Goal: Task Accomplishment & Management: Use online tool/utility

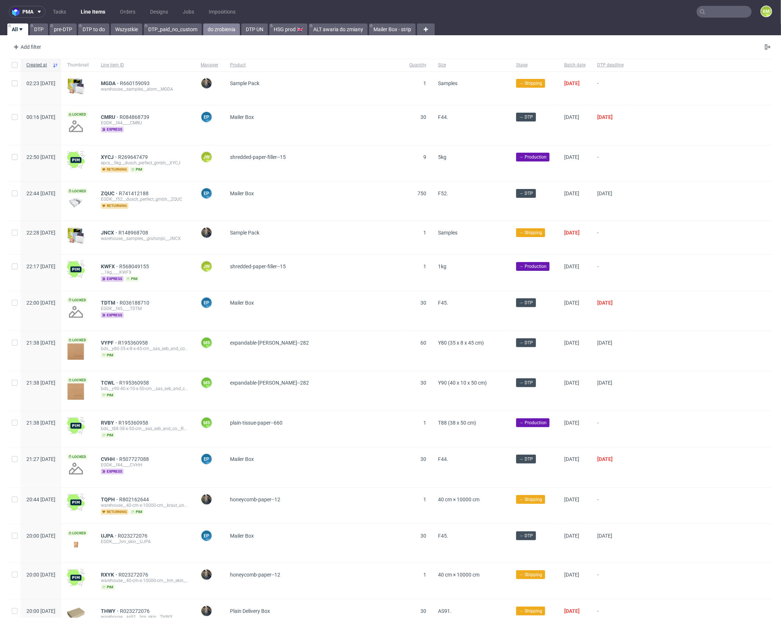
click at [215, 34] on link "do zrobienia" at bounding box center [221, 29] width 37 height 12
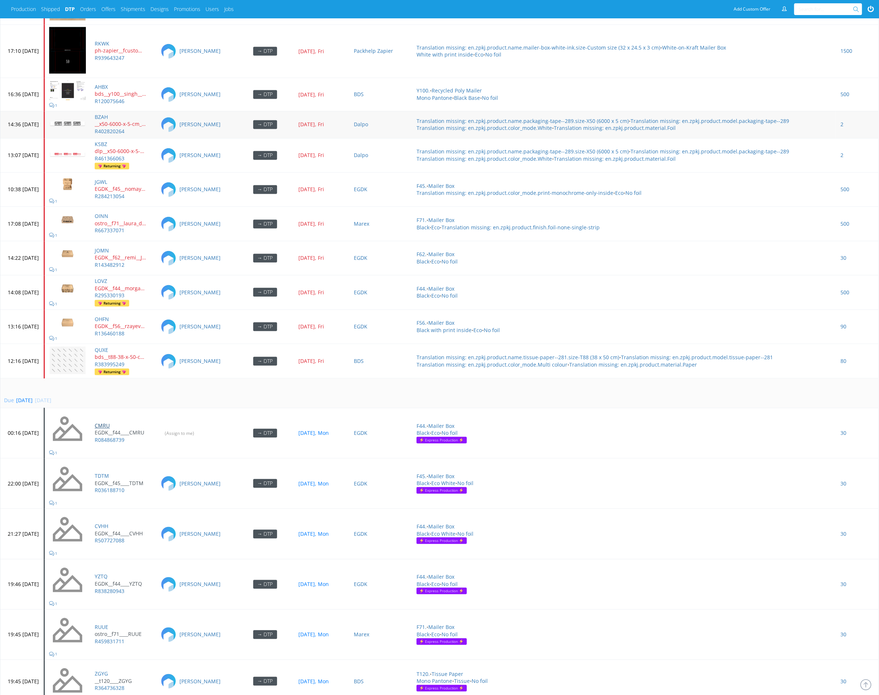
scroll to position [2784, 0]
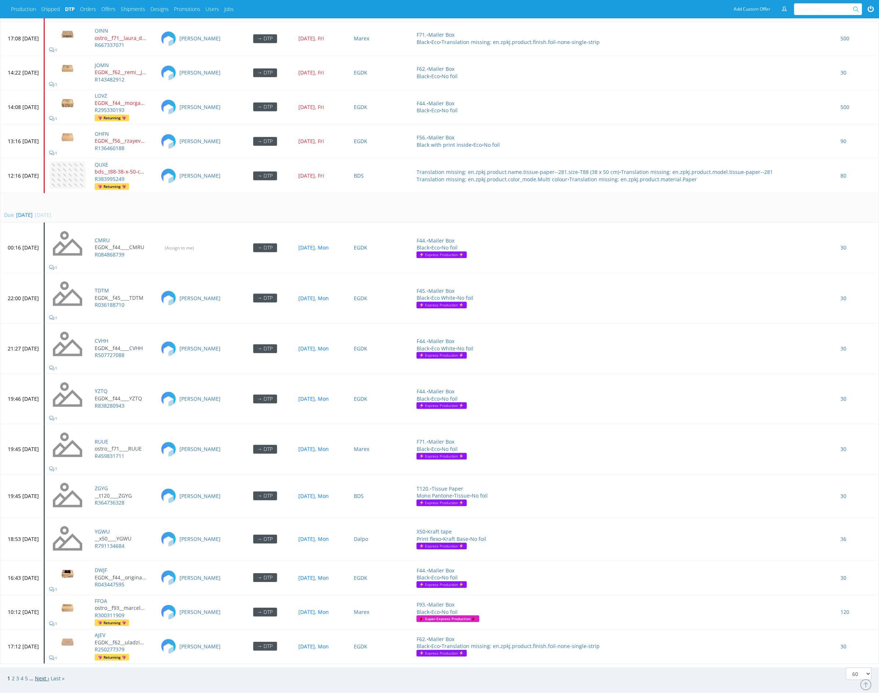
click at [43, 675] on link "Next ›" at bounding box center [42, 678] width 14 height 7
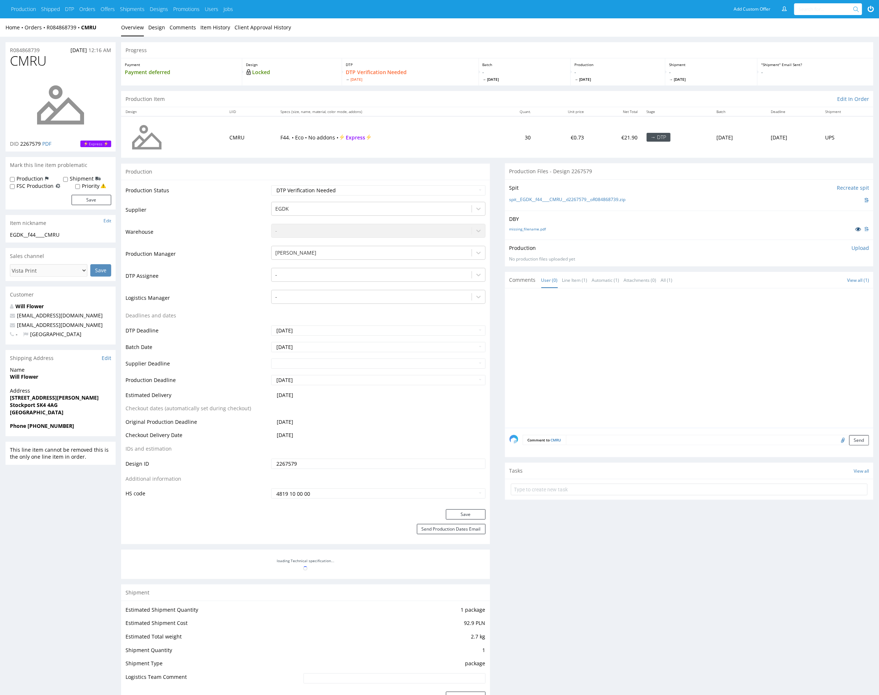
click at [855, 232] on p at bounding box center [860, 229] width 18 height 8
click at [855, 228] on icon at bounding box center [858, 228] width 6 height 5
click at [608, 342] on div at bounding box center [691, 360] width 364 height 135
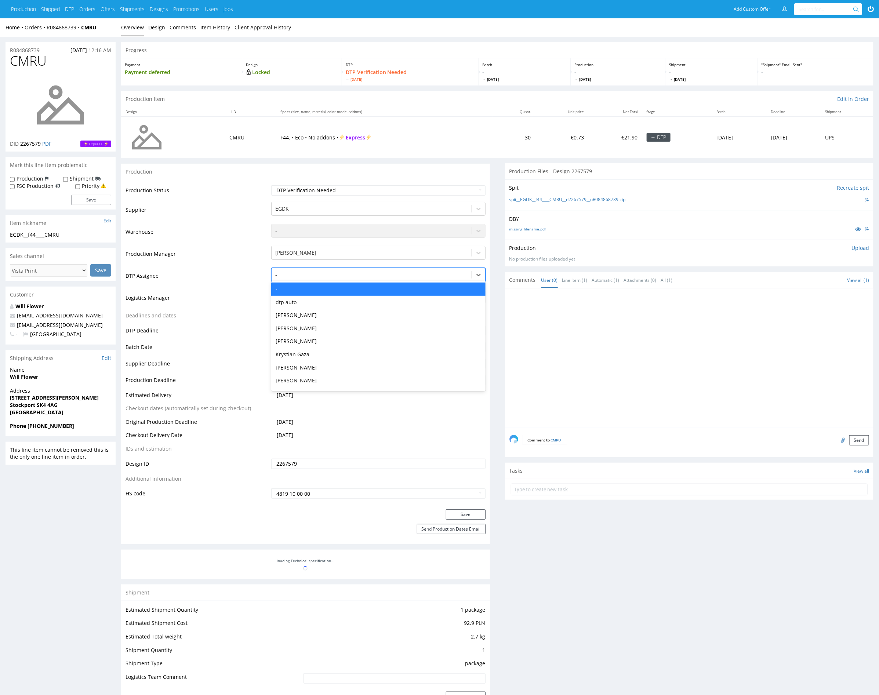
click at [335, 275] on div at bounding box center [371, 274] width 192 height 9
type input "mark"
click at [345, 284] on div "[PERSON_NAME]" at bounding box center [378, 289] width 214 height 13
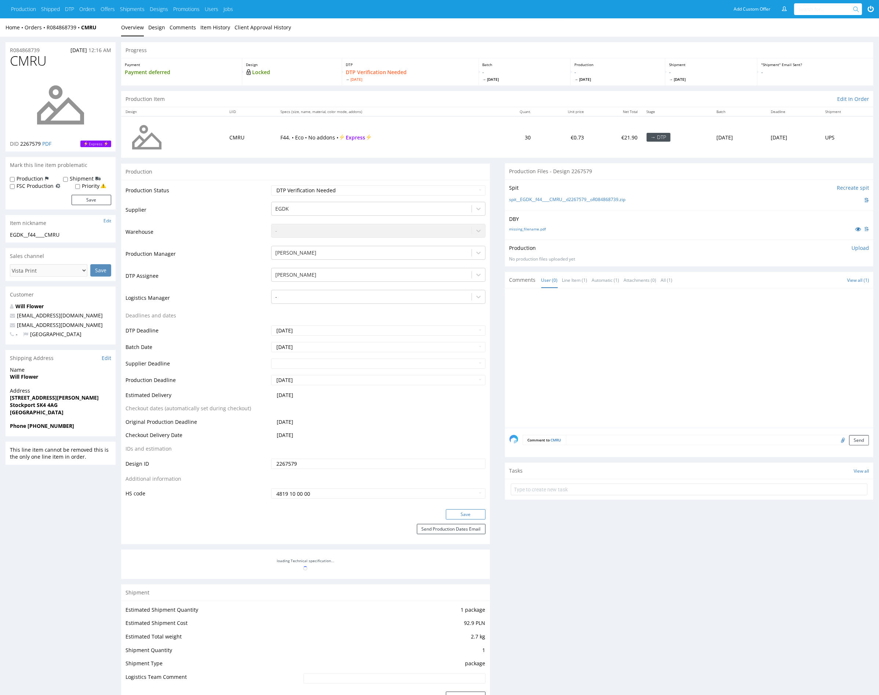
click at [459, 514] on button "Save" at bounding box center [466, 514] width 40 height 10
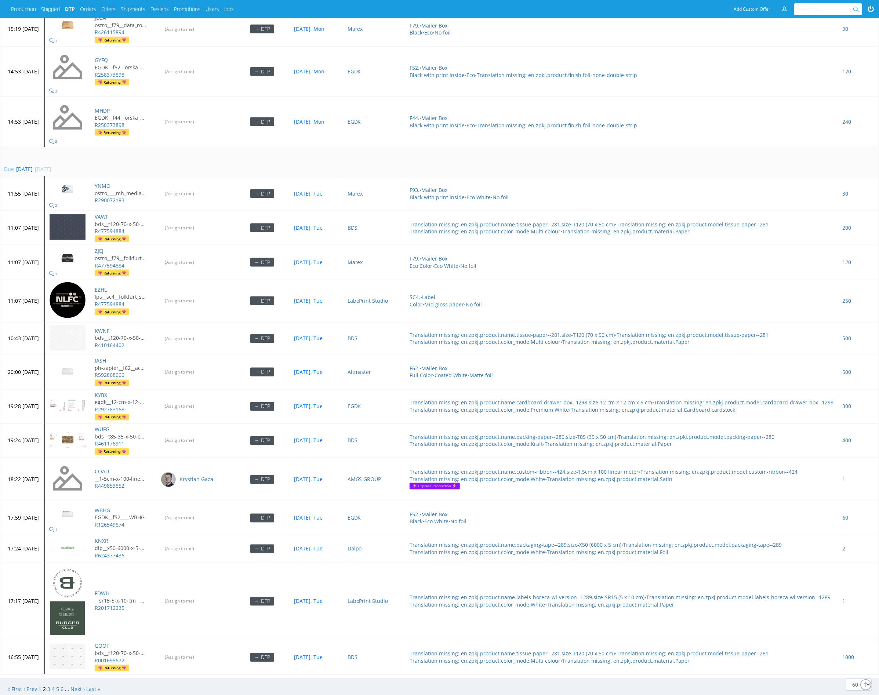
scroll to position [2309, 0]
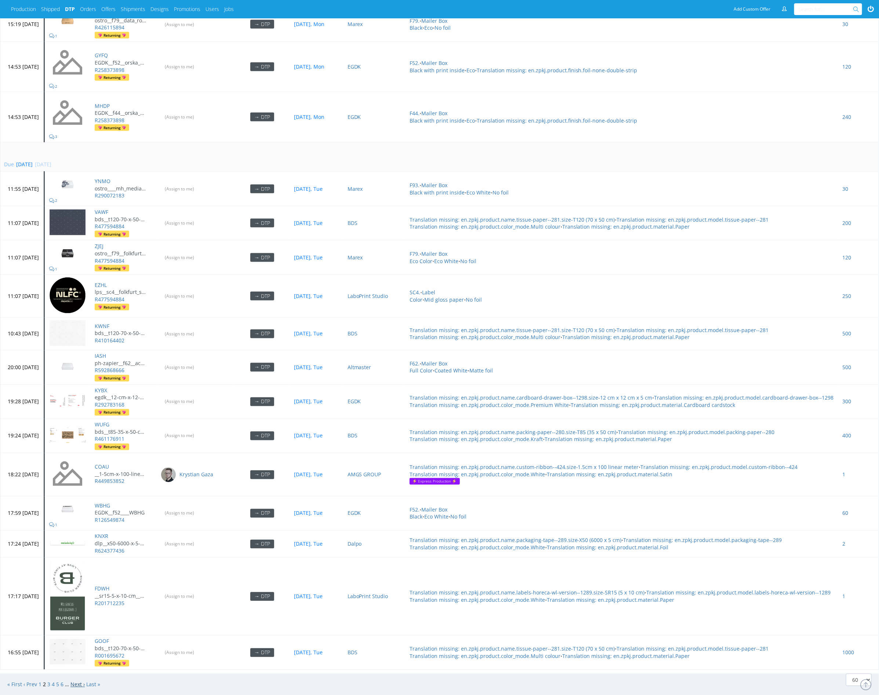
click at [79, 681] on link "Next ›" at bounding box center [77, 684] width 14 height 7
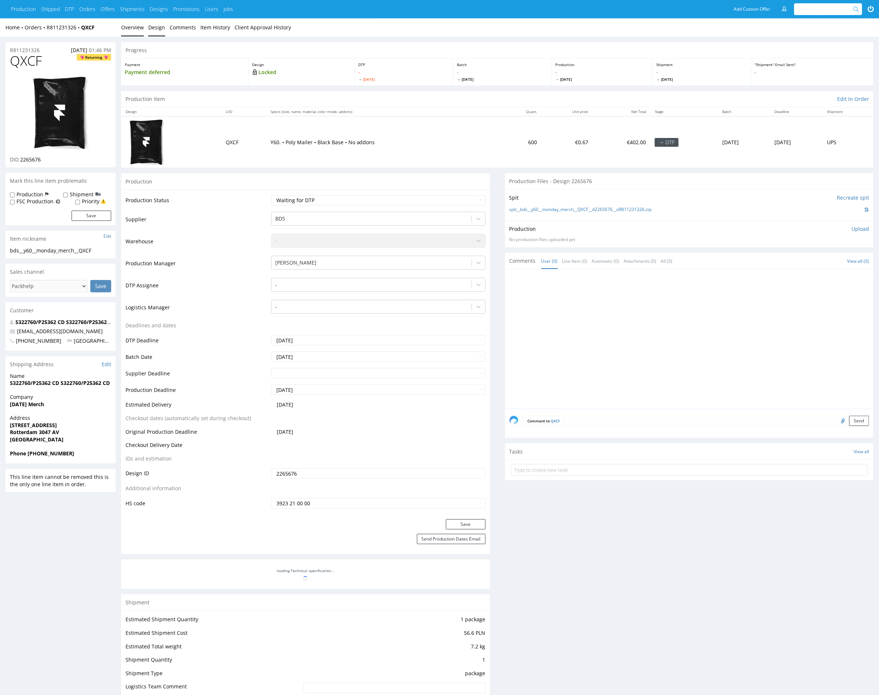
click at [156, 26] on link "Design" at bounding box center [156, 27] width 17 height 18
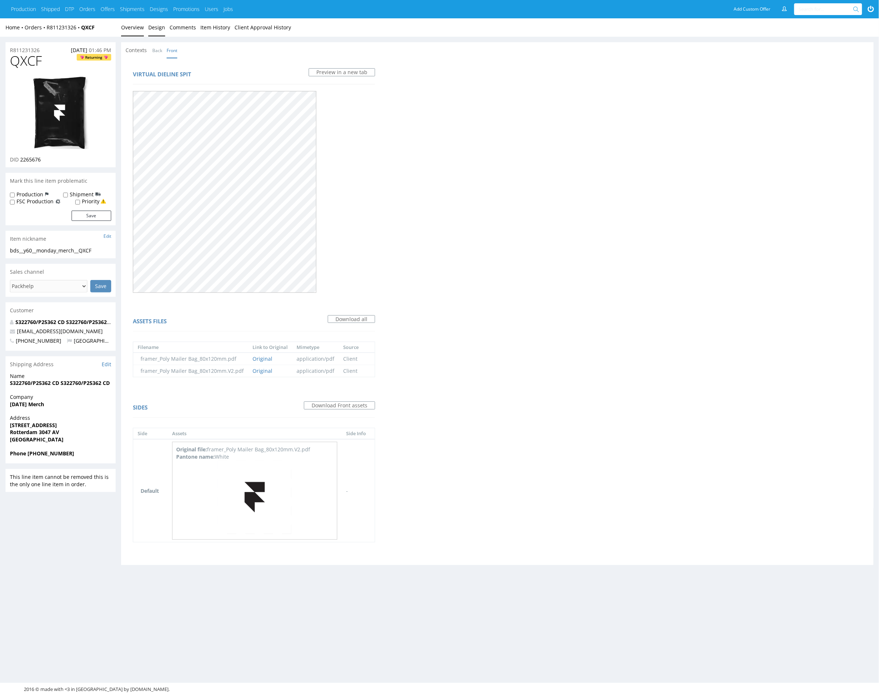
click at [135, 28] on link "Overview" at bounding box center [132, 27] width 23 height 18
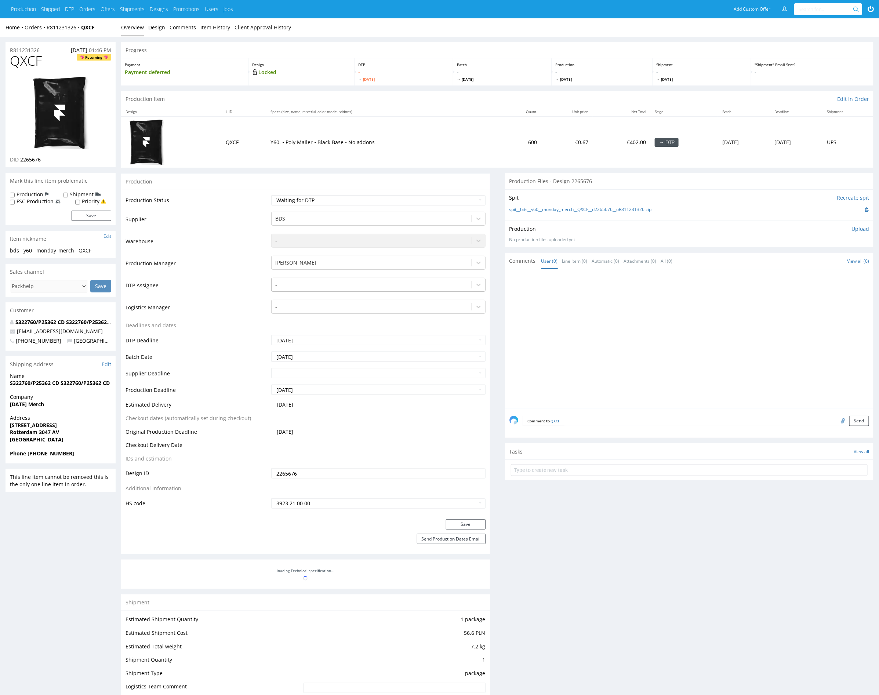
click at [336, 288] on div at bounding box center [371, 284] width 192 height 9
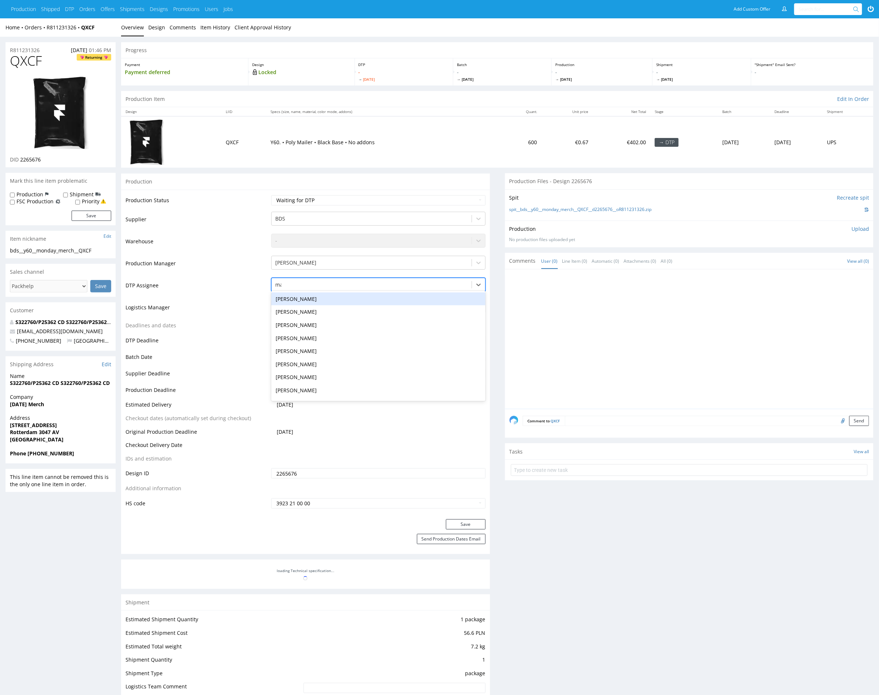
type input "mark"
click at [375, 296] on div "[PERSON_NAME]" at bounding box center [378, 298] width 214 height 13
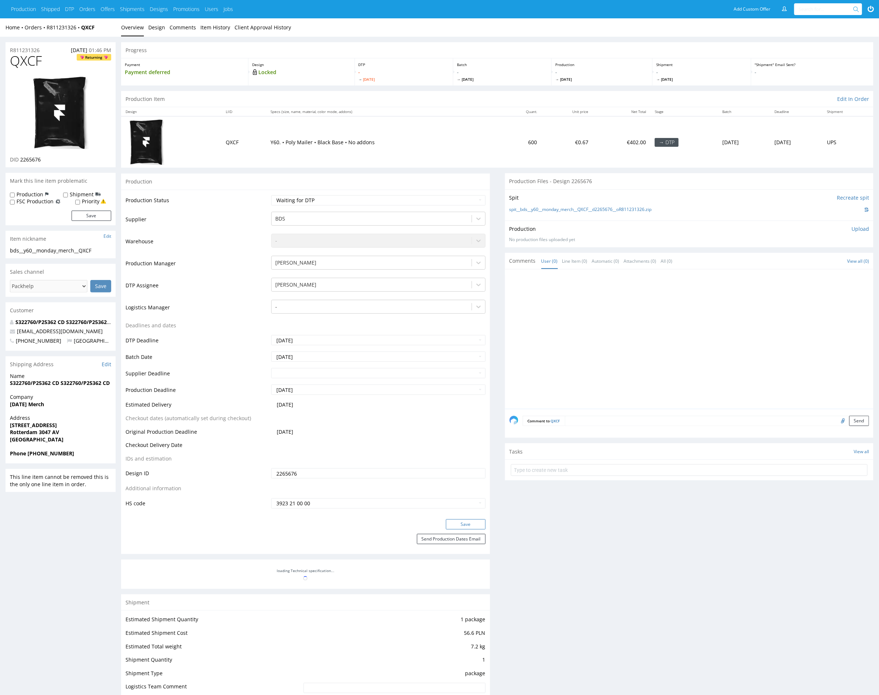
click at [463, 522] on button "Save" at bounding box center [466, 524] width 40 height 10
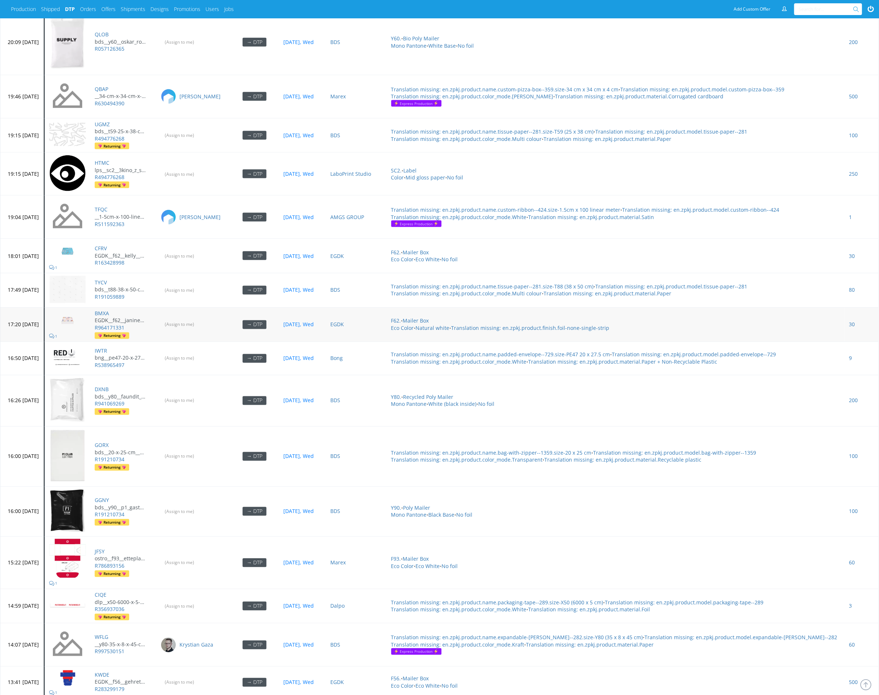
scroll to position [2415, 0]
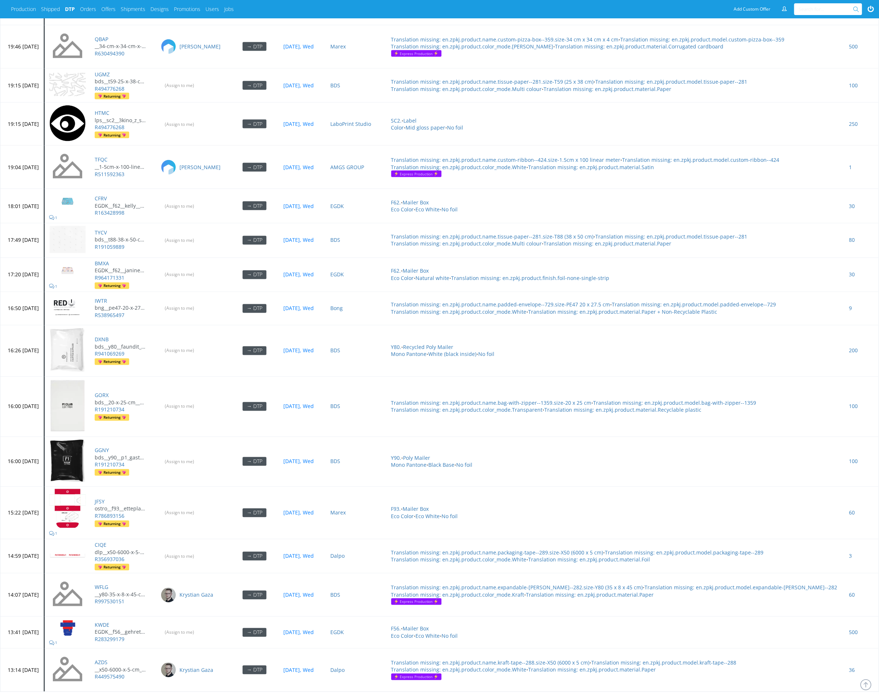
click at [80, 695] on link "Next ›" at bounding box center [82, 706] width 14 height 7
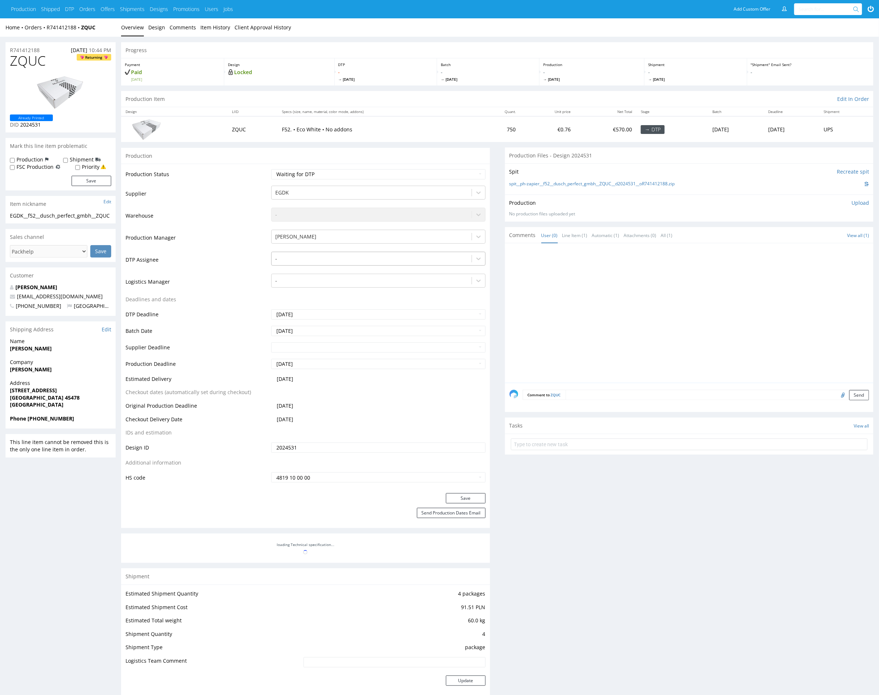
click at [329, 253] on div "-" at bounding box center [372, 259] width 200 height 12
type input "mark"
click at [322, 271] on div "Karol Markowski" at bounding box center [378, 272] width 214 height 13
drag, startPoint x: 460, startPoint y: 498, endPoint x: 457, endPoint y: 478, distance: 20.0
click at [460, 498] on button "Save" at bounding box center [466, 498] width 40 height 10
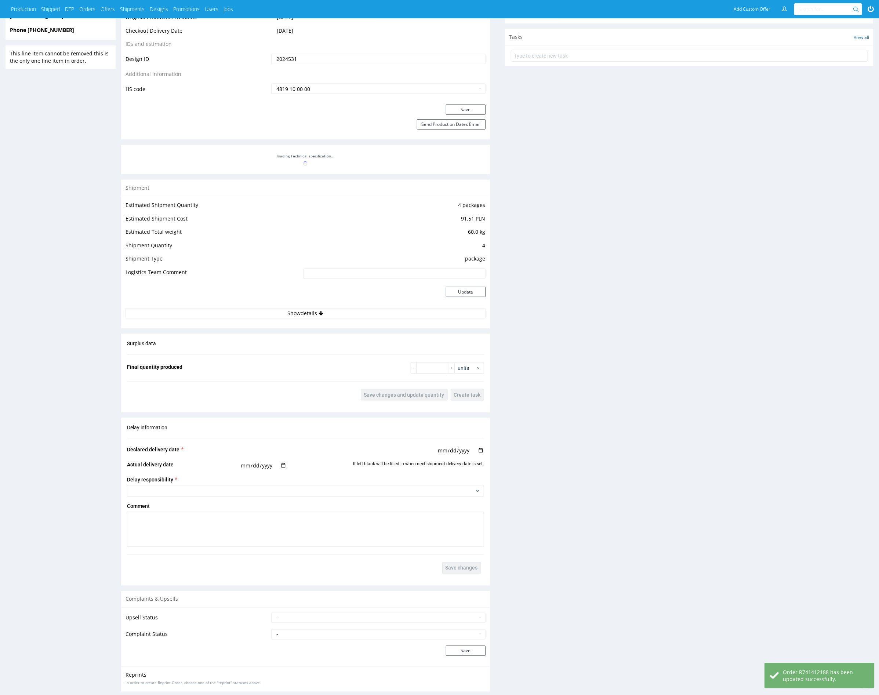
scroll to position [479, 0]
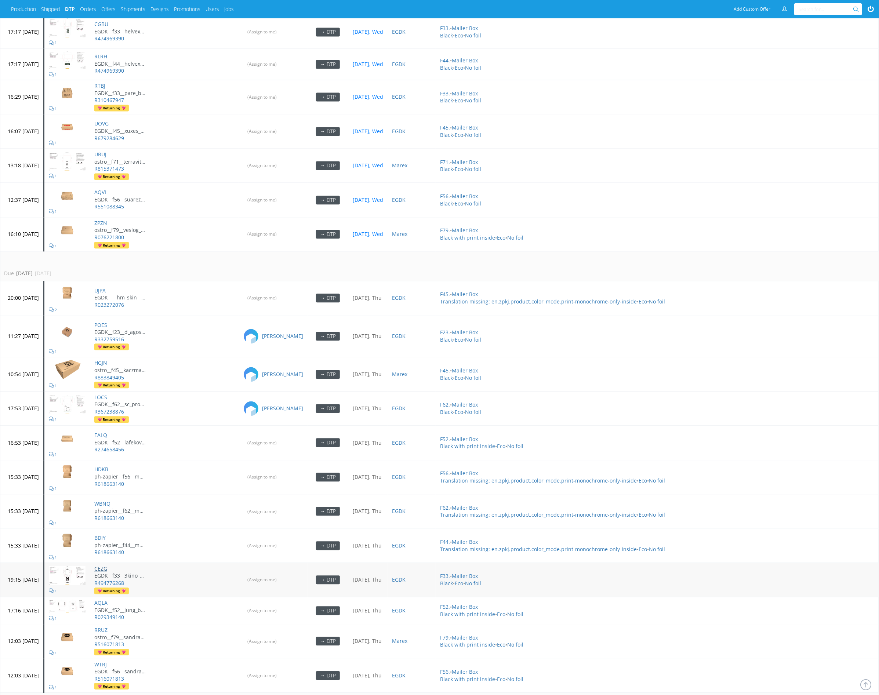
scroll to position [799, 0]
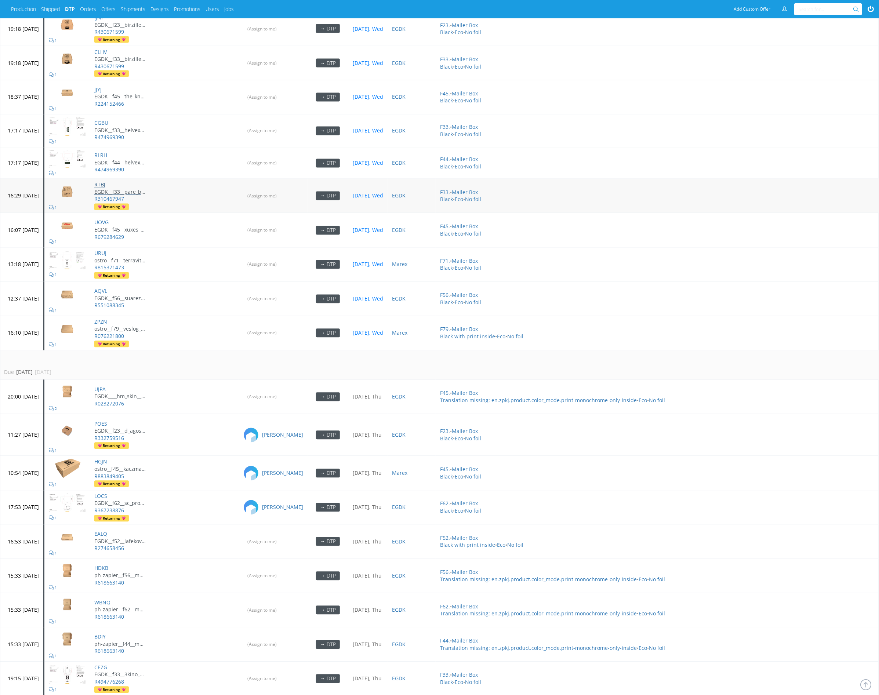
drag, startPoint x: 122, startPoint y: 164, endPoint x: 155, endPoint y: 174, distance: 34.0
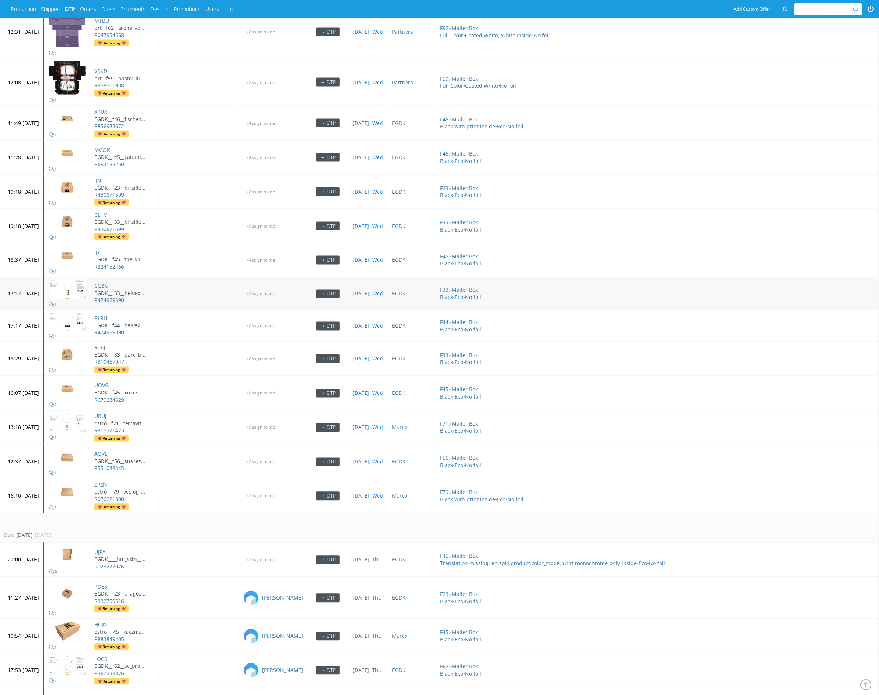
scroll to position [604, 0]
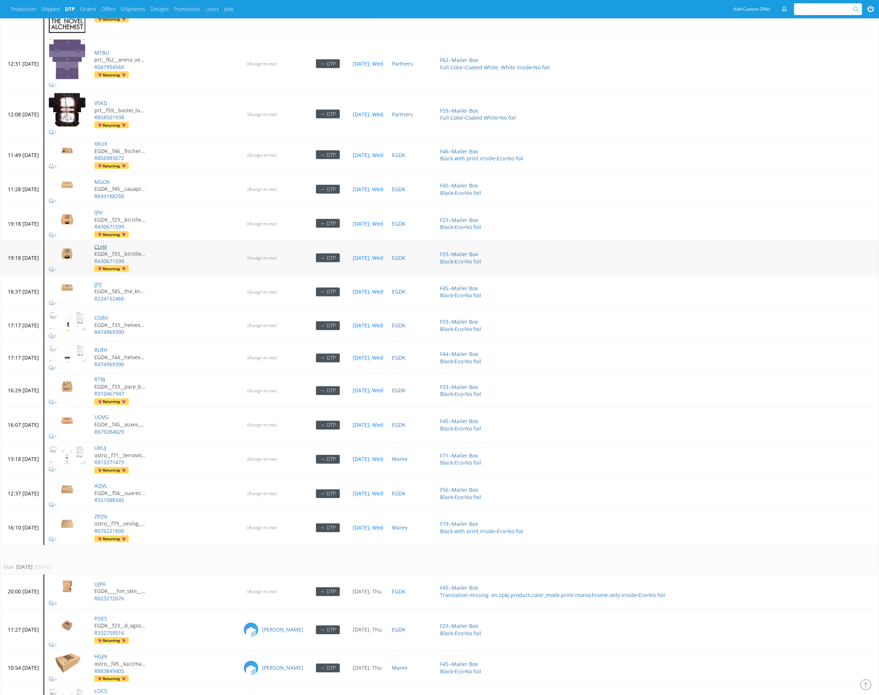
drag, startPoint x: 124, startPoint y: 224, endPoint x: 121, endPoint y: 207, distance: 17.1
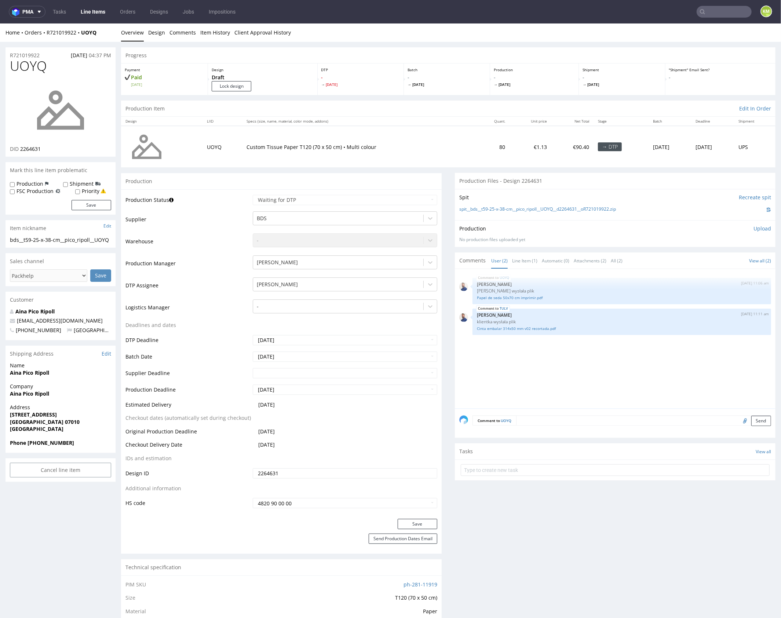
click at [571, 372] on div "UOYQ 25th Sep 25 | 11:06 am Michał Rachański Klientka wysłała plik Papel de sed…" at bounding box center [617, 340] width 316 height 135
click at [572, 372] on div "UOYQ 25th Sep 25 | 11:06 am Michał Rachański Klientka wysłała plik Papel de sed…" at bounding box center [617, 340] width 316 height 135
click at [525, 261] on link "Line Item (1)" at bounding box center [524, 260] width 25 height 16
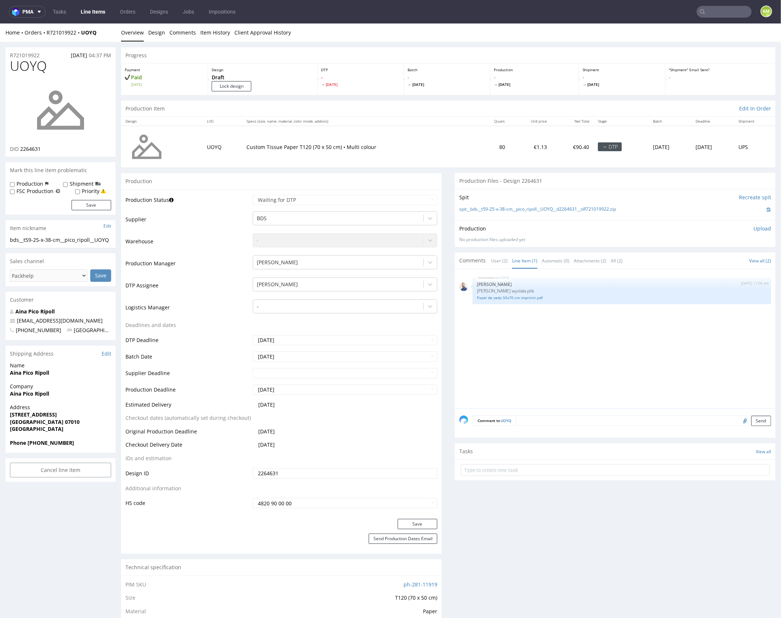
click at [551, 343] on div "UOYQ 25th Sep 25 | 11:06 am Michał Rachański Klientka wysłała plik Papel de sed…" at bounding box center [617, 340] width 316 height 135
click at [515, 299] on link "Papel de seda 50x70 cm imprimir.pdf" at bounding box center [622, 298] width 290 height 6
click at [525, 325] on div "UOYQ 25th Sep 25 | 11:06 am Michał Rachański Klientka wysłała plik Papel de sed…" at bounding box center [617, 340] width 316 height 135
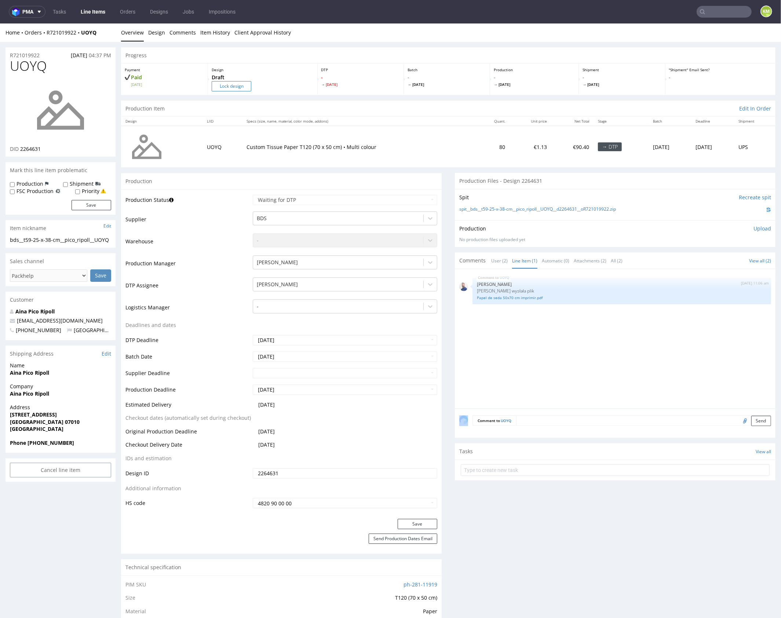
click at [236, 85] on input "Lock design" at bounding box center [232, 86] width 40 height 10
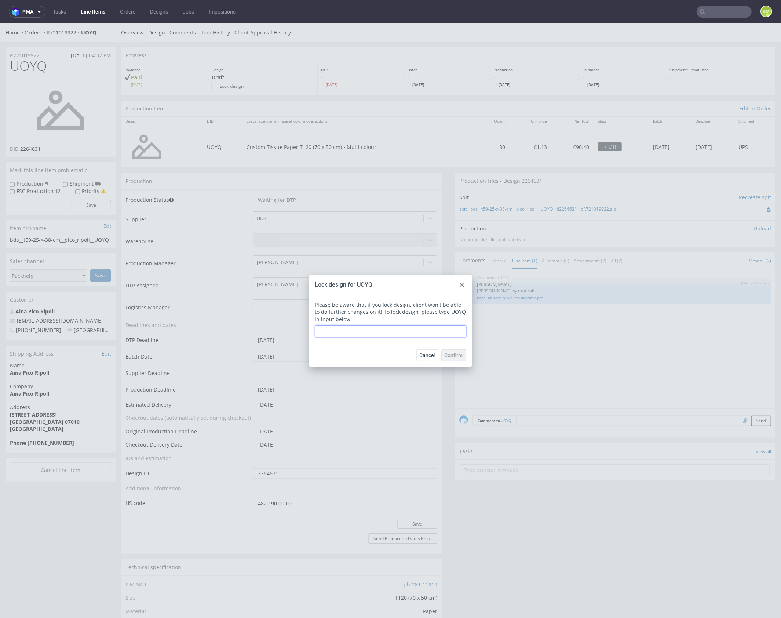
click at [350, 330] on input "text" at bounding box center [390, 331] width 151 height 12
type input "UOYQ"
click at [445, 354] on span "Confirm" at bounding box center [454, 354] width 18 height 5
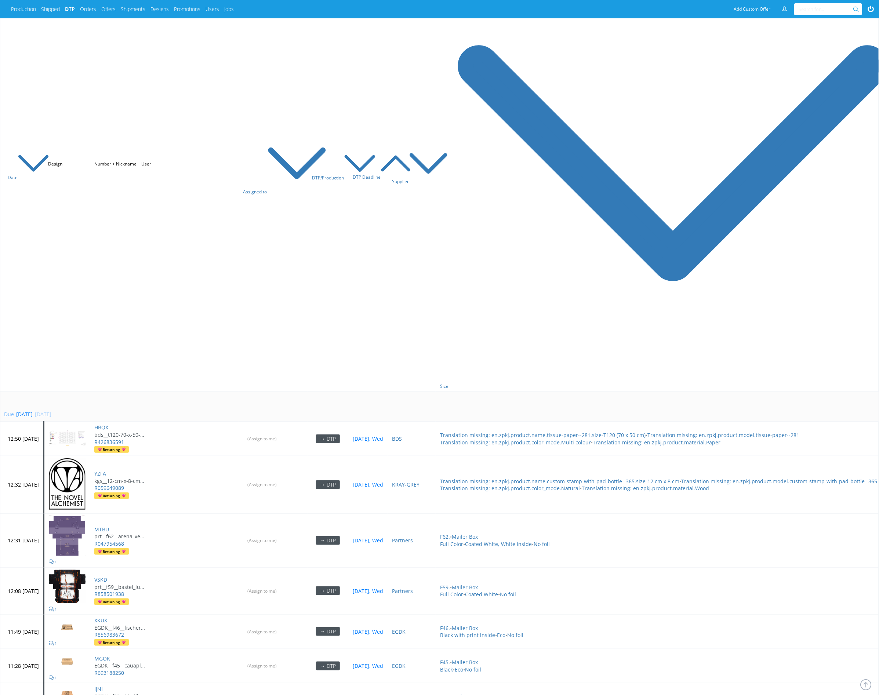
scroll to position [121, 0]
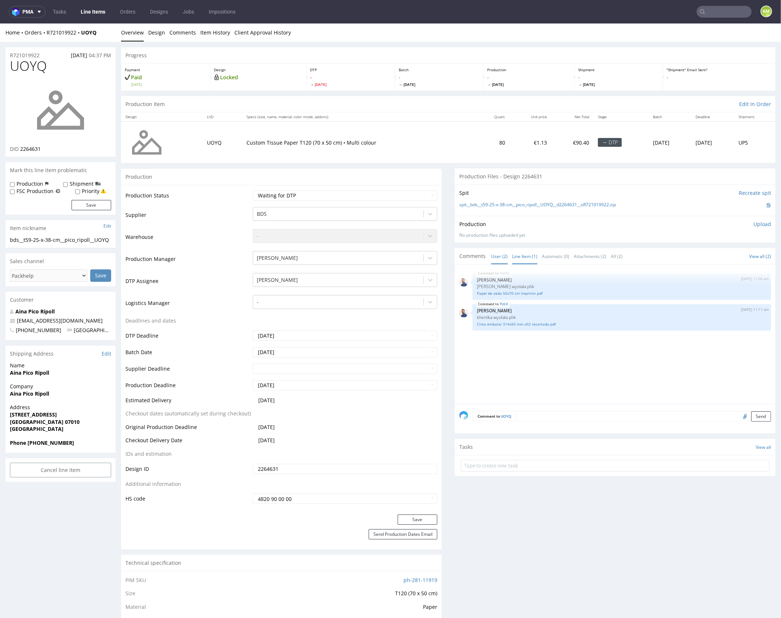
click at [521, 252] on link "Line Item (1)" at bounding box center [524, 256] width 25 height 16
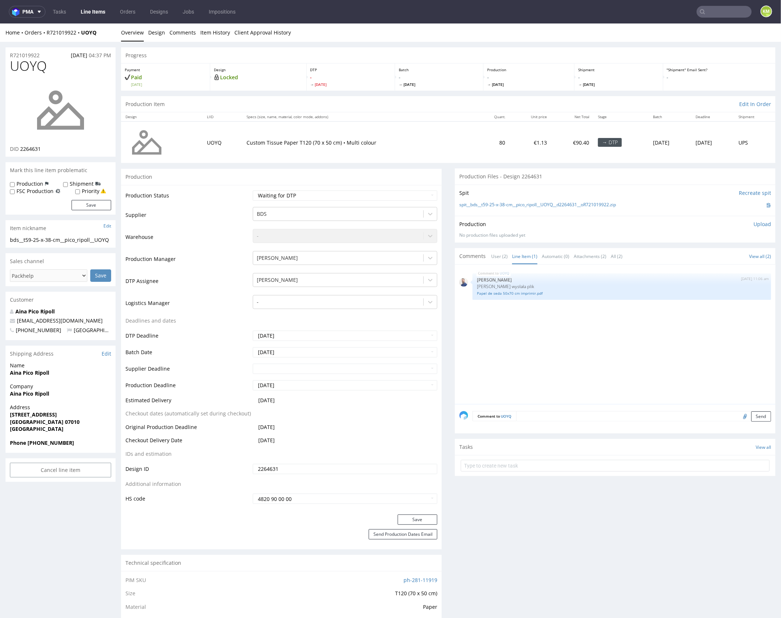
drag, startPoint x: 518, startPoint y: 326, endPoint x: 522, endPoint y: 311, distance: 15.5
click at [519, 324] on div "UOYQ 25th Sep 25 | 11:06 am Michał Rachański Klientka wysłała plik Papel de sed…" at bounding box center [617, 336] width 316 height 135
click at [522, 292] on link "Papel de seda 50x70 cm imprimir.pdf" at bounding box center [622, 293] width 290 height 6
click at [672, 361] on div "UOYQ 25th Sep 25 | 11:06 am Michał Rachański Klientka wysłała plik Papel de sed…" at bounding box center [617, 336] width 316 height 135
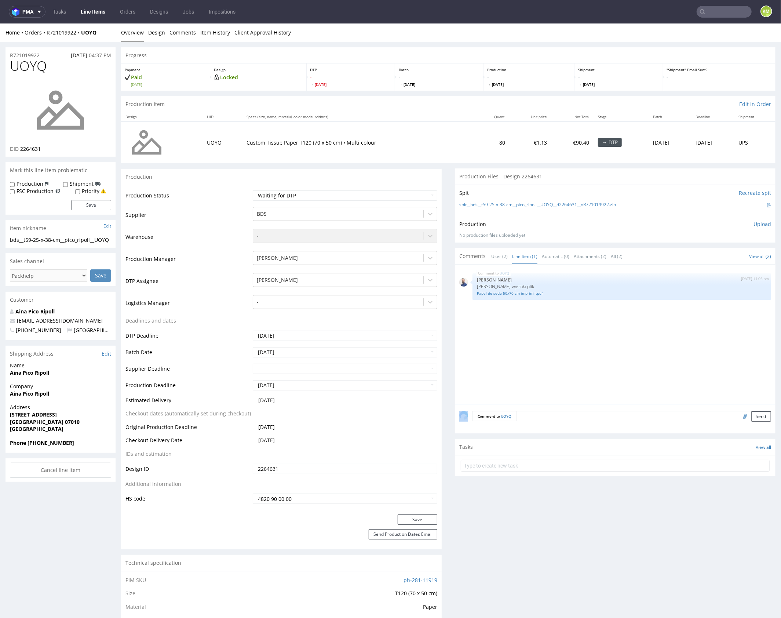
click at [567, 361] on div "UOYQ 25th Sep 25 | 11:06 am Michał Rachański Klientka wysłała plik Papel de sed…" at bounding box center [617, 336] width 316 height 135
drag, startPoint x: 632, startPoint y: 203, endPoint x: 469, endPoint y: 205, distance: 163.3
click at [469, 205] on div "spit__bds__t59-25-x-38-cm__pico_ripoll__UOYQ__d2264631__oR721019922.zip" at bounding box center [615, 205] width 312 height 8
copy link "bds__t59-25-x-38-cm__pico_ripoll__UOYQ__d2264631__oR721019922.zip"
click at [34, 70] on span "UOYQ" at bounding box center [28, 65] width 37 height 15
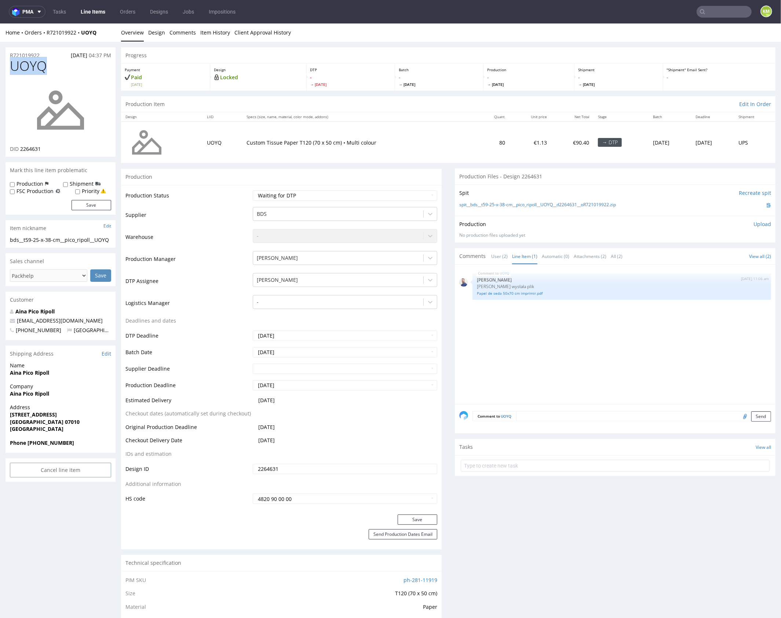
click at [34, 70] on span "UOYQ" at bounding box center [28, 65] width 37 height 15
copy span "UOYQ"
click at [322, 467] on input "2264631" at bounding box center [345, 468] width 185 height 10
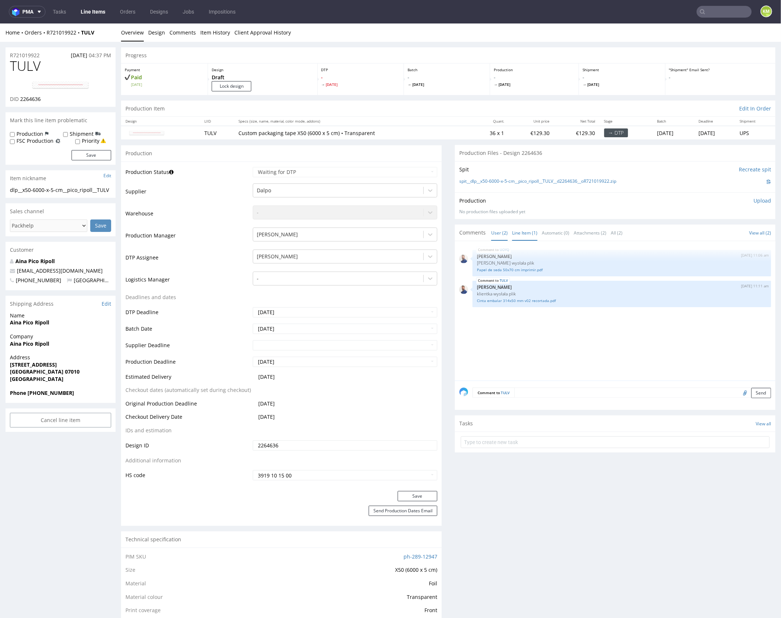
click at [526, 230] on link "Line Item (1)" at bounding box center [524, 233] width 25 height 16
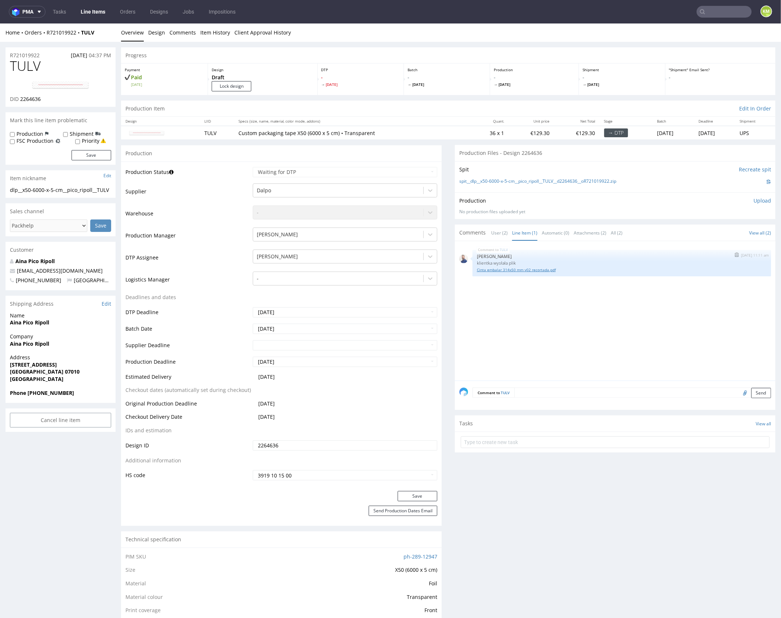
click at [517, 269] on link "Cinta embalar 314x50 mm v02 recortada.pdf" at bounding box center [622, 270] width 290 height 6
click at [534, 319] on div "TULV [DATE] 11:11 am [PERSON_NAME] klientka wysłała plik Cinta embalar 314x50 m…" at bounding box center [617, 312] width 316 height 135
click at [534, 319] on div "TULV 25th Sep 25 | 11:11 am Michał Rachański klientka wysłała plik Cinta embala…" at bounding box center [617, 312] width 316 height 135
click at [492, 338] on div "TULV 25th Sep 25 | 11:11 am Michał Rachański klientka wysłała plik Cinta embala…" at bounding box center [617, 312] width 316 height 135
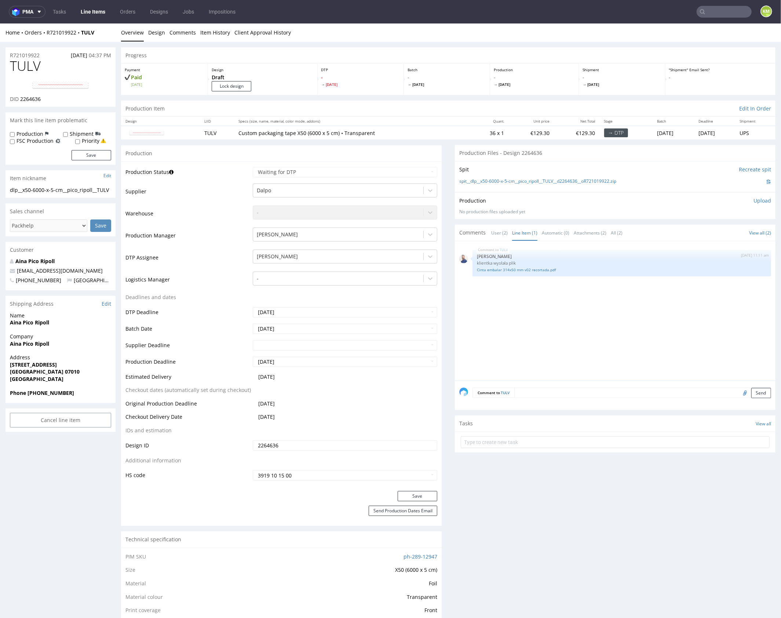
click at [502, 325] on div "TULV 25th Sep 25 | 11:11 am Michał Rachański klientka wysłała plik Cinta embala…" at bounding box center [617, 312] width 316 height 135
click at [525, 324] on div "TULV 25th Sep 25 | 11:11 am Michał Rachański klientka wysłała plik Cinta embala…" at bounding box center [617, 312] width 316 height 135
click at [573, 324] on div "TULV 25th Sep 25 | 11:11 am Michał Rachański klientka wysłała plik Cinta embala…" at bounding box center [617, 312] width 316 height 135
click at [603, 438] on input "text" at bounding box center [615, 442] width 309 height 12
type input "issue"
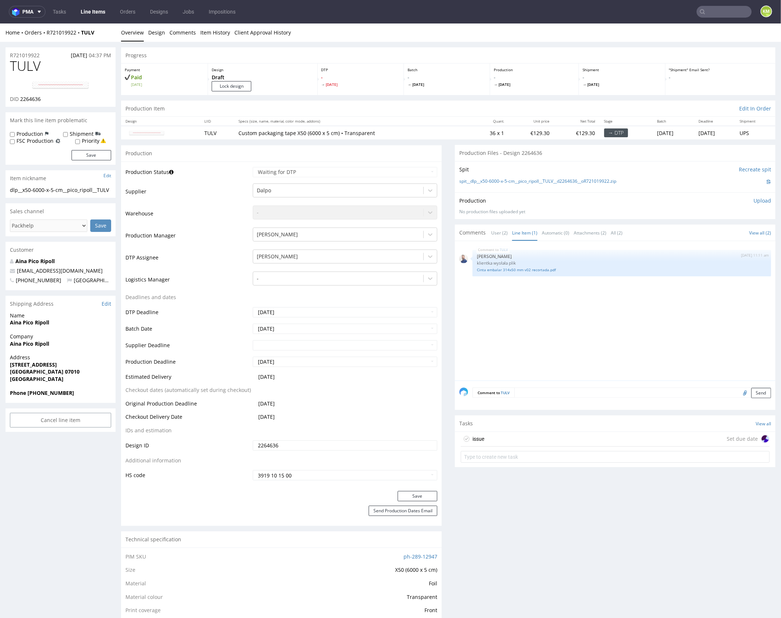
click at [575, 431] on div "issue Set due date" at bounding box center [615, 438] width 309 height 15
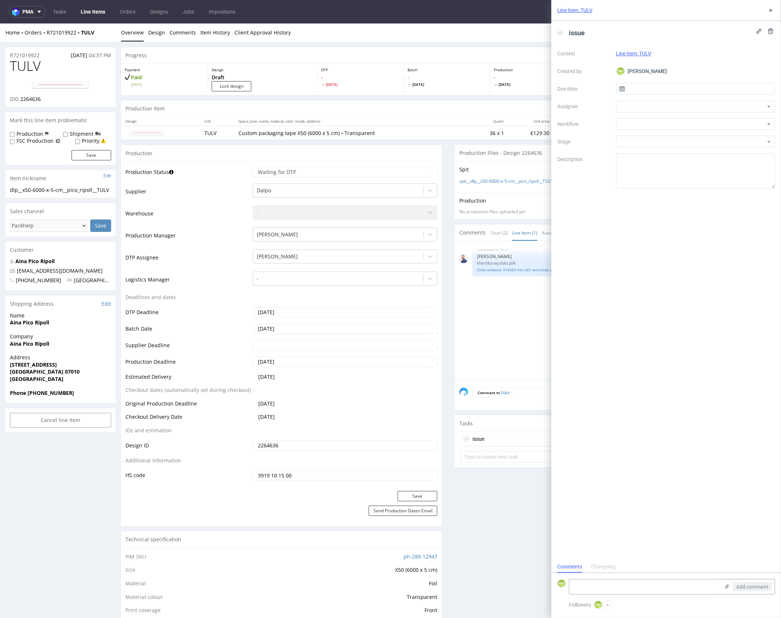
scroll to position [6, 0]
click at [650, 88] on input "text" at bounding box center [695, 89] width 159 height 12
click at [674, 189] on span "29" at bounding box center [672, 188] width 6 height 7
type input "[DATE]"
click at [637, 109] on div at bounding box center [695, 107] width 159 height 12
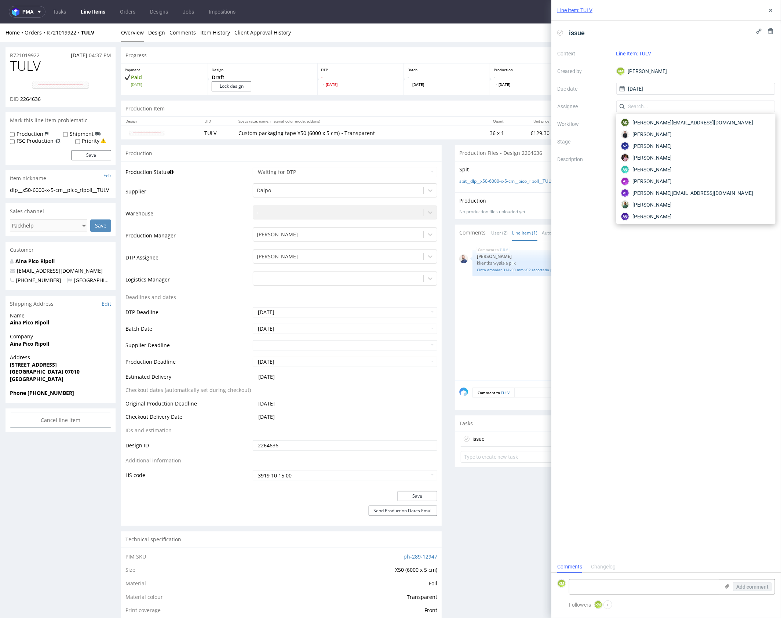
click at [580, 204] on div "issue Context Line Item: TULV Created by KM Karol Markowski Due date 29/09/2025…" at bounding box center [666, 291] width 230 height 540
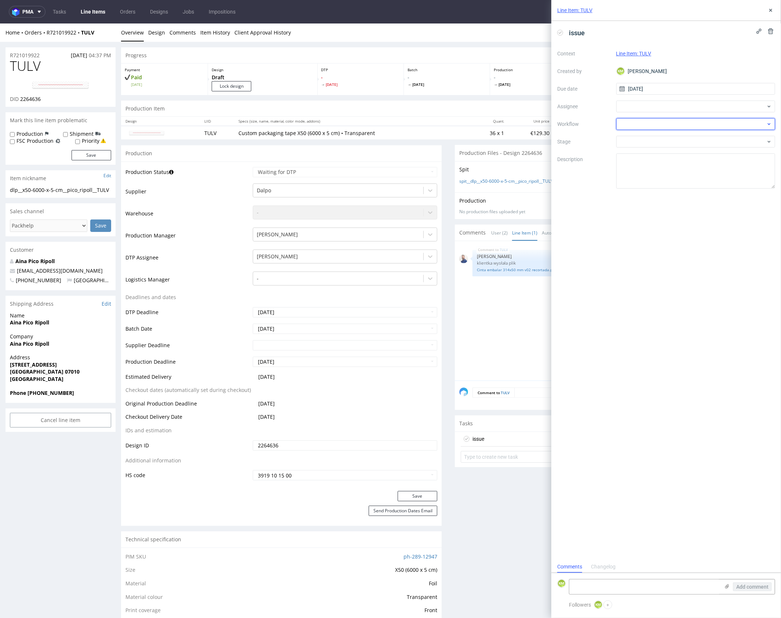
click at [647, 128] on div at bounding box center [695, 124] width 159 height 12
click at [669, 163] on div "DTP - Issue" at bounding box center [695, 163] width 153 height 13
click at [661, 175] on textarea "Problem: Impact: What is needed?:" at bounding box center [695, 170] width 159 height 35
paste textarea "The chosen colour isn’t part of this vendor’s palette, so I’m sending over the …"
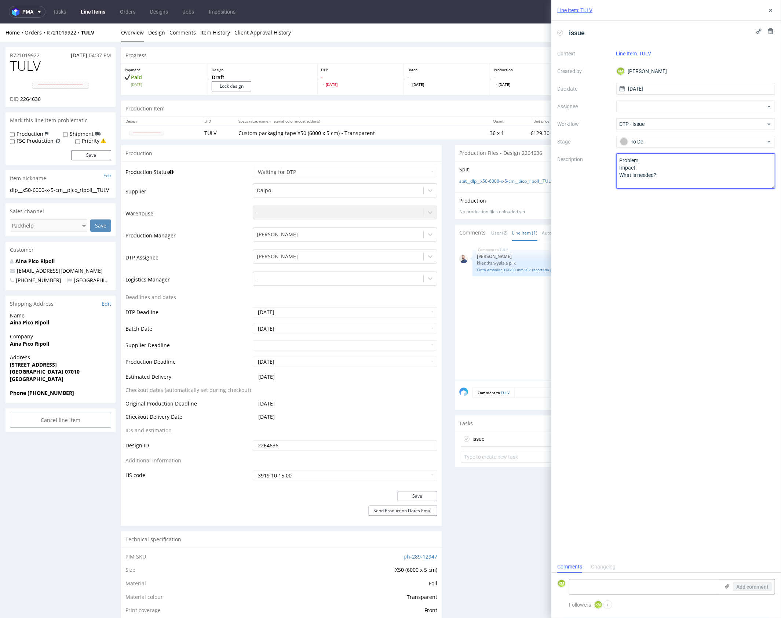
type textarea "The chosen colour isn’t part of this vendor’s palette, so I’m sending over the …"
click at [728, 588] on icon at bounding box center [727, 586] width 6 height 6
click at [0, 0] on input "file" at bounding box center [0, 0] width 0 height 0
click at [618, 551] on textarea at bounding box center [644, 548] width 150 height 15
paste textarea "The chosen colour isn’t part of this vendor’s palette, so I’m sending over the …"
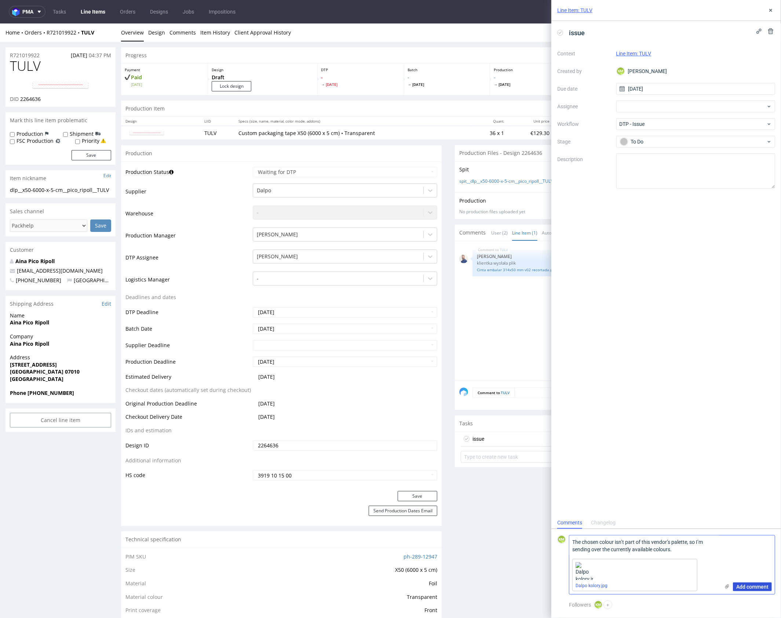
type textarea "The chosen colour isn’t part of this vendor’s palette, so I’m sending over the …"
click at [749, 590] on button "Add comment" at bounding box center [752, 586] width 39 height 9
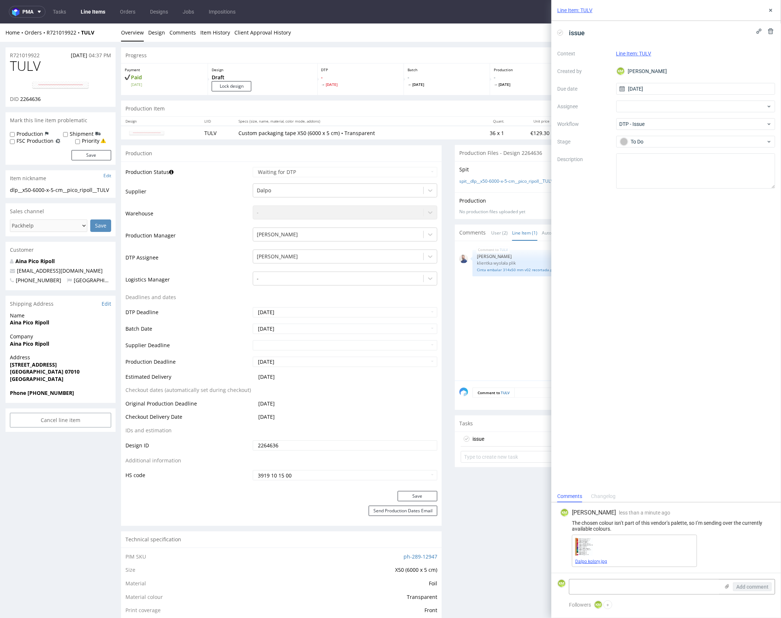
click at [601, 561] on link "Dalpo kolory.jpg" at bounding box center [591, 561] width 32 height 5
drag, startPoint x: 681, startPoint y: 262, endPoint x: 707, endPoint y: 168, distance: 97.2
click at [681, 260] on div "issue Context Line Item: TULV Created by KM Karol Markowski Due date 29/09/2025…" at bounding box center [666, 255] width 230 height 469
click at [772, 11] on icon at bounding box center [771, 10] width 6 height 6
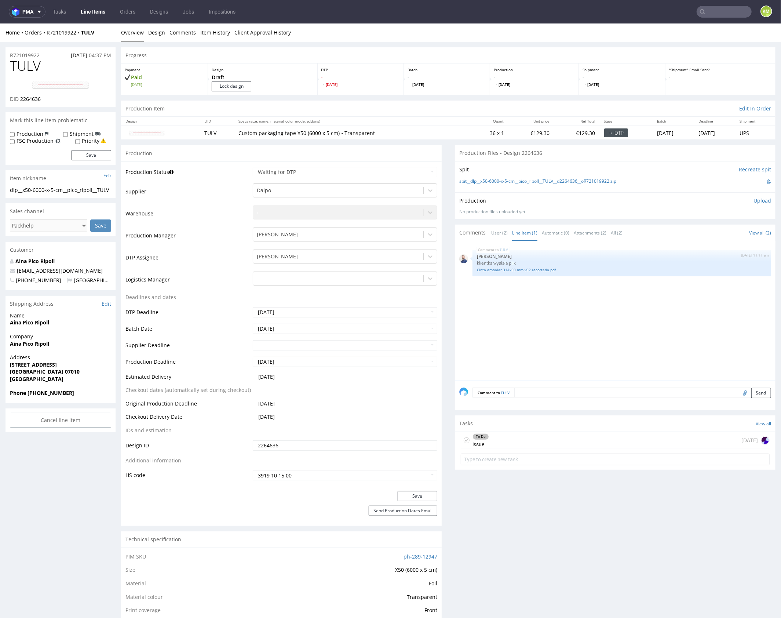
click at [552, 352] on div "TULV 25th Sep 25 | 11:11 am Michał Rachański klientka wysłała plik Cinta embala…" at bounding box center [617, 312] width 316 height 135
click at [565, 349] on div "TULV 25th Sep 25 | 11:11 am Michał Rachański klientka wysłała plik Cinta embala…" at bounding box center [617, 312] width 316 height 135
click at [534, 439] on div "To Do issue today" at bounding box center [615, 439] width 309 height 17
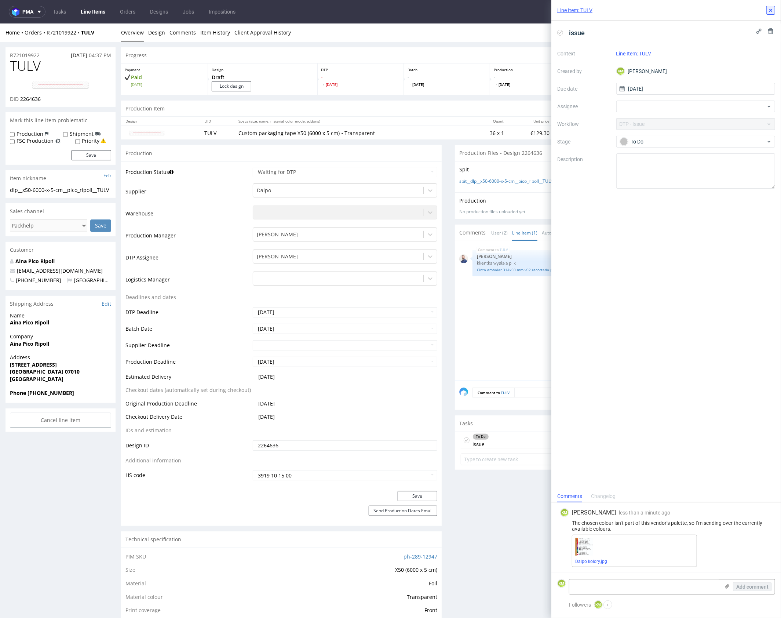
click at [772, 9] on icon at bounding box center [771, 10] width 6 height 6
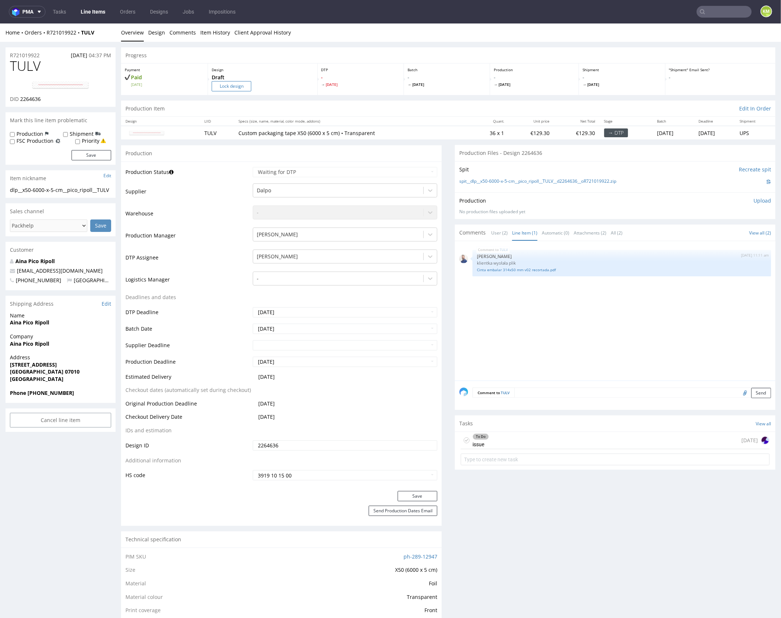
click at [231, 84] on input "Lock design" at bounding box center [232, 86] width 40 height 10
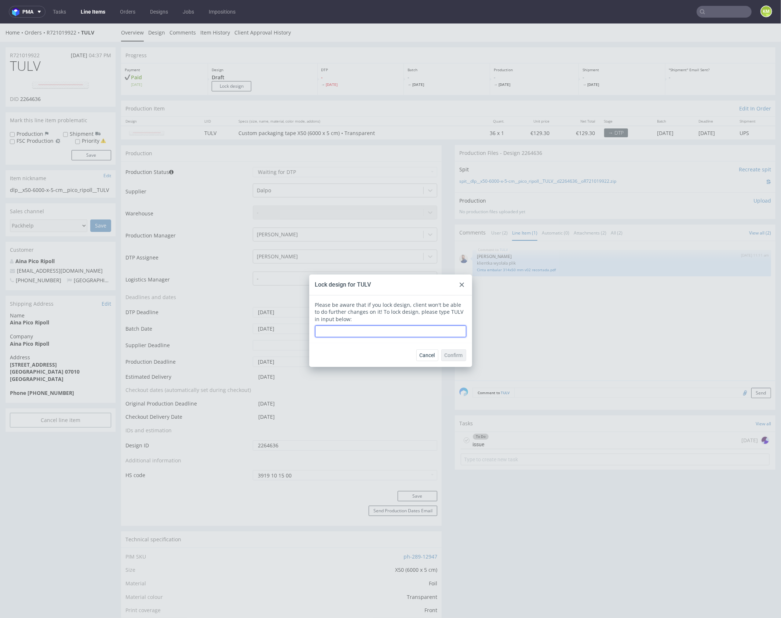
click at [389, 335] on input "text" at bounding box center [390, 331] width 151 height 12
type input "TULV"
click at [452, 357] on span "Confirm" at bounding box center [454, 354] width 18 height 5
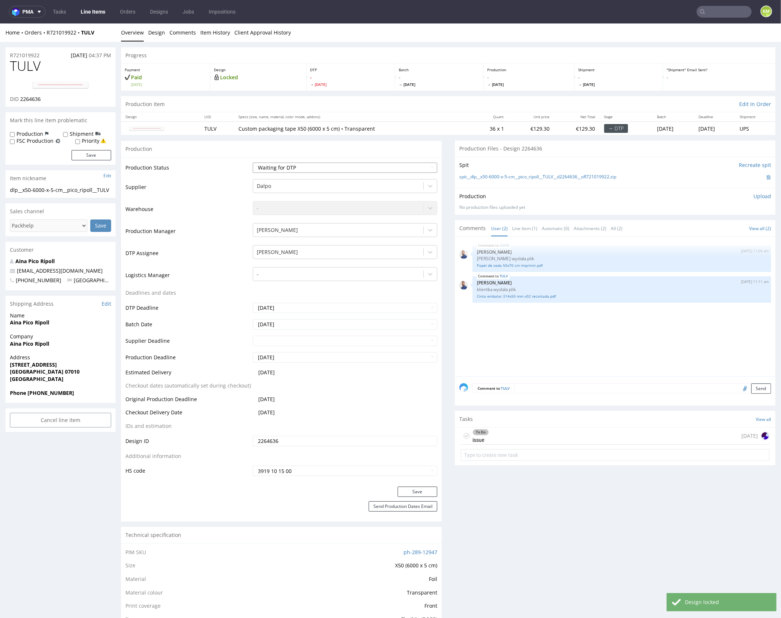
click at [369, 168] on select "Waiting for Artwork Waiting for Diecut Waiting for Mockup Waiting for DTP Waiti…" at bounding box center [345, 167] width 185 height 10
select select "dtp_issue"
click at [253, 162] on select "Waiting for Artwork Waiting for Diecut Waiting for Mockup Waiting for DTP Waiti…" at bounding box center [345, 167] width 185 height 10
click at [420, 490] on button "Save" at bounding box center [418, 491] width 40 height 10
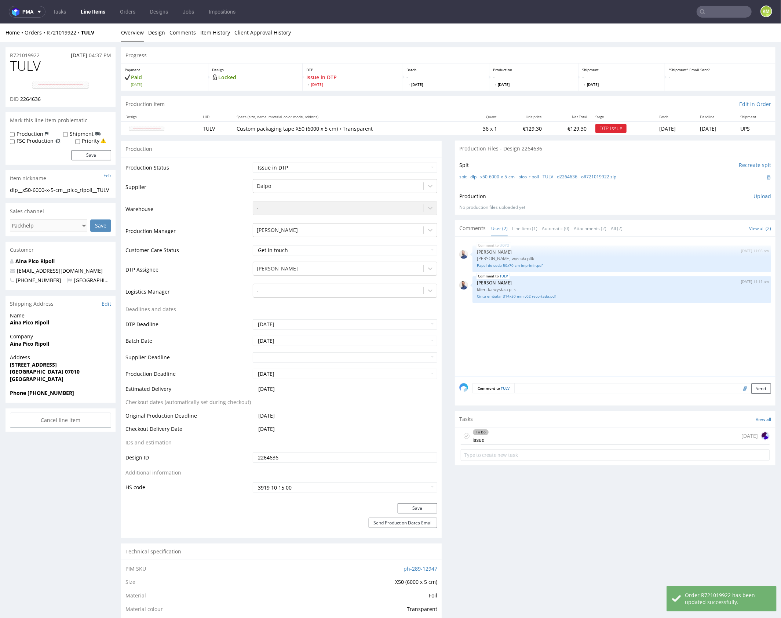
click at [534, 435] on div "To Do issue today" at bounding box center [615, 435] width 309 height 17
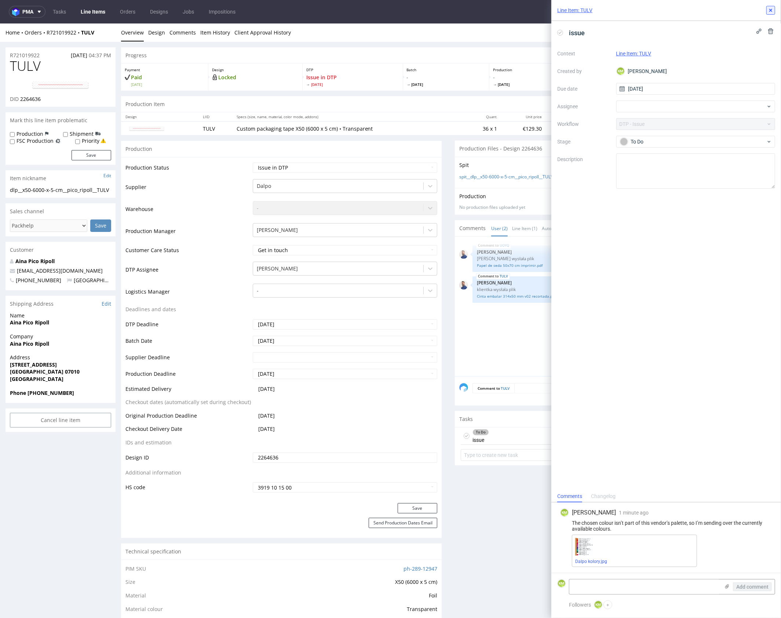
click at [774, 9] on icon at bounding box center [771, 10] width 6 height 6
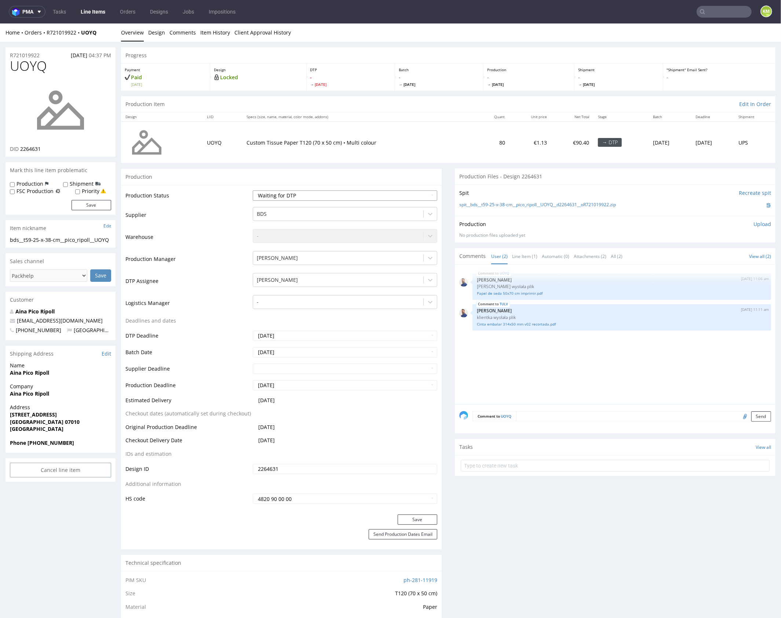
click at [413, 194] on select "Waiting for Artwork Waiting for Diecut Waiting for Mockup Waiting for DTP Waiti…" at bounding box center [345, 195] width 185 height 10
select select "dtp_ca_needed"
click at [253, 190] on select "Waiting for Artwork Waiting for Diecut Waiting for Mockup Waiting for DTP Waiti…" at bounding box center [345, 195] width 185 height 10
click at [423, 516] on button "Save" at bounding box center [418, 519] width 40 height 10
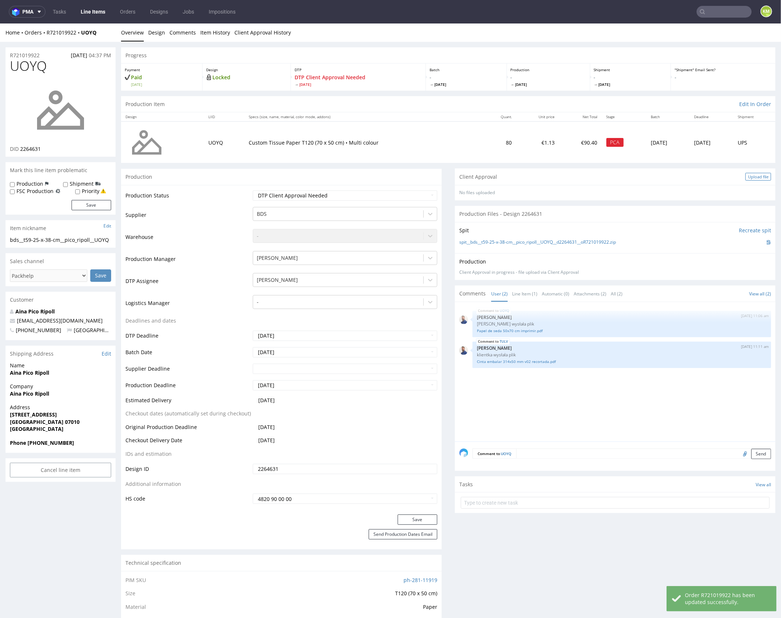
click at [754, 177] on div "Upload file" at bounding box center [759, 176] width 26 height 8
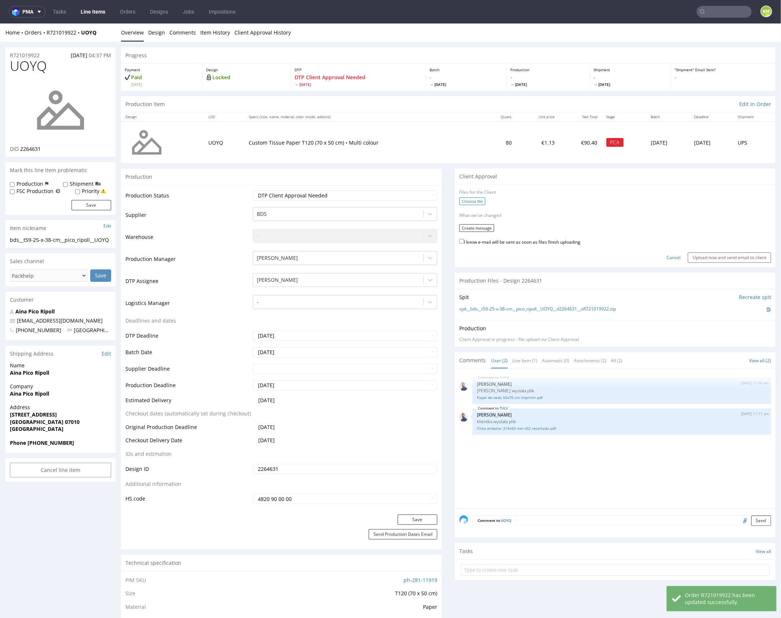
click at [468, 200] on label "Choose file" at bounding box center [472, 201] width 26 height 8
click at [0, 23] on input "Choose file" at bounding box center [0, 23] width 0 height 0
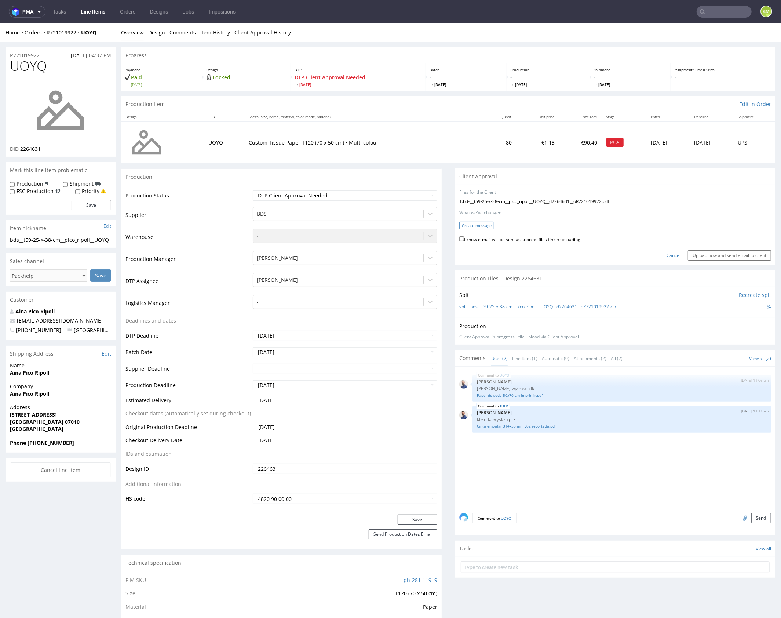
click at [482, 225] on button "Create message" at bounding box center [476, 225] width 35 height 8
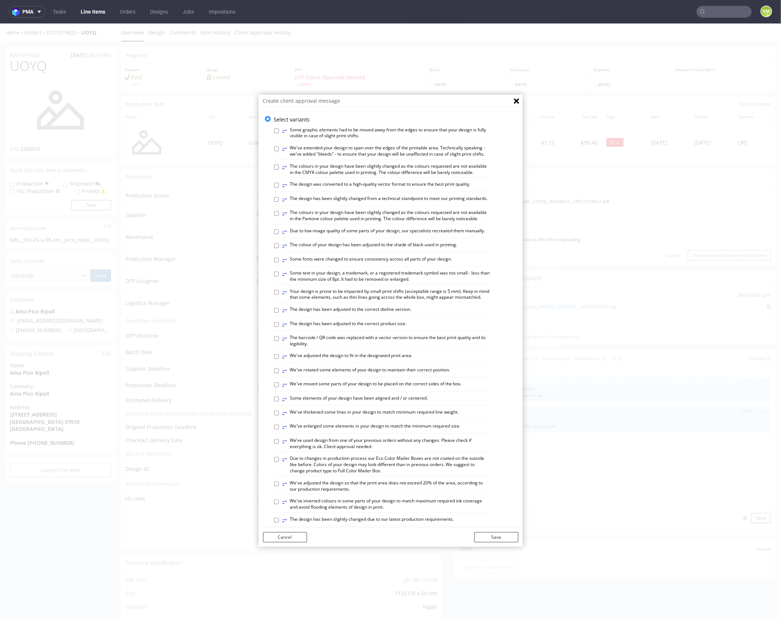
click at [365, 360] on label "⥂ We've adjusted the design to fit in the designated print area." at bounding box center [348, 356] width 130 height 8
click at [279, 358] on input "⥂ We've adjusted the design to fit in the designated print area." at bounding box center [276, 356] width 5 height 5
checkbox input "true"
drag, startPoint x: 499, startPoint y: 536, endPoint x: 338, endPoint y: 174, distance: 396.0
click at [338, 174] on div "Select variants ⥂ Some graphic elements had to be moved away from the edges to …" at bounding box center [391, 327] width 264 height 440
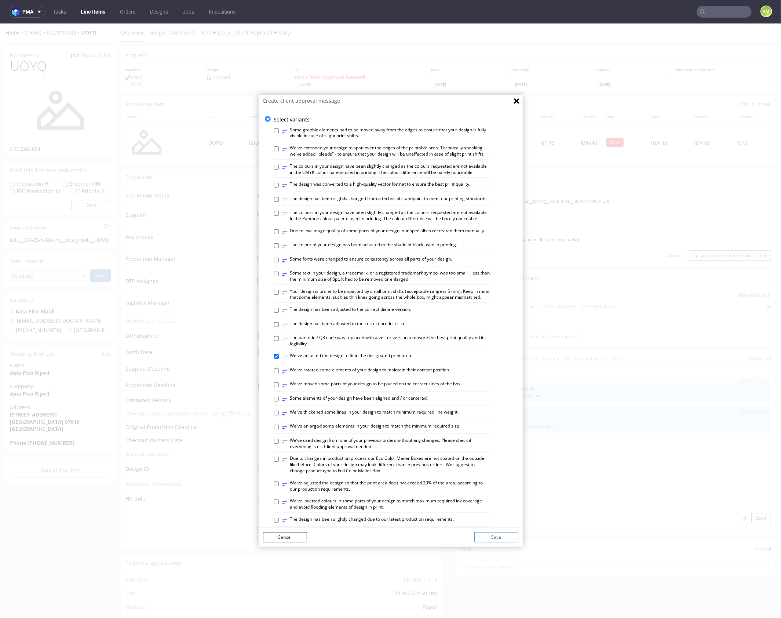
click at [498, 533] on button "Save" at bounding box center [496, 537] width 44 height 10
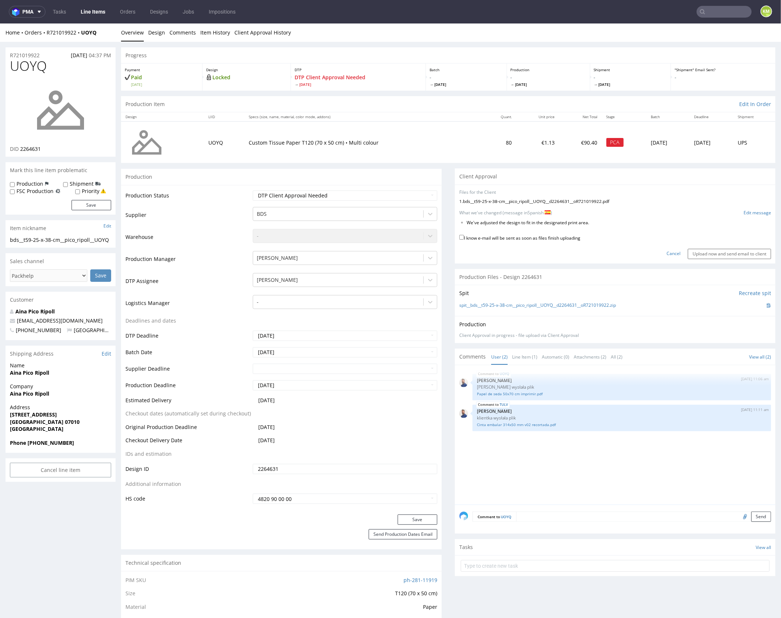
click at [518, 237] on label "I know e-mail will be sent as soon as files finish uploading" at bounding box center [519, 237] width 121 height 8
click at [464, 237] on input "I know e-mail will be sent as soon as files finish uploading" at bounding box center [461, 236] width 5 height 5
checkbox input "true"
click at [723, 255] on input "Upload now and send email to client" at bounding box center [729, 253] width 83 height 10
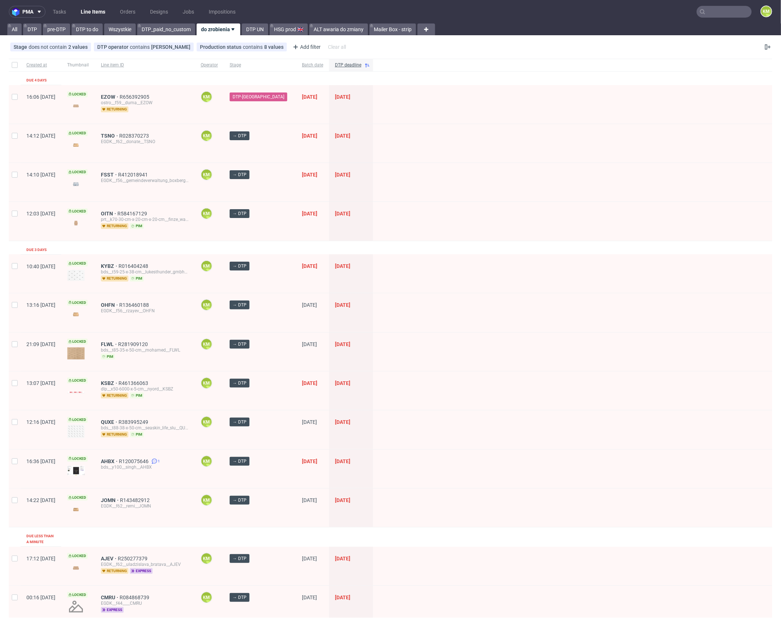
click at [725, 17] on input "text" at bounding box center [724, 12] width 55 height 12
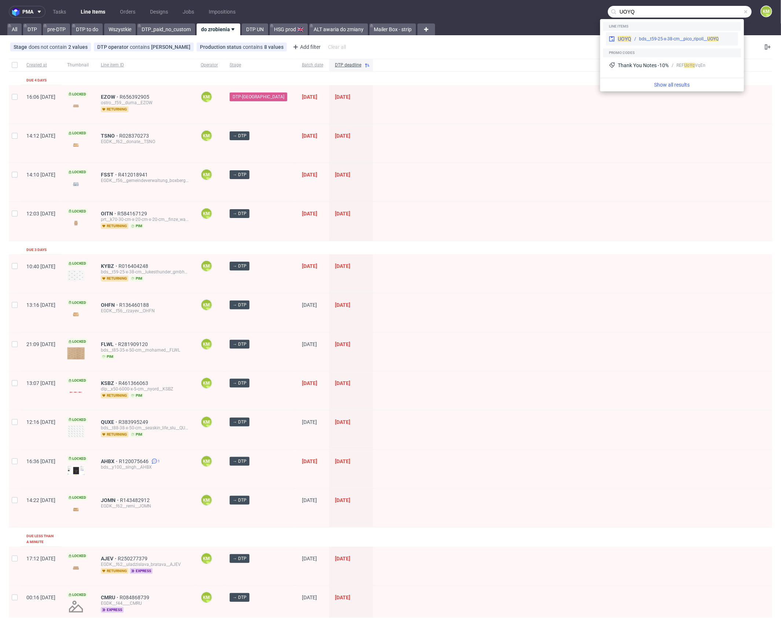
type input "UOYQ"
click at [631, 37] on div "bds__t59-25-x-38-cm__pico_ripoll__ UOYQ" at bounding box center [683, 39] width 104 height 7
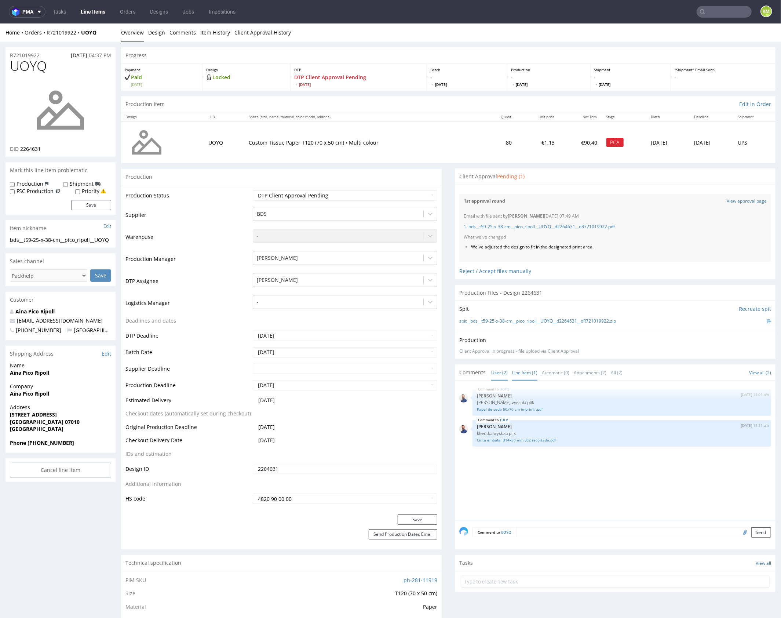
click at [521, 375] on link "Line Item (1)" at bounding box center [524, 372] width 25 height 16
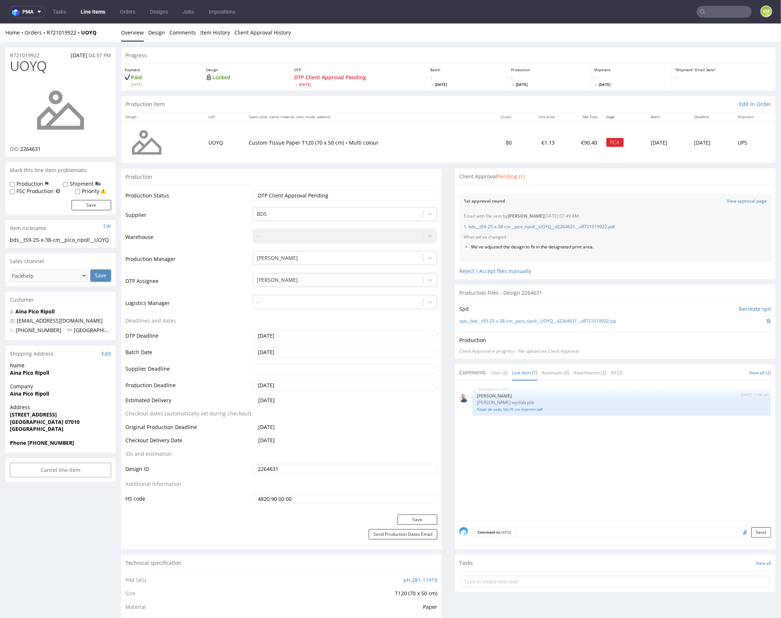
click at [567, 439] on div "UOYQ 25th Sep 25 | 11:06 am Michał Rachański Klientka wysłała plik Papel de sed…" at bounding box center [617, 452] width 316 height 135
click at [564, 445] on div "UOYQ 25th Sep 25 | 11:06 am Michał Rachański Klientka wysłała plik Papel de sed…" at bounding box center [617, 452] width 316 height 135
click at [42, 65] on span "UOYQ" at bounding box center [28, 65] width 37 height 15
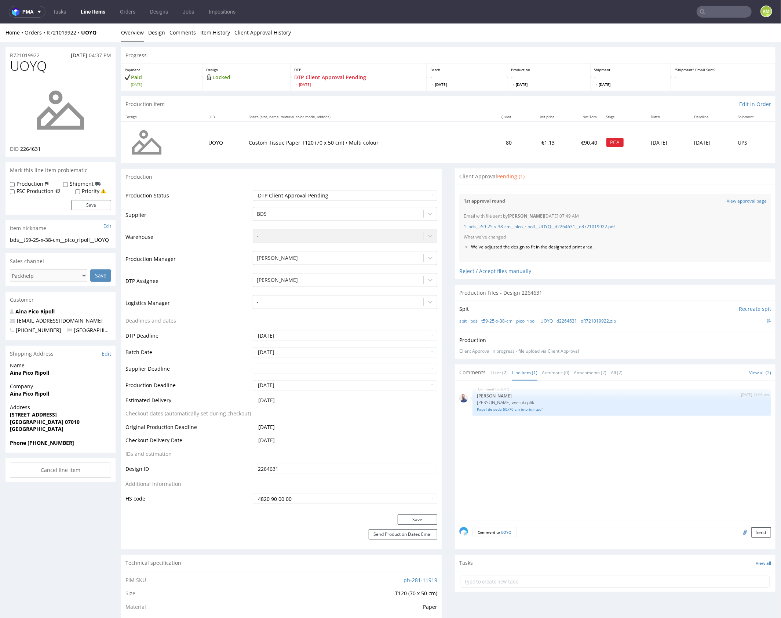
click at [24, 65] on span "UOYQ" at bounding box center [28, 65] width 37 height 15
copy span "UOYQ"
click at [546, 245] on li "We've adjusted the design to fit in the designated print area." at bounding box center [604, 247] width 266 height 6
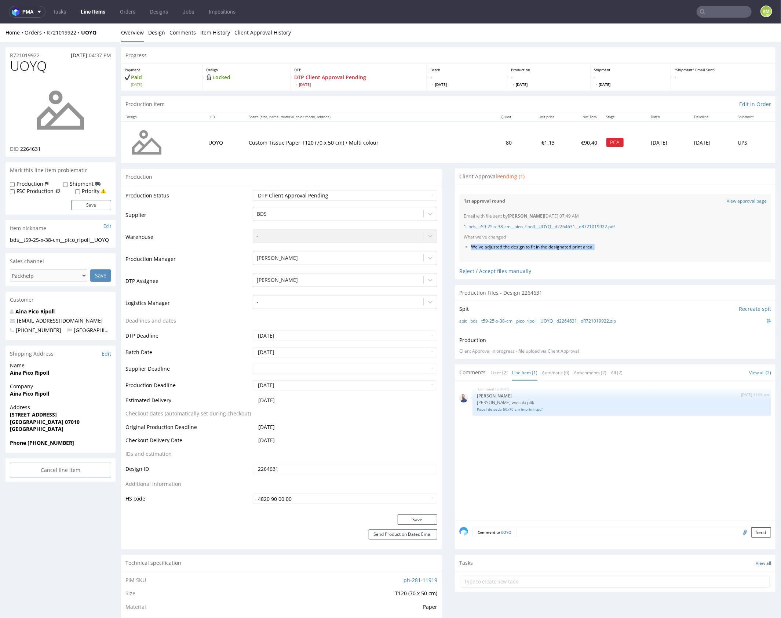
click at [546, 245] on li "We've adjusted the design to fit in the designated print area." at bounding box center [604, 247] width 266 height 6
copy li "We've adjusted the design to fit in the designated print area."
drag, startPoint x: 479, startPoint y: 150, endPoint x: 397, endPoint y: 63, distance: 120.2
click at [482, 150] on td "80" at bounding box center [499, 141] width 34 height 41
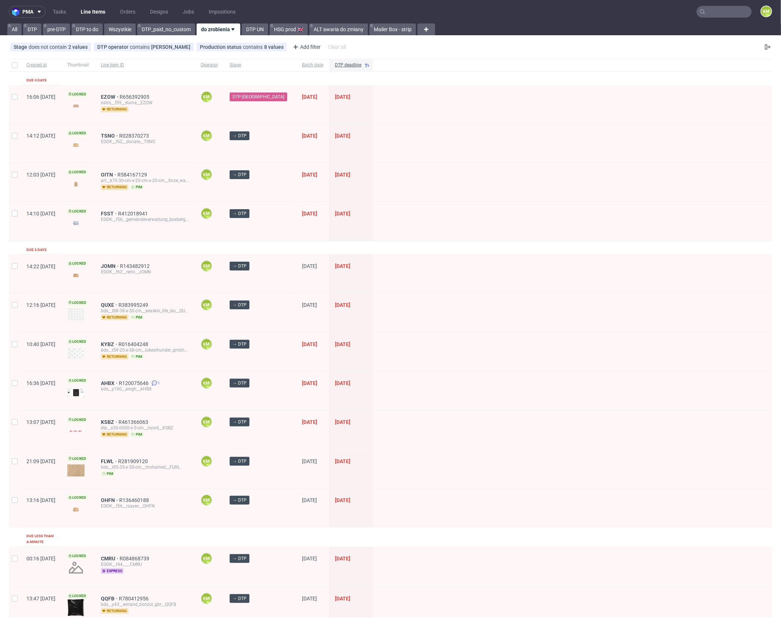
click at [727, 14] on input "text" at bounding box center [724, 12] width 55 height 12
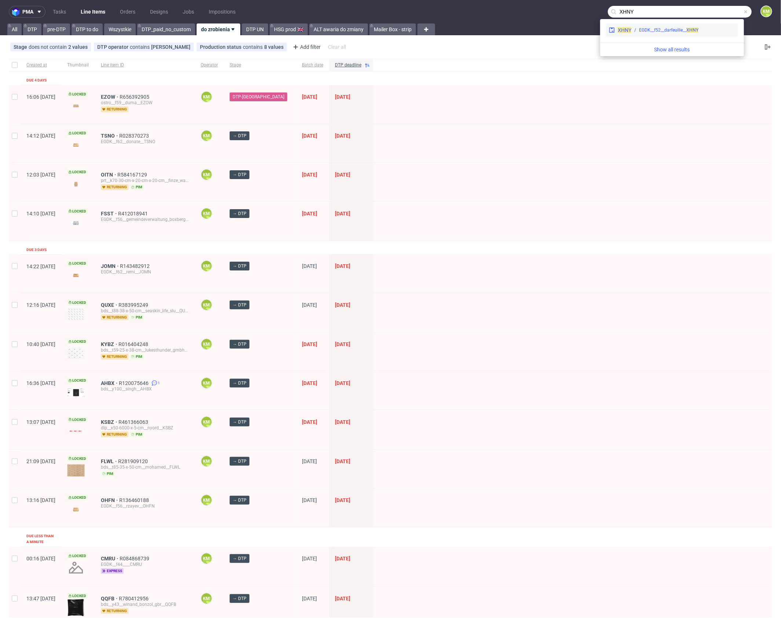
type input "XHNY"
click at [623, 27] on span "XHNY" at bounding box center [625, 30] width 14 height 6
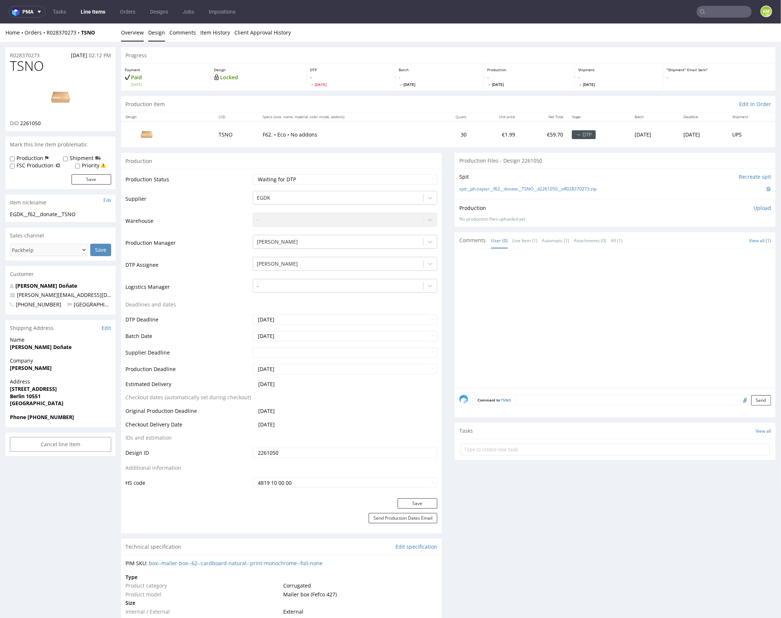
click at [156, 36] on link "Design" at bounding box center [156, 32] width 17 height 18
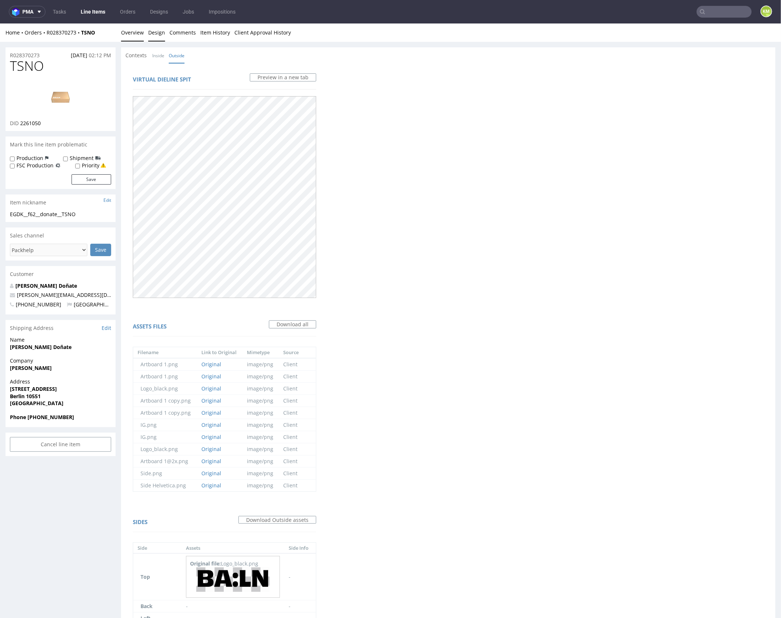
click at [134, 33] on link "Overview" at bounding box center [132, 32] width 23 height 18
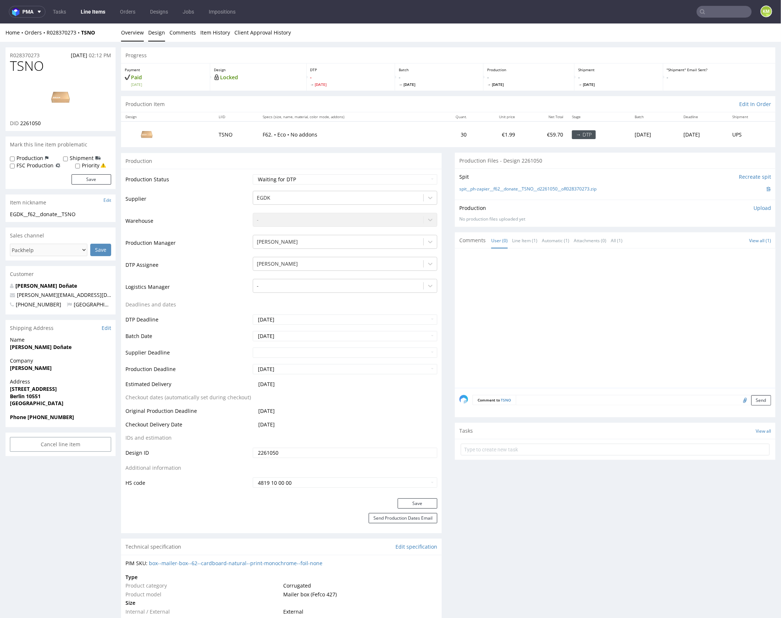
click at [155, 33] on link "Design" at bounding box center [156, 32] width 17 height 18
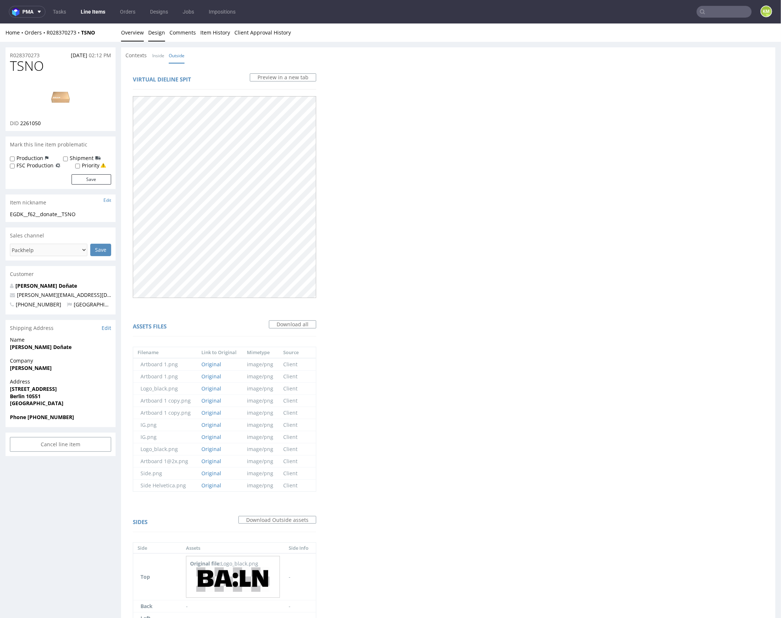
click at [128, 34] on link "Overview" at bounding box center [132, 32] width 23 height 18
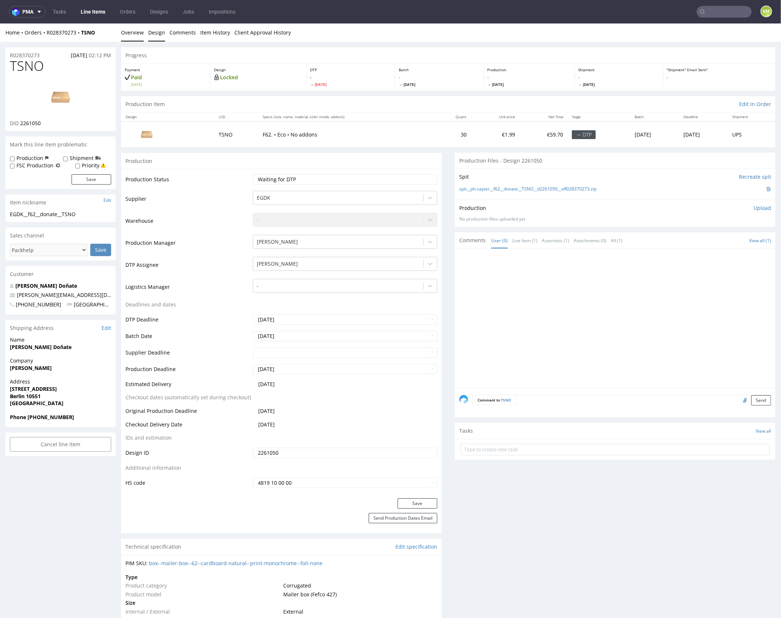
click at [154, 36] on link "Design" at bounding box center [156, 32] width 17 height 18
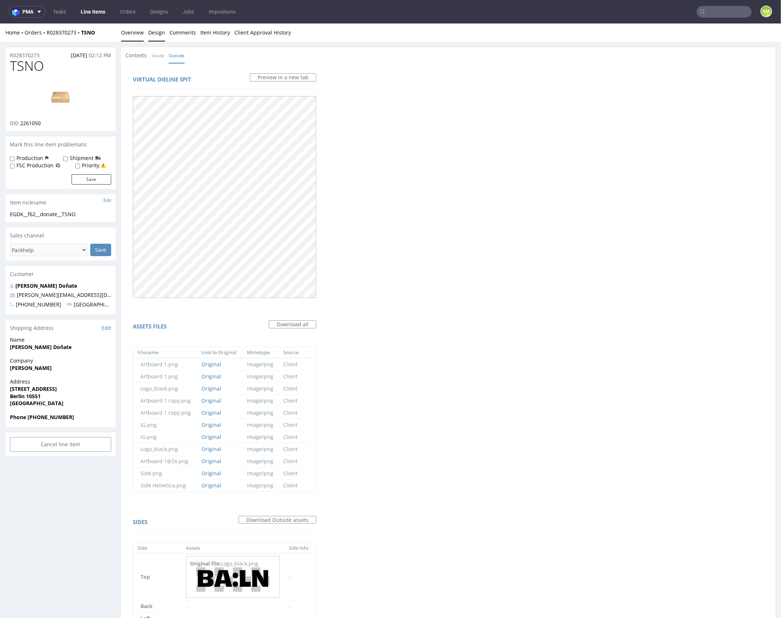
click at [139, 37] on link "Overview" at bounding box center [132, 32] width 23 height 18
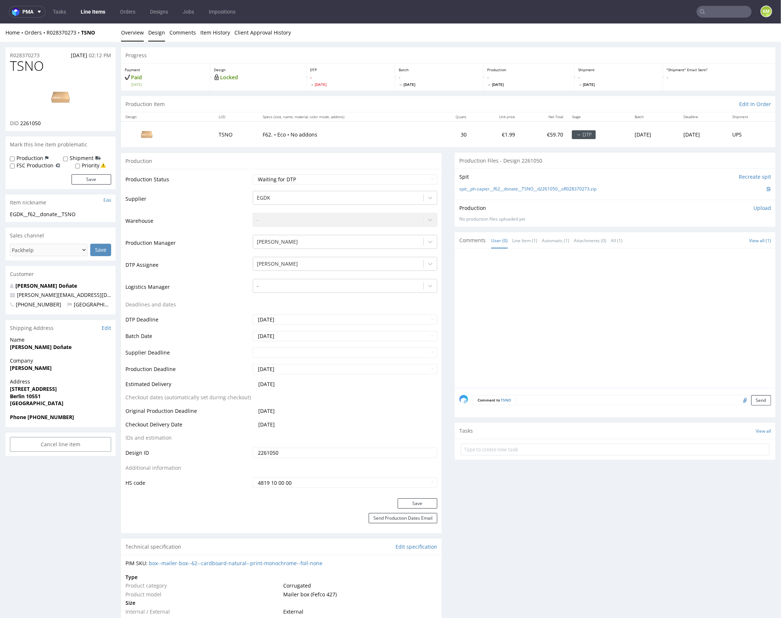
click at [159, 30] on link "Design" at bounding box center [156, 32] width 17 height 18
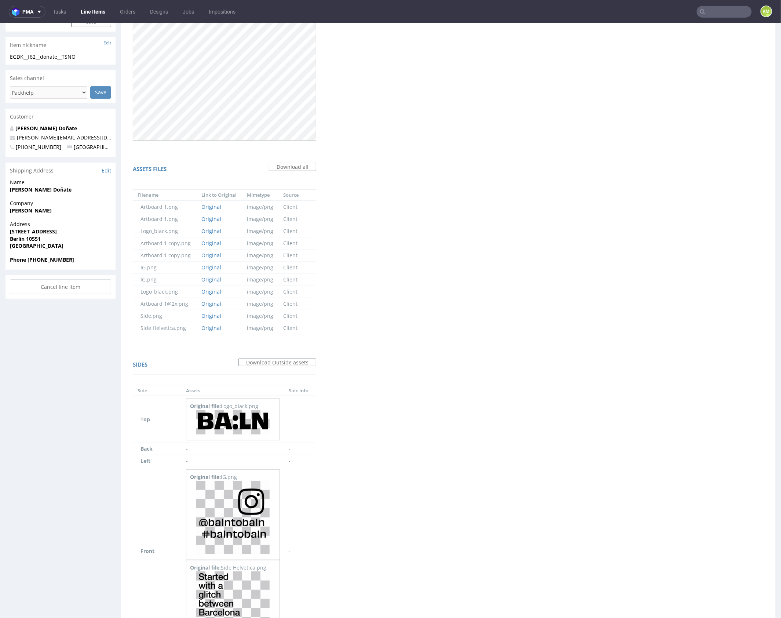
scroll to position [305, 0]
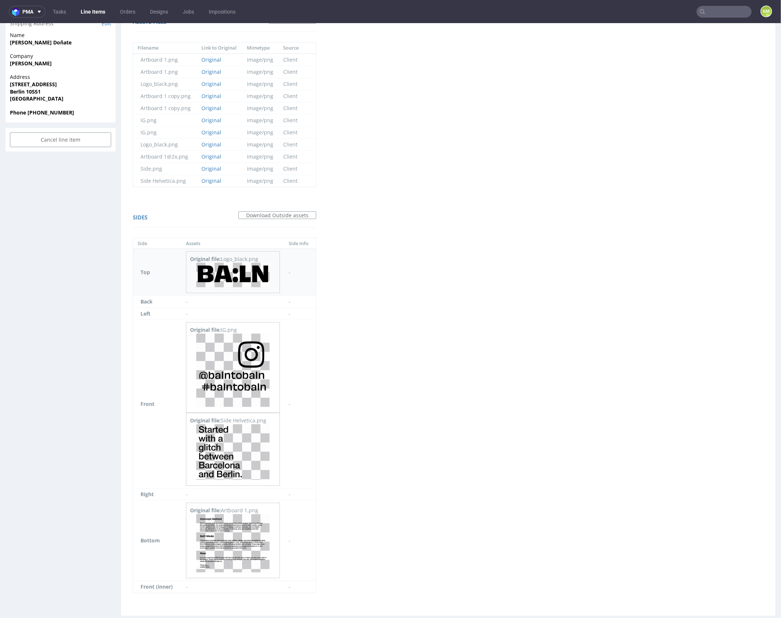
click at [241, 278] on img at bounding box center [232, 274] width 73 height 25
click at [254, 365] on img at bounding box center [232, 369] width 73 height 73
click at [253, 448] on img at bounding box center [232, 452] width 73 height 56
click at [245, 531] on img at bounding box center [232, 543] width 73 height 58
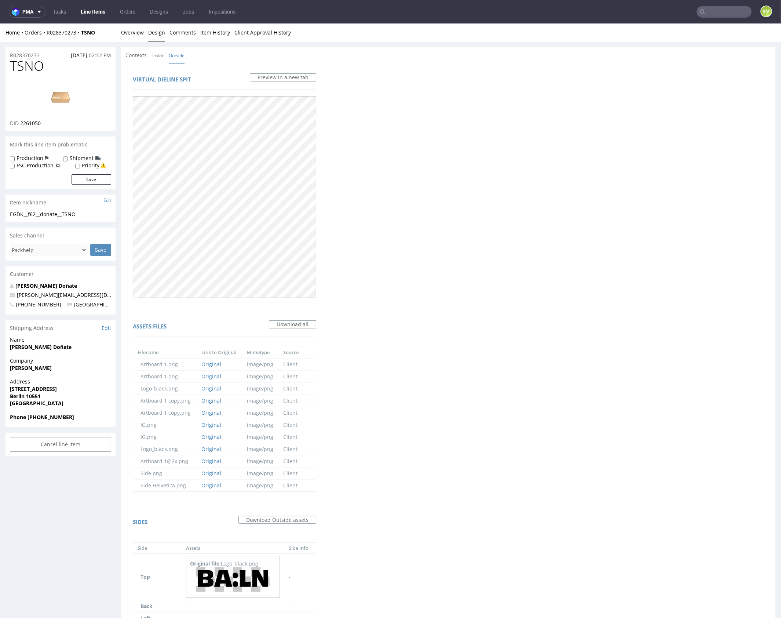
scroll to position [0, 0]
click at [131, 30] on link "Overview" at bounding box center [132, 32] width 23 height 18
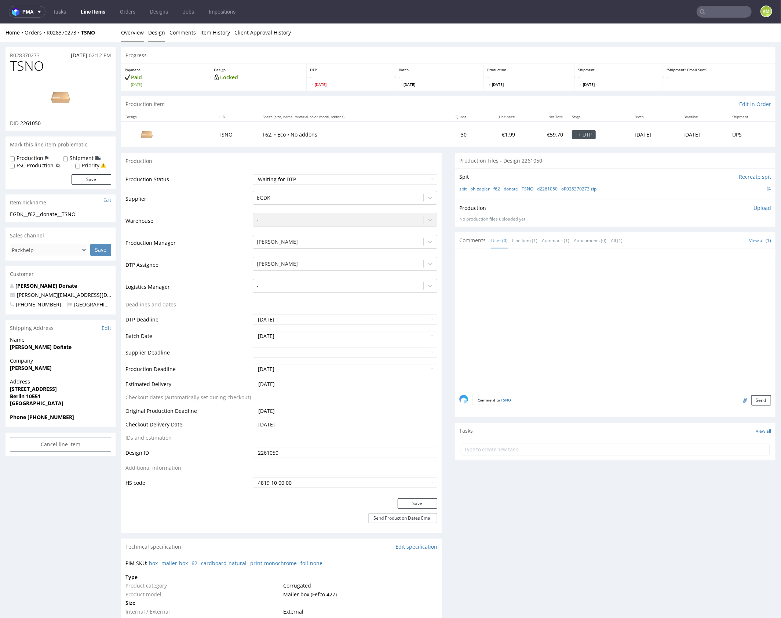
click at [158, 30] on link "Design" at bounding box center [156, 32] width 17 height 18
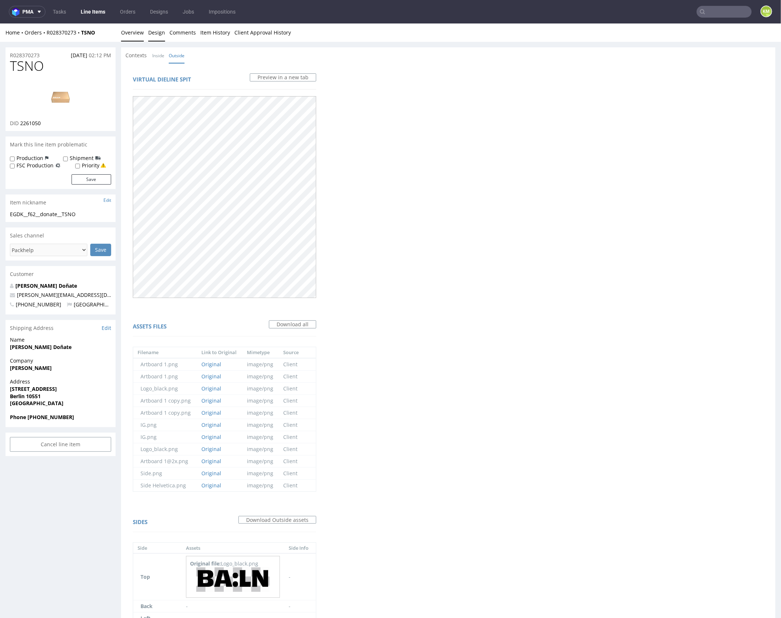
click at [127, 28] on link "Overview" at bounding box center [132, 32] width 23 height 18
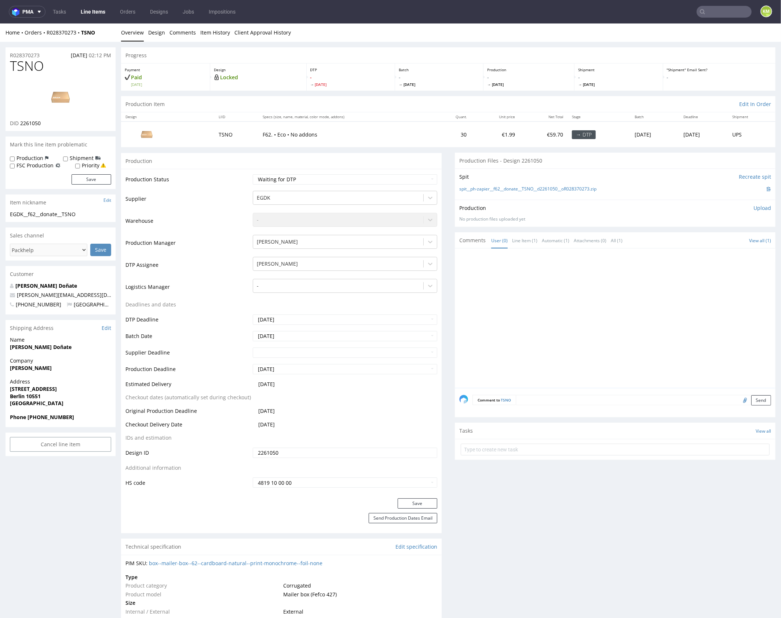
click at [489, 276] on div at bounding box center [617, 319] width 316 height 135
click at [533, 448] on input "text" at bounding box center [615, 449] width 309 height 12
type input "issue"
click at [529, 447] on div "issue Set due date" at bounding box center [615, 446] width 309 height 15
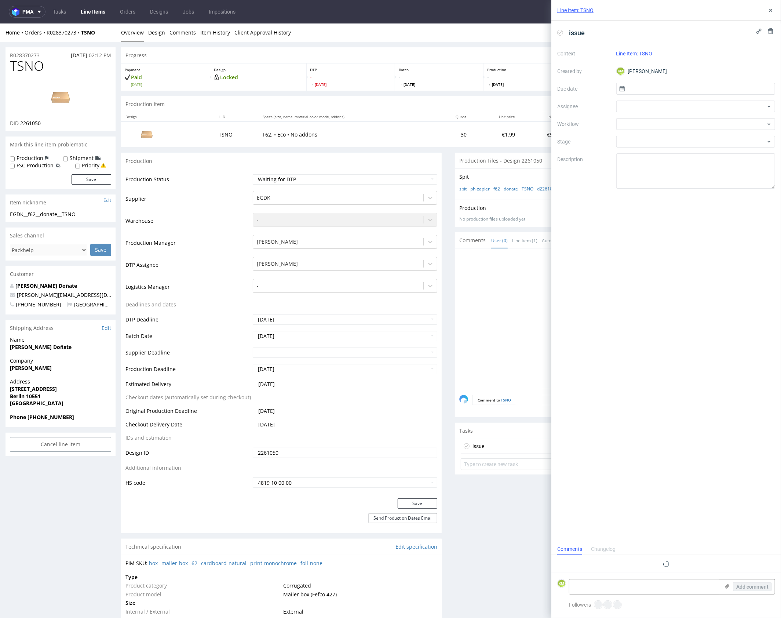
scroll to position [6, 0]
click at [648, 88] on input "text" at bounding box center [695, 89] width 159 height 12
click at [677, 190] on button "29" at bounding box center [672, 189] width 11 height 12
type input "[DATE]"
click at [648, 125] on div at bounding box center [695, 124] width 159 height 12
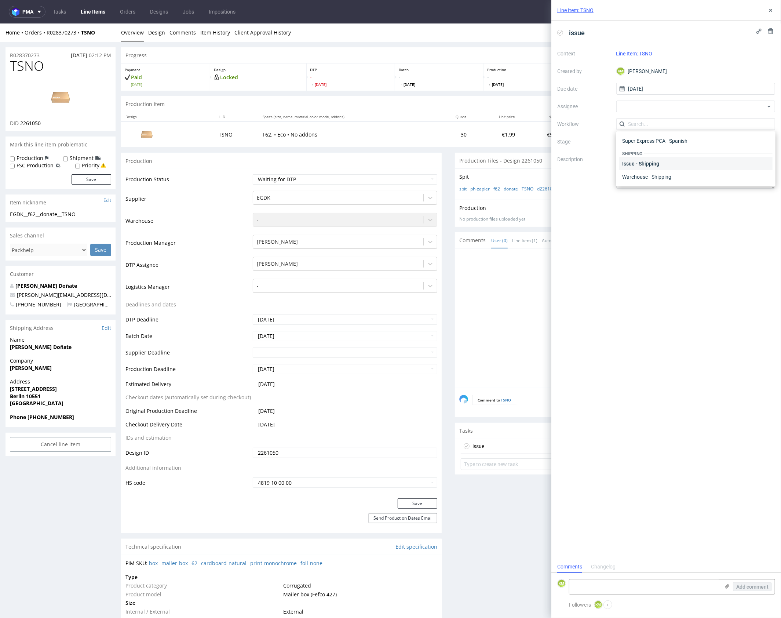
scroll to position [0, 0]
click at [664, 161] on div "DTP - Issue" at bounding box center [695, 163] width 153 height 13
click at [658, 169] on textarea "Problem: Impact: What is needed?:" at bounding box center [695, 170] width 159 height 35
paste textarea "The client selected white print on ECO box, that's a Configurator error: If the…"
type textarea "The client selected white print on ECO box, that's a Configurator error: If the…"
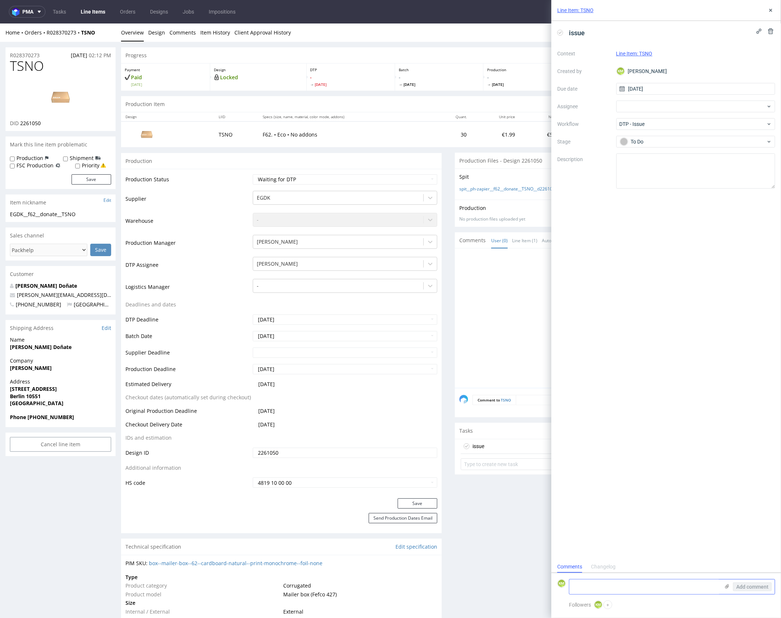
click at [618, 586] on textarea at bounding box center [644, 586] width 150 height 15
paste textarea "The client selected white print on ECO box, that's a Configurator error: If the…"
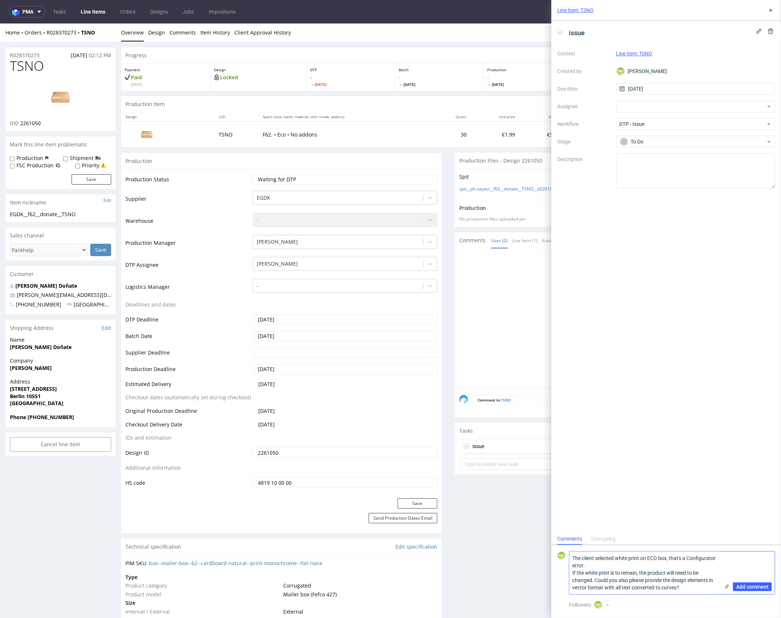
click at [586, 572] on textarea "The client selected white print on ECO box, that's a Configurator error: If the…" at bounding box center [644, 572] width 150 height 43
click at [667, 572] on textarea "The client selected white print on ECO box, that's a Configurator error: If the…" at bounding box center [644, 576] width 150 height 35
click at [708, 588] on textarea "The client selected white print on ECO box, that's a Configurator error: If the…" at bounding box center [644, 576] width 150 height 35
type textarea "The client selected white print on ECO box, that's a Configurator error: If the…"
click at [743, 584] on span "Add comment" at bounding box center [752, 586] width 32 height 5
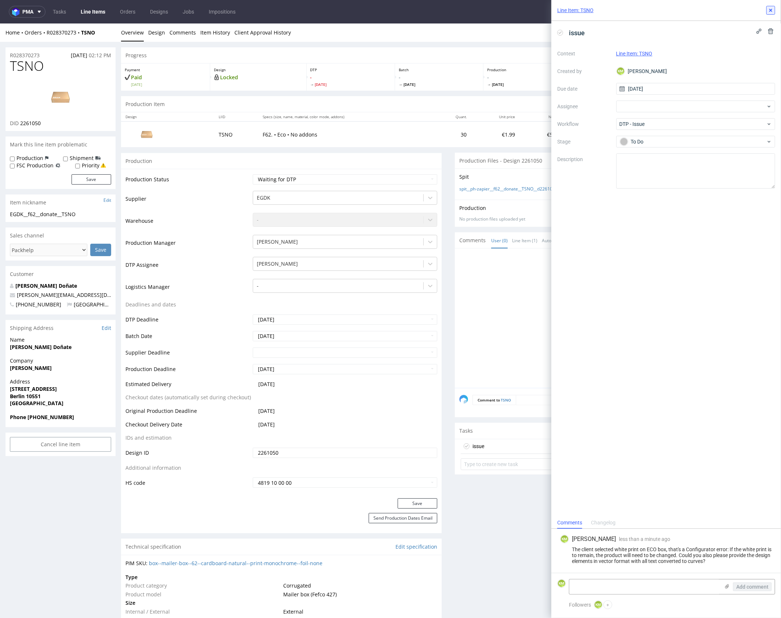
drag, startPoint x: 769, startPoint y: 11, endPoint x: 522, endPoint y: 22, distance: 247.9
click at [769, 11] on use at bounding box center [770, 10] width 3 height 3
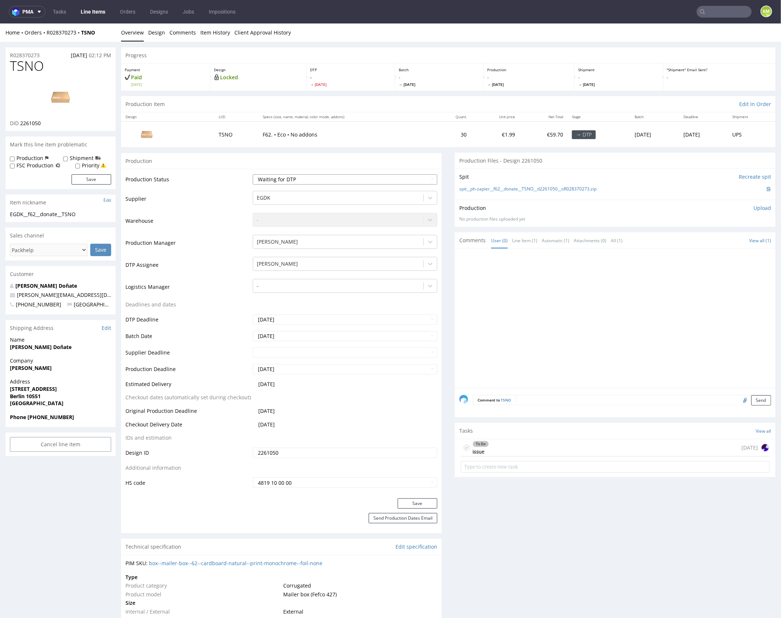
click at [321, 178] on select "Waiting for Artwork Waiting for Diecut Waiting for Mockup Waiting for DTP Waiti…" at bounding box center [345, 179] width 185 height 10
select select "dtp_issue"
click at [253, 174] on select "Waiting for Artwork Waiting for Diecut Waiting for Mockup Waiting for DTP Waiti…" at bounding box center [345, 179] width 185 height 10
click at [402, 503] on button "Save" at bounding box center [418, 503] width 40 height 10
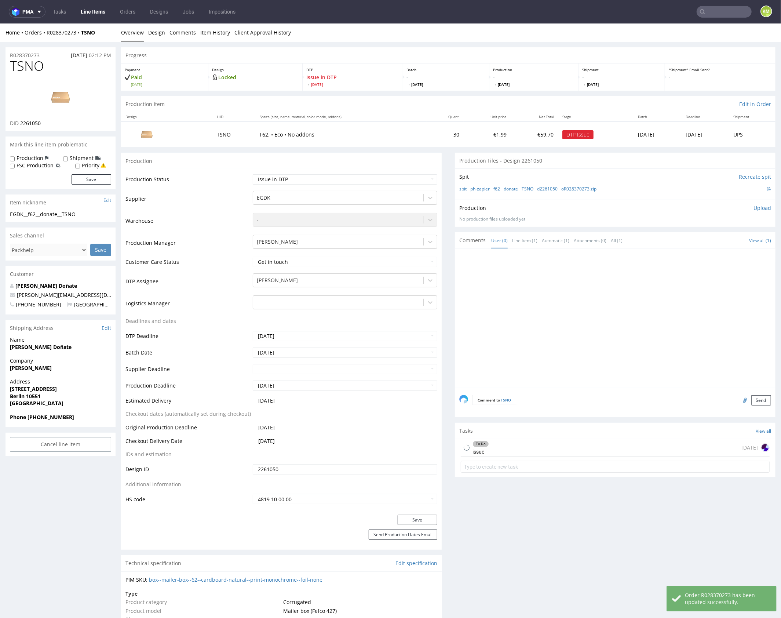
click at [530, 313] on div at bounding box center [617, 319] width 316 height 135
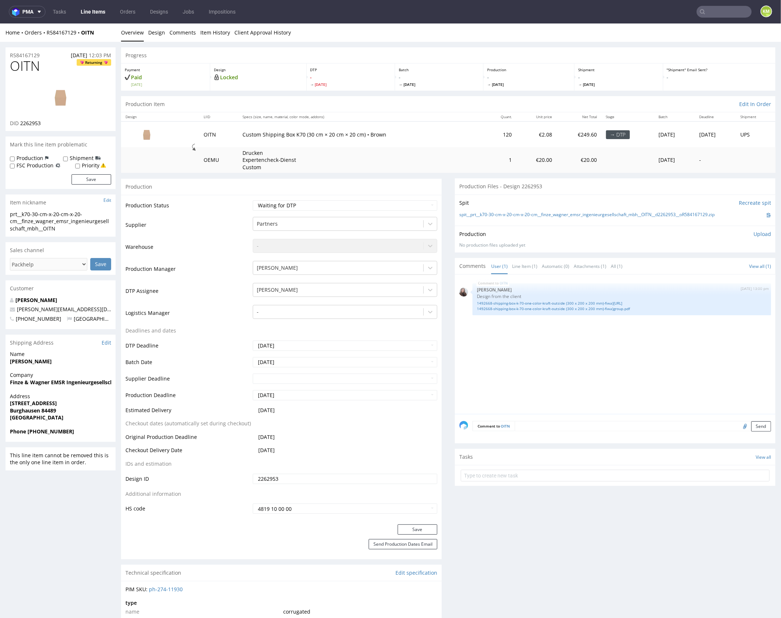
click at [565, 344] on div "OITN [DATE] 13:00 pm [PERSON_NAME] Design from the client 1492668-shipping-box-…" at bounding box center [617, 345] width 316 height 135
click at [523, 265] on link "Line Item (1)" at bounding box center [524, 266] width 25 height 16
click at [561, 303] on link "1492668-shipping-box-k-70-one-color-kraft-outside (300 x 200 x 200 mm)-fiwa)gro…" at bounding box center [622, 303] width 290 height 6
click at [563, 307] on link "1492668-shipping-box-k-70-one-color-kraft-outside (300 x 200 x 200 mm)-fiwa)gro…" at bounding box center [622, 309] width 290 height 6
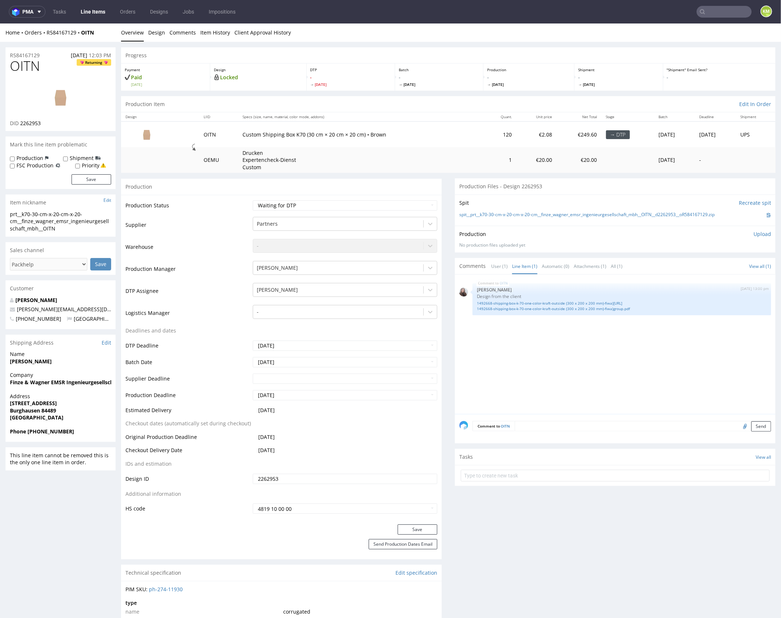
click at [590, 346] on div "OITN 18th Sep 25 | 13:00 pm Sandra Beśka Design from the client 1492668-shippin…" at bounding box center [617, 345] width 316 height 135
click at [594, 351] on div "OITN 18th Sep 25 | 13:00 pm Sandra Beśka Design from the client 1492668-shippin…" at bounding box center [617, 345] width 316 height 135
drag, startPoint x: 65, startPoint y: 101, endPoint x: 71, endPoint y: 96, distance: 8.1
click at [551, 369] on div "OITN 18th Sep 25 | 13:00 pm Sandra Beśka Design from the client 1492668-shippin…" at bounding box center [617, 345] width 316 height 135
copy link "spit__prt__k70-30-cm-x-20-cm-x-20-cm__finze_wagner_emsr_ingenieurgesellschaft_m…"
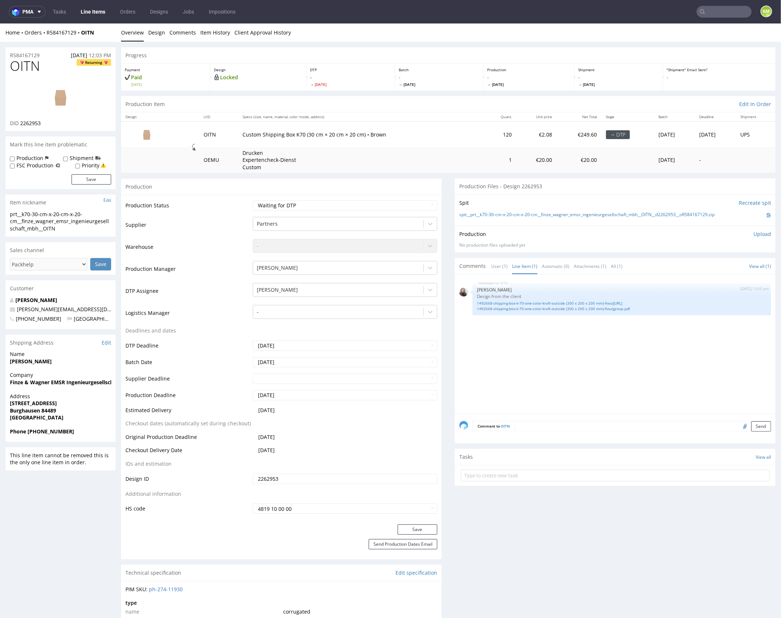
click at [759, 234] on p "Upload" at bounding box center [763, 233] width 18 height 7
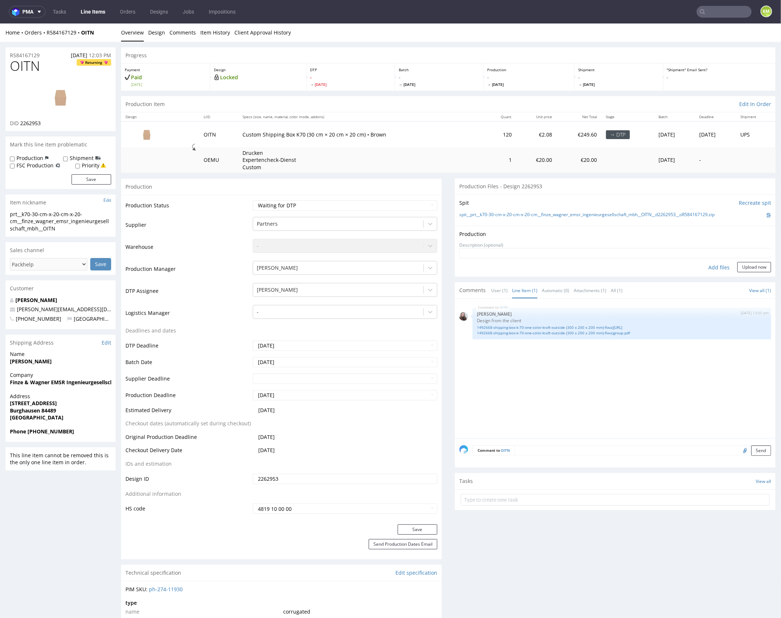
click at [701, 267] on div "Add files" at bounding box center [719, 267] width 37 height 11
type input "C:\fakepath\prt__k70-30-cm-x-20-cm-x-20-cm__finze_wagner_emsr_ingenieurgesellsc…"
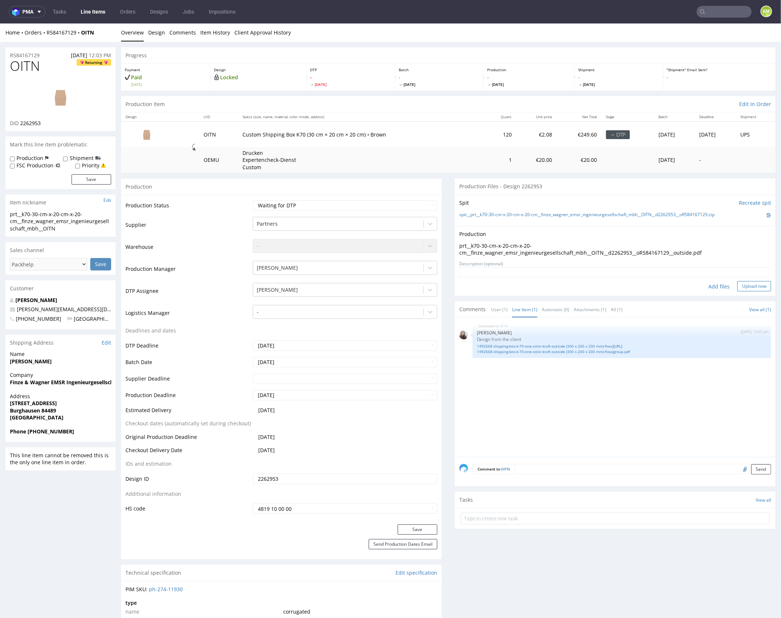
click at [744, 284] on button "Upload now" at bounding box center [754, 286] width 34 height 10
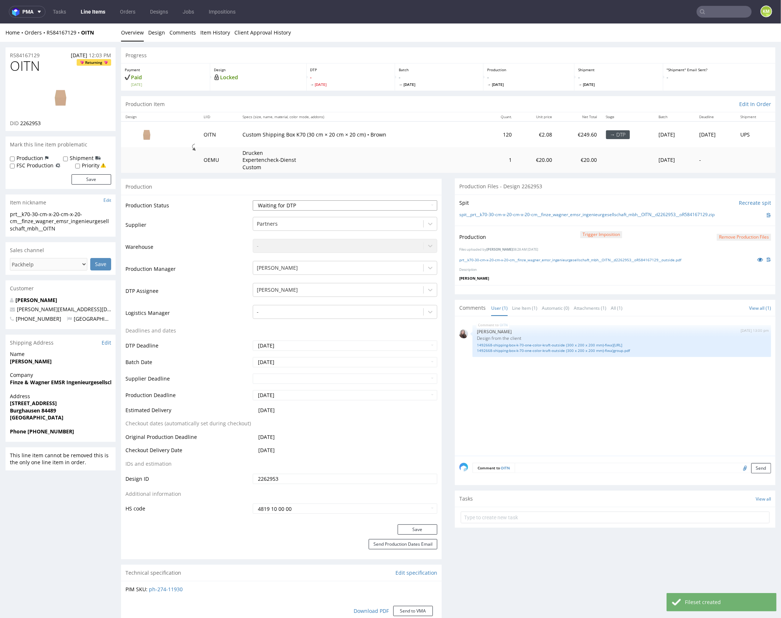
click at [378, 200] on select "Waiting for Artwork Waiting for Diecut Waiting for Mockup Waiting for DTP Waiti…" at bounding box center [345, 205] width 185 height 10
select select "dtp_production_ready"
click at [253, 200] on select "Waiting for Artwork Waiting for Diecut Waiting for Mockup Waiting for DTP Waiti…" at bounding box center [345, 205] width 185 height 10
click at [424, 522] on div "Production Status Waiting for Artwork Waiting for Diecut Waiting for Mockup Wai…" at bounding box center [281, 358] width 321 height 329
click at [426, 525] on button "Save" at bounding box center [418, 529] width 40 height 10
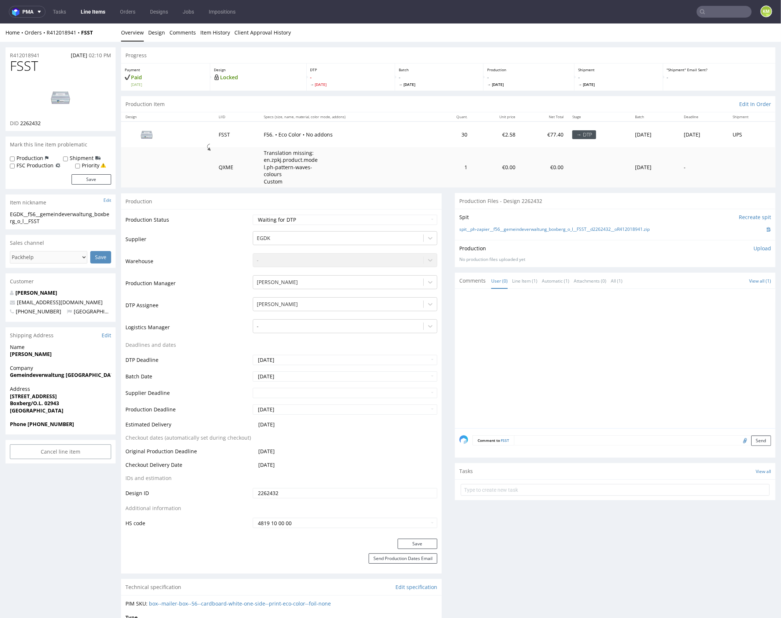
click at [557, 335] on div at bounding box center [617, 360] width 316 height 135
click at [587, 380] on div at bounding box center [617, 360] width 316 height 135
drag, startPoint x: 662, startPoint y: 228, endPoint x: 493, endPoint y: 231, distance: 168.8
click at [493, 231] on div "spit__ph-zapier__f56__gemeindeverwaltung_boxberg_o_l__FSST__d2262432__oR4120189…" at bounding box center [615, 229] width 312 height 8
copy link "f56__gemeindeverwaltung_boxberg_o_l__FSST__d2262432__oR412018941.zip"
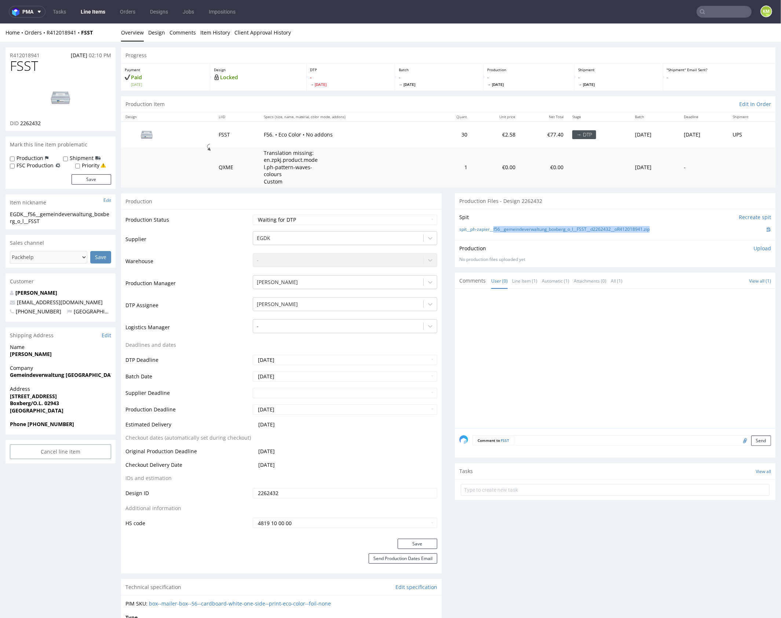
click at [606, 319] on div at bounding box center [617, 360] width 316 height 135
click at [156, 33] on link "Design" at bounding box center [156, 32] width 17 height 18
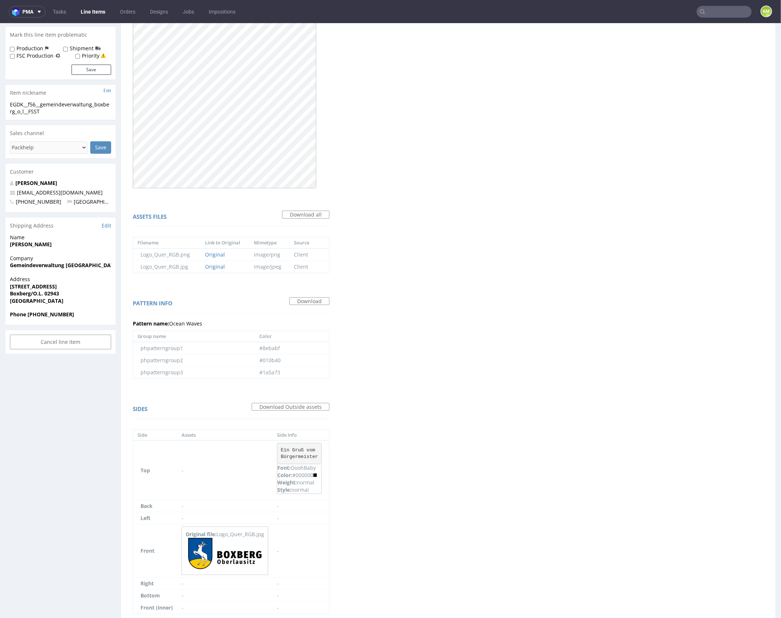
scroll to position [140, 0]
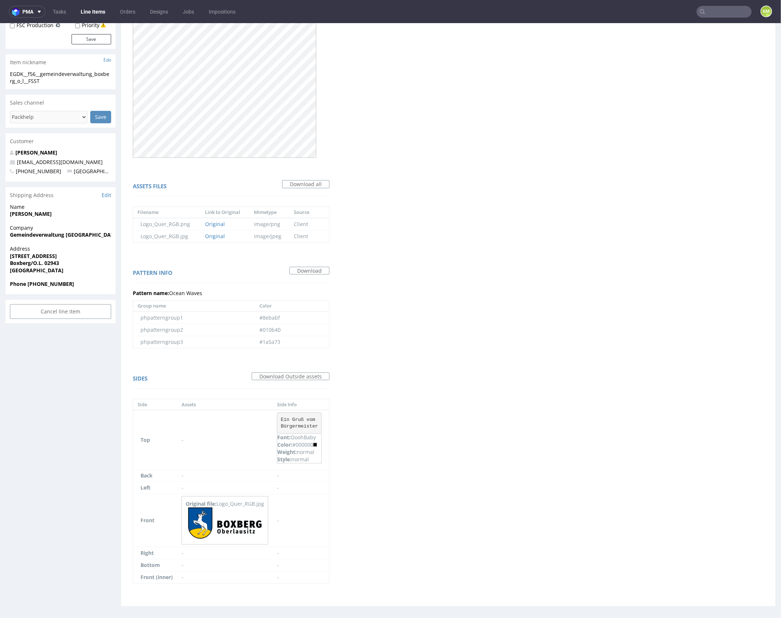
click at [480, 348] on div "Virtual dieline spit Preview in a new tab Assets files Download all Filename Li…" at bounding box center [448, 264] width 655 height 683
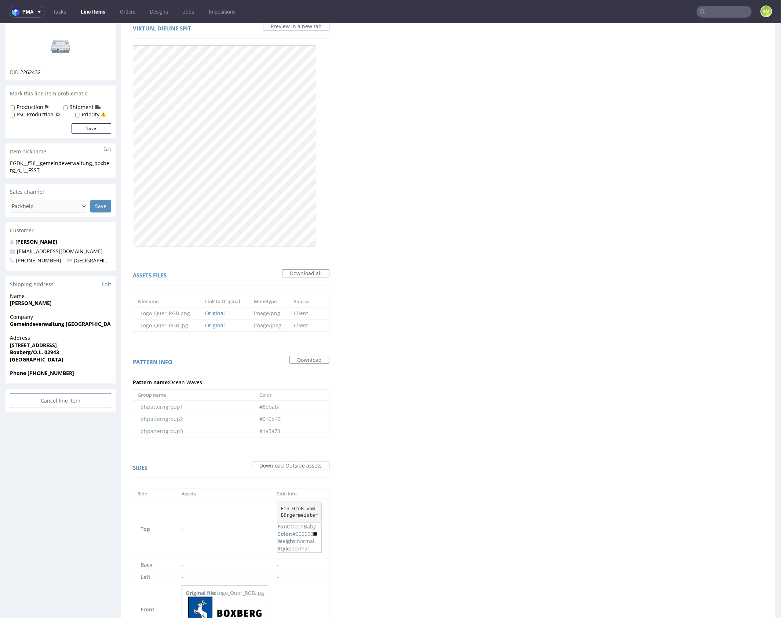
scroll to position [0, 0]
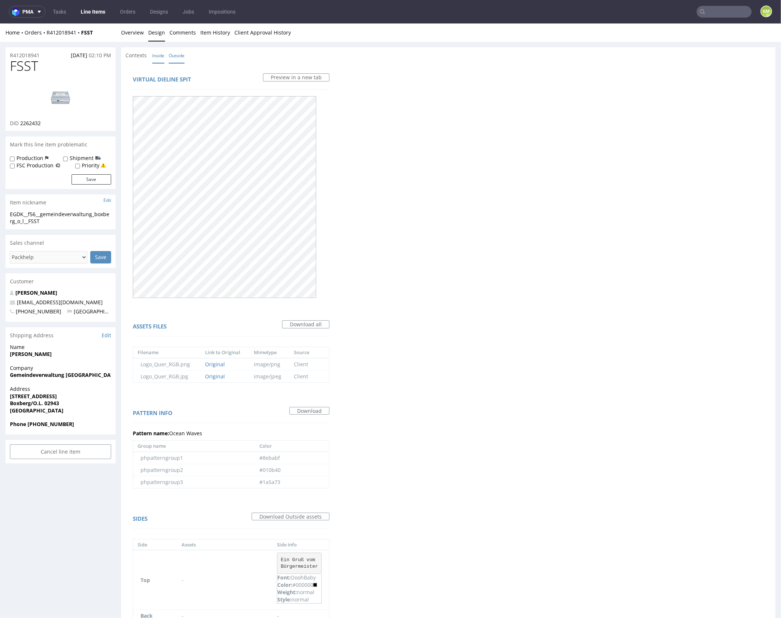
click at [160, 53] on link "Inside" at bounding box center [158, 55] width 12 height 16
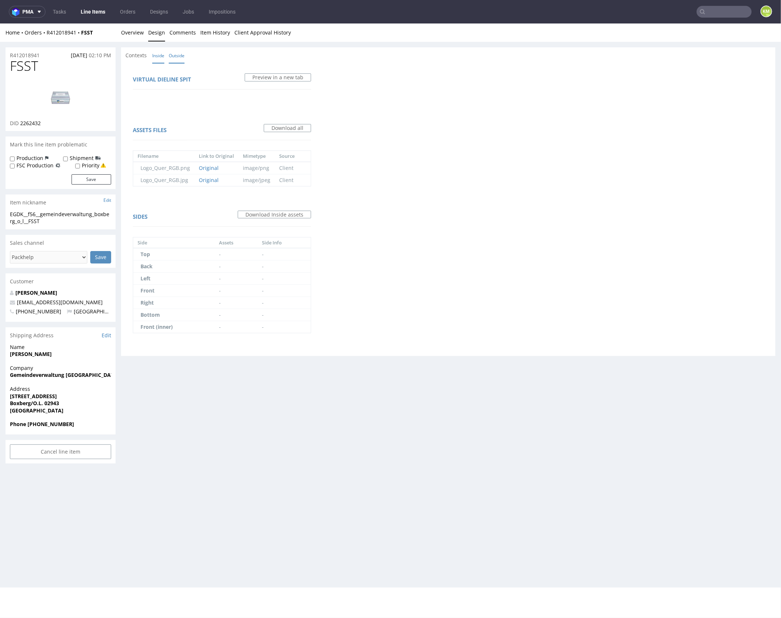
click at [178, 57] on link "Outside" at bounding box center [177, 55] width 16 height 16
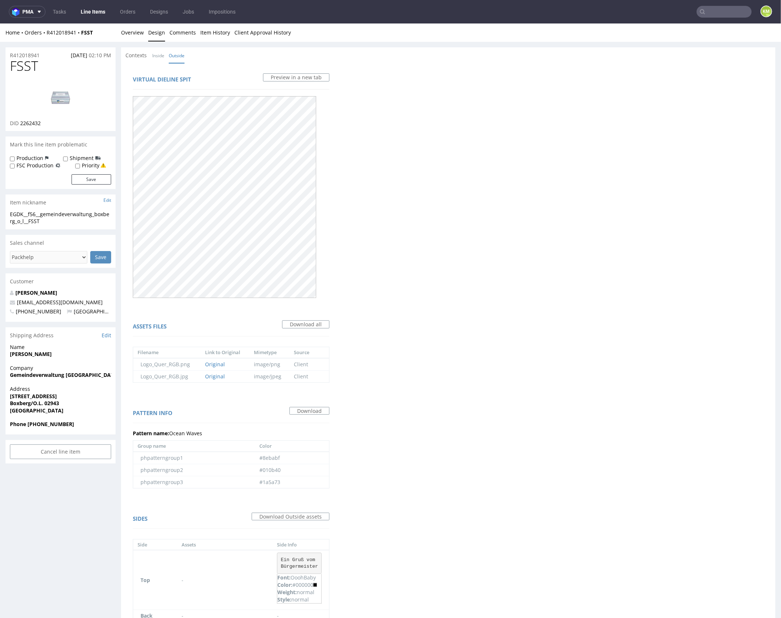
click at [420, 254] on div "Virtual dieline spit Preview in a new tab Assets files Download all Filename Li…" at bounding box center [448, 404] width 655 height 683
click at [316, 412] on link "Download" at bounding box center [309, 411] width 40 height 8
click at [280, 458] on td "#8ebabf" at bounding box center [292, 457] width 74 height 12
drag, startPoint x: 258, startPoint y: 457, endPoint x: 282, endPoint y: 460, distance: 24.4
click at [282, 460] on td "#8ebabf" at bounding box center [292, 457] width 74 height 12
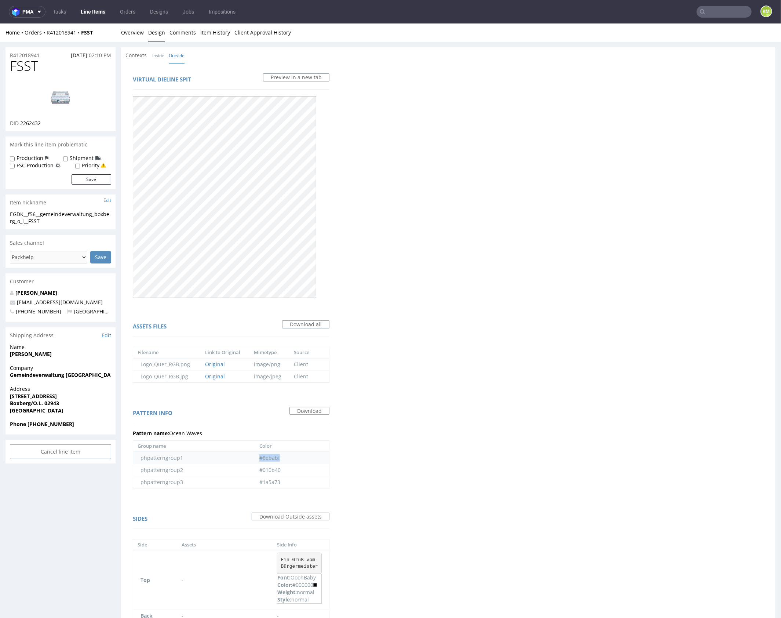
copy td "#8ebabf"
click at [264, 472] on td "#010b40" at bounding box center [292, 469] width 74 height 12
click at [266, 470] on td "#010b40" at bounding box center [292, 469] width 74 height 12
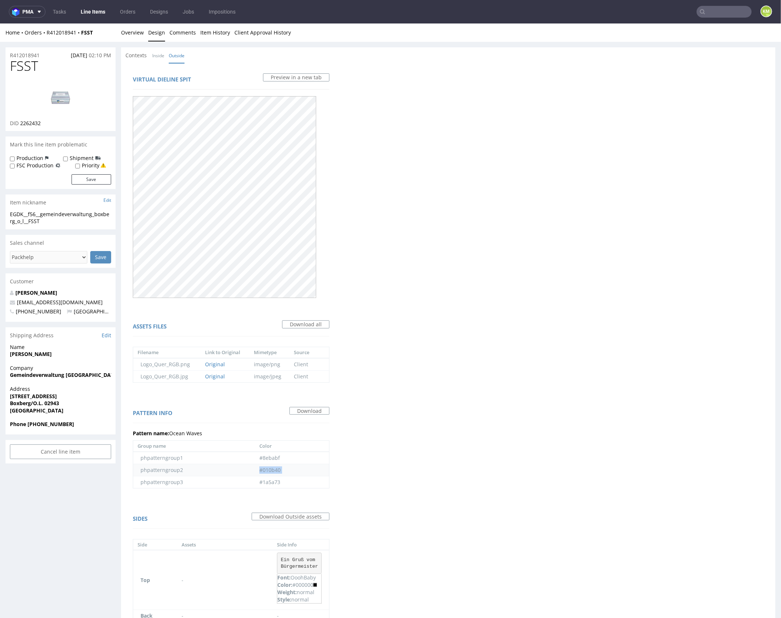
click at [266, 470] on td "#010b40" at bounding box center [292, 469] width 74 height 12
click at [273, 482] on td "#1a5a73" at bounding box center [292, 481] width 74 height 12
copy td "#1a5a73"
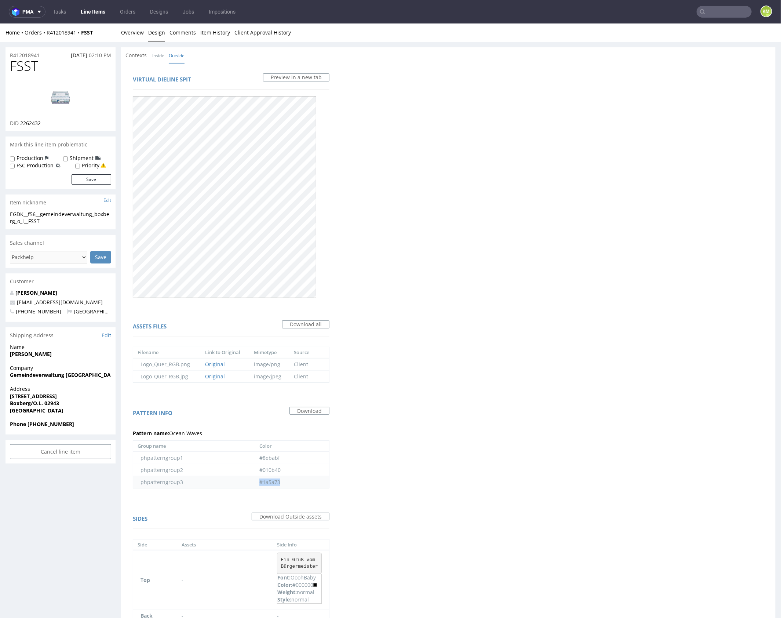
click at [262, 481] on td "#1a5a73" at bounding box center [292, 481] width 74 height 12
copy td "#1a5a73"
click at [521, 341] on div "Virtual dieline spit Preview in a new tab Assets files Download all Filename Li…" at bounding box center [448, 404] width 655 height 683
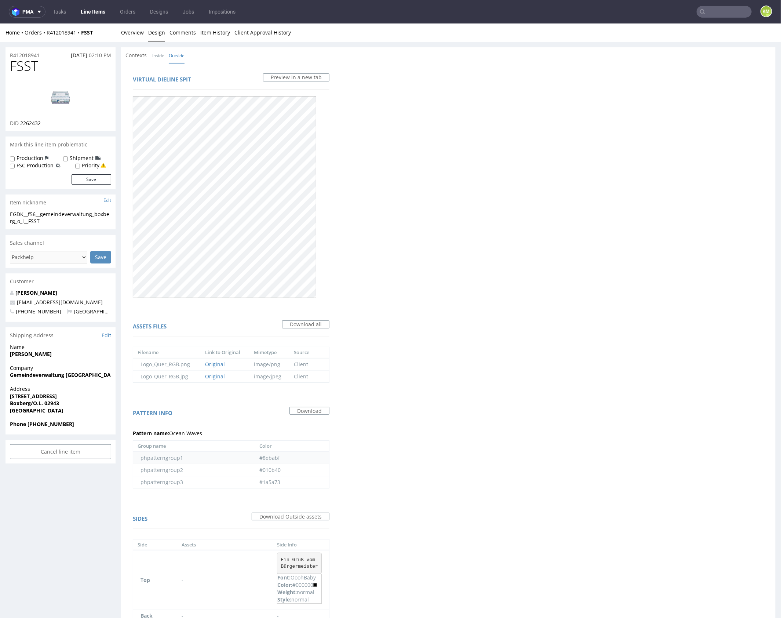
click at [270, 457] on td "#8ebabf" at bounding box center [292, 457] width 74 height 12
copy td "#8ebabf"
click at [278, 468] on td "#010b40" at bounding box center [292, 469] width 74 height 12
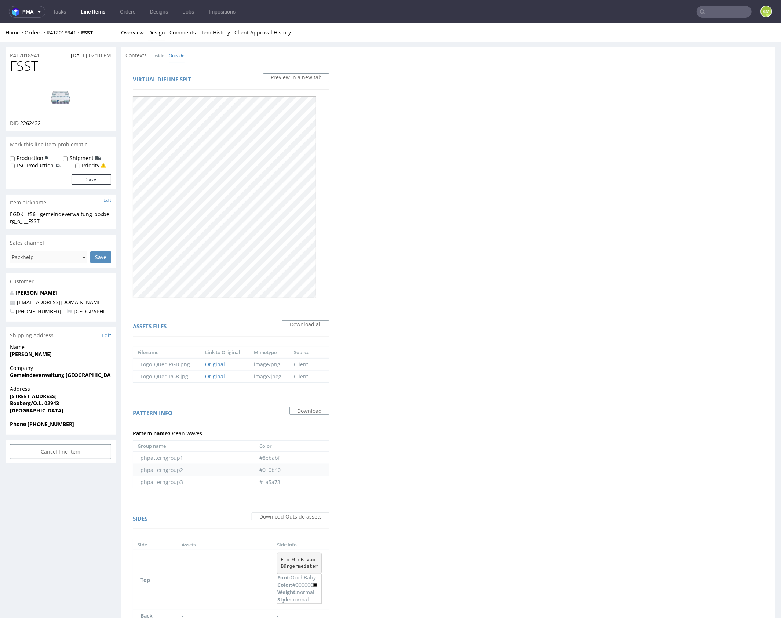
click at [278, 468] on td "#010b40" at bounding box center [292, 469] width 74 height 12
click at [272, 467] on td "#010b40" at bounding box center [292, 469] width 74 height 12
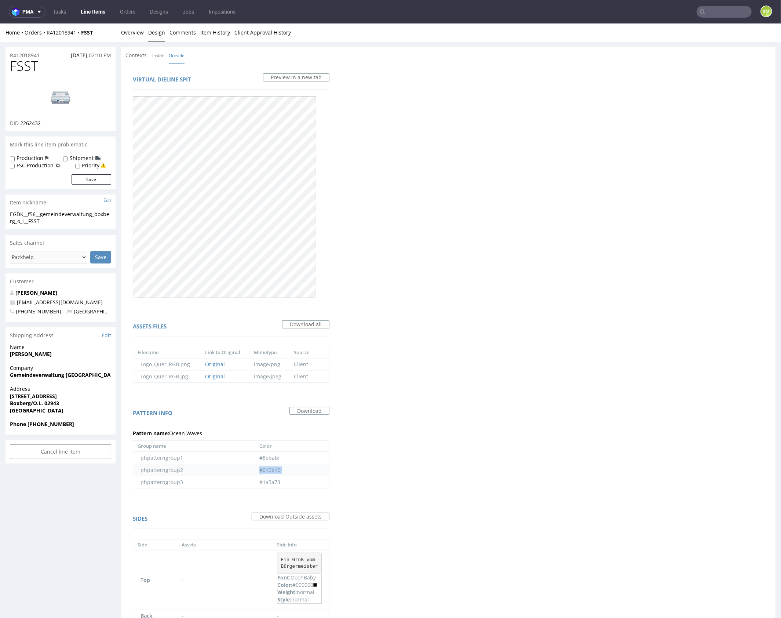
click at [272, 467] on td "#010b40" at bounding box center [292, 469] width 74 height 12
click at [269, 482] on td "#1a5a73" at bounding box center [292, 481] width 74 height 12
copy td "#1a5a73"
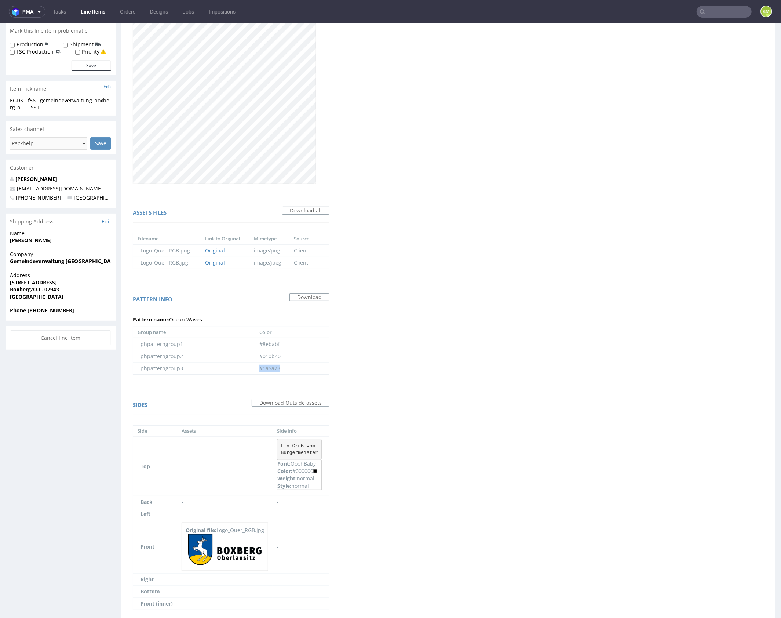
scroll to position [140, 0]
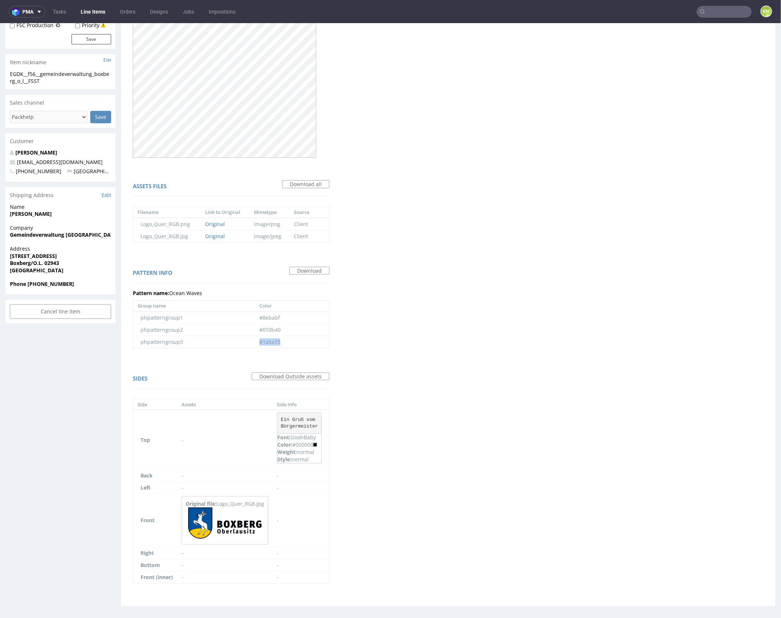
click at [460, 299] on div "Virtual dieline spit Preview in a new tab Assets files Download all Filename Li…" at bounding box center [448, 264] width 655 height 683
click at [240, 518] on img at bounding box center [224, 522] width 73 height 31
click at [294, 418] on pre "Ein Gruß vom Bürgermeister" at bounding box center [299, 422] width 45 height 21
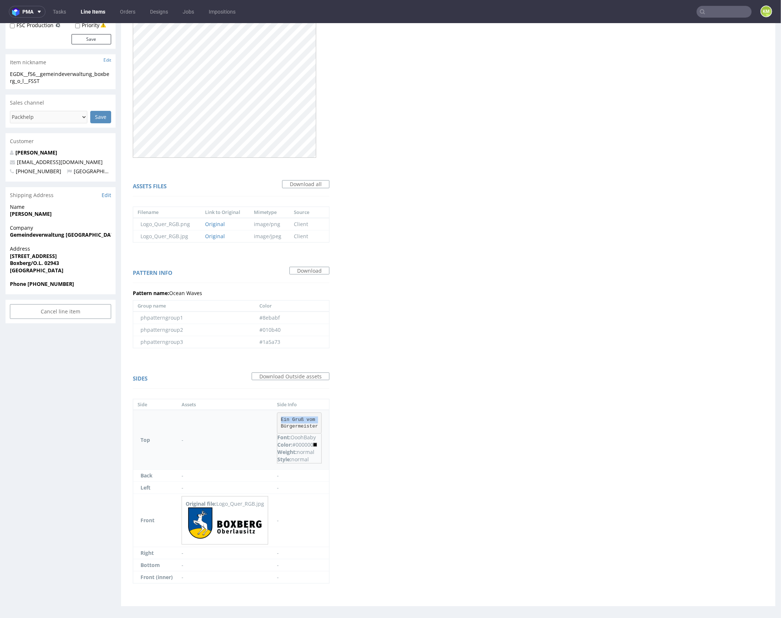
click at [294, 418] on pre "Ein Gruß vom Bürgermeister" at bounding box center [299, 422] width 45 height 21
click at [306, 426] on pre "Ein Gruß vom Bürgermeister" at bounding box center [299, 422] width 45 height 21
drag, startPoint x: 320, startPoint y: 424, endPoint x: 273, endPoint y: 418, distance: 46.6
click at [273, 418] on td "Ein Gruß vom Bürgermeister Font: OoohBaby Color: #000000 Weight: normal Style: …" at bounding box center [301, 439] width 57 height 60
copy pre "Ein Gruß vom Bürgermeister"
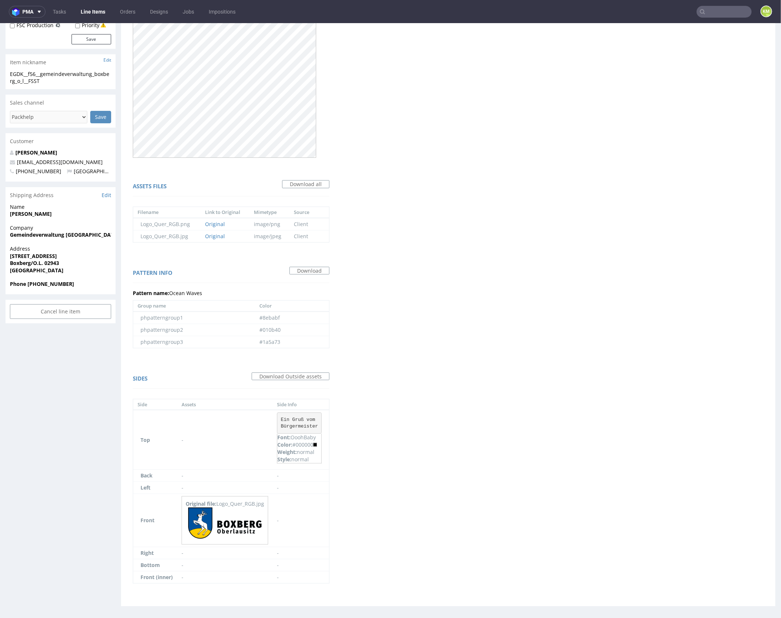
click at [449, 410] on div "Virtual dieline spit Preview in a new tab Assets files Download all Filename Li…" at bounding box center [448, 264] width 655 height 683
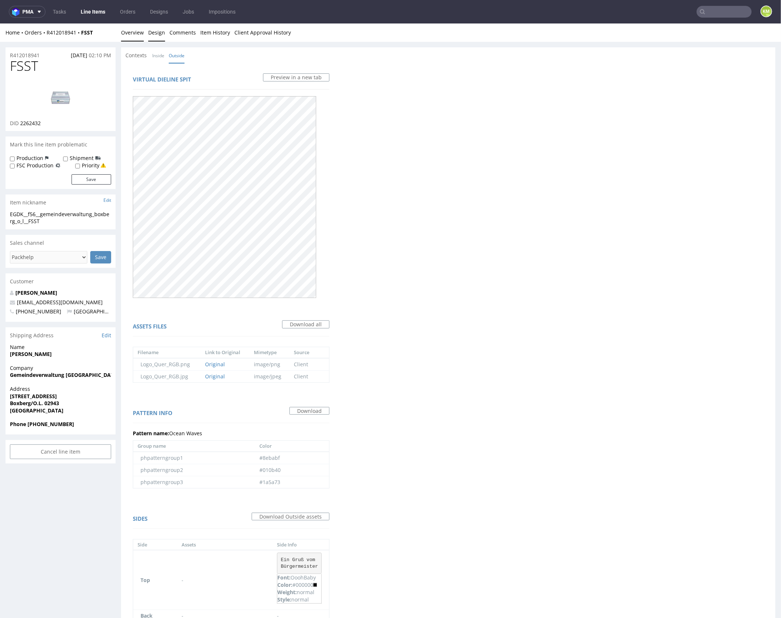
click at [133, 35] on link "Overview" at bounding box center [132, 32] width 23 height 18
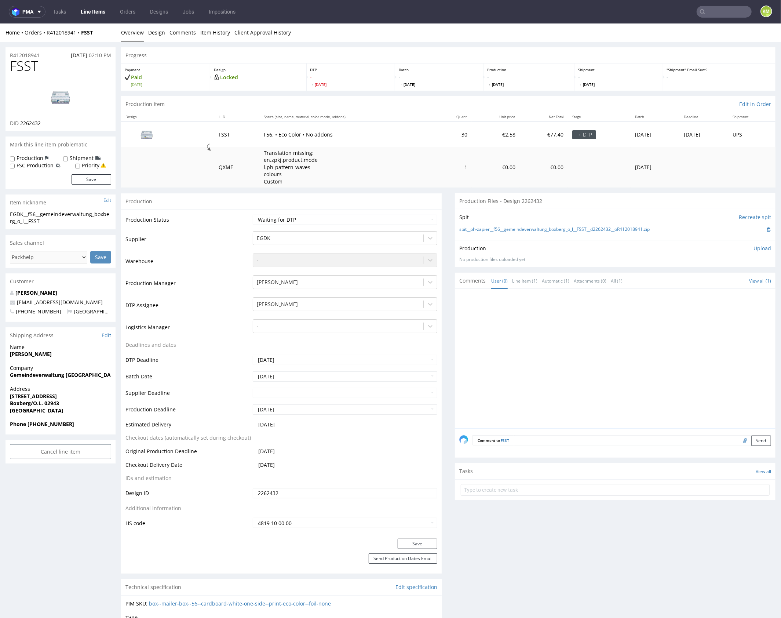
click at [617, 394] on div at bounding box center [617, 360] width 316 height 135
click at [23, 65] on span "FSST" at bounding box center [24, 65] width 28 height 15
copy span "FSST"
click at [536, 311] on div at bounding box center [617, 360] width 316 height 135
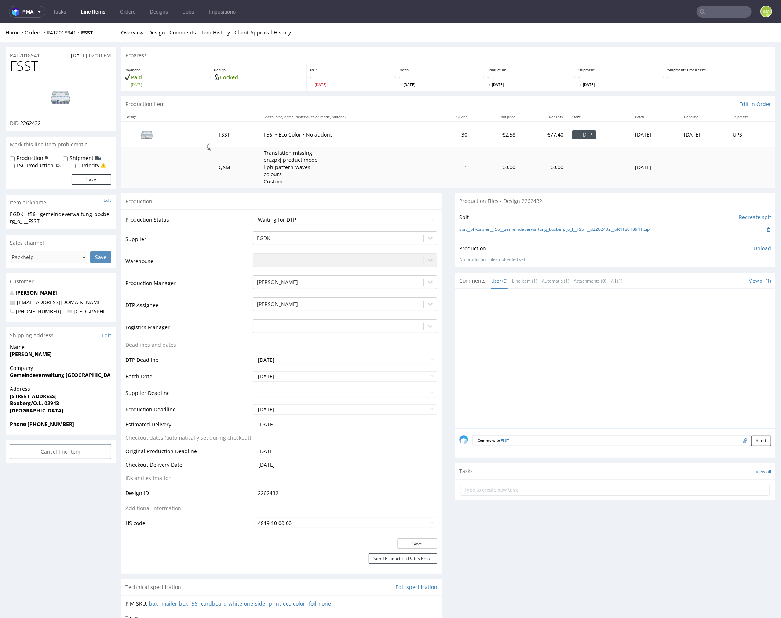
click at [565, 314] on div at bounding box center [617, 360] width 316 height 135
click at [754, 248] on p "Upload" at bounding box center [763, 247] width 18 height 7
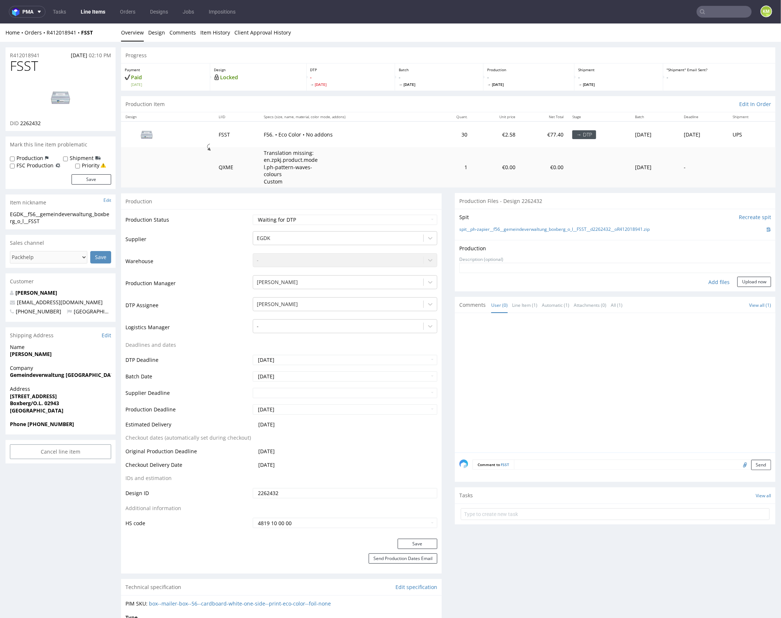
click at [706, 280] on div "Add files" at bounding box center [719, 281] width 37 height 11
type input "C:\fakepath\f56__gemeindeverwaltung_boxberg_o_l__FSST__d2262432__oR412018941__o…"
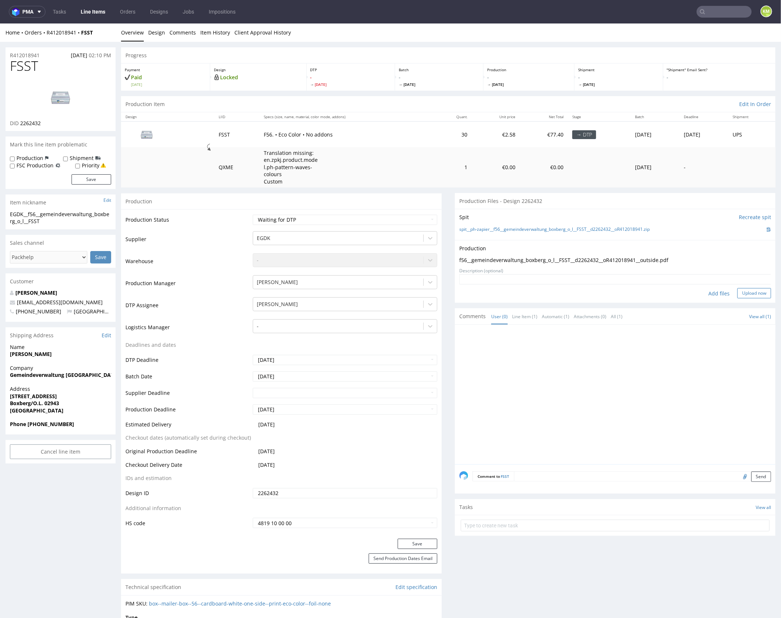
click at [743, 293] on button "Upload now" at bounding box center [754, 293] width 34 height 10
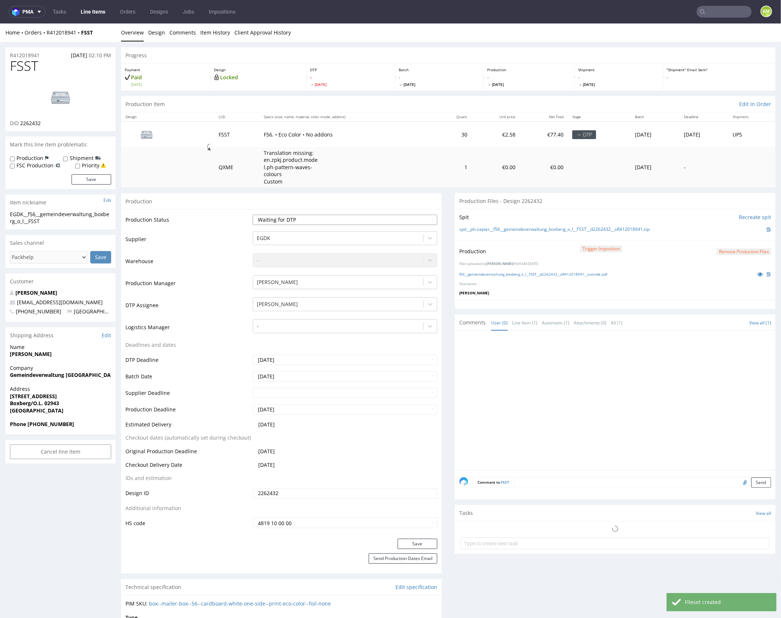
click at [380, 218] on select "Waiting for Artwork Waiting for Diecut Waiting for Mockup Waiting for DTP Waiti…" at bounding box center [345, 219] width 185 height 10
select select "dtp_production_ready"
click at [253, 214] on select "Waiting for Artwork Waiting for Diecut Waiting for Mockup Waiting for DTP Waiti…" at bounding box center [345, 219] width 185 height 10
click at [423, 543] on button "Save" at bounding box center [418, 543] width 40 height 10
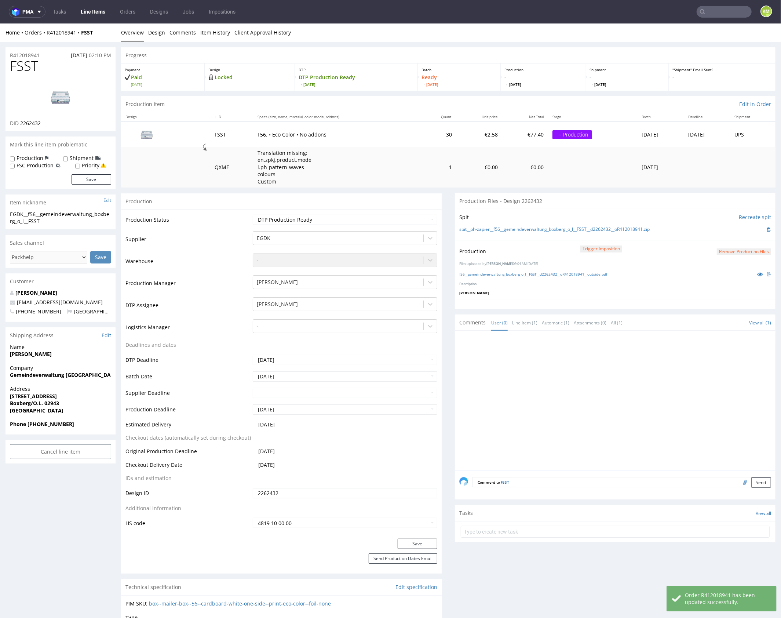
click at [566, 404] on div at bounding box center [617, 402] width 316 height 135
click at [652, 368] on div at bounding box center [617, 402] width 316 height 135
click at [649, 368] on div at bounding box center [617, 402] width 316 height 135
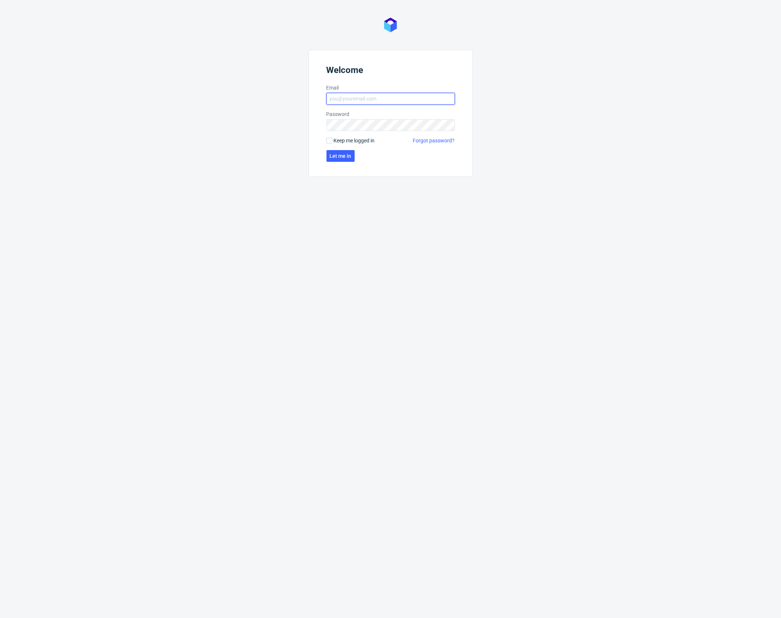
click at [358, 98] on input "Email" at bounding box center [391, 99] width 128 height 12
type input "[PERSON_NAME][EMAIL_ADDRESS][PERSON_NAME][DOMAIN_NAME]"
click at [339, 159] on button "Let me in" at bounding box center [341, 156] width 28 height 12
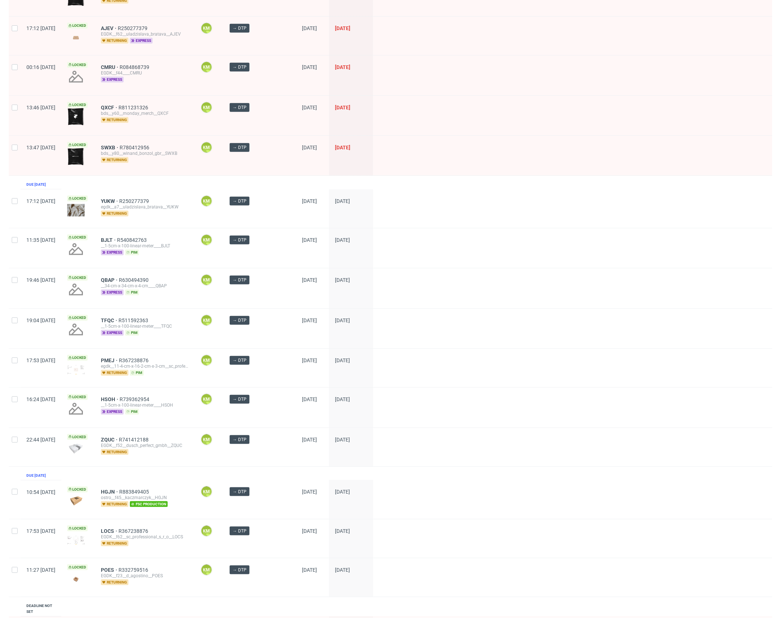
scroll to position [216, 0]
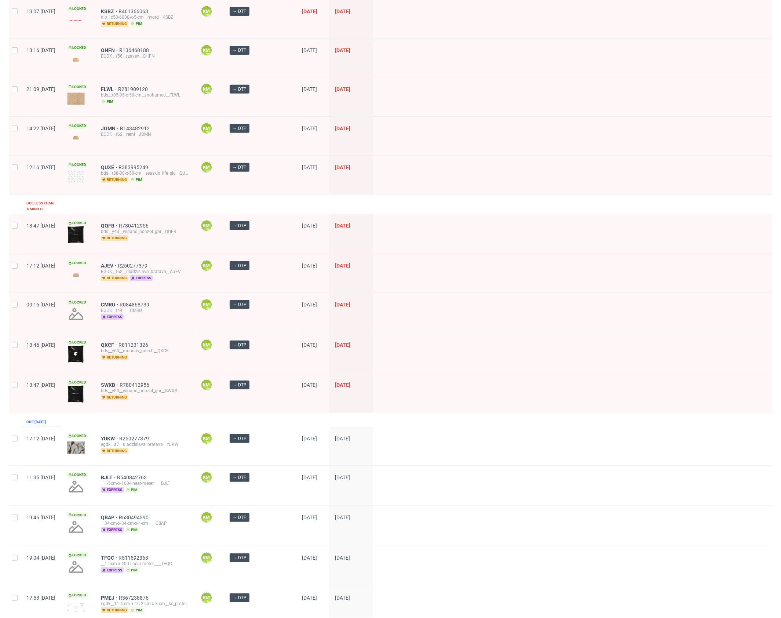
click at [150, 196] on div "Created at Thumbnail Line item ID Operator Stage Batch date DTP deadline Due 4 …" at bounding box center [391, 416] width 764 height 1146
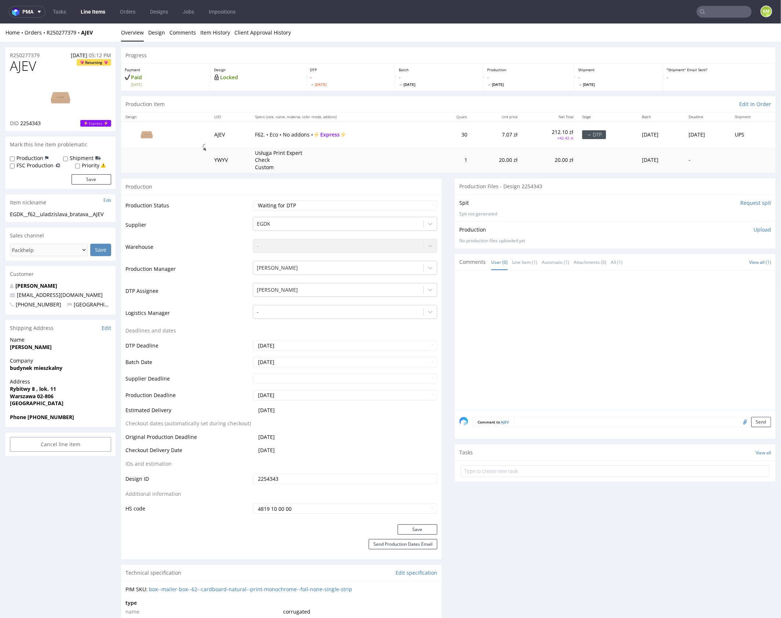
click at [556, 329] on div at bounding box center [617, 341] width 316 height 135
click at [581, 310] on div at bounding box center [617, 341] width 316 height 135
click at [154, 33] on link "Design" at bounding box center [156, 32] width 17 height 18
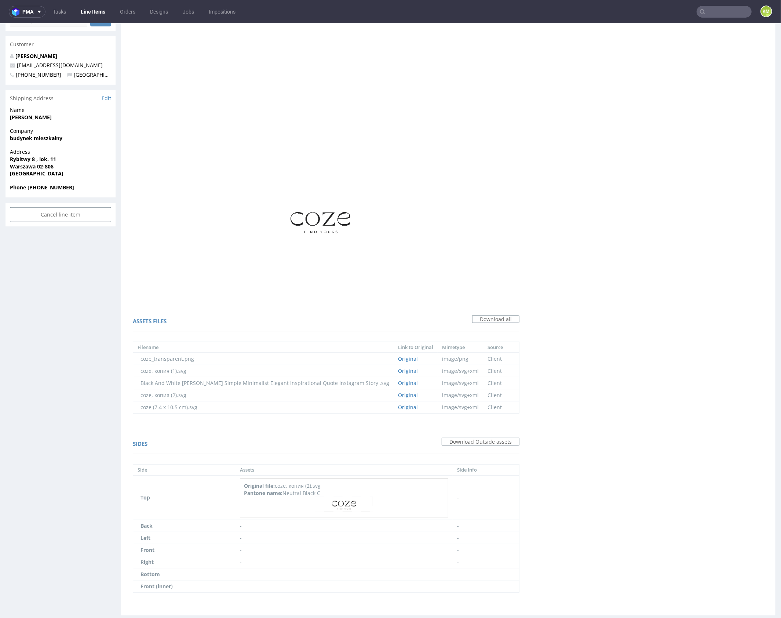
scroll to position [240, 0]
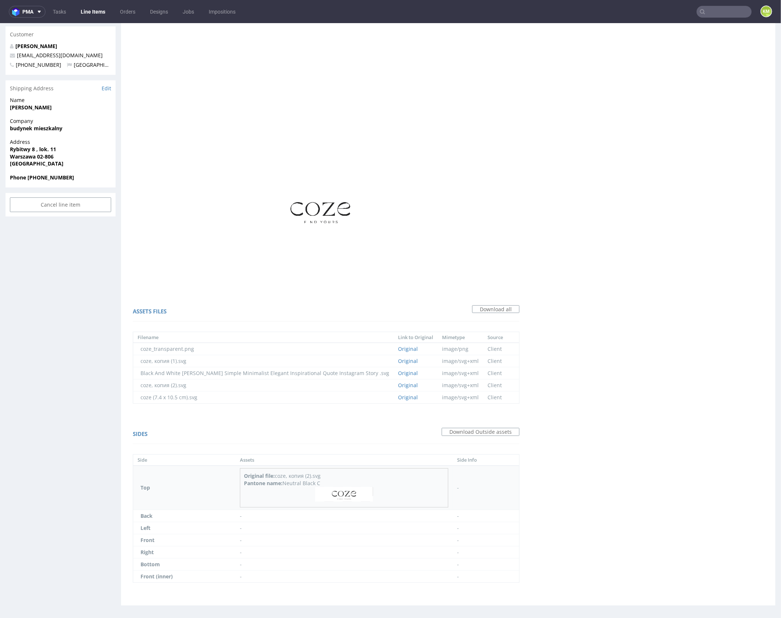
click at [340, 493] on img at bounding box center [344, 494] width 58 height 15
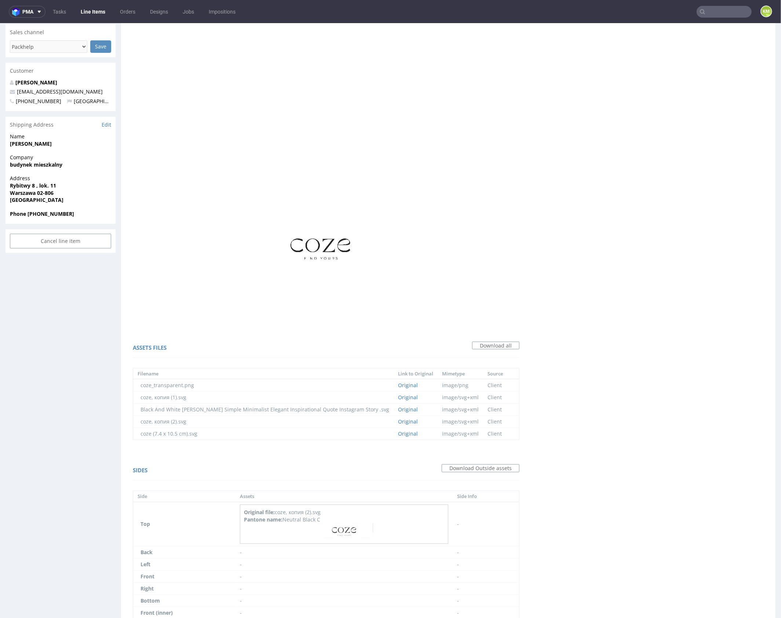
scroll to position [0, 0]
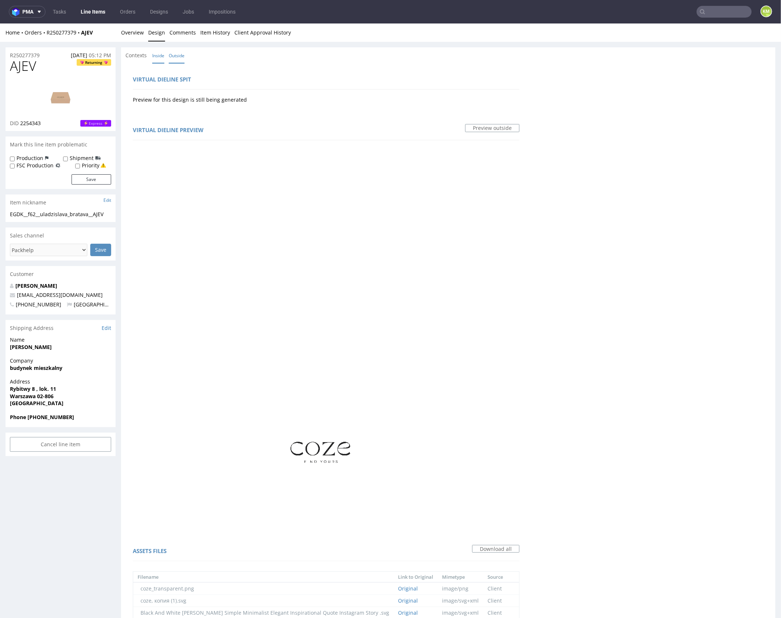
click at [159, 57] on link "Inside" at bounding box center [158, 55] width 12 height 16
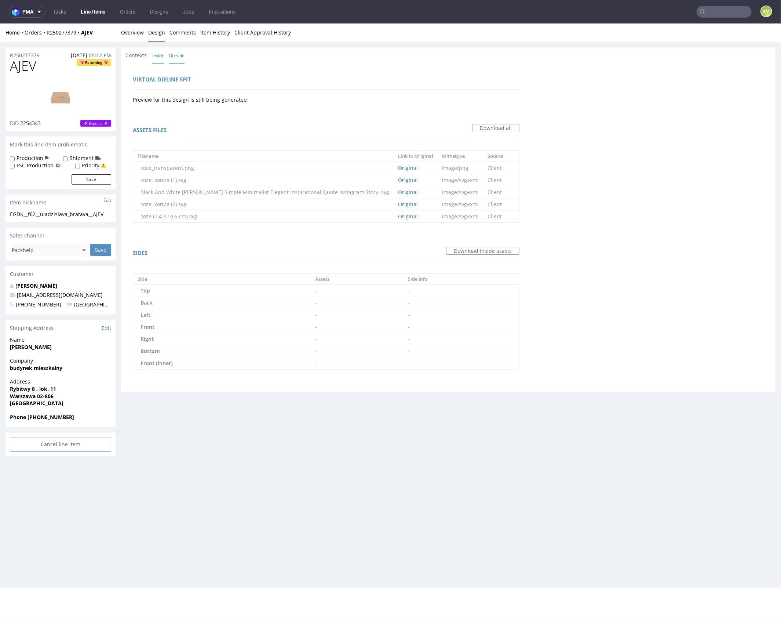
click at [173, 55] on link "Outside" at bounding box center [177, 55] width 16 height 16
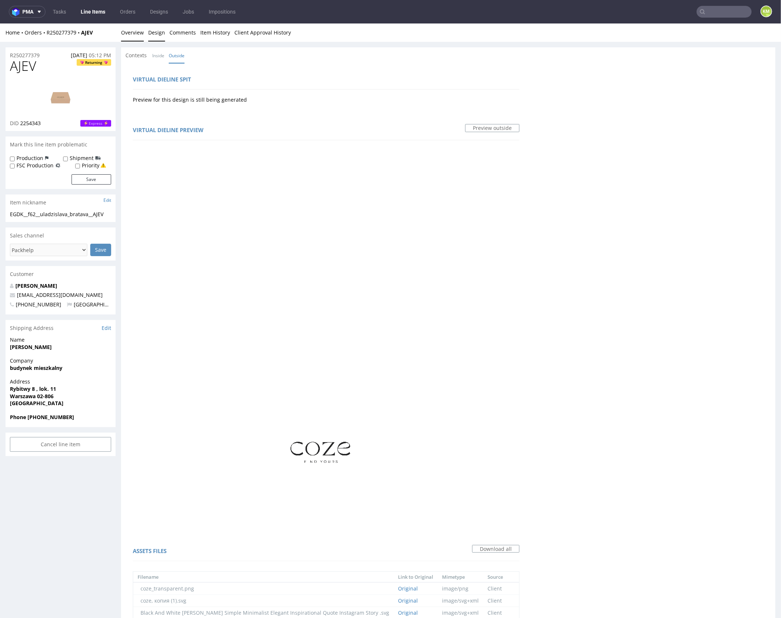
click at [139, 32] on link "Overview" at bounding box center [132, 32] width 23 height 18
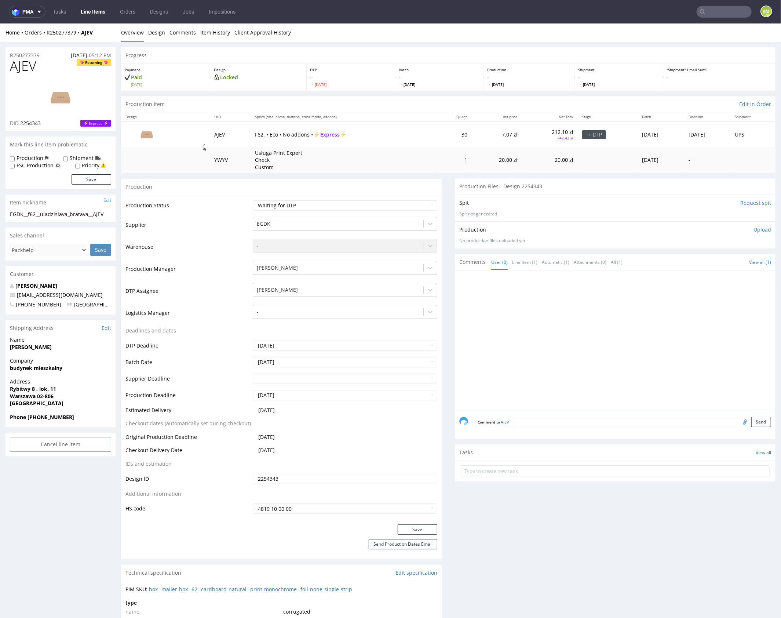
click at [603, 358] on div at bounding box center [617, 341] width 316 height 135
click at [604, 357] on div at bounding box center [617, 341] width 316 height 135
click at [591, 341] on div at bounding box center [617, 341] width 316 height 135
click at [91, 212] on div "EGDK__f62__uladzislava_bratava__AJEV" at bounding box center [60, 213] width 101 height 7
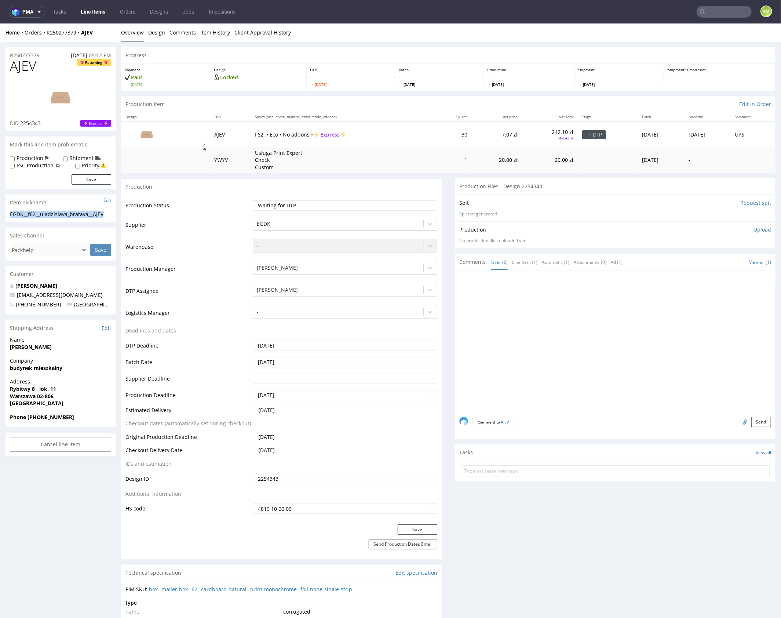
copy div "EGDK__f62__uladzislava_bratava__AJEV"
click at [330, 480] on input "2254343" at bounding box center [345, 478] width 185 height 10
drag, startPoint x: 527, startPoint y: 323, endPoint x: 522, endPoint y: 314, distance: 10.3
click at [527, 323] on div at bounding box center [617, 341] width 316 height 135
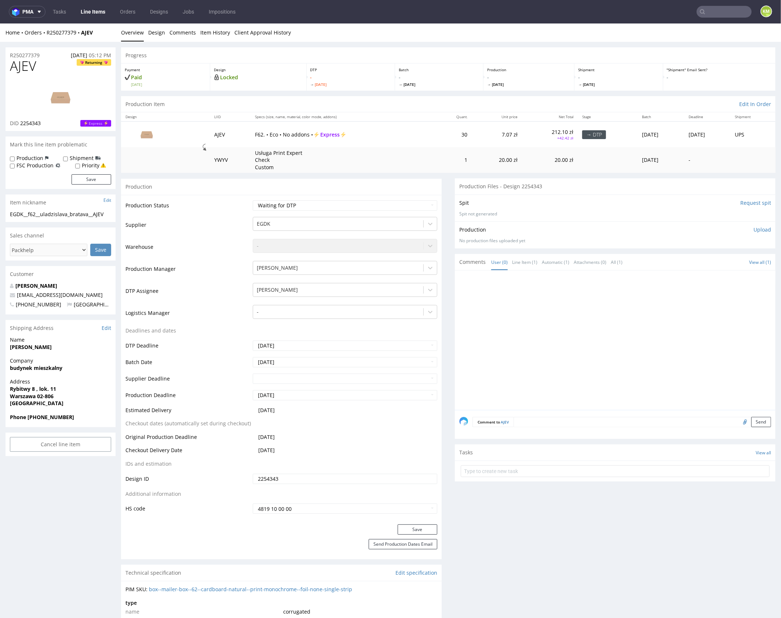
click at [754, 230] on p "Upload" at bounding box center [763, 229] width 18 height 7
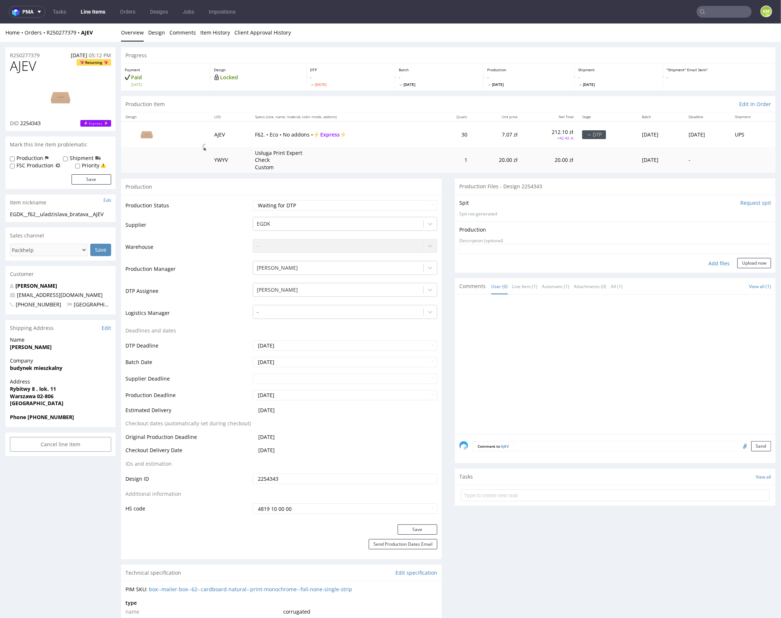
click at [711, 262] on div "Add files" at bounding box center [719, 263] width 37 height 11
type input "C:\fakepath\EGDK__f62__uladzislava_bratava__AJEV__d2254343__oR250277379__outsid…"
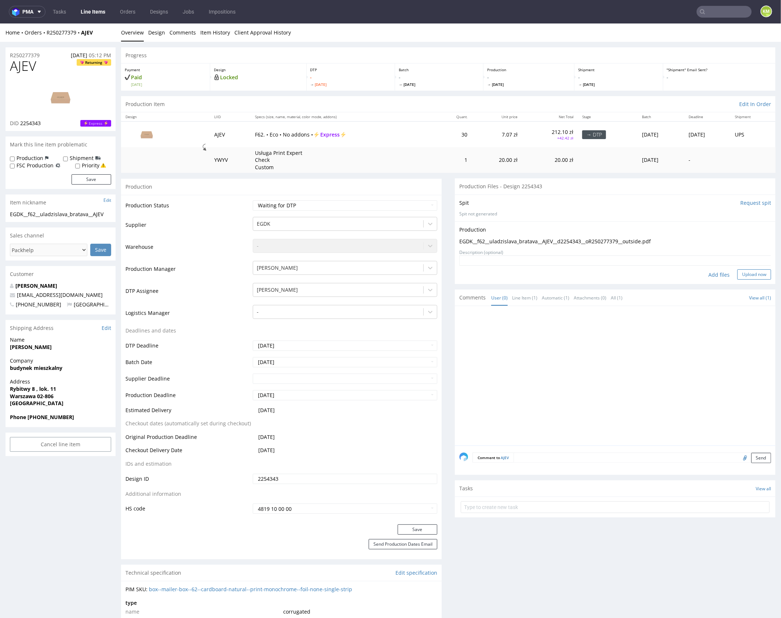
click at [747, 276] on button "Upload now" at bounding box center [754, 274] width 34 height 10
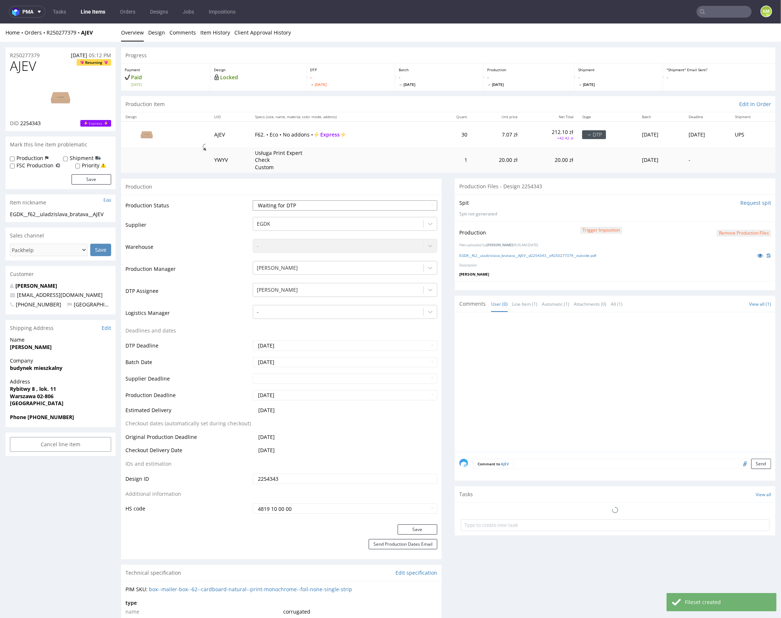
click at [383, 202] on select "Waiting for Artwork Waiting for Diecut Waiting for Mockup Waiting for DTP Waiti…" at bounding box center [345, 205] width 185 height 10
select select "dtp_production_ready"
click at [253, 200] on select "Waiting for Artwork Waiting for Diecut Waiting for Mockup Waiting for DTP Waiti…" at bounding box center [345, 205] width 185 height 10
click at [427, 526] on button "Save" at bounding box center [418, 529] width 40 height 10
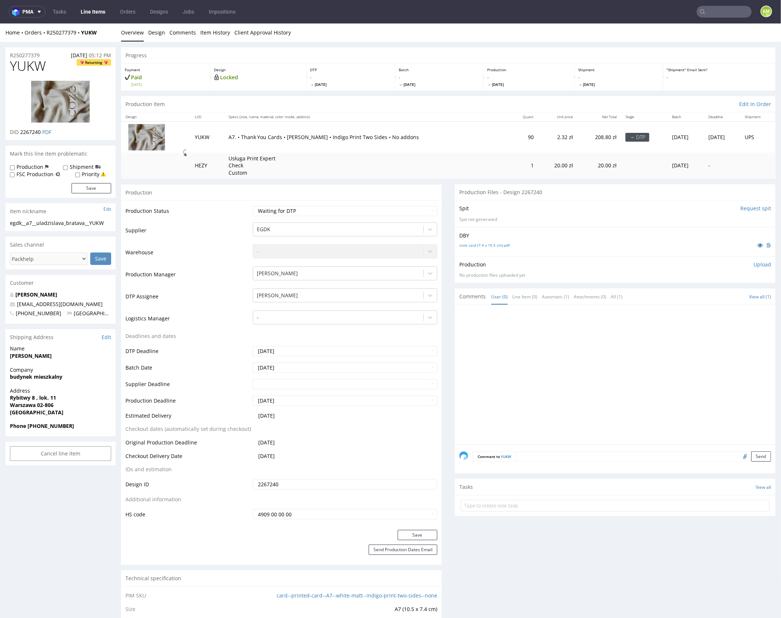
click at [521, 365] on div at bounding box center [617, 376] width 316 height 135
click at [608, 343] on div at bounding box center [617, 376] width 316 height 135
click at [509, 256] on div "Production Upload No production files uploaded yet Description (optional) Add f…" at bounding box center [615, 269] width 321 height 27
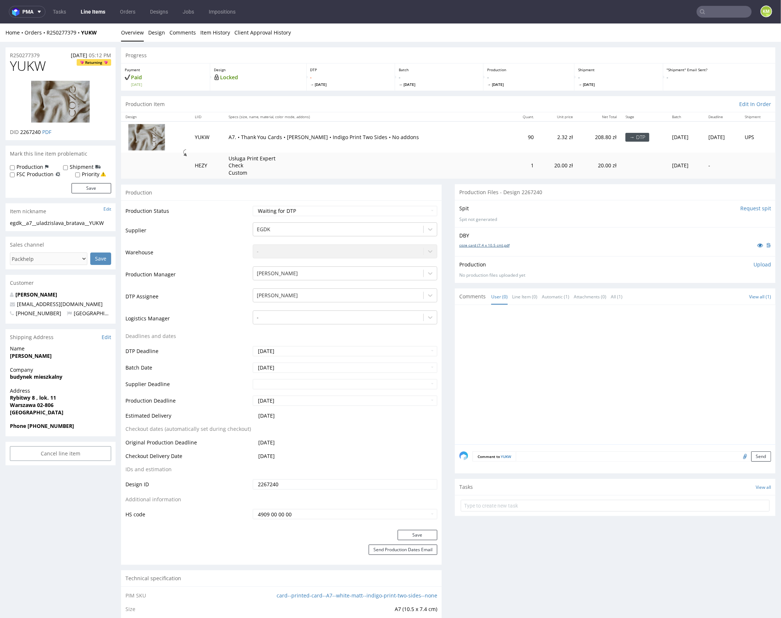
click at [498, 245] on link "coze card (7.4 x 10.5 cm).pdf" at bounding box center [484, 244] width 50 height 5
click at [628, 361] on div at bounding box center [617, 376] width 316 height 135
click at [64, 225] on div "egdk__a7__uladzislava_bratava__YUKW" at bounding box center [60, 222] width 101 height 7
copy div "egdk__a7__uladzislava_bratava__YUKW"
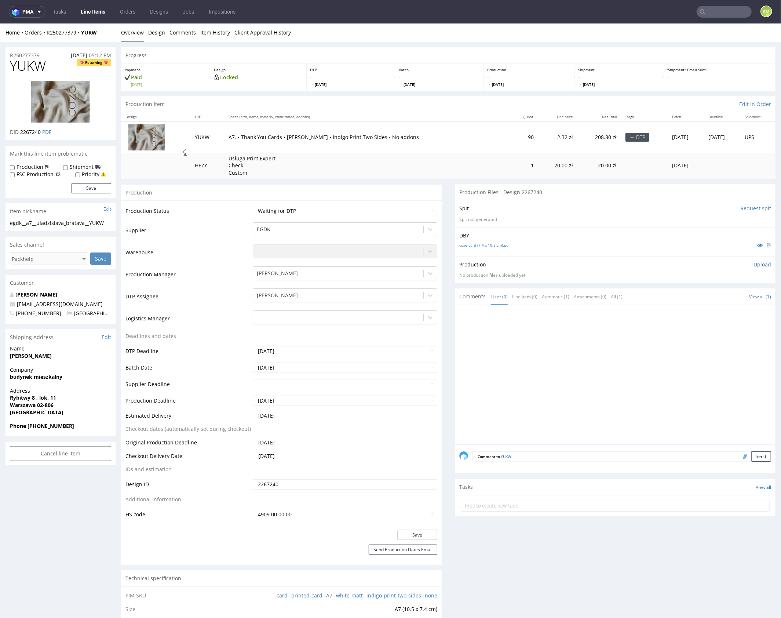
click at [286, 484] on input "2267240" at bounding box center [345, 484] width 185 height 10
click at [627, 369] on div at bounding box center [617, 376] width 316 height 135
click at [605, 390] on div at bounding box center [617, 376] width 316 height 135
click at [630, 389] on div at bounding box center [617, 376] width 316 height 135
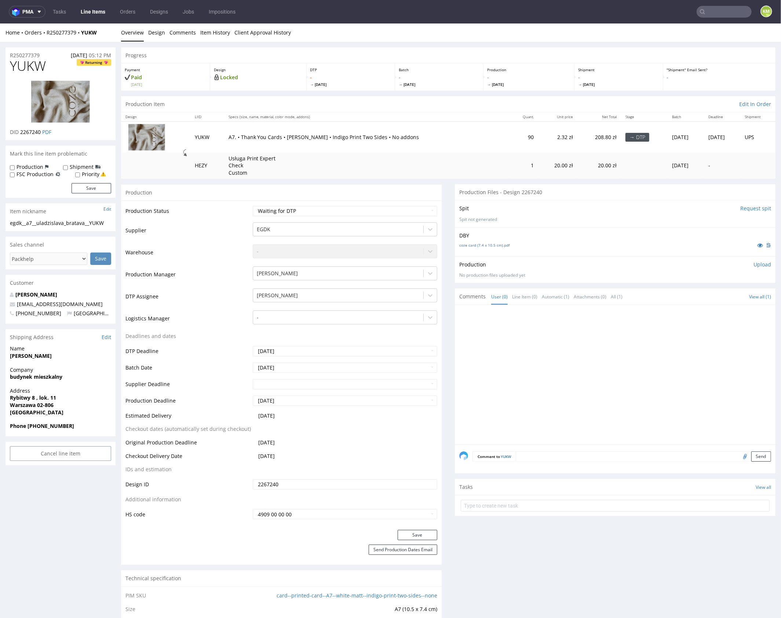
click at [759, 264] on p "Upload" at bounding box center [763, 263] width 18 height 7
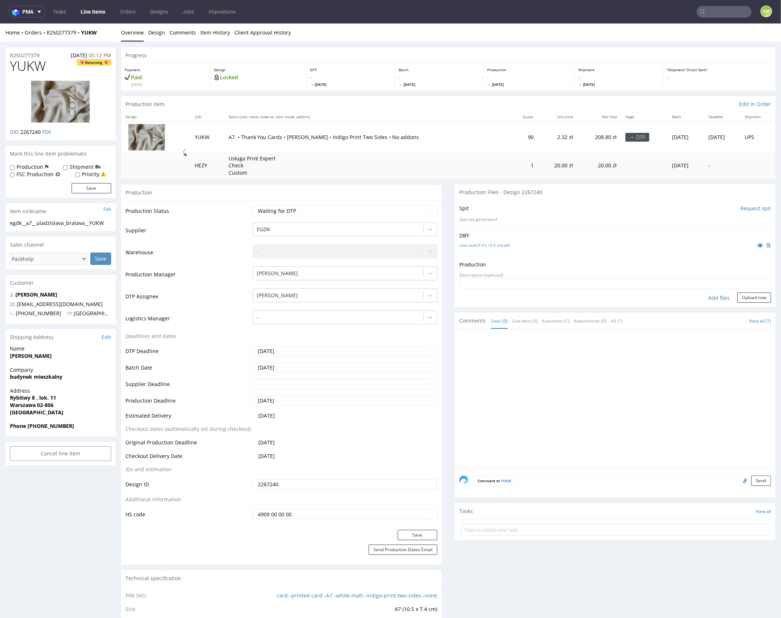
click at [713, 298] on div "Add files" at bounding box center [719, 297] width 37 height 11
type input "C:\fakepath\egdk__a7__uladzislava_bratava__YUKW__d2267240__oR250277379__back.pdf"
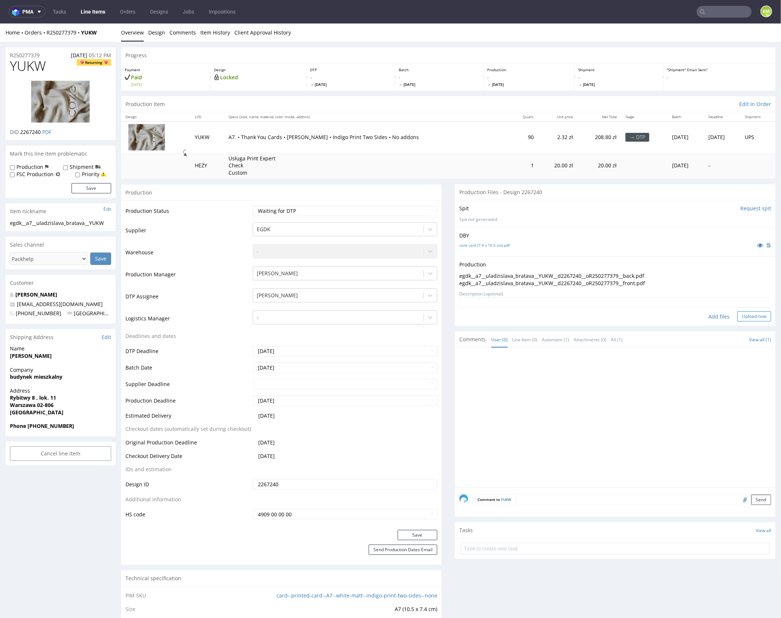
click at [740, 312] on button "Upload now" at bounding box center [754, 316] width 34 height 10
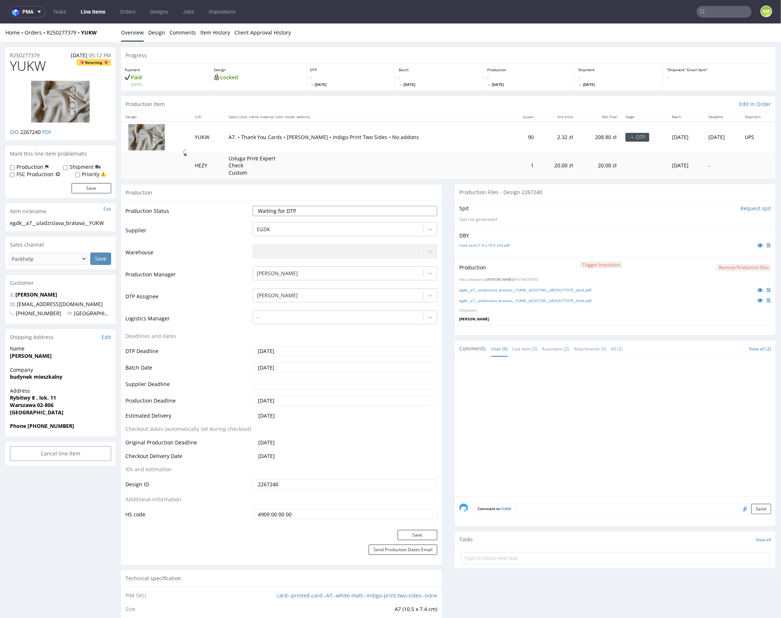
click at [310, 212] on select "Waiting for Artwork Waiting for Diecut Waiting for Mockup Waiting for DTP Waiti…" at bounding box center [345, 210] width 185 height 10
select select "dtp_production_ready"
click at [253, 205] on select "Waiting for Artwork Waiting for Diecut Waiting for Mockup Waiting for DTP Waiti…" at bounding box center [345, 210] width 185 height 10
click at [423, 535] on button "Save" at bounding box center [418, 534] width 40 height 10
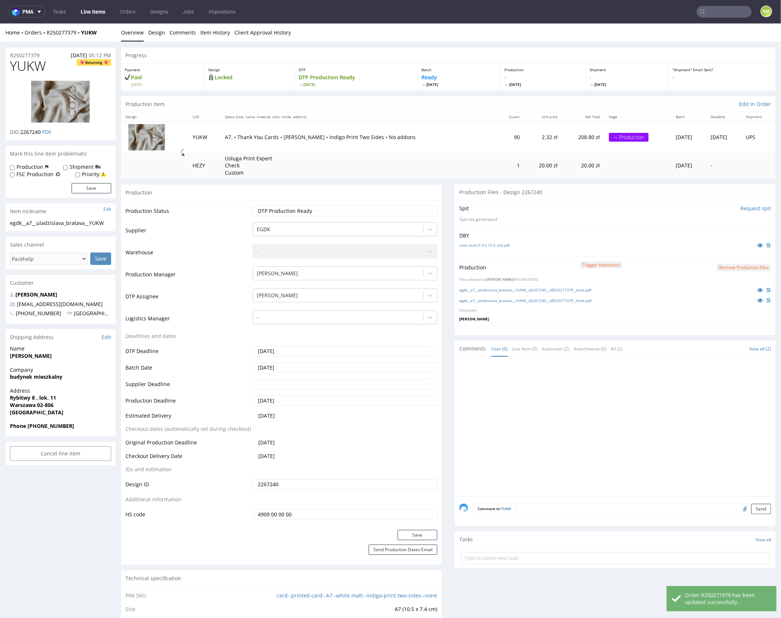
click at [545, 457] on div at bounding box center [617, 428] width 316 height 135
click at [553, 431] on div at bounding box center [617, 428] width 316 height 135
click at [545, 430] on div at bounding box center [617, 428] width 316 height 135
click at [540, 420] on div at bounding box center [617, 428] width 316 height 135
click at [558, 429] on div at bounding box center [617, 428] width 316 height 135
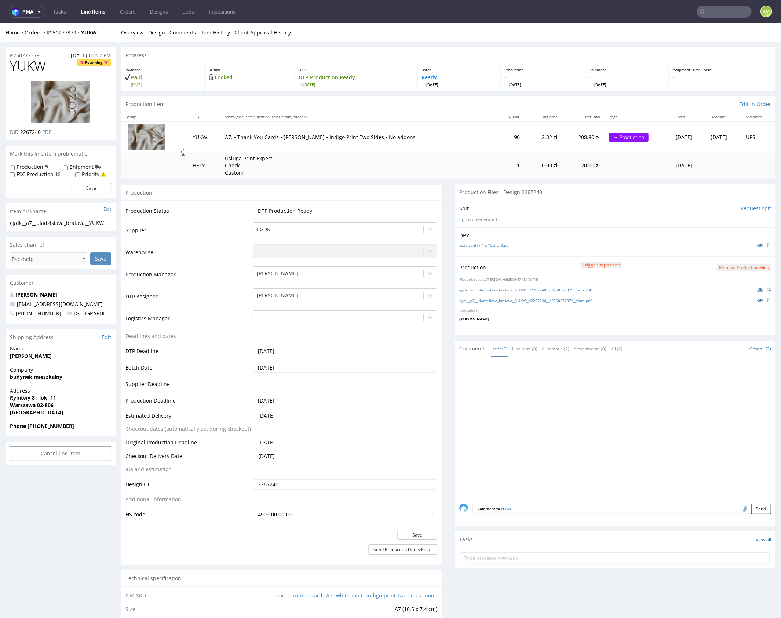
click at [558, 429] on div at bounding box center [617, 428] width 316 height 135
click at [580, 395] on div at bounding box center [617, 428] width 316 height 135
click at [562, 394] on div at bounding box center [617, 428] width 316 height 135
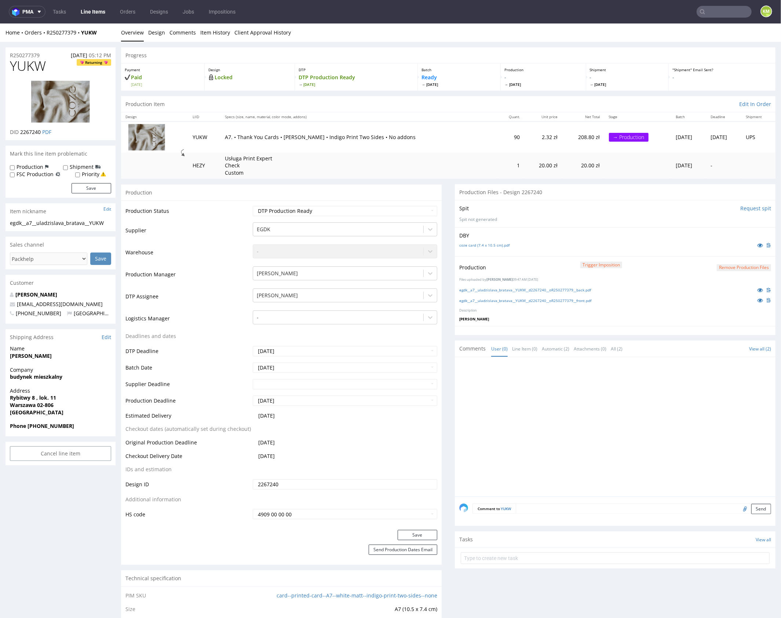
click at [562, 394] on div at bounding box center [617, 428] width 316 height 135
click at [555, 371] on div at bounding box center [617, 428] width 316 height 135
drag, startPoint x: 426, startPoint y: 176, endPoint x: 372, endPoint y: 64, distance: 124.1
click at [426, 176] on td "Usługa Print Expert Check Custom" at bounding box center [359, 165] width 276 height 26
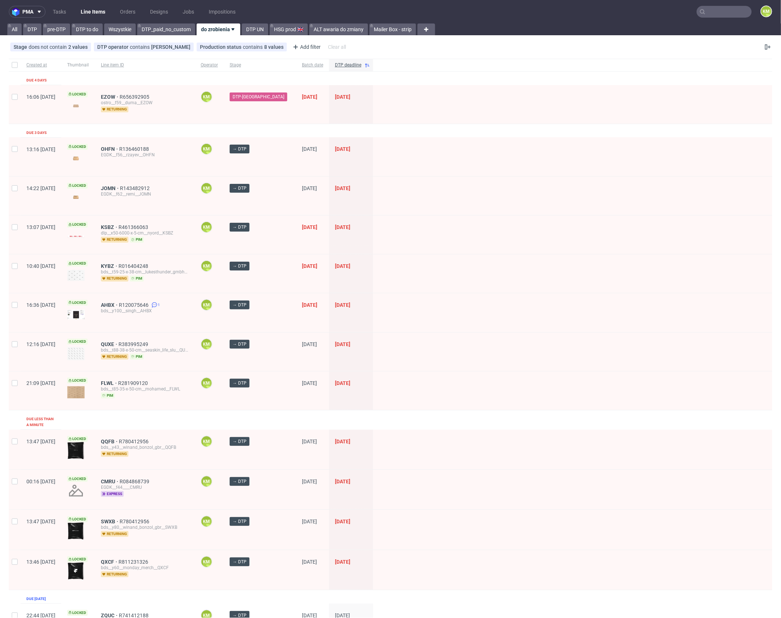
click at [193, 133] on div "Created at Thumbnail Line item ID Operator Stage Batch date DTP deadline Due 4 …" at bounding box center [391, 593] width 764 height 1068
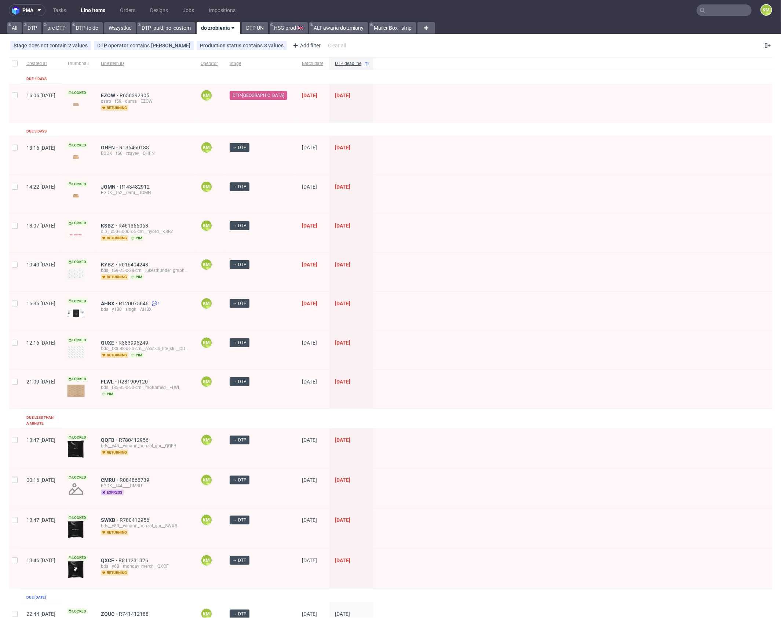
scroll to position [2, 0]
click at [62, 9] on link "Tasks" at bounding box center [59, 10] width 22 height 12
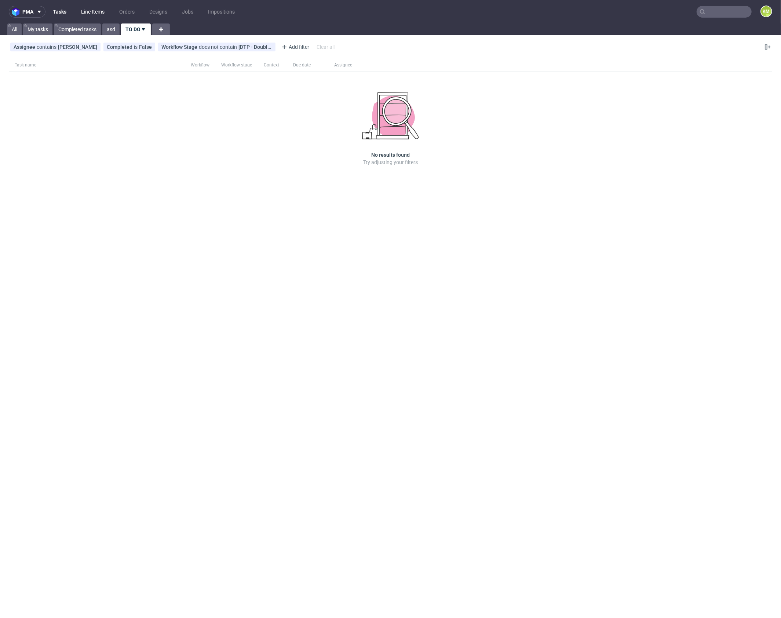
click at [88, 12] on link "Line Items" at bounding box center [93, 12] width 32 height 12
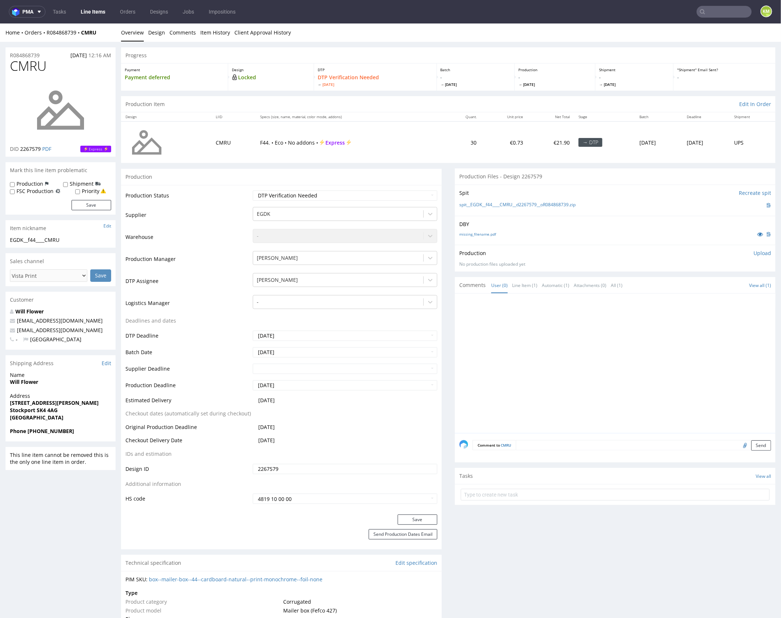
click at [597, 349] on div at bounding box center [617, 365] width 316 height 135
click at [572, 343] on div at bounding box center [617, 365] width 316 height 135
click at [489, 233] on link "missing_filename.pdf" at bounding box center [477, 233] width 37 height 5
click at [46, 242] on div "EGDK__f44____CMRU" at bounding box center [60, 239] width 101 height 7
click at [46, 241] on div "EGDK__f44____CMRU" at bounding box center [60, 239] width 101 height 7
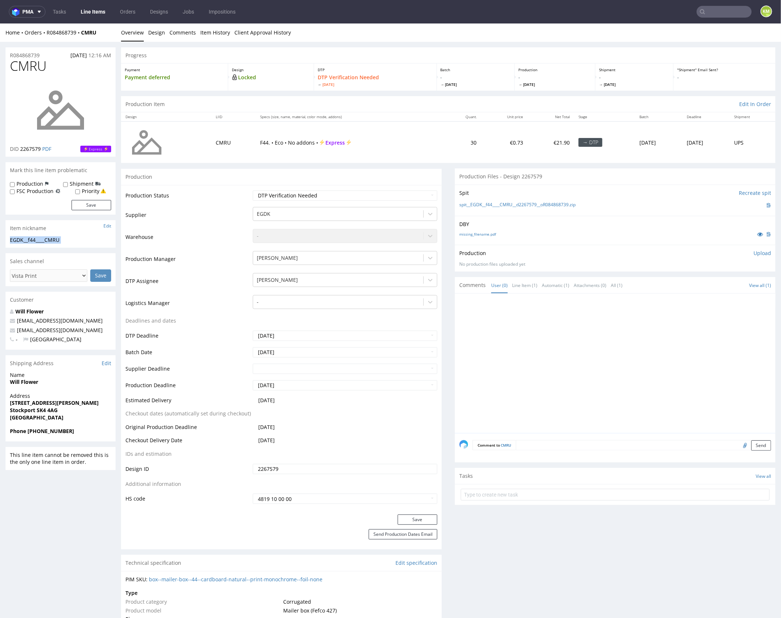
click at [46, 241] on div "EGDK__f44____CMRU" at bounding box center [60, 239] width 101 height 7
copy div "EGDK__f44____CMRU Update"
click at [566, 350] on div at bounding box center [617, 365] width 316 height 135
click at [305, 465] on input "2267579" at bounding box center [345, 468] width 185 height 10
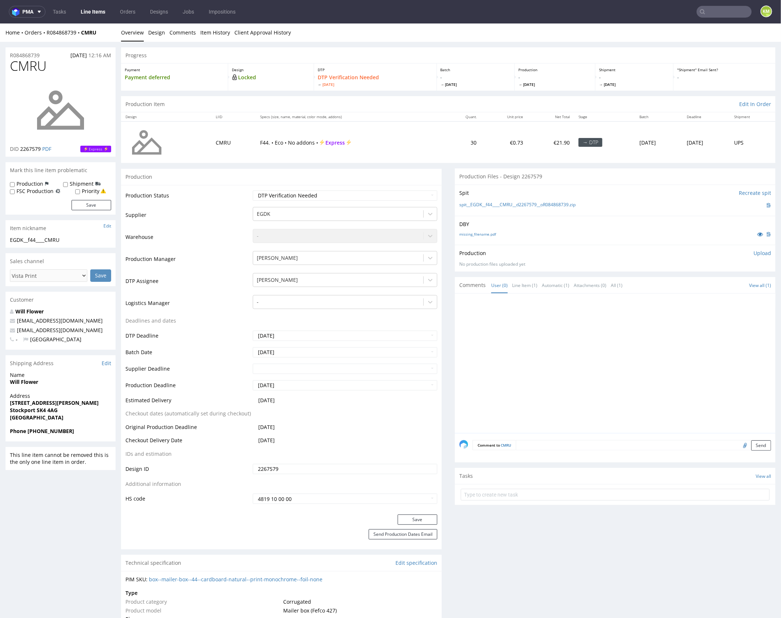
click at [305, 465] on input "2267579" at bounding box center [345, 468] width 185 height 10
click at [41, 65] on span "CMRU" at bounding box center [28, 65] width 37 height 15
click at [478, 234] on link "missing_filename.pdf" at bounding box center [477, 233] width 37 height 5
click at [754, 252] on p "Upload" at bounding box center [763, 252] width 18 height 7
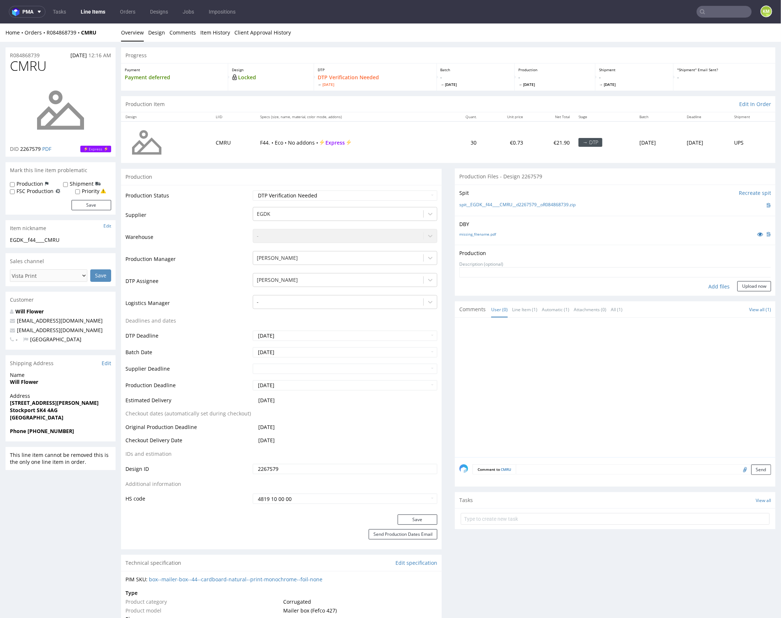
click at [713, 284] on div "Add files" at bounding box center [719, 286] width 37 height 11
type input "C:\fakepath\EGDK__f44____CMRU__d2267579__oR084868739__outside.pdf"
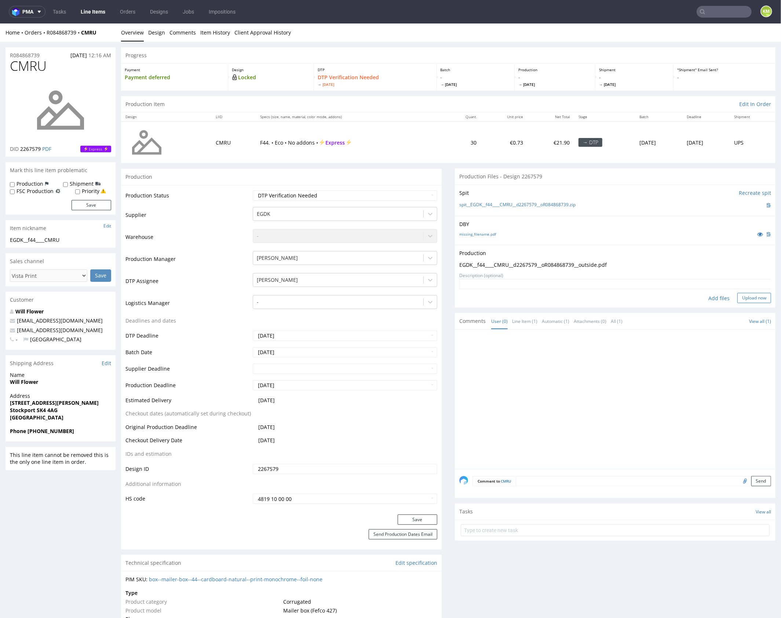
click at [743, 297] on button "Upload now" at bounding box center [754, 297] width 34 height 10
click at [580, 369] on div at bounding box center [617, 406] width 316 height 135
click at [396, 197] on select "Waiting for Artwork Waiting for Diecut Waiting for Mockup Waiting for DTP Waiti…" at bounding box center [345, 195] width 185 height 10
select select "dtp_production_ready"
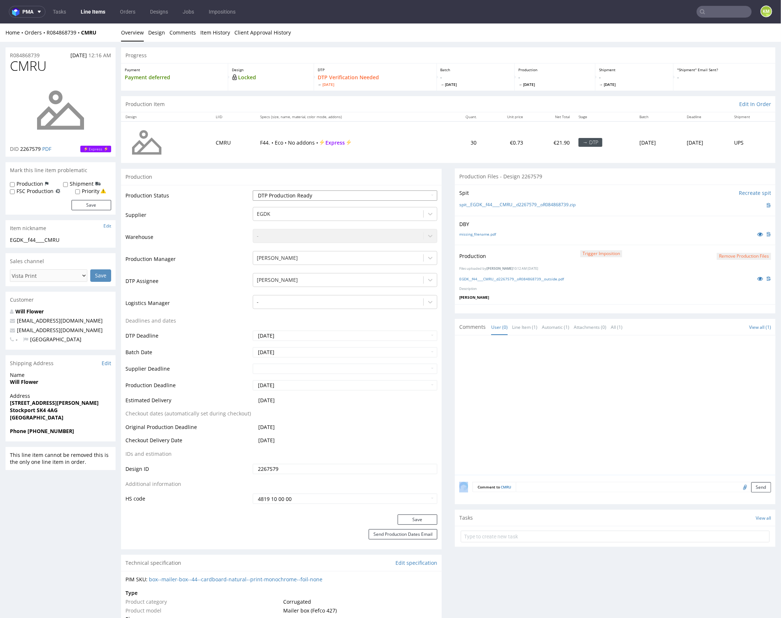
click at [253, 190] on select "Waiting for Artwork Waiting for Diecut Waiting for Mockup Waiting for DTP Waiti…" at bounding box center [345, 195] width 185 height 10
click at [427, 516] on button "Save" at bounding box center [418, 519] width 40 height 10
click at [531, 423] on div at bounding box center [617, 406] width 316 height 135
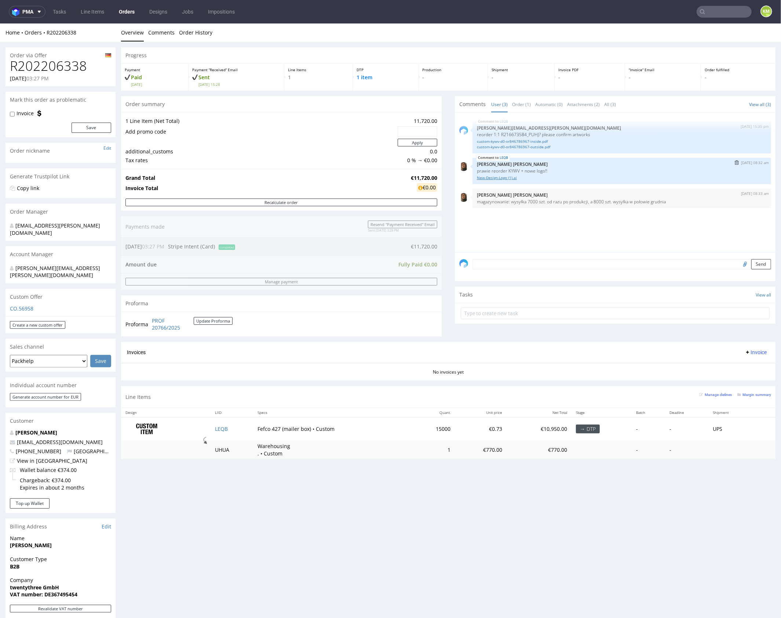
click at [501, 179] on link "New-Design-Logo (1).ai" at bounding box center [622, 178] width 290 height 6
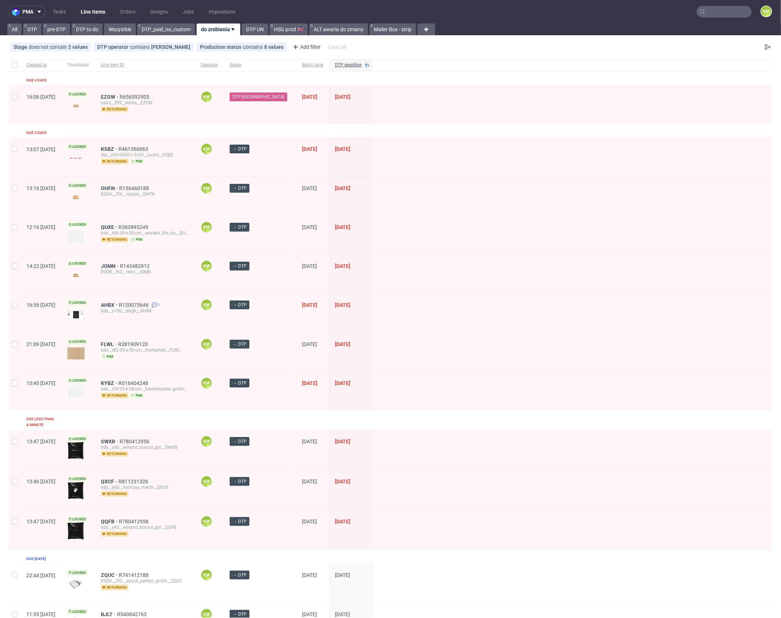
click at [156, 127] on div "Created at Thumbnail Line item ID Operator Stage Batch date DTP deadline Due 4 …" at bounding box center [391, 589] width 764 height 1061
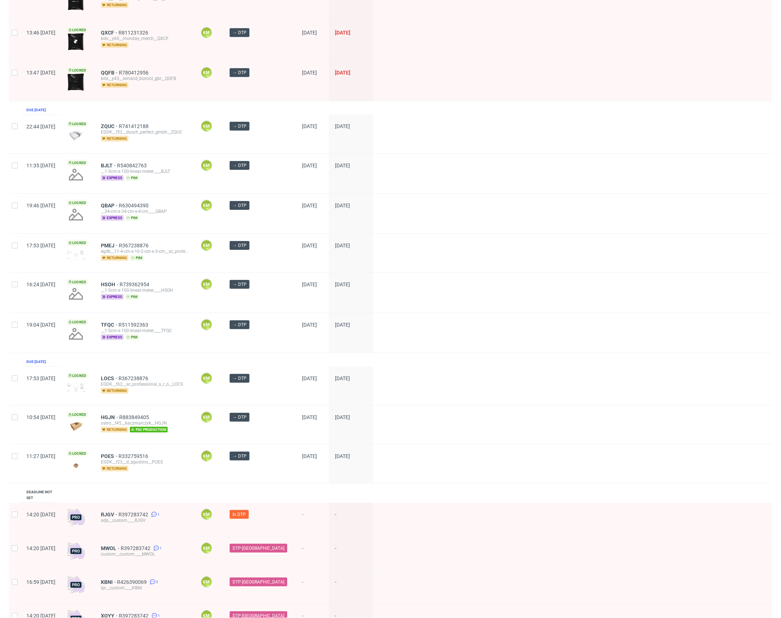
scroll to position [448, 0]
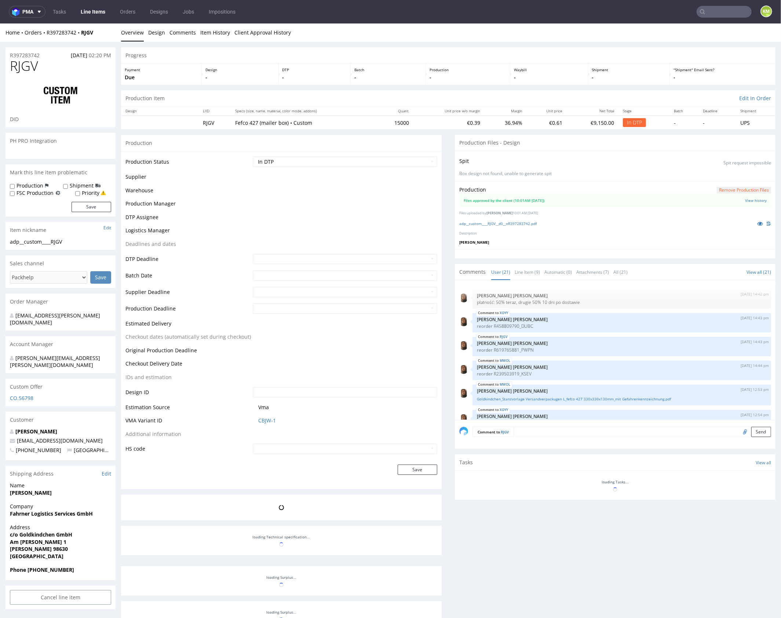
scroll to position [419, 0]
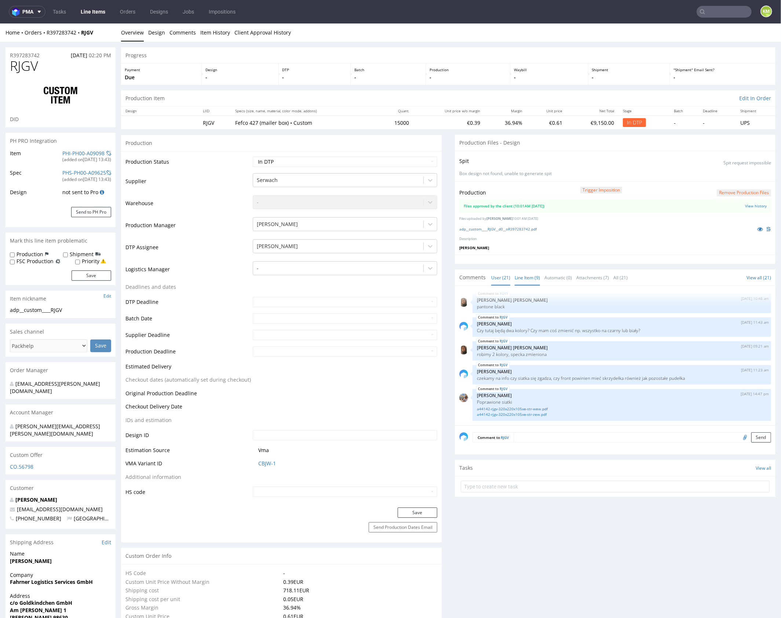
click at [515, 277] on link "Line Item (9)" at bounding box center [527, 277] width 25 height 16
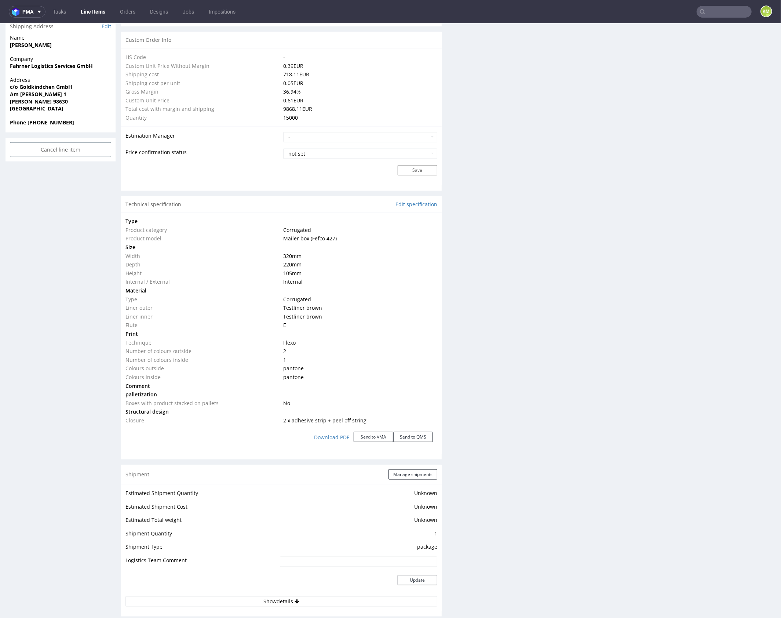
scroll to position [63, 0]
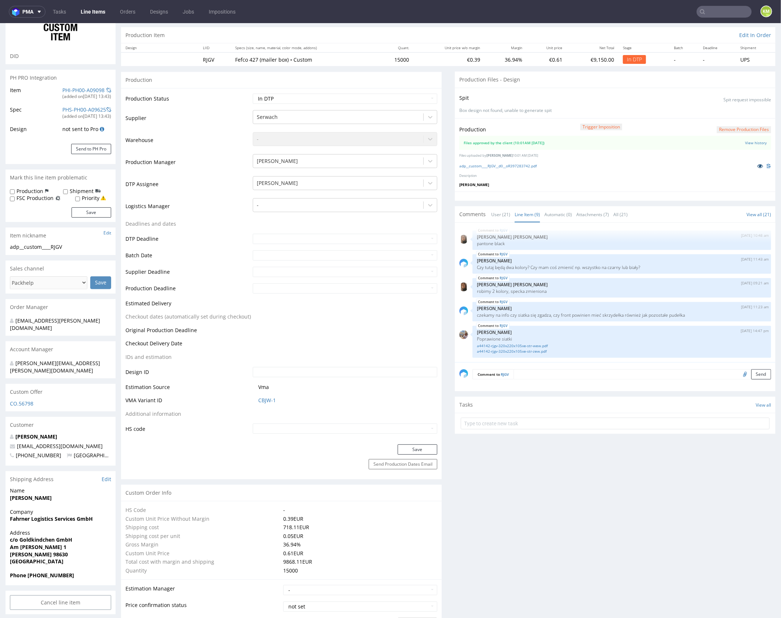
click at [757, 167] on icon at bounding box center [760, 165] width 6 height 5
click at [362, 96] on select "Waiting for Artwork Waiting for Diecut Waiting for Mockup Waiting for DTP Waiti…" at bounding box center [345, 98] width 185 height 10
select select "dtp_waiting_for_double_check"
click at [253, 93] on select "Waiting for Artwork Waiting for Diecut Waiting for Mockup Waiting for DTP Waiti…" at bounding box center [345, 98] width 185 height 10
click at [416, 446] on button "Save" at bounding box center [418, 449] width 40 height 10
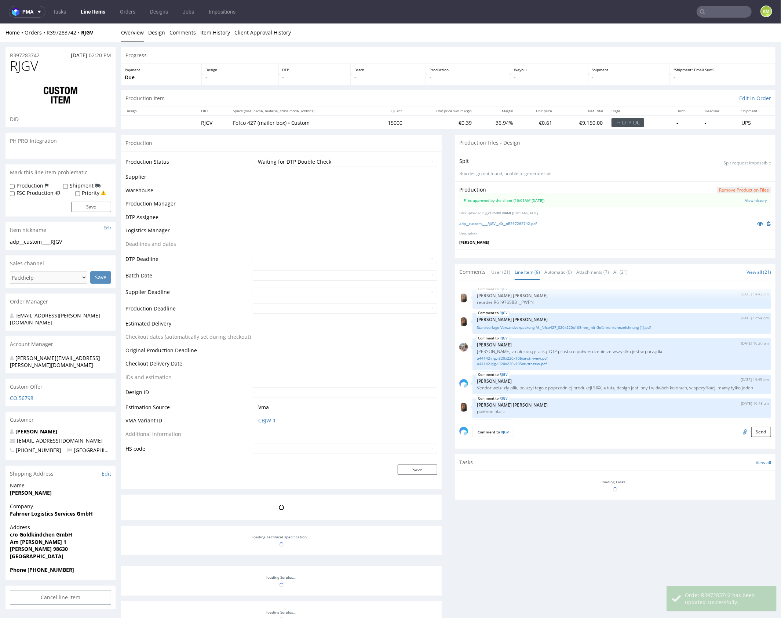
scroll to position [116, 0]
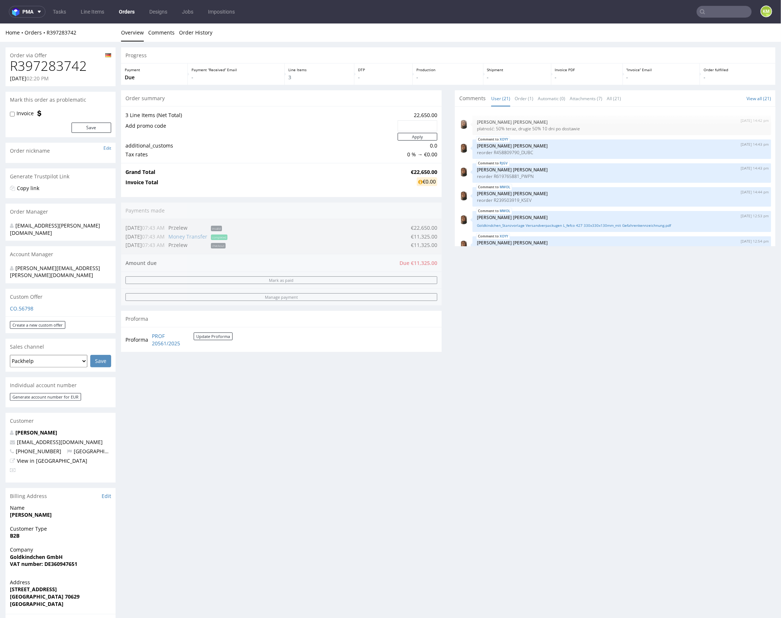
scroll to position [419, 0]
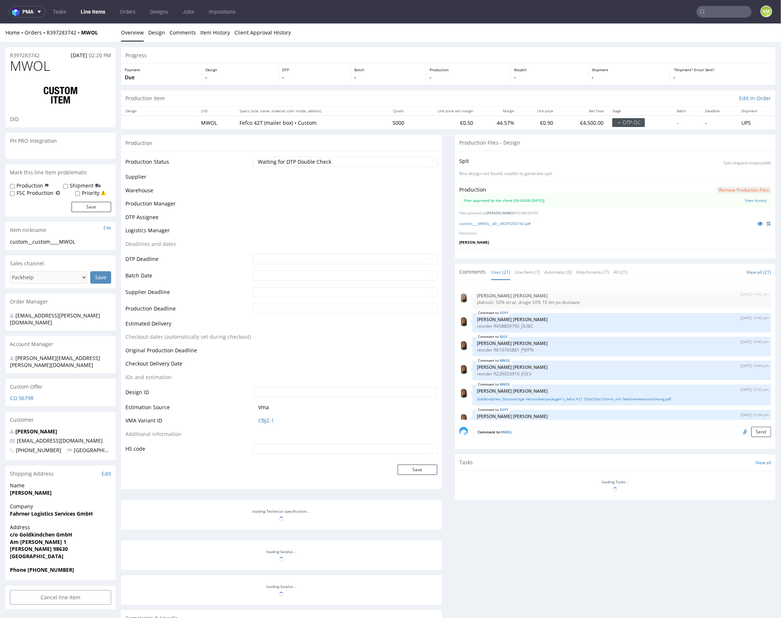
scroll to position [419, 0]
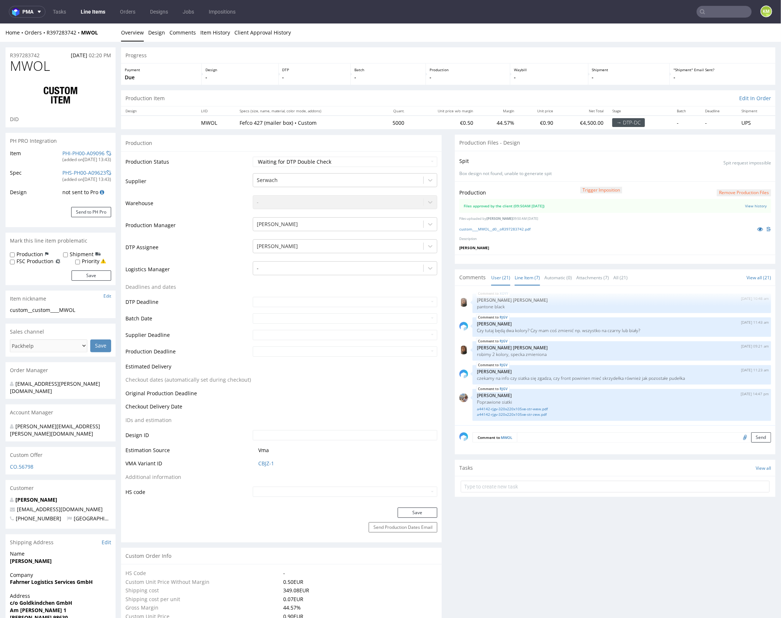
click at [525, 276] on link "Line Item (7)" at bounding box center [527, 277] width 25 height 16
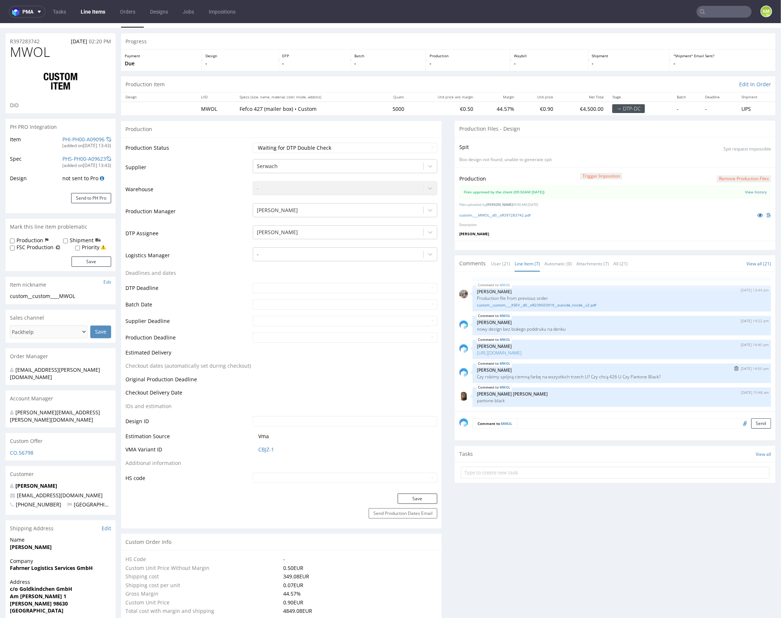
scroll to position [14, 0]
click at [563, 302] on link "custom__custom____KSEV__d0__oR239503919__outside_inside__v2.pdf" at bounding box center [622, 305] width 290 height 6
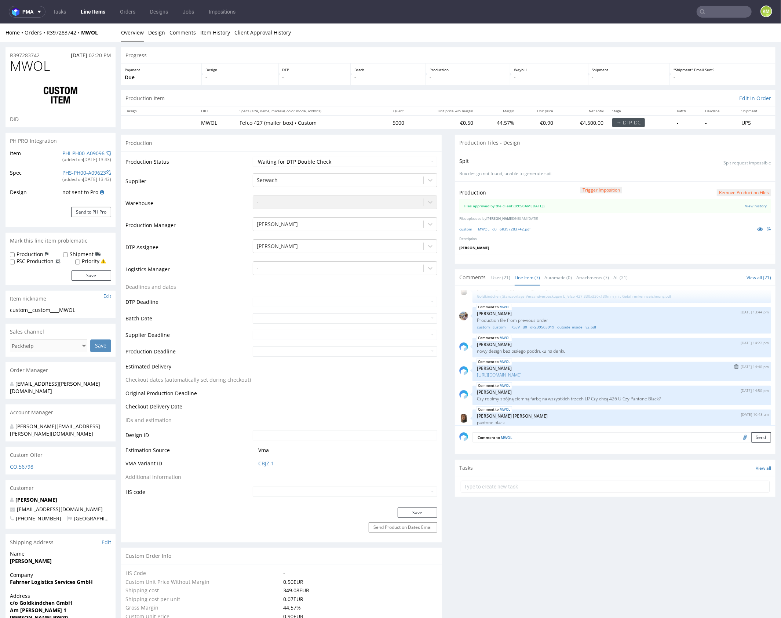
scroll to position [45, 0]
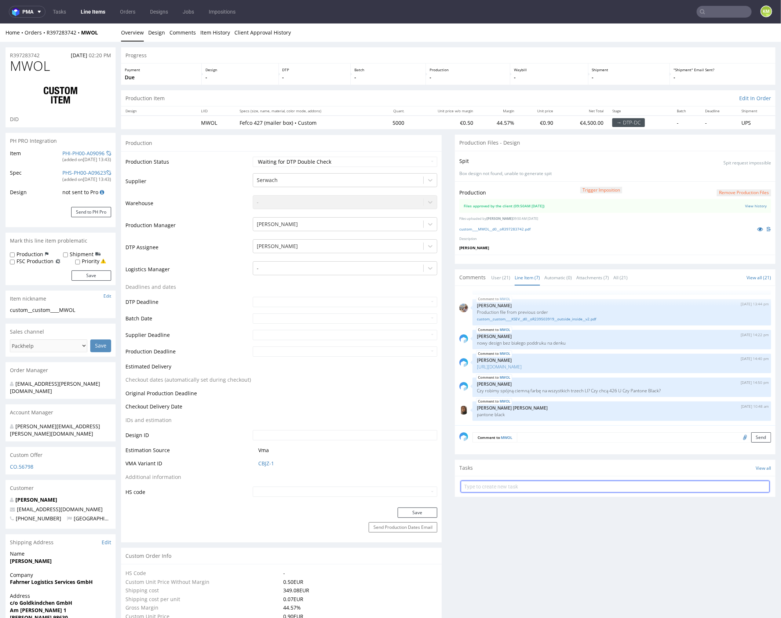
click at [540, 484] on input "text" at bounding box center [615, 486] width 309 height 12
type input "dch 2/3"
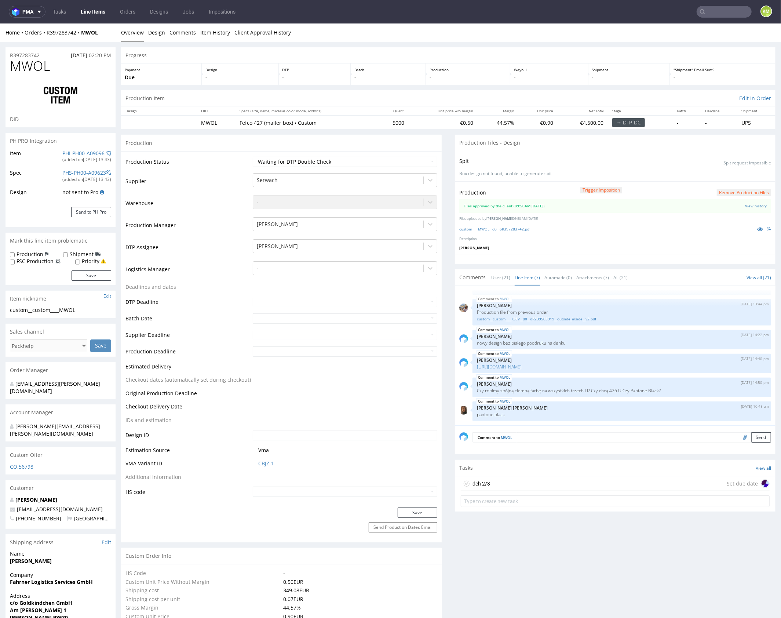
click at [534, 478] on div "dch 2/3 Set due date" at bounding box center [615, 483] width 309 height 15
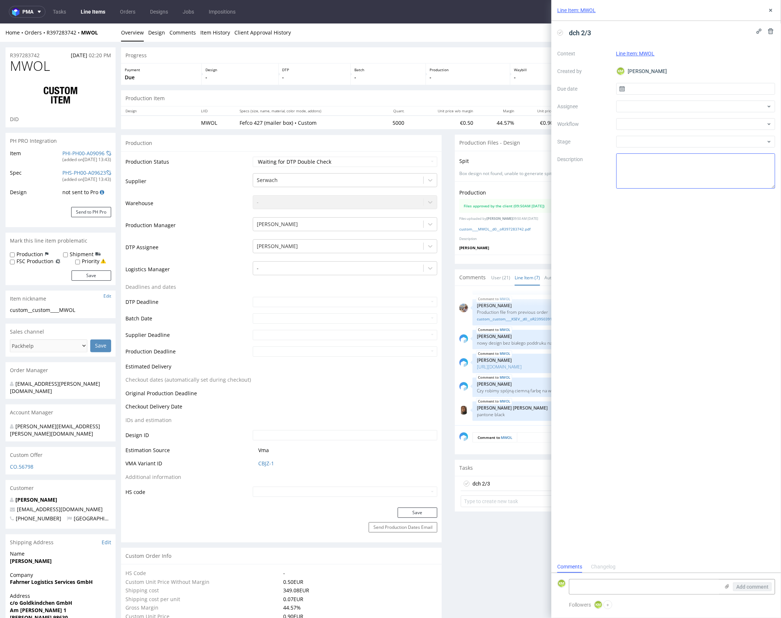
scroll to position [6, 0]
click at [653, 88] on input "text" at bounding box center [695, 89] width 159 height 12
click at [674, 185] on span "29" at bounding box center [672, 188] width 6 height 7
type input "[DATE]"
click at [635, 106] on div at bounding box center [695, 107] width 159 height 12
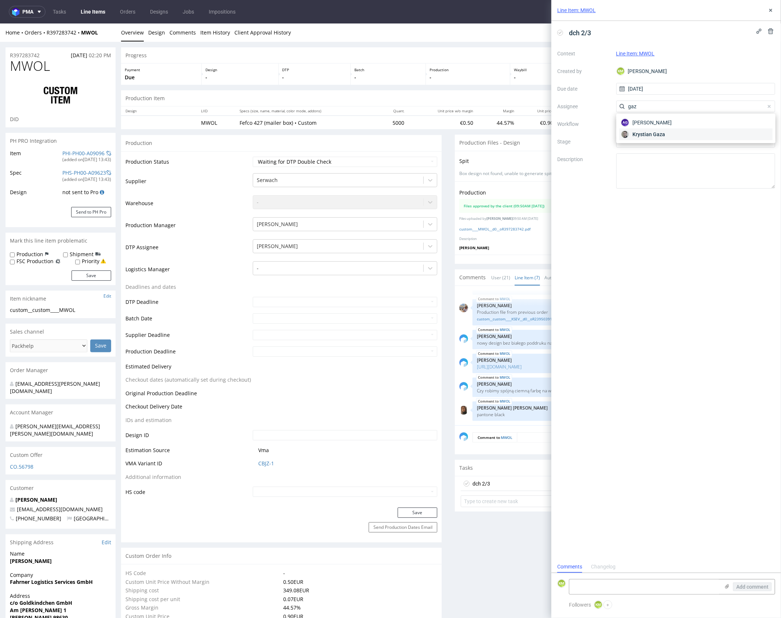
type input "gaz"
drag, startPoint x: 647, startPoint y: 131, endPoint x: 643, endPoint y: 127, distance: 6.0
click at [647, 131] on span "Krystian Gaza" at bounding box center [649, 134] width 33 height 7
click at [642, 125] on div at bounding box center [695, 124] width 159 height 12
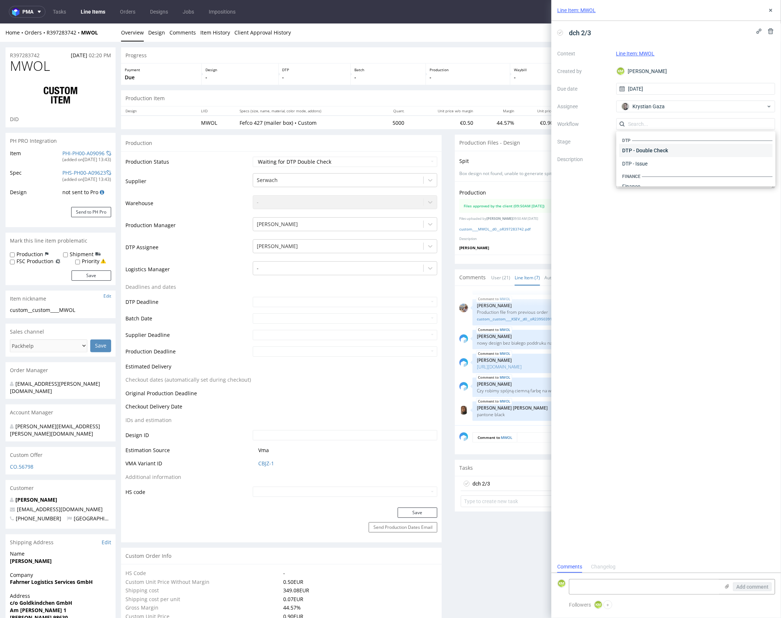
click at [655, 155] on div "DTP - Double Check" at bounding box center [695, 150] width 153 height 13
click at [656, 181] on textarea at bounding box center [695, 170] width 159 height 35
drag, startPoint x: 772, startPoint y: 12, endPoint x: 758, endPoint y: 4, distance: 16.4
click at [772, 12] on icon at bounding box center [771, 10] width 6 height 6
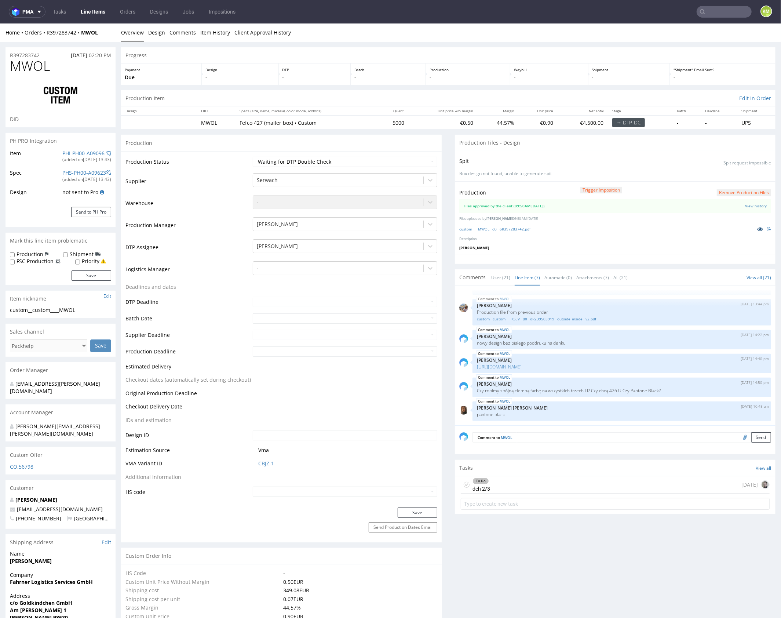
click at [757, 228] on icon at bounding box center [760, 228] width 6 height 5
click at [519, 227] on link "custom____MWOL__d0__oR397283742.pdf" at bounding box center [494, 228] width 71 height 5
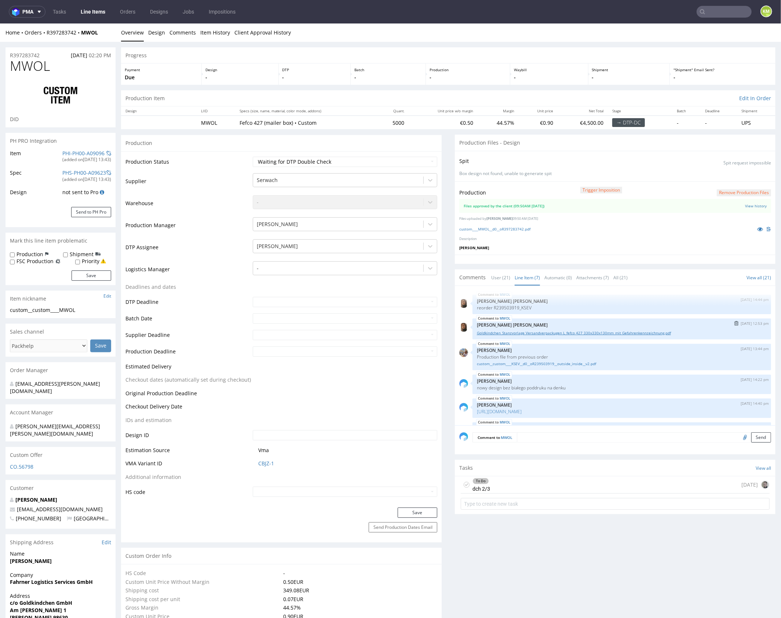
click at [565, 332] on link "Goldkindchen_Stanzvorlage Versandverpackugen L_fefco 427 330x330x130mm_mit Gefa…" at bounding box center [622, 333] width 290 height 6
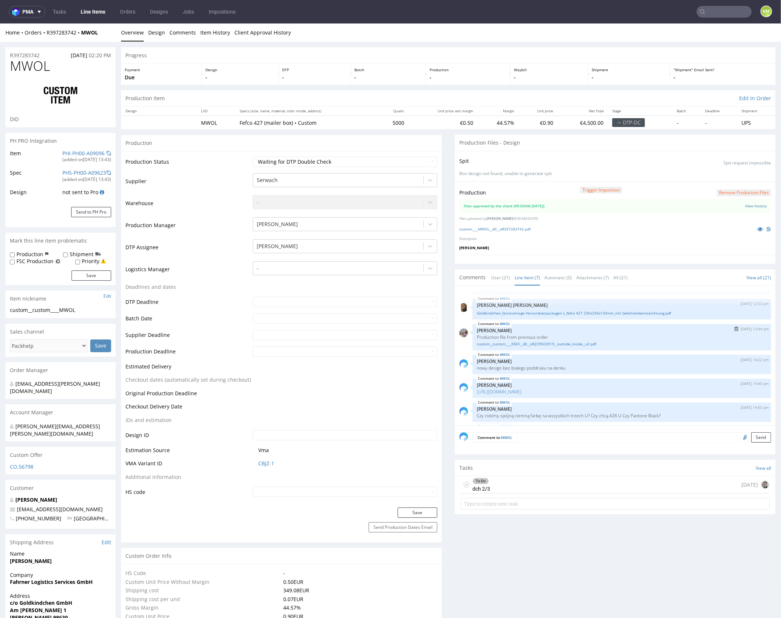
scroll to position [45, 0]
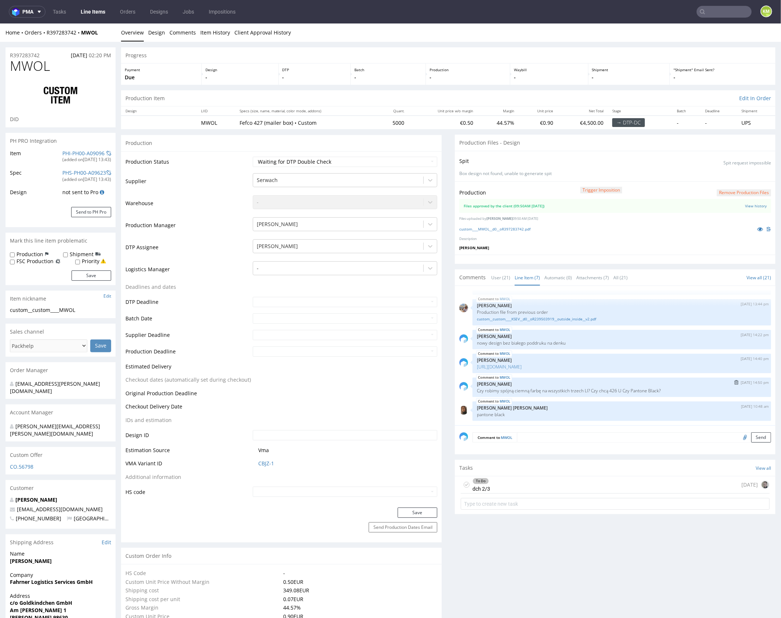
click at [556, 390] on p "Czy robimy spójną ciemną farbę na wszystkich trzech LI? Czy chcą 426 U Czy Pant…" at bounding box center [622, 390] width 290 height 6
click at [556, 391] on p "Czy robimy spójną ciemną farbę na wszystkich trzech LI? Czy chcą 426 U Czy Pant…" at bounding box center [622, 390] width 290 height 6
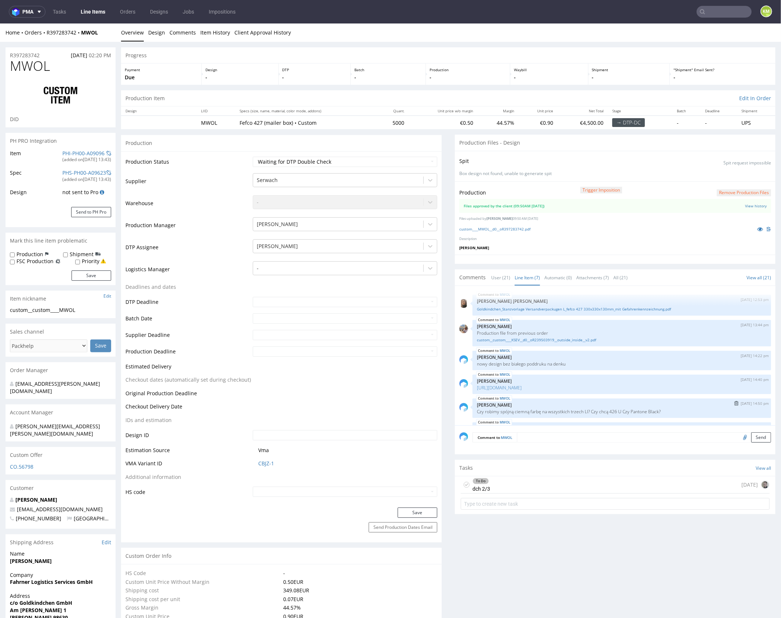
scroll to position [19, 0]
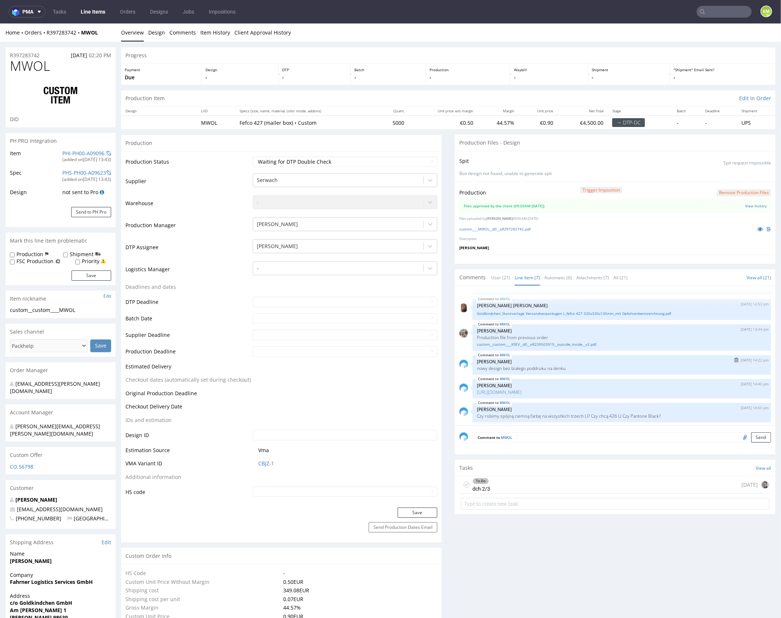
click at [542, 358] on p "[PERSON_NAME]" at bounding box center [622, 361] width 290 height 6
click at [745, 205] on link "View history" at bounding box center [756, 205] width 22 height 5
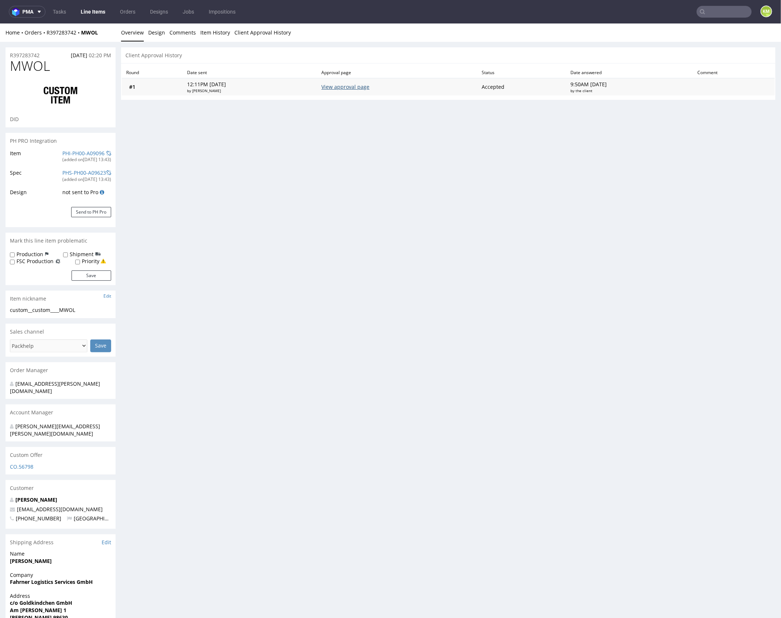
click at [337, 88] on link "View approval page" at bounding box center [345, 86] width 48 height 7
click at [155, 35] on link "Design" at bounding box center [156, 32] width 17 height 18
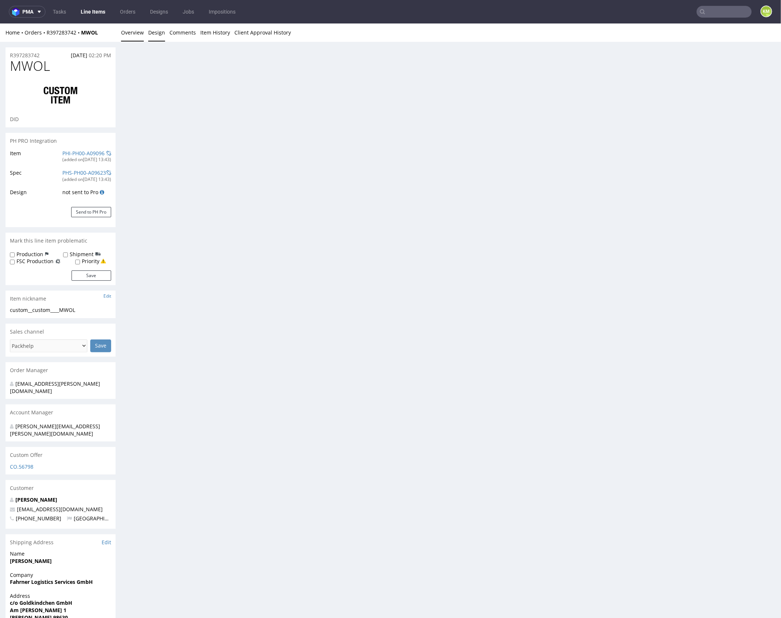
click at [139, 32] on link "Overview" at bounding box center [132, 32] width 23 height 18
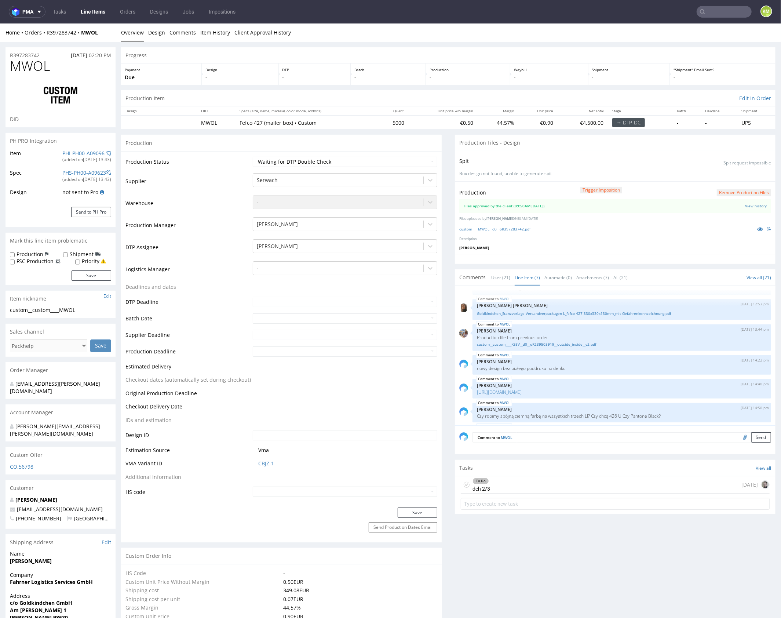
click at [512, 483] on div "To Do dch 2/3 today" at bounding box center [615, 484] width 309 height 17
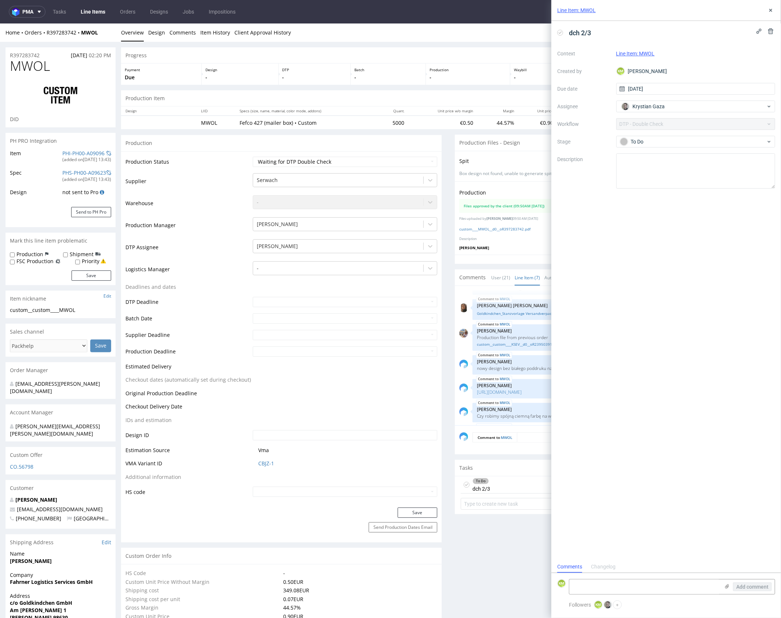
scroll to position [6, 0]
click at [645, 172] on textarea at bounding box center [695, 170] width 159 height 35
type textarea "tutaj też pracowałem na plikach z poprzedniej produkcji"
click at [648, 218] on div "dch 2/3 Context Line Item: MWOL Created by KM Karol Markowski Due date 29/09/20…" at bounding box center [666, 291] width 230 height 540
click at [769, 8] on icon at bounding box center [771, 10] width 6 height 6
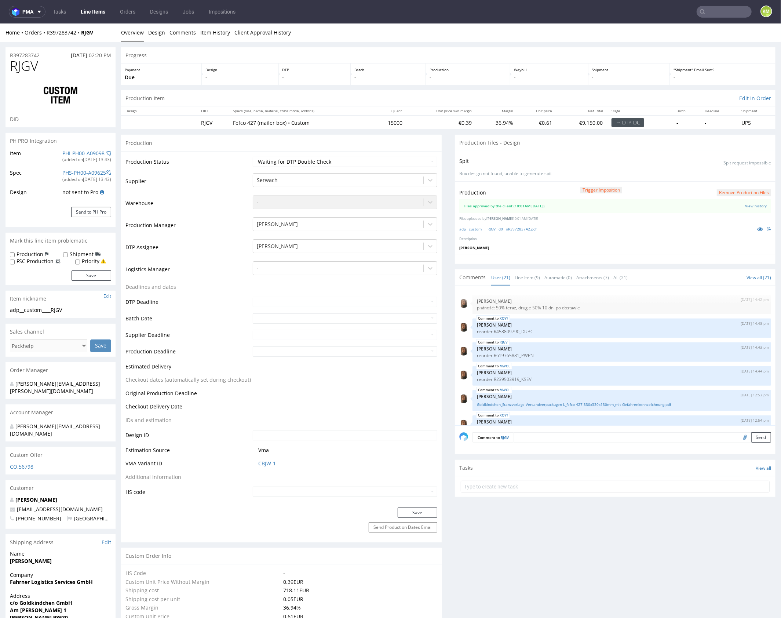
scroll to position [419, 0]
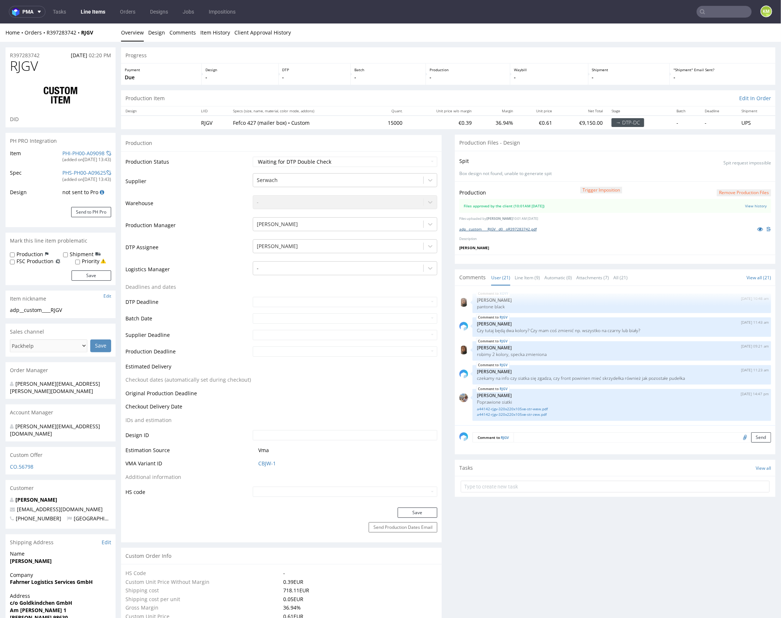
click at [523, 227] on link "adp__custom____RJGV__d0__oR397283742.pdf" at bounding box center [497, 228] width 77 height 5
click at [526, 277] on link "Line Item (9)" at bounding box center [527, 277] width 25 height 16
click at [547, 480] on input "text" at bounding box center [615, 486] width 309 height 12
type input "dch 3/3"
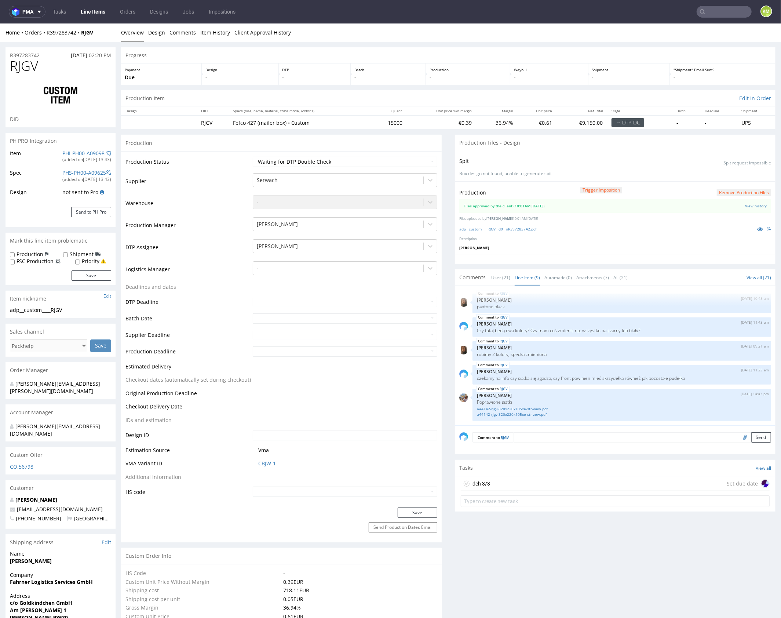
click at [541, 477] on div "dch 3/3 Set due date" at bounding box center [615, 483] width 309 height 15
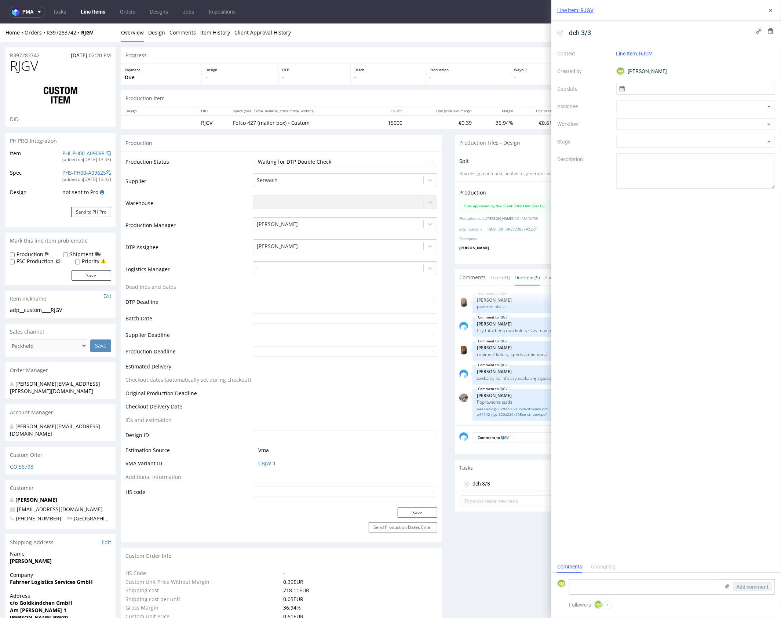
scroll to position [6, 0]
click at [659, 89] on input "text" at bounding box center [695, 89] width 159 height 12
click at [675, 187] on button "29" at bounding box center [672, 189] width 11 height 12
type input "[DATE]"
click at [642, 106] on div at bounding box center [695, 107] width 159 height 12
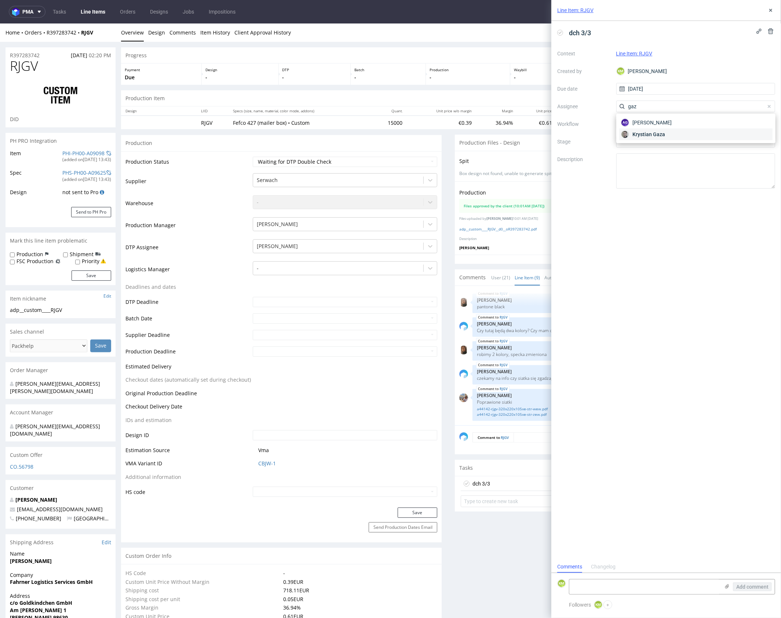
type input "gaz"
drag, startPoint x: 655, startPoint y: 132, endPoint x: 648, endPoint y: 127, distance: 9.2
click at [655, 132] on span "Krystian Gaza" at bounding box center [649, 134] width 33 height 7
click at [645, 125] on div at bounding box center [695, 124] width 159 height 12
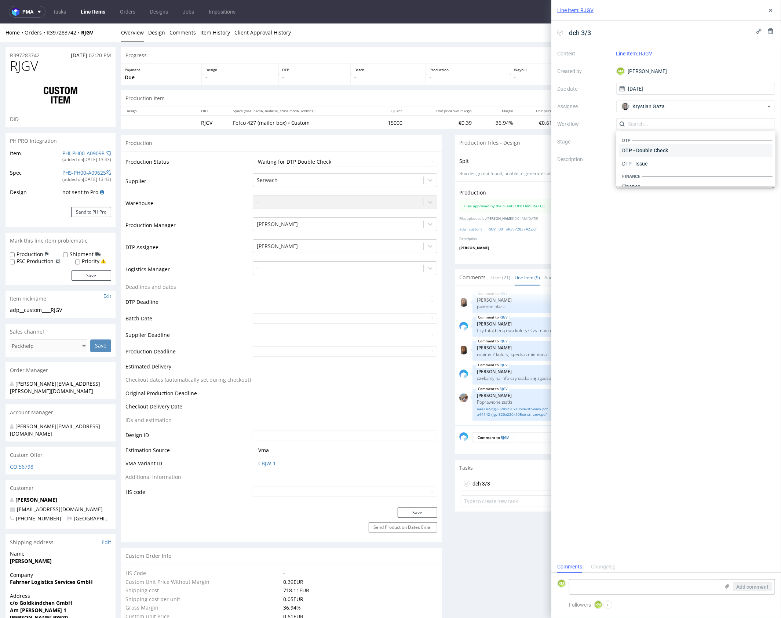
click at [658, 151] on div "DTP - Double Check" at bounding box center [695, 150] width 153 height 13
click at [659, 169] on textarea at bounding box center [695, 170] width 159 height 35
type textarea "Poprawiałem design zeby zrobić bardziej spójny z dwoma pozostałymi. Czyli inner…"
click at [772, 8] on icon at bounding box center [771, 10] width 6 height 6
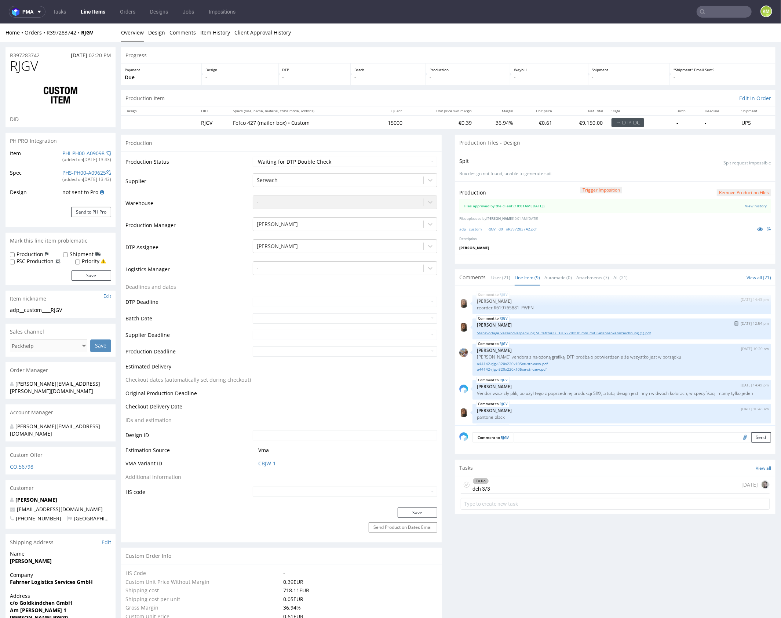
click at [551, 332] on link "Stanzvorlage Versandverpackung M _fefco427_320x220x105mm_mit Gefahrenkennzeichn…" at bounding box center [622, 333] width 290 height 6
click at [541, 482] on div "To Do dch 3/3 today" at bounding box center [615, 484] width 309 height 17
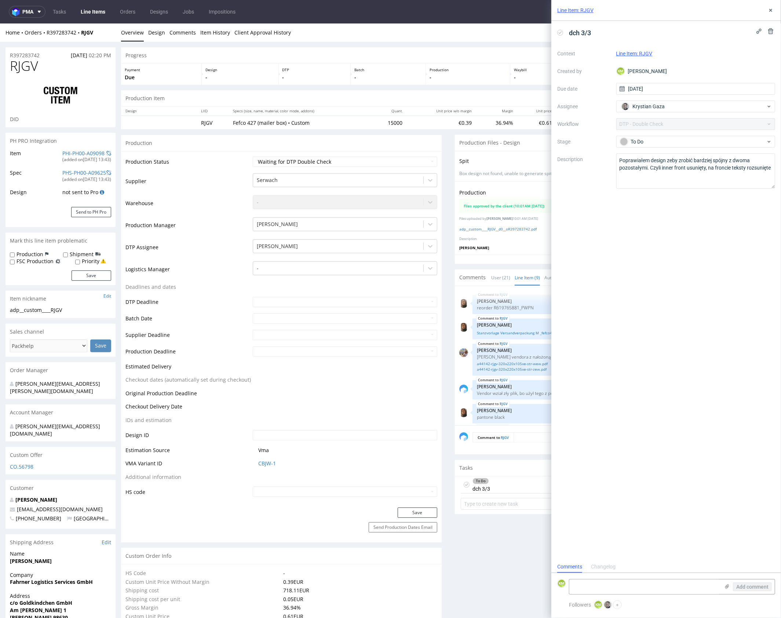
scroll to position [6, 0]
click at [774, 168] on textarea "Poprawiałem design zeby zrobić bardziej spójny z dwoma pozostałymi. Czyli inner…" at bounding box center [695, 170] width 159 height 35
click at [686, 232] on div "dch 3/3 Context Line Item: RJGV Created by KM Karol Markowski Due date 29/09/20…" at bounding box center [666, 291] width 230 height 540
click at [772, 167] on textarea "Poprawiałem design zeby zrobić bardziej spójny z dwoma pozostałymi. Czyli inner…" at bounding box center [695, 170] width 159 height 35
type textarea "Poprawiałem design zeby zrobić bardziej spójny z dwoma pozostałymi. Czyli inner…"
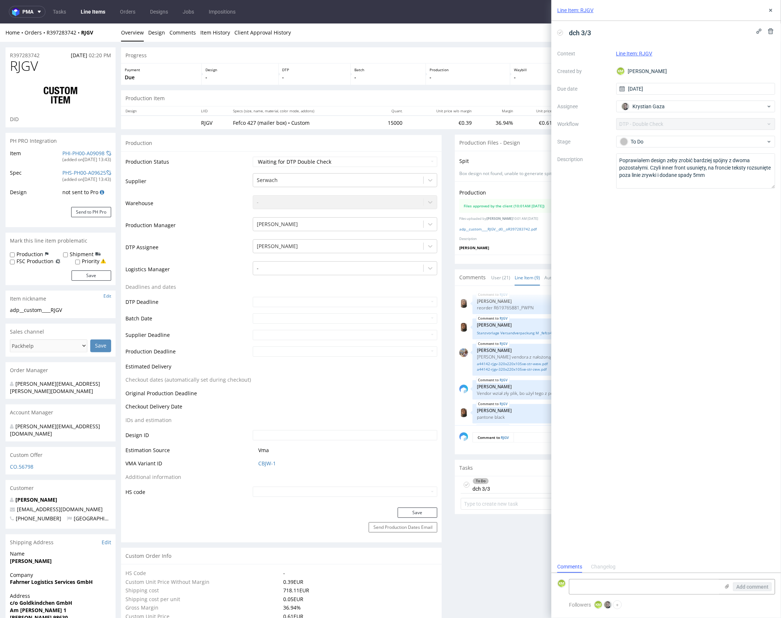
drag, startPoint x: 735, startPoint y: 227, endPoint x: 754, endPoint y: 44, distance: 184.4
click at [735, 227] on div "dch 3/3 Context Line Item: RJGV Created by KM Karol Markowski Due date 29/09/20…" at bounding box center [666, 291] width 230 height 540
drag, startPoint x: 774, startPoint y: 10, endPoint x: 737, endPoint y: 23, distance: 38.9
click at [774, 10] on button at bounding box center [770, 10] width 9 height 9
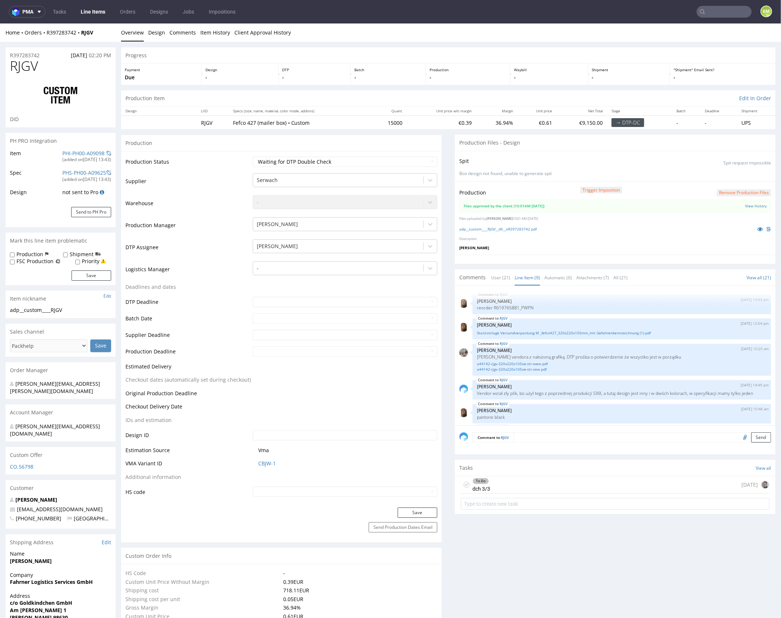
click at [615, 247] on p "[PERSON_NAME]" at bounding box center [615, 247] width 312 height 5
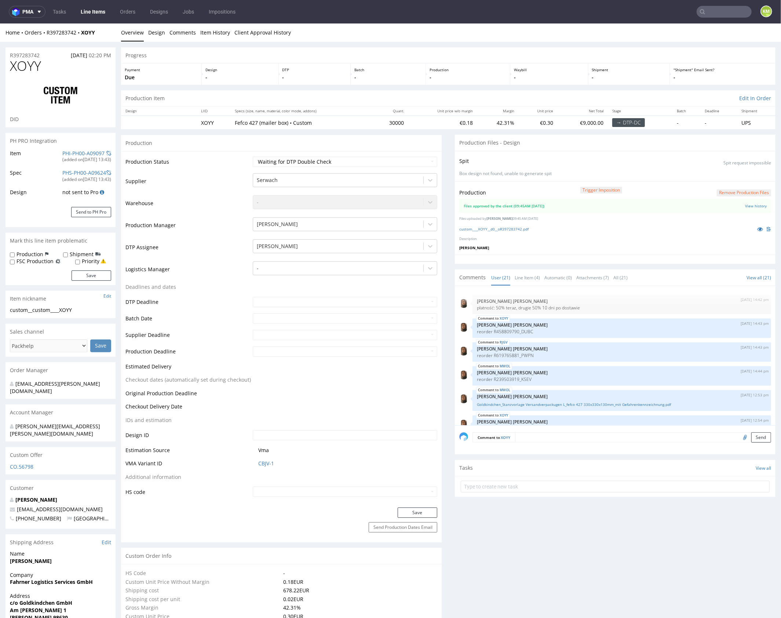
scroll to position [419, 0]
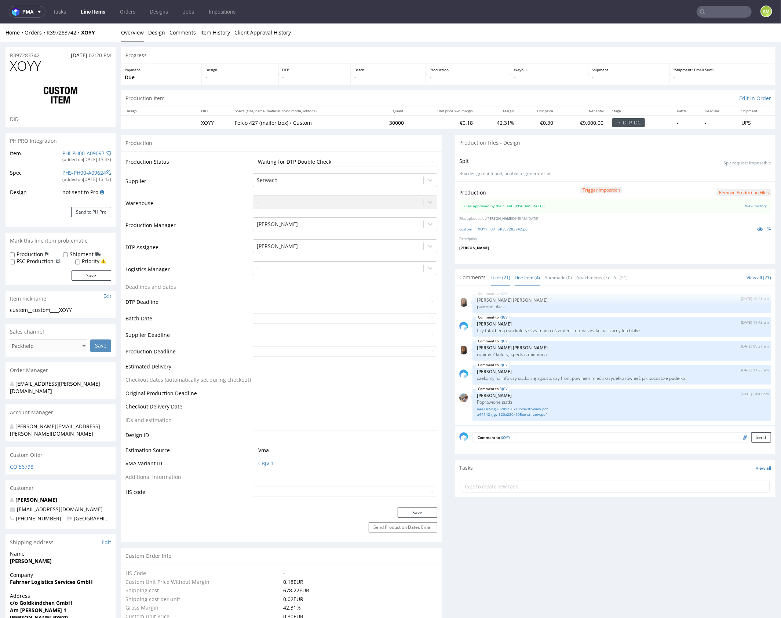
click at [523, 276] on link "Line Item (4)" at bounding box center [527, 277] width 25 height 16
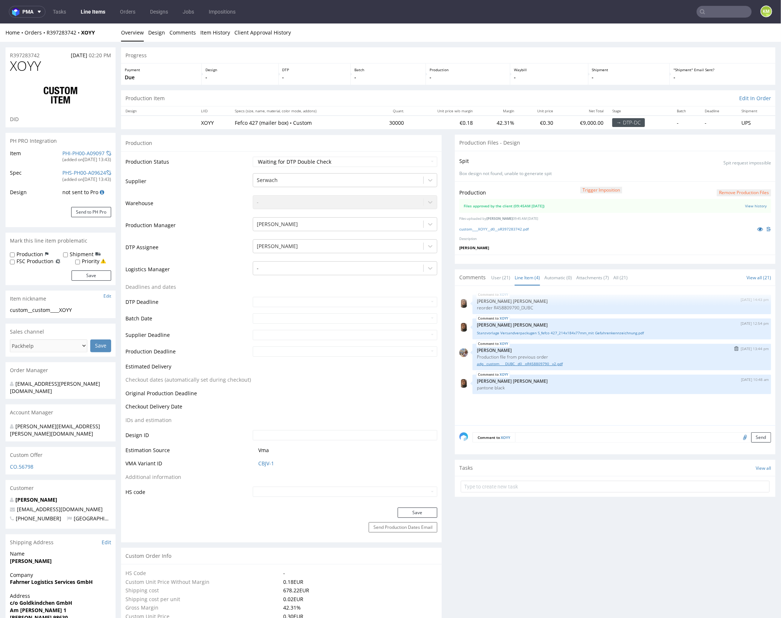
click at [554, 364] on link "adp__custom____DUBC__d0__oR458809790__v2.pdf" at bounding box center [622, 364] width 290 height 6
click at [544, 399] on div "XOYY 15th Sep 25 | 14:43 pm Angelina Marć reorder R458809790_DUBC XOYY 16th Sep…" at bounding box center [617, 357] width 316 height 135
click at [745, 203] on link "View history" at bounding box center [756, 205] width 22 height 5
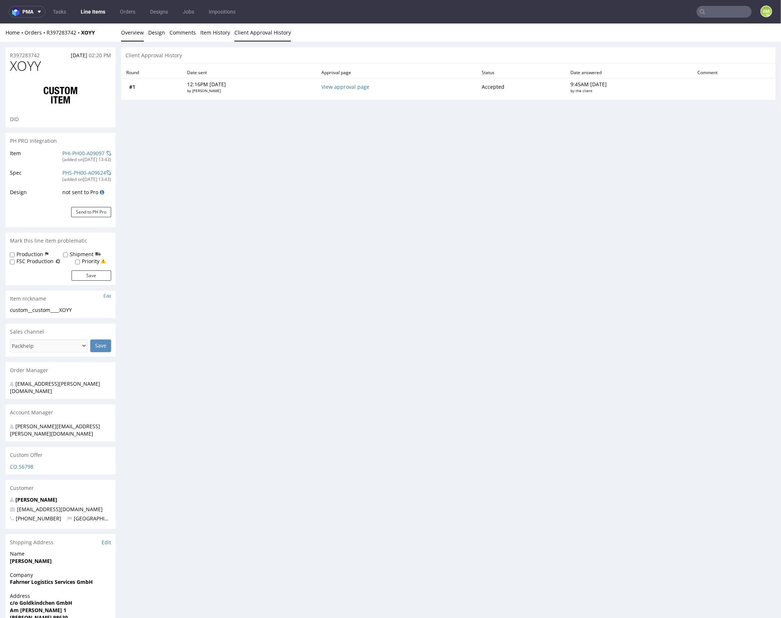
click at [254, 34] on link "Client Approval History" at bounding box center [262, 32] width 57 height 18
click at [213, 32] on link "Item History" at bounding box center [215, 32] width 30 height 18
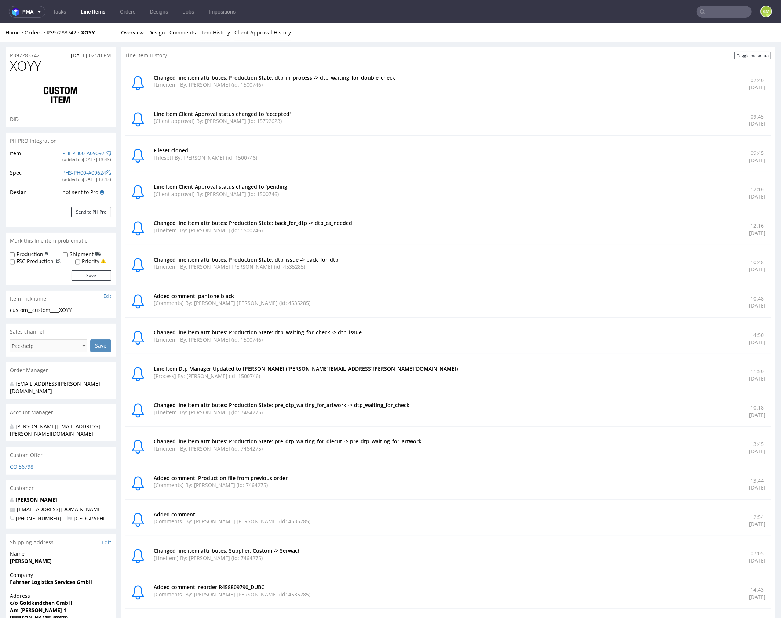
click at [254, 27] on link "Client Approval History" at bounding box center [262, 32] width 57 height 18
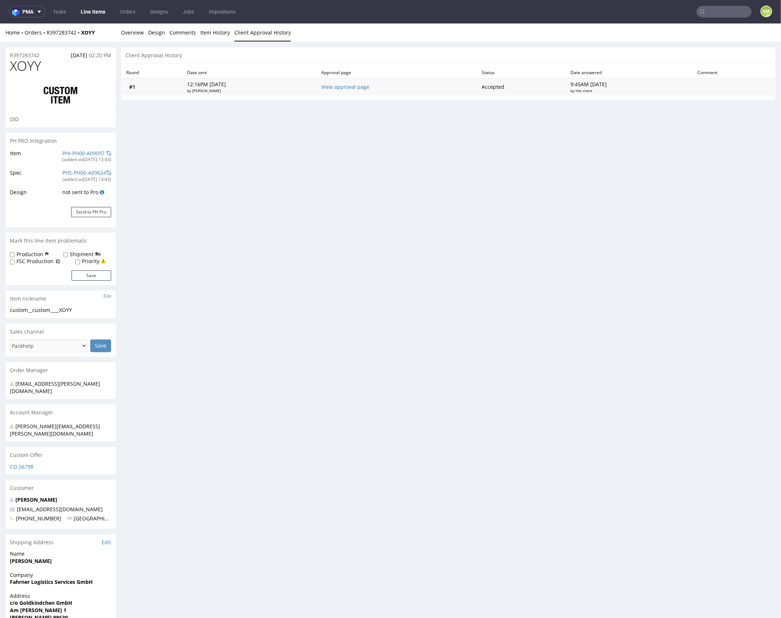
click at [370, 82] on td "View approval page" at bounding box center [397, 86] width 160 height 17
click at [369, 87] on link "View approval page" at bounding box center [345, 86] width 48 height 7
click at [156, 35] on link "Design" at bounding box center [156, 32] width 17 height 18
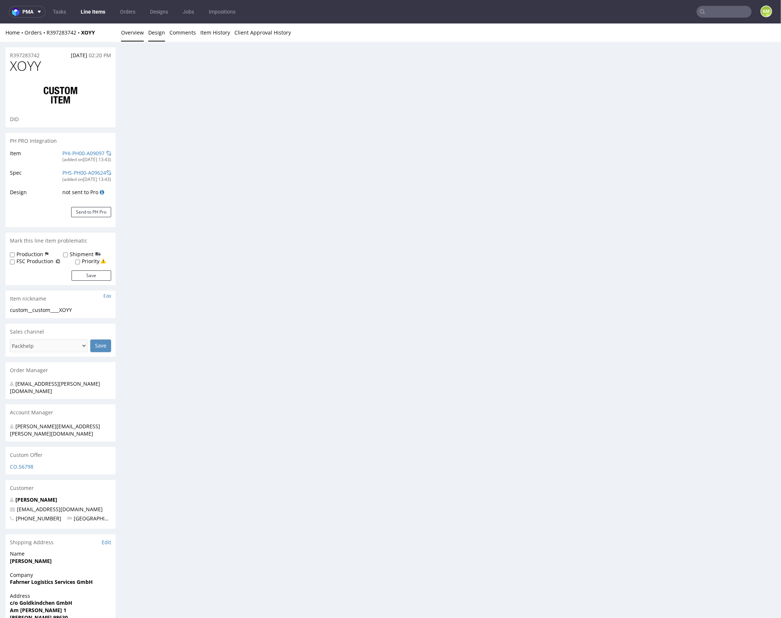
click at [137, 34] on link "Overview" at bounding box center [132, 32] width 23 height 18
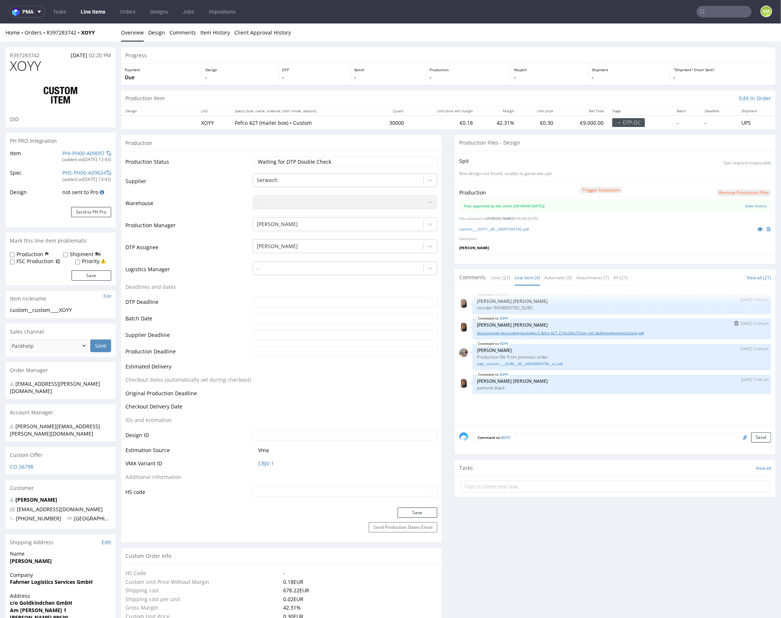
click at [560, 330] on link "Stanzvorlage Versandverpackugen S_fefco 427_214x184x77mm_mit Gefahrenkennzeichn…" at bounding box center [622, 333] width 290 height 6
click at [544, 319] on div "XOYY 16th Sep 25 | 12:54 pm Angelina Marć Stanzvorlage Versandverpackugen S_fef…" at bounding box center [622, 328] width 299 height 21
click at [546, 331] on link "Stanzvorlage Versandverpackugen S_fefco 427_214x184x77mm_mit Gefahrenkennzeichn…" at bounding box center [622, 333] width 290 height 6
click at [514, 228] on link "custom____XOYY__d0__oR397283742.pdf" at bounding box center [493, 228] width 69 height 5
click at [543, 478] on form at bounding box center [615, 486] width 309 height 18
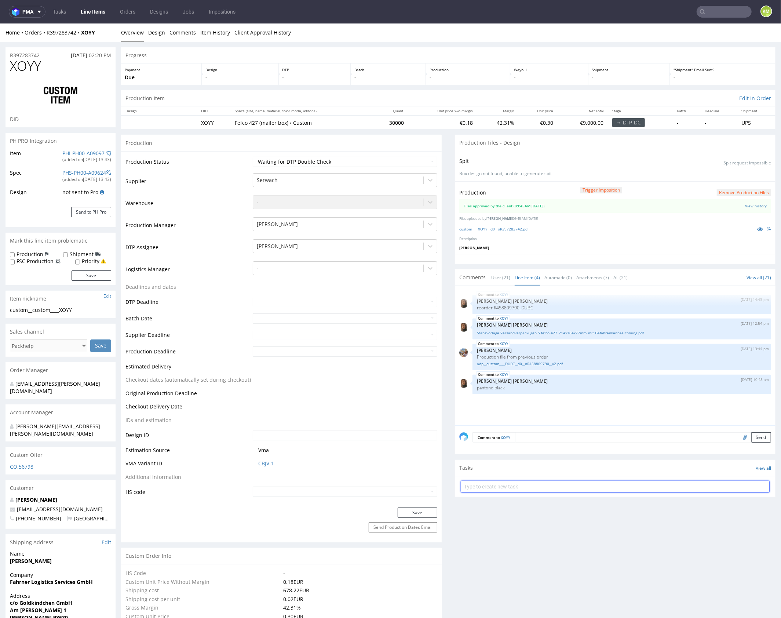
click at [546, 480] on input "text" at bounding box center [615, 486] width 309 height 12
type input "dch 1/3"
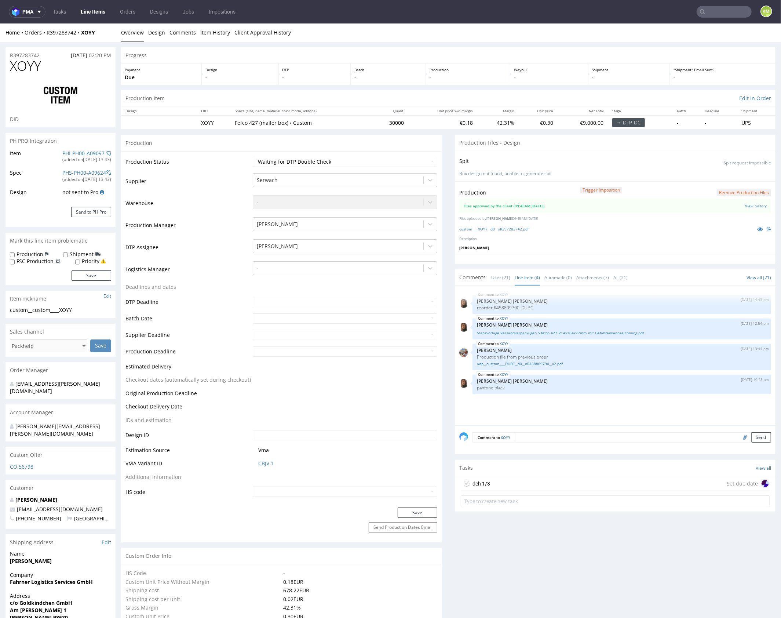
click at [533, 480] on div "dch 1/3 Set due date" at bounding box center [615, 483] width 309 height 15
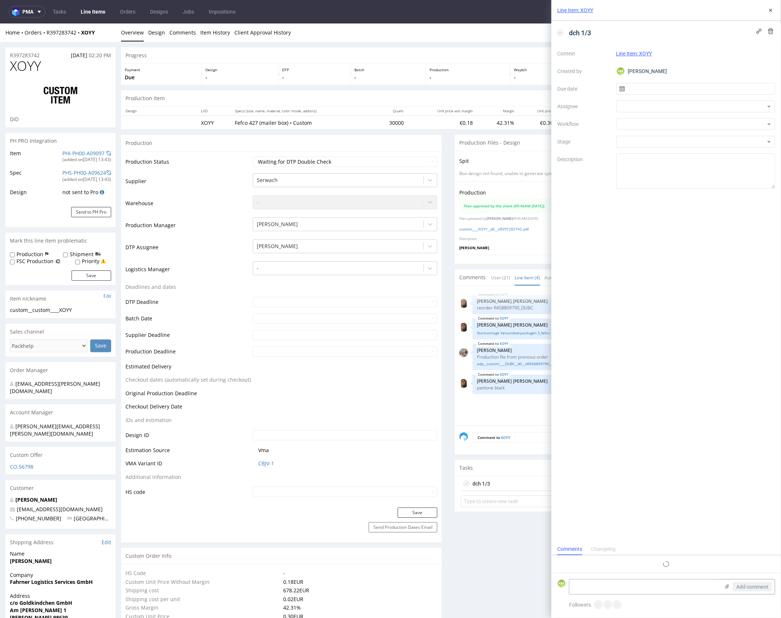
scroll to position [6, 0]
click at [645, 93] on input "text" at bounding box center [695, 89] width 159 height 12
click at [675, 187] on button "29" at bounding box center [672, 189] width 11 height 12
type input "[DATE]"
click at [642, 107] on div at bounding box center [695, 107] width 159 height 12
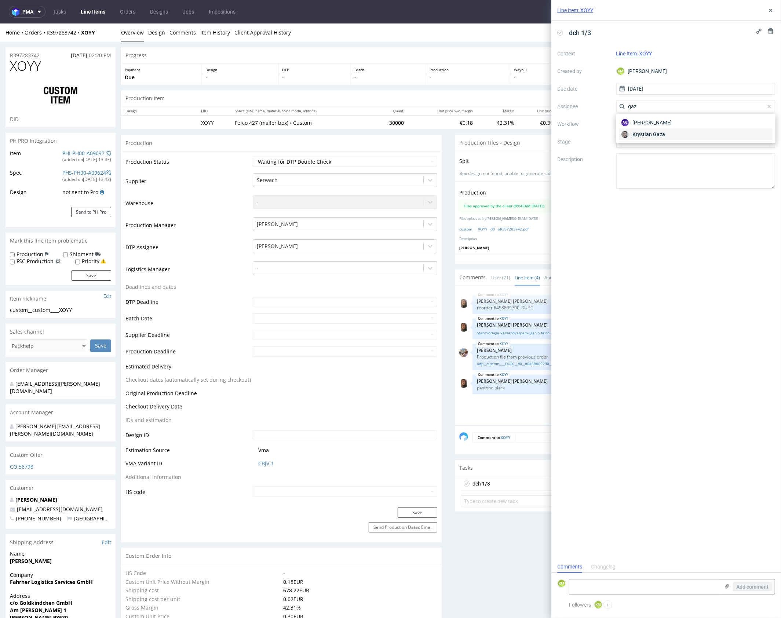
type input "gaz"
click at [649, 134] on span "Krystian Gaza" at bounding box center [649, 134] width 33 height 7
click at [642, 125] on div at bounding box center [695, 124] width 159 height 12
click at [658, 145] on div "DTP - Double Check" at bounding box center [695, 150] width 153 height 13
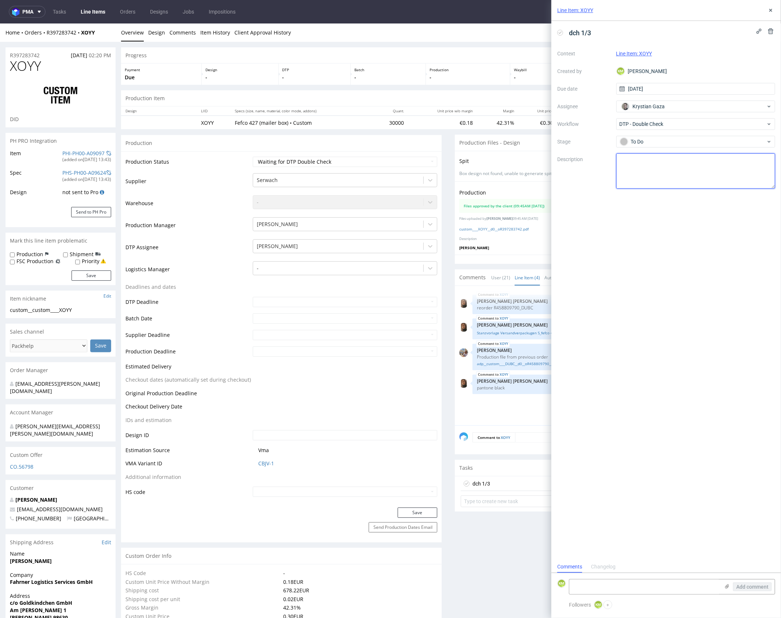
click at [656, 162] on textarea at bounding box center [695, 170] width 159 height 35
type textarea "Użyłem pliku z poprzedniej produkcji i we wszystkich 3 li zrobiłem kilka popraw…"
click at [704, 235] on div "dch 1/3 Context Line Item: XOYY Created by KM Karol Markowski Due date 29/09/20…" at bounding box center [666, 291] width 230 height 540
click at [772, 12] on icon at bounding box center [771, 10] width 6 height 6
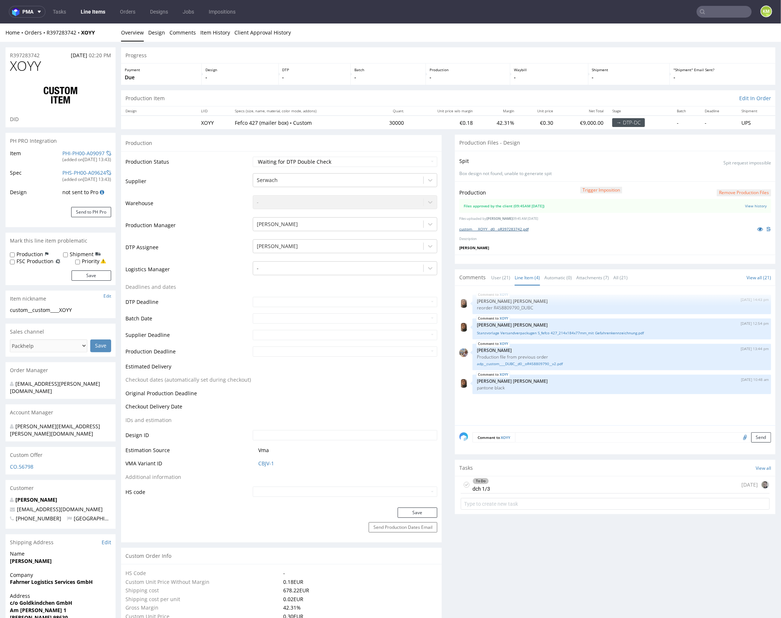
click at [515, 228] on link "custom____XOYY__d0__oR397283742.pdf" at bounding box center [493, 228] width 69 height 5
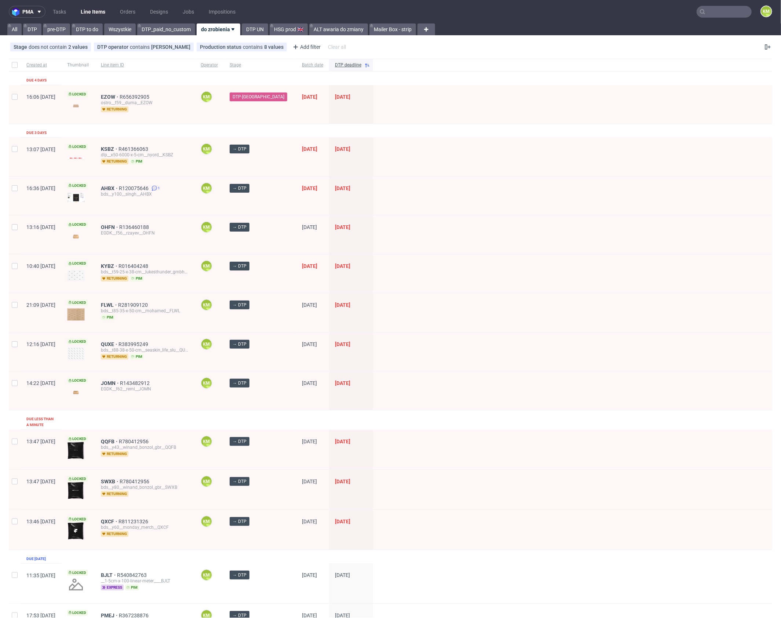
drag, startPoint x: 130, startPoint y: 150, endPoint x: 142, endPoint y: 135, distance: 19.6
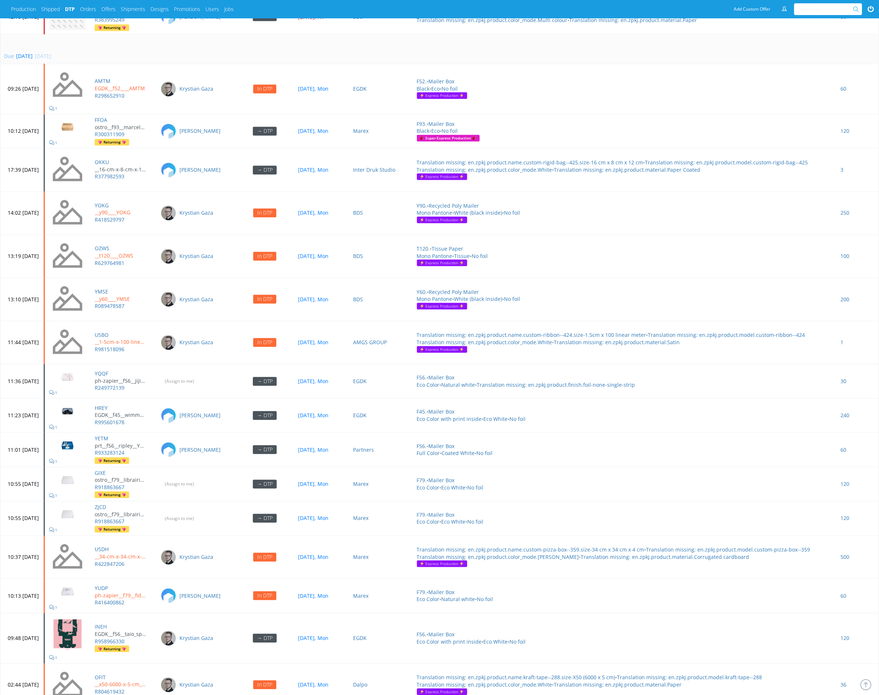
scroll to position [2774, 0]
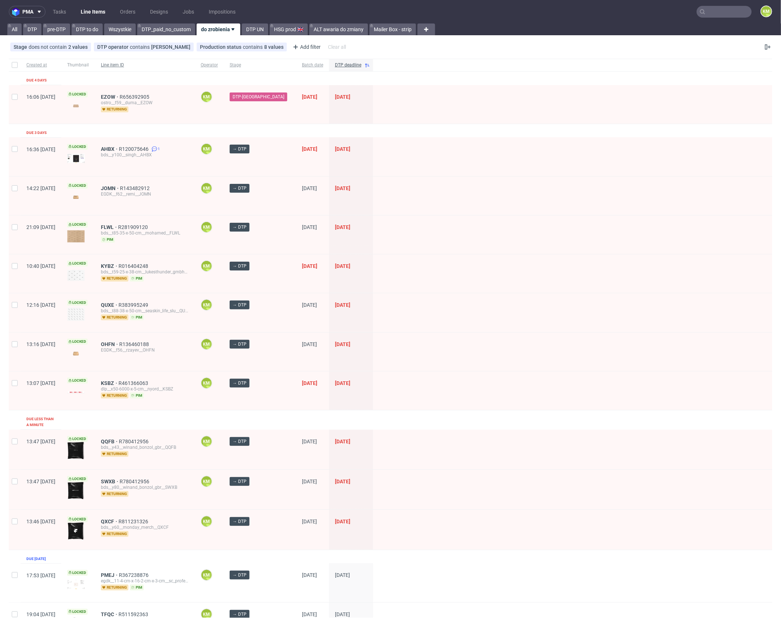
drag, startPoint x: 134, startPoint y: 96, endPoint x: 153, endPoint y: 61, distance: 39.7
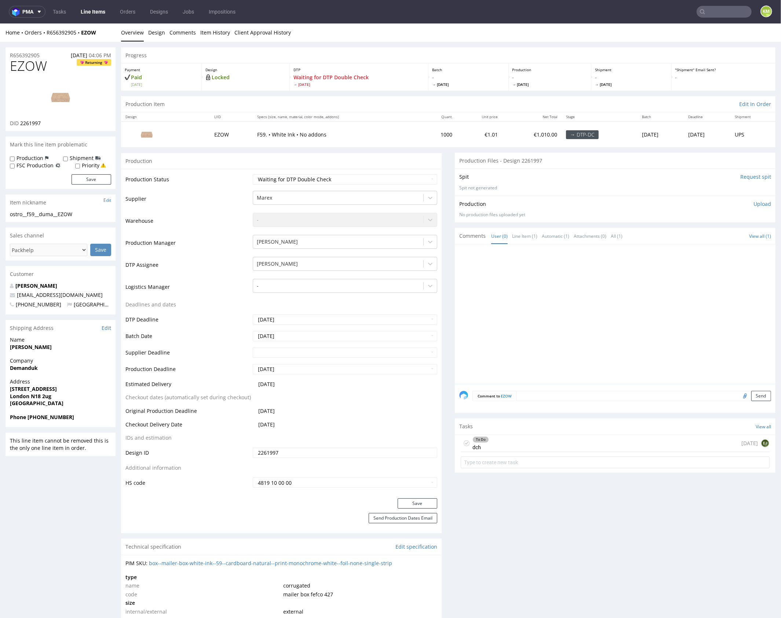
click at [539, 441] on div "To Do dch [DATE] EJ" at bounding box center [615, 442] width 309 height 17
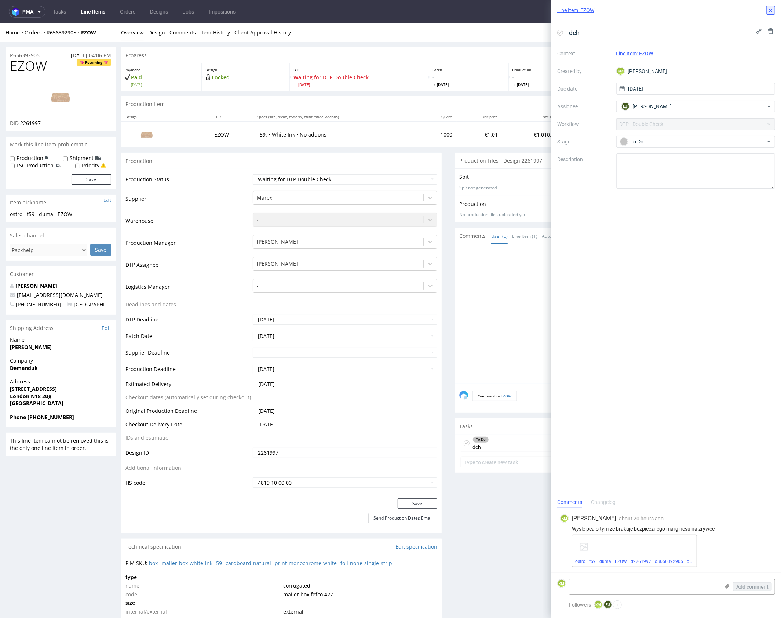
click at [771, 10] on use at bounding box center [770, 10] width 3 height 3
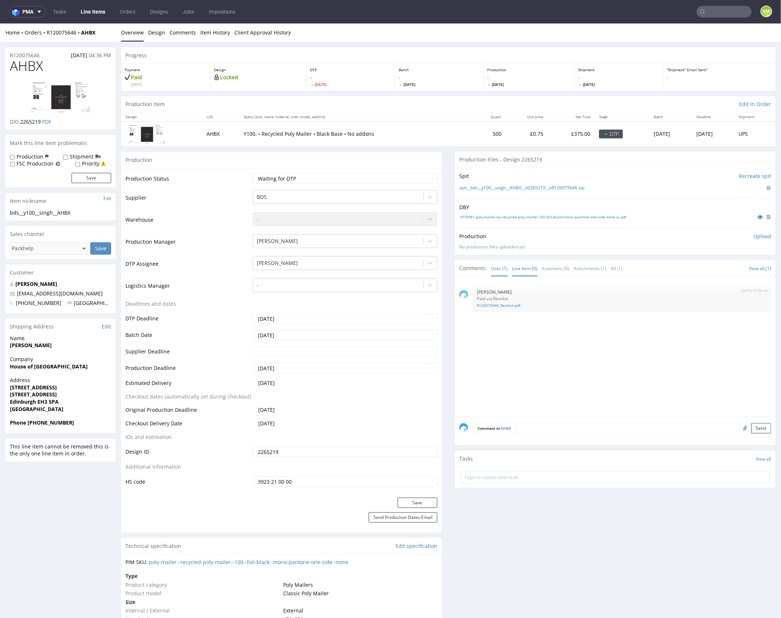
click at [519, 271] on link "Line Item (0)" at bounding box center [524, 268] width 25 height 16
click at [539, 340] on div at bounding box center [617, 348] width 316 height 135
click at [543, 216] on link "1978981-poly-mailer-eu-recycled-poly-mailer-100-foil-black-mono-pantone-one-sid…" at bounding box center [542, 216] width 167 height 5
click at [529, 336] on div at bounding box center [617, 348] width 316 height 135
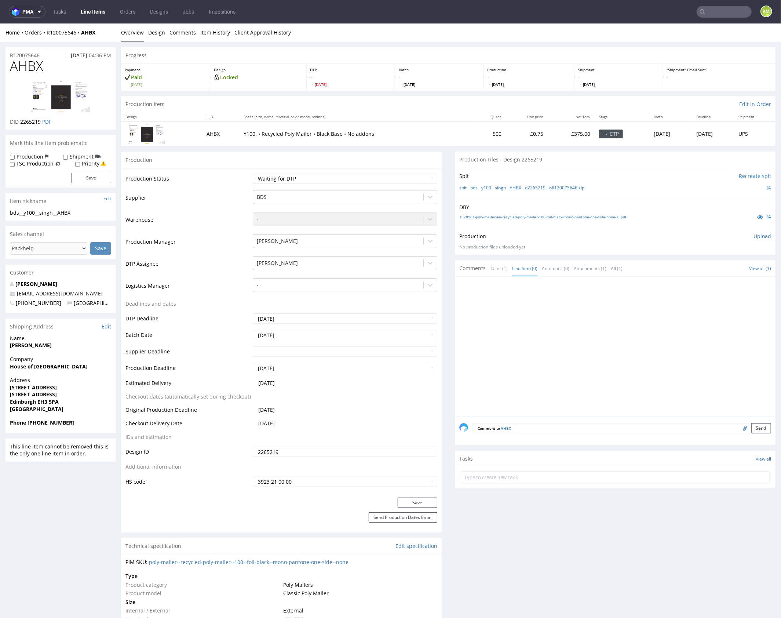
click at [516, 298] on div at bounding box center [617, 348] width 316 height 135
click at [22, 66] on span "AHBX" at bounding box center [26, 65] width 33 height 15
copy span "AHBX"
click at [286, 451] on input "2265219" at bounding box center [345, 451] width 185 height 10
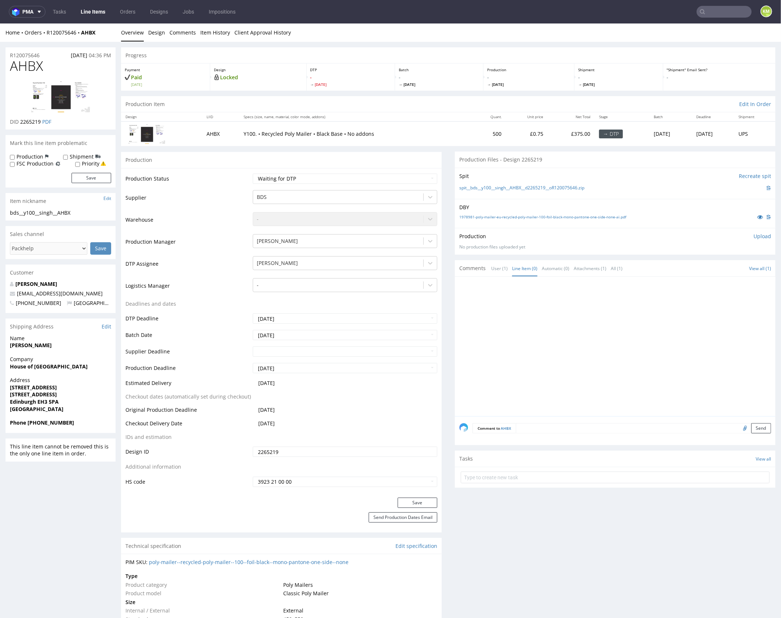
click at [286, 451] on input "2265219" at bounding box center [345, 451] width 185 height 10
drag, startPoint x: 598, startPoint y: 186, endPoint x: 467, endPoint y: 186, distance: 131.0
click at [467, 186] on div "spit__bds__y100__singh__AHBX__d2265219__oR120075646.zip" at bounding box center [615, 187] width 312 height 8
copy link "bds__y100__singh__AHBX__d2265219__oR120075646.zip"
click at [349, 175] on select "Waiting for Artwork Waiting for Diecut Waiting for Mockup Waiting for DTP Waiti…" at bounding box center [345, 178] width 185 height 10
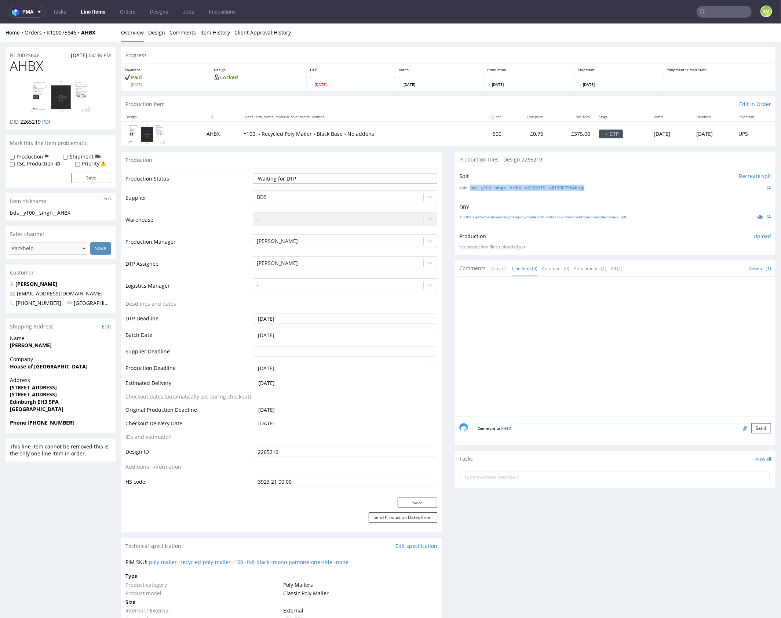
select select "dtp_ca_needed"
click at [253, 173] on select "Waiting for Artwork Waiting for Diecut Waiting for Mockup Waiting for DTP Waiti…" at bounding box center [345, 178] width 185 height 10
click at [426, 500] on button "Save" at bounding box center [418, 502] width 40 height 10
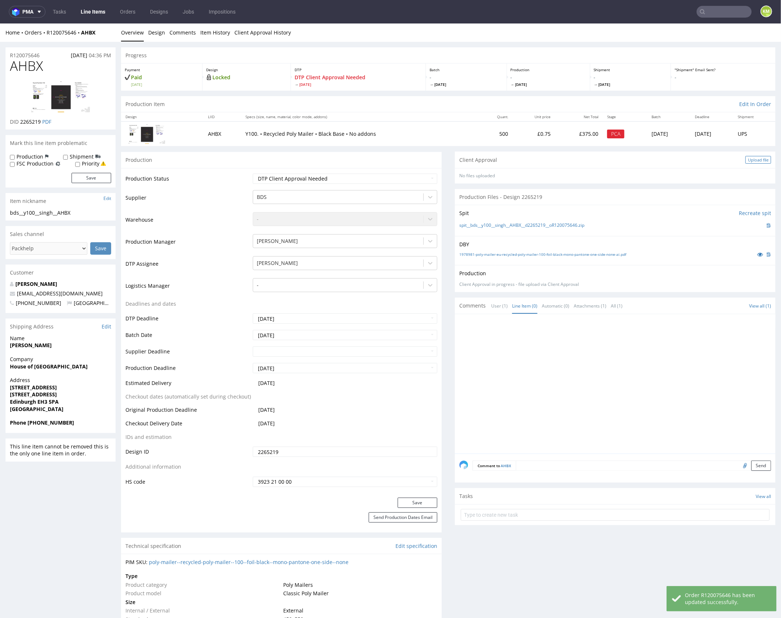
click at [746, 160] on div "Upload file" at bounding box center [759, 160] width 26 height 8
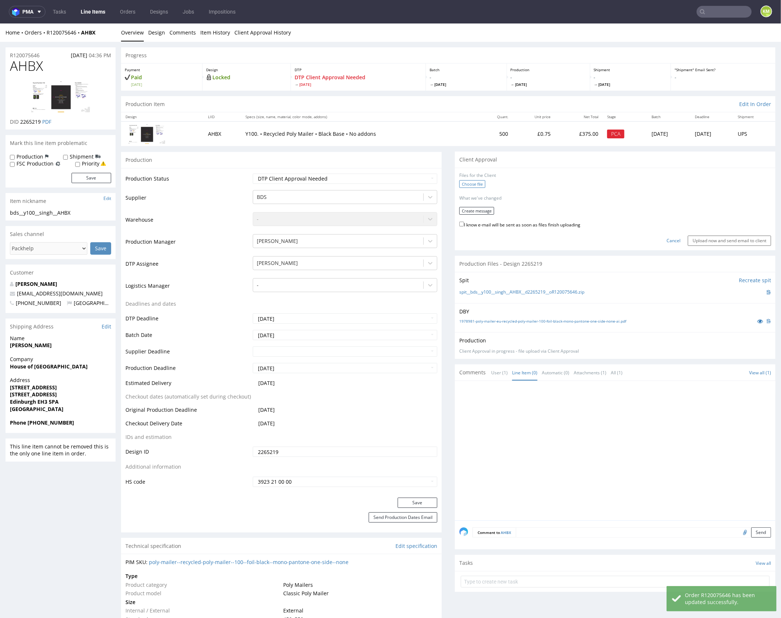
click at [471, 184] on label "Choose file" at bounding box center [472, 184] width 26 height 8
click at [0, 23] on input "Choose file" at bounding box center [0, 23] width 0 height 0
click at [475, 208] on button "Create message" at bounding box center [476, 208] width 35 height 8
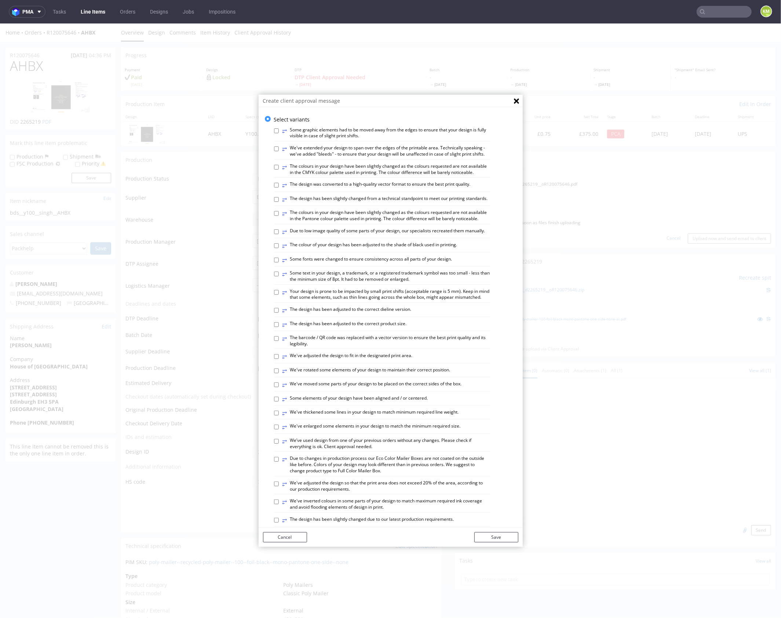
scroll to position [203, 0]
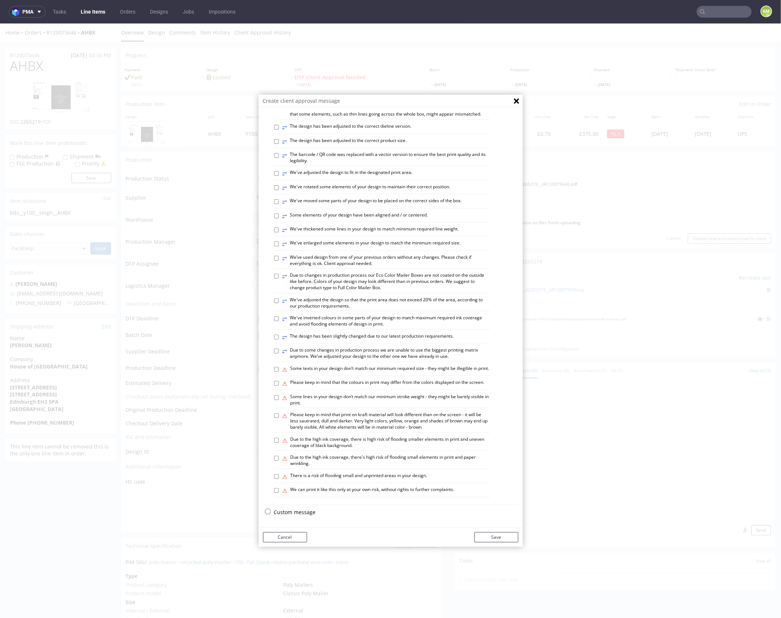
click at [294, 513] on p "Custom message" at bounding box center [396, 511] width 244 height 7
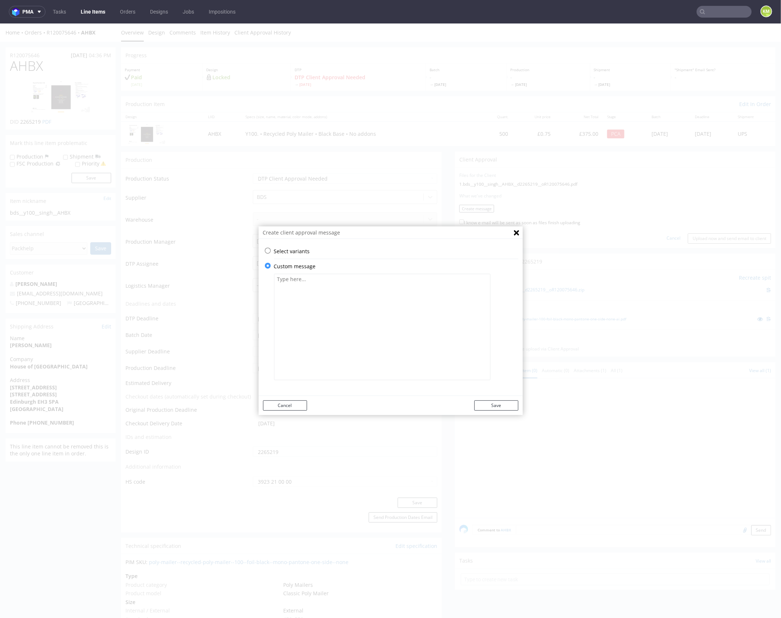
scroll to position [0, 0]
click at [329, 336] on textarea at bounding box center [382, 326] width 216 height 106
paste textarea "For single-sided printing, only one colour can be used. The colour has been set…"
type textarea "For single-sided printing, only one colour can be used. The colour has been set…"
click at [489, 408] on button "Save" at bounding box center [496, 405] width 44 height 10
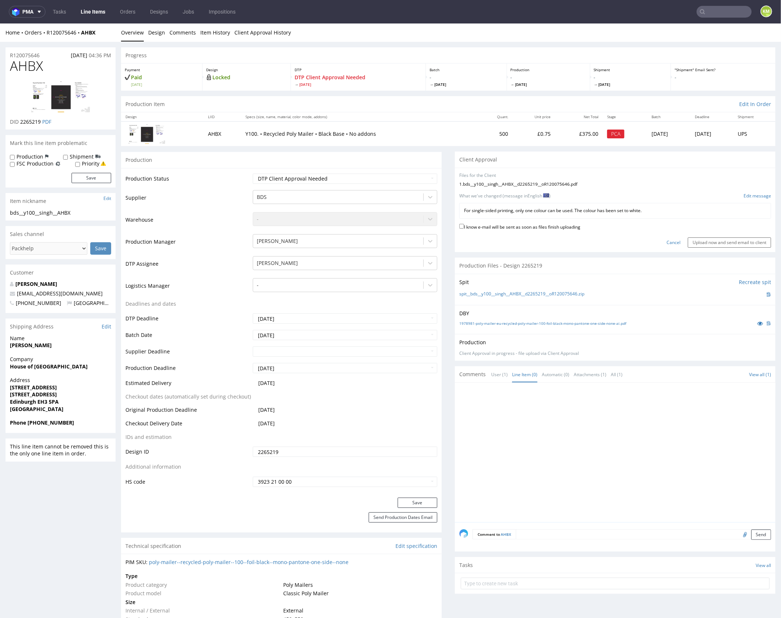
click at [549, 226] on label "I know e-mail will be sent as soon as files finish uploading" at bounding box center [519, 226] width 121 height 8
click at [464, 226] on input "I know e-mail will be sent as soon as files finish uploading" at bounding box center [461, 225] width 5 height 5
checkbox input "true"
click at [717, 242] on input "Upload now and send email to client" at bounding box center [729, 242] width 83 height 10
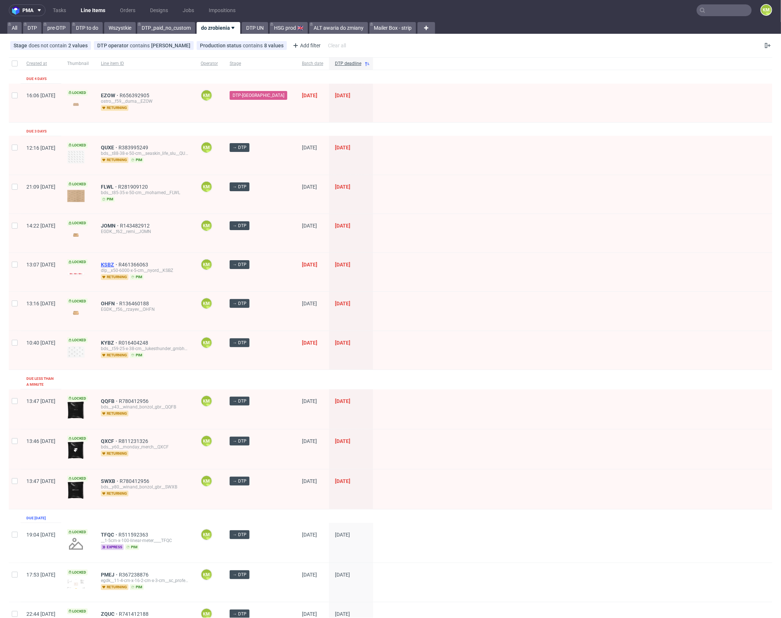
scroll to position [2, 0]
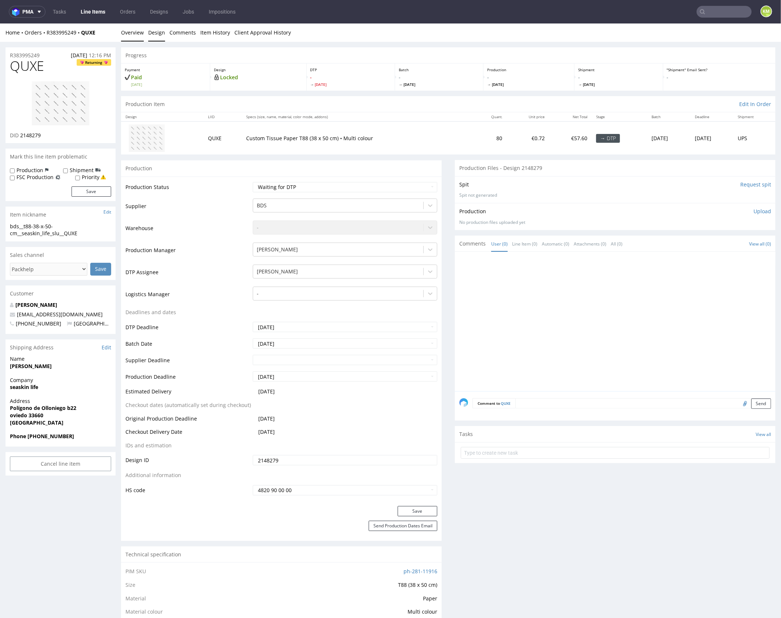
click at [160, 34] on link "Design" at bounding box center [156, 32] width 17 height 18
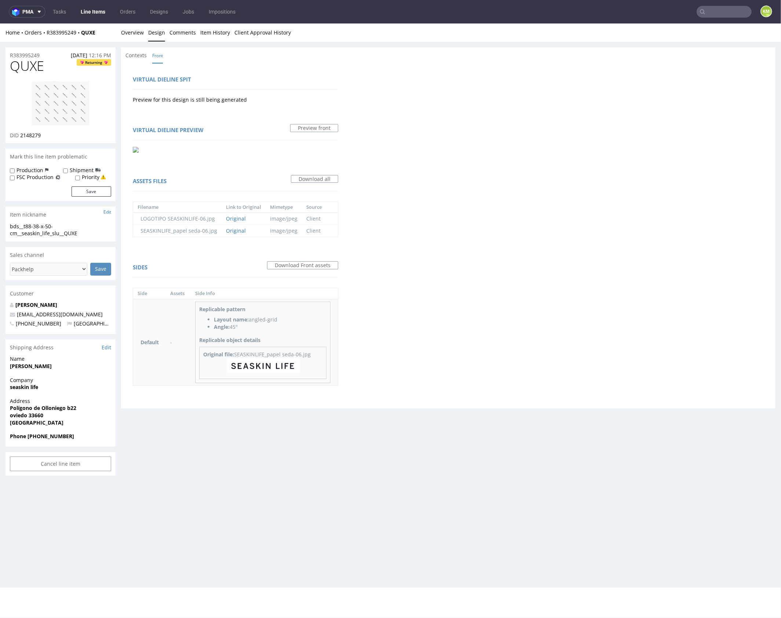
click at [274, 364] on img at bounding box center [262, 365] width 73 height 15
click at [132, 35] on link "Overview" at bounding box center [132, 32] width 23 height 18
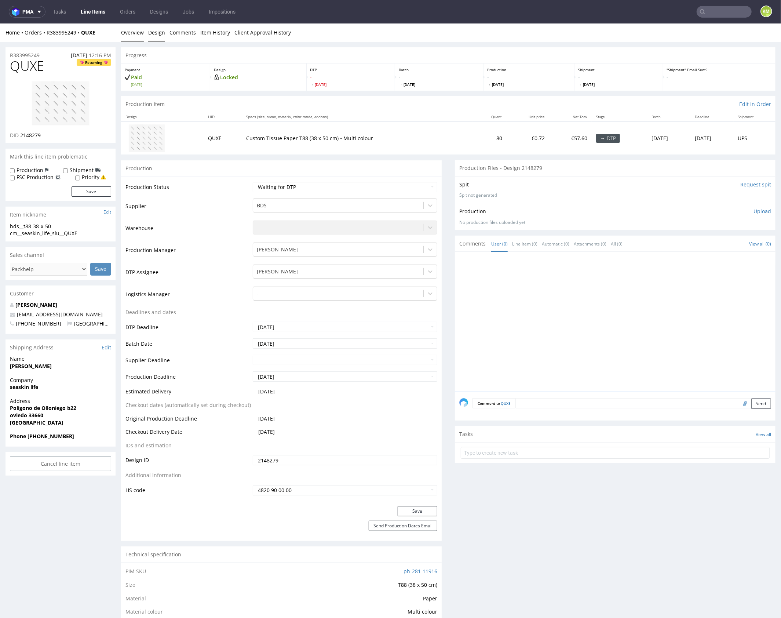
click at [156, 33] on link "Design" at bounding box center [156, 32] width 17 height 18
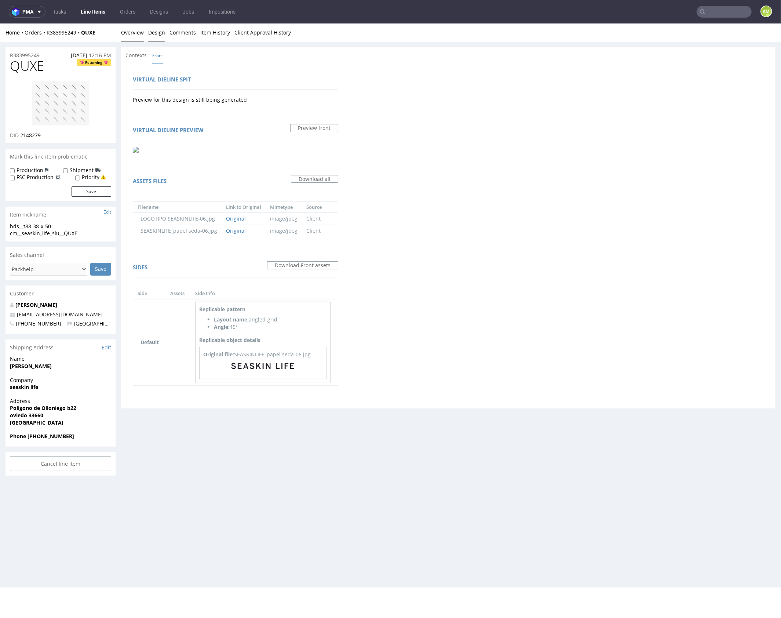
click at [135, 32] on link "Overview" at bounding box center [132, 32] width 23 height 18
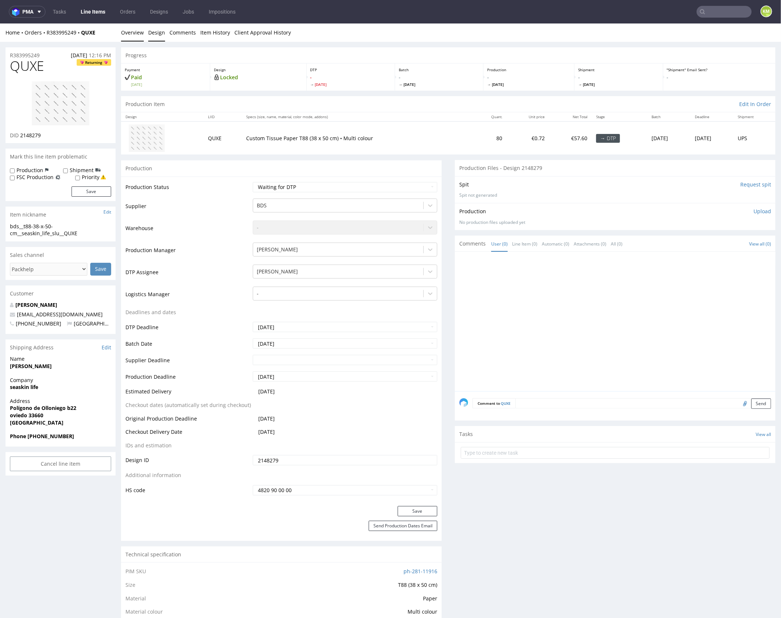
click at [161, 31] on link "Design" at bounding box center [156, 32] width 17 height 18
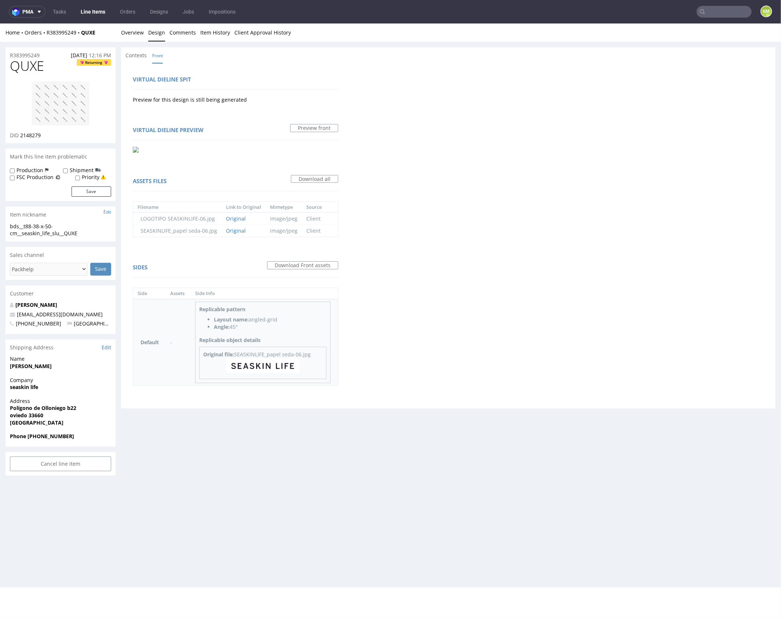
click at [285, 365] on img at bounding box center [262, 365] width 73 height 15
click at [135, 33] on link "Overview" at bounding box center [132, 32] width 23 height 18
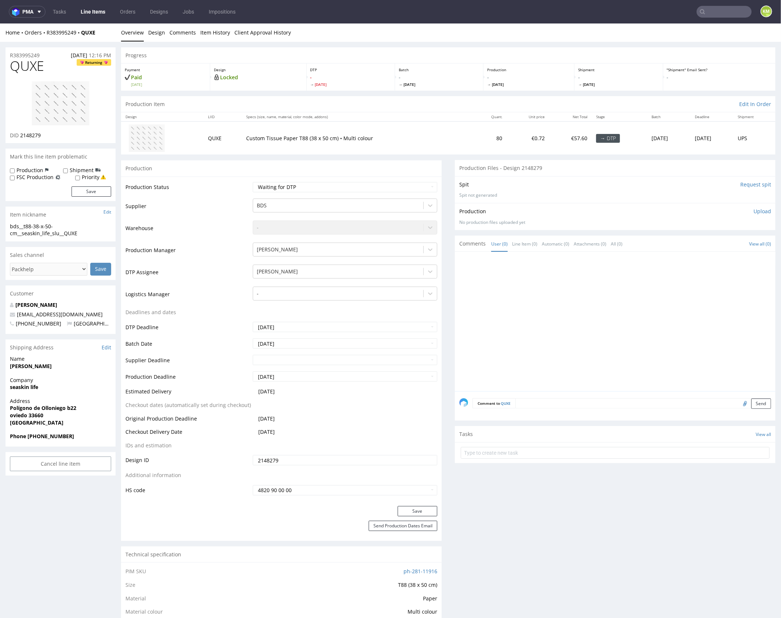
click at [130, 34] on link "Overview" at bounding box center [132, 32] width 23 height 18
click at [513, 324] on div at bounding box center [617, 323] width 316 height 135
click at [485, 302] on div at bounding box center [617, 323] width 316 height 135
click at [519, 298] on div at bounding box center [617, 323] width 316 height 135
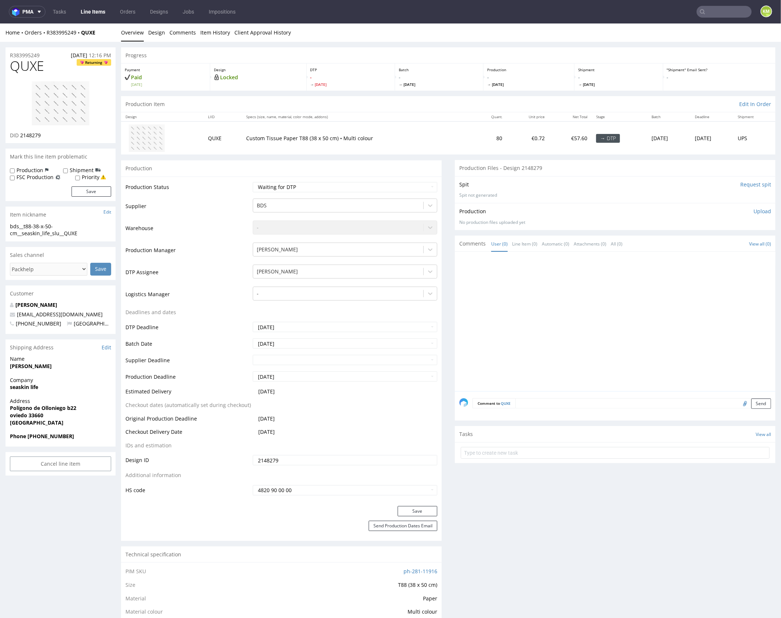
click at [519, 276] on div at bounding box center [617, 323] width 316 height 135
click at [575, 329] on div at bounding box center [617, 323] width 316 height 135
click at [583, 298] on div at bounding box center [617, 323] width 316 height 135
click at [32, 225] on div "bds__t88-38-x-50-cm__seaskin_life_slu__QUXE" at bounding box center [60, 229] width 101 height 14
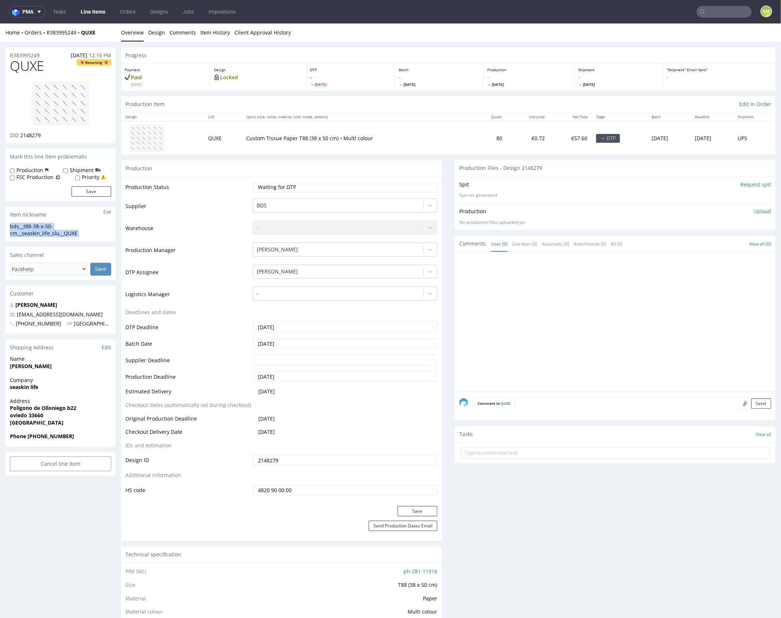
click at [32, 225] on div "bds__t88-38-x-50-cm__seaskin_life_slu__QUXE" at bounding box center [60, 229] width 101 height 14
copy div "bds__t88-38-x-50-cm__seaskin_life_slu__QUXE Update"
click at [43, 226] on div "bds__t88-38-x-50-cm__seaskin_life_slu__QUXE" at bounding box center [60, 229] width 101 height 14
click at [44, 226] on div "bds__t88-38-x-50-cm__seaskin_life_slu__QUXE" at bounding box center [60, 229] width 101 height 14
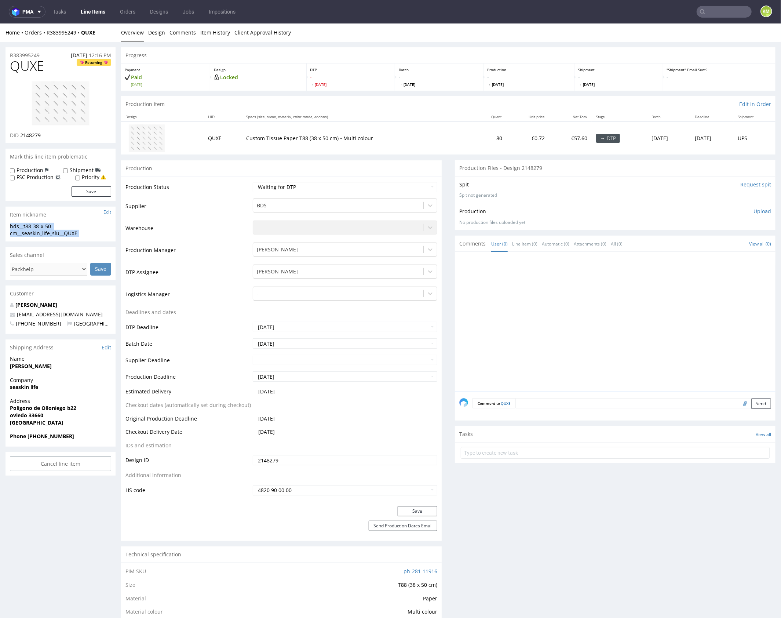
click at [44, 226] on div "bds__t88-38-x-50-cm__seaskin_life_slu__QUXE" at bounding box center [60, 229] width 101 height 14
copy div "bds__t88-38-x-50-cm__seaskin_life_slu__QUXE Update"
click at [301, 458] on input "2148279" at bounding box center [345, 460] width 185 height 10
click at [34, 68] on span "QUXE" at bounding box center [27, 65] width 34 height 15
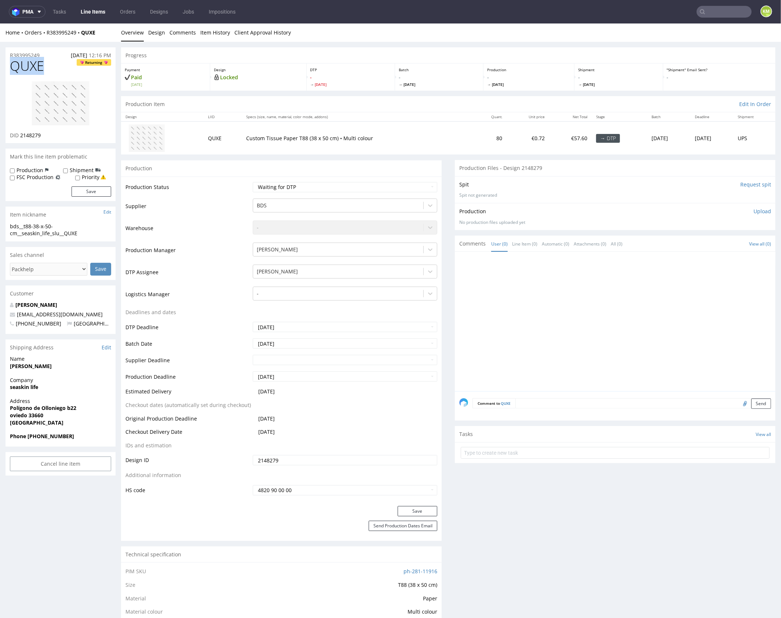
click at [34, 68] on span "QUXE" at bounding box center [27, 65] width 34 height 15
drag, startPoint x: 754, startPoint y: 210, endPoint x: 696, endPoint y: 239, distance: 64.3
click at [754, 210] on p "Upload" at bounding box center [763, 210] width 18 height 7
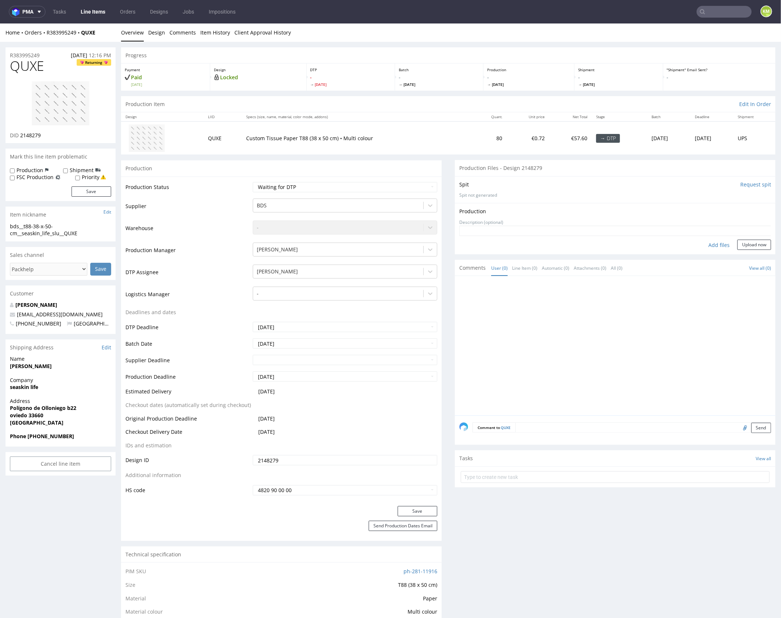
click at [711, 243] on div "Add files" at bounding box center [719, 244] width 37 height 11
type input "C:\fakepath\bds__t88-38-x-50-cm__seaskin_life_slu__QUXE__d2148279__oR383995249.…"
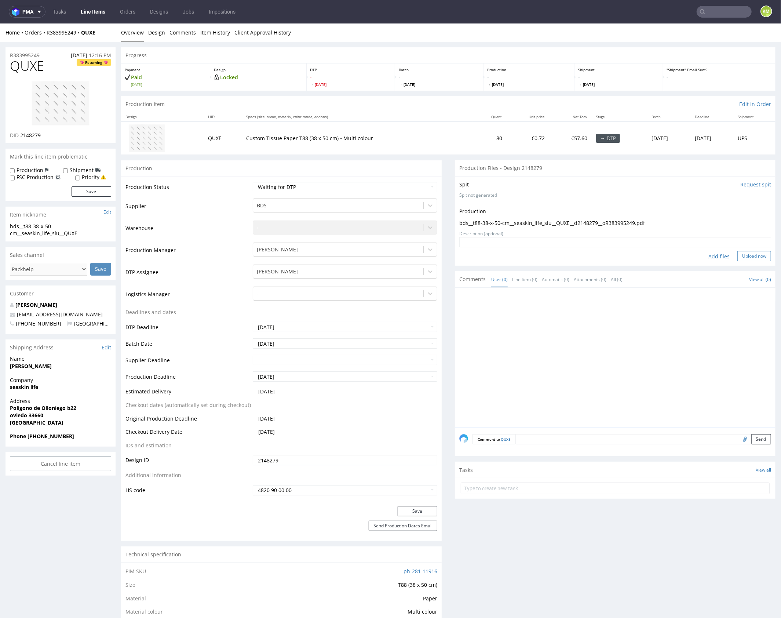
click at [745, 254] on button "Upload now" at bounding box center [754, 256] width 34 height 10
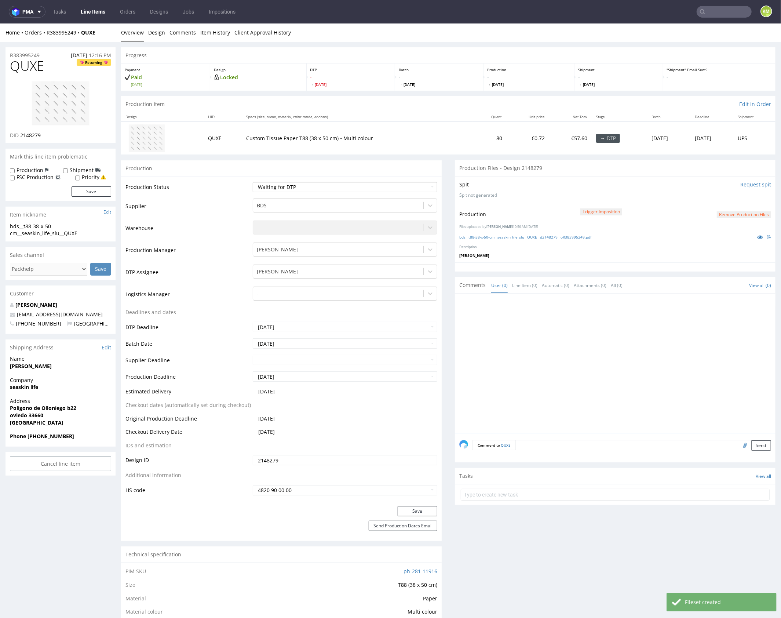
click at [397, 188] on select "Waiting for Artwork Waiting for Diecut Waiting for Mockup Waiting for DTP Waiti…" at bounding box center [345, 187] width 185 height 10
select select "dtp_production_ready"
click at [253, 182] on select "Waiting for Artwork Waiting for Diecut Waiting for Mockup Waiting for DTP Waiti…" at bounding box center [345, 187] width 185 height 10
click at [415, 506] on button "Save" at bounding box center [418, 511] width 40 height 10
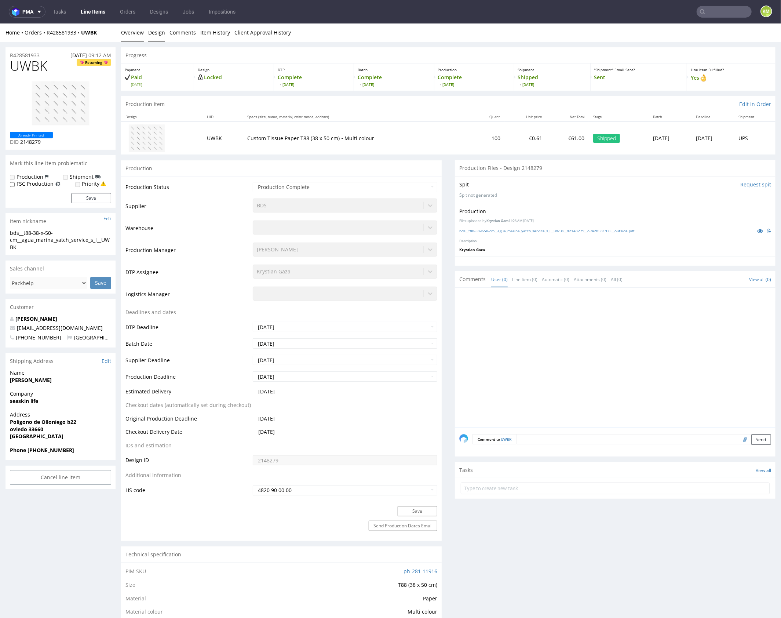
click at [152, 30] on link "Design" at bounding box center [156, 32] width 17 height 18
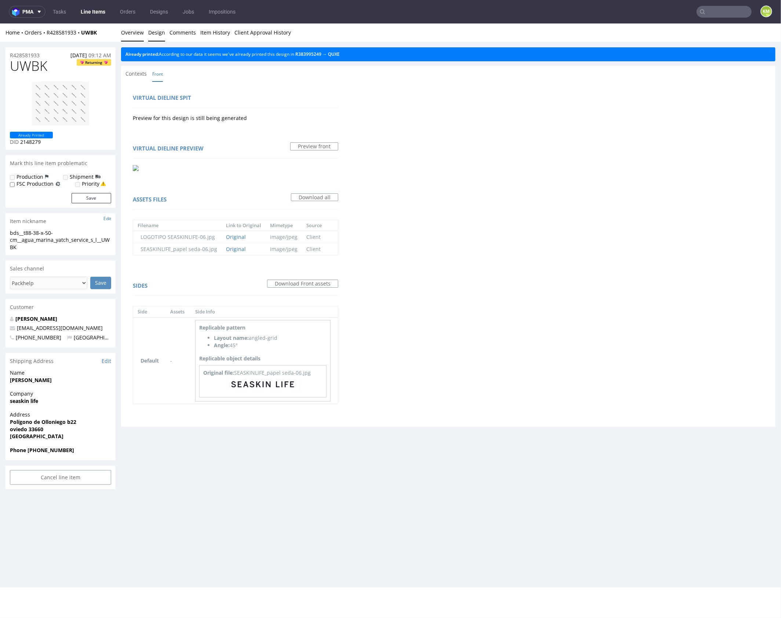
click at [138, 32] on link "Overview" at bounding box center [132, 32] width 23 height 18
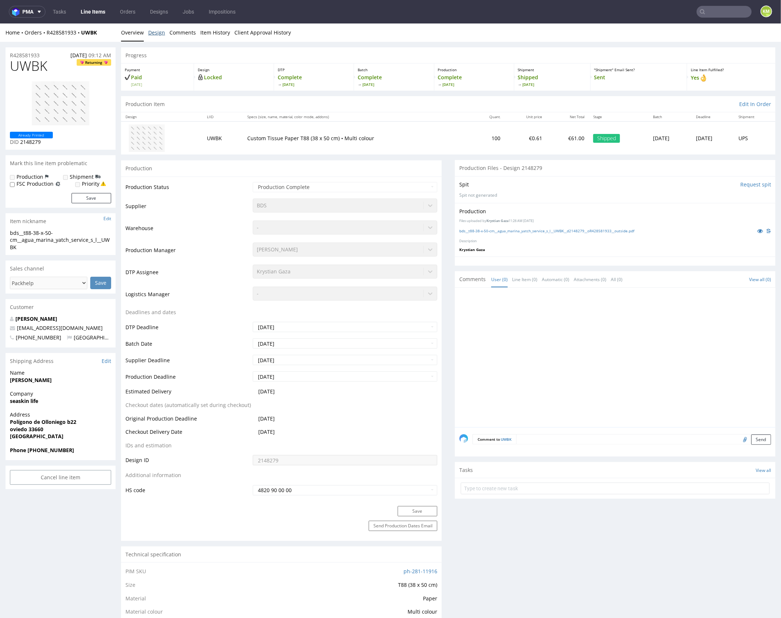
drag, startPoint x: 154, startPoint y: 34, endPoint x: 187, endPoint y: 73, distance: 51.5
click at [154, 34] on link "Design" at bounding box center [156, 32] width 17 height 18
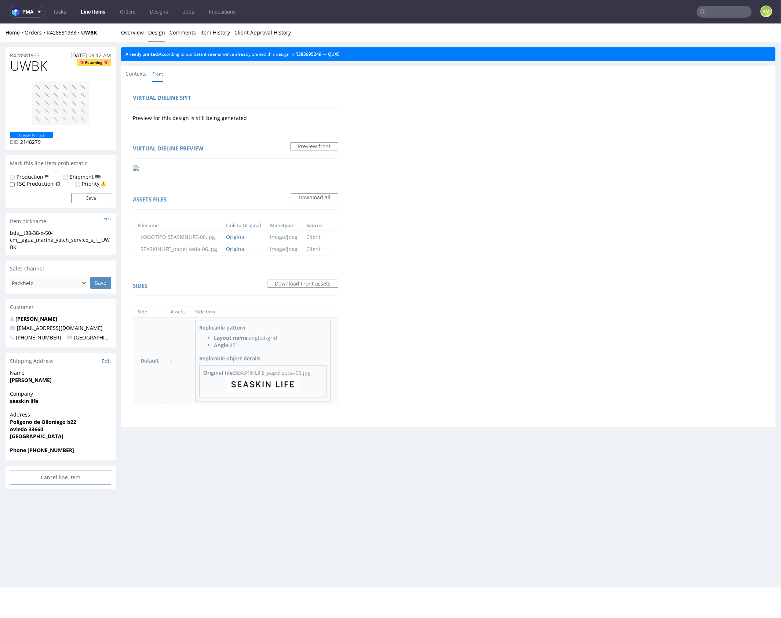
click at [285, 383] on img at bounding box center [262, 383] width 73 height 15
click at [139, 33] on link "Overview" at bounding box center [132, 32] width 23 height 18
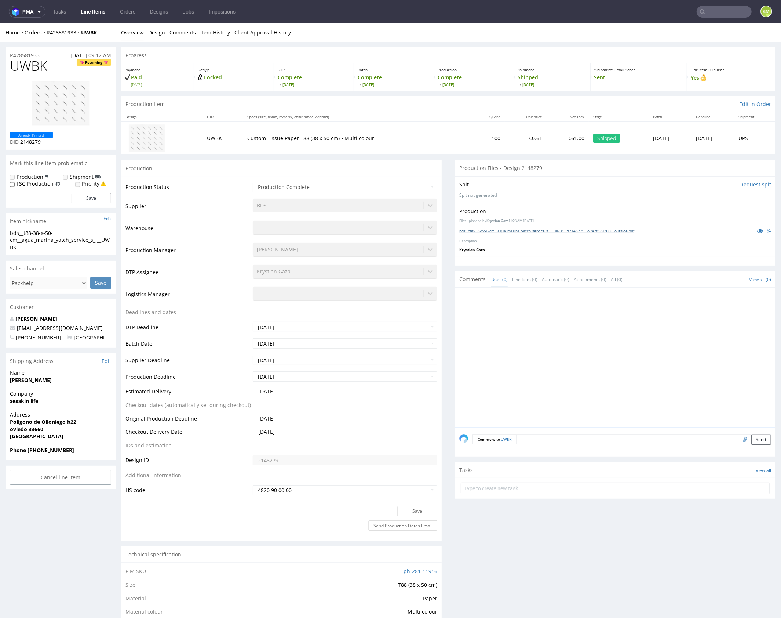
click at [596, 230] on link "bds__t88-38-x-50-cm__agua_marina_yatch_service_s_l__UWBK__d2148279__oR428581933…" at bounding box center [546, 230] width 175 height 5
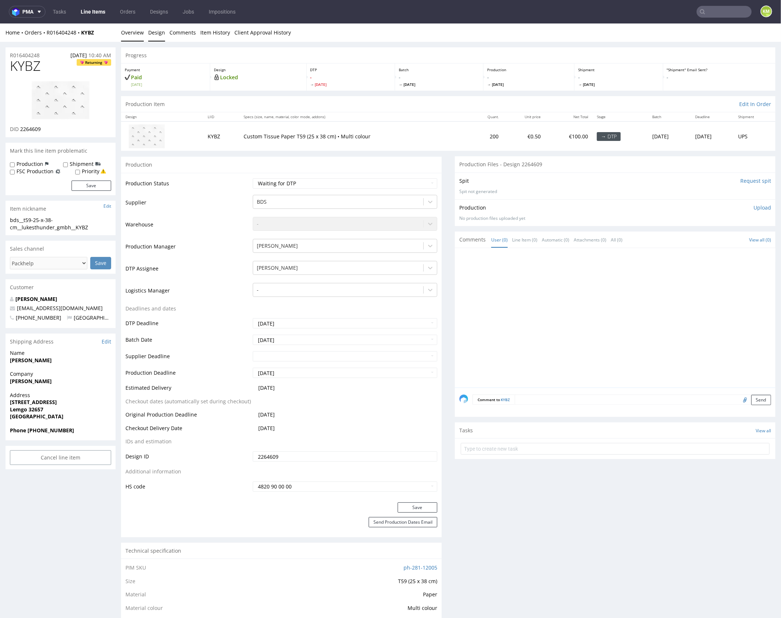
click at [157, 34] on link "Design" at bounding box center [156, 32] width 17 height 18
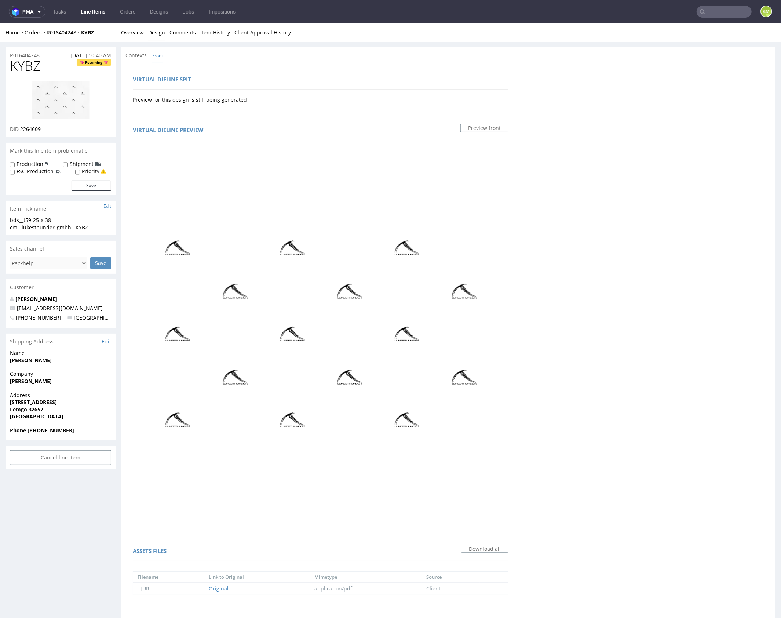
scroll to position [190, 0]
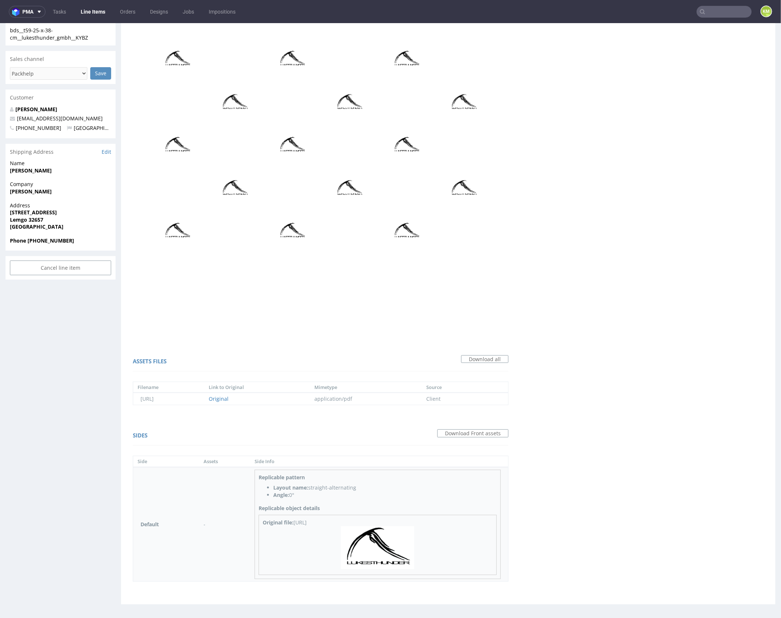
click at [395, 557] on img at bounding box center [377, 547] width 73 height 43
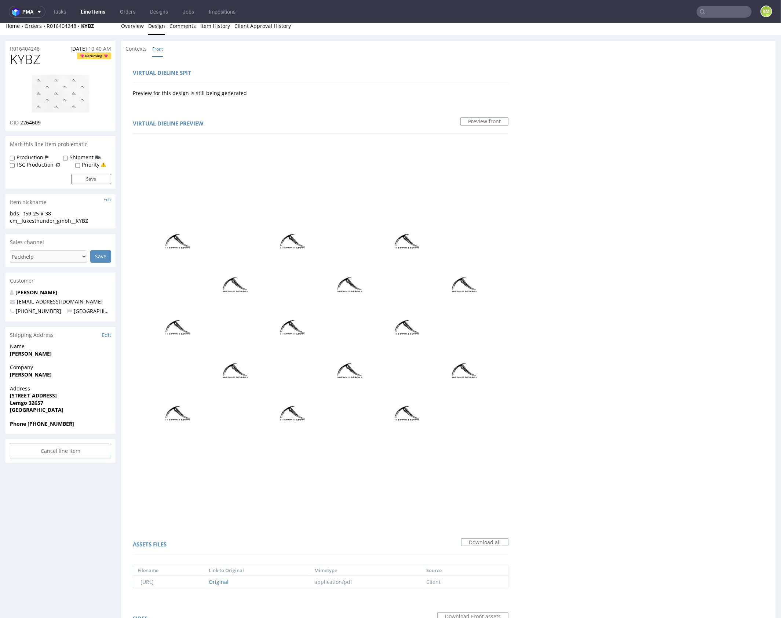
scroll to position [0, 0]
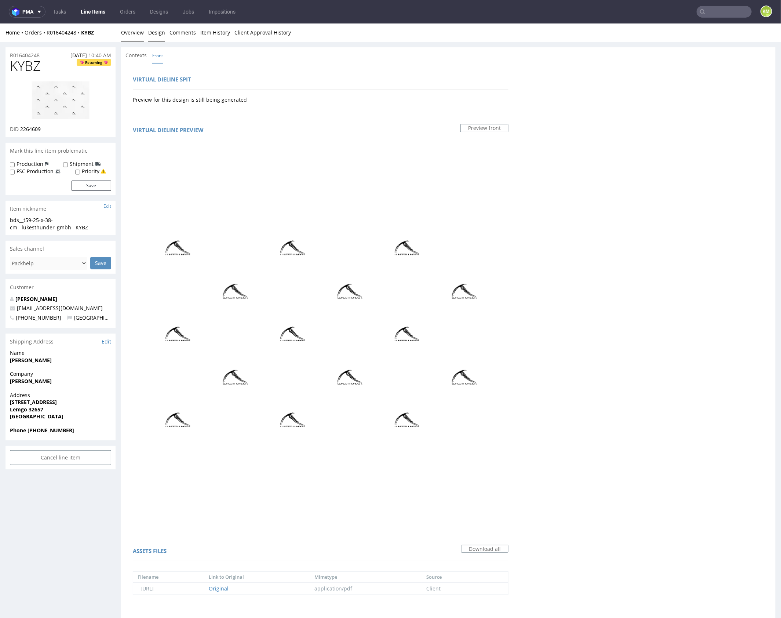
click at [138, 34] on link "Overview" at bounding box center [132, 32] width 23 height 18
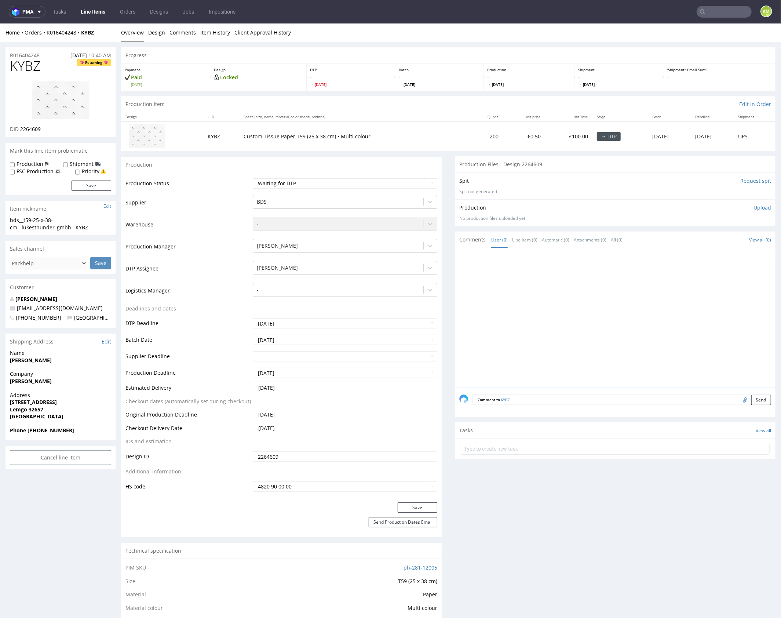
click at [675, 404] on form "Comment to KYBZ Send" at bounding box center [622, 399] width 299 height 11
click at [29, 68] on span "KYBZ" at bounding box center [25, 65] width 31 height 15
copy span "KYBZ"
click at [504, 277] on div at bounding box center [617, 319] width 316 height 135
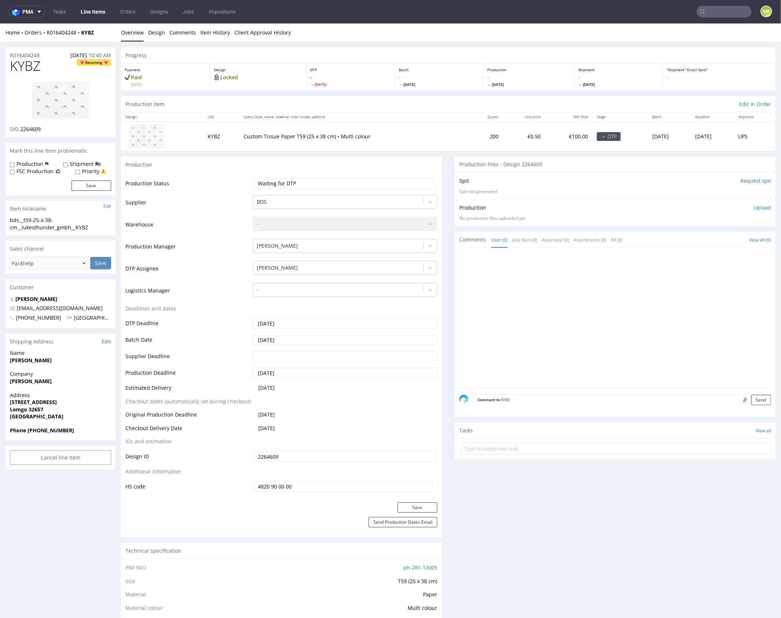
click at [305, 456] on input "2264609" at bounding box center [345, 456] width 185 height 10
click at [305, 457] on input "2264609" at bounding box center [345, 456] width 185 height 10
click at [44, 220] on div "bds__t59-25-x-38-cm__lukesthunder_gmbh__KYBZ" at bounding box center [60, 223] width 101 height 14
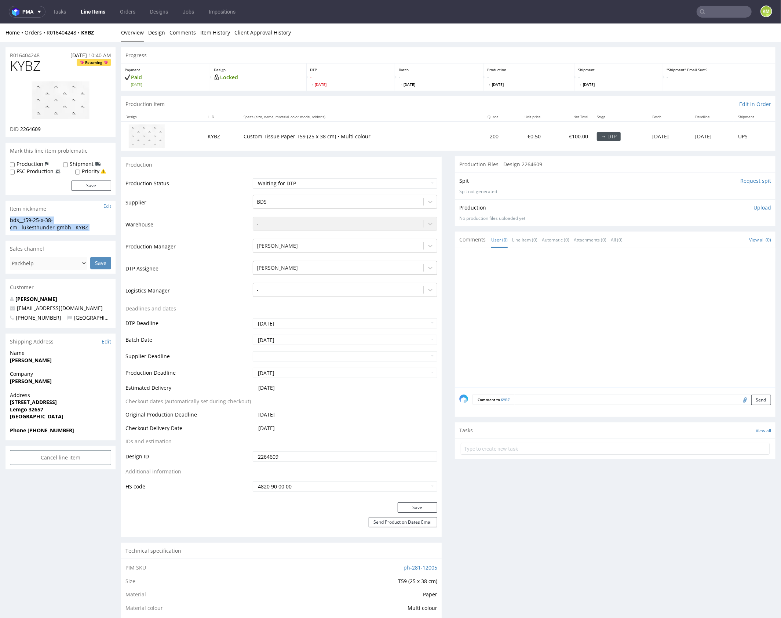
copy div "bds__t59-25-x-38-cm__lukesthunder_gmbh__KYBZ Update"
click at [300, 457] on input "2264609" at bounding box center [345, 456] width 185 height 10
click at [381, 178] on select "Waiting for Artwork Waiting for Diecut Waiting for Mockup Waiting for DTP Waiti…" at bounding box center [345, 183] width 185 height 10
select select "dtp_ca_needed"
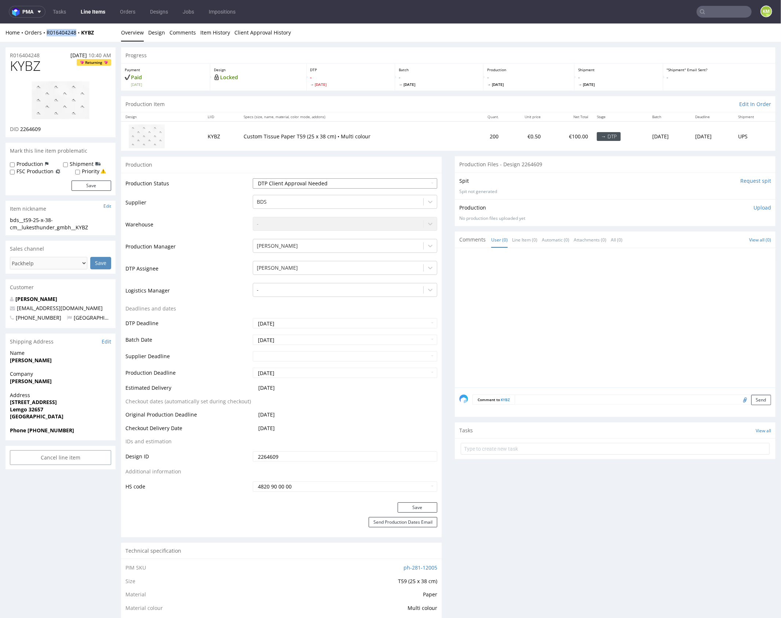
click at [253, 178] on select "Waiting for Artwork Waiting for Diecut Waiting for Mockup Waiting for DTP Waiti…" at bounding box center [345, 183] width 185 height 10
click at [422, 507] on button "Save" at bounding box center [418, 507] width 40 height 10
click at [555, 321] on div at bounding box center [617, 319] width 316 height 135
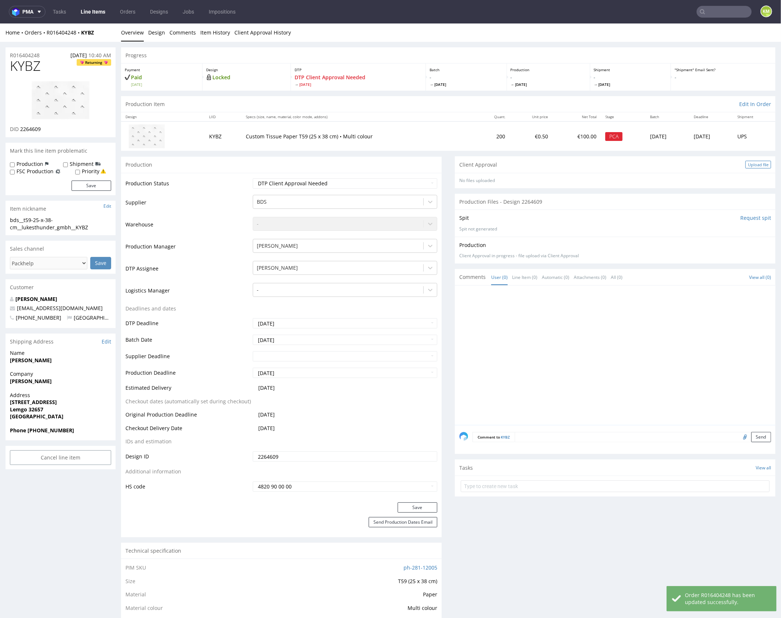
click at [754, 164] on div "Upload file" at bounding box center [759, 164] width 26 height 8
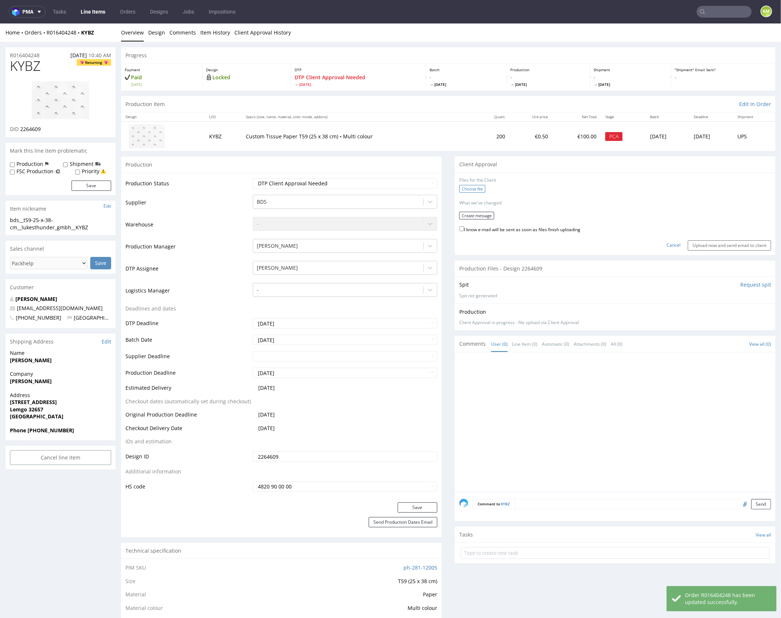
click at [468, 188] on label "Choose file" at bounding box center [472, 189] width 26 height 8
click at [0, 23] on input "Choose file" at bounding box center [0, 23] width 0 height 0
click at [468, 212] on button "Create message" at bounding box center [476, 213] width 35 height 8
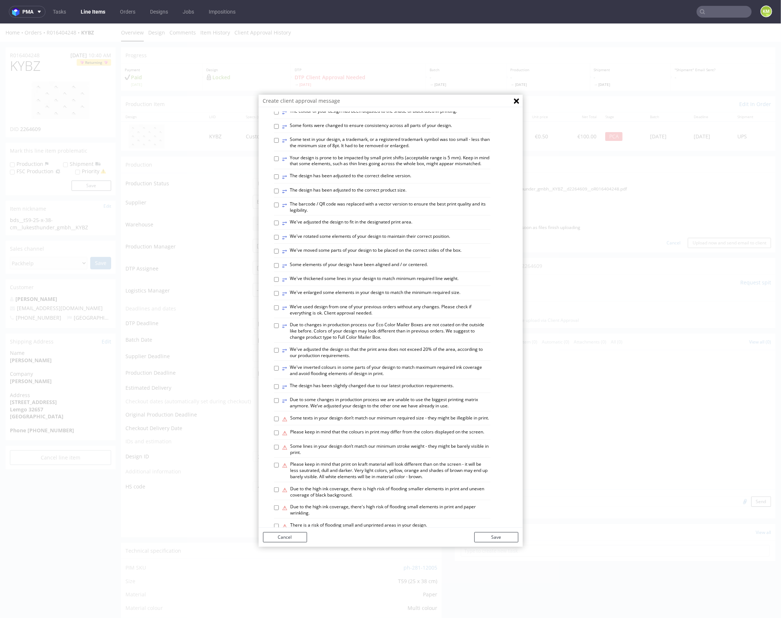
scroll to position [142, 0]
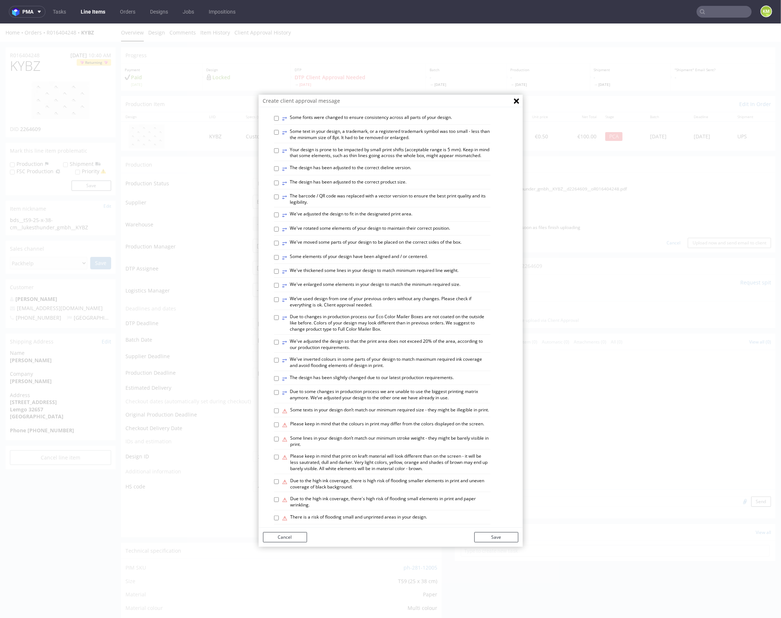
click at [386, 289] on label "⥂ We've enlarged some elements in your design to match the minimum required siz…" at bounding box center [372, 285] width 178 height 8
click at [279, 287] on input "⥂ We've enlarged some elements in your design to match the minimum required siz…" at bounding box center [276, 285] width 5 height 5
checkbox input "true"
click at [498, 540] on button "Save" at bounding box center [496, 537] width 44 height 10
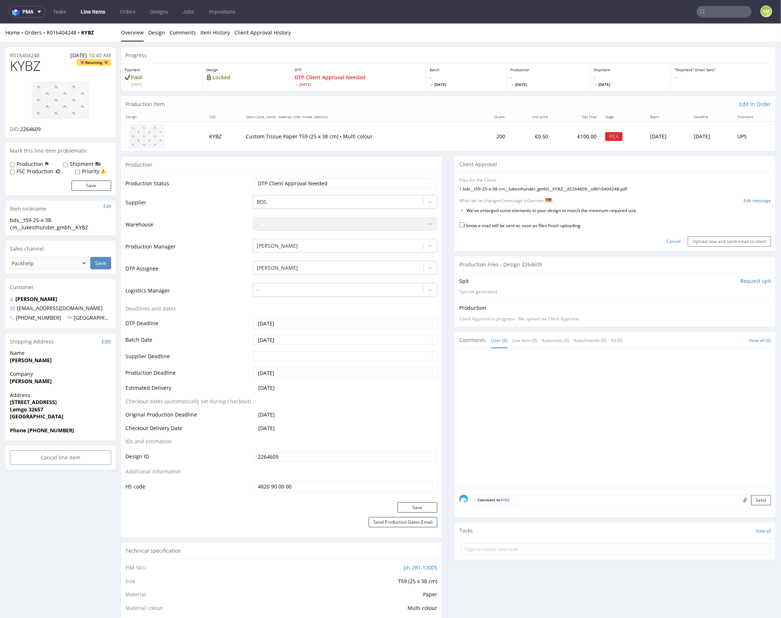
click at [558, 222] on label "I know e-mail will be sent as soon as files finish uploading" at bounding box center [519, 225] width 121 height 8
click at [464, 222] on input "I know e-mail will be sent as soon as files finish uploading" at bounding box center [461, 224] width 5 height 5
checkbox input "true"
click at [704, 239] on input "Upload now and send email to client" at bounding box center [729, 241] width 83 height 10
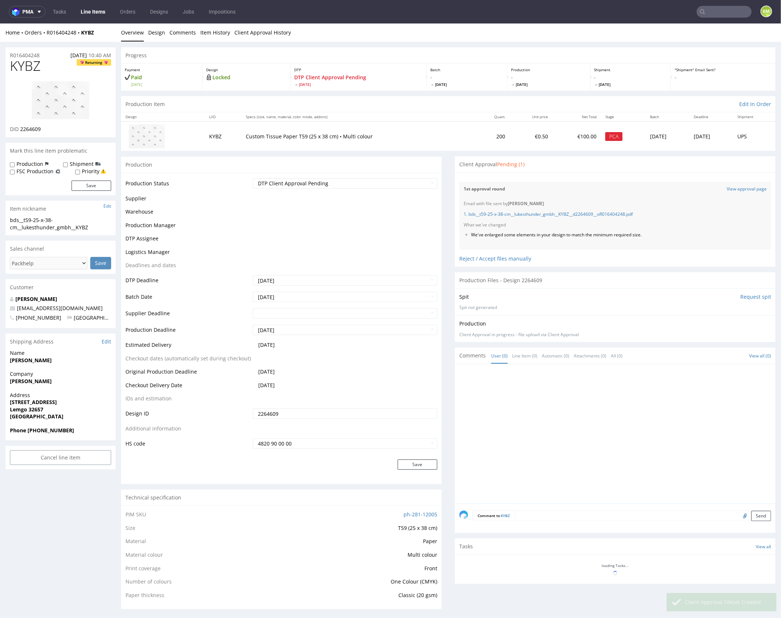
scroll to position [0, 0]
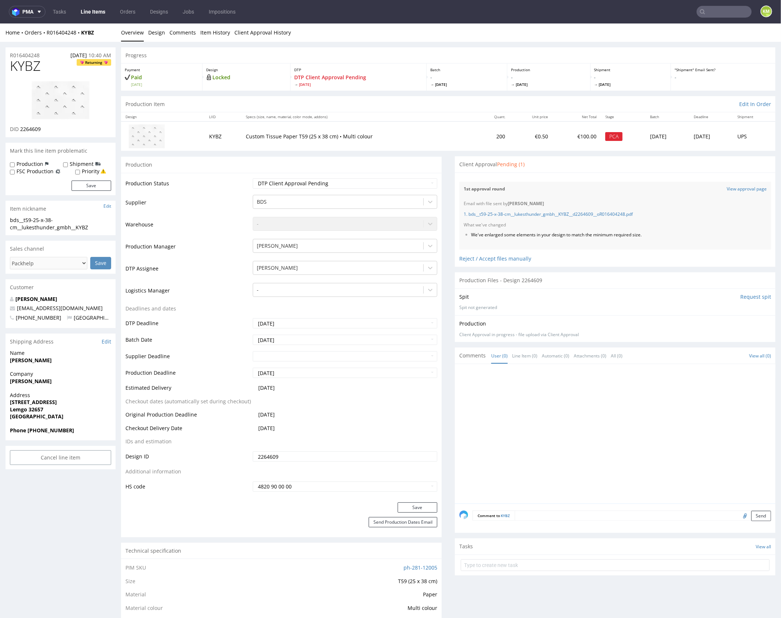
click at [23, 66] on span "KYBZ" at bounding box center [25, 65] width 31 height 15
copy span "KYBZ"
click at [21, 67] on span "KYBZ" at bounding box center [25, 65] width 31 height 15
click at [21, 68] on span "KYBZ" at bounding box center [25, 65] width 31 height 15
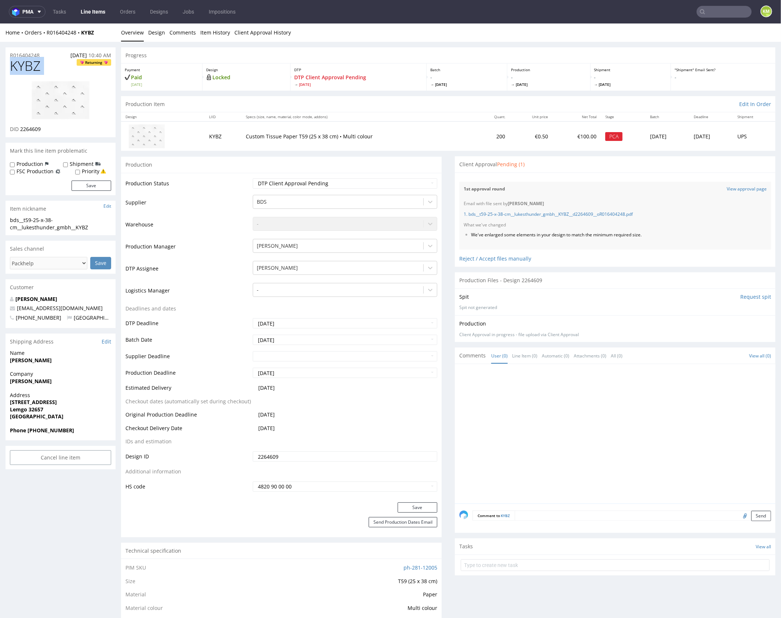
click at [21, 68] on span "KYBZ" at bounding box center [25, 65] width 31 height 15
click at [537, 234] on li "We've enlarged some elements in your design to match the minimum required size." at bounding box center [604, 235] width 266 height 6
copy li "We've enlarged some elements in your design to match the minimum required size."
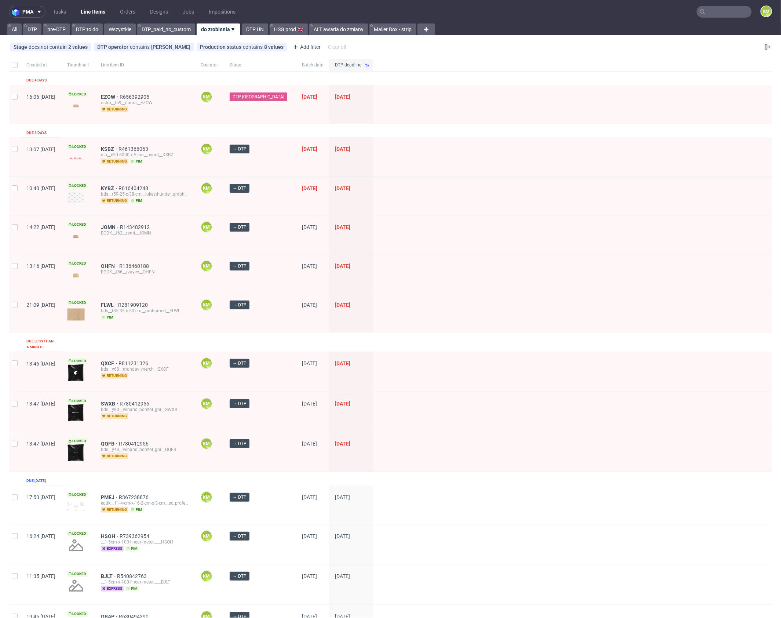
click at [700, 9] on input "text" at bounding box center [724, 12] width 55 height 12
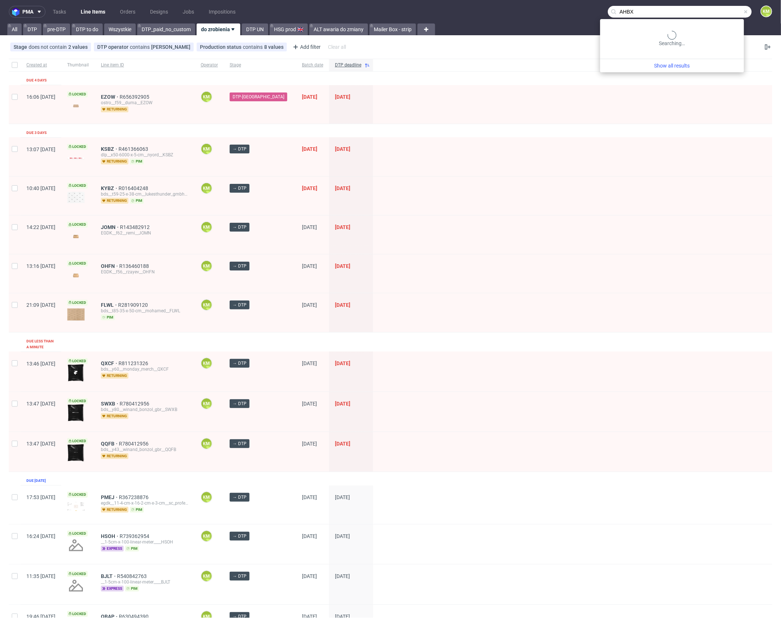
type input "AHBX"
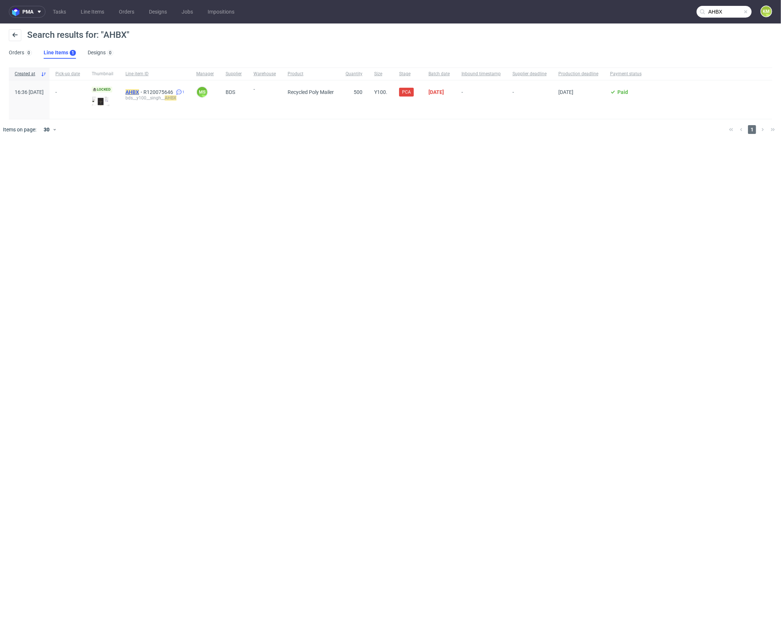
click at [139, 90] on mark "AHBX" at bounding box center [132, 92] width 14 height 6
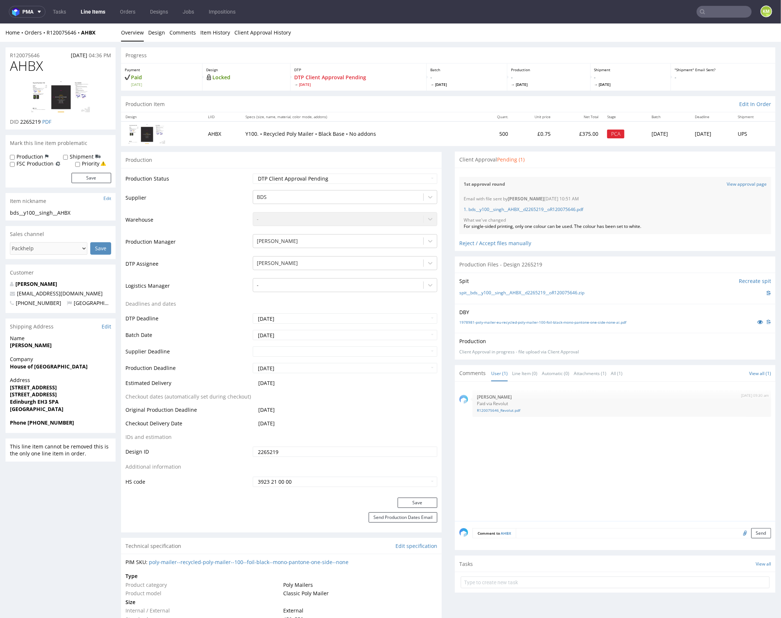
click at [17, 63] on span "AHBX" at bounding box center [26, 65] width 33 height 15
copy span "AHBX"
click at [528, 226] on div "For single-sided printing, only one colour can be used. The colour has been set…" at bounding box center [615, 226] width 303 height 6
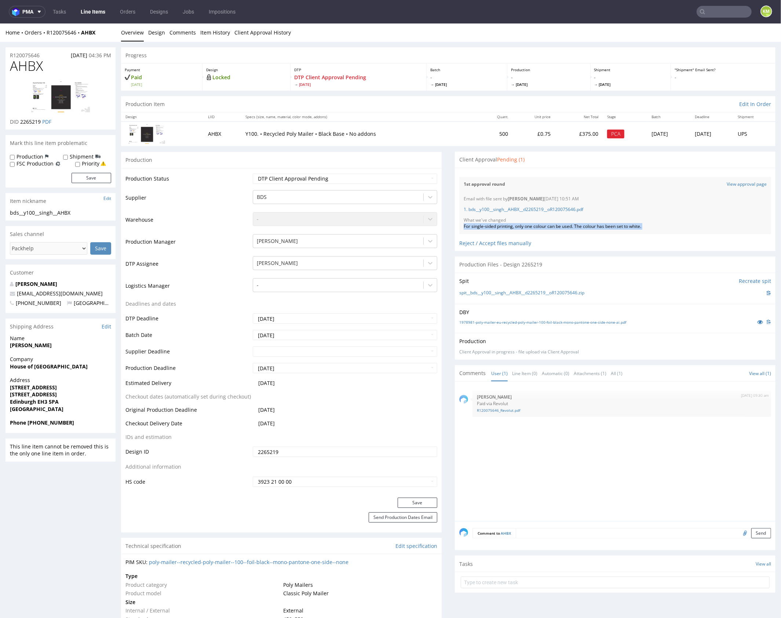
click at [528, 226] on div "For single-sided printing, only one colour can be used. The colour has been set…" at bounding box center [615, 226] width 303 height 6
copy div "For single-sided printing, only one colour can be used. The colour has been set…"
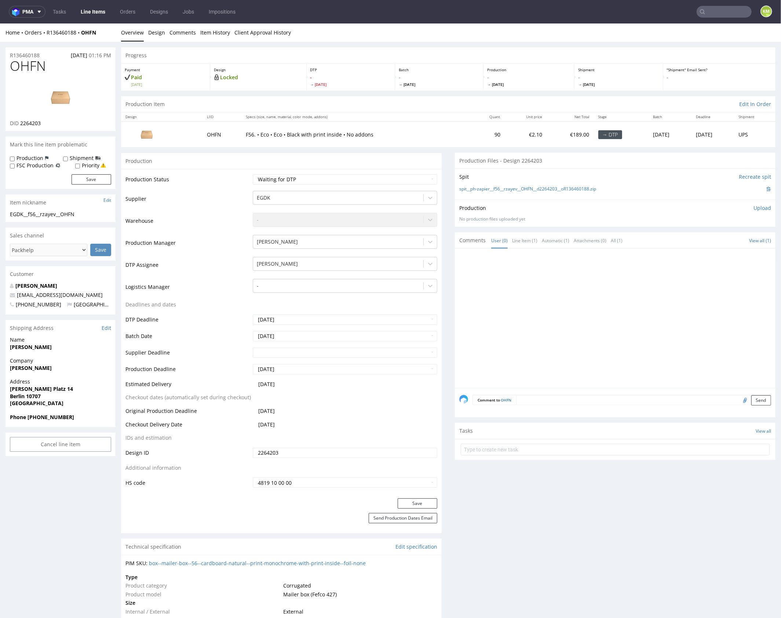
click at [535, 266] on div at bounding box center [617, 319] width 316 height 135
click at [156, 34] on link "Design" at bounding box center [156, 32] width 17 height 18
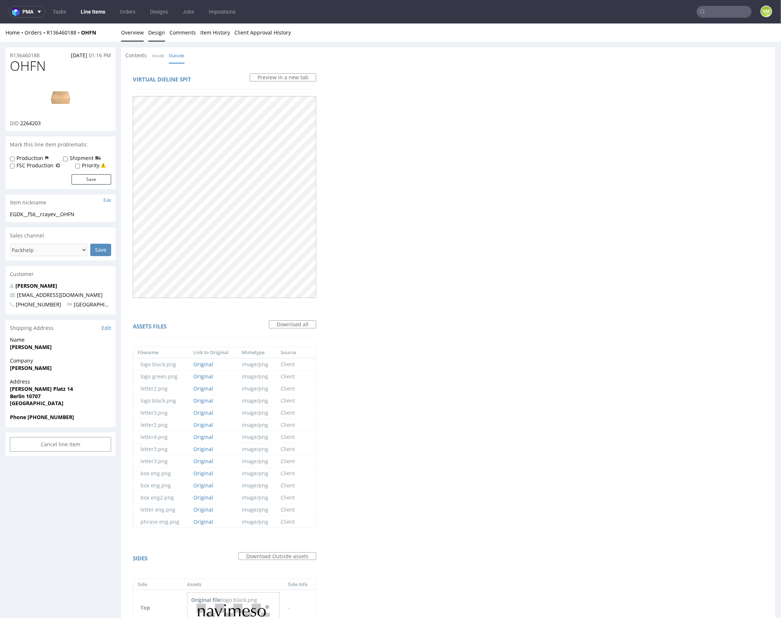
click at [133, 32] on link "Overview" at bounding box center [132, 32] width 23 height 18
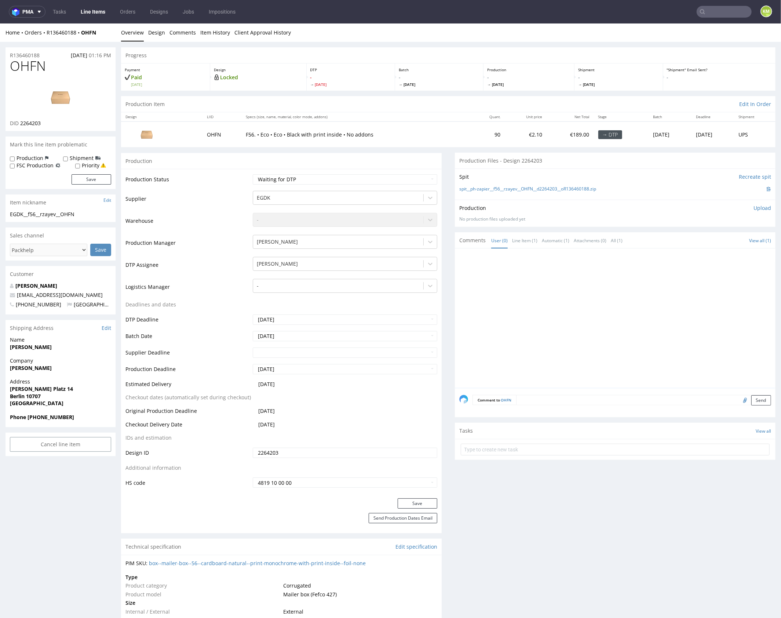
click at [534, 342] on div at bounding box center [617, 319] width 316 height 135
click at [158, 35] on link "Design" at bounding box center [156, 32] width 17 height 18
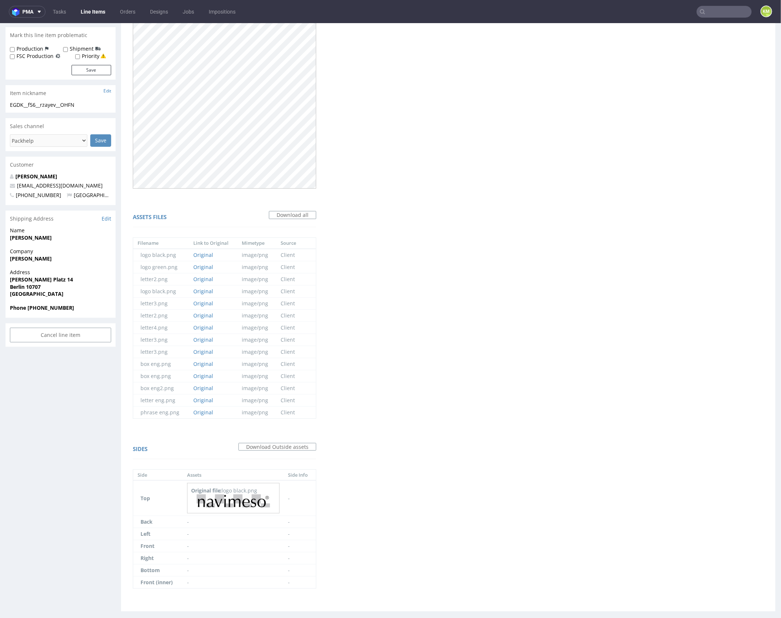
scroll to position [114, 0]
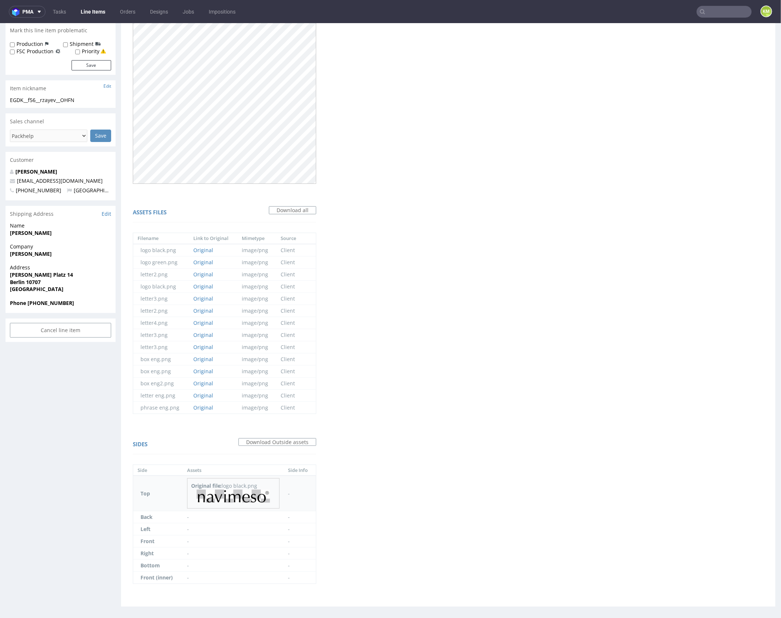
click at [253, 494] on img at bounding box center [233, 495] width 73 height 13
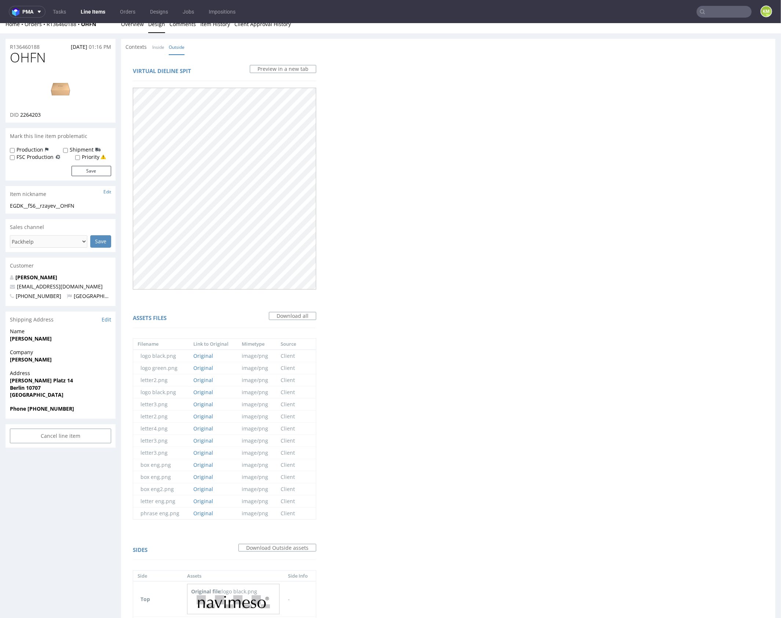
scroll to position [0, 0]
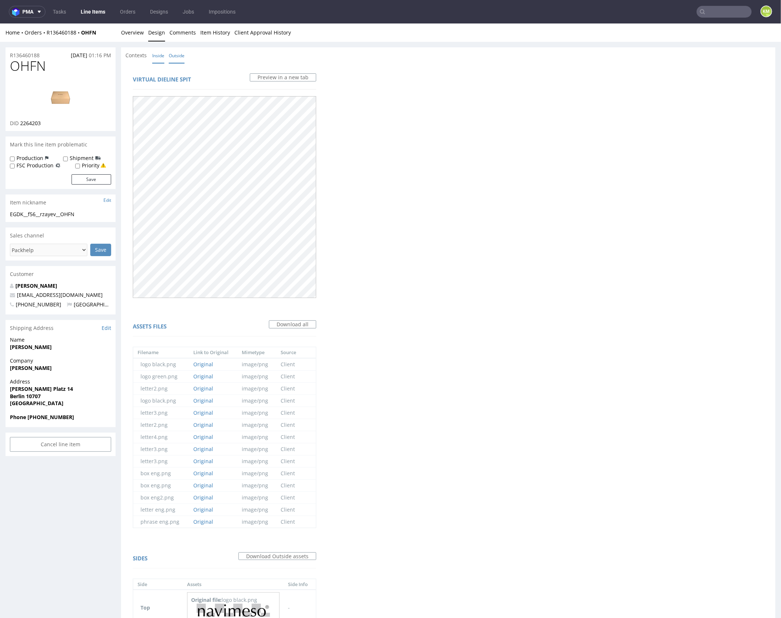
click at [161, 57] on link "Inside" at bounding box center [158, 55] width 12 height 16
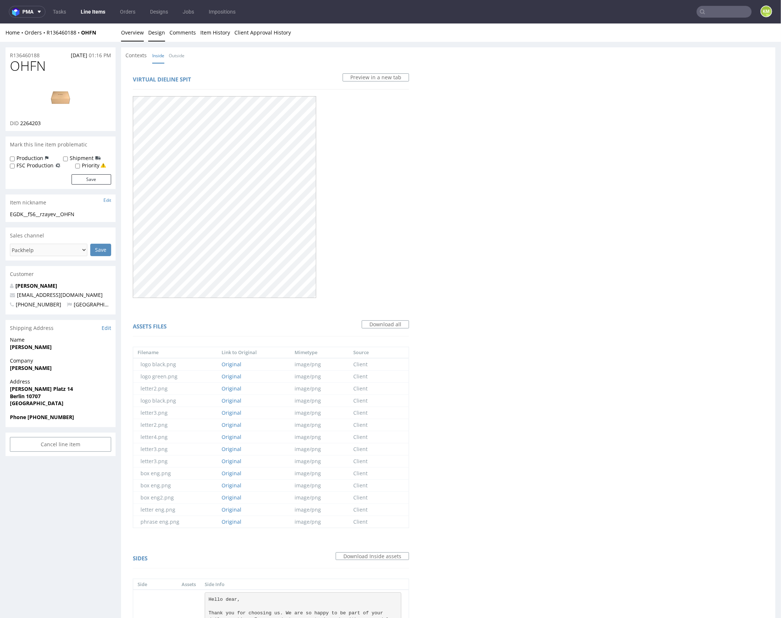
drag, startPoint x: 137, startPoint y: 33, endPoint x: 236, endPoint y: 31, distance: 98.4
click at [137, 33] on link "Overview" at bounding box center [132, 32] width 23 height 18
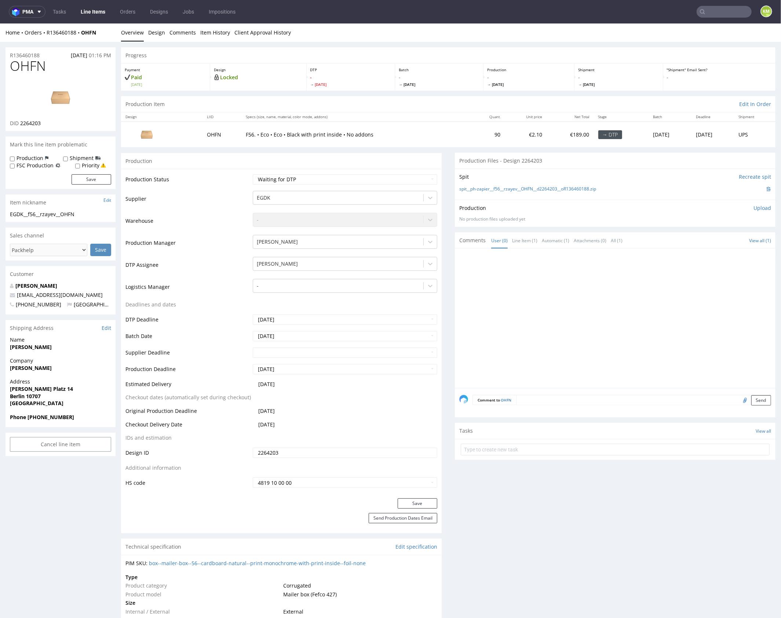
click at [602, 207] on div "Production Upload" at bounding box center [615, 207] width 312 height 7
drag, startPoint x: 608, startPoint y: 188, endPoint x: 493, endPoint y: 189, distance: 115.2
click at [493, 189] on div "spit__ph-zapier__f56__rzayev__OHFN__d2264203__oR136460188.zip" at bounding box center [615, 189] width 312 height 8
copy link "f56__rzayev__OHFN__d2264203__oR136460188.zip"
click at [34, 65] on span "OHFN" at bounding box center [28, 65] width 36 height 15
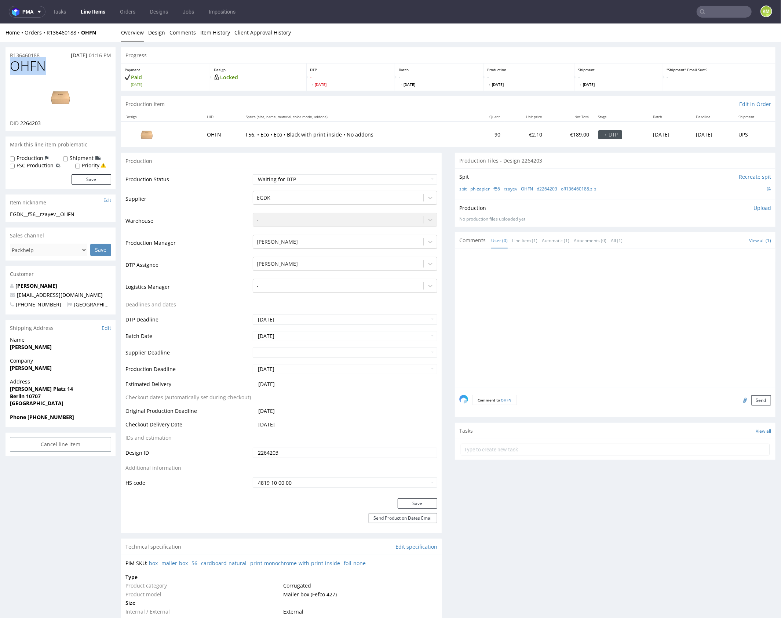
click at [34, 65] on span "OHFN" at bounding box center [28, 65] width 36 height 15
copy span "OHFN"
click at [27, 65] on span "OHFN" at bounding box center [28, 65] width 36 height 15
click at [158, 40] on link "Design" at bounding box center [156, 32] width 17 height 18
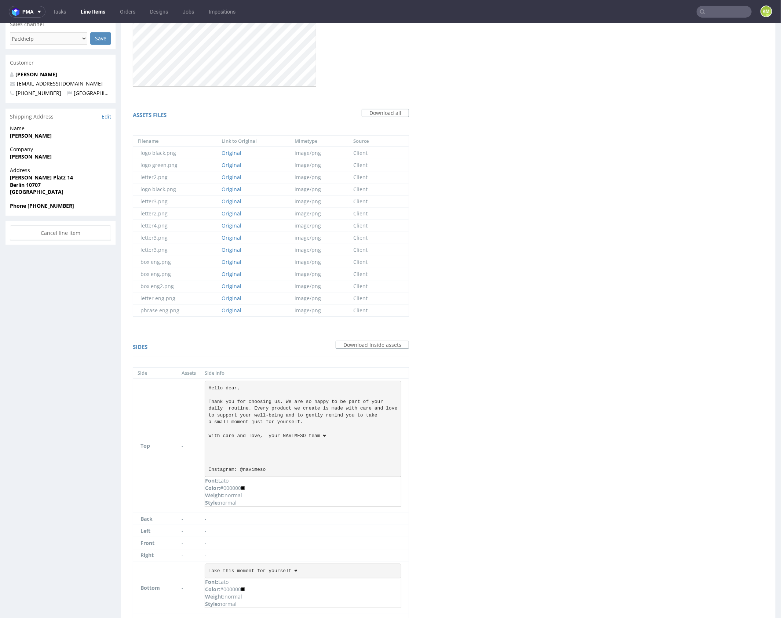
scroll to position [254, 0]
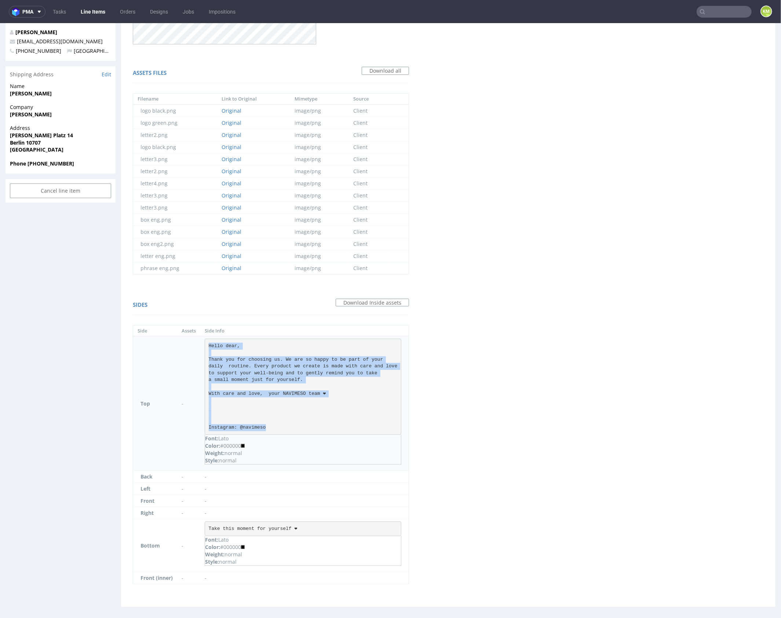
drag, startPoint x: 209, startPoint y: 343, endPoint x: 303, endPoint y: 424, distance: 124.1
click at [303, 424] on pre "Hello dear, Thank you for choosing us. We are so happy to be part of your daily…" at bounding box center [303, 386] width 197 height 96
copy pre "Hello dear, Thank you for choosing us. We are so happy to be part of your daily…"
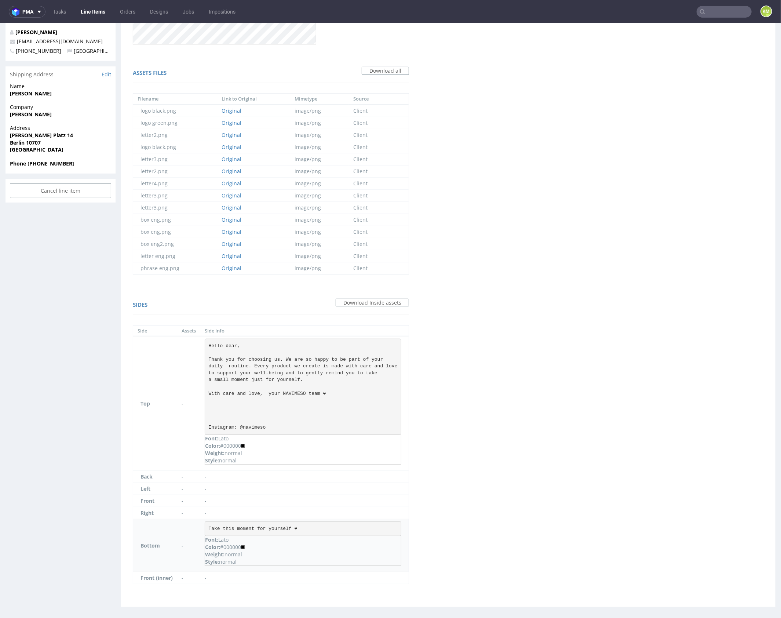
click at [233, 525] on pre "Take this moment for yourself ❤︎" at bounding box center [303, 528] width 197 height 15
copy pre "Take this moment for yourself ❤︎"
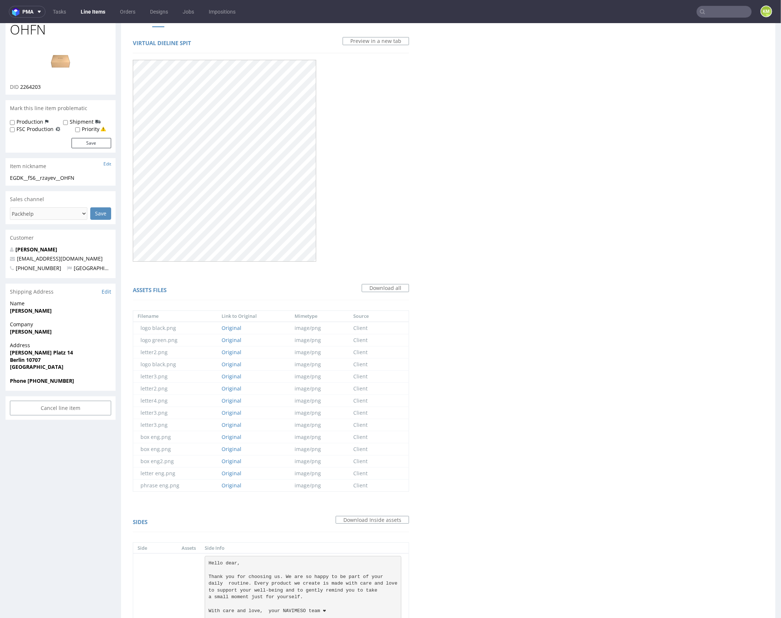
scroll to position [0, 0]
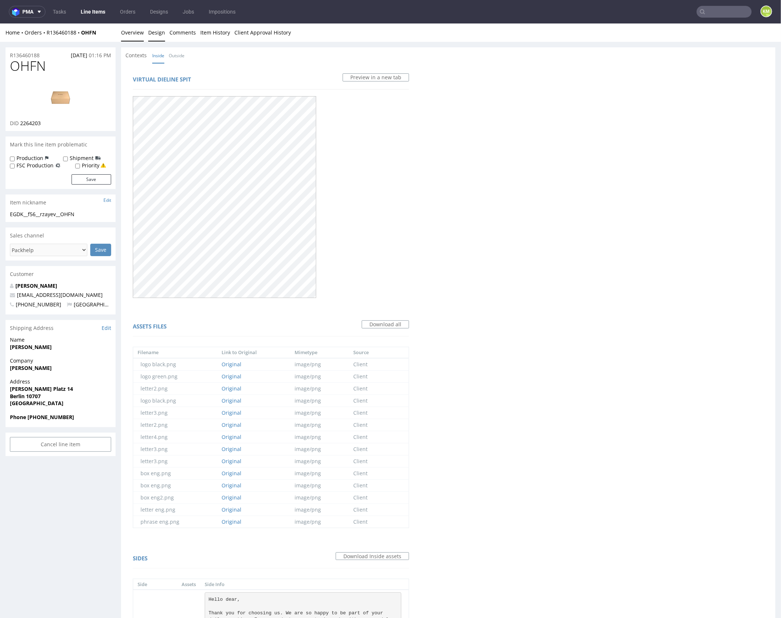
click at [132, 34] on link "Overview" at bounding box center [132, 32] width 23 height 18
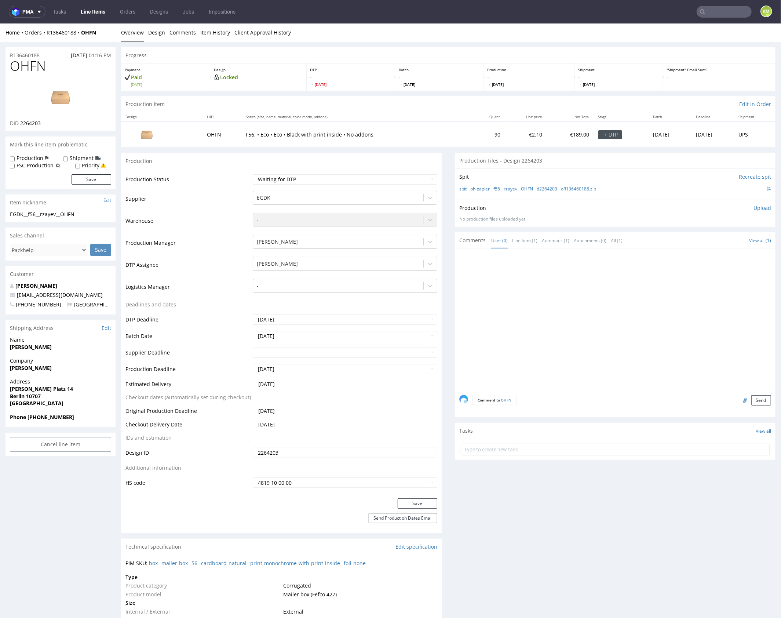
click at [528, 306] on div at bounding box center [617, 319] width 316 height 135
click at [657, 317] on div at bounding box center [617, 319] width 316 height 135
click at [754, 206] on p "Upload" at bounding box center [763, 207] width 18 height 7
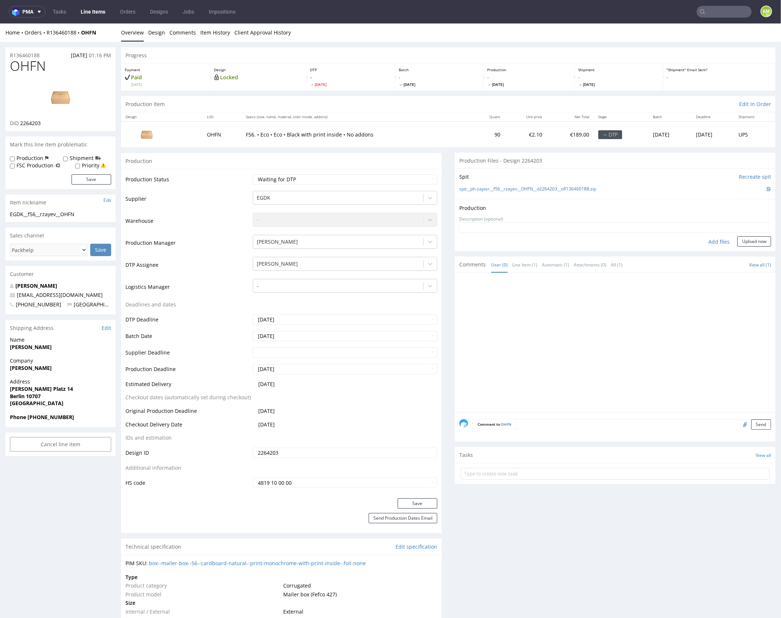
click at [709, 243] on div "Add files" at bounding box center [719, 241] width 37 height 11
type input "C:\fakepath\f56__rzayev__OHFN__d2264203__oR136460188__inside.pdf"
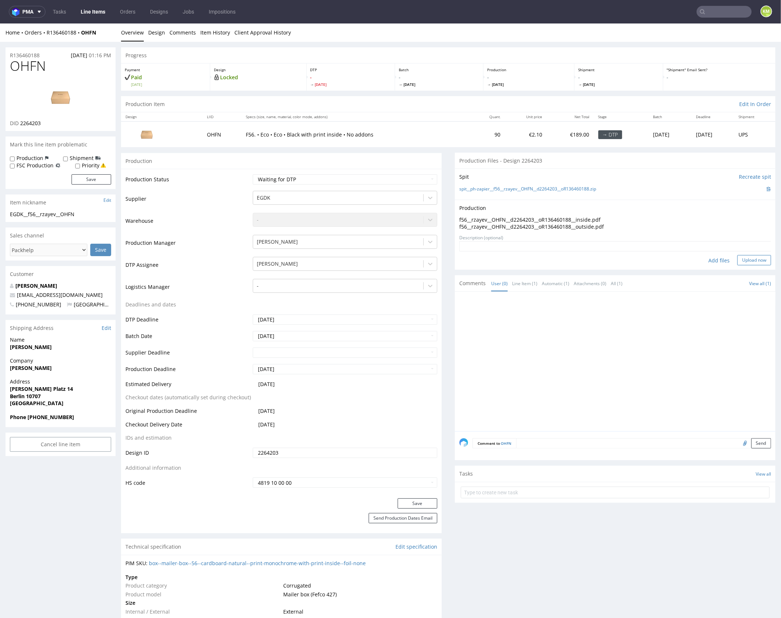
click at [751, 260] on button "Upload now" at bounding box center [754, 260] width 34 height 10
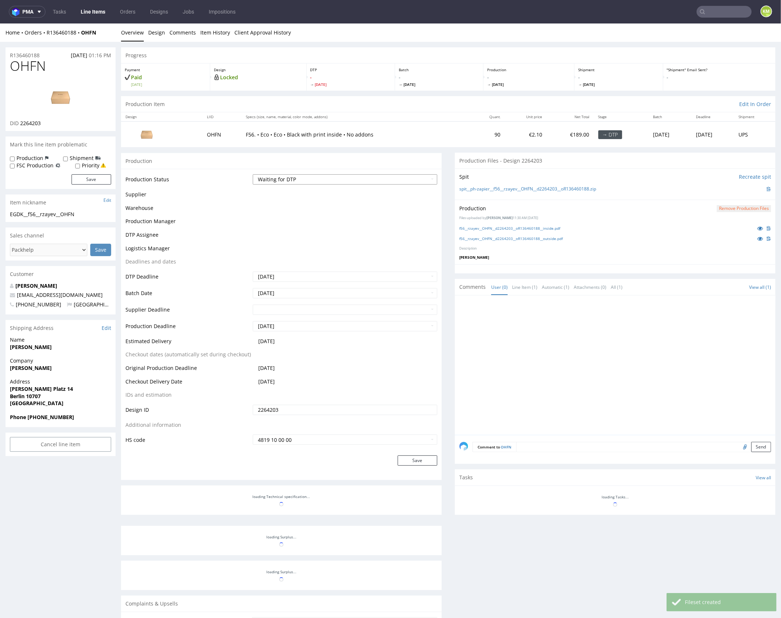
click at [397, 178] on select "Waiting for Artwork Waiting for Diecut Waiting for Mockup Waiting for DTP Waiti…" at bounding box center [345, 179] width 185 height 10
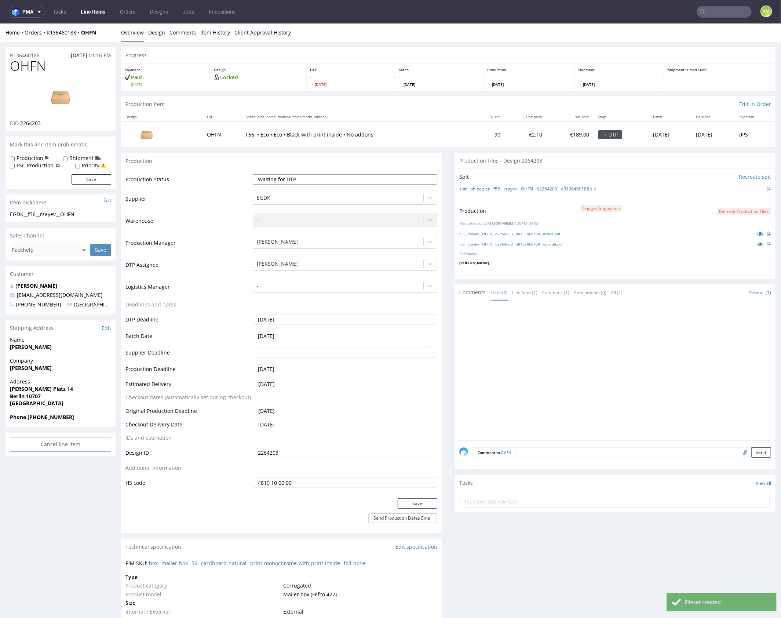
select select "dtp_production_ready"
click at [253, 174] on select "Waiting for Artwork Waiting for Diecut Waiting for Mockup Waiting for DTP Waiti…" at bounding box center [345, 179] width 185 height 10
click at [416, 499] on button "Save" at bounding box center [418, 503] width 40 height 10
click at [494, 359] on div at bounding box center [617, 372] width 316 height 135
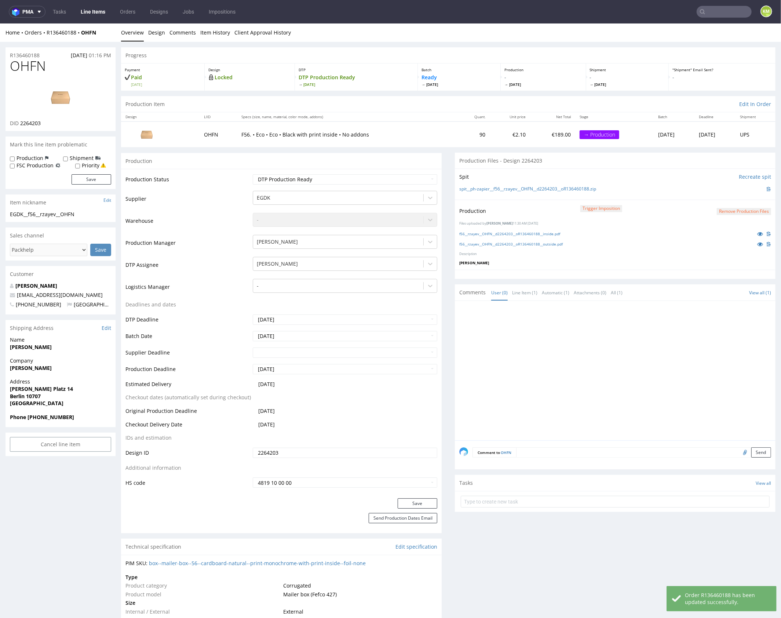
click at [508, 355] on div at bounding box center [617, 372] width 316 height 135
click at [567, 352] on div at bounding box center [617, 372] width 316 height 135
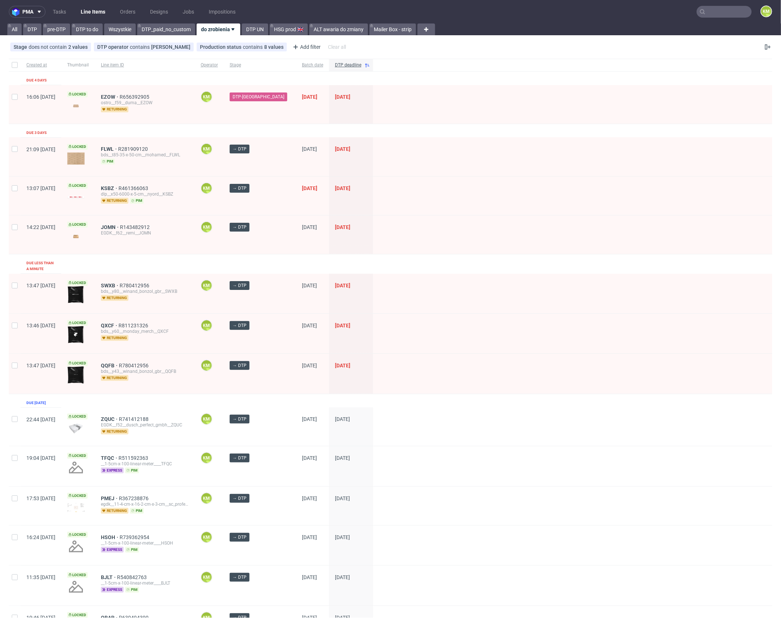
click at [168, 130] on div "Created at Thumbnail Line item ID Operator Stage Batch date DTP deadline Due 4 …" at bounding box center [391, 511] width 764 height 905
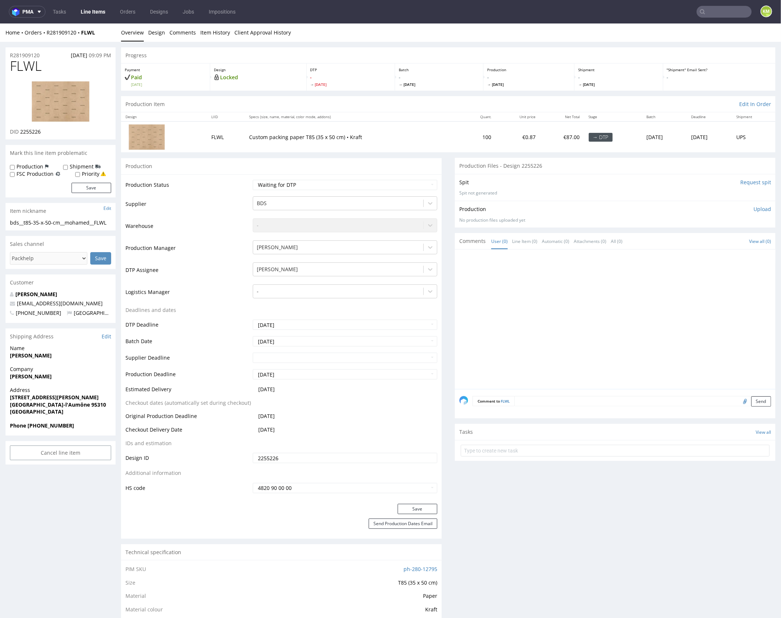
click at [565, 313] on div at bounding box center [617, 321] width 316 height 135
drag, startPoint x: 565, startPoint y: 313, endPoint x: 364, endPoint y: 211, distance: 225.9
click at [560, 305] on div at bounding box center [617, 321] width 316 height 135
click at [157, 33] on link "Design" at bounding box center [156, 32] width 17 height 18
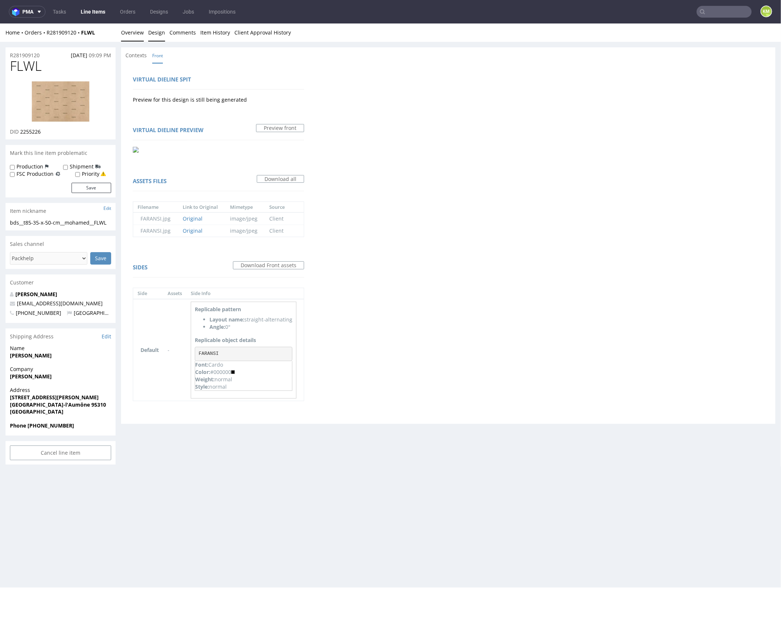
click at [131, 31] on link "Overview" at bounding box center [132, 32] width 23 height 18
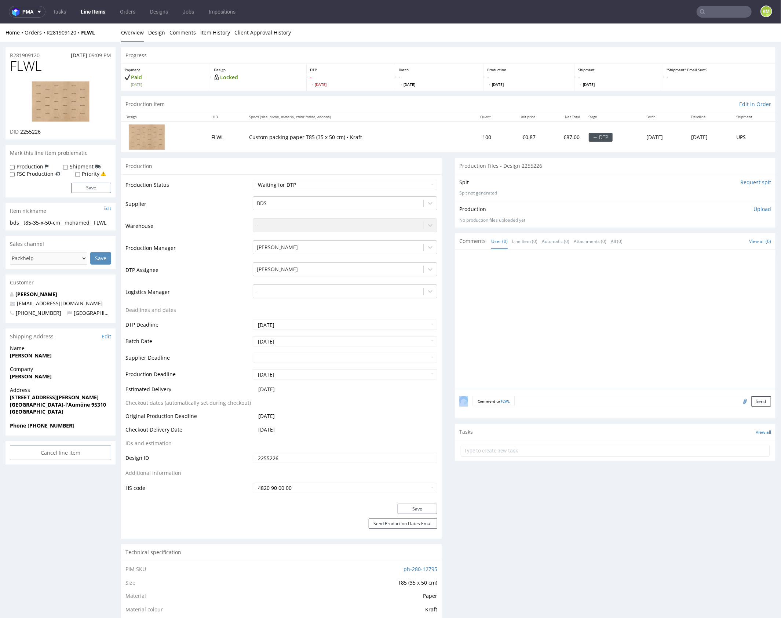
click at [578, 300] on div at bounding box center [617, 321] width 316 height 135
click at [47, 221] on div "bds__t85-35-x-50-cm__mohamed__FLWL" at bounding box center [60, 222] width 101 height 7
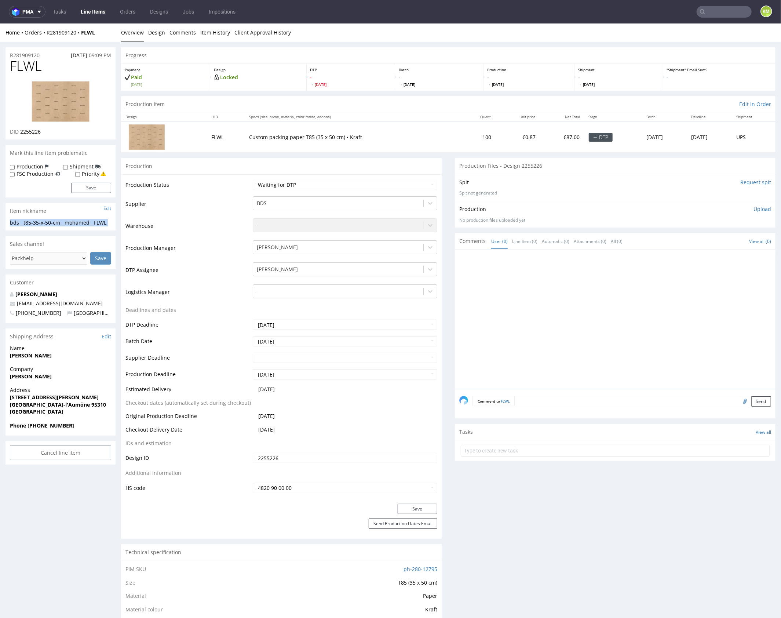
copy div "bds__t85-35-x-50-cm__mohamed__FLWL Update"
click at [302, 456] on input "2255226" at bounding box center [345, 457] width 185 height 10
click at [158, 36] on link "Design" at bounding box center [156, 32] width 17 height 18
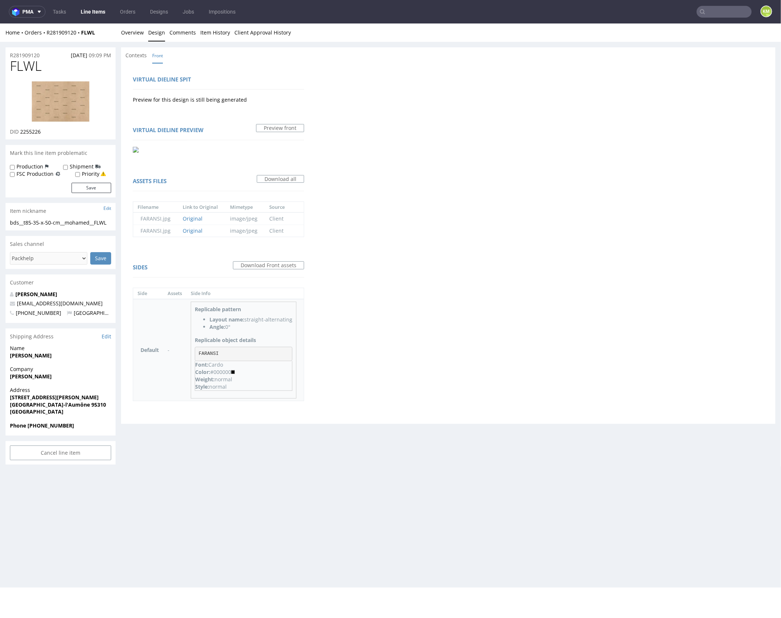
click at [208, 354] on pre "FARANSI" at bounding box center [244, 353] width 98 height 15
copy pre "FARANSI"
click at [449, 351] on div "Virtual dieline spit Preview for this design is still being generated Virtual d…" at bounding box center [448, 243] width 655 height 361
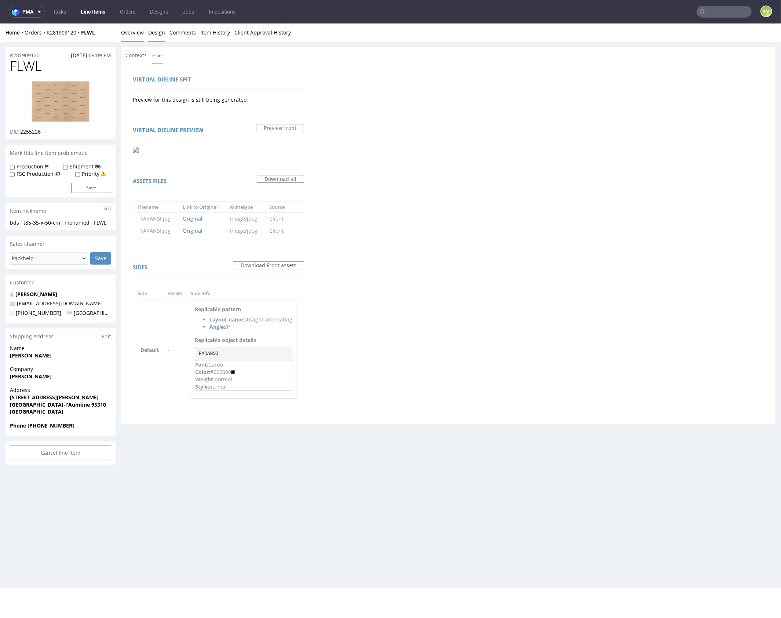
click at [132, 33] on link "Overview" at bounding box center [132, 32] width 23 height 18
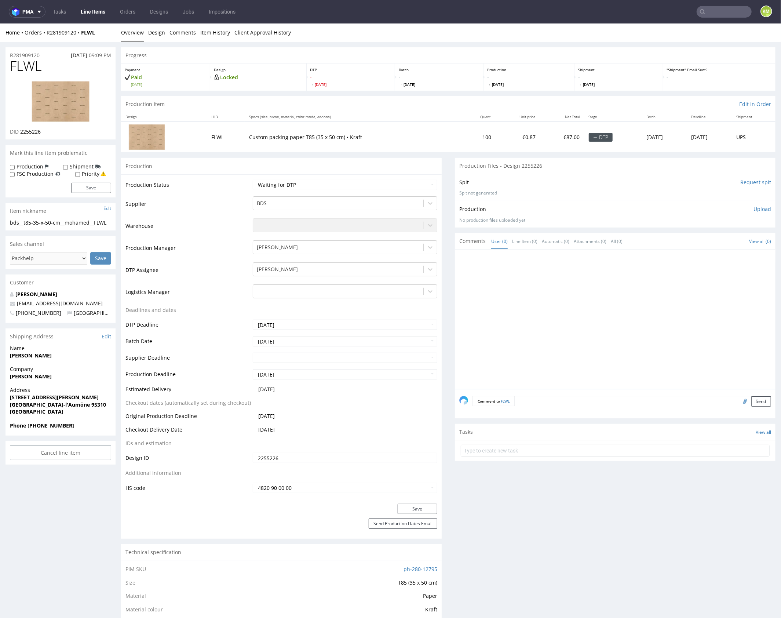
click at [25, 66] on span "FLWL" at bounding box center [26, 65] width 32 height 15
copy span "FLWL"
click at [504, 269] on div at bounding box center [617, 321] width 316 height 135
click at [272, 460] on input "2255226" at bounding box center [345, 457] width 185 height 10
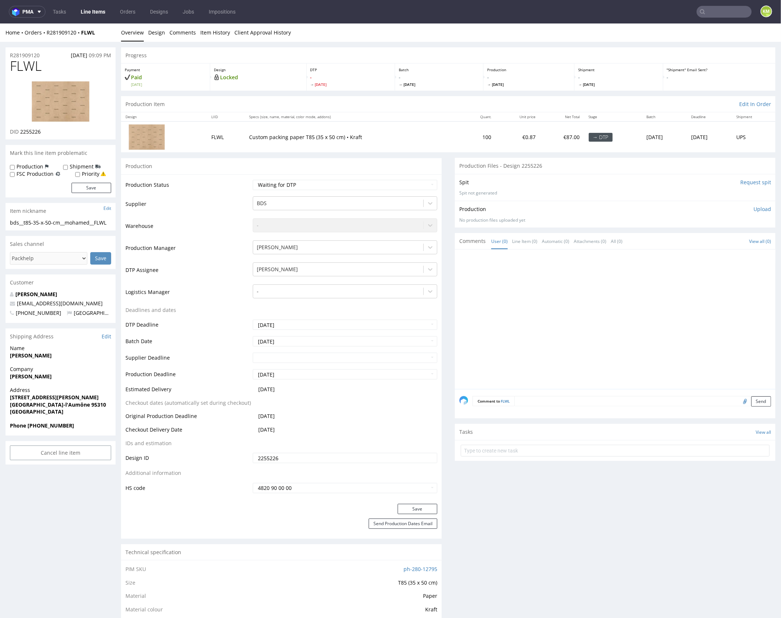
click at [272, 460] on input "2255226" at bounding box center [345, 457] width 185 height 10
click at [754, 208] on p "Upload" at bounding box center [763, 208] width 18 height 7
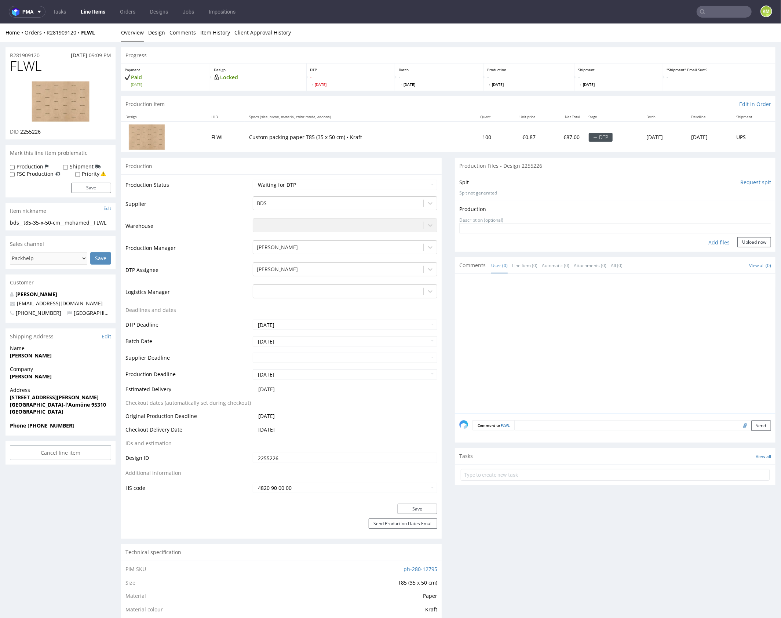
click at [701, 241] on div "Add files" at bounding box center [719, 242] width 37 height 11
type input "C:\fakepath\bds__t85-35-x-50-cm__mohamed__FLWL__d2255226__oR281909120.pdf"
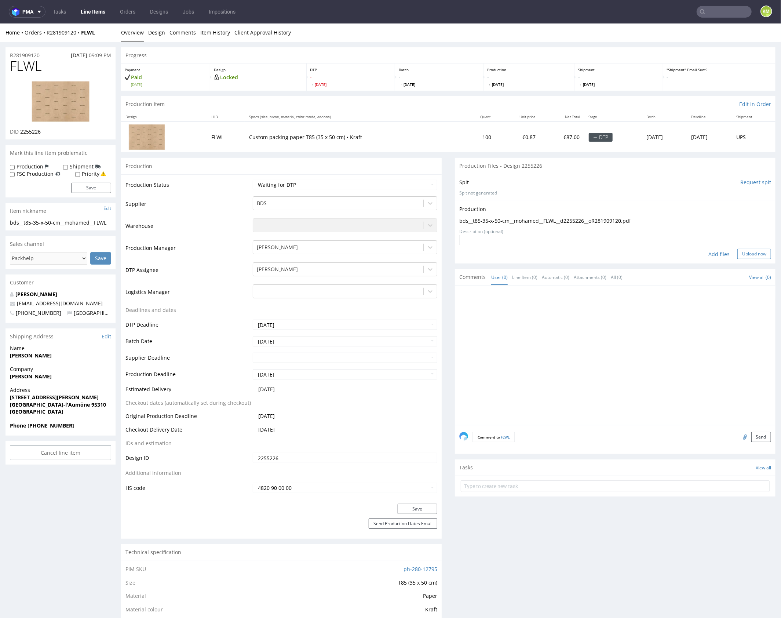
click at [748, 254] on button "Upload now" at bounding box center [754, 253] width 34 height 10
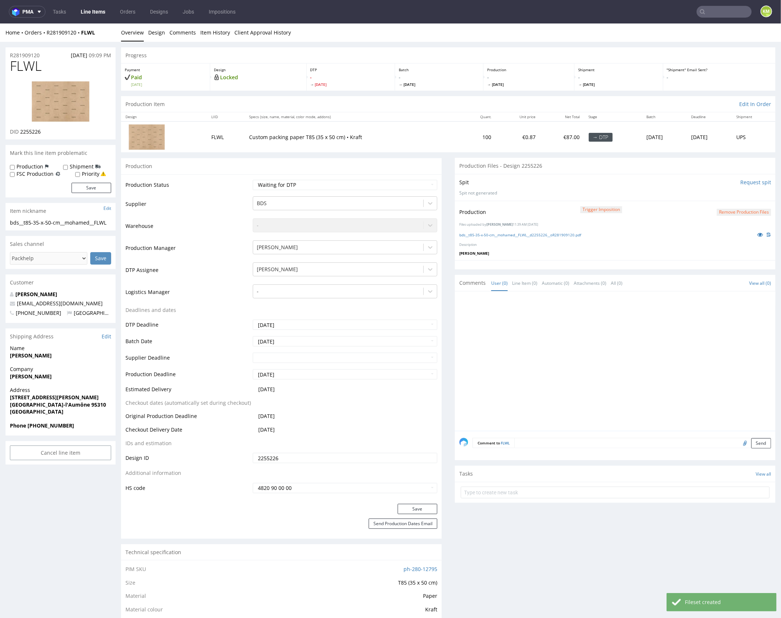
click at [587, 317] on div at bounding box center [617, 362] width 316 height 135
click at [370, 182] on select "Waiting for Artwork Waiting for Diecut Waiting for Mockup Waiting for DTP Waiti…" at bounding box center [345, 184] width 185 height 10
select select "dtp_production_ready"
click at [253, 179] on select "Waiting for Artwork Waiting for Diecut Waiting for Mockup Waiting for DTP Waiti…" at bounding box center [345, 184] width 185 height 10
click at [415, 508] on button "Save" at bounding box center [418, 508] width 40 height 10
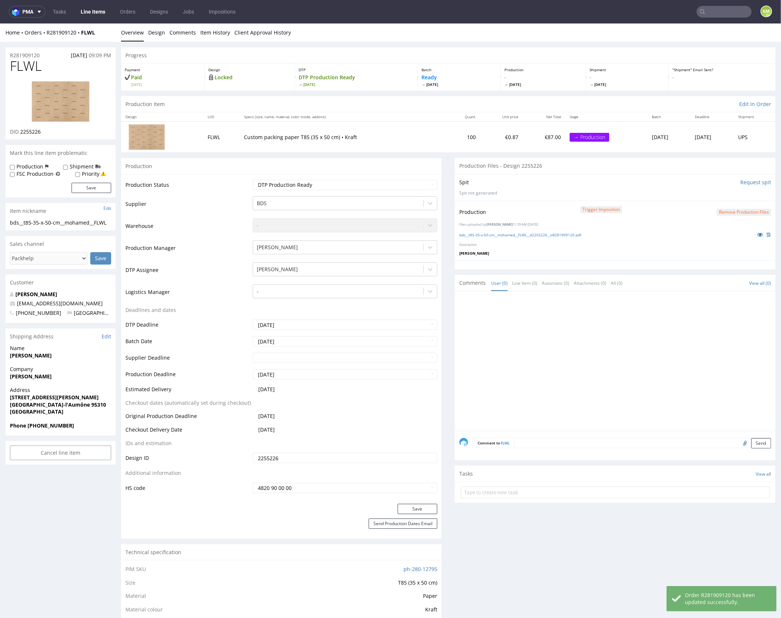
click at [546, 372] on div at bounding box center [617, 362] width 316 height 135
click at [546, 351] on div at bounding box center [617, 362] width 316 height 135
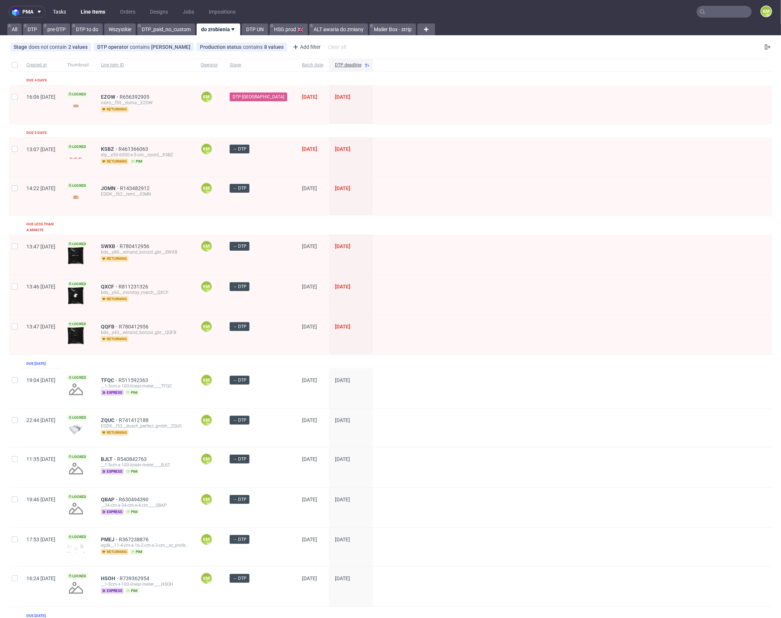
click at [54, 12] on link "Tasks" at bounding box center [59, 12] width 22 height 12
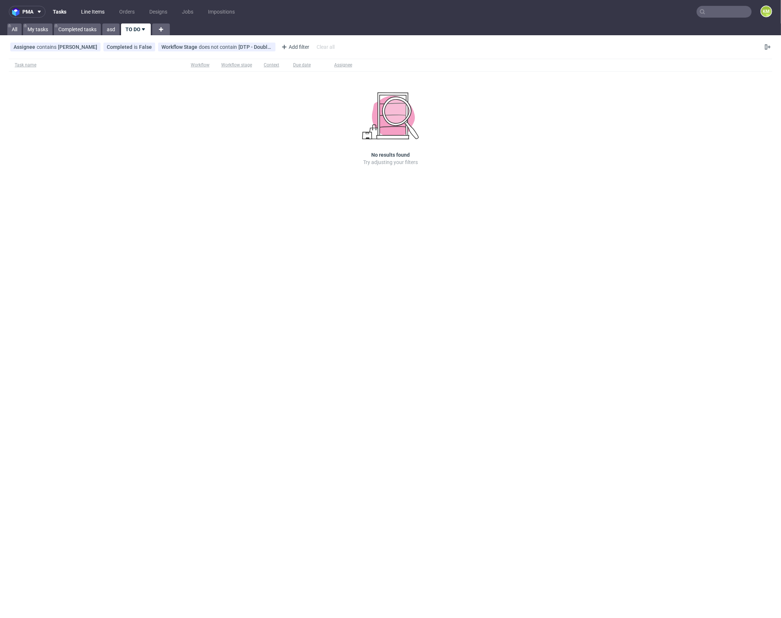
click at [92, 15] on link "Line Items" at bounding box center [93, 12] width 32 height 12
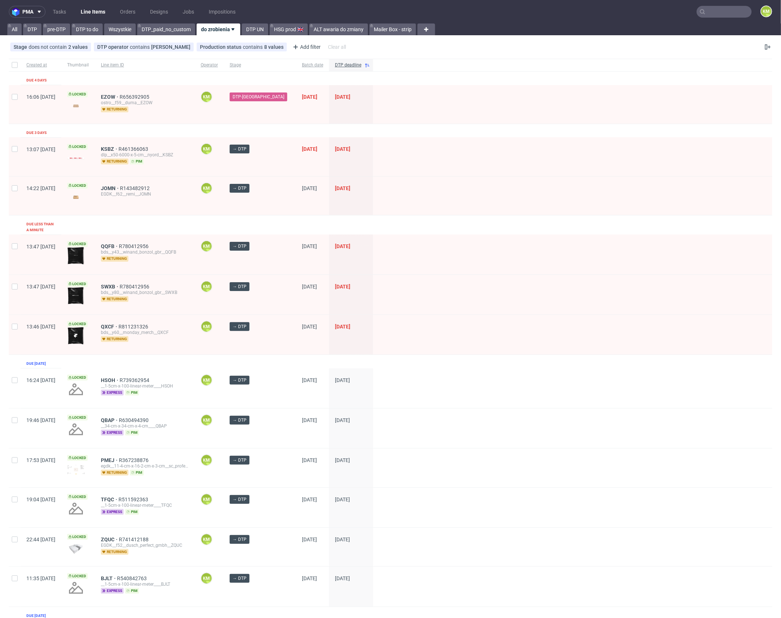
click at [193, 129] on div "Created at Thumbnail Line item ID Operator Stage Batch date DTP deadline Due 4 …" at bounding box center [391, 492] width 764 height 866
click at [64, 12] on link "Tasks" at bounding box center [59, 12] width 22 height 12
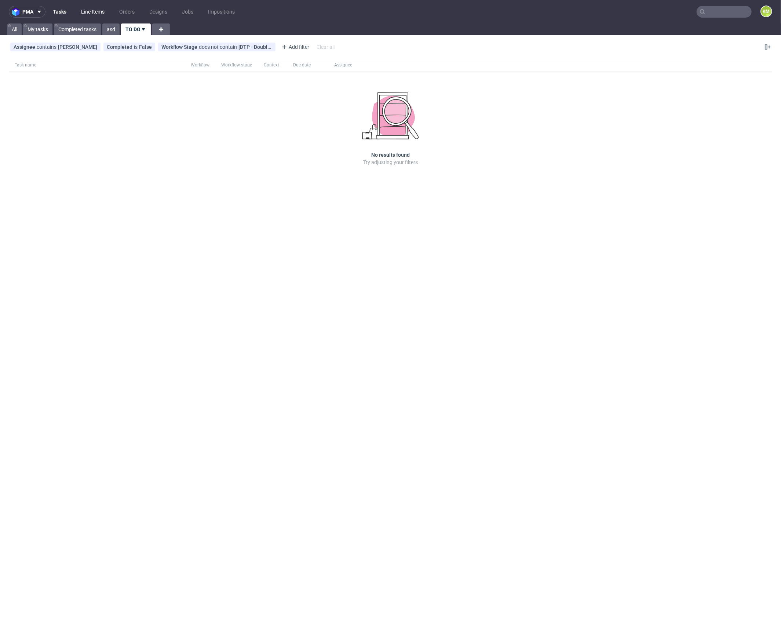
click at [87, 14] on link "Line Items" at bounding box center [93, 12] width 32 height 12
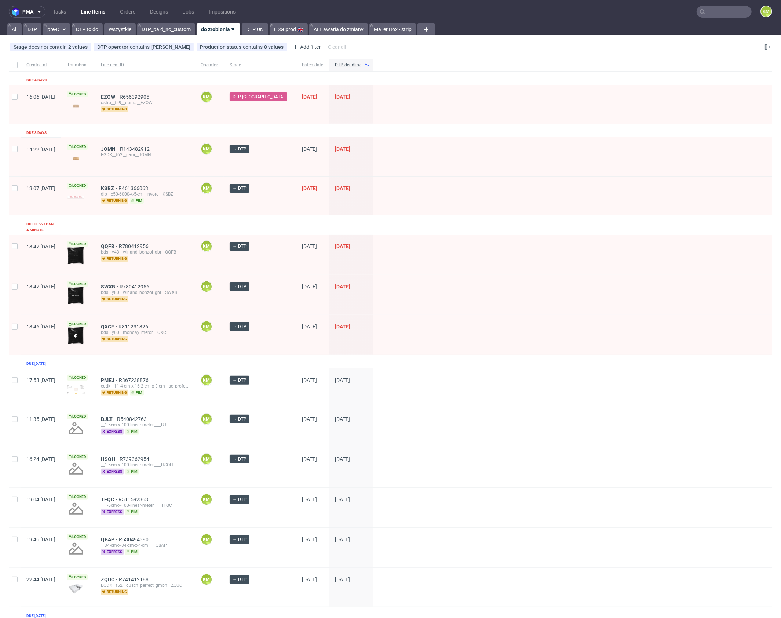
click at [139, 132] on div "Created at Thumbnail Line item ID Operator Stage Batch date DTP deadline Due 4 …" at bounding box center [391, 492] width 764 height 866
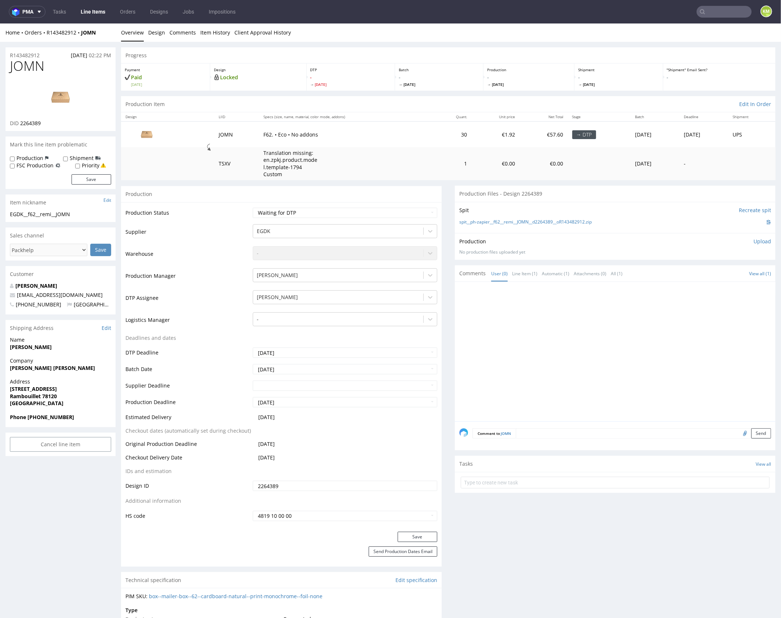
click at [489, 302] on div at bounding box center [617, 353] width 316 height 135
click at [149, 36] on link "Design" at bounding box center [156, 32] width 17 height 18
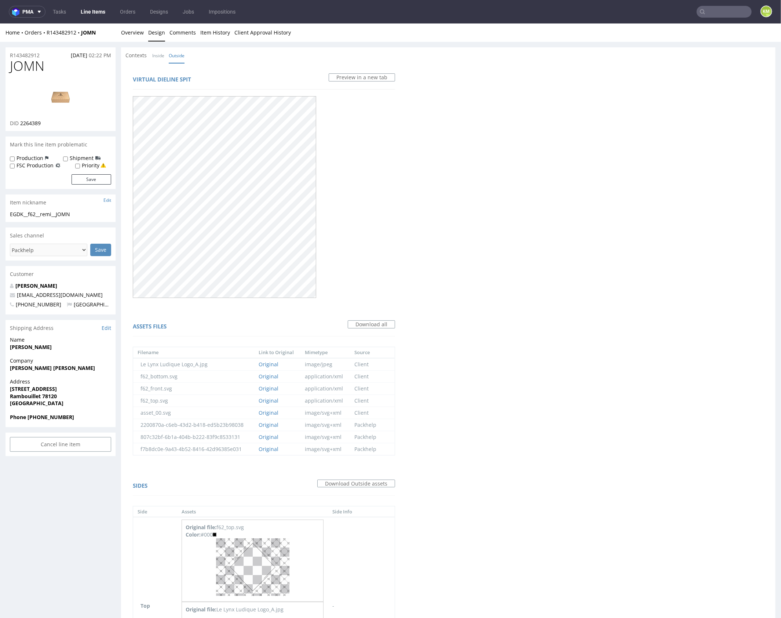
click at [37, 68] on span "JOMN" at bounding box center [27, 65] width 34 height 15
copy span "JOMN"
click at [131, 34] on link "Overview" at bounding box center [132, 32] width 23 height 18
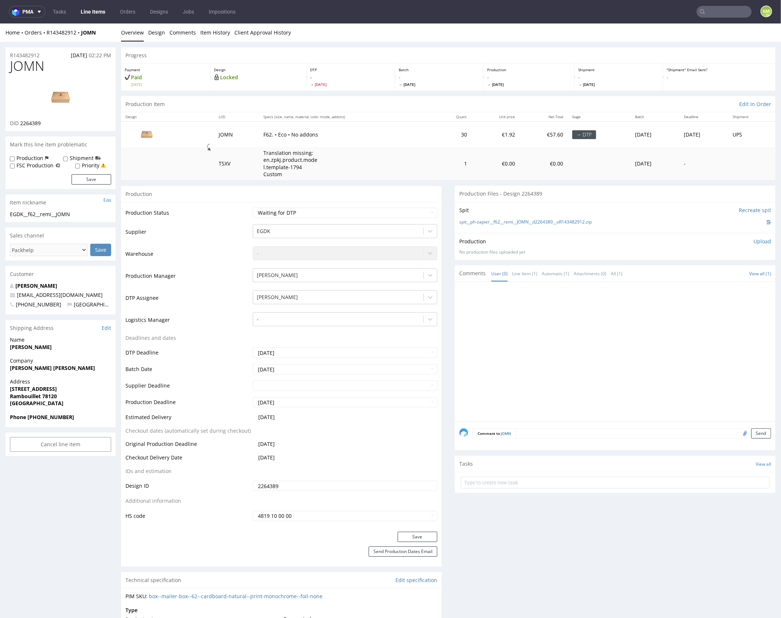
click at [308, 483] on input "2264389" at bounding box center [345, 485] width 185 height 10
click at [538, 345] on div at bounding box center [617, 353] width 316 height 135
click at [29, 67] on span "JOMN" at bounding box center [27, 65] width 34 height 15
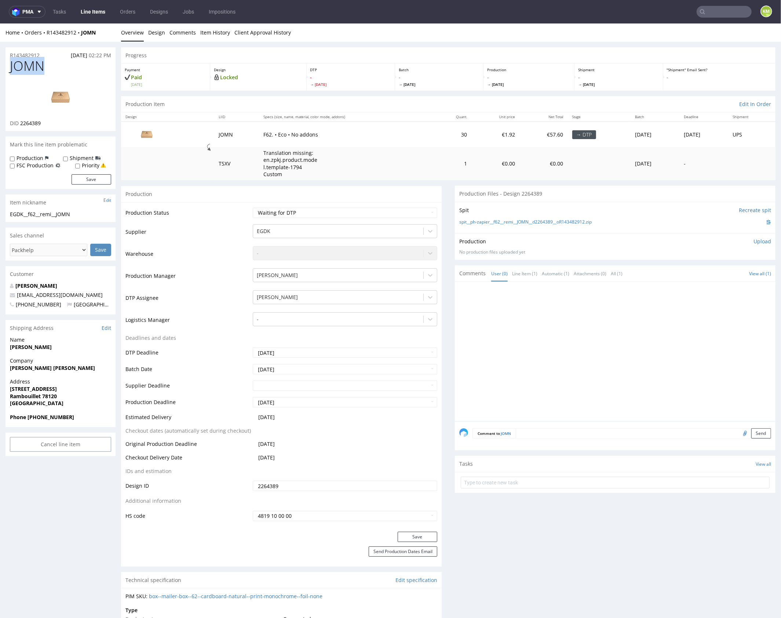
copy span "JOMN"
drag, startPoint x: 601, startPoint y: 221, endPoint x: 493, endPoint y: 220, distance: 107.9
click at [493, 220] on div "spit__ph-zapier__f62__remi__JOMN__d2264389__oR143482912.zip" at bounding box center [615, 222] width 312 height 8
copy link "f62__remi__JOMN__d2264389__oR143482912.zip"
click at [758, 240] on p "Upload" at bounding box center [763, 240] width 18 height 7
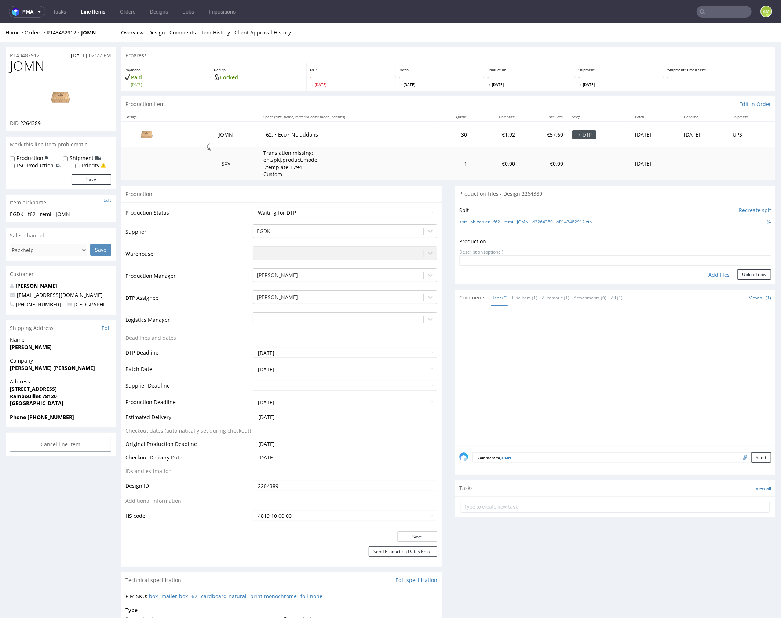
click at [714, 276] on div "Add files" at bounding box center [719, 274] width 37 height 11
type input "C:\fakepath\f62__remi__JOMN__d2264389__oR143482912__outside.pdf"
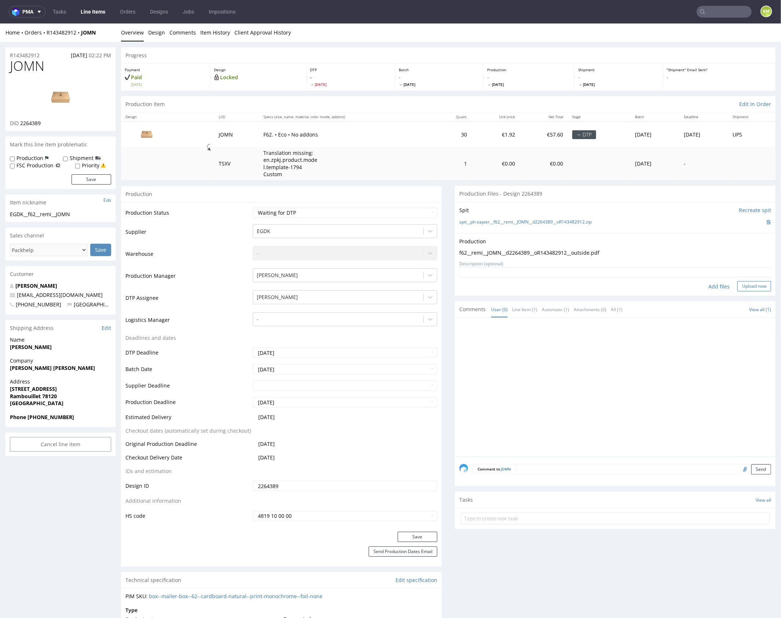
click at [751, 287] on button "Upload now" at bounding box center [754, 286] width 34 height 10
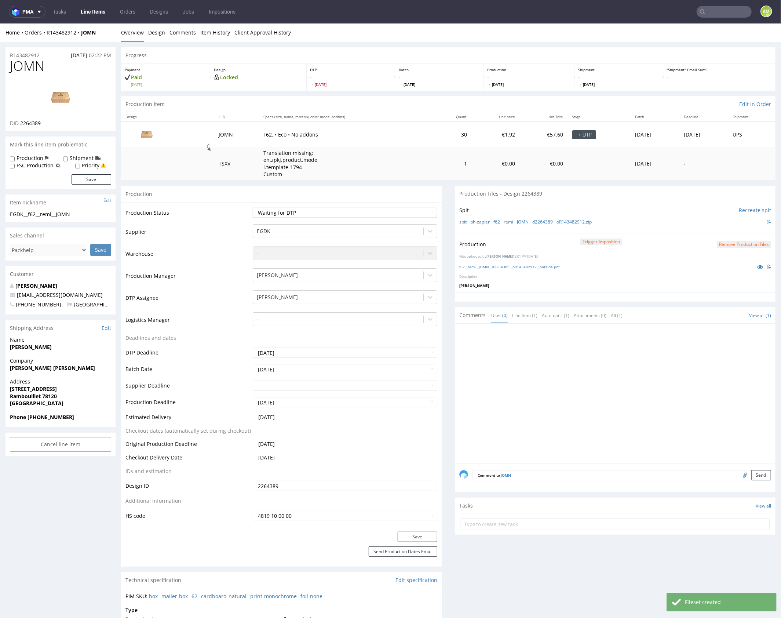
click at [400, 214] on select "Waiting for Artwork Waiting for Diecut Waiting for Mockup Waiting for DTP Waiti…" at bounding box center [345, 212] width 185 height 10
select select "dtp_production_ready"
click at [253, 207] on select "Waiting for Artwork Waiting for Diecut Waiting for Mockup Waiting for DTP Waiti…" at bounding box center [345, 212] width 185 height 10
click at [415, 535] on button "Save" at bounding box center [418, 536] width 40 height 10
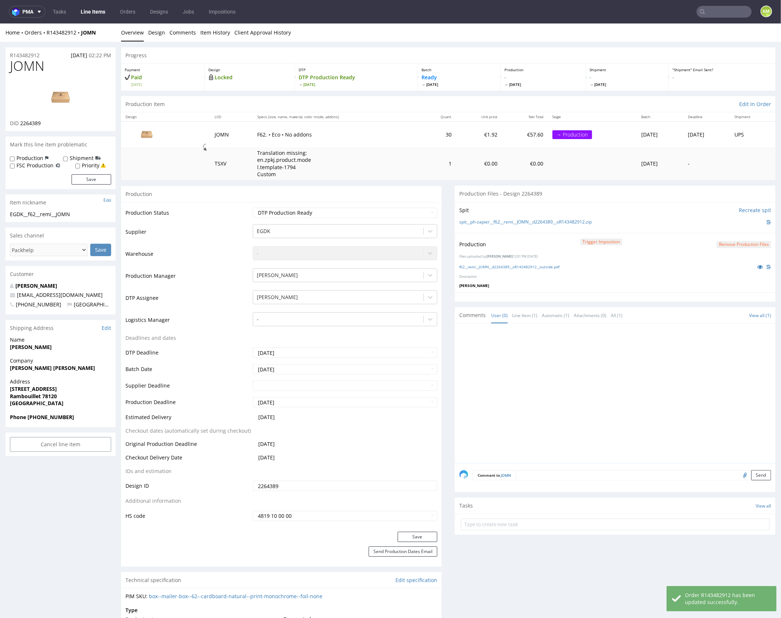
click at [577, 397] on div at bounding box center [617, 395] width 316 height 135
click at [569, 400] on div at bounding box center [617, 395] width 316 height 135
click at [560, 398] on div at bounding box center [617, 395] width 316 height 135
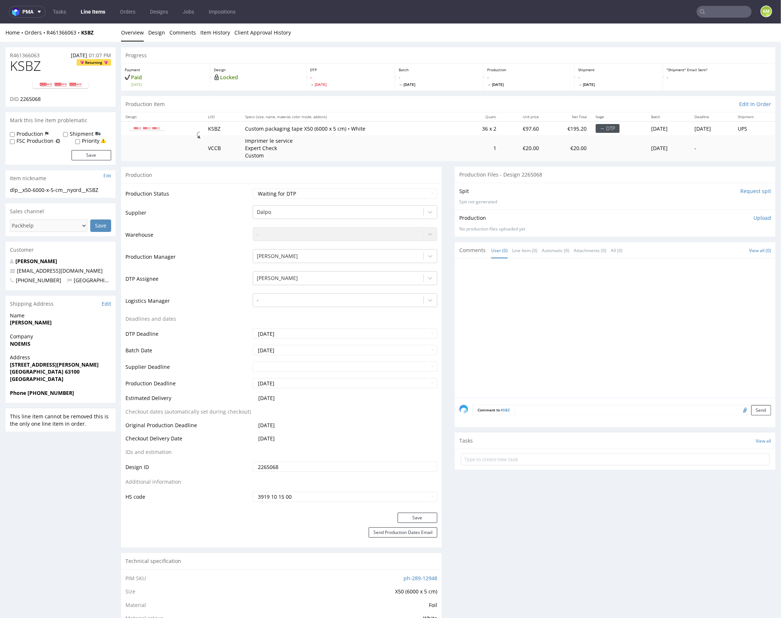
click at [561, 325] on div at bounding box center [617, 329] width 316 height 135
drag, startPoint x: 561, startPoint y: 325, endPoint x: 495, endPoint y: 262, distance: 91.6
click at [538, 299] on div at bounding box center [617, 329] width 316 height 135
click at [157, 34] on link "Design" at bounding box center [156, 32] width 17 height 18
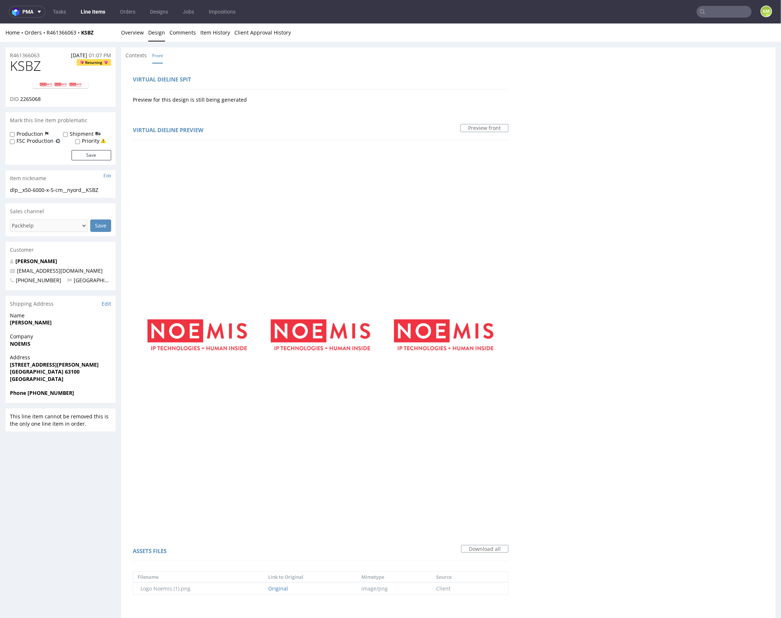
scroll to position [177, 0]
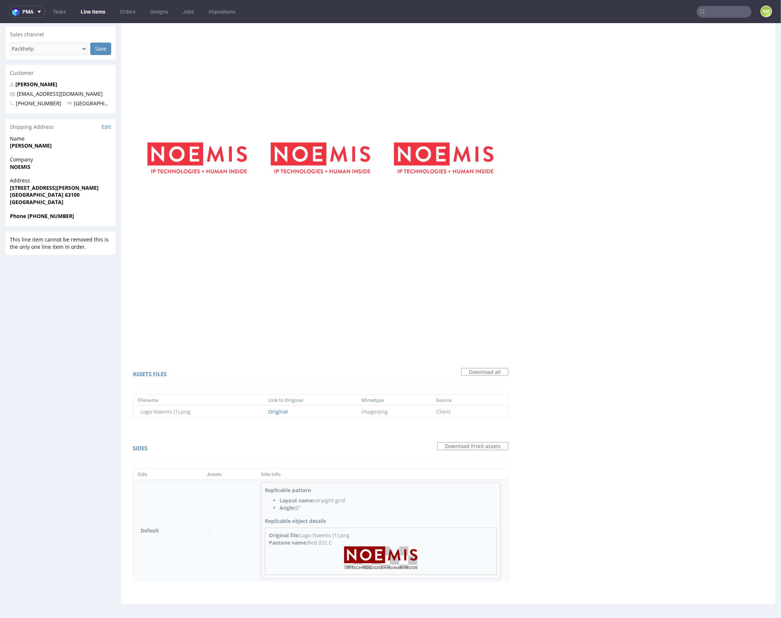
click at [383, 557] on img at bounding box center [380, 557] width 73 height 23
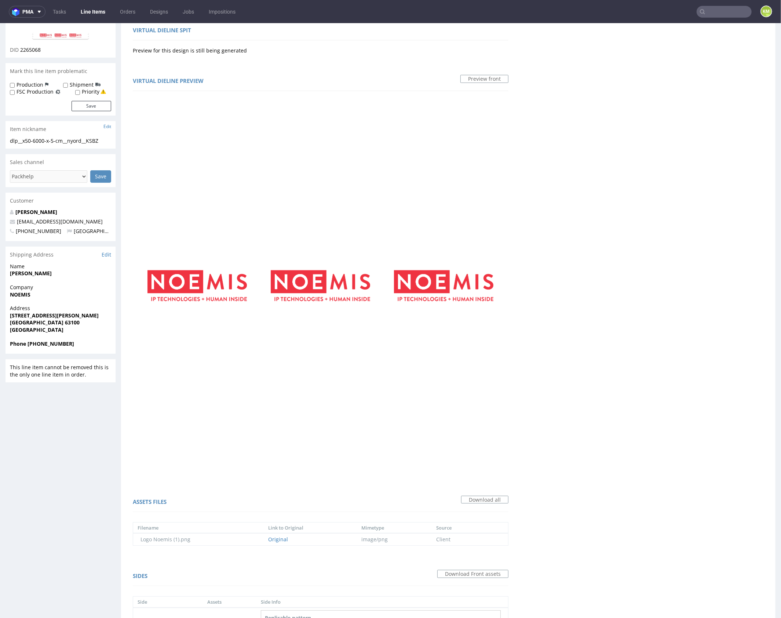
scroll to position [0, 0]
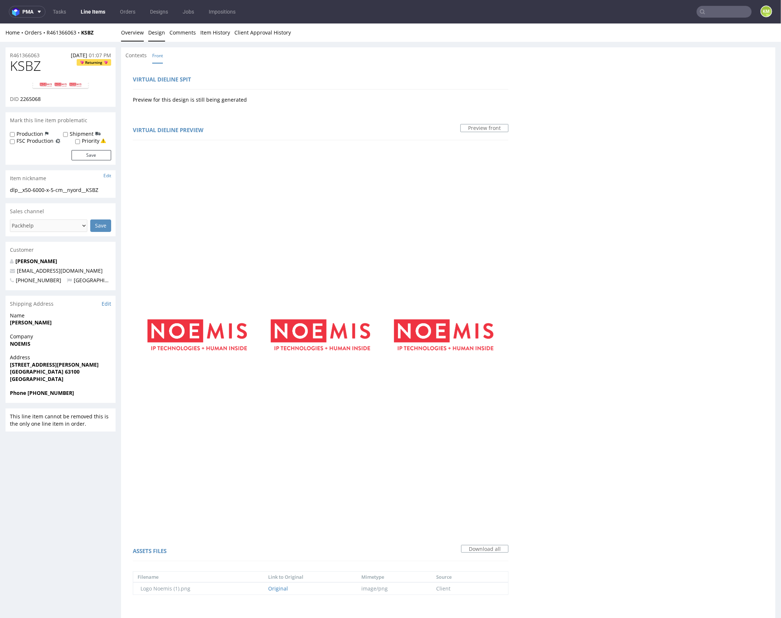
click at [135, 33] on link "Overview" at bounding box center [132, 32] width 23 height 18
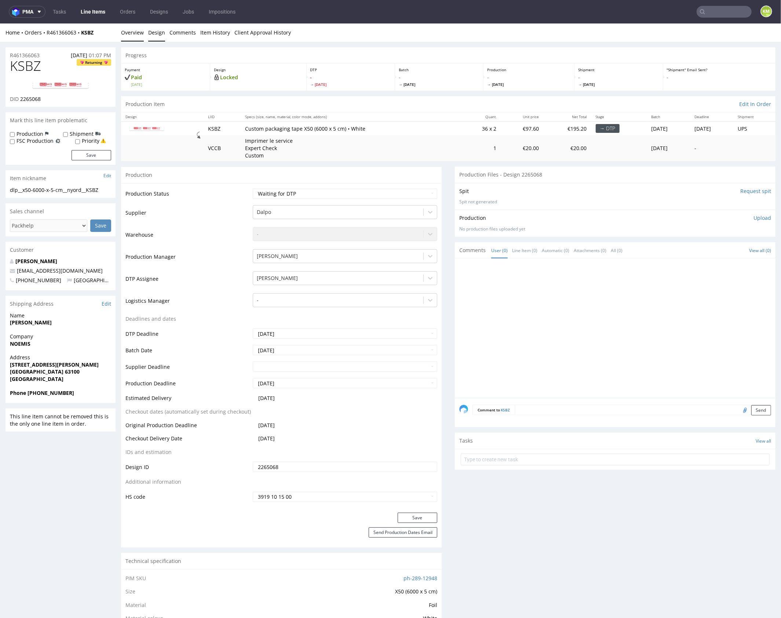
click at [162, 32] on link "Design" at bounding box center [156, 32] width 17 height 18
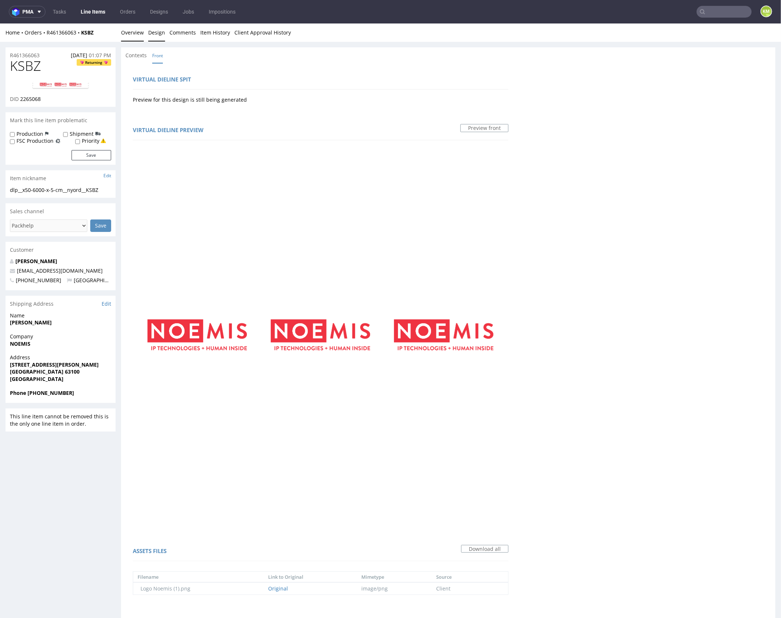
click at [135, 35] on link "Overview" at bounding box center [132, 32] width 23 height 18
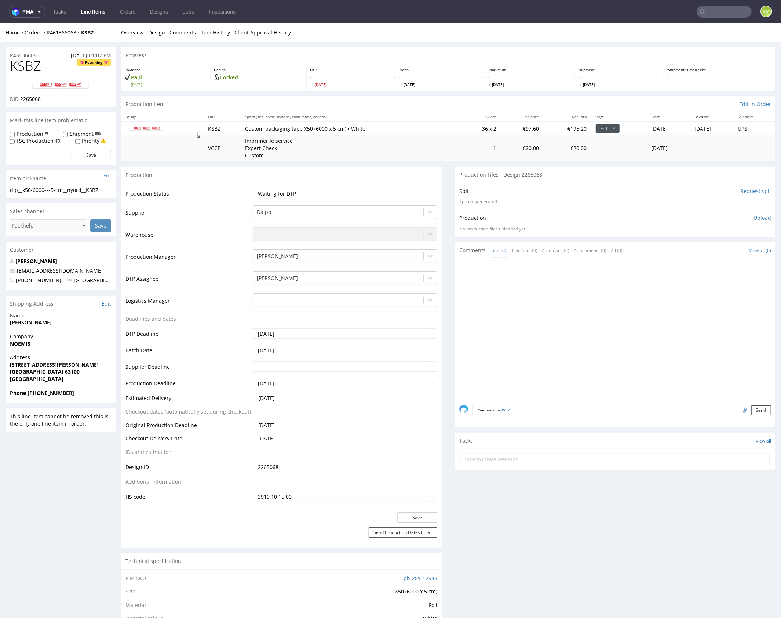
click at [561, 325] on div at bounding box center [617, 329] width 316 height 135
click at [536, 300] on div at bounding box center [617, 329] width 316 height 135
click at [33, 68] on span "KSBZ" at bounding box center [25, 65] width 31 height 15
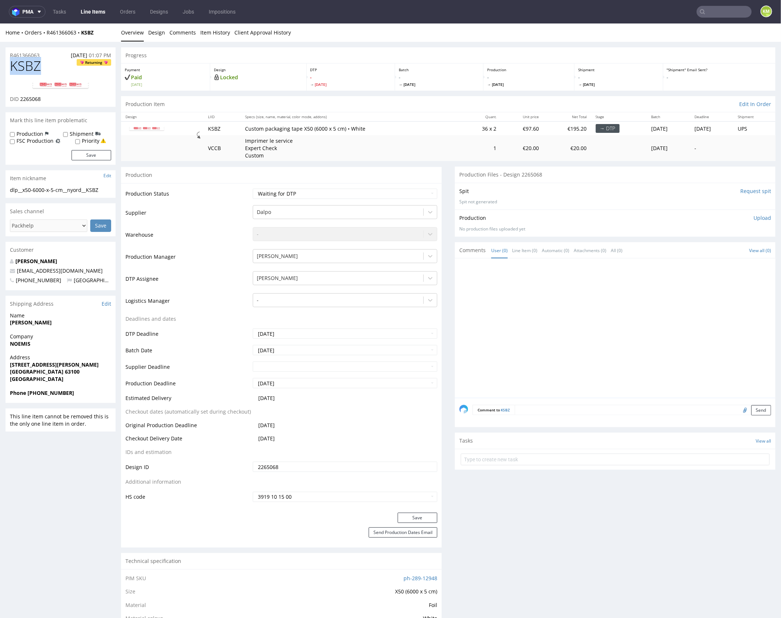
copy span "KSBZ"
click at [300, 465] on input "2265068" at bounding box center [345, 466] width 185 height 10
drag, startPoint x: 539, startPoint y: 317, endPoint x: 560, endPoint y: 319, distance: 21.0
click at [540, 317] on div at bounding box center [617, 329] width 316 height 135
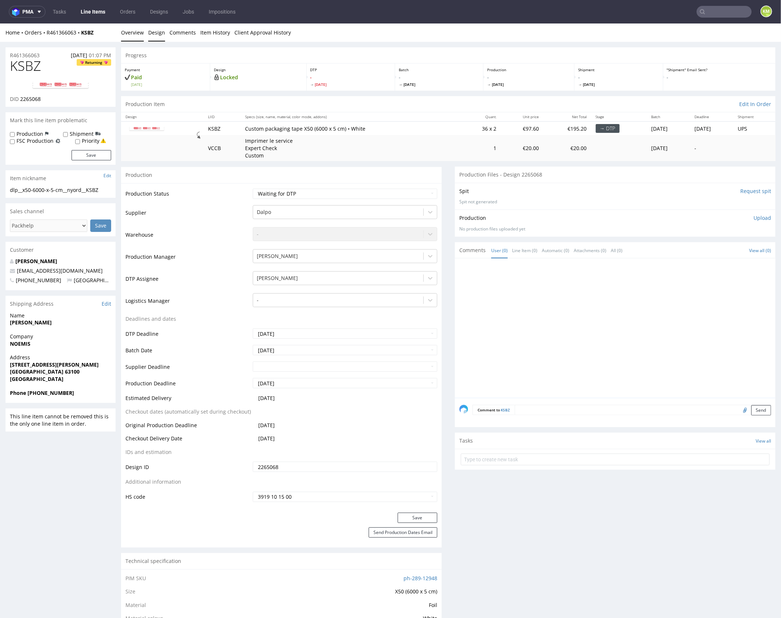
click at [160, 34] on link "Design" at bounding box center [156, 32] width 17 height 18
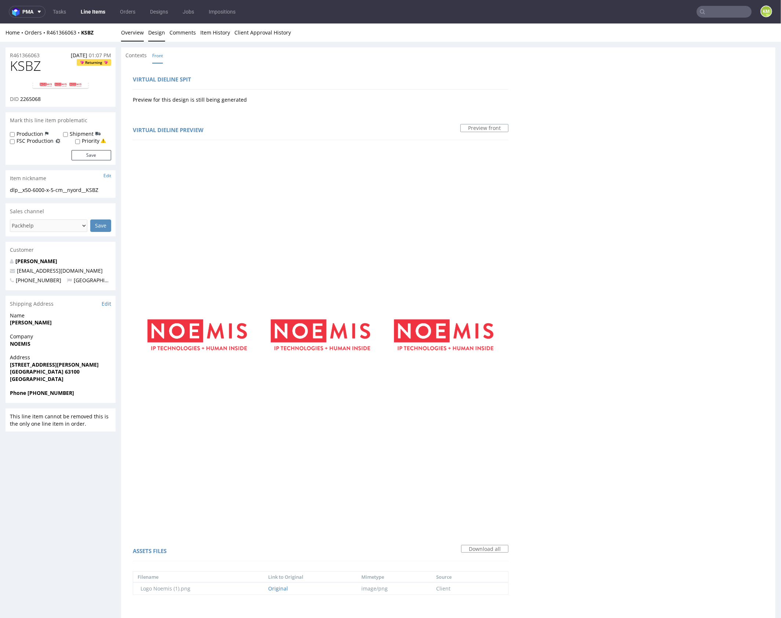
click at [137, 39] on link "Overview" at bounding box center [132, 32] width 23 height 18
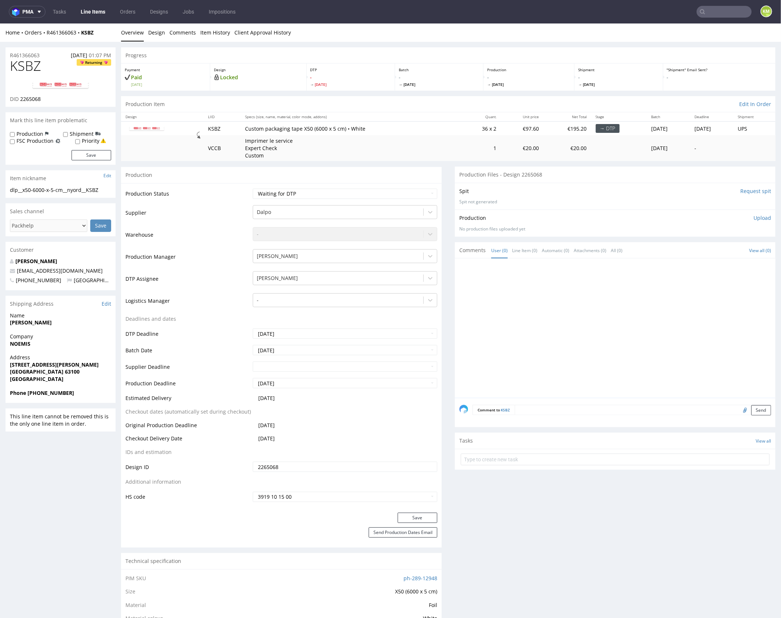
click at [32, 68] on span "KSBZ" at bounding box center [25, 65] width 31 height 15
click at [586, 295] on div at bounding box center [617, 329] width 316 height 135
click at [328, 467] on input "2265068" at bounding box center [345, 466] width 185 height 10
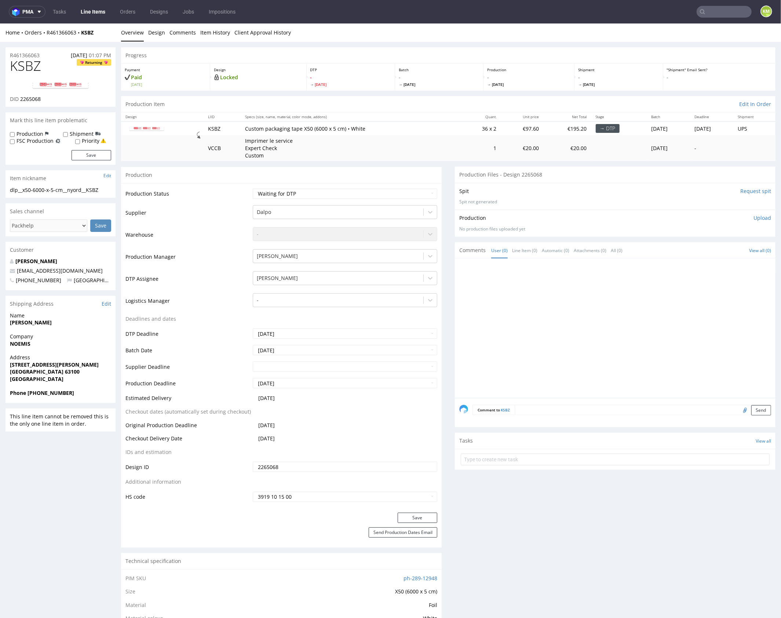
click at [328, 467] on input "2265068" at bounding box center [345, 466] width 185 height 10
click at [310, 469] on input "2265068" at bounding box center [345, 466] width 185 height 10
click at [92, 192] on div "dlp__x50-6000-x-5-cm__nyord__KSBZ" at bounding box center [60, 189] width 101 height 7
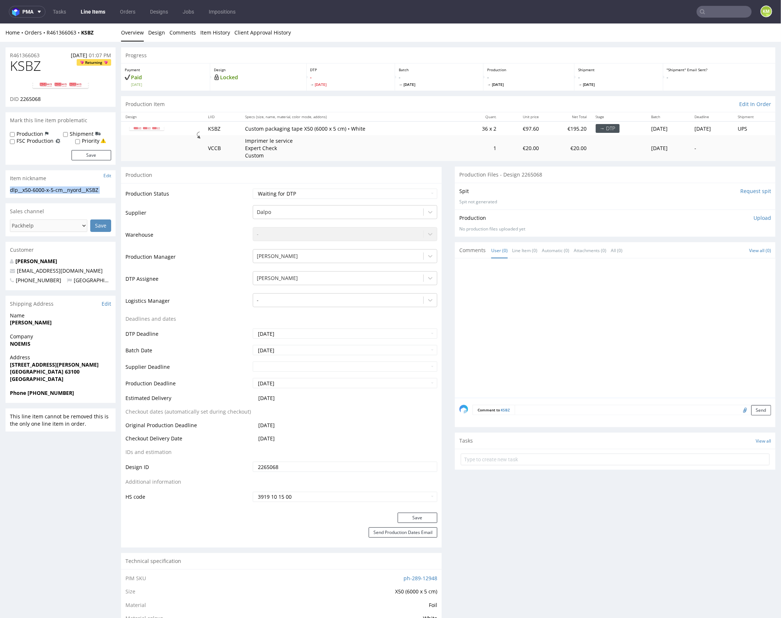
click at [92, 192] on div "dlp__x50-6000-x-5-cm__nyord__KSBZ" at bounding box center [60, 189] width 101 height 7
copy div "dlp__x50-6000-x-5-cm__nyord__KSBZ Update"
click at [293, 466] on input "2265068" at bounding box center [345, 466] width 185 height 10
copy link "R461366063"
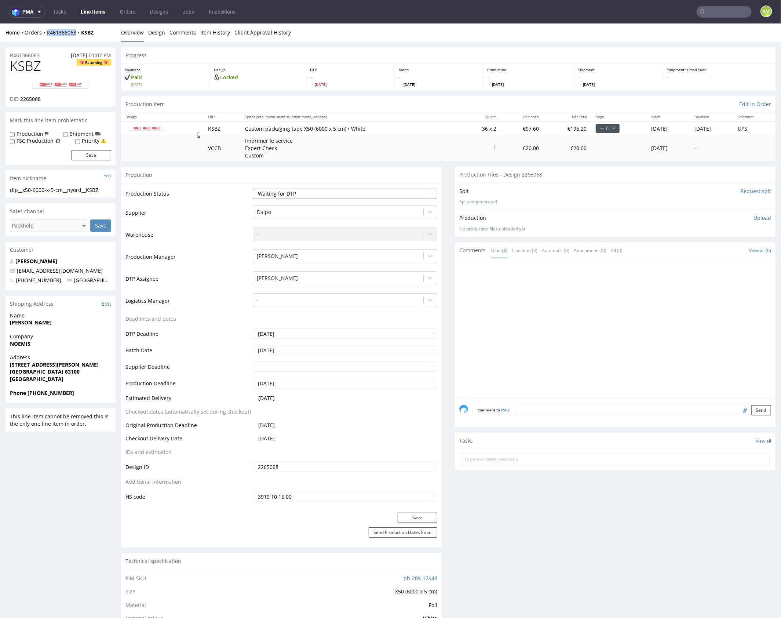
click at [363, 193] on select "Waiting for Artwork Waiting for Diecut Waiting for Mockup Waiting for DTP Waiti…" at bounding box center [345, 193] width 185 height 10
select select "dtp_ca_needed"
click at [253, 188] on select "Waiting for Artwork Waiting for Diecut Waiting for Mockup Waiting for DTP Waiti…" at bounding box center [345, 193] width 185 height 10
click at [428, 515] on button "Save" at bounding box center [418, 517] width 40 height 10
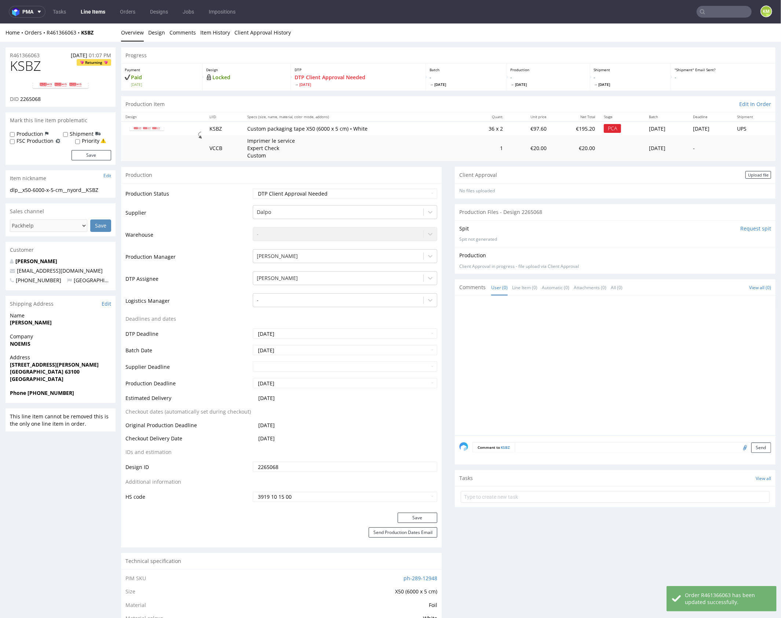
drag, startPoint x: 747, startPoint y: 177, endPoint x: 730, endPoint y: 178, distance: 17.2
click at [748, 177] on div "Upload file" at bounding box center [759, 175] width 26 height 8
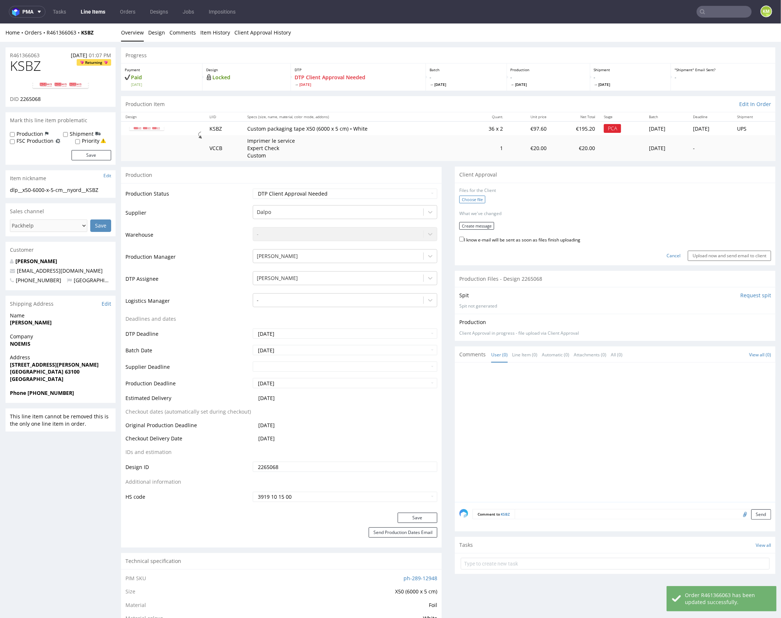
click at [477, 200] on label "Choose file" at bounding box center [472, 199] width 26 height 8
click at [0, 23] on input "Choose file" at bounding box center [0, 23] width 0 height 0
click at [470, 223] on button "Create message" at bounding box center [476, 223] width 35 height 8
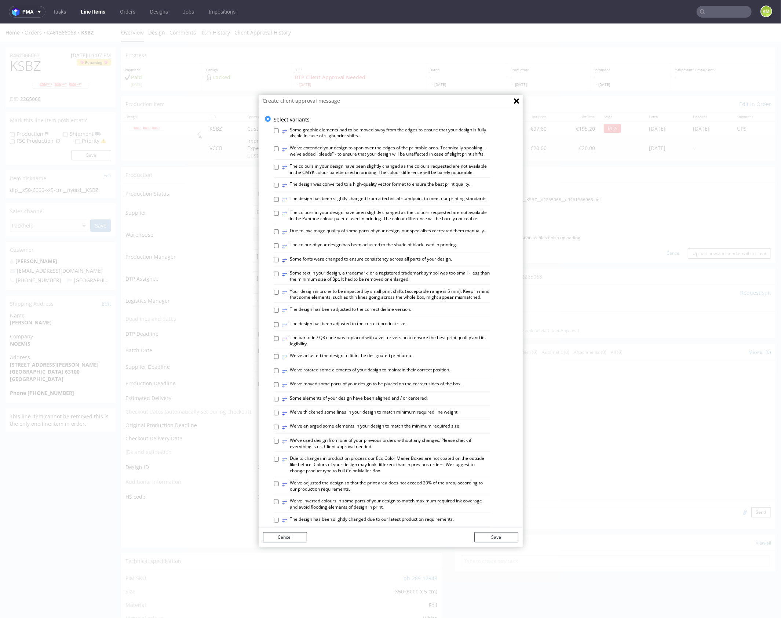
click at [369, 189] on label "⥂ The design was converted to a high-quality vector format to ensure the best p…" at bounding box center [377, 185] width 188 height 8
click at [279, 187] on input "⥂ The design was converted to a high-quality vector format to ensure the best p…" at bounding box center [276, 184] width 5 height 5
checkbox input "true"
click at [502, 540] on button "Save" at bounding box center [496, 537] width 44 height 10
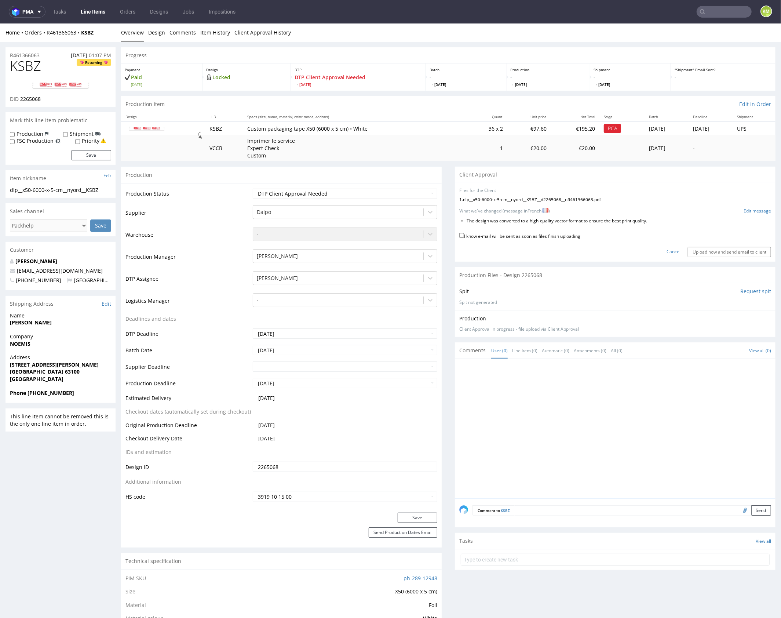
click at [552, 235] on label "I know e-mail will be sent as soon as files finish uploading" at bounding box center [519, 235] width 121 height 8
click at [464, 235] on input "I know e-mail will be sent as soon as files finish uploading" at bounding box center [461, 235] width 5 height 5
checkbox input "true"
click at [721, 251] on input "Upload now and send email to client" at bounding box center [729, 252] width 83 height 10
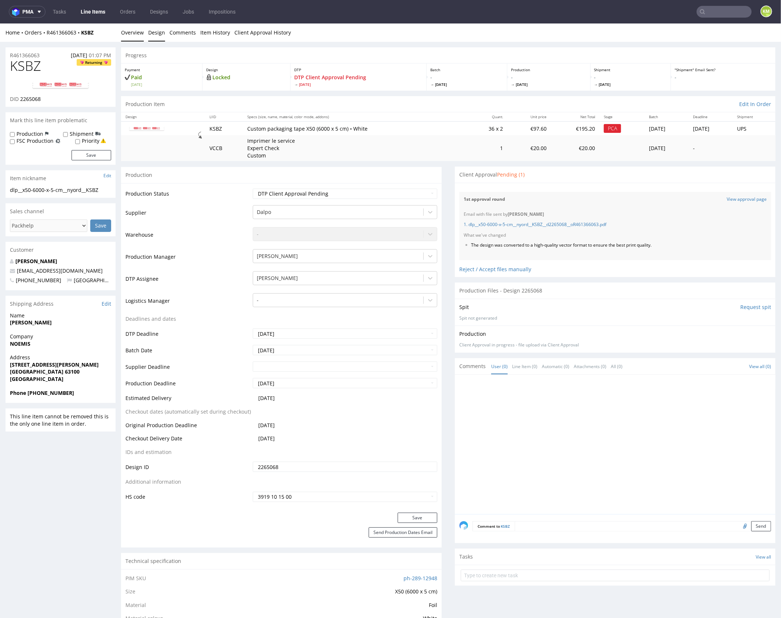
click at [157, 34] on link "Design" at bounding box center [156, 32] width 17 height 18
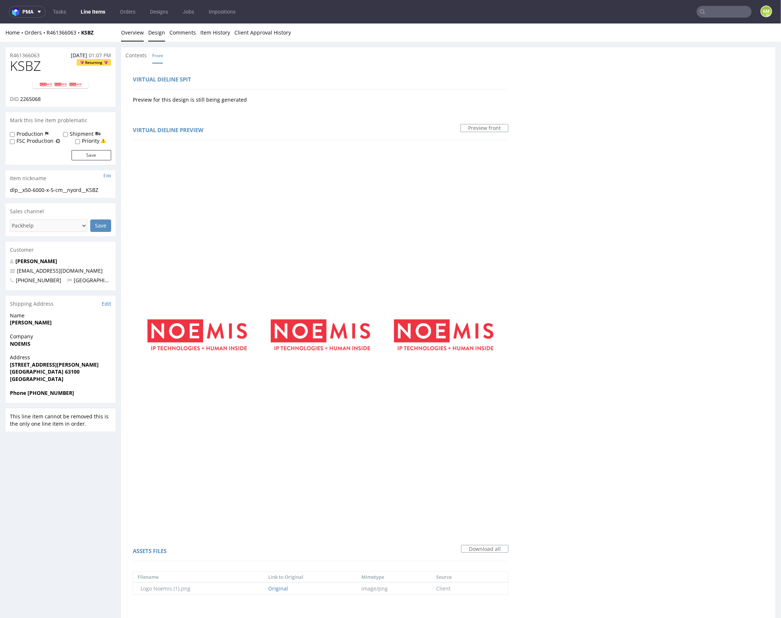
click at [132, 33] on link "Overview" at bounding box center [132, 32] width 23 height 18
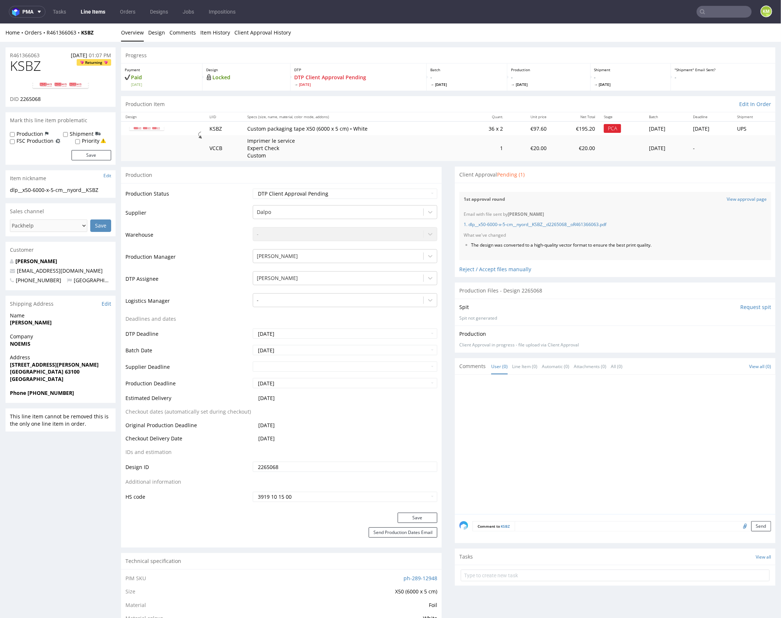
click at [501, 404] on div at bounding box center [617, 446] width 316 height 135
click at [164, 28] on link "Design" at bounding box center [156, 32] width 17 height 18
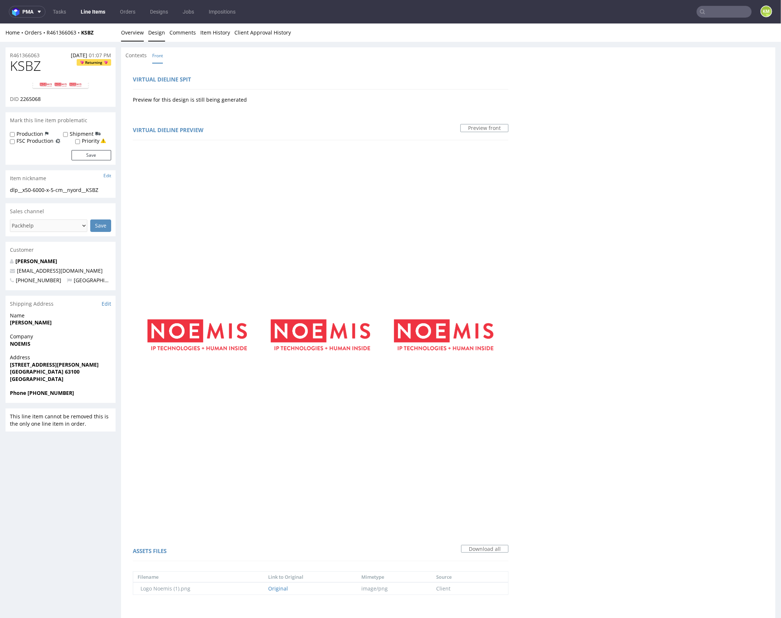
click at [134, 31] on link "Overview" at bounding box center [132, 32] width 23 height 18
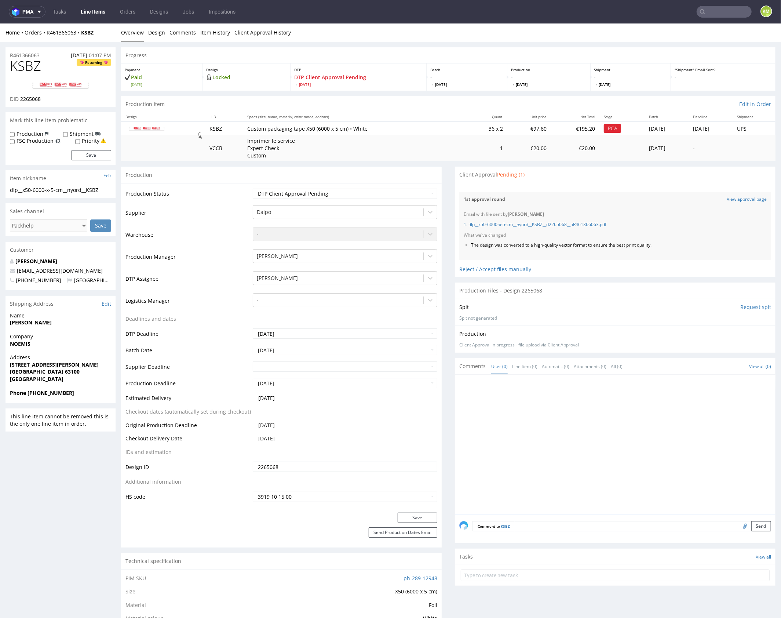
click at [576, 427] on div at bounding box center [617, 446] width 316 height 135
click at [36, 67] on span "KSBZ" at bounding box center [25, 65] width 31 height 15
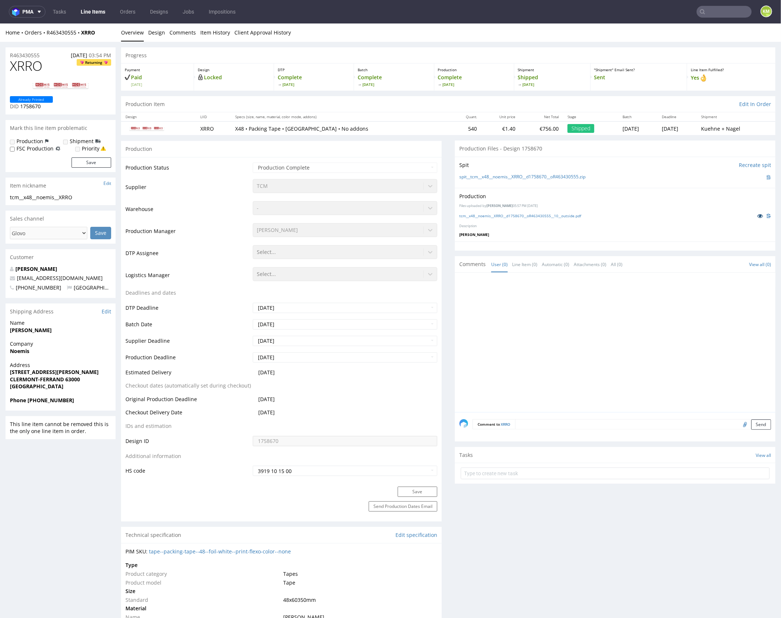
click at [757, 217] on icon at bounding box center [760, 215] width 6 height 5
click at [524, 215] on link "tcm__x48__noemis__XRRO__d1758670__oR463430555__10__outside.pdf" at bounding box center [520, 215] width 122 height 5
click at [534, 228] on div "Production Files uploaded by Michalina Zawistowska 05:57 PM December 1st, 2022 …" at bounding box center [615, 214] width 321 height 54
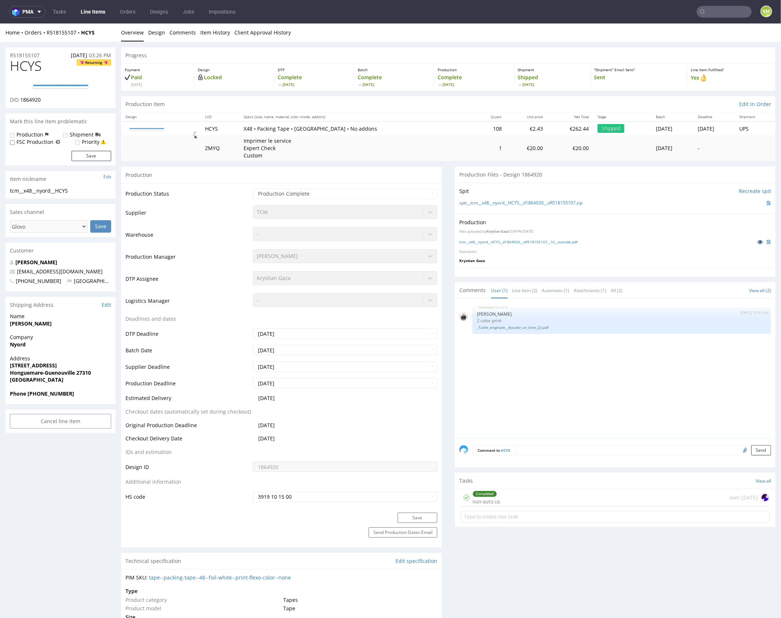
click at [757, 243] on icon at bounding box center [760, 241] width 6 height 5
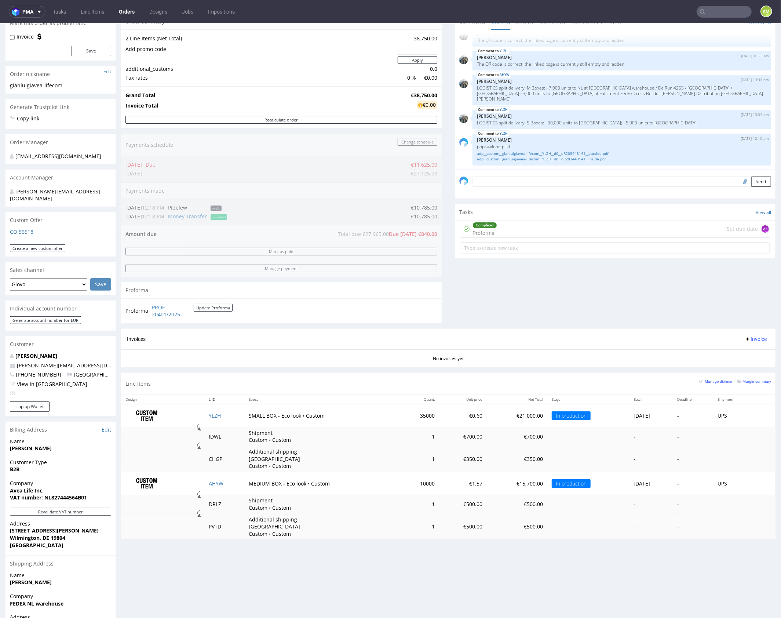
scroll to position [77, 0]
click at [550, 295] on div "Comments User (16) Order (5) Automatic (0) Attachments (4) All (16) View all (1…" at bounding box center [615, 170] width 321 height 315
click at [532, 309] on div "Comments User (16) Order (5) Automatic (0) Attachments (4) All (16) View all (1…" at bounding box center [615, 170] width 321 height 315
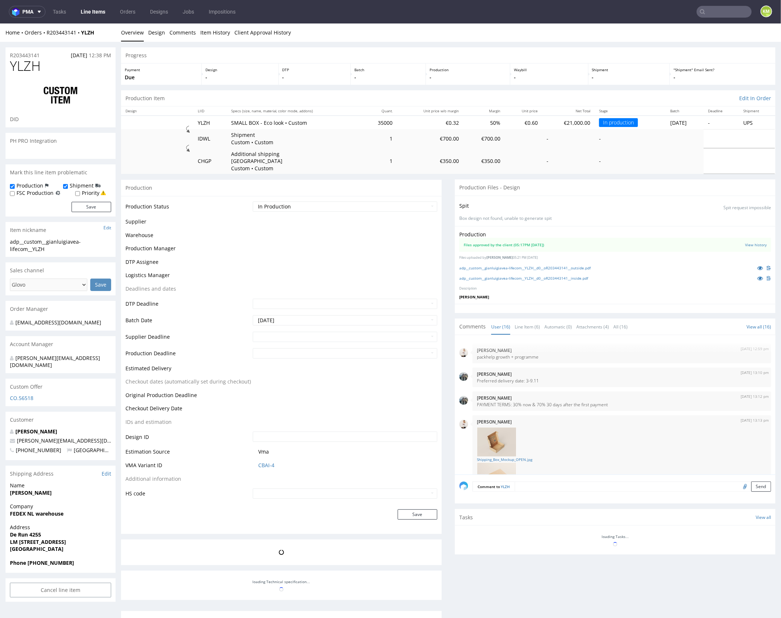
scroll to position [388, 0]
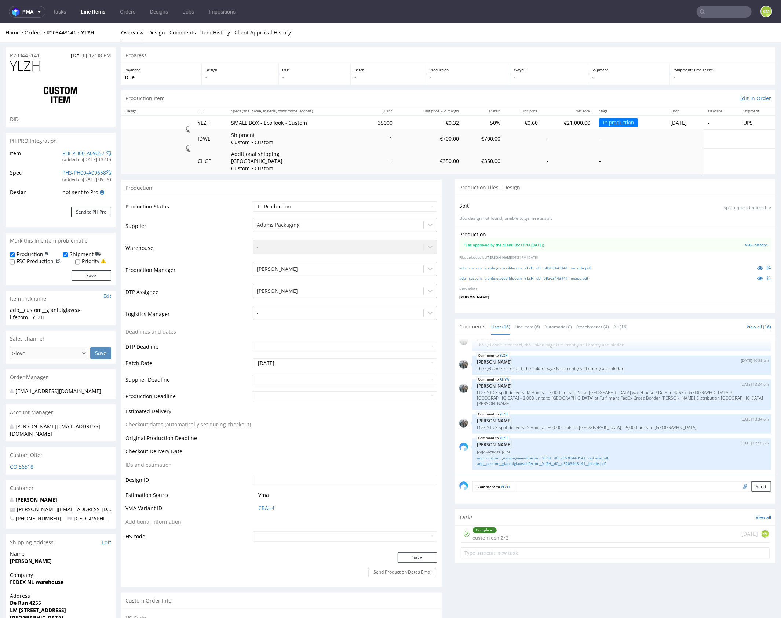
click at [600, 286] on p "Description" at bounding box center [615, 288] width 312 height 5
click at [754, 263] on link at bounding box center [760, 267] width 13 height 8
click at [525, 323] on link "Line Item (6)" at bounding box center [527, 326] width 25 height 16
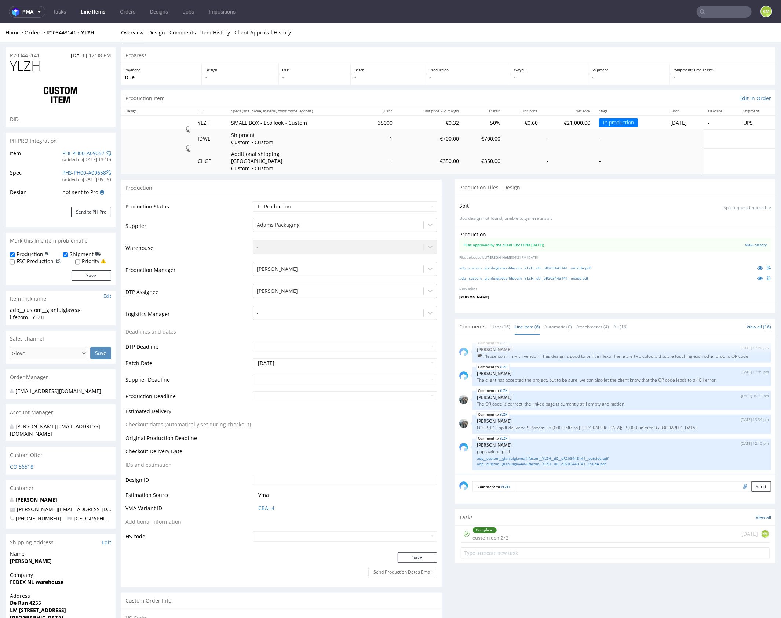
scroll to position [37, 0]
click at [599, 455] on link "adp__custom__gianluigiavea-lifecom__YLZH__d0__oR203443141__outside.pdf" at bounding box center [622, 458] width 290 height 6
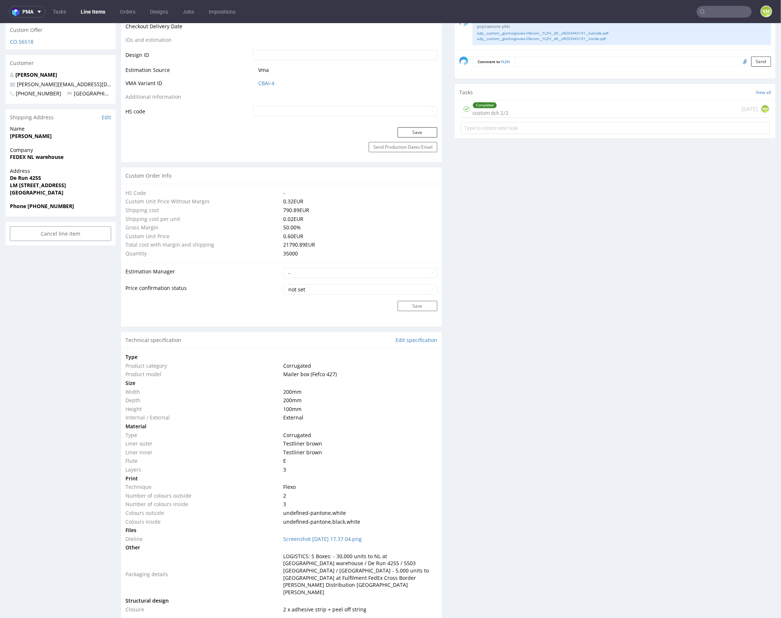
scroll to position [0, 0]
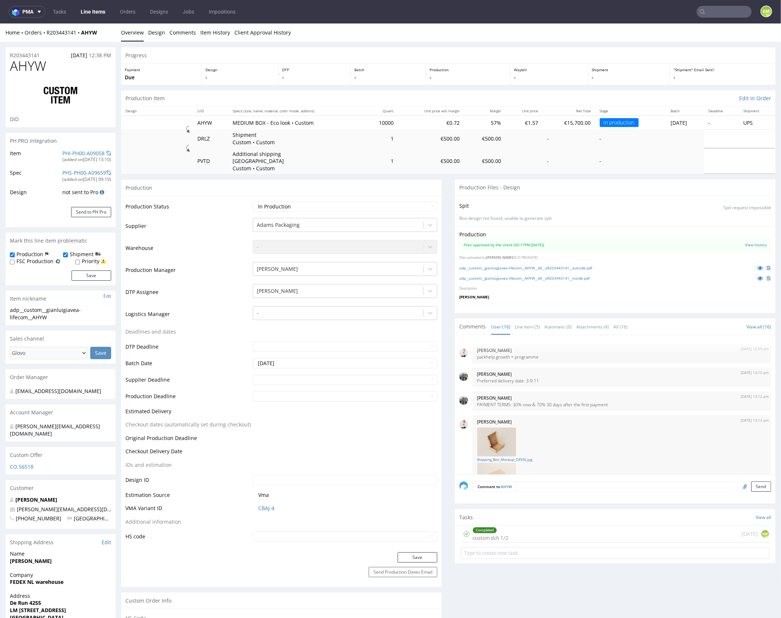
scroll to position [388, 0]
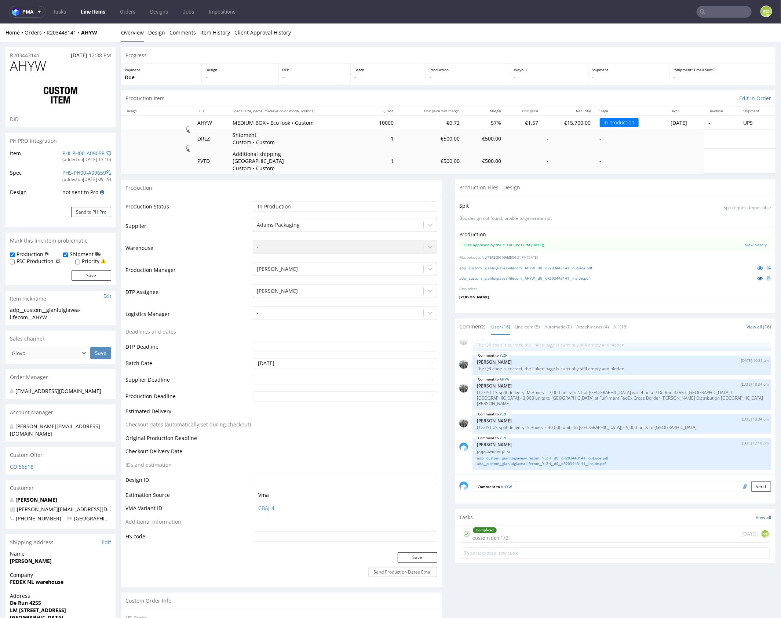
click at [757, 275] on icon at bounding box center [760, 277] width 6 height 5
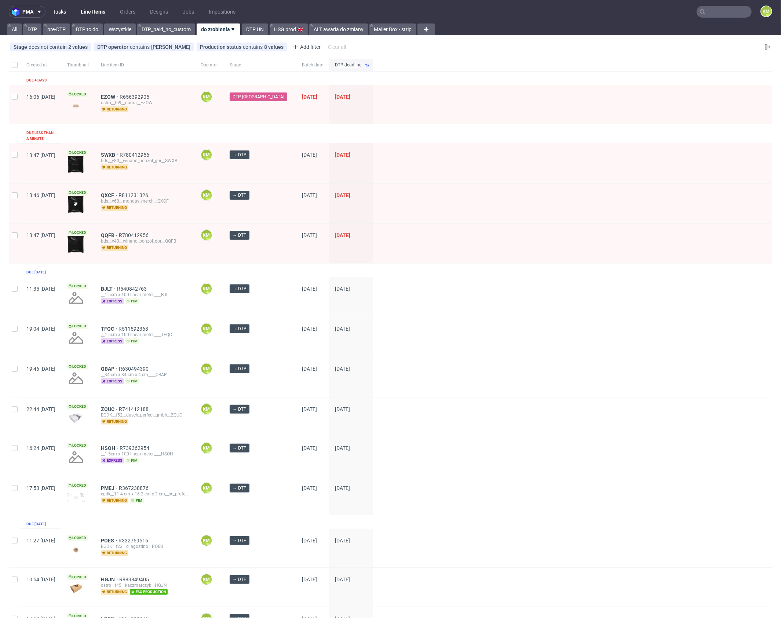
click at [63, 14] on link "Tasks" at bounding box center [59, 12] width 22 height 12
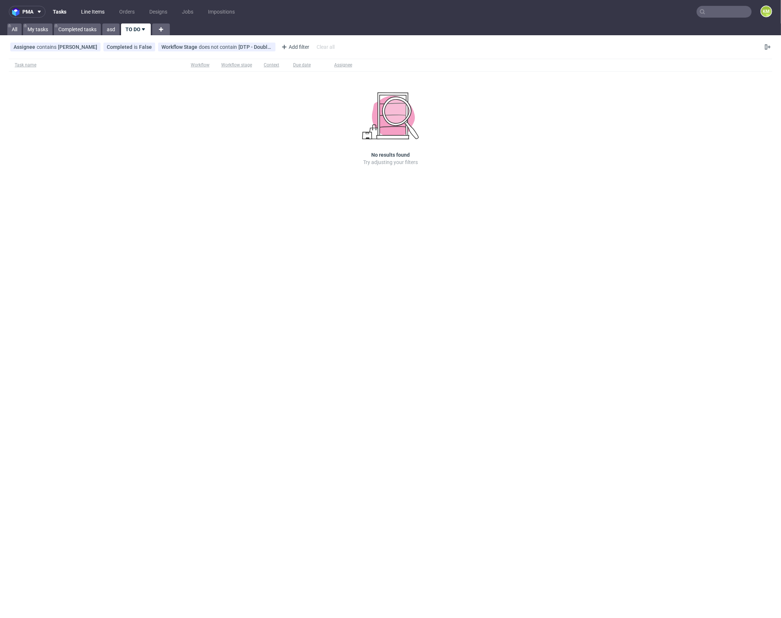
click at [89, 12] on link "Line Items" at bounding box center [93, 12] width 32 height 12
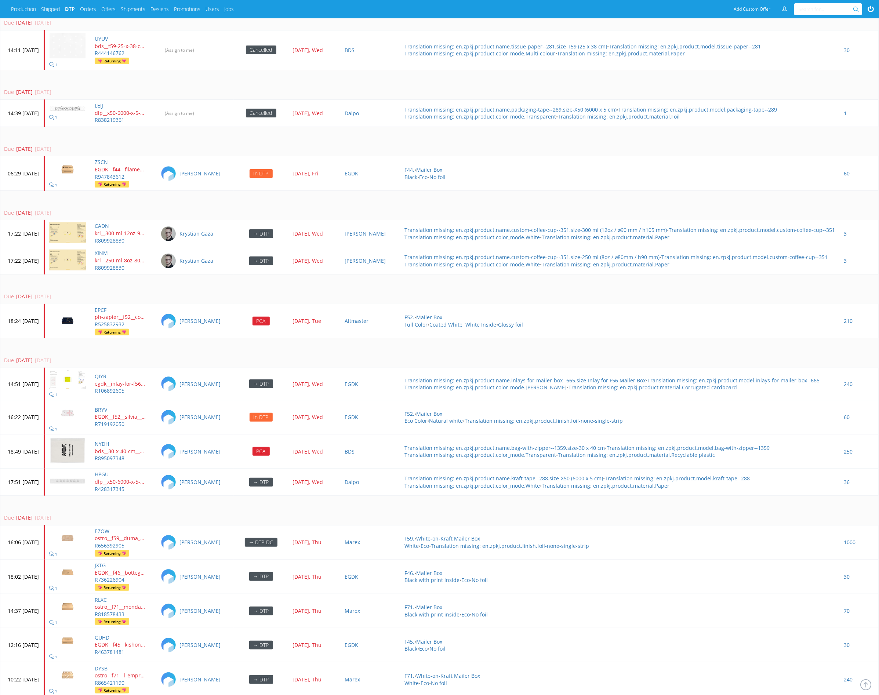
scroll to position [1777, 0]
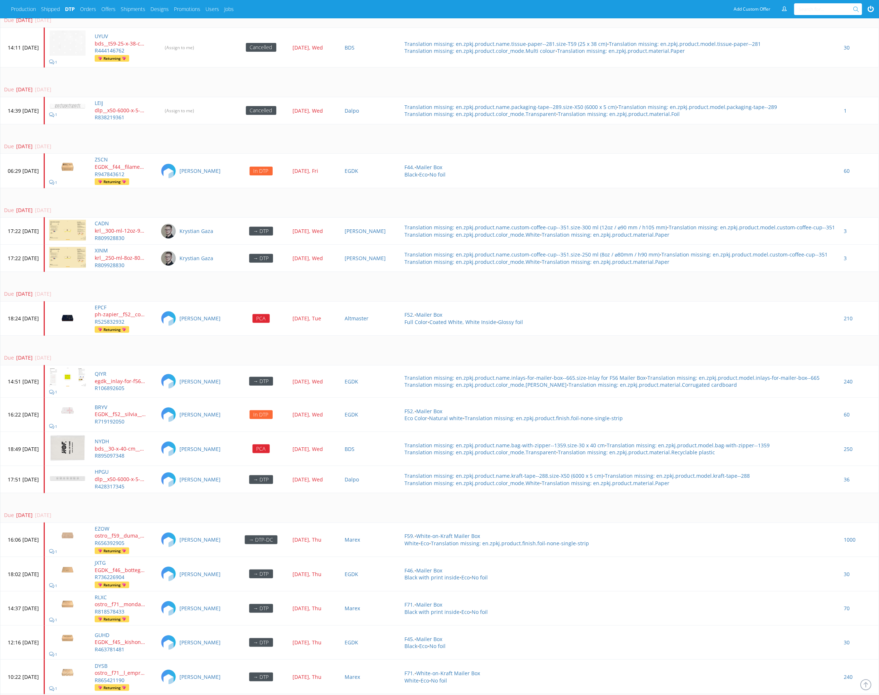
click at [408, 336] on td "Due [DATE] [DATE]" at bounding box center [439, 351] width 878 height 30
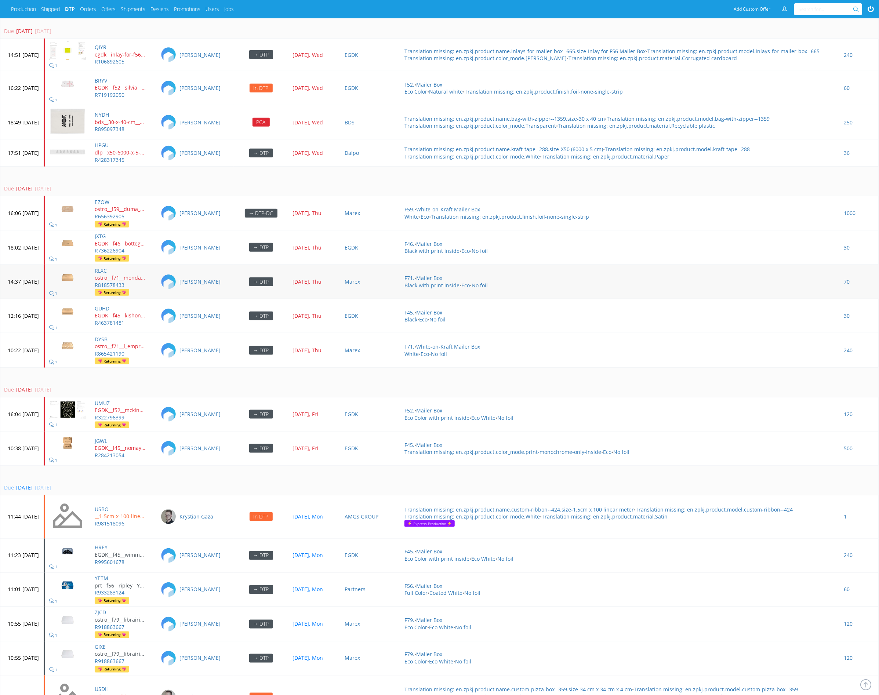
scroll to position [2103, 0]
click at [390, 170] on td "Due [DATE] [DATE]" at bounding box center [439, 182] width 878 height 30
click at [390, 172] on td "Due 4 days ago 25 Sep 2025, Thu" at bounding box center [439, 182] width 878 height 30
click at [390, 171] on td "Due 4 days ago 25 Sep 2025, Thu" at bounding box center [439, 182] width 878 height 30
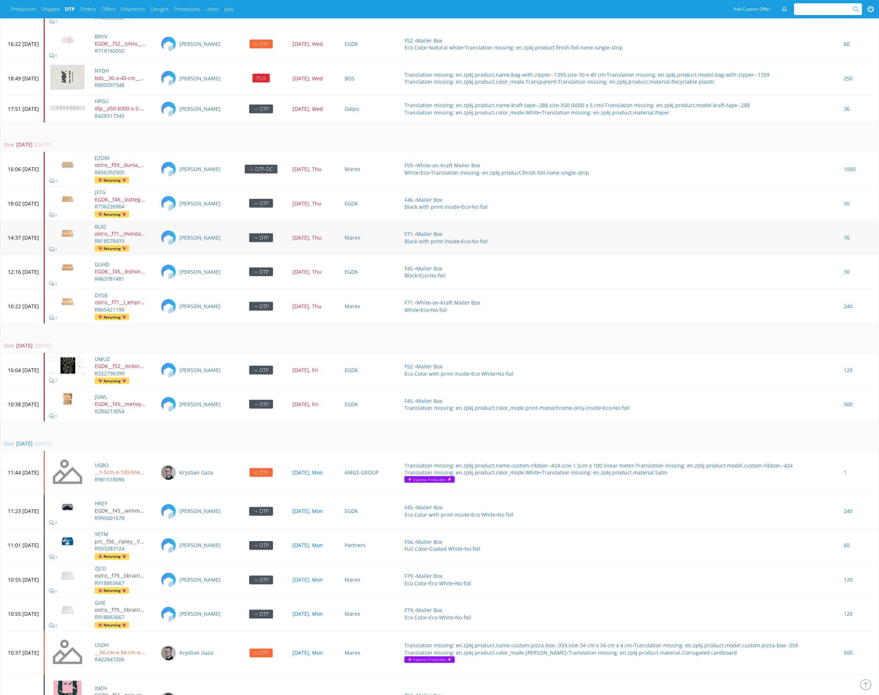
scroll to position [2086, 0]
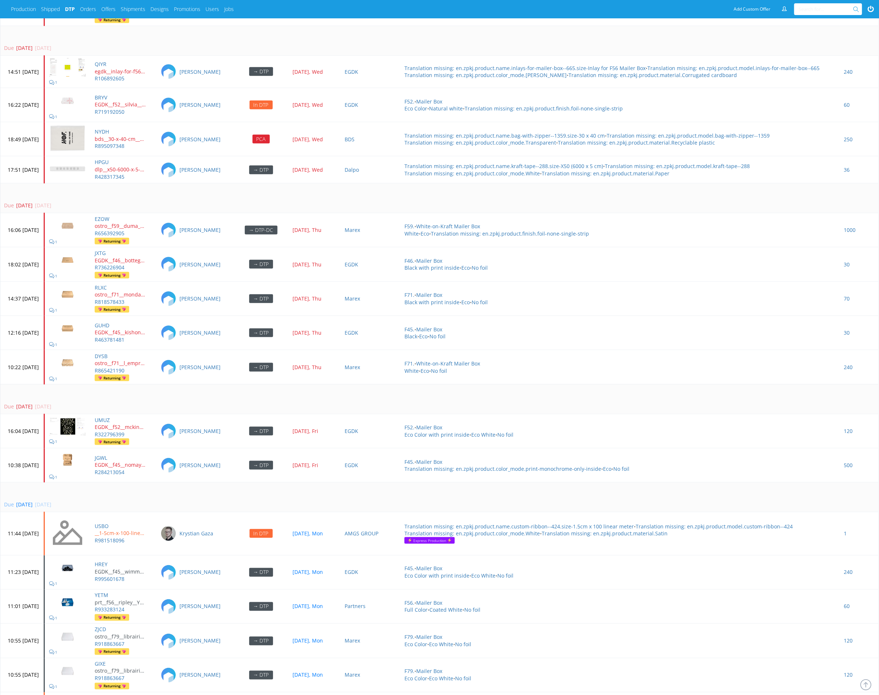
click at [378, 188] on td "Due 4 days ago 25 Sep 2025, Thu" at bounding box center [439, 198] width 878 height 30
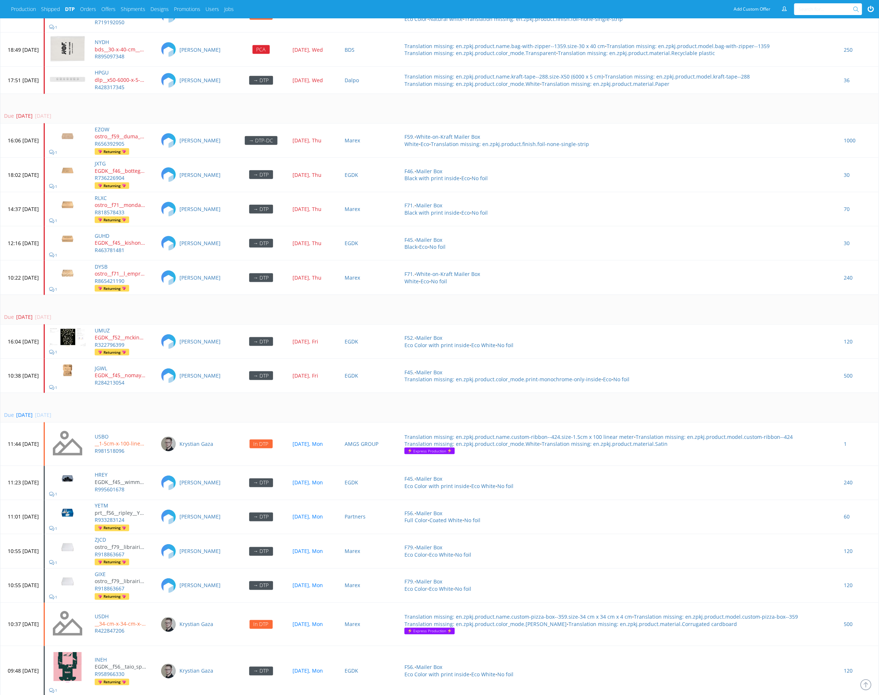
scroll to position [2281, 0]
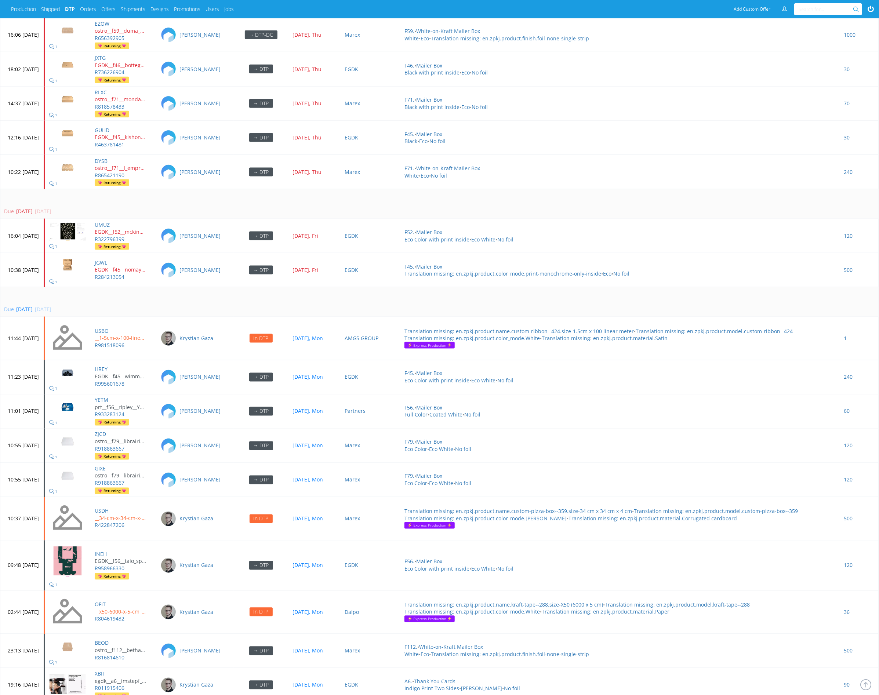
click at [378, 189] on td "Due 3 days ago 26 Sep 2025, Fri" at bounding box center [439, 204] width 878 height 30
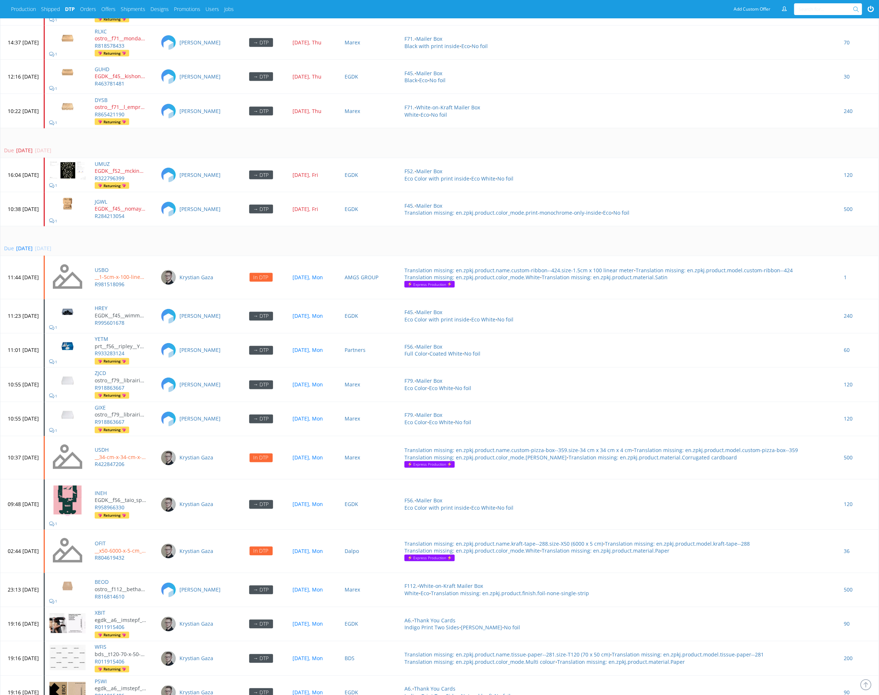
scroll to position [2008, 0]
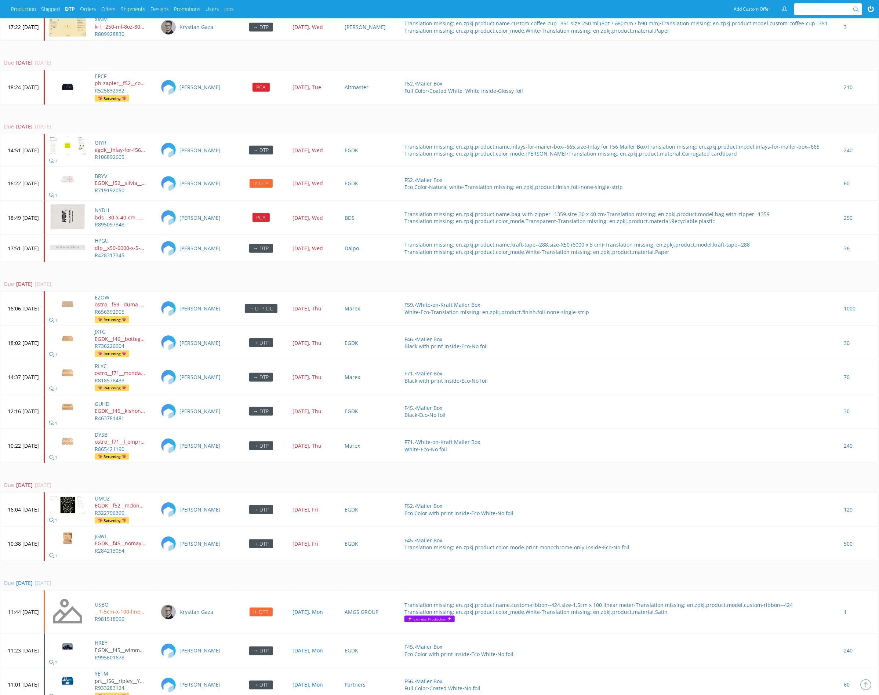
click at [381, 109] on td "Due 5 days ago 24 Sep 2025, Wed" at bounding box center [439, 120] width 878 height 30
click at [379, 105] on td "Due 5 days ago 24 Sep 2025, Wed" at bounding box center [439, 120] width 878 height 30
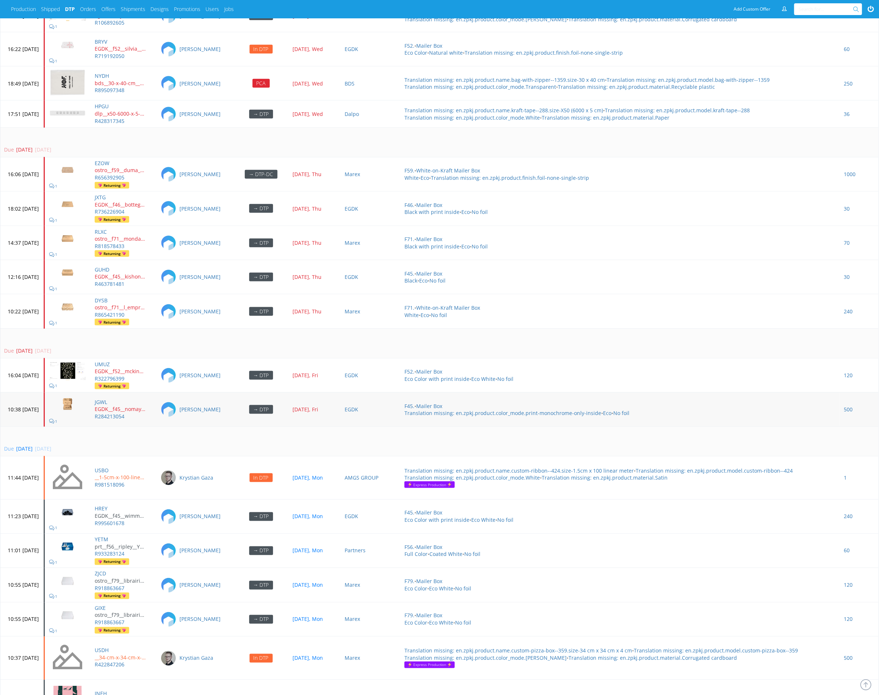
scroll to position [2139, 0]
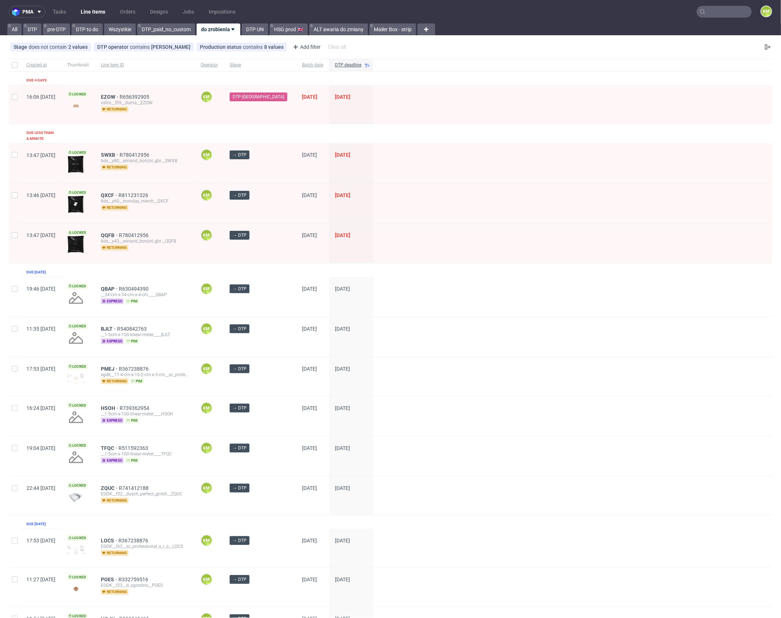
click at [145, 134] on div "Created at Thumbnail Line item ID Operator Stage Batch date DTP deadline Due 4 …" at bounding box center [391, 514] width 764 height 910
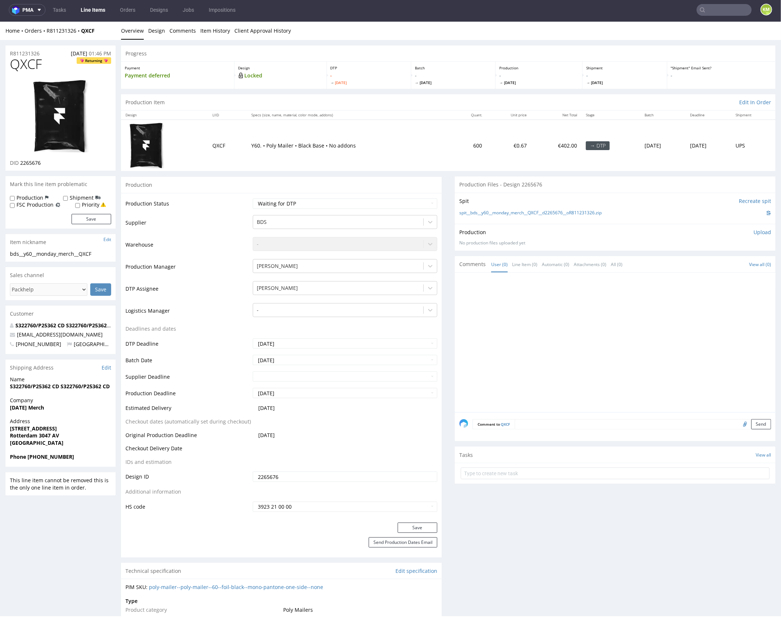
click at [32, 68] on span "QXCF" at bounding box center [26, 64] width 32 height 15
copy span "QXCF"
click at [331, 476] on input "2265676" at bounding box center [345, 476] width 185 height 10
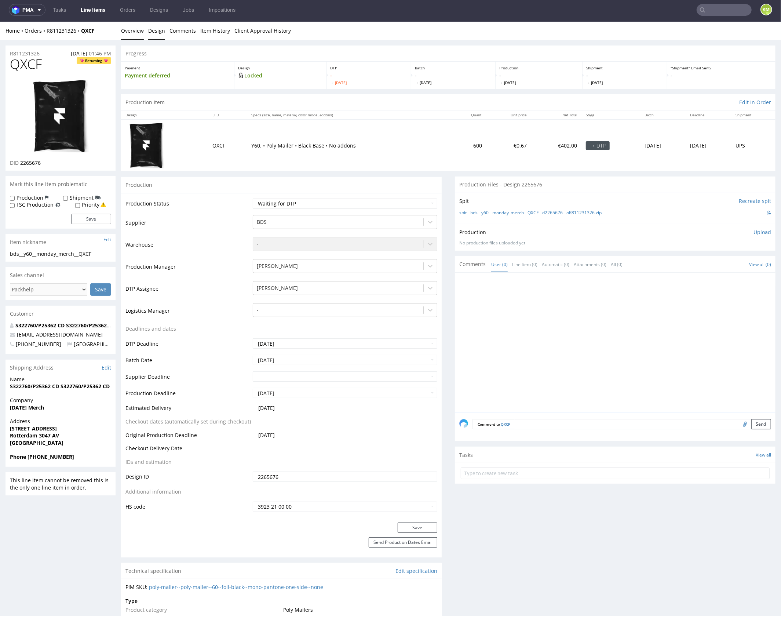
click at [158, 31] on link "Design" at bounding box center [156, 30] width 17 height 18
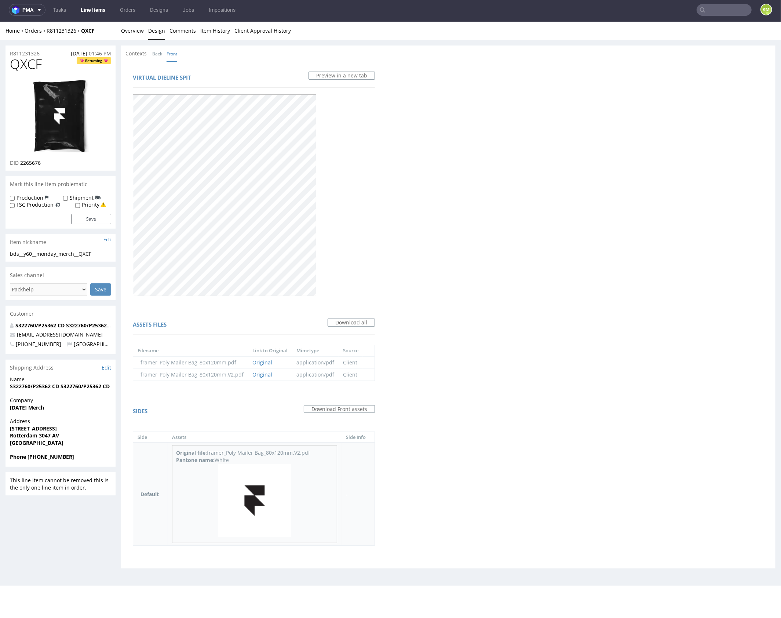
click at [267, 487] on img at bounding box center [254, 499] width 73 height 73
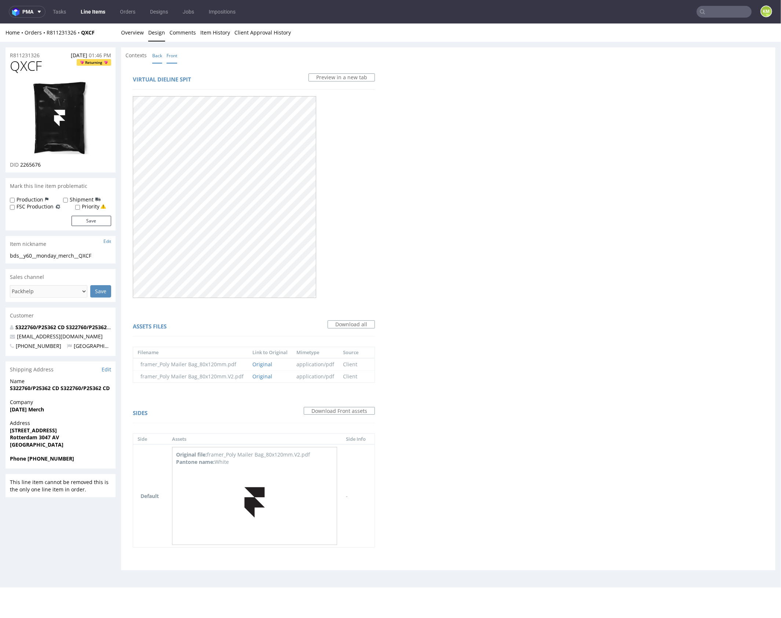
click at [157, 56] on link "Back" at bounding box center [157, 55] width 10 height 16
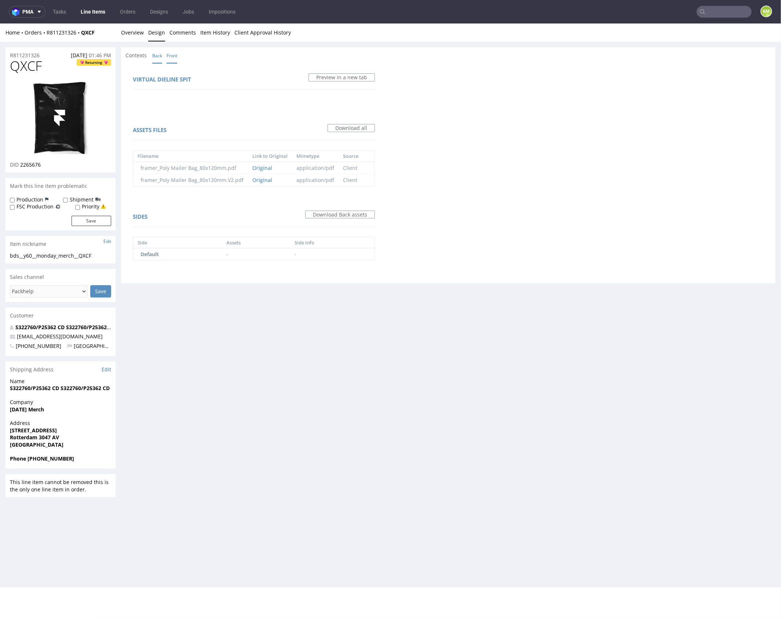
click at [169, 54] on link "Front" at bounding box center [172, 55] width 11 height 16
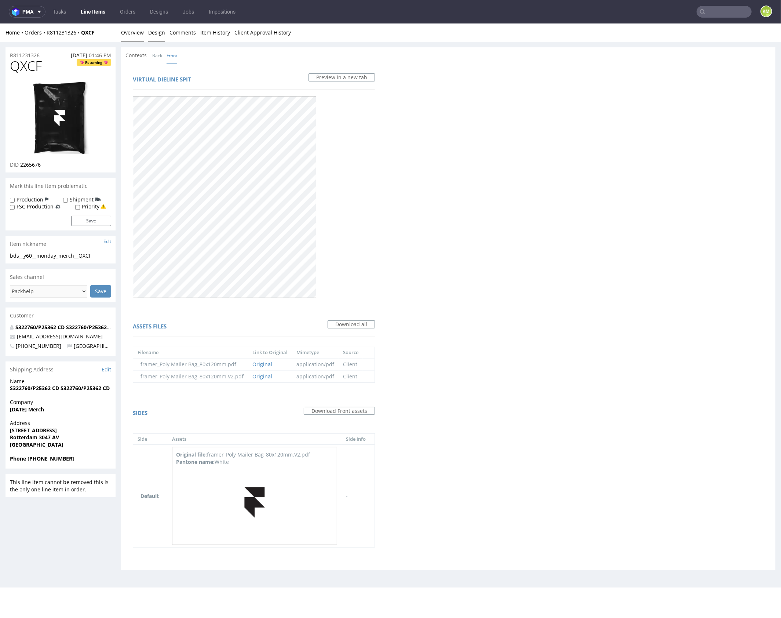
click at [141, 36] on link "Overview" at bounding box center [132, 32] width 23 height 18
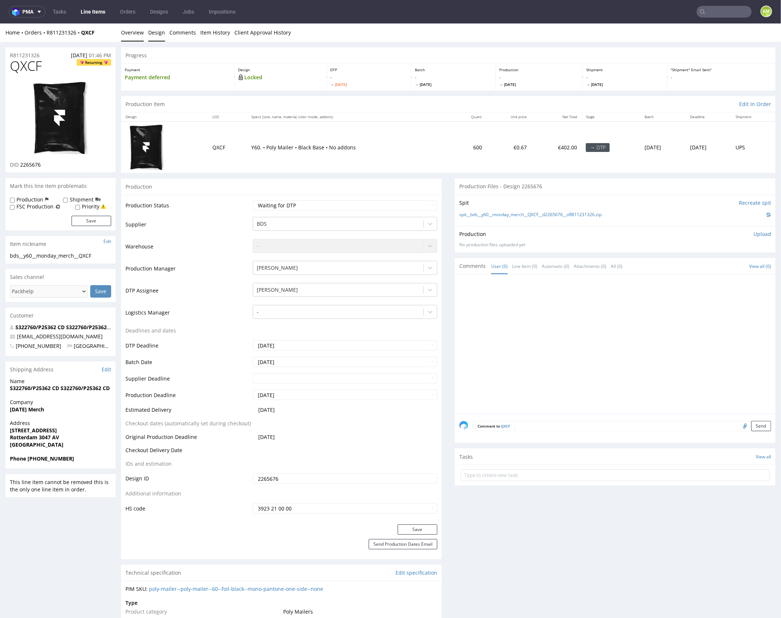
click at [157, 33] on link "Design" at bounding box center [156, 32] width 17 height 18
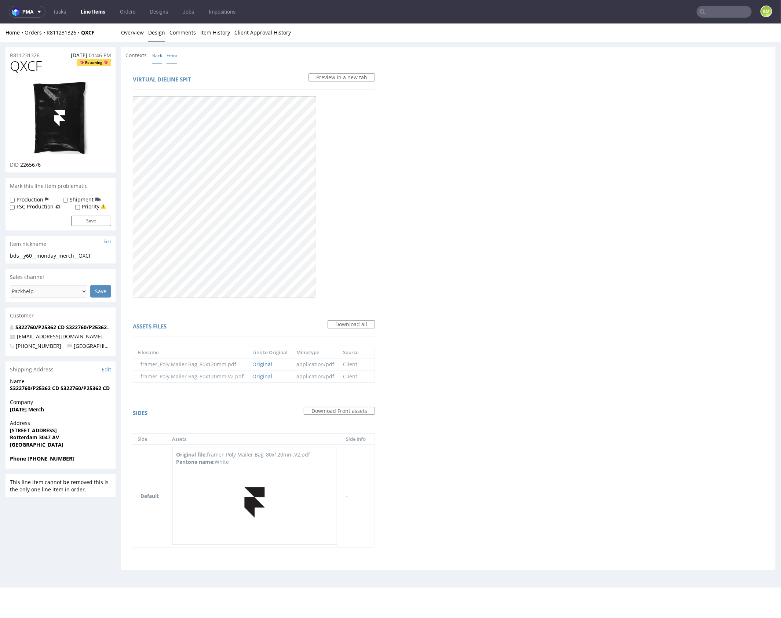
click at [158, 55] on link "Back" at bounding box center [157, 55] width 10 height 16
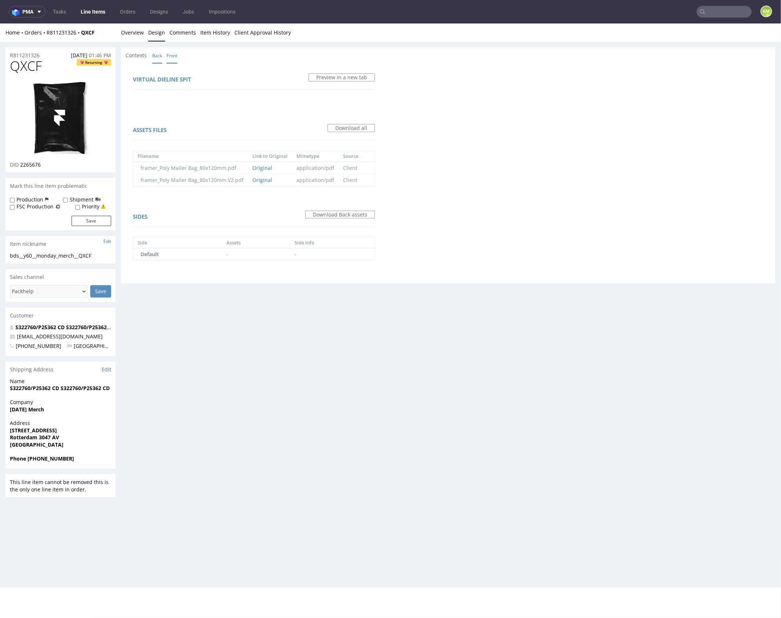
click at [169, 57] on link "Front" at bounding box center [172, 55] width 11 height 16
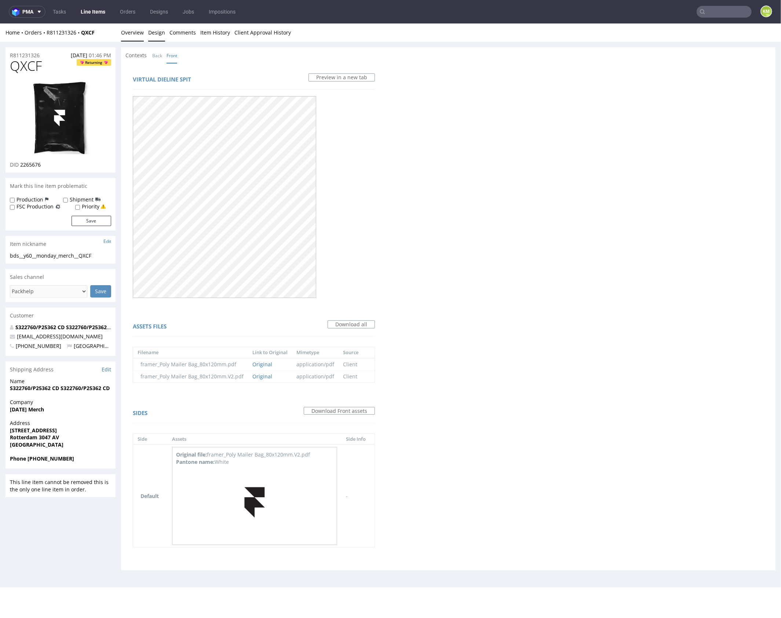
click at [134, 33] on link "Overview" at bounding box center [132, 32] width 23 height 18
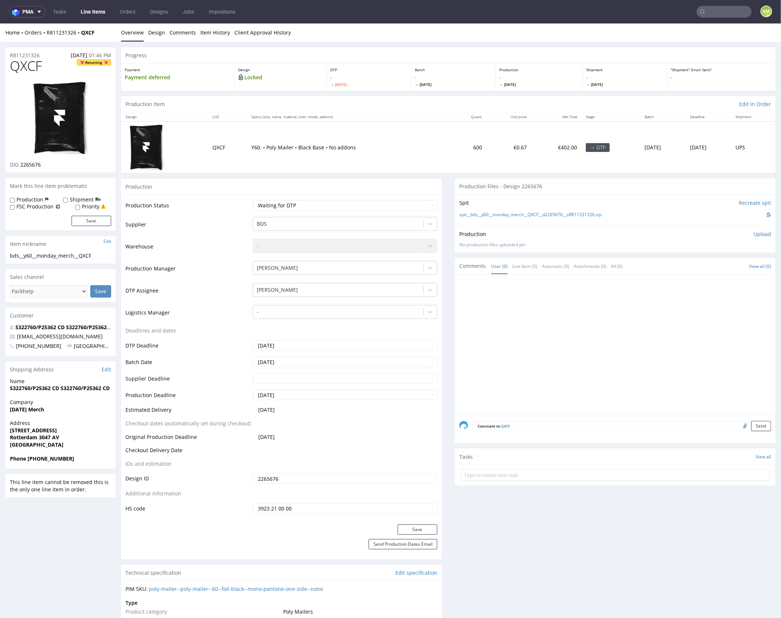
click at [306, 478] on input "2265676" at bounding box center [345, 478] width 185 height 10
click at [693, 331] on div at bounding box center [617, 345] width 316 height 135
click at [25, 66] on span "QXCF" at bounding box center [26, 65] width 32 height 15
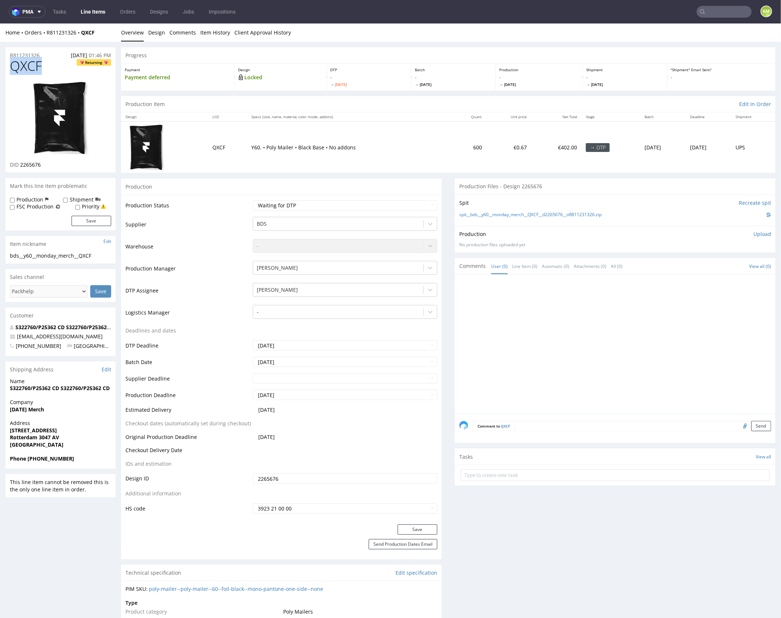
copy span "QXCF"
click at [155, 35] on link "Design" at bounding box center [156, 32] width 17 height 18
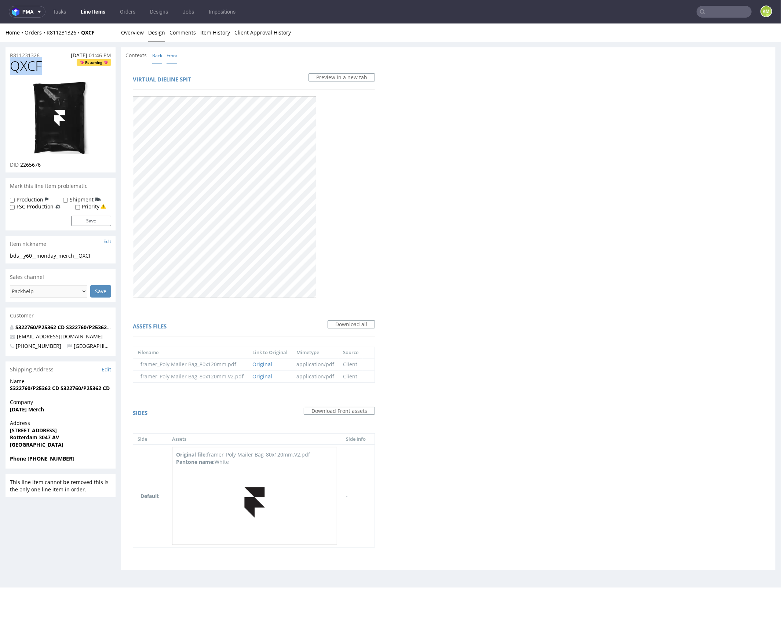
click at [156, 57] on link "Back" at bounding box center [157, 55] width 10 height 16
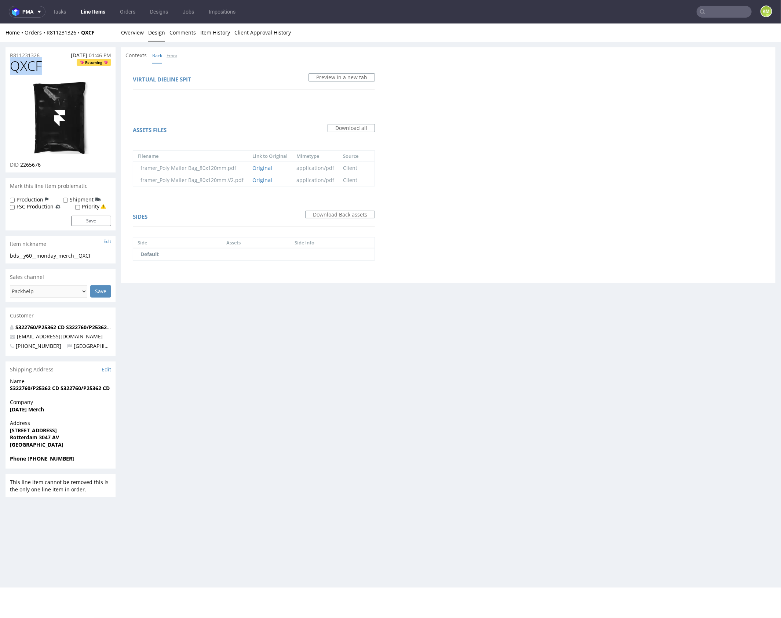
drag, startPoint x: 172, startPoint y: 57, endPoint x: 162, endPoint y: 45, distance: 16.2
click at [172, 57] on link "Front" at bounding box center [172, 55] width 11 height 16
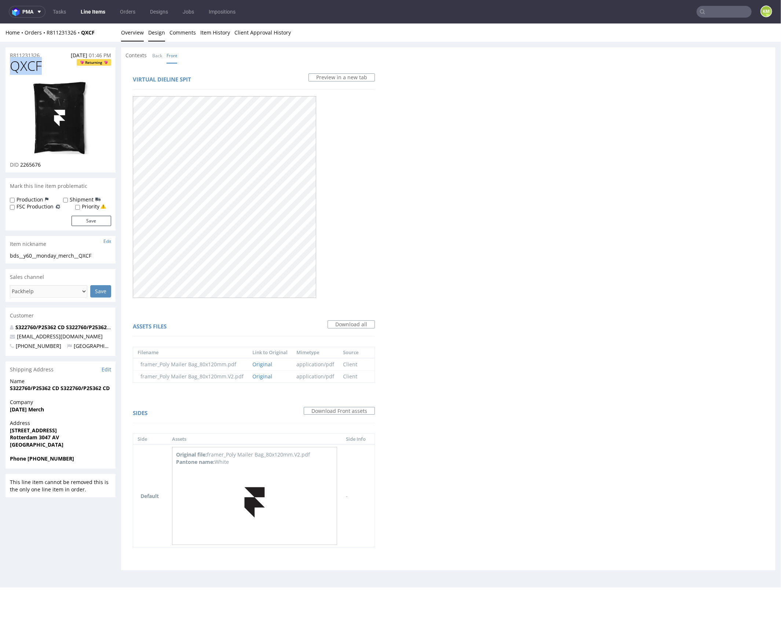
click at [137, 40] on link "Overview" at bounding box center [132, 32] width 23 height 18
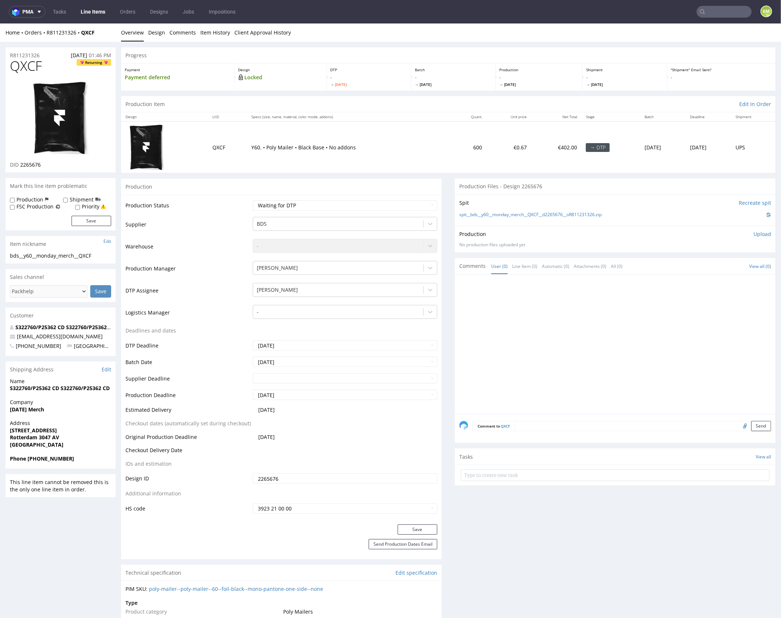
click at [581, 411] on div at bounding box center [617, 345] width 316 height 135
click at [556, 305] on div at bounding box center [617, 345] width 316 height 135
click at [754, 235] on p "Upload" at bounding box center [763, 233] width 18 height 7
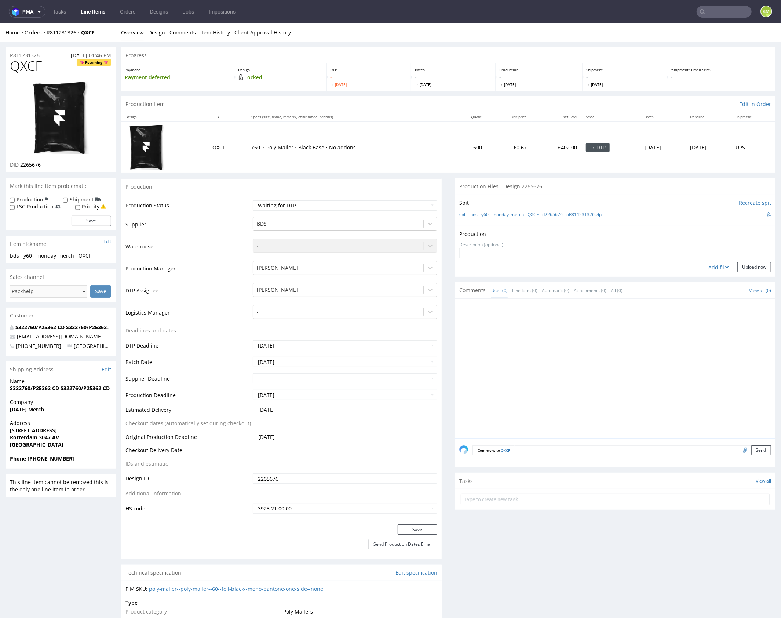
click at [712, 269] on div "Add files" at bounding box center [719, 267] width 37 height 11
type input "C:\fakepath\bds__y60__monday_merch__QXCF__d2265676__oR811231326__v4.pdf"
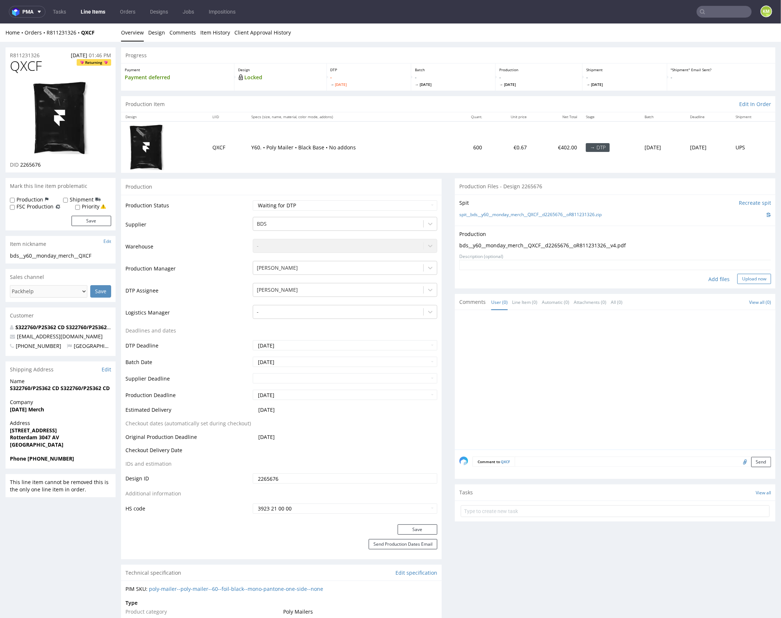
click at [746, 280] on button "Upload now" at bounding box center [754, 278] width 34 height 10
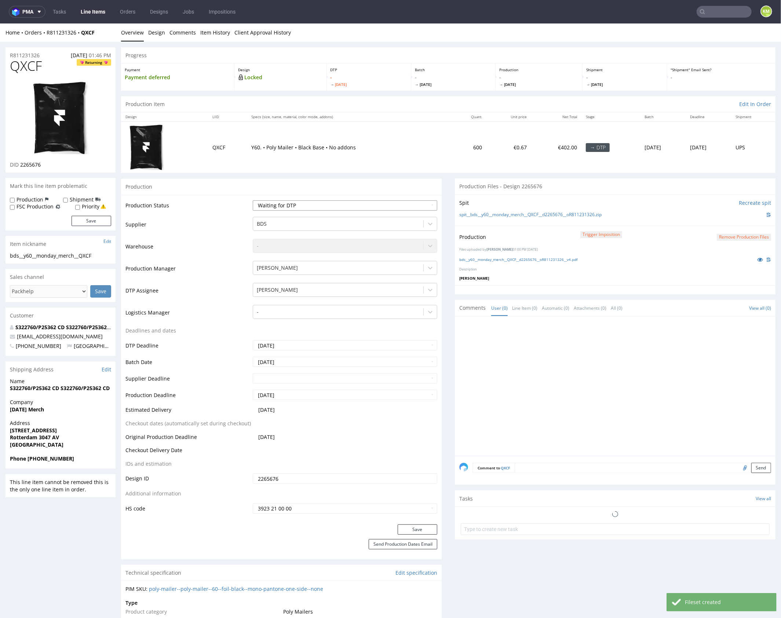
click at [381, 206] on select "Waiting for Artwork Waiting for Diecut Waiting for Mockup Waiting for DTP Waiti…" at bounding box center [345, 205] width 185 height 10
select select "dtp_production_ready"
click at [253, 200] on select "Waiting for Artwork Waiting for Diecut Waiting for Mockup Waiting for DTP Waiti…" at bounding box center [345, 205] width 185 height 10
click at [416, 528] on button "Save" at bounding box center [418, 529] width 40 height 10
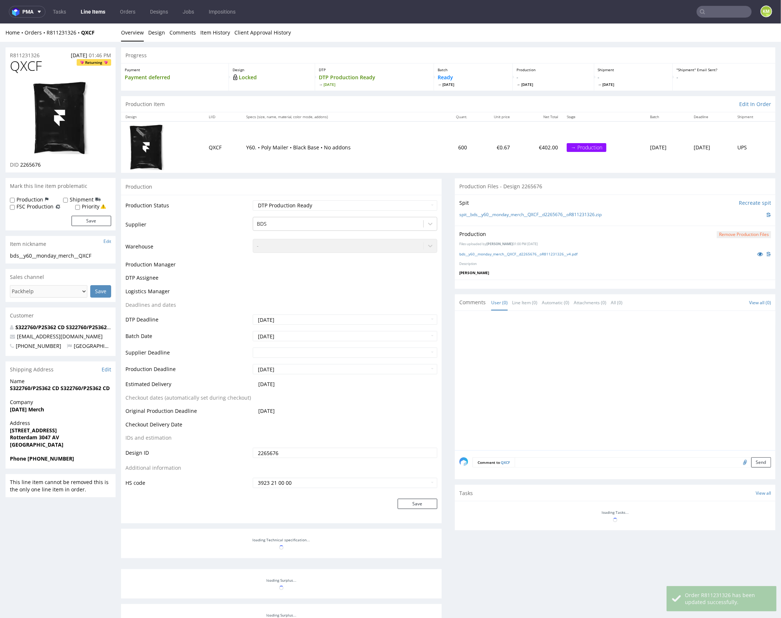
click at [515, 373] on div at bounding box center [617, 382] width 316 height 135
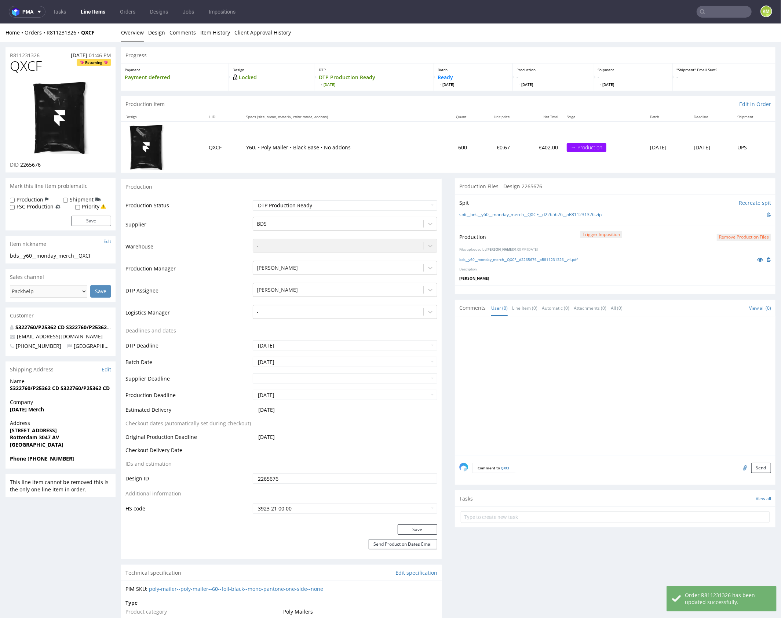
click at [631, 389] on div at bounding box center [617, 387] width 316 height 135
click at [631, 388] on div at bounding box center [617, 387] width 316 height 135
click at [631, 389] on div at bounding box center [617, 387] width 316 height 135
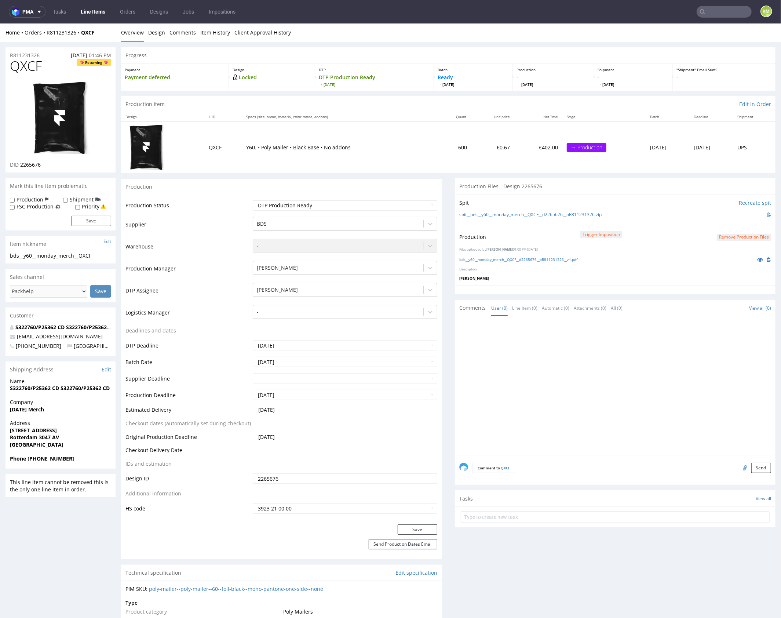
click at [631, 389] on div at bounding box center [617, 387] width 316 height 135
click at [600, 354] on div at bounding box center [617, 387] width 316 height 135
click at [607, 357] on div at bounding box center [617, 387] width 316 height 135
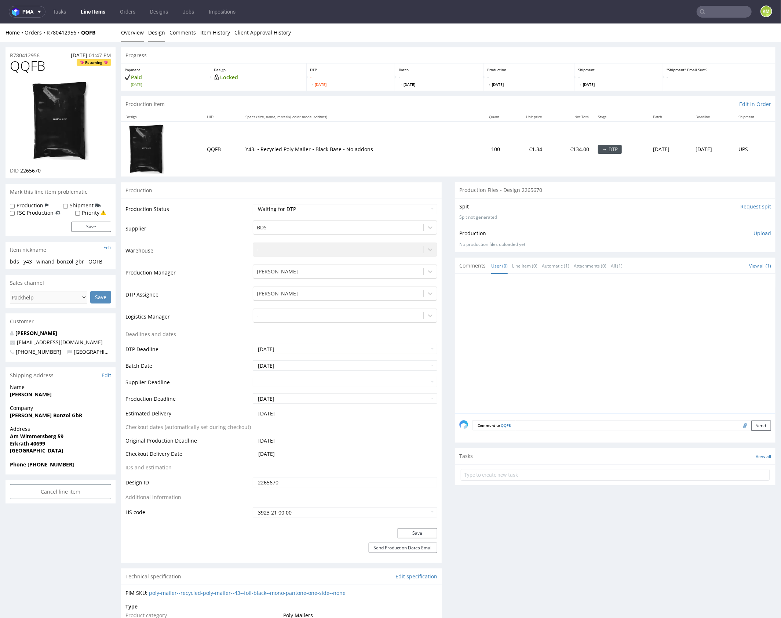
click at [160, 32] on link "Design" at bounding box center [156, 32] width 17 height 18
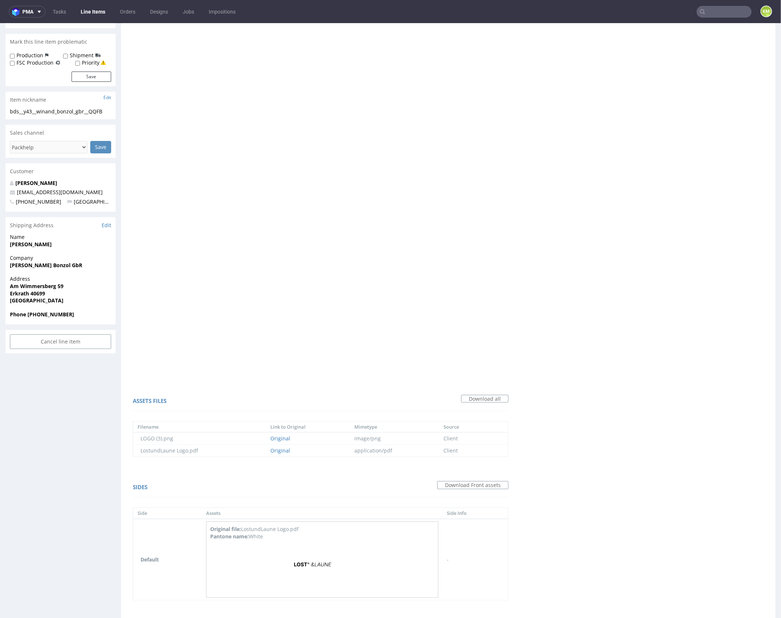
scroll to position [169, 0]
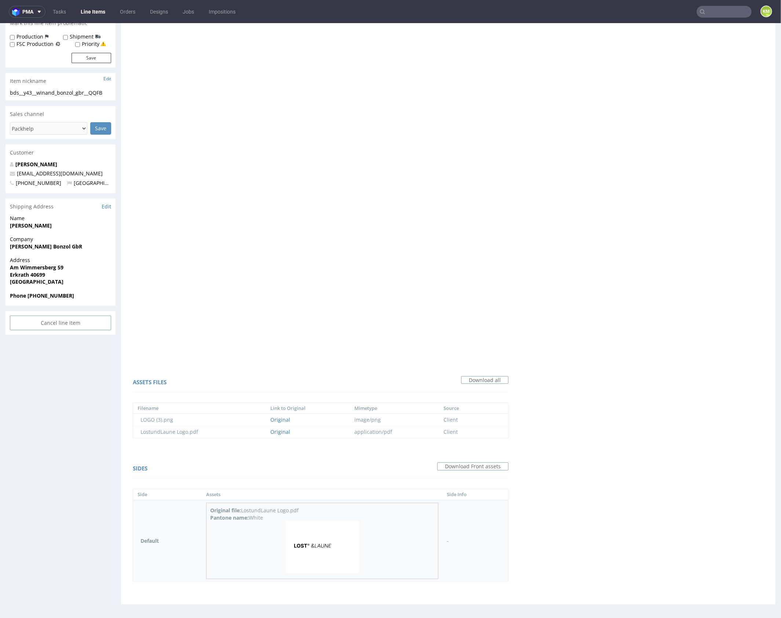
click at [327, 549] on img at bounding box center [322, 547] width 73 height 52
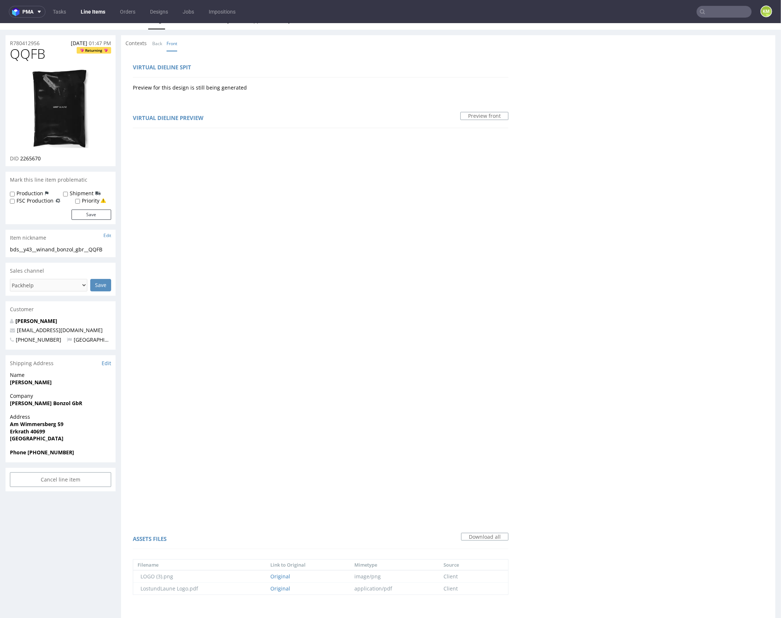
scroll to position [0, 0]
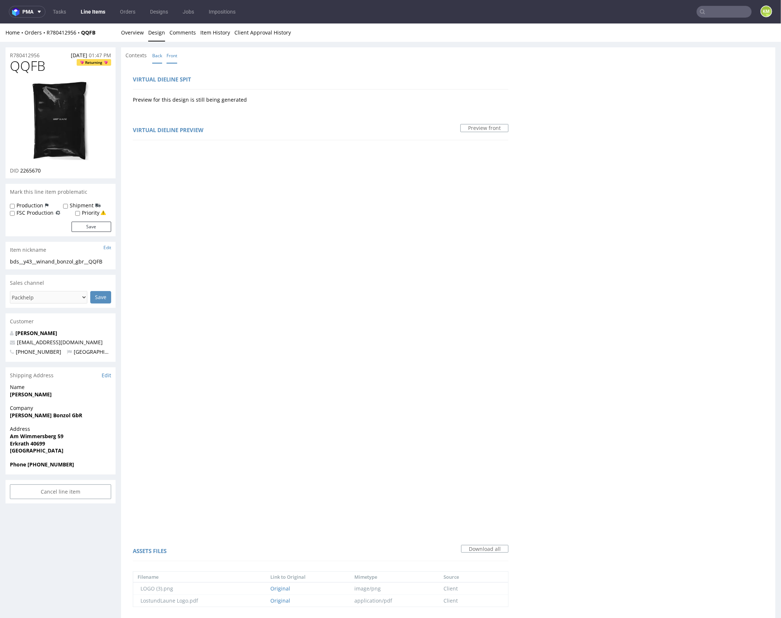
click at [154, 57] on link "Back" at bounding box center [157, 55] width 10 height 16
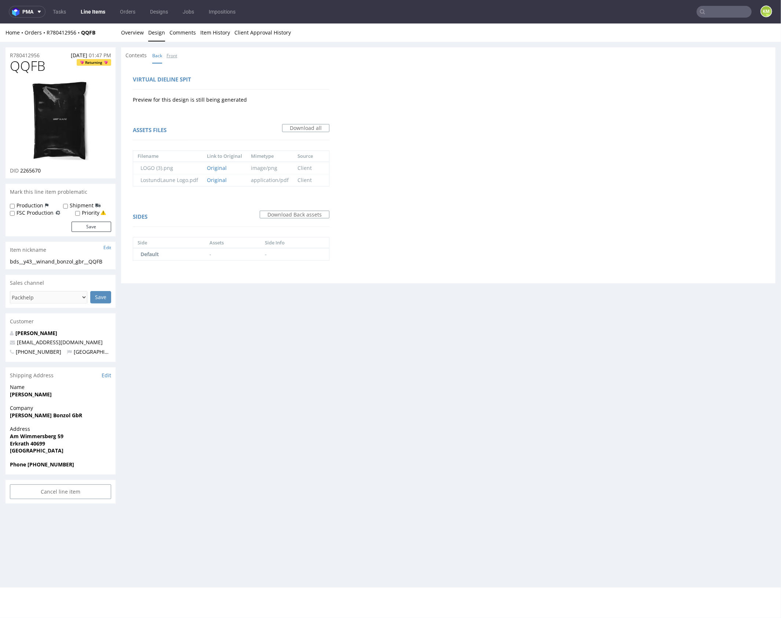
drag, startPoint x: 173, startPoint y: 55, endPoint x: 152, endPoint y: 39, distance: 26.7
click at [173, 55] on link "Front" at bounding box center [172, 55] width 11 height 16
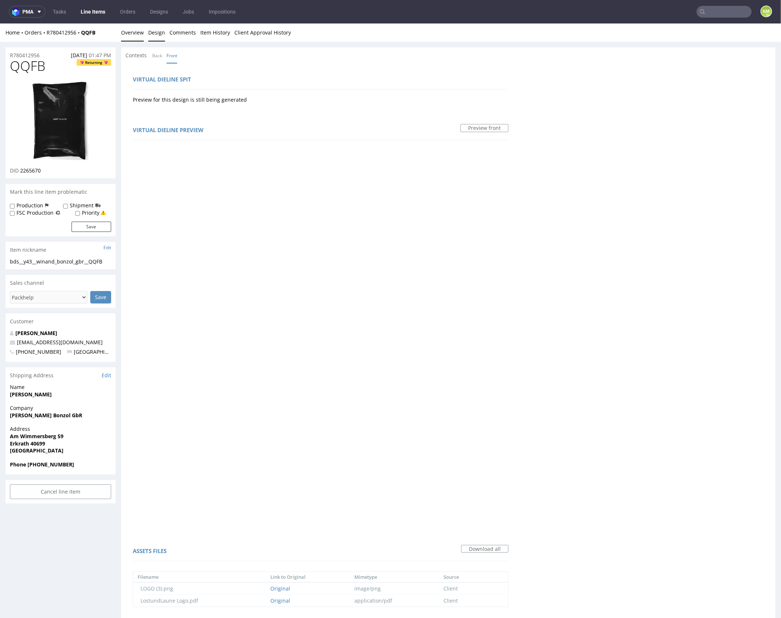
click at [138, 33] on link "Overview" at bounding box center [132, 32] width 23 height 18
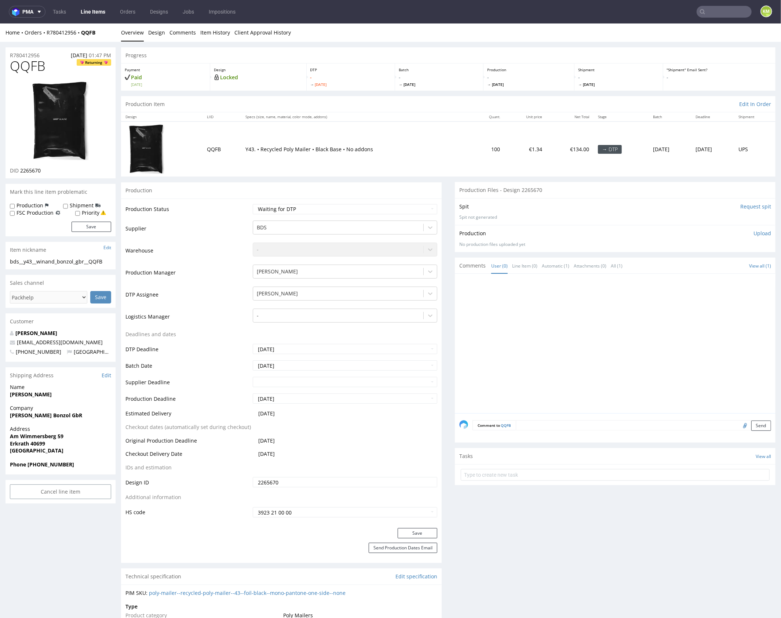
click at [20, 69] on span "QQFB" at bounding box center [28, 65] width 36 height 15
drag, startPoint x: 153, startPoint y: 36, endPoint x: 183, endPoint y: 61, distance: 39.4
click at [153, 36] on link "Design" at bounding box center [156, 32] width 17 height 18
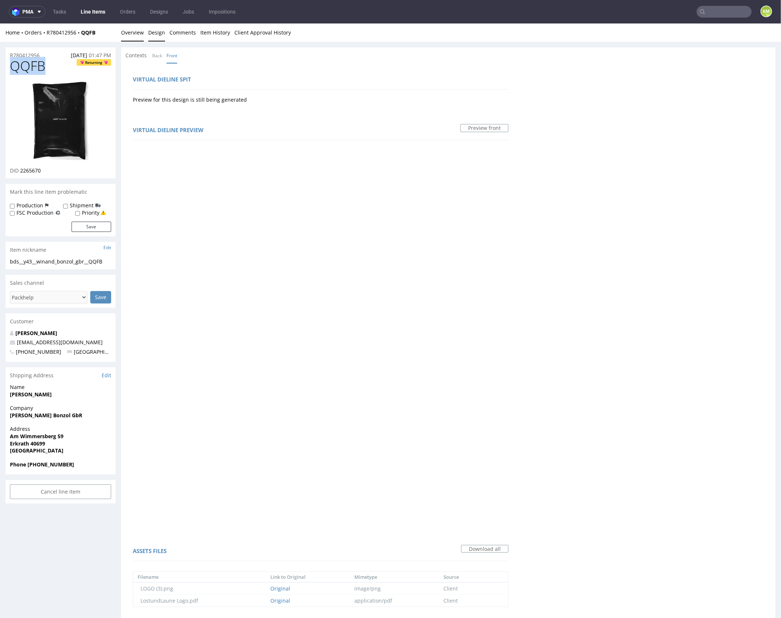
click at [129, 33] on link "Overview" at bounding box center [132, 32] width 23 height 18
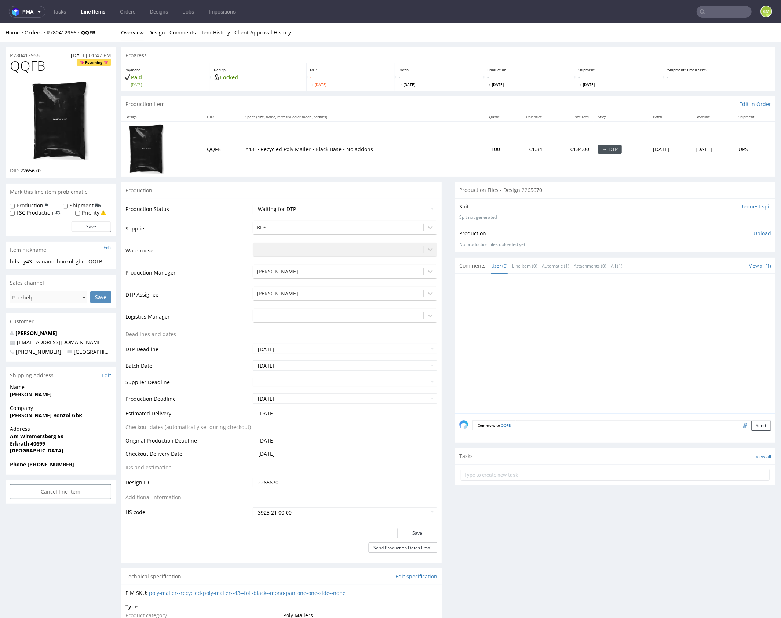
click at [624, 369] on div at bounding box center [617, 345] width 316 height 135
click at [26, 67] on span "QQFB" at bounding box center [28, 65] width 36 height 15
copy span "QQFB"
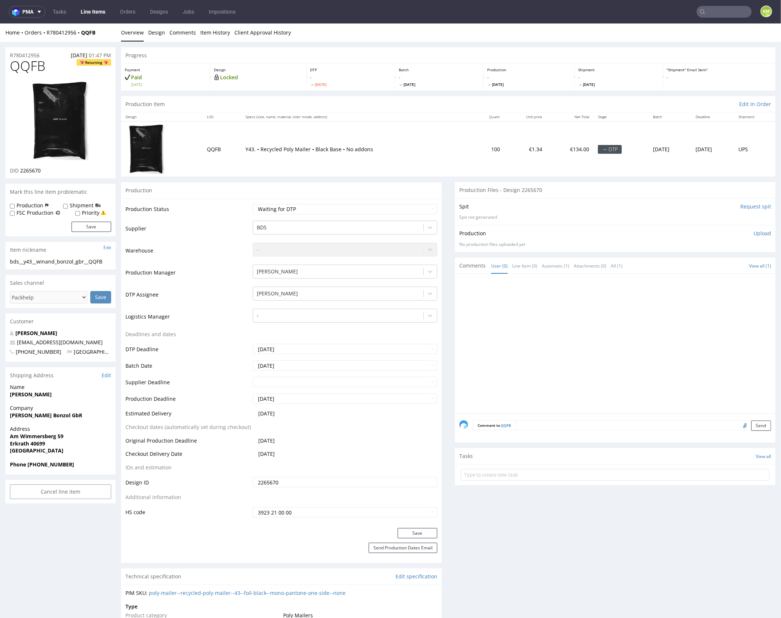
click at [551, 317] on div at bounding box center [617, 345] width 316 height 135
click at [755, 235] on p "Upload" at bounding box center [763, 232] width 18 height 7
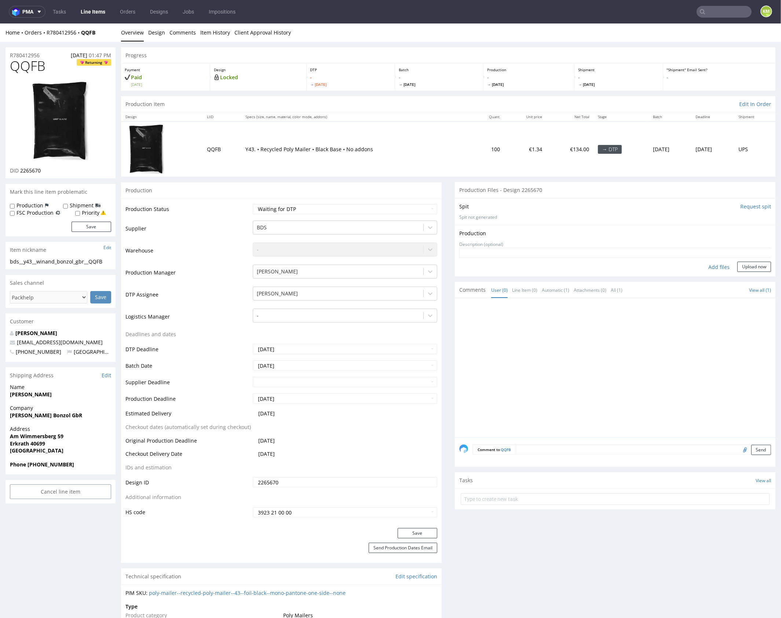
click at [712, 270] on div "Add files" at bounding box center [719, 266] width 37 height 11
type input "C:\fakepath\bds__y43__winand_bonzol_gbr__QQFB__d2265670__oR780412956__v1.pdf"
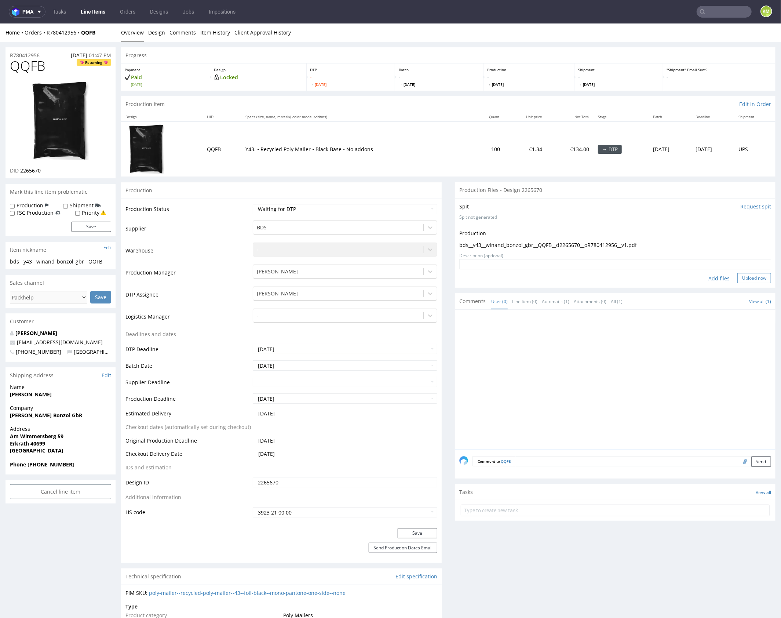
click at [753, 274] on button "Upload now" at bounding box center [754, 278] width 34 height 10
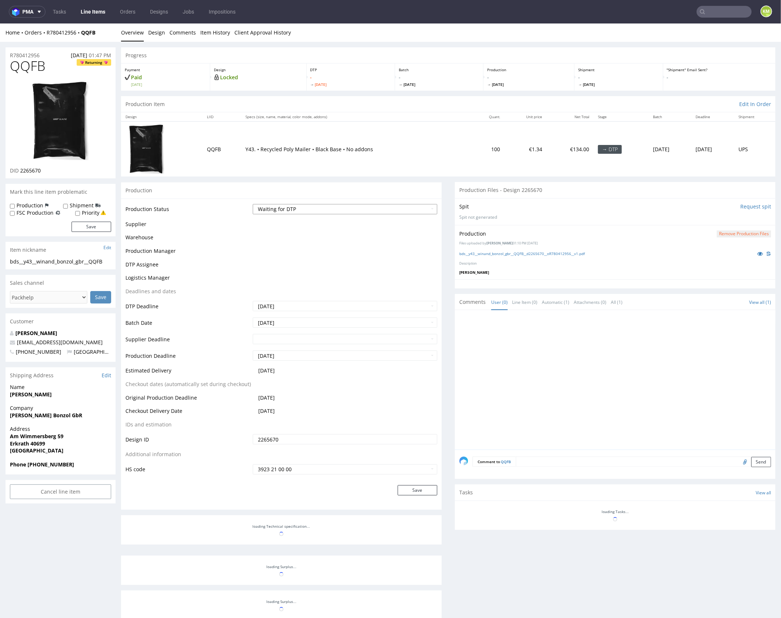
click at [386, 209] on select "Waiting for Artwork Waiting for Diecut Waiting for Mockup Waiting for DTP Waiti…" at bounding box center [345, 209] width 185 height 10
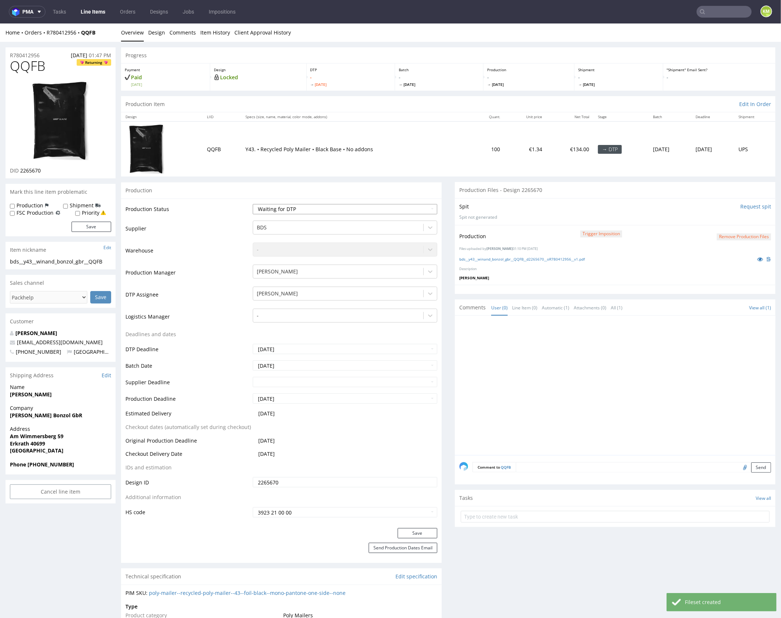
select select "dtp_production_ready"
click at [253, 204] on select "Waiting for Artwork Waiting for Diecut Waiting for Mockup Waiting for DTP Waiti…" at bounding box center [345, 209] width 185 height 10
click at [406, 534] on button "Save" at bounding box center [418, 533] width 40 height 10
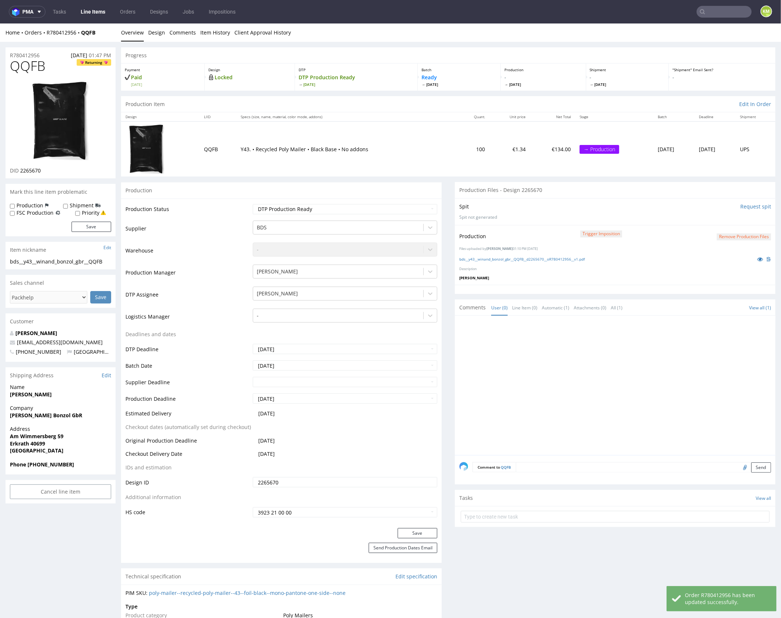
click at [585, 353] on div at bounding box center [617, 387] width 316 height 135
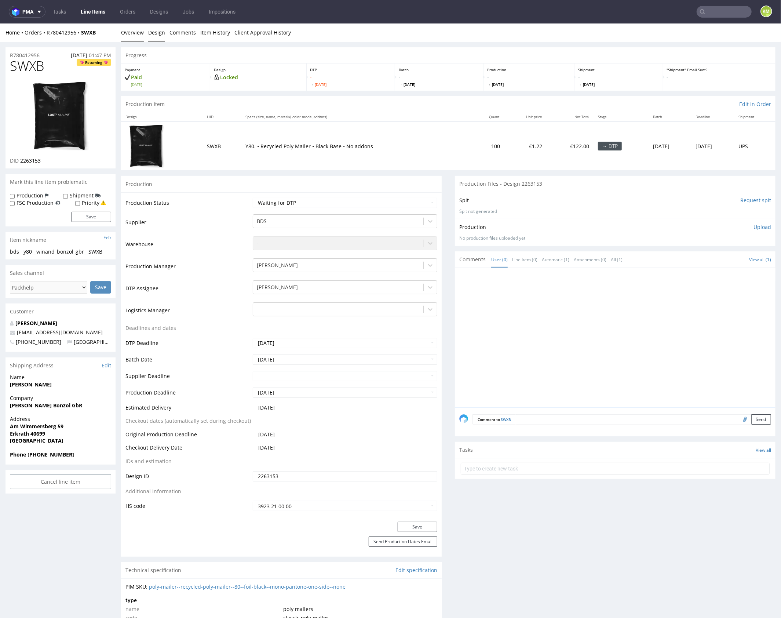
click at [157, 29] on link "Design" at bounding box center [156, 32] width 17 height 18
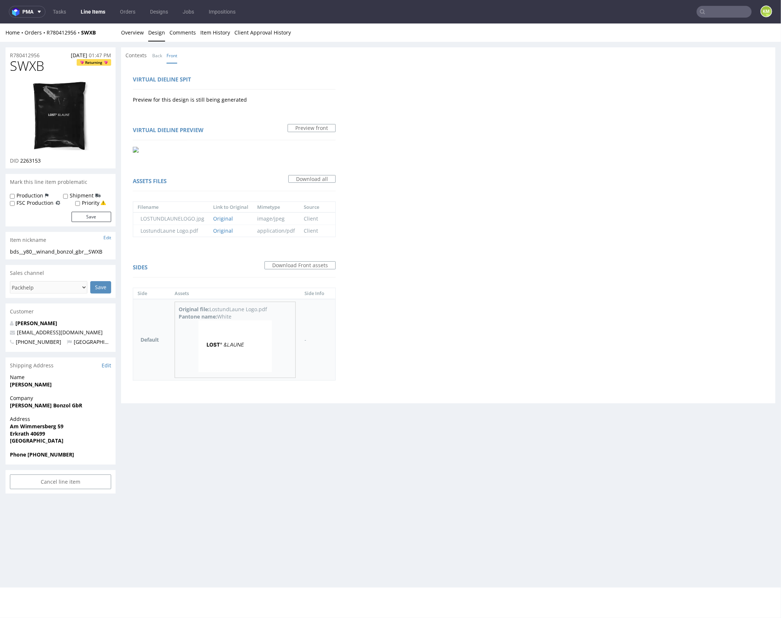
click at [252, 347] on img at bounding box center [234, 346] width 73 height 52
click at [159, 55] on link "Back" at bounding box center [157, 55] width 10 height 16
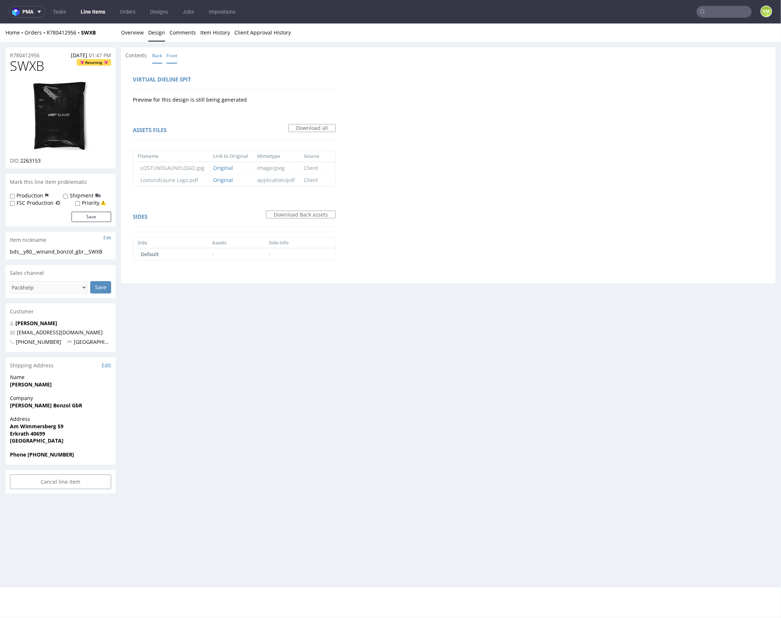
click at [172, 56] on link "Front" at bounding box center [172, 55] width 11 height 16
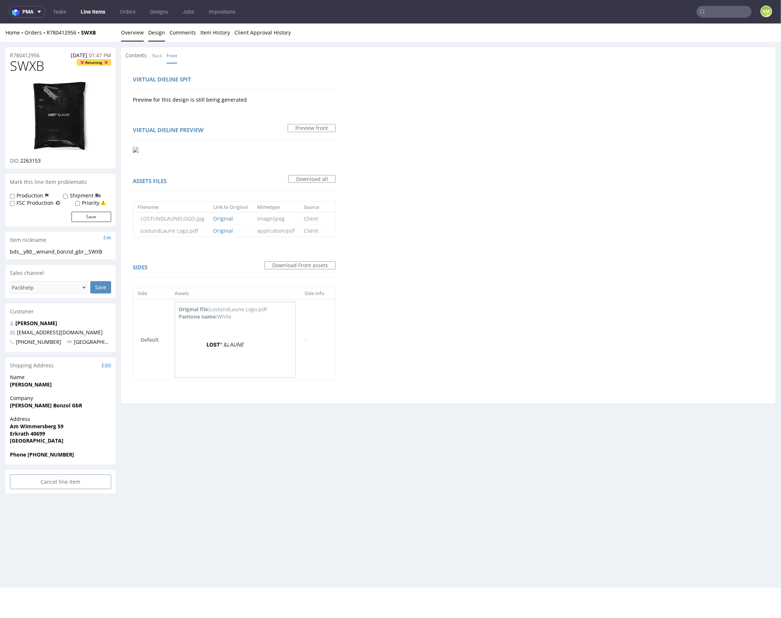
click at [136, 34] on link "Overview" at bounding box center [132, 32] width 23 height 18
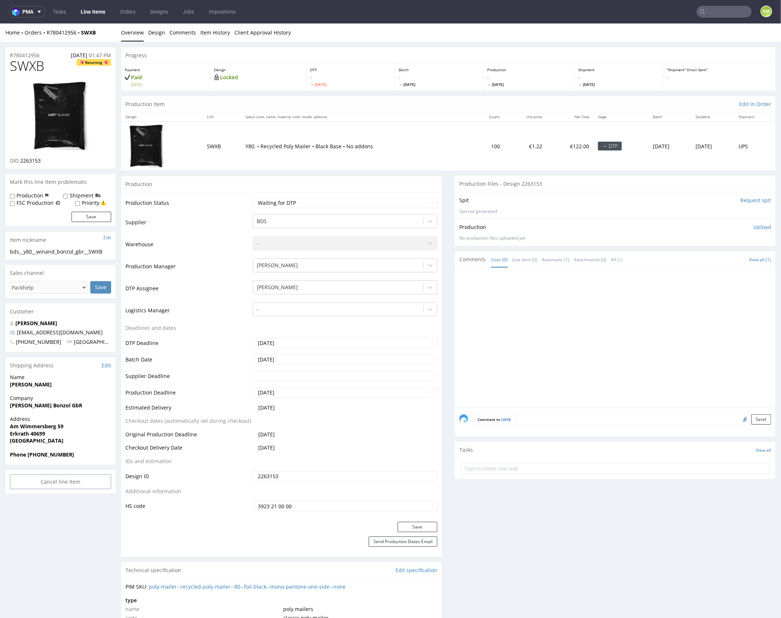
click at [39, 69] on span "SWXB" at bounding box center [27, 65] width 34 height 15
copy span "SWXB"
click at [37, 63] on span "SWXB" at bounding box center [27, 65] width 34 height 15
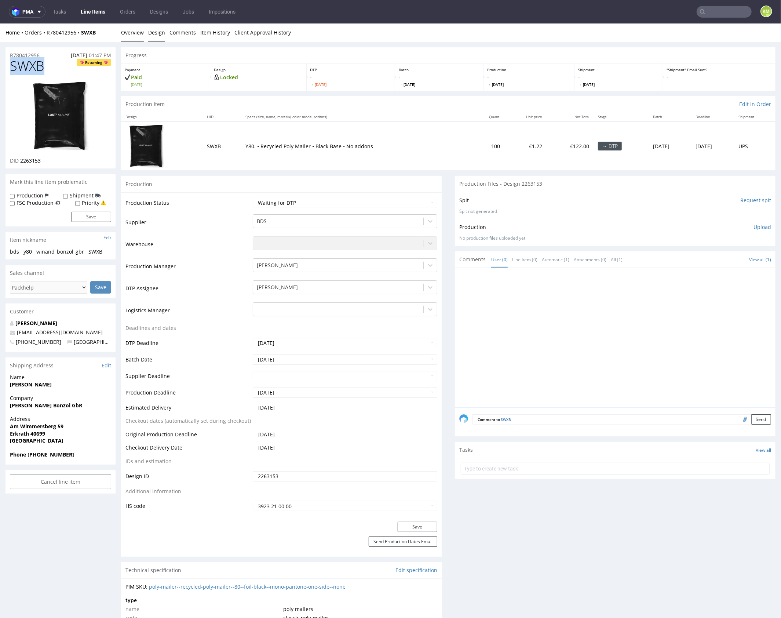
click at [156, 32] on link "Design" at bounding box center [156, 32] width 17 height 18
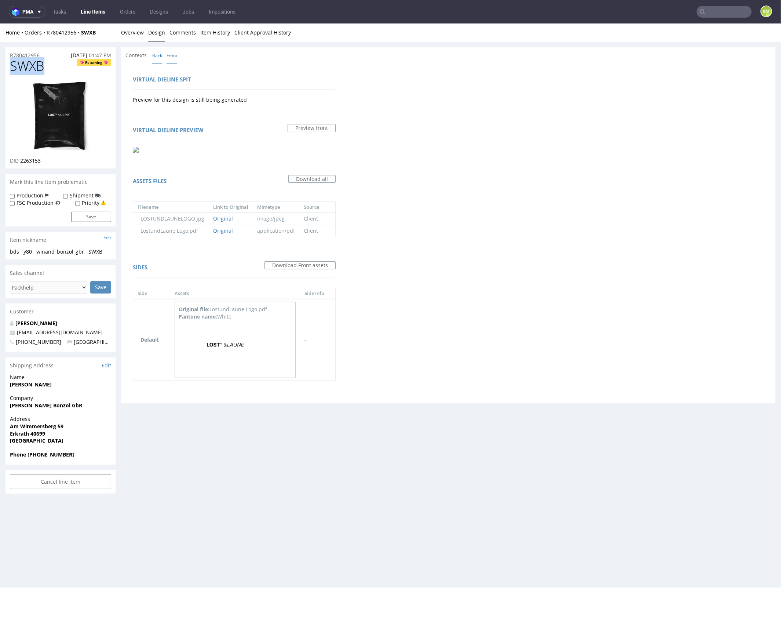
click at [158, 53] on link "Back" at bounding box center [157, 55] width 10 height 16
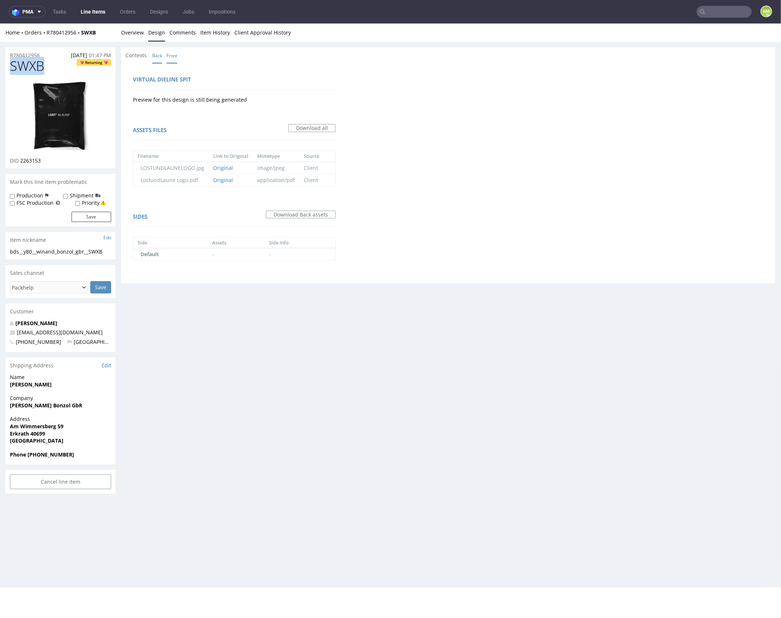
click at [170, 55] on link "Front" at bounding box center [172, 55] width 11 height 16
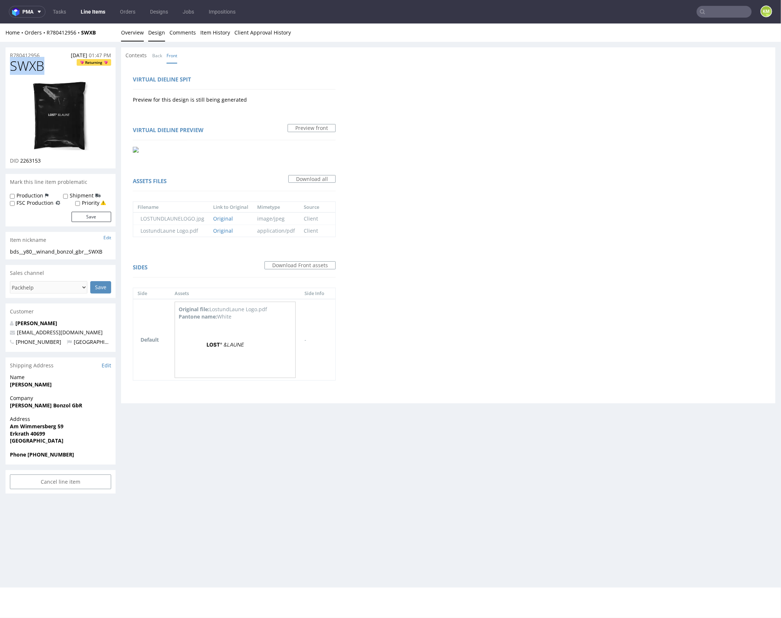
click at [138, 35] on link "Overview" at bounding box center [132, 32] width 23 height 18
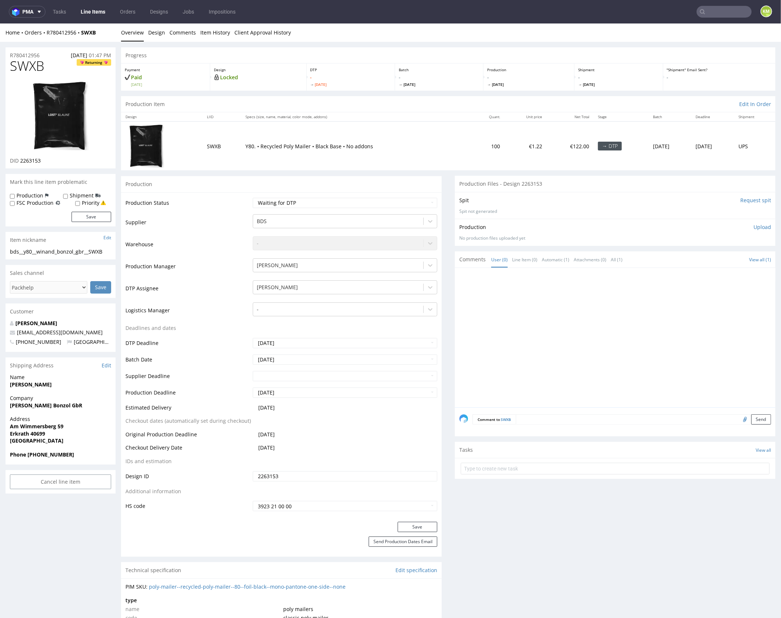
click at [576, 302] on div at bounding box center [617, 339] width 316 height 135
click at [758, 229] on p "Upload" at bounding box center [763, 226] width 18 height 7
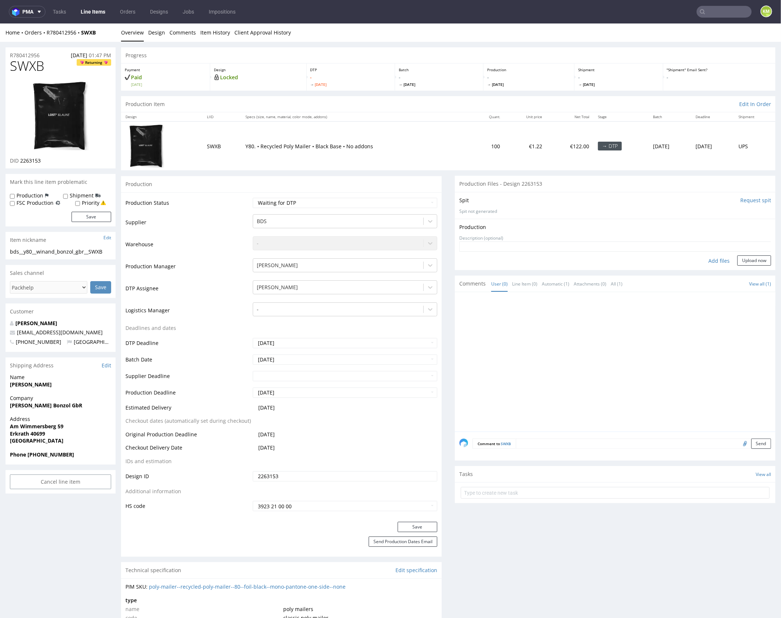
click at [717, 260] on div "Add files" at bounding box center [719, 260] width 37 height 11
type input "C:\fakepath\bds__y80__winand_bonzol_gbr__SWXB__d2263153__oR780412956__v1.pdf"
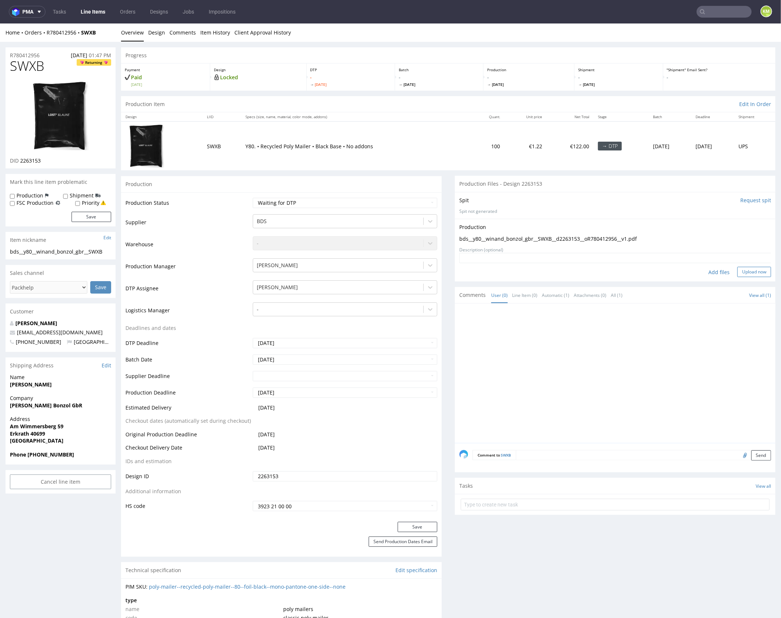
click at [754, 268] on button "Upload now" at bounding box center [754, 271] width 34 height 10
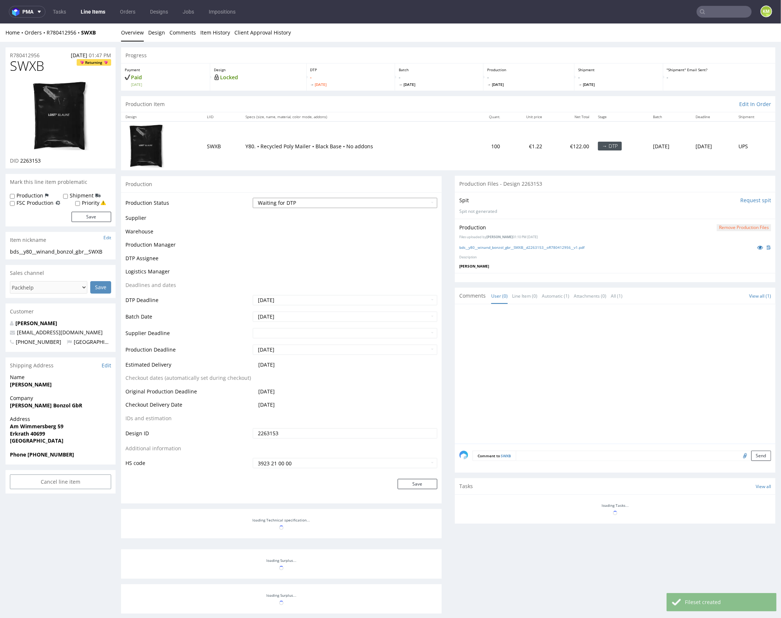
click at [402, 203] on select "Waiting for Artwork Waiting for Diecut Waiting for Mockup Waiting for DTP Waiti…" at bounding box center [345, 202] width 185 height 10
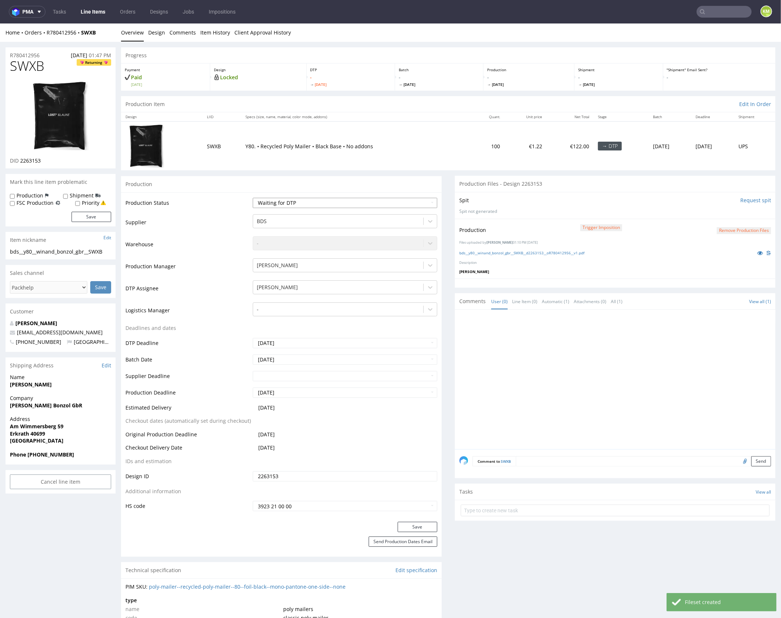
select select "dtp_production_ready"
click at [253, 197] on select "Waiting for Artwork Waiting for Diecut Waiting for Mockup Waiting for DTP Waiti…" at bounding box center [345, 202] width 185 height 10
click at [415, 525] on button "Save" at bounding box center [418, 526] width 40 height 10
click at [514, 382] on div at bounding box center [617, 381] width 316 height 135
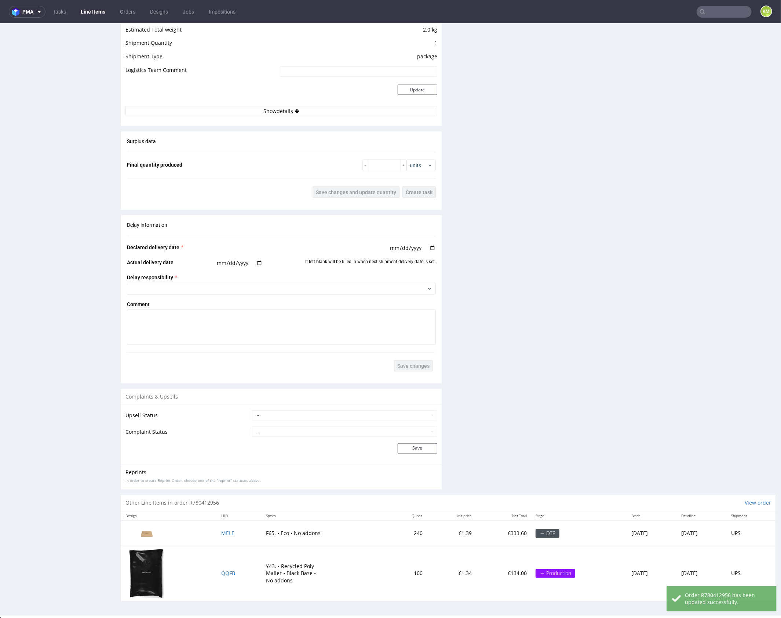
scroll to position [820, 0]
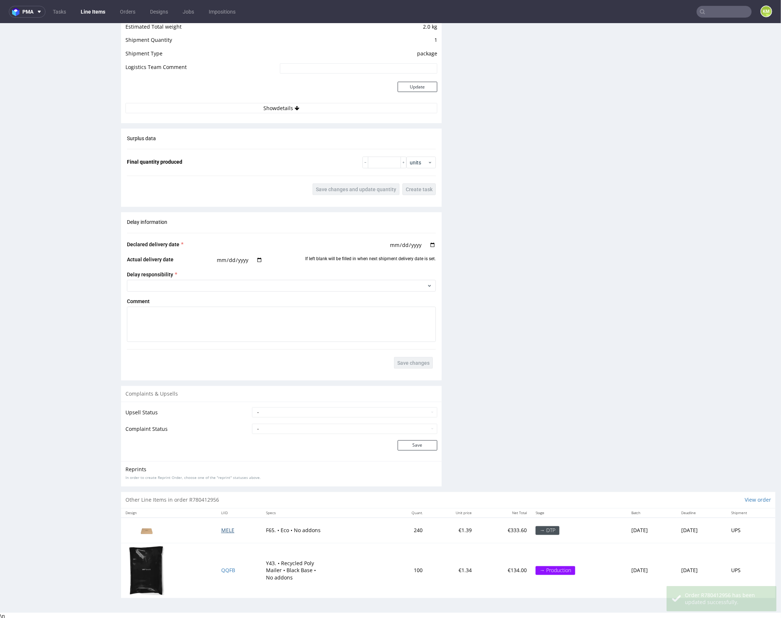
click at [221, 527] on span "MELE" at bounding box center [227, 529] width 13 height 7
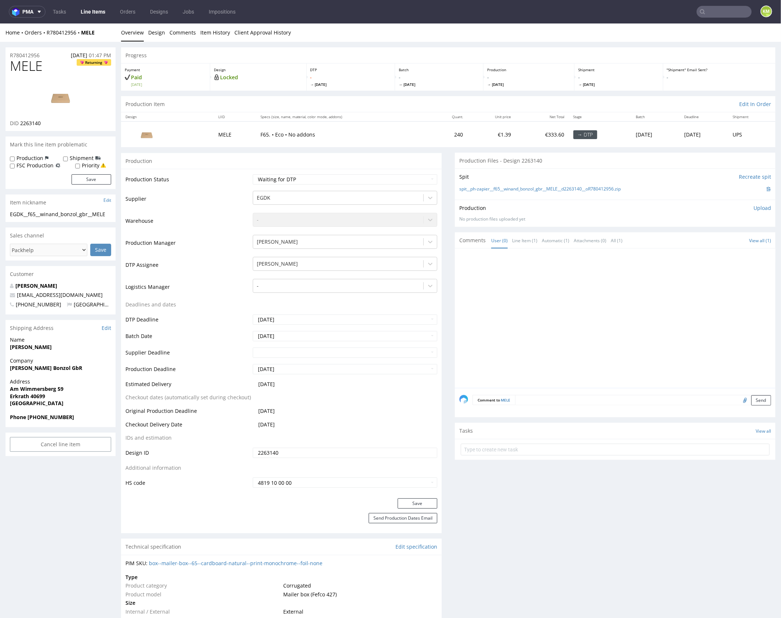
click at [526, 311] on div at bounding box center [617, 319] width 316 height 135
drag, startPoint x: 576, startPoint y: 369, endPoint x: 575, endPoint y: 247, distance: 122.2
click at [575, 366] on div at bounding box center [617, 319] width 316 height 135
drag, startPoint x: 633, startPoint y: 190, endPoint x: 492, endPoint y: 187, distance: 140.9
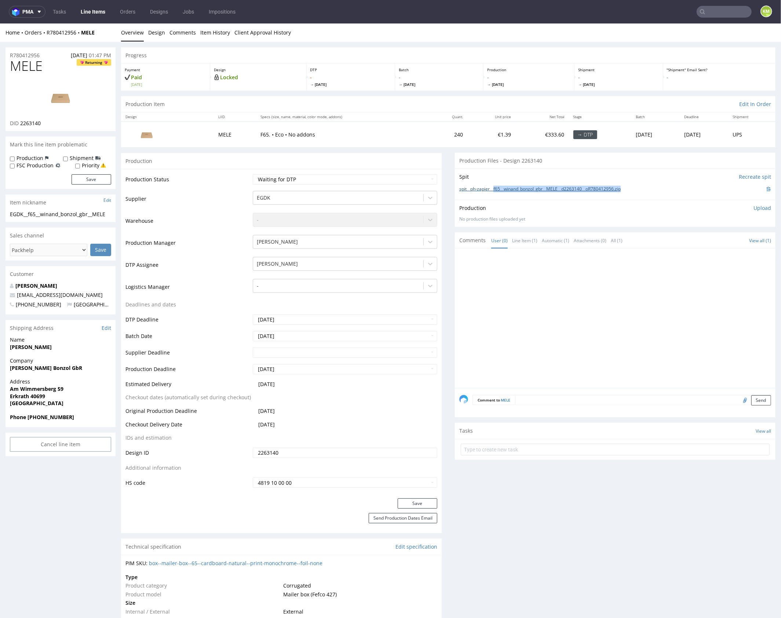
click at [492, 187] on div "spit__ph-zapier__f65__winand_bonzol_gbr__MELE__d2263140__oR780412956.zip" at bounding box center [615, 189] width 312 height 8
copy link "f65__winand_bonzol_gbr__MELE__d2263140__oR780412956.zip"
click at [154, 34] on link "Design" at bounding box center [156, 32] width 17 height 18
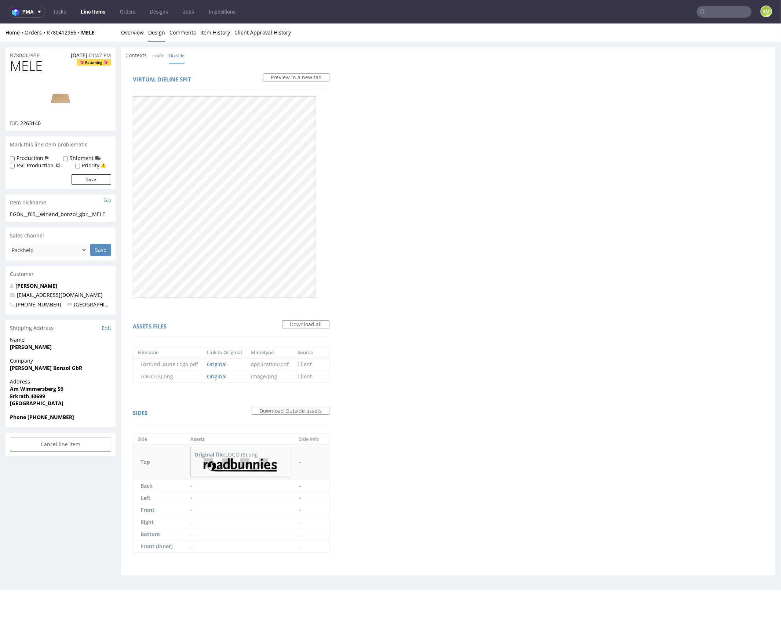
click at [258, 466] on img at bounding box center [240, 464] width 73 height 13
click at [156, 55] on link "Inside" at bounding box center [158, 55] width 12 height 16
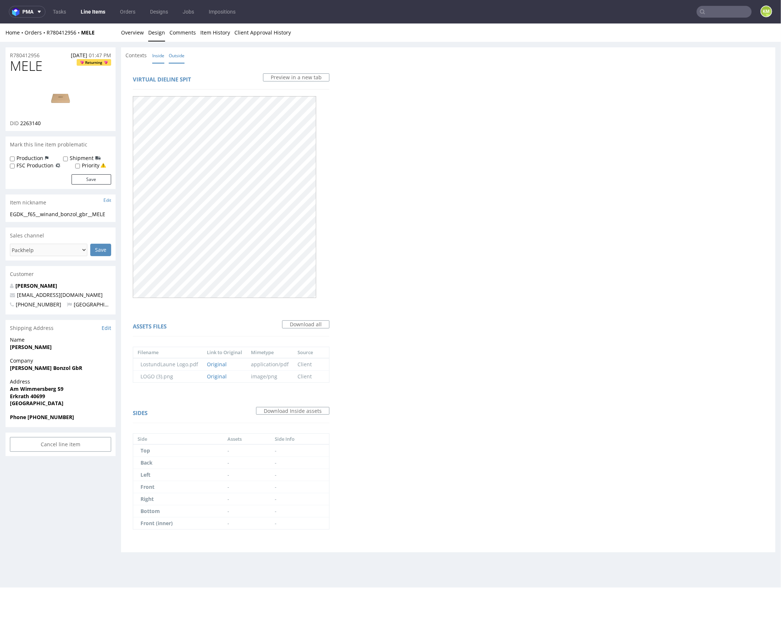
click at [179, 55] on link "Outside" at bounding box center [177, 55] width 16 height 16
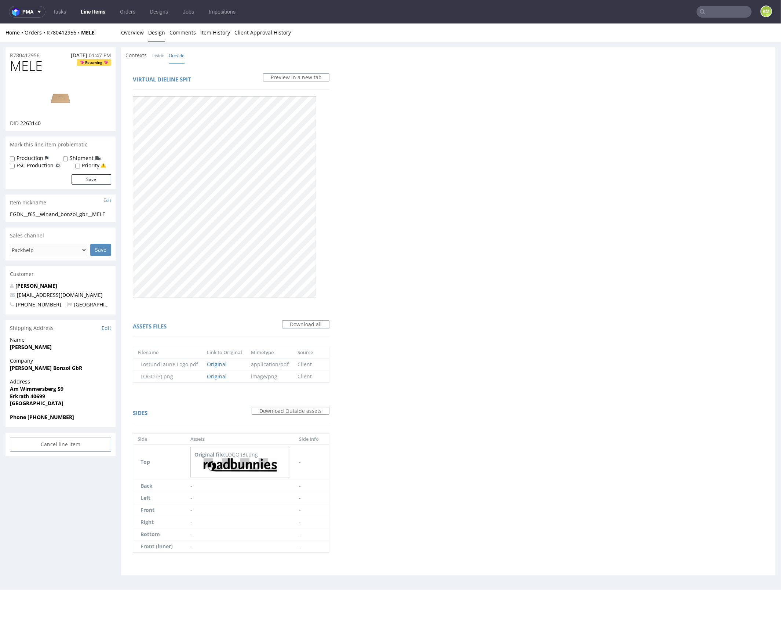
click at [30, 68] on span "MELE" at bounding box center [26, 65] width 33 height 15
copy span "MELE"
click at [133, 35] on link "Overview" at bounding box center [132, 32] width 23 height 18
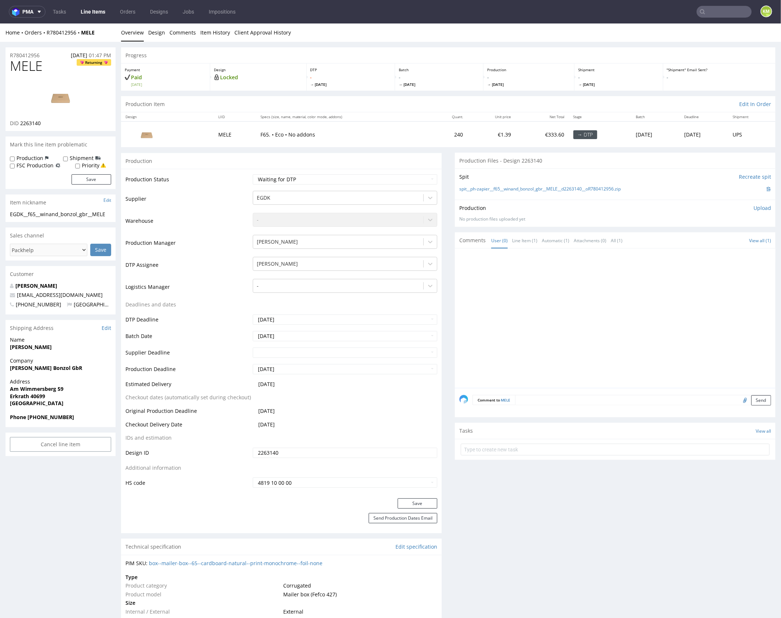
drag, startPoint x: 528, startPoint y: 306, endPoint x: 537, endPoint y: 299, distance: 11.1
click at [528, 305] on div at bounding box center [617, 319] width 316 height 135
click at [754, 206] on p "Upload" at bounding box center [763, 207] width 18 height 7
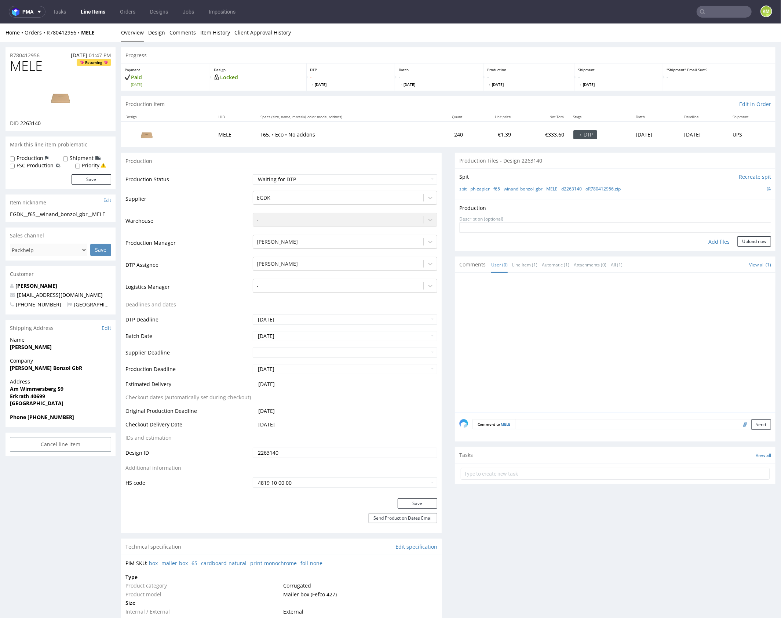
click at [707, 237] on div "Add files" at bounding box center [719, 241] width 37 height 11
type input "C:\fakepath\f65__winand_bonzol_gbr__MELE__d2263140__oR780412956__outside.pdf"
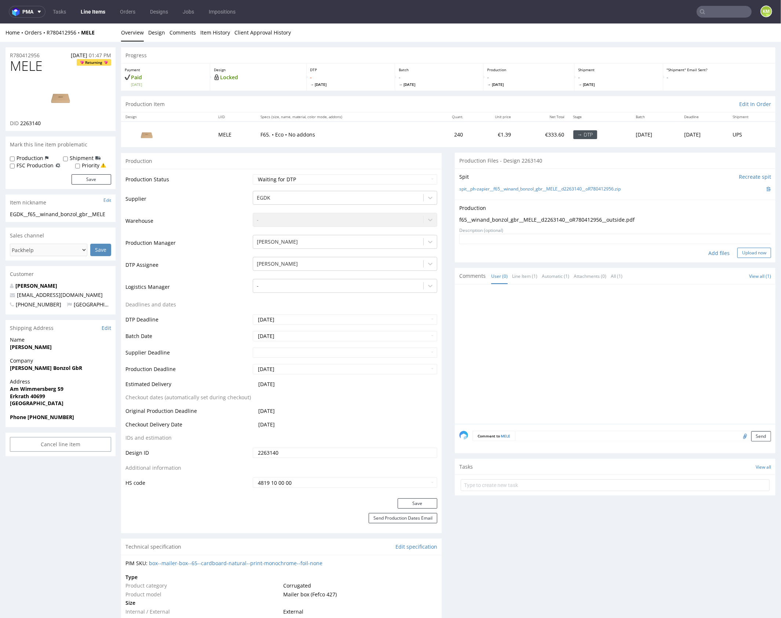
click at [752, 249] on button "Upload now" at bounding box center [754, 252] width 34 height 10
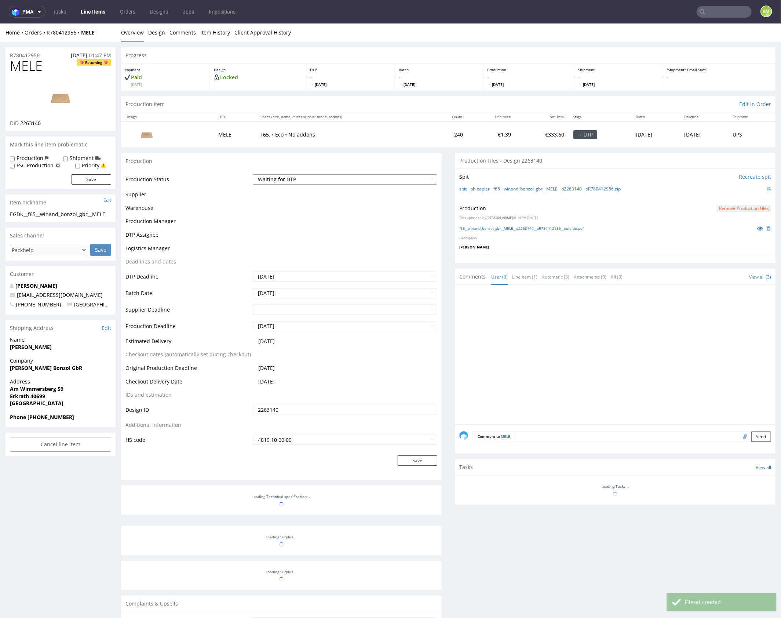
click at [357, 182] on select "Waiting for Artwork Waiting for Diecut Waiting for Mockup Waiting for DTP Waiti…" at bounding box center [345, 179] width 185 height 10
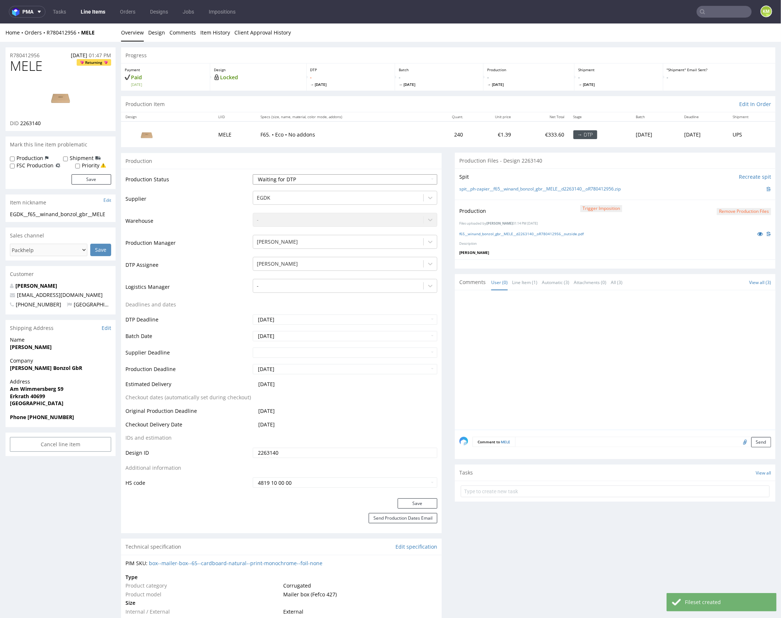
select select "dtp_production_ready"
click at [253, 174] on select "Waiting for Artwork Waiting for Diecut Waiting for Mockup Waiting for DTP Waiti…" at bounding box center [345, 179] width 185 height 10
drag, startPoint x: 424, startPoint y: 502, endPoint x: 431, endPoint y: 482, distance: 21.6
click at [423, 502] on button "Save" at bounding box center [418, 503] width 40 height 10
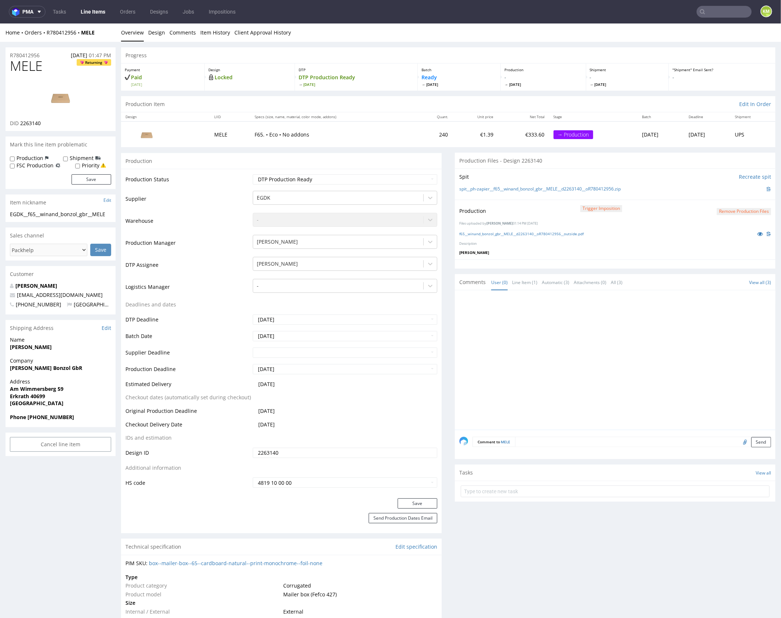
click at [644, 340] on div at bounding box center [617, 361] width 316 height 135
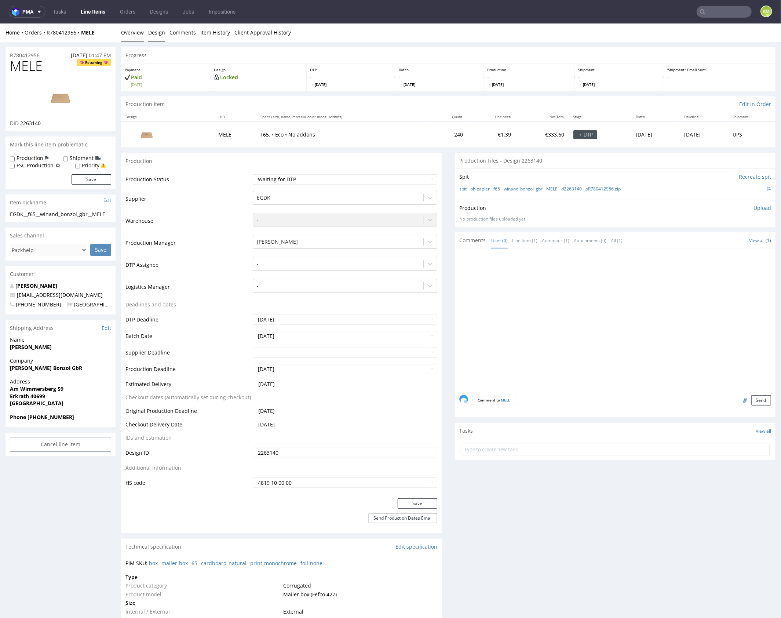
click at [159, 32] on link "Design" at bounding box center [156, 32] width 17 height 18
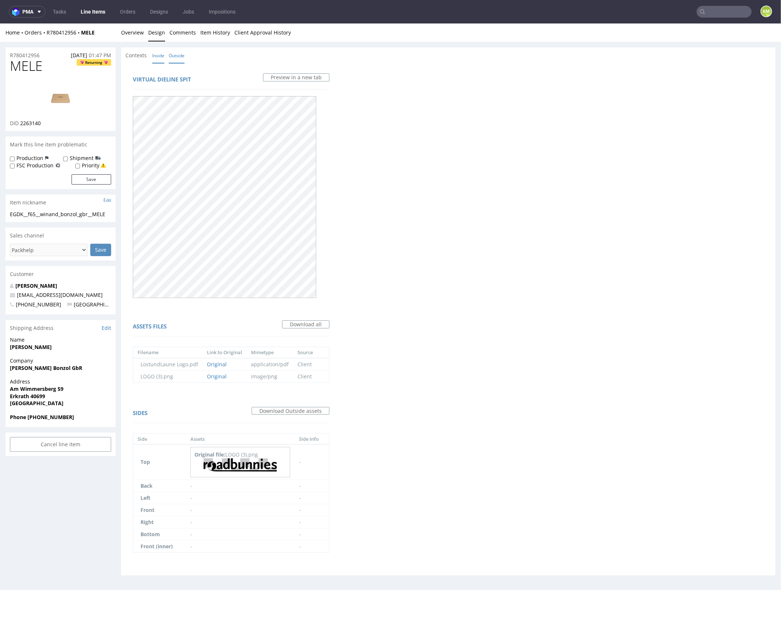
click at [161, 54] on link "Inside" at bounding box center [158, 55] width 12 height 16
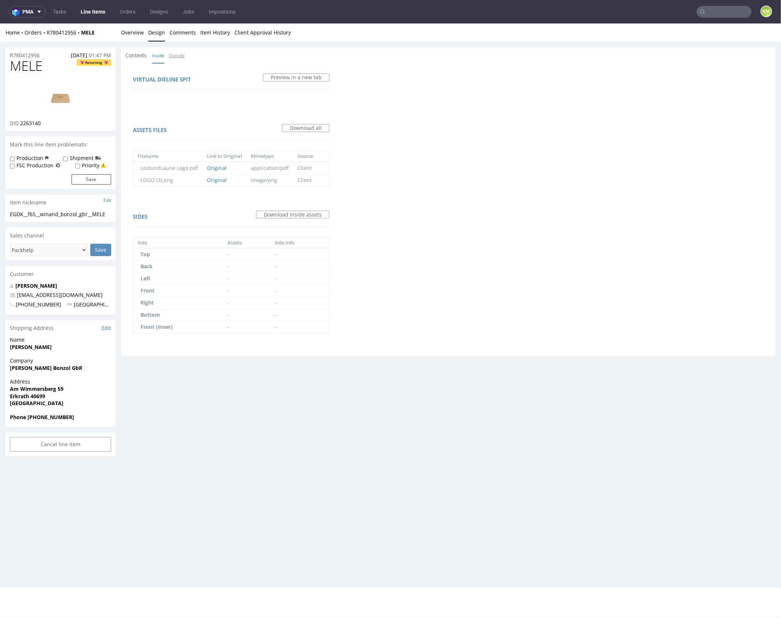
drag, startPoint x: 173, startPoint y: 56, endPoint x: 156, endPoint y: 45, distance: 20.3
click at [173, 56] on link "Outside" at bounding box center [177, 55] width 16 height 16
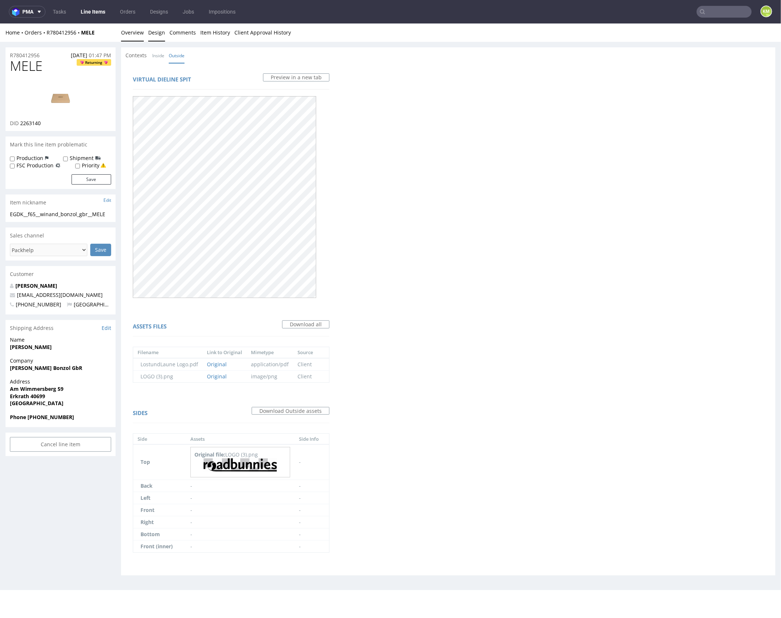
click at [136, 34] on link "Overview" at bounding box center [132, 32] width 23 height 18
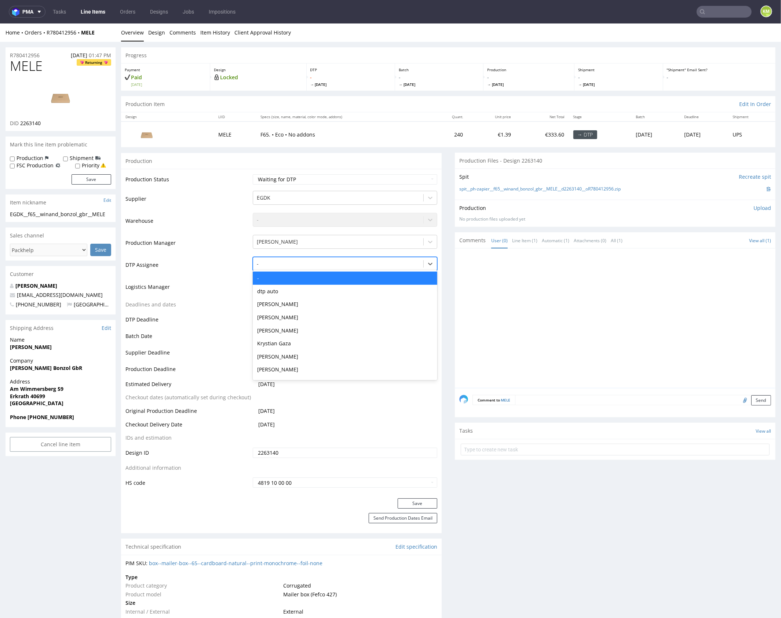
click at [298, 262] on div at bounding box center [338, 263] width 163 height 9
type input "mark"
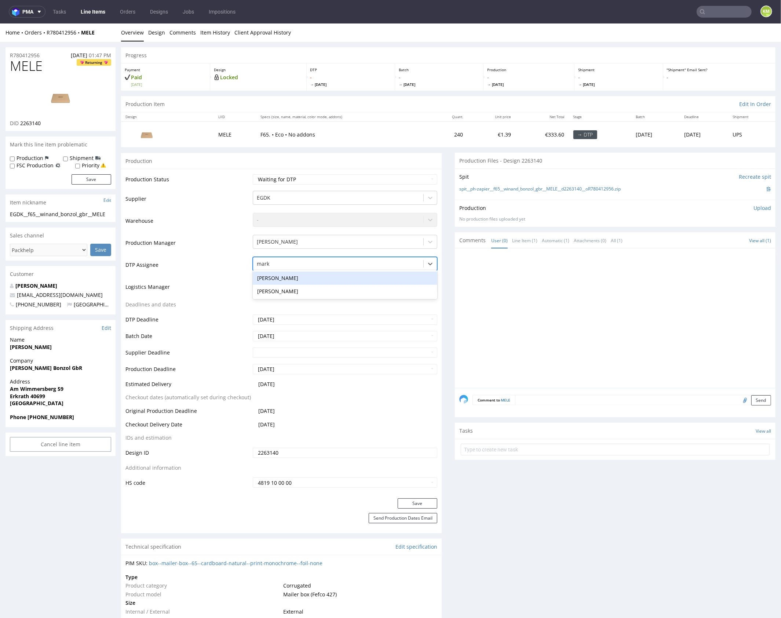
click at [276, 275] on div "[PERSON_NAME]" at bounding box center [345, 277] width 185 height 13
click at [415, 503] on button "Save" at bounding box center [418, 503] width 40 height 10
click at [491, 299] on div at bounding box center [617, 319] width 316 height 135
click at [509, 285] on div at bounding box center [617, 319] width 316 height 135
click at [517, 309] on div at bounding box center [617, 319] width 316 height 135
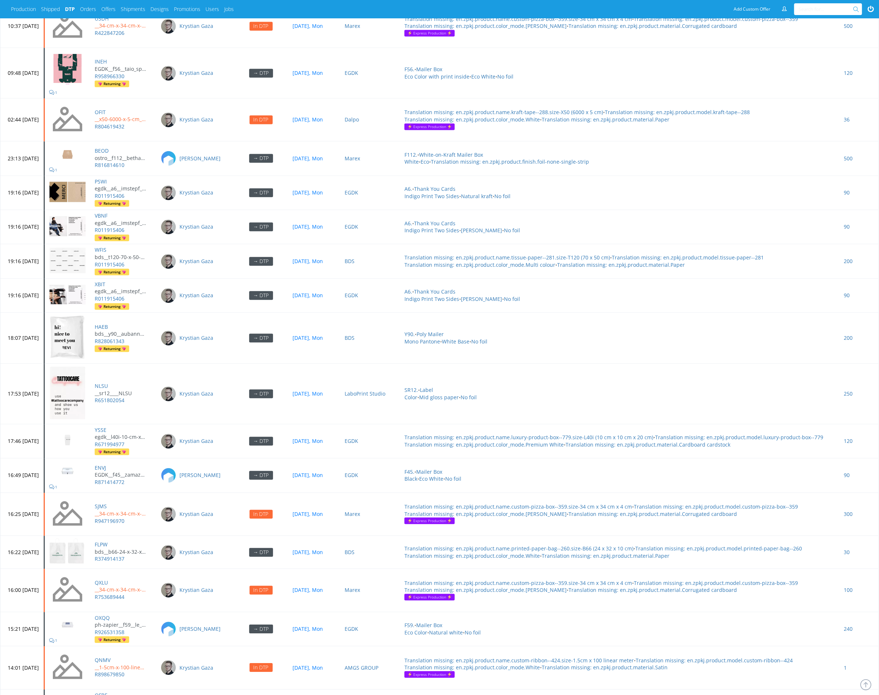
scroll to position [2843, 0]
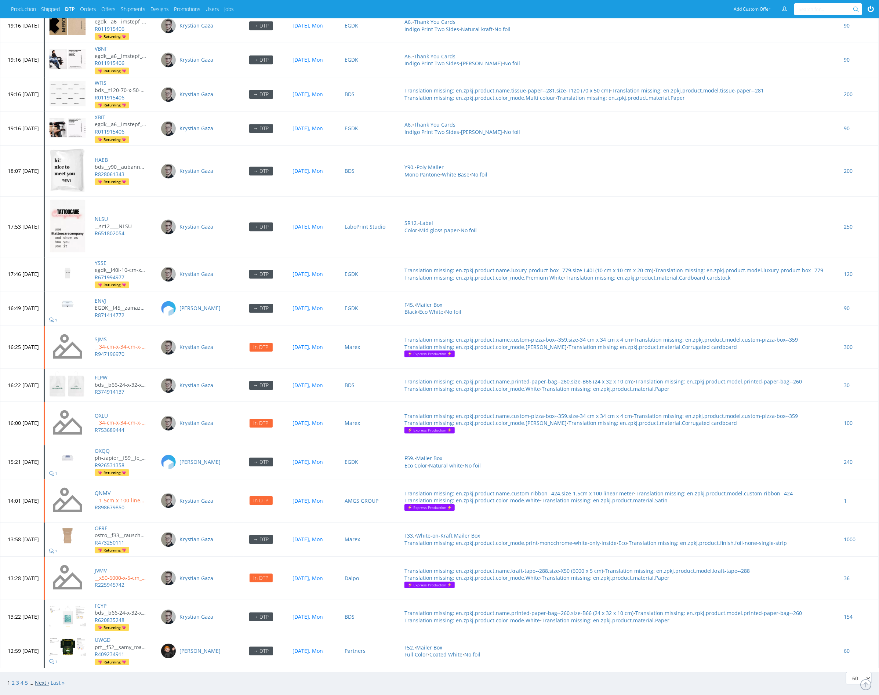
click at [41, 679] on link "Next ›" at bounding box center [42, 682] width 14 height 7
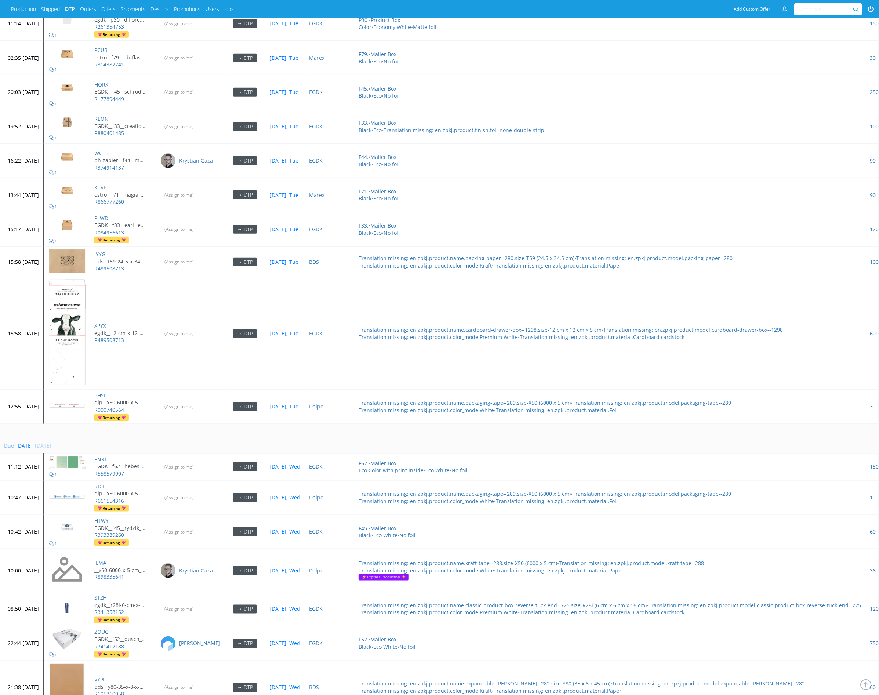
scroll to position [2443, 0]
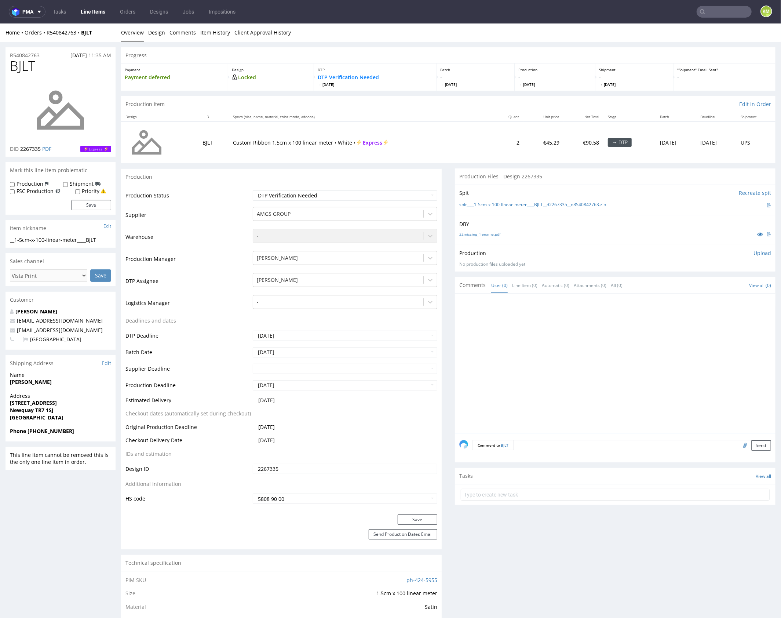
click at [508, 249] on div "Production Upload" at bounding box center [615, 252] width 312 height 7
click at [491, 235] on link "22missing_filename.pdf" at bounding box center [479, 233] width 41 height 5
drag, startPoint x: 617, startPoint y: 203, endPoint x: 472, endPoint y: 202, distance: 144.9
click at [472, 202] on div "spit____1-5cm-x-100-linear-meter____BJLT__d2267335__oR540842763.zip" at bounding box center [615, 205] width 312 height 8
copy link "1-5cm-x-100-linear-meter____BJLT__d2267335__oR540842763.zip"
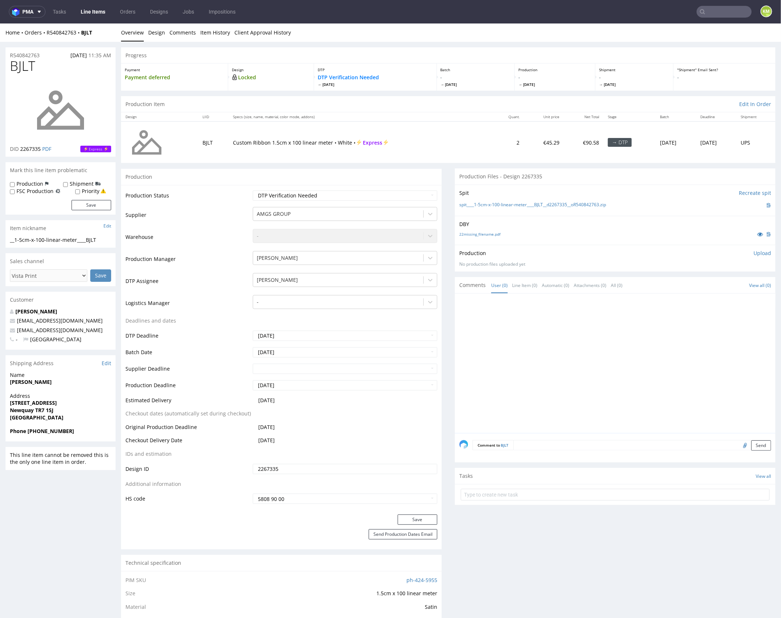
click at [754, 253] on p "Upload" at bounding box center [763, 252] width 18 height 7
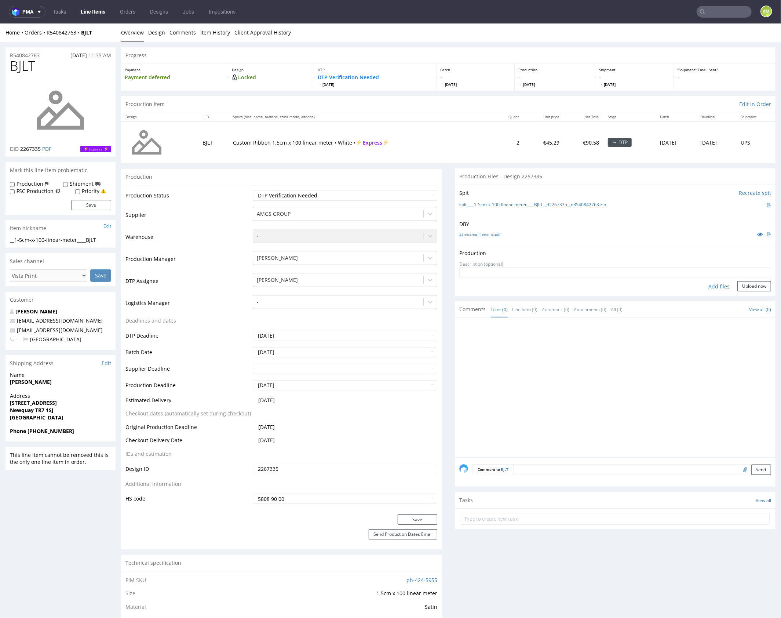
click at [718, 285] on div "Add files" at bounding box center [719, 286] width 37 height 11
type input "C:\fakepath\1-5cm-x-100-linear-meter____BJLT__d2267335__oR540842763.pdf"
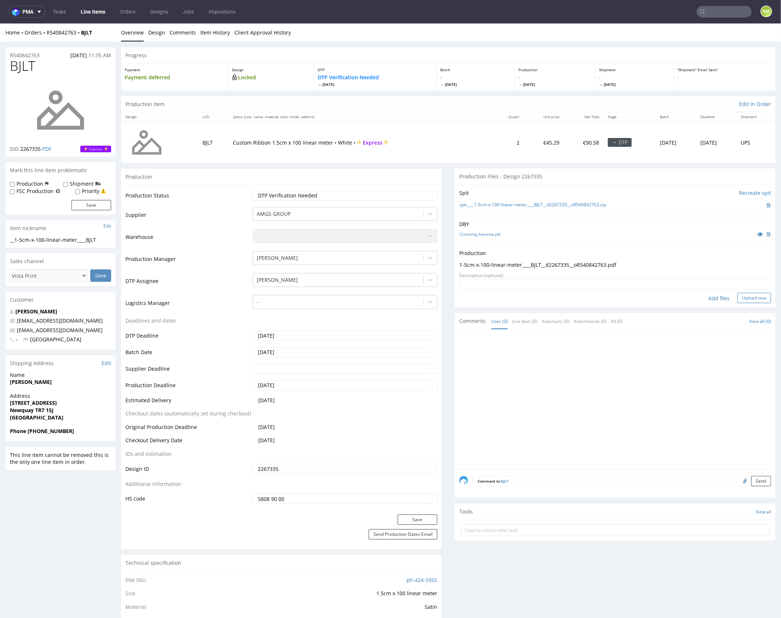
click at [748, 300] on button "Upload now" at bounding box center [754, 297] width 34 height 10
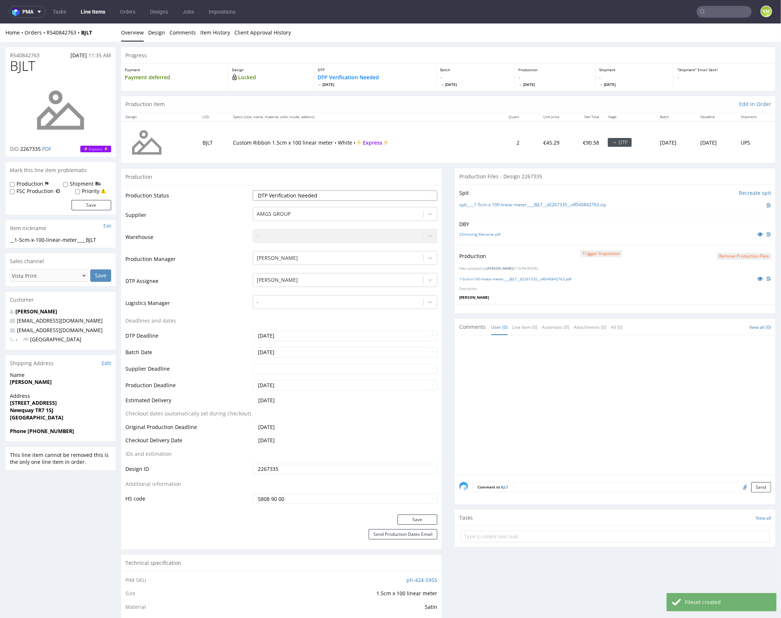
click at [391, 194] on select "Waiting for Artwork Waiting for Diecut Waiting for Mockup Waiting for DTP Waiti…" at bounding box center [345, 195] width 185 height 10
select select "dtp_production_ready"
click at [253, 190] on select "Waiting for Artwork Waiting for Diecut Waiting for Mockup Waiting for DTP Waiti…" at bounding box center [345, 195] width 185 height 10
click at [421, 516] on button "Save" at bounding box center [418, 519] width 40 height 10
click at [568, 401] on div at bounding box center [617, 406] width 316 height 135
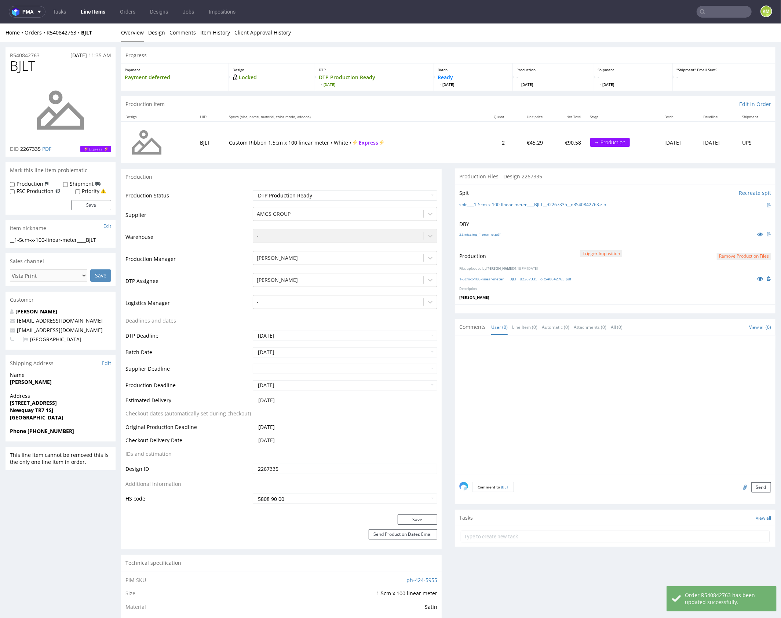
click at [557, 399] on div at bounding box center [617, 406] width 316 height 135
click at [573, 396] on div at bounding box center [617, 406] width 316 height 135
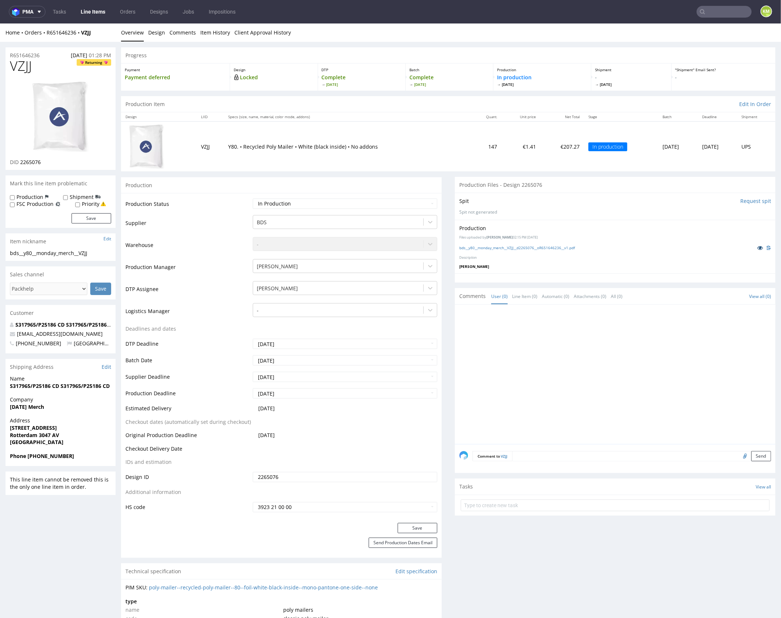
click at [757, 247] on icon at bounding box center [760, 247] width 6 height 5
click at [157, 33] on link "Design" at bounding box center [156, 32] width 17 height 18
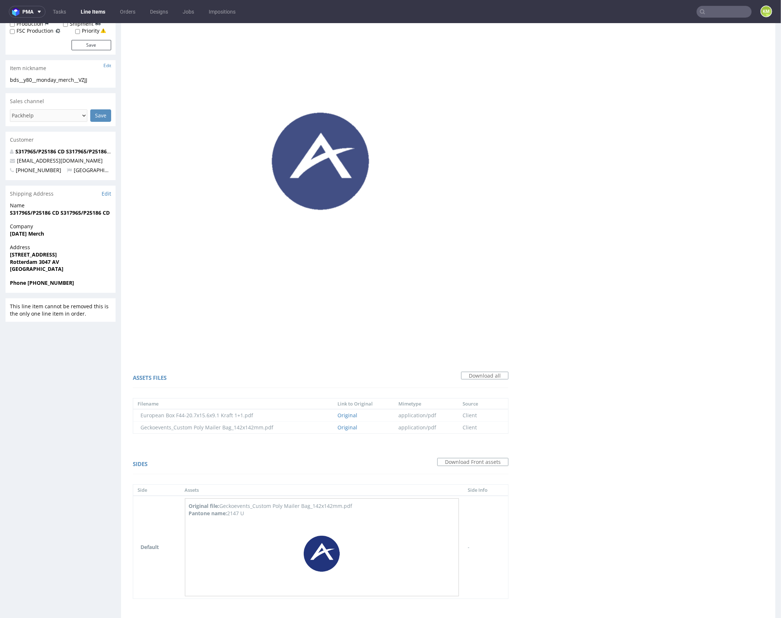
scroll to position [190, 0]
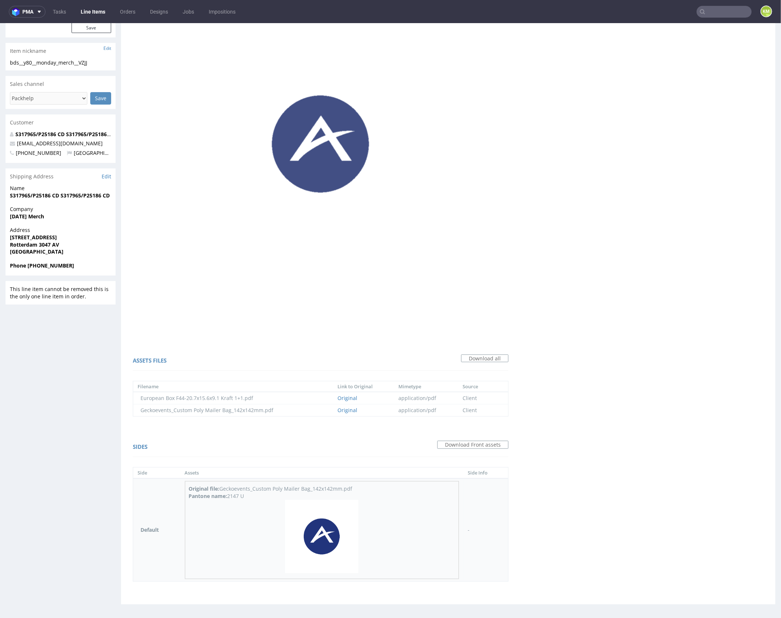
click at [332, 535] on img at bounding box center [321, 535] width 73 height 73
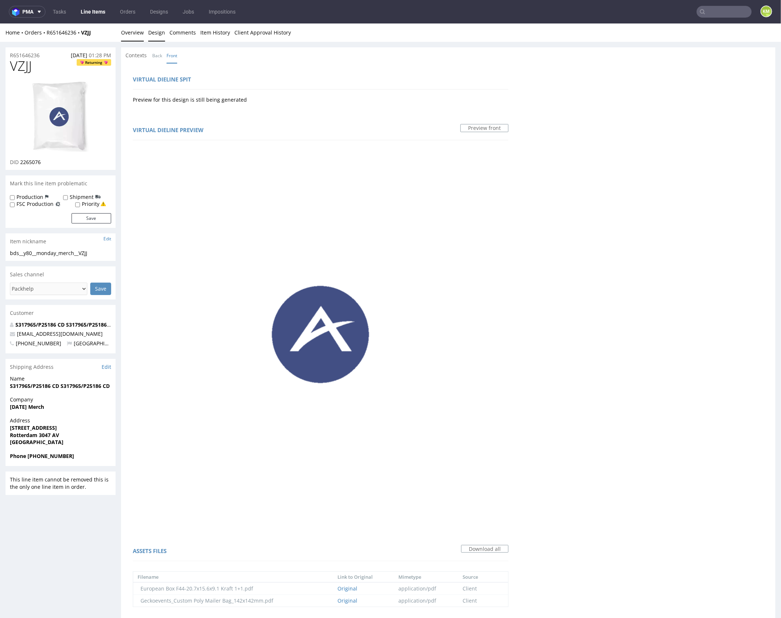
click at [133, 34] on link "Overview" at bounding box center [132, 32] width 23 height 18
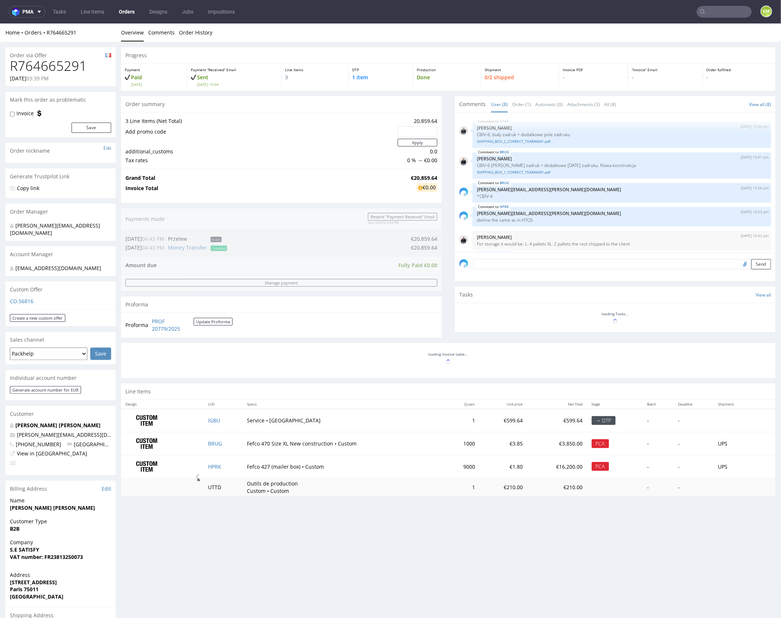
scroll to position [81, 0]
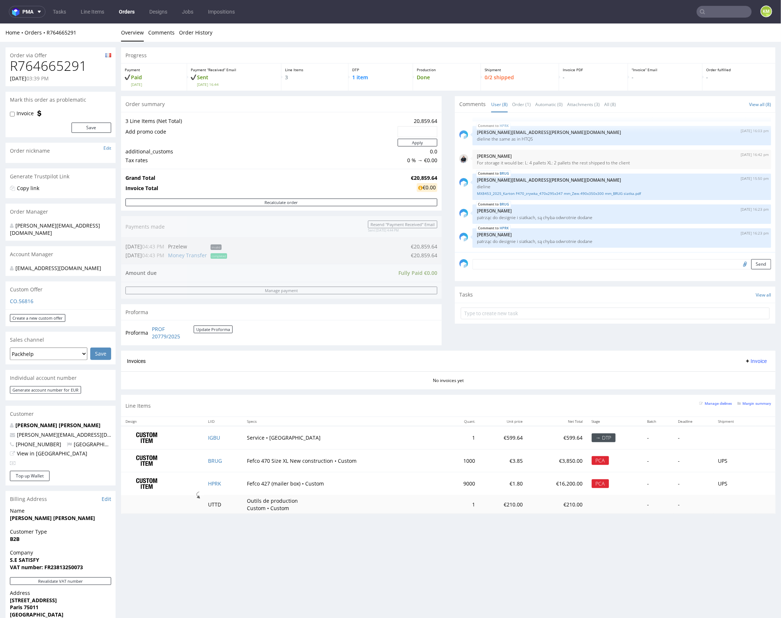
click at [297, 389] on div "Progress Payment Paid [DATE] Payment “Received” Email Sent [DATE] 16:44 Line It…" at bounding box center [448, 283] width 655 height 472
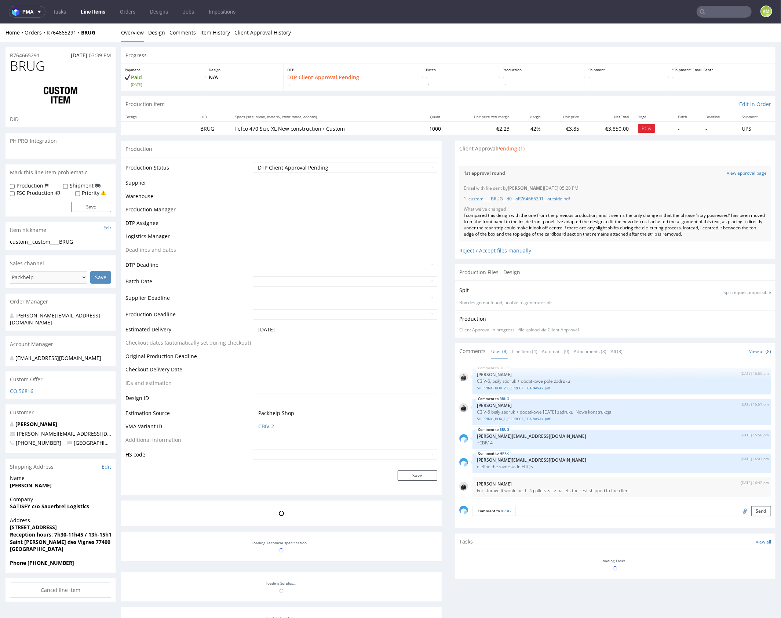
scroll to position [81, 0]
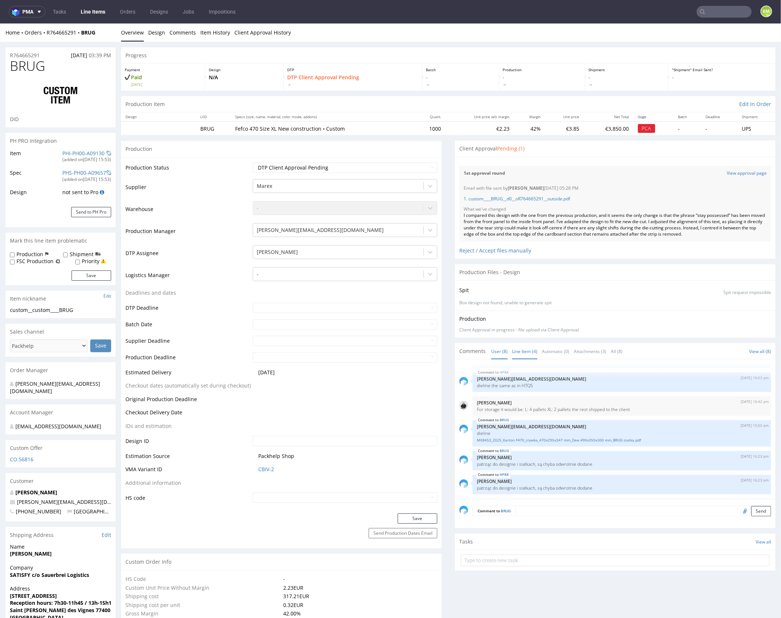
click at [523, 352] on link "Line Item (4)" at bounding box center [524, 351] width 25 height 16
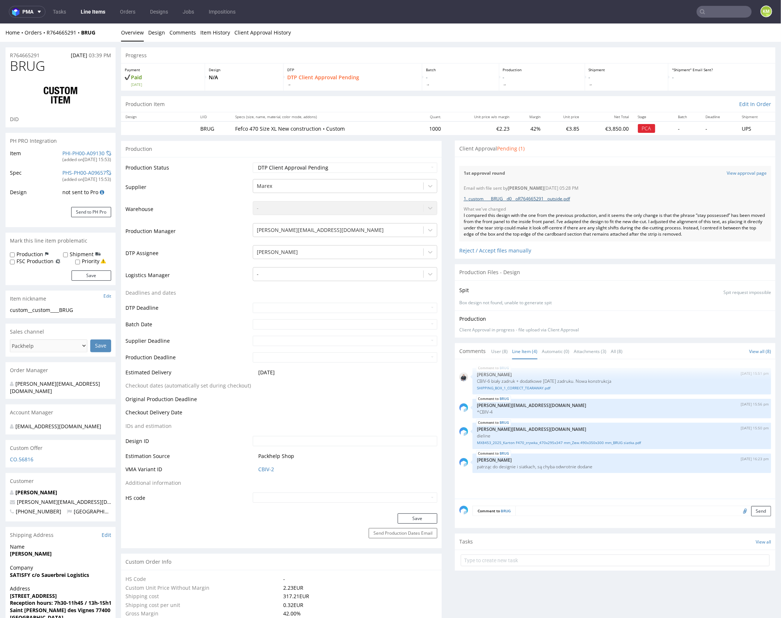
click at [563, 198] on link "1. custom____BRUG__d0__oR764665291__outside.pdf" at bounding box center [517, 198] width 106 height 6
click at [739, 511] on input "file" at bounding box center [744, 511] width 10 height 10
type input "C:\fakepath\image.png"
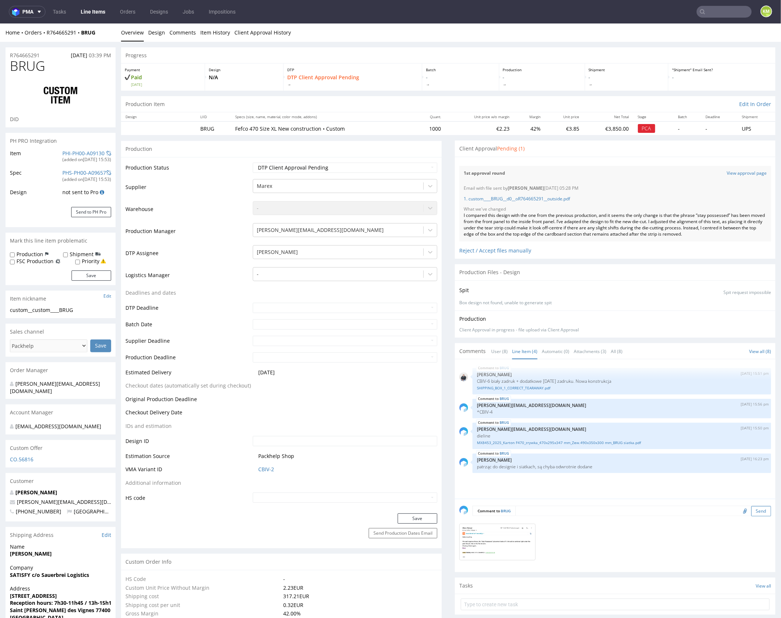
click at [751, 509] on button "Send" at bounding box center [761, 511] width 20 height 10
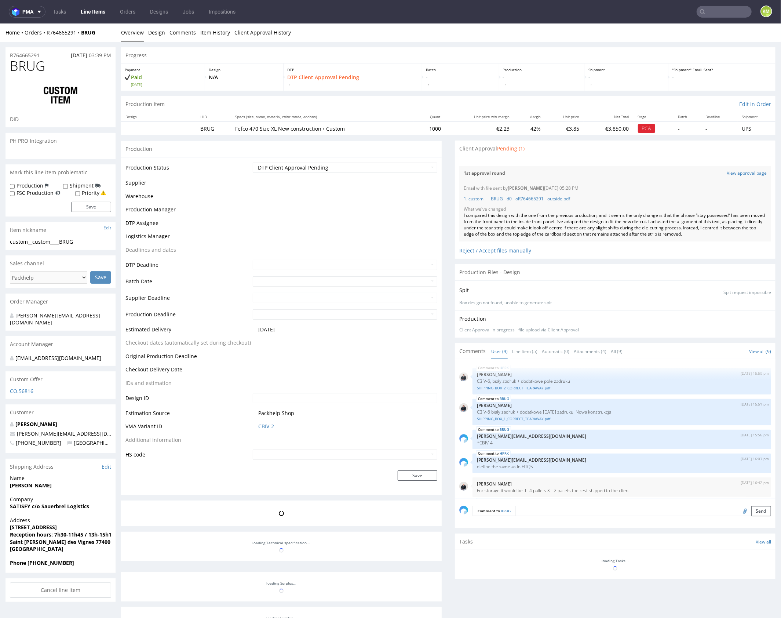
scroll to position [106, 0]
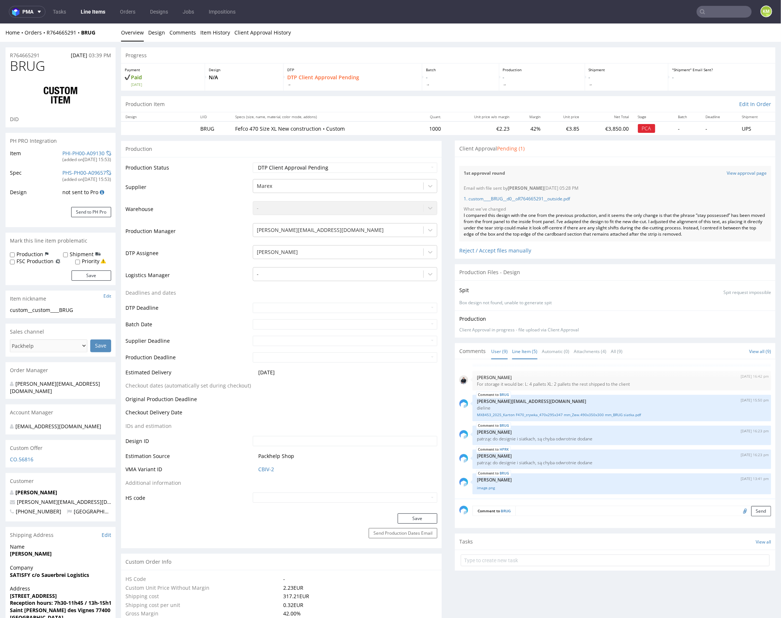
click at [523, 350] on link "Line Item (5)" at bounding box center [524, 351] width 25 height 16
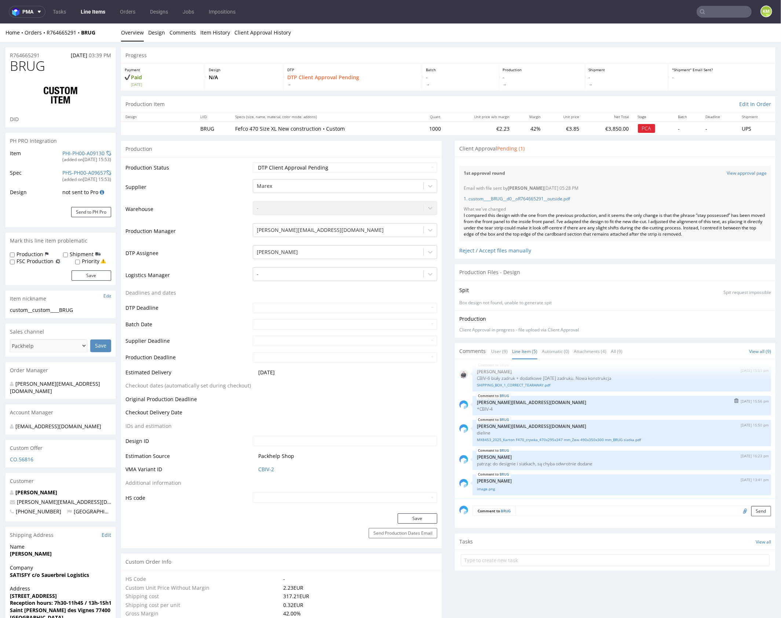
scroll to position [4, 0]
click at [385, 168] on select "Waiting for Artwork Waiting for Diecut Waiting for Mockup Waiting for DTP Waiti…" at bounding box center [345, 167] width 185 height 10
select select "dtp_ca_needed"
click at [253, 162] on select "Waiting for Artwork Waiting for Diecut Waiting for Mockup Waiting for DTP Waiti…" at bounding box center [345, 167] width 185 height 10
click at [419, 517] on button "Save" at bounding box center [418, 518] width 40 height 10
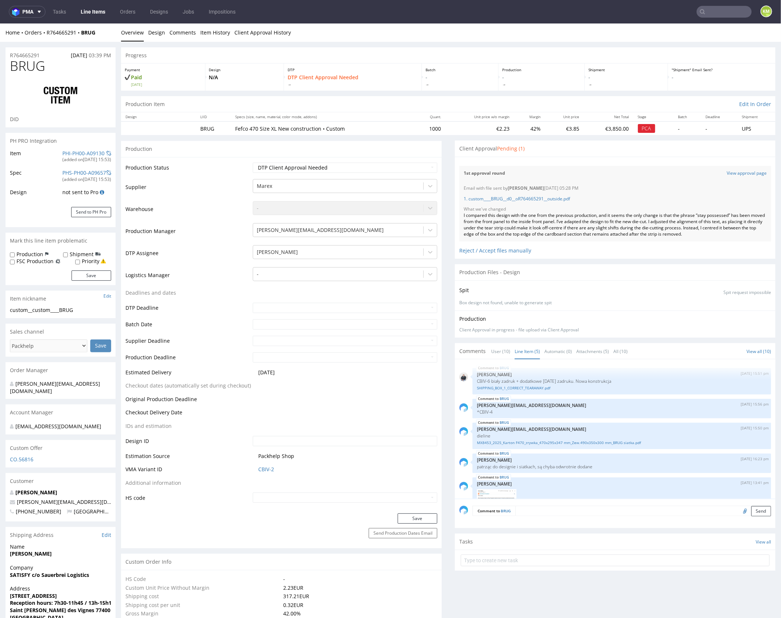
scroll to position [22, 0]
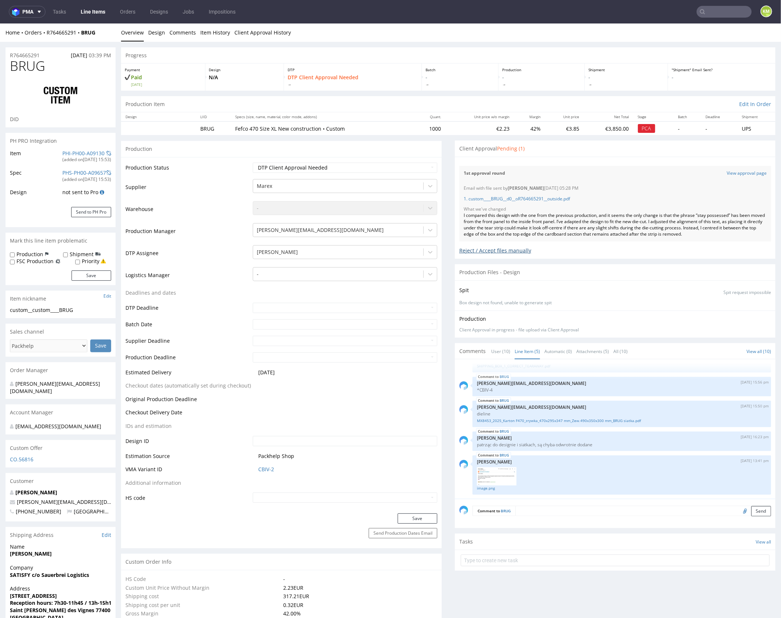
click at [461, 251] on div "Reject / Accept files manually" at bounding box center [615, 247] width 312 height 13
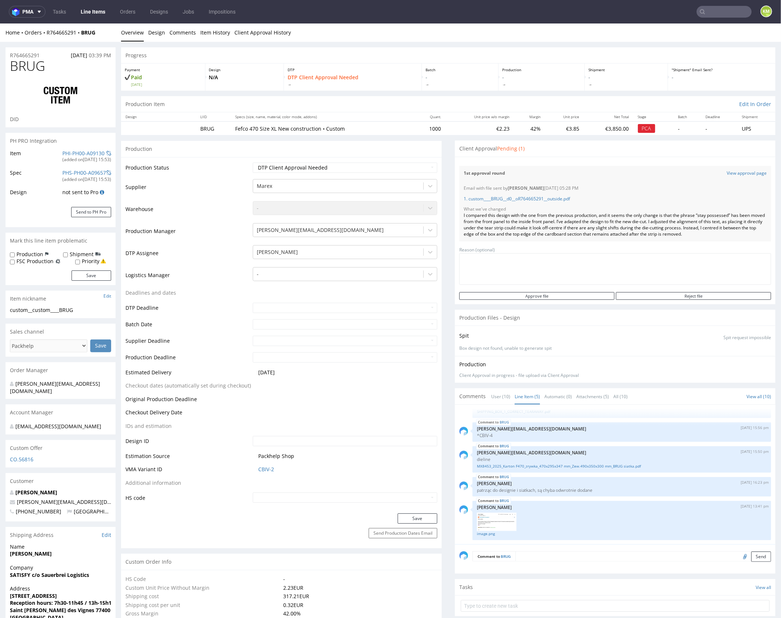
click at [482, 270] on textarea at bounding box center [615, 269] width 312 height 32
type textarea "c"
click at [554, 272] on textarea at bounding box center [615, 269] width 312 height 32
paste textarea "Change to the positioning of the phrase “stay possessed”"
type textarea "Change to the positioning of the phrase “stay possessed”"
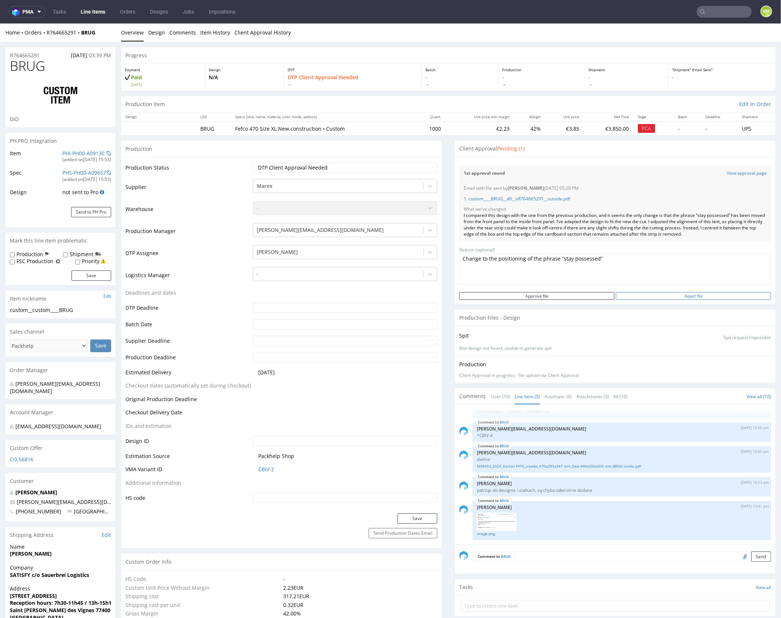
click at [677, 294] on input "Reject file" at bounding box center [693, 296] width 155 height 8
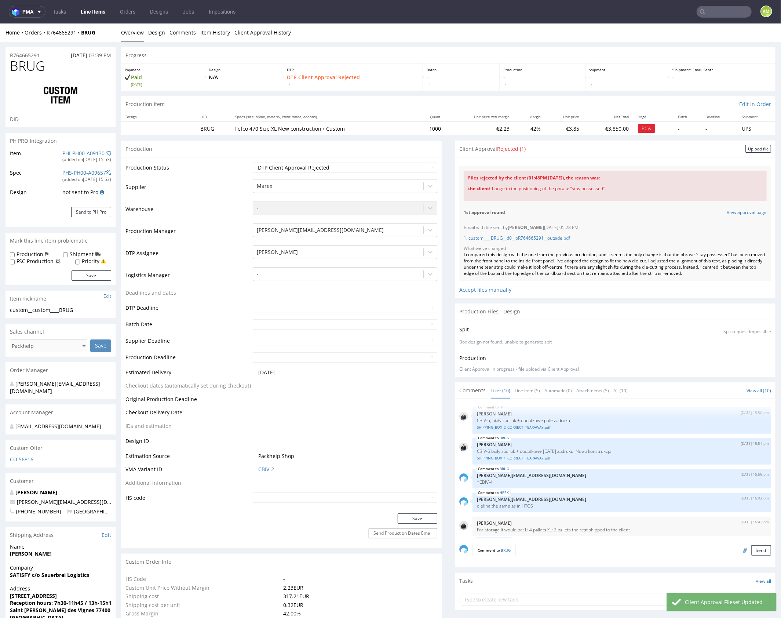
scroll to position [133, 0]
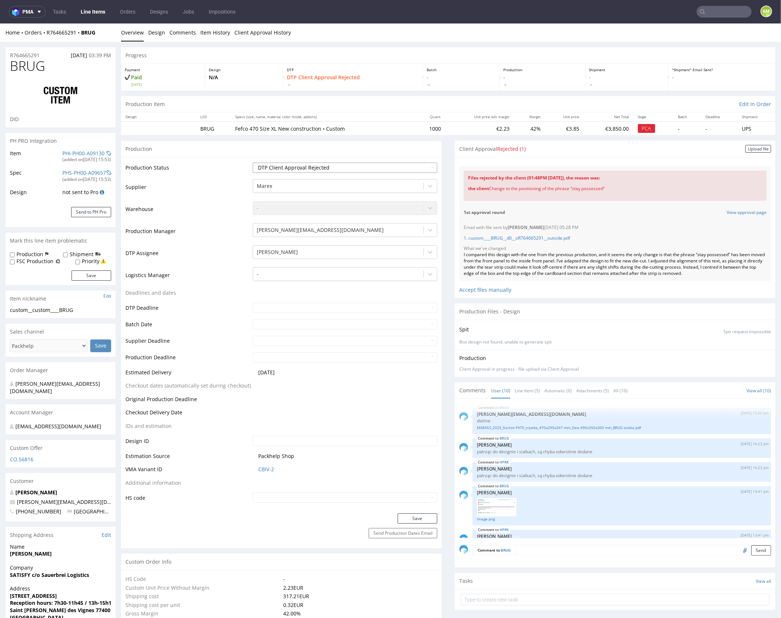
click at [363, 168] on select "Waiting for Artwork Waiting for Diecut Waiting for Mockup Waiting for DTP Waiti…" at bounding box center [345, 167] width 185 height 10
select select "dtp_ca_needed"
click at [253, 162] on select "Waiting for Artwork Waiting for Diecut Waiting for Mockup Waiting for DTP Waiti…" at bounding box center [345, 167] width 185 height 10
click at [417, 517] on button "Save" at bounding box center [418, 518] width 40 height 10
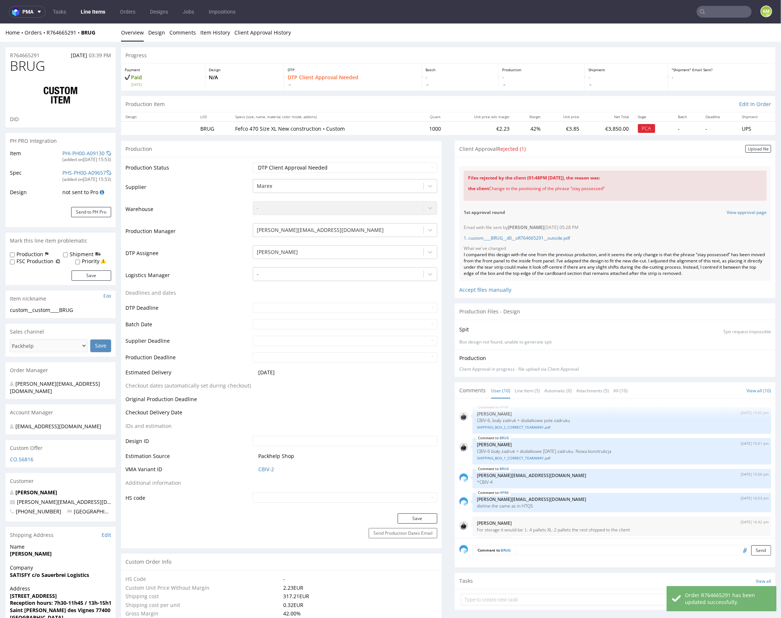
scroll to position [168, 0]
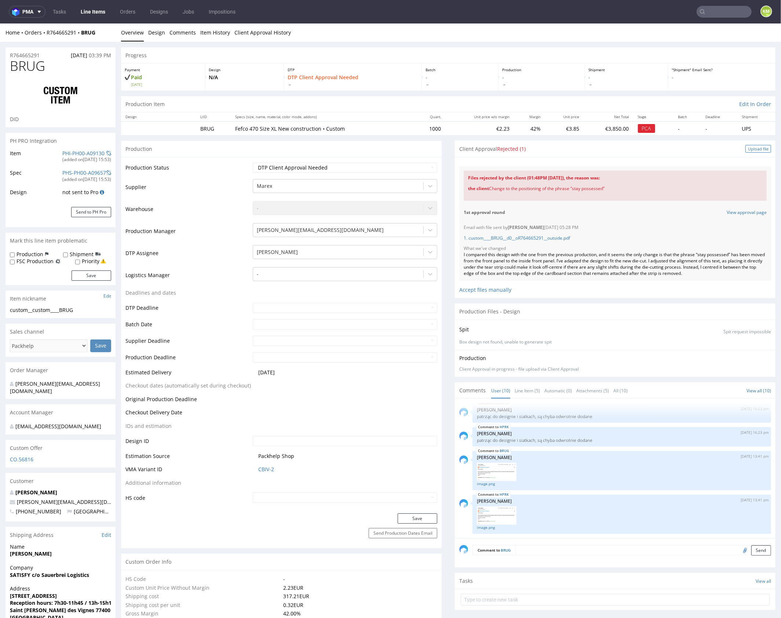
click at [748, 150] on div "Upload file" at bounding box center [759, 149] width 26 height 8
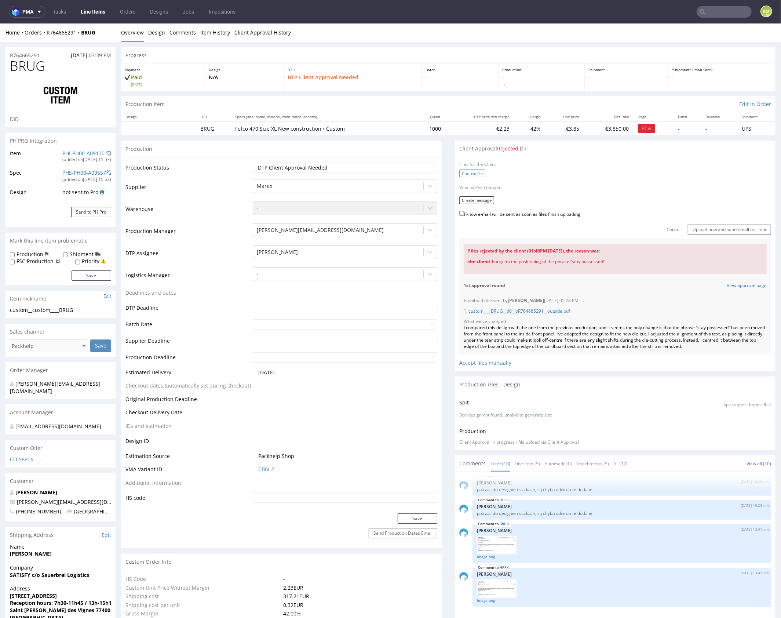
click at [471, 172] on label "Choose file" at bounding box center [472, 173] width 26 height 8
click at [0, 23] on input "Choose file" at bounding box center [0, 23] width 0 height 0
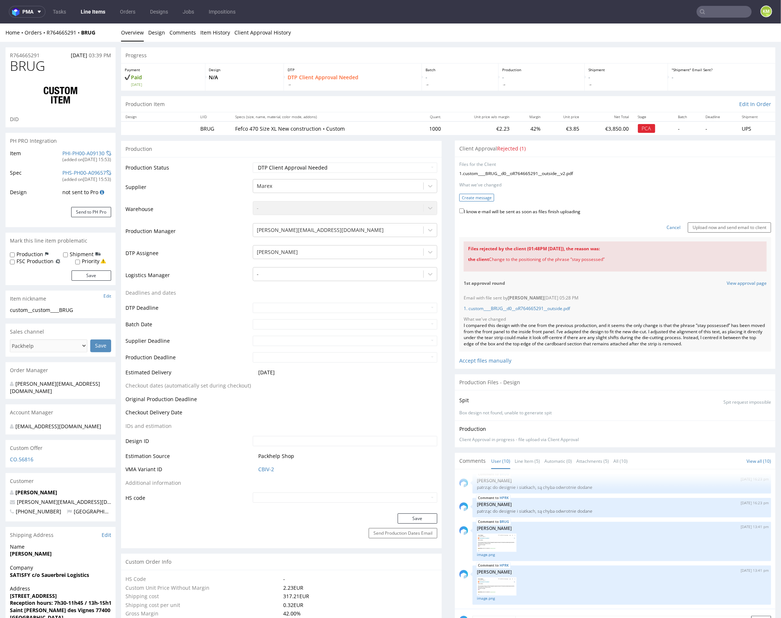
click at [476, 196] on button "Create message" at bounding box center [476, 197] width 35 height 8
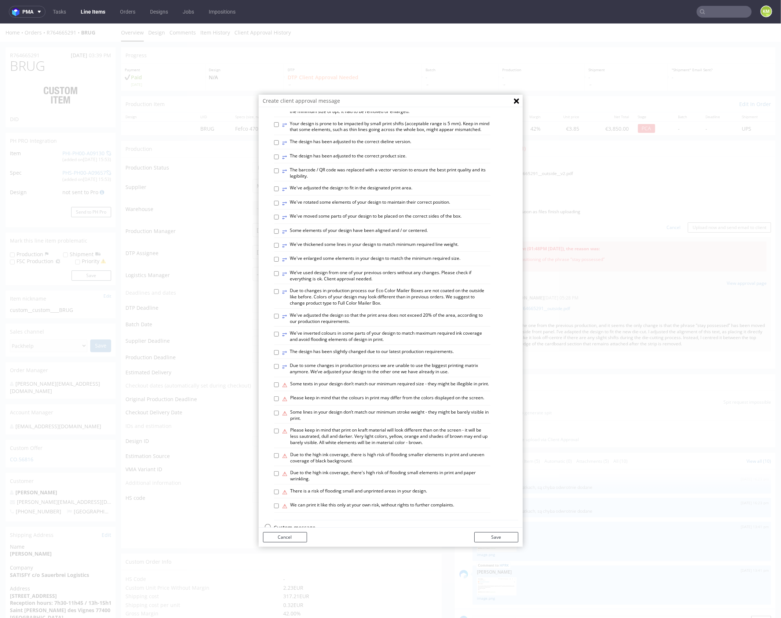
scroll to position [203, 0]
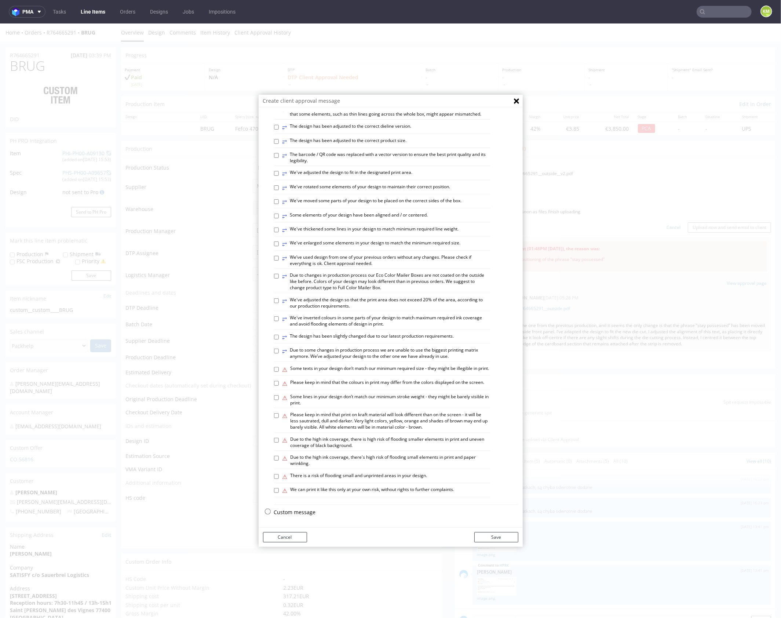
drag, startPoint x: 300, startPoint y: 513, endPoint x: 298, endPoint y: 463, distance: 49.6
click at [300, 513] on p "Custom message" at bounding box center [396, 511] width 244 height 7
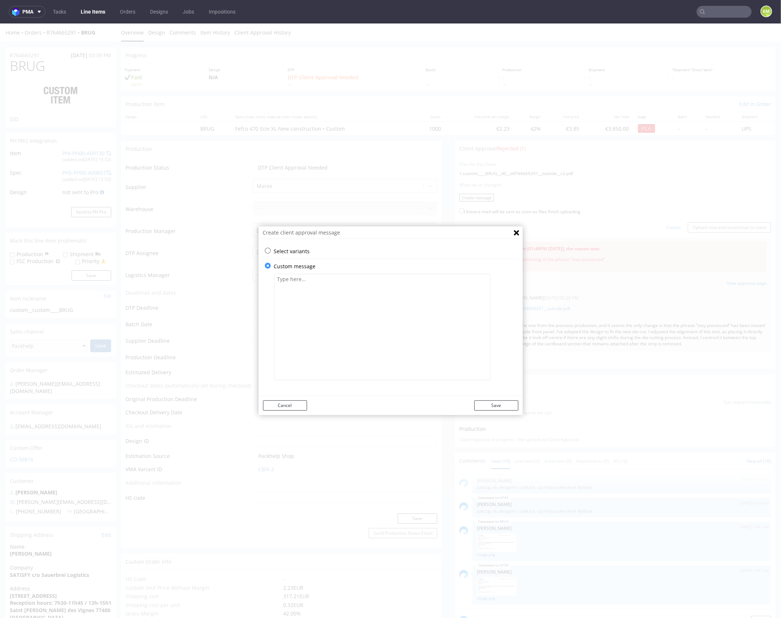
click at [326, 328] on textarea at bounding box center [382, 326] width 216 height 106
paste textarea "The phrase “stay possessed” has been placed back under the peel-off strip. Plea…"
type textarea "The phrase “stay possessed” has been placed back under the peel-off strip. Plea…"
click at [497, 405] on button "Save" at bounding box center [496, 405] width 44 height 10
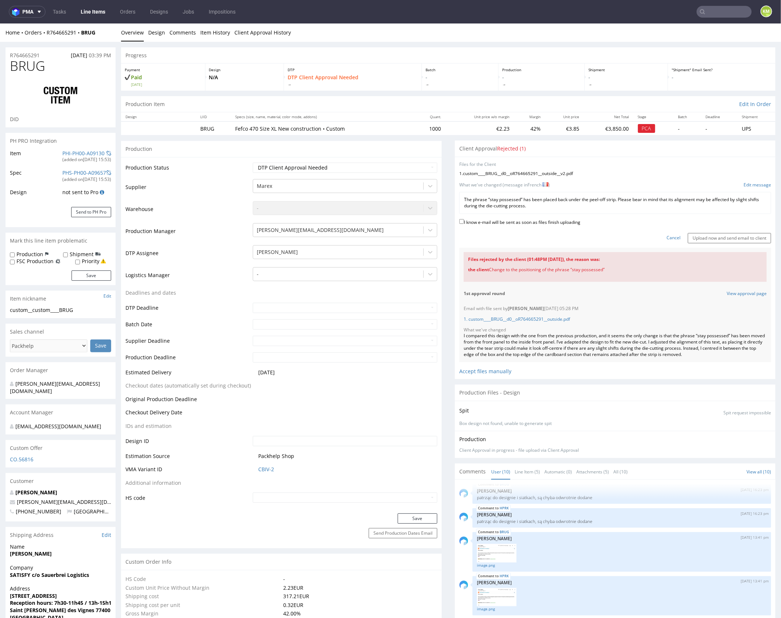
drag, startPoint x: 499, startPoint y: 219, endPoint x: 540, endPoint y: 218, distance: 41.1
click at [498, 219] on label "I know e-mail will be sent as soon as files finish uploading" at bounding box center [519, 221] width 121 height 8
click at [464, 219] on input "I know e-mail will be sent as soon as files finish uploading" at bounding box center [461, 221] width 5 height 5
checkbox input "true"
click at [714, 236] on input "Upload now and send email to client" at bounding box center [729, 238] width 83 height 10
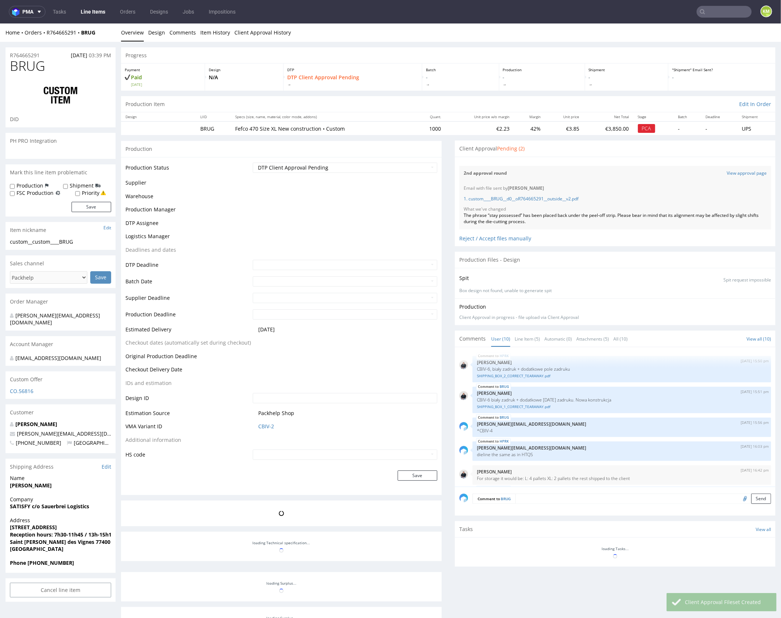
scroll to position [168, 0]
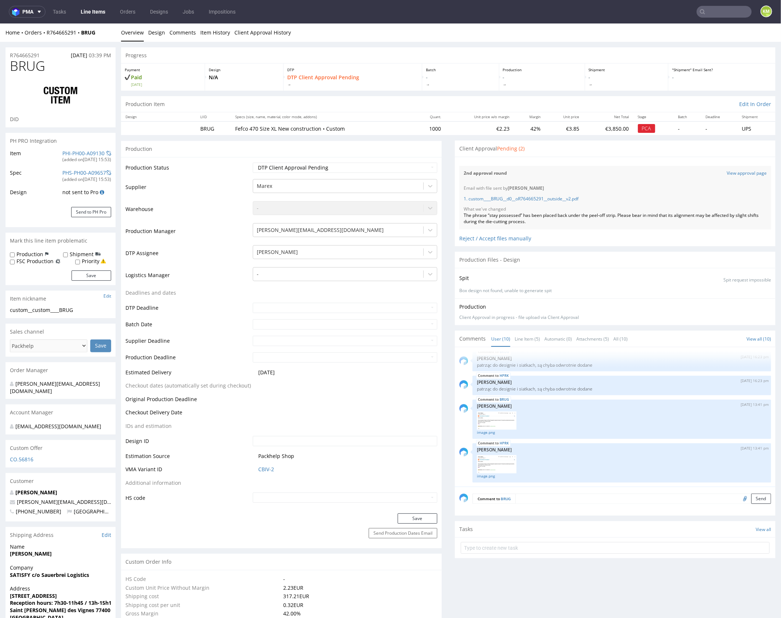
click at [25, 251] on label "Production" at bounding box center [30, 253] width 27 height 7
click at [15, 252] on input "Production" at bounding box center [12, 255] width 5 height 6
checkbox input "true"
click at [93, 277] on button "Save" at bounding box center [92, 275] width 40 height 10
drag, startPoint x: 486, startPoint y: 214, endPoint x: 517, endPoint y: 215, distance: 31.2
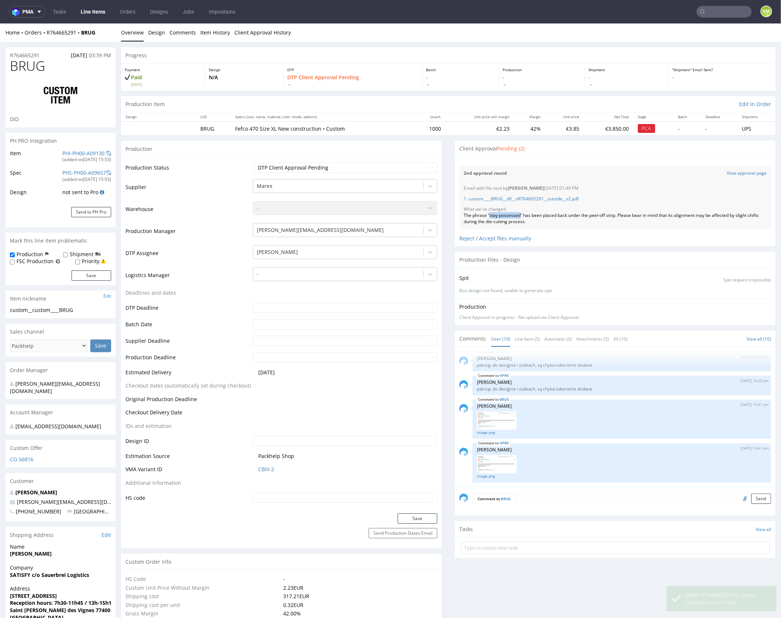
click at [517, 215] on div "The phrase “stay possessed” has been placed back under the peel-off strip. Plea…" at bounding box center [615, 218] width 303 height 12
copy div "stay possessed"
click at [547, 494] on textarea at bounding box center [643, 498] width 256 height 10
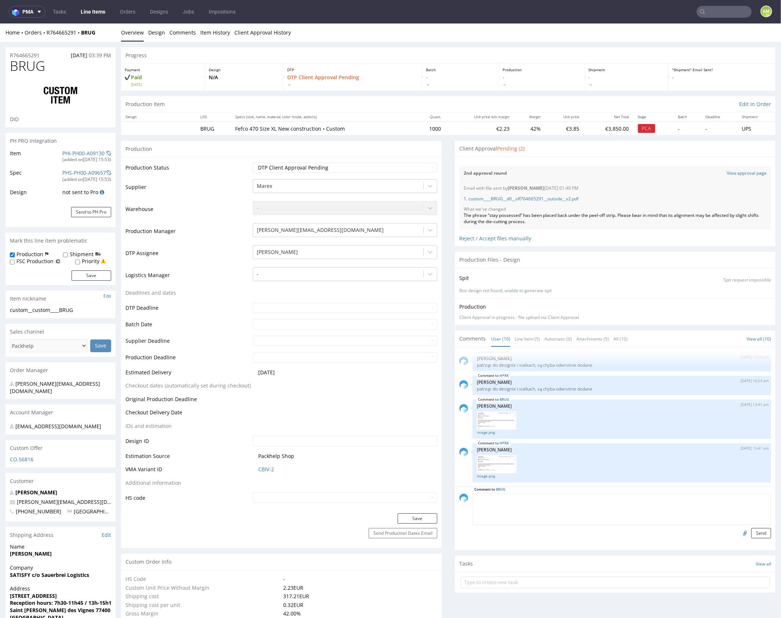
click at [521, 502] on textarea at bounding box center [622, 509] width 299 height 32
paste textarea "stay possessed"
click at [546, 497] on textarea "🏴 prośba do vendora by sprawdził przed produkcja czy fraza stay possessed jest …" at bounding box center [622, 509] width 299 height 32
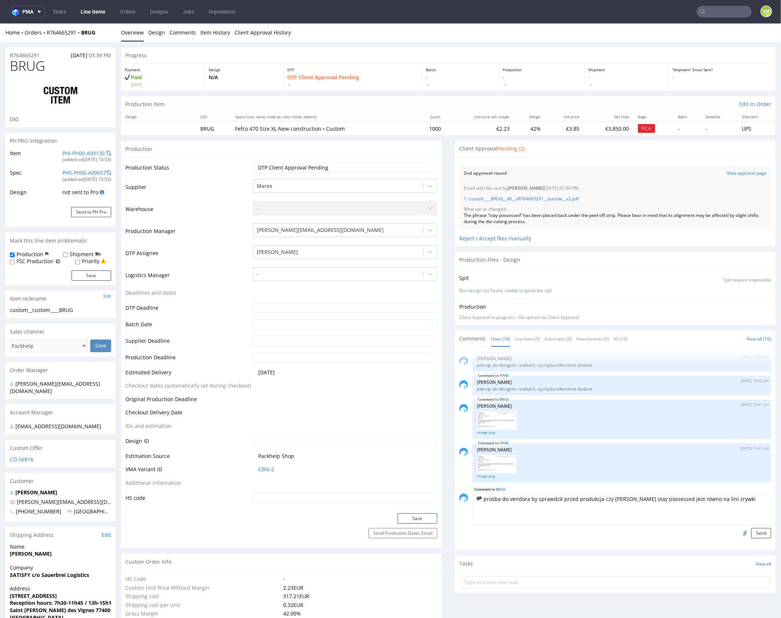
click at [546, 497] on textarea "🏴 prośba do vendora by sprawdził przed produkcja czy fraza stay possessed jest …" at bounding box center [622, 509] width 299 height 32
click at [723, 500] on textarea "🏴 prośba do vendora by sprawdził przed produkcja czy fraza stay possessed jest …" at bounding box center [622, 509] width 299 height 32
click at [743, 500] on textarea "🏴 prośba do vendora by sprawdził przed produkcja czy fraza stay possessed jest …" at bounding box center [622, 509] width 299 height 32
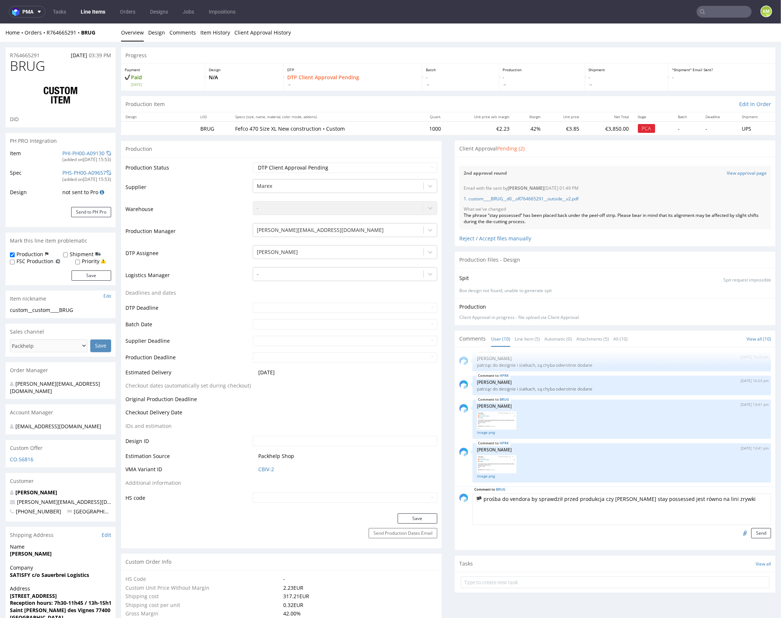
click at [737, 500] on textarea "🏴 prośba do vendora by sprawdził przed produkcja czy fraza stay possessed jest …" at bounding box center [622, 509] width 299 height 32
click at [576, 506] on textarea "🏴 prośba do vendora by sprawdził przed produkcja czy fraza stay possessed jest …" at bounding box center [622, 509] width 299 height 32
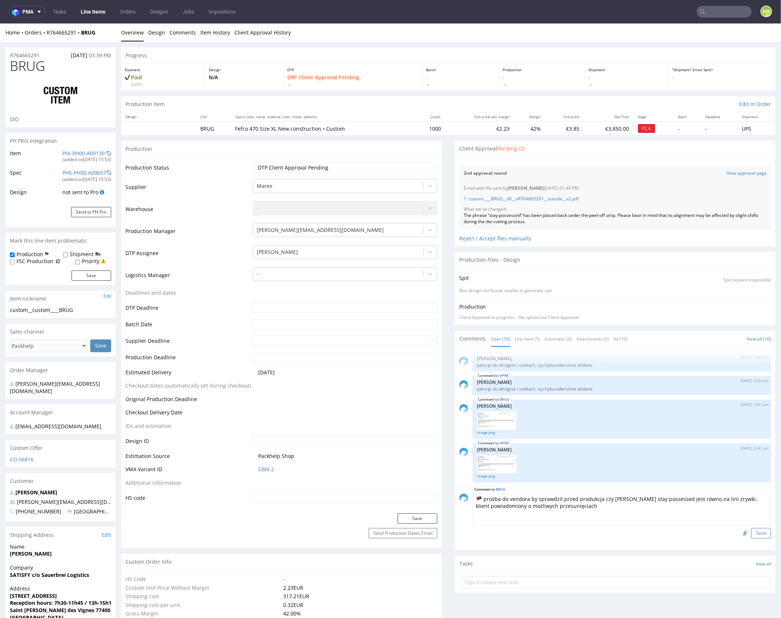
type textarea "🏴 prośba do vendora by sprawdził przed produkcja czy fraza stay possessed jest …"
click at [751, 532] on button "Send" at bounding box center [761, 533] width 20 height 10
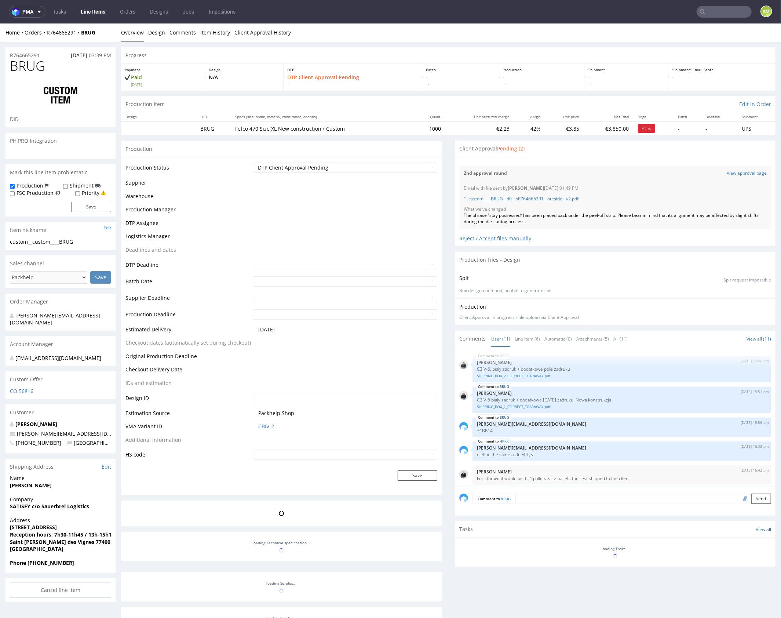
scroll to position [197, 0]
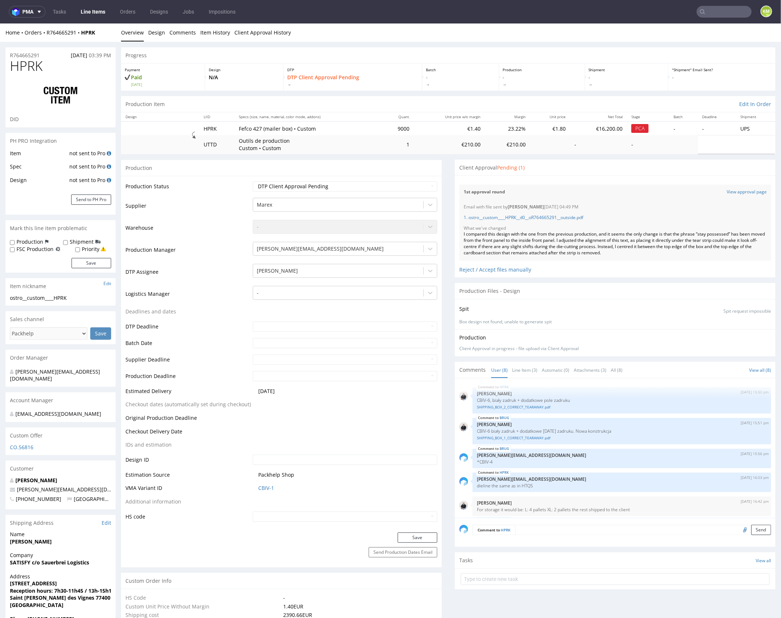
scroll to position [81, 0]
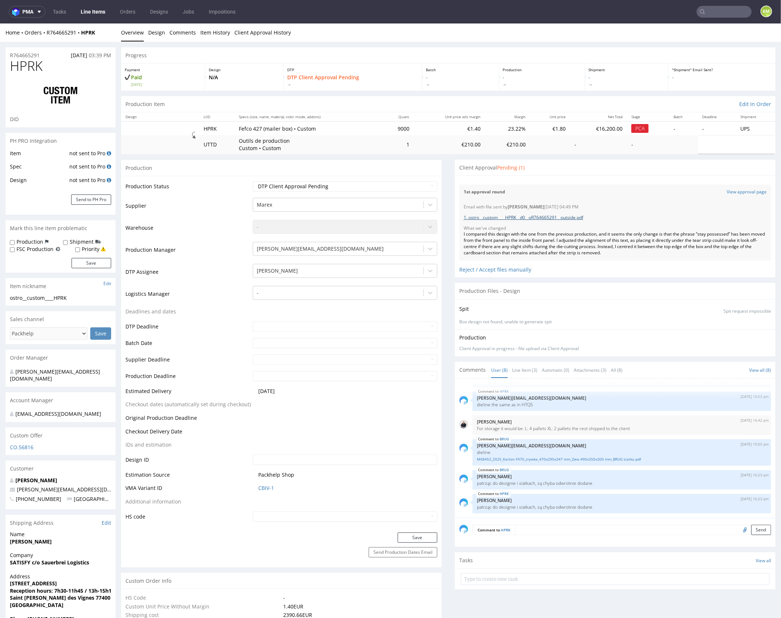
click at [572, 216] on link "1. ostro__custom____HPRK__d0__oR764665291__outside.pdf" at bounding box center [524, 217] width 120 height 6
click at [526, 372] on link "Line Item (3)" at bounding box center [524, 370] width 25 height 16
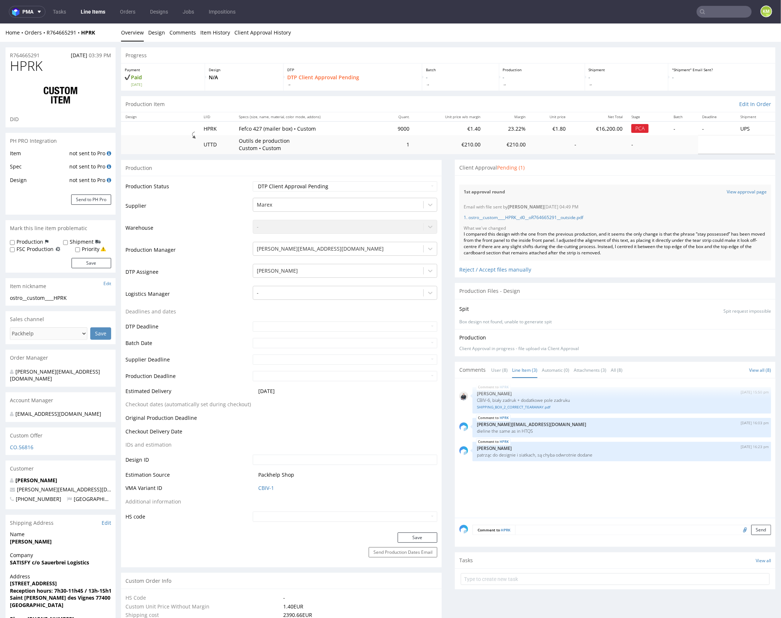
click at [555, 477] on div "HPRK 22nd Sep 25 | 15:50 pm Adrian Margula CBIV-6, biały zadruk + dodatkowe pol…" at bounding box center [617, 449] width 316 height 135
click at [563, 473] on div "HPRK 22nd Sep 25 | 15:50 pm Adrian Margula CBIV-6, biały zadruk + dodatkowe pol…" at bounding box center [617, 449] width 316 height 135
click at [566, 473] on div "HPRK 22nd Sep 25 | 15:50 pm Adrian Margula CBIV-6, biały zadruk + dodatkowe pol…" at bounding box center [617, 449] width 316 height 135
click at [739, 529] on input "file" at bounding box center [744, 529] width 10 height 10
type input "C:\fakepath\image.png"
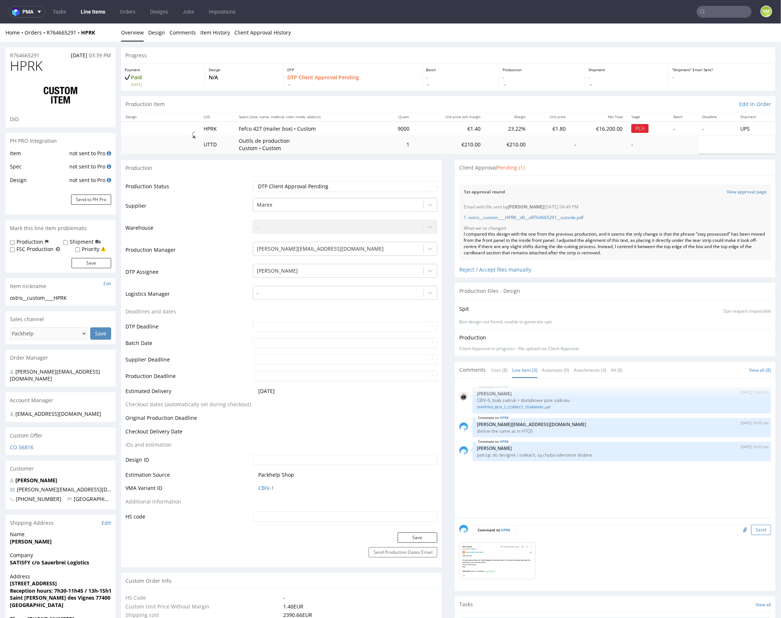
click at [753, 529] on button "Send" at bounding box center [761, 529] width 20 height 10
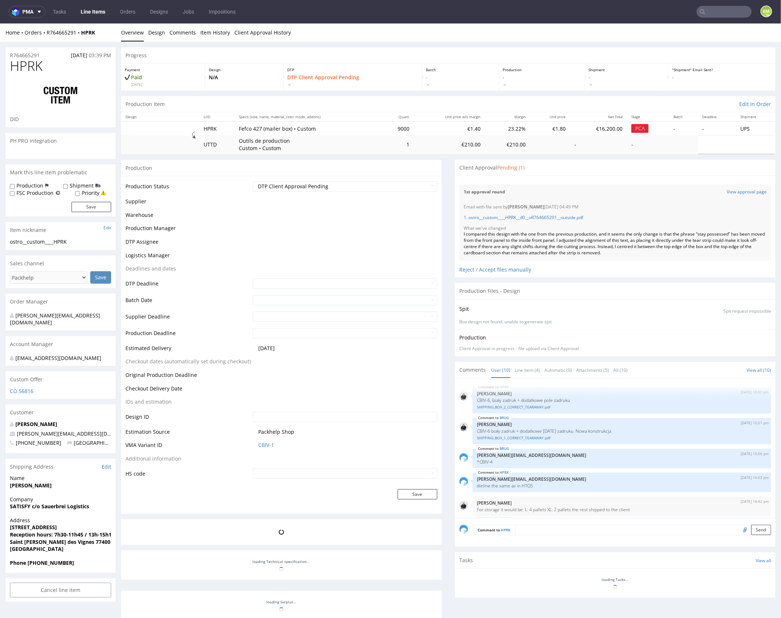
scroll to position [150, 0]
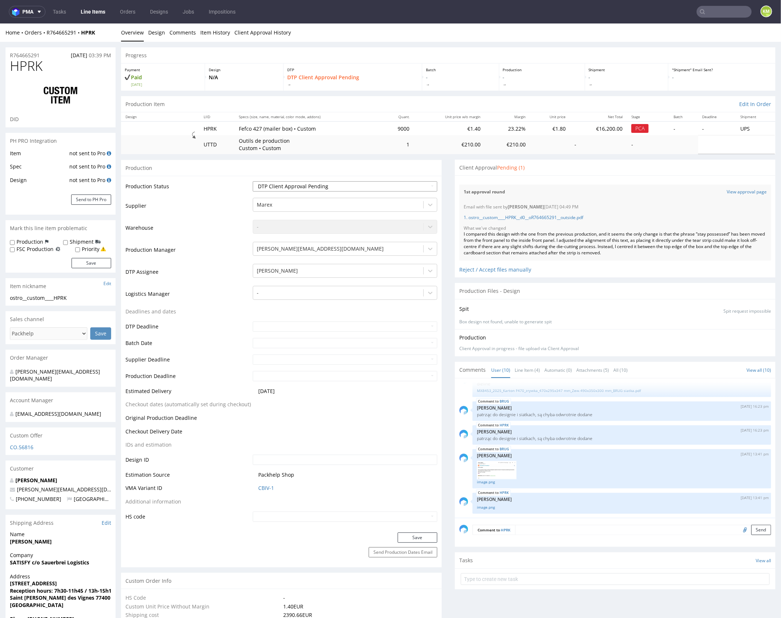
click at [402, 183] on select "Waiting for Artwork Waiting for Diecut Waiting for Mockup Waiting for DTP Waiti…" at bounding box center [345, 186] width 185 height 10
select select "dtp_ca_needed"
click at [253, 181] on select "Waiting for Artwork Waiting for Diecut Waiting for Mockup Waiting for DTP Waiti…" at bounding box center [345, 186] width 185 height 10
click at [427, 539] on button "Save" at bounding box center [418, 537] width 40 height 10
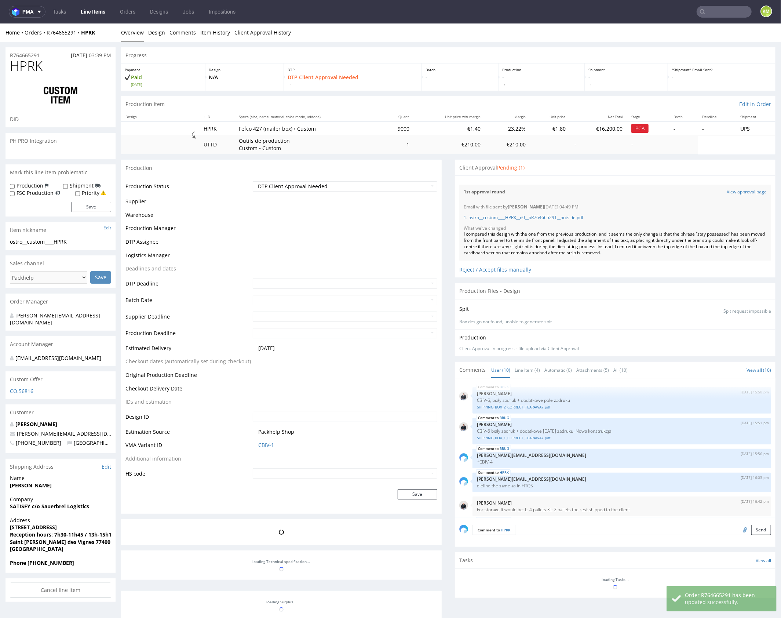
scroll to position [168, 0]
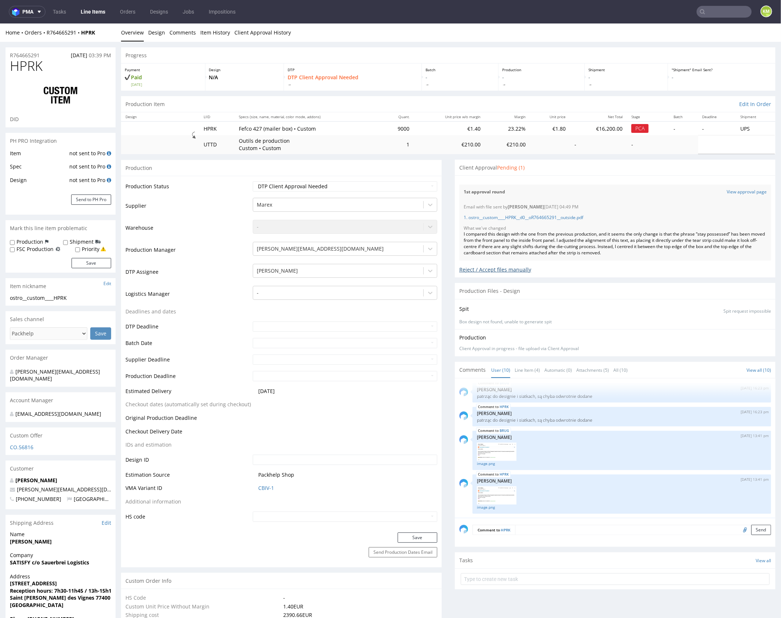
click at [468, 269] on div "Reject / Accept files manually" at bounding box center [615, 266] width 312 height 13
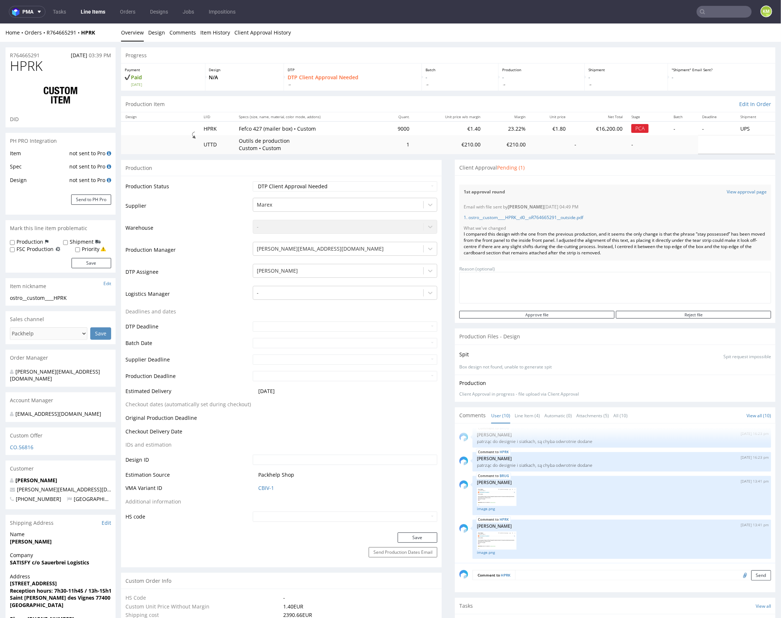
click at [521, 289] on textarea at bounding box center [615, 288] width 312 height 32
paste textarea "Change to the positioning of the phrase “stay possessed”"
type textarea "Change to the positioning of the phrase “stay possessed”"
click at [684, 314] on input "Reject file" at bounding box center [693, 314] width 155 height 8
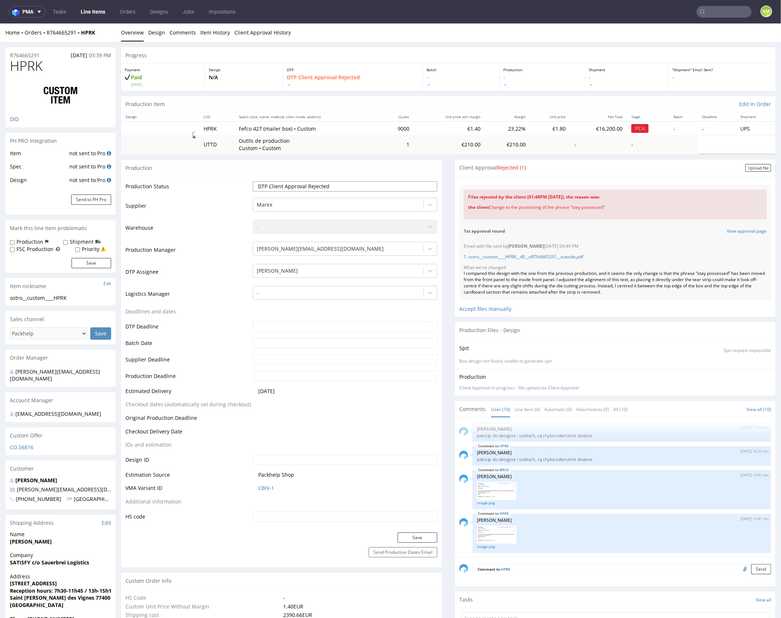
click at [337, 183] on select "Waiting for Artwork Waiting for Diecut Waiting for Mockup Waiting for DTP Waiti…" at bounding box center [345, 186] width 185 height 10
select select "dtp_ca_needed"
click at [253, 181] on select "Waiting for Artwork Waiting for Diecut Waiting for Mockup Waiting for DTP Waiti…" at bounding box center [345, 186] width 185 height 10
click at [419, 536] on button "Save" at bounding box center [418, 537] width 40 height 10
drag, startPoint x: 745, startPoint y: 165, endPoint x: 600, endPoint y: 196, distance: 148.0
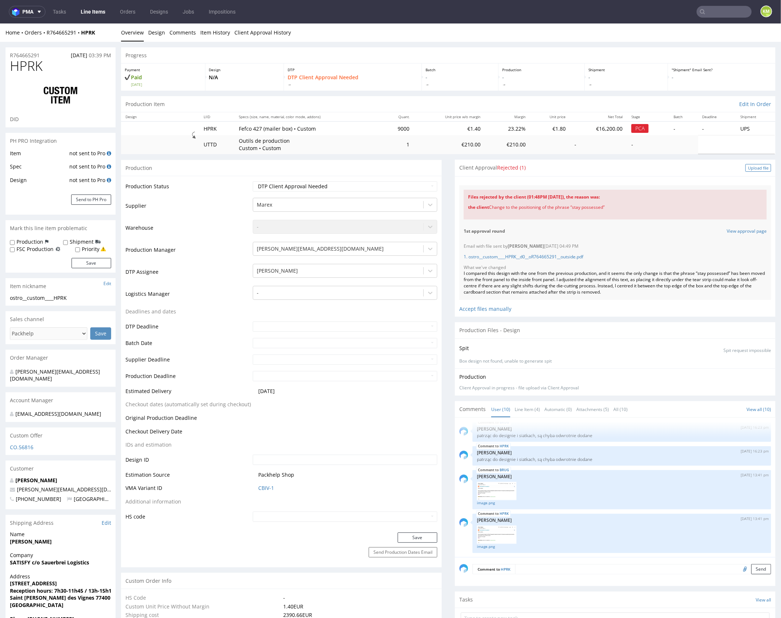
click at [746, 165] on div "Upload file" at bounding box center [759, 168] width 26 height 8
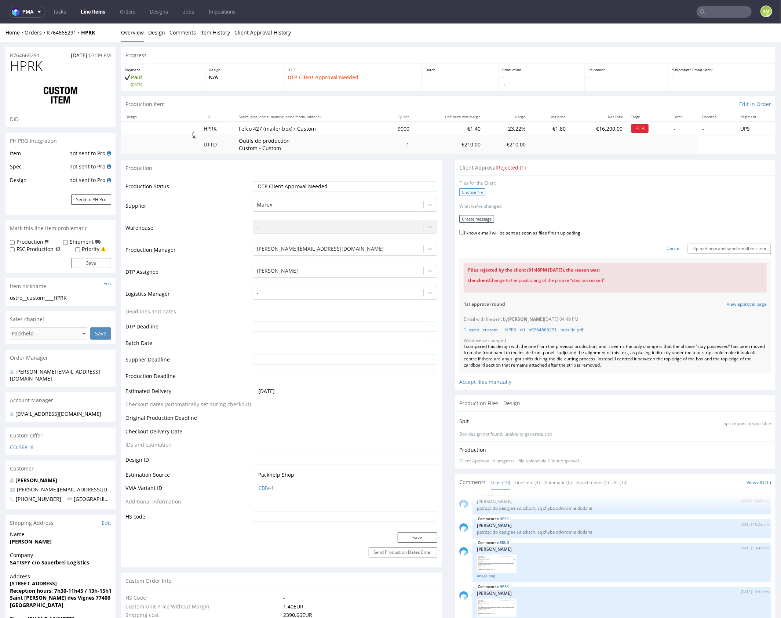
click at [477, 192] on label "Choose file" at bounding box center [472, 192] width 26 height 8
click at [0, 23] on input "Choose file" at bounding box center [0, 23] width 0 height 0
click at [485, 214] on button "Create message" at bounding box center [476, 216] width 35 height 8
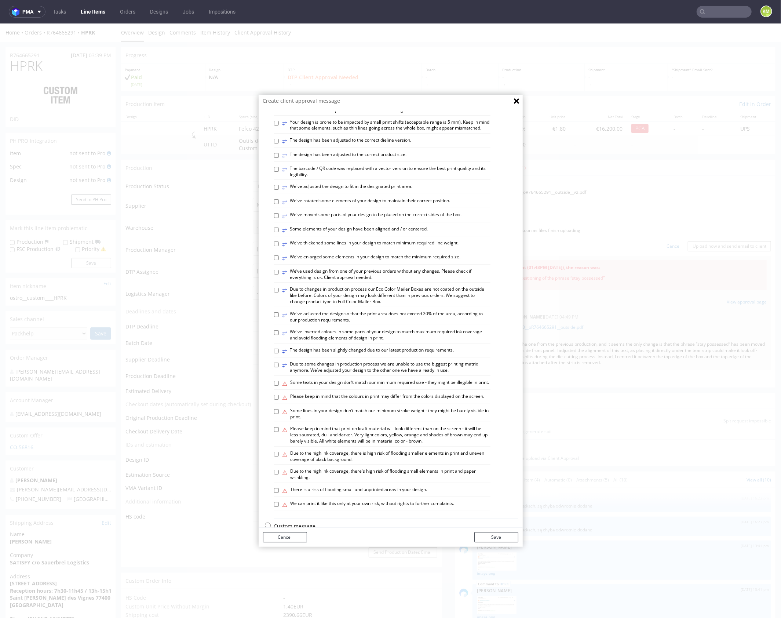
scroll to position [203, 0]
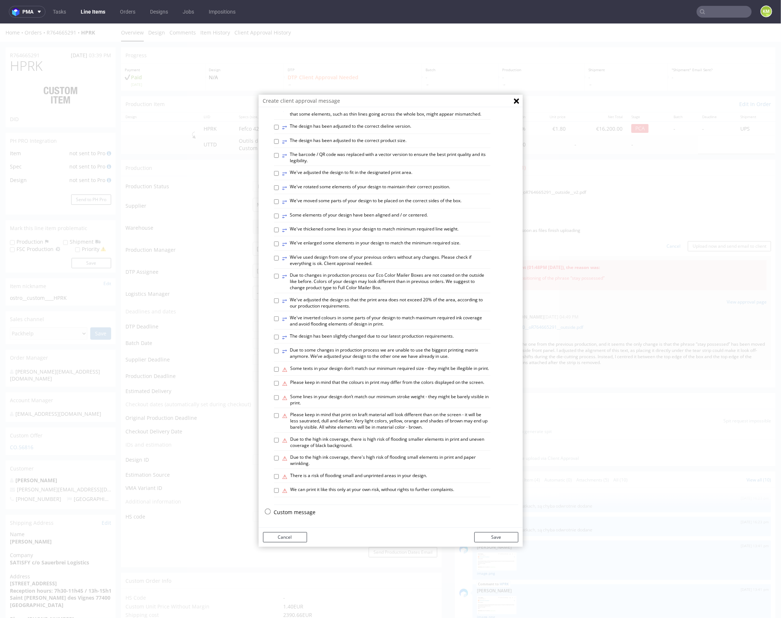
drag, startPoint x: 299, startPoint y: 511, endPoint x: 299, endPoint y: 427, distance: 84.4
click at [299, 511] on p "Custom message" at bounding box center [396, 511] width 244 height 7
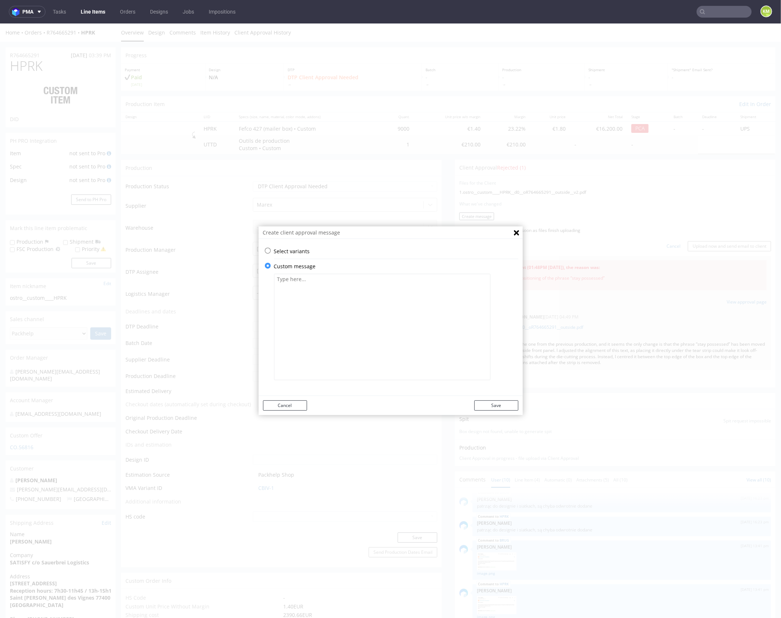
click at [329, 305] on textarea at bounding box center [382, 326] width 216 height 106
paste textarea "The phrase “stay possessed” has been placed back under the peel-off strip. Plea…"
type textarea "The phrase “stay possessed” has been placed back under the peel-off strip. Plea…"
click at [494, 405] on button "Save" at bounding box center [496, 405] width 44 height 10
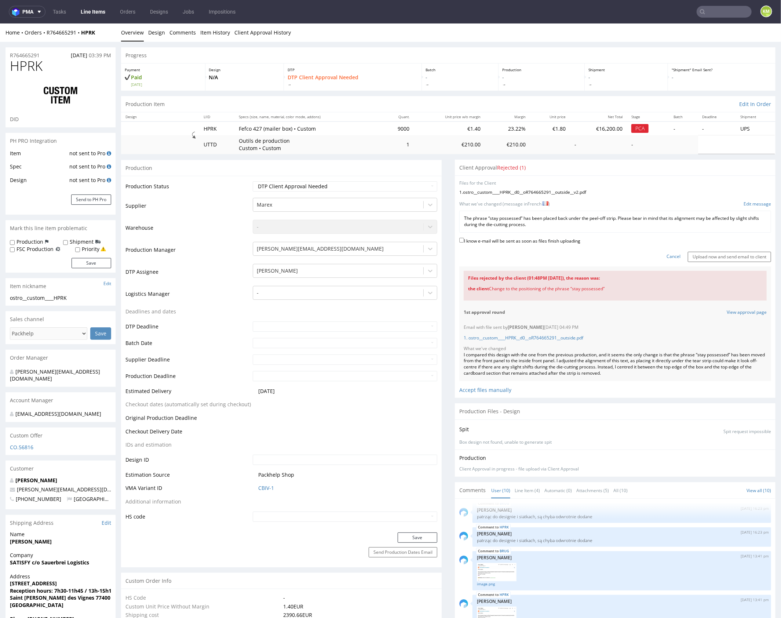
click at [502, 238] on label "I know e-mail will be sent as soon as files finish uploading" at bounding box center [519, 240] width 121 height 8
click at [464, 238] on input "I know e-mail will be sent as soon as files finish uploading" at bounding box center [461, 239] width 5 height 5
checkbox input "true"
click at [696, 256] on input "Upload now and send email to client" at bounding box center [729, 256] width 83 height 10
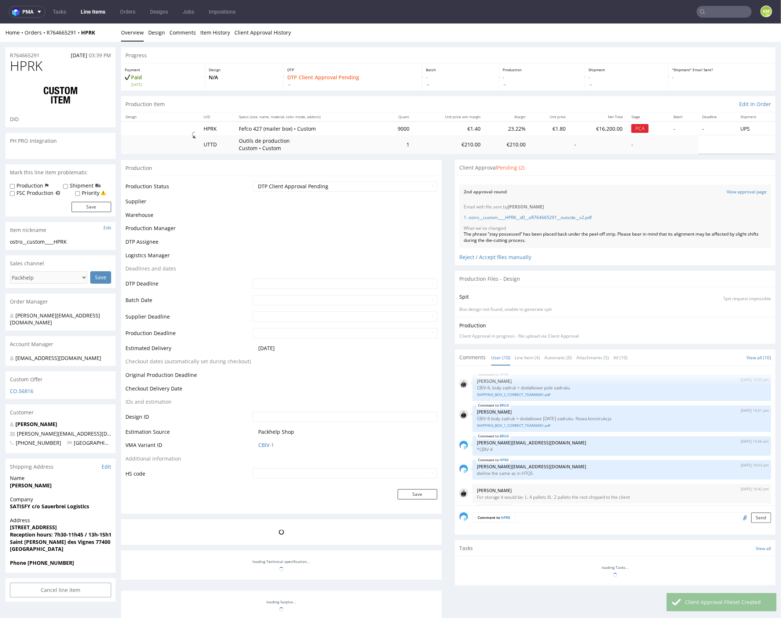
scroll to position [168, 0]
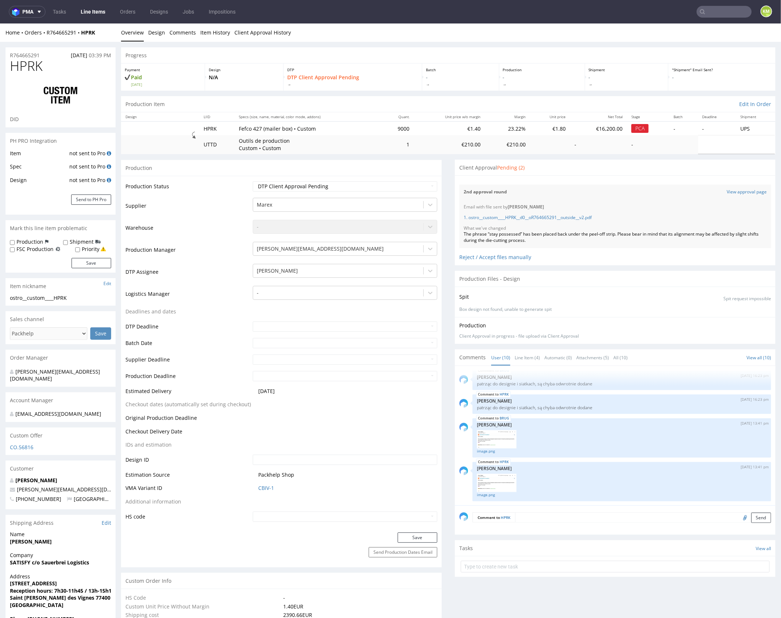
click at [32, 241] on label "Production" at bounding box center [30, 241] width 27 height 7
click at [15, 241] on input "Production" at bounding box center [12, 242] width 5 height 6
checkbox input "true"
click at [98, 261] on button "Save" at bounding box center [92, 263] width 40 height 10
click at [522, 358] on link "Line Item (4)" at bounding box center [527, 357] width 25 height 16
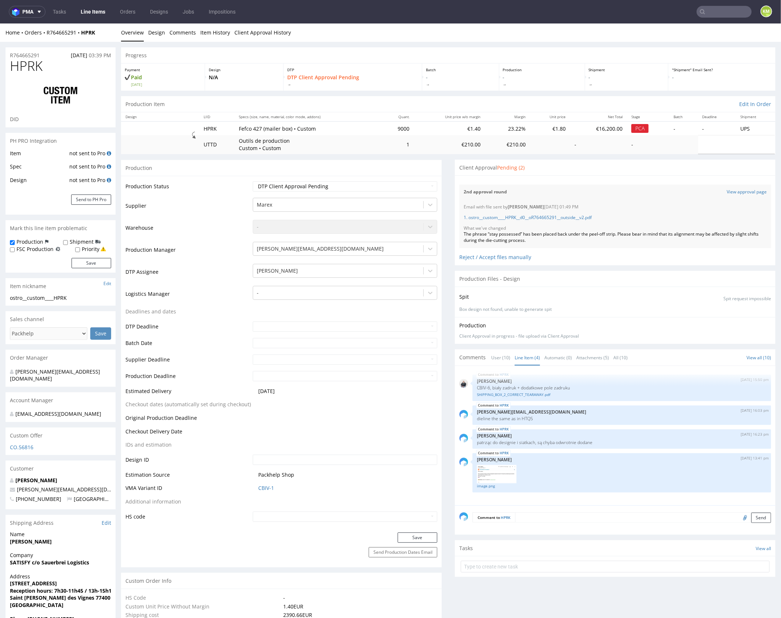
click at [576, 514] on textarea at bounding box center [643, 517] width 256 height 10
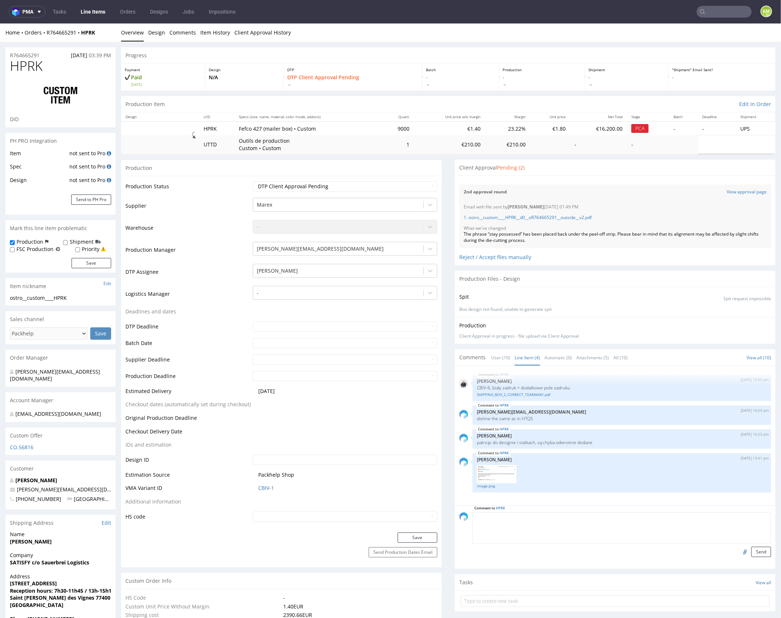
paste textarea "🏴 prośba do vendora by sprawdził przed produkcja czy fraza stay possessed jest …"
type textarea "🏴 prośba do vendora by sprawdził przed produkcja czy fraza stay possessed jest …"
click at [759, 552] on button "Send" at bounding box center [761, 551] width 20 height 10
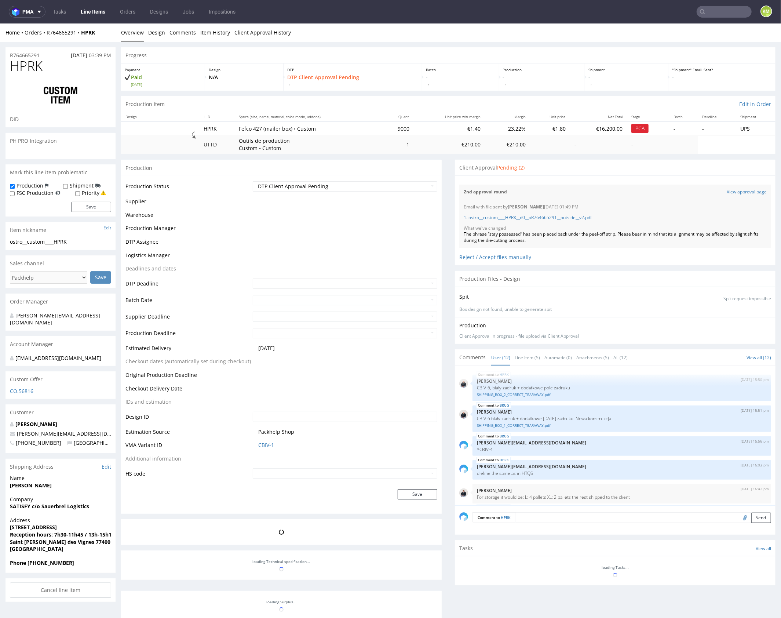
scroll to position [227, 0]
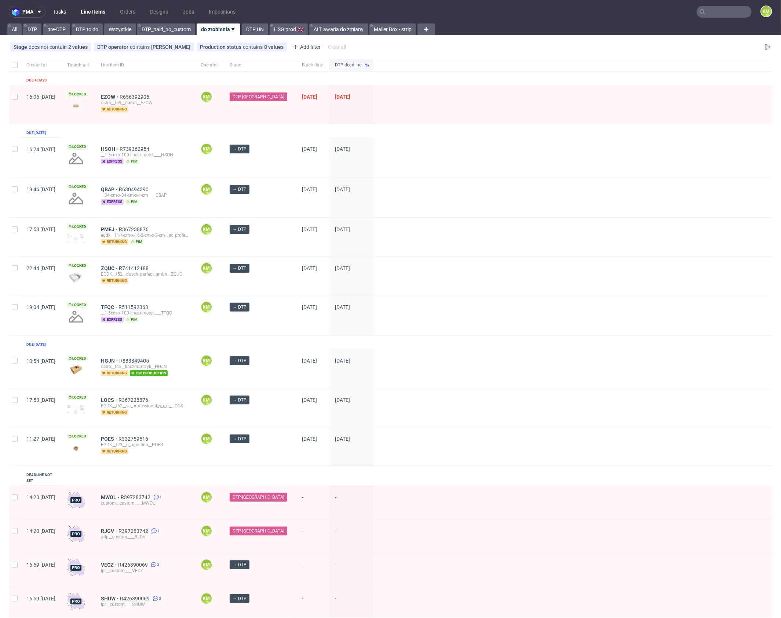
click at [63, 12] on link "Tasks" at bounding box center [59, 12] width 22 height 12
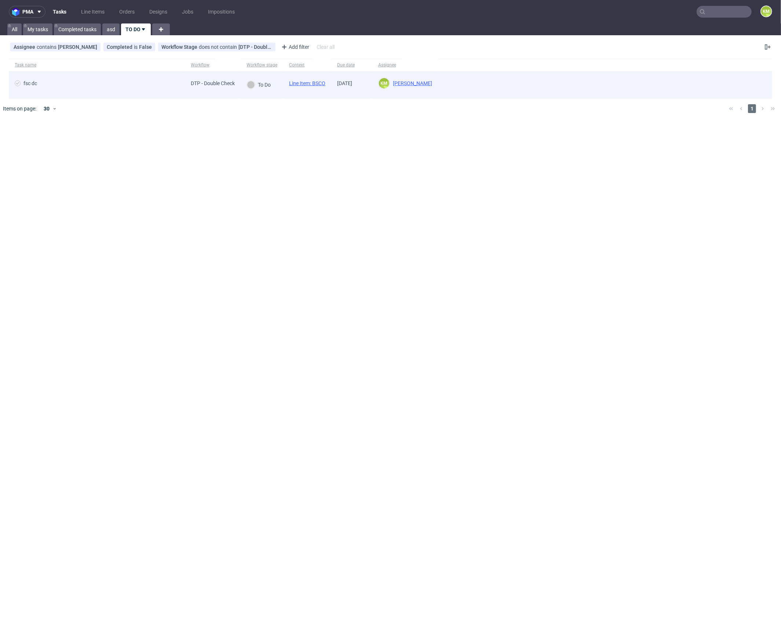
click at [318, 84] on link "Line Item: BSCO" at bounding box center [307, 83] width 36 height 6
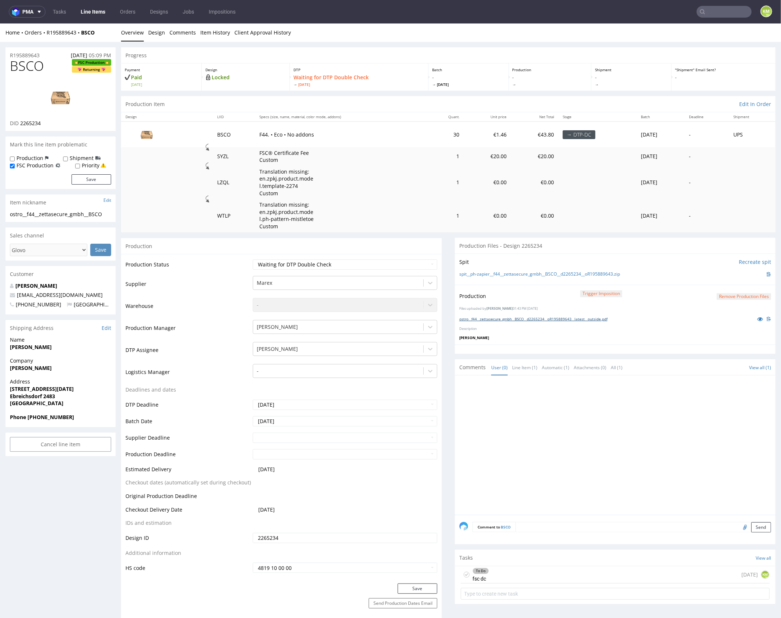
click at [553, 318] on link "ostro__f44__zettasecure_gmbh__BSCO__d2265234__oR195889643__latest__outside.pdf" at bounding box center [533, 318] width 148 height 5
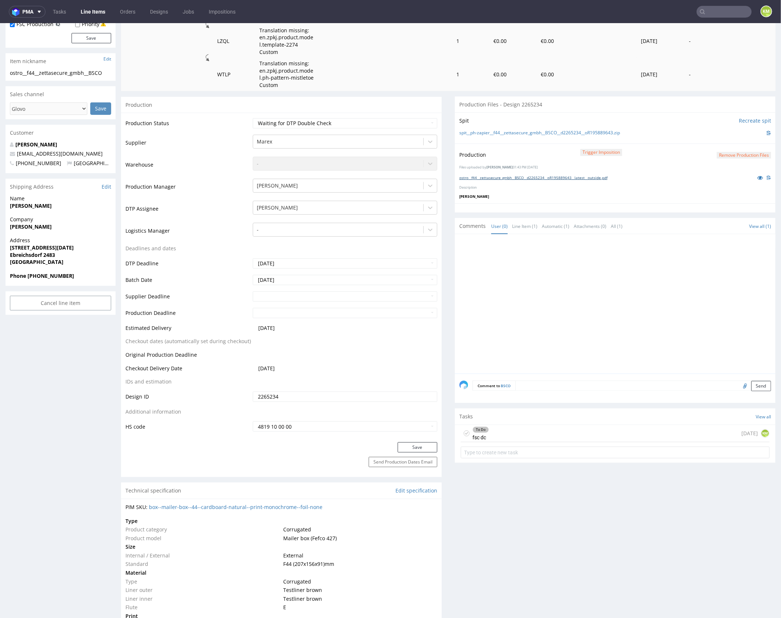
scroll to position [84, 0]
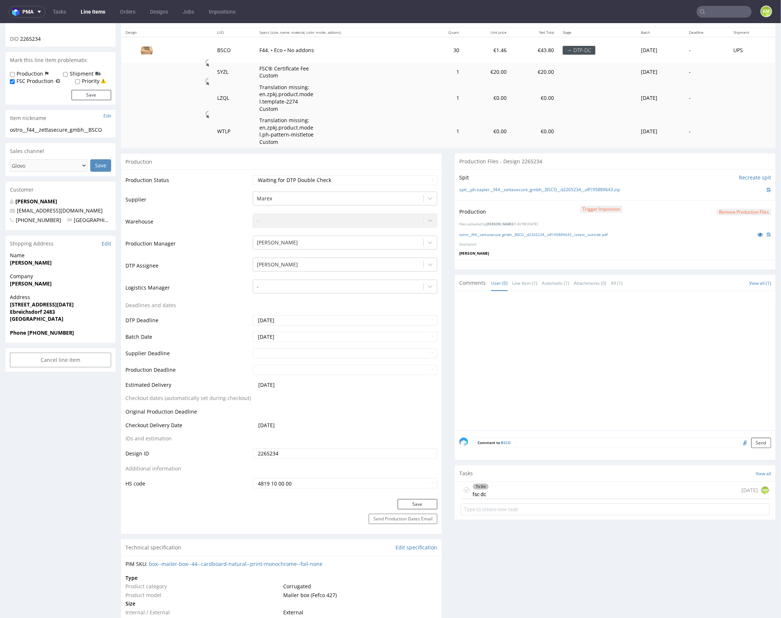
click at [560, 422] on div at bounding box center [617, 362] width 316 height 135
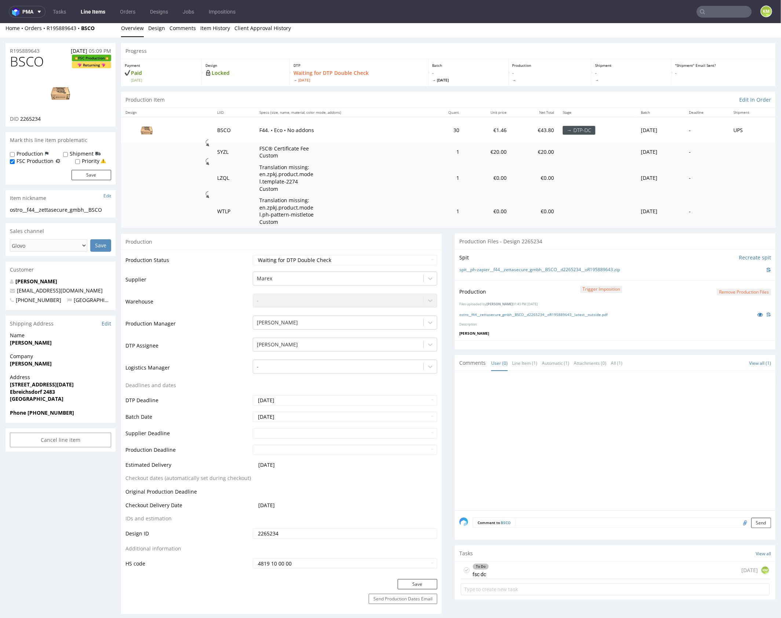
scroll to position [0, 0]
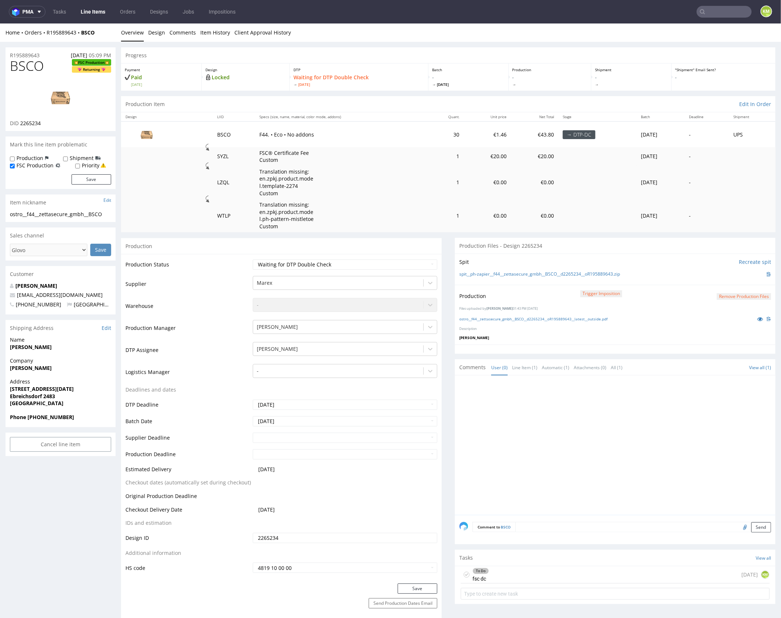
drag, startPoint x: 588, startPoint y: 570, endPoint x: 624, endPoint y: 593, distance: 43.2
click at [588, 570] on div "To Do fsc dc [DATE] KM" at bounding box center [615, 574] width 309 height 17
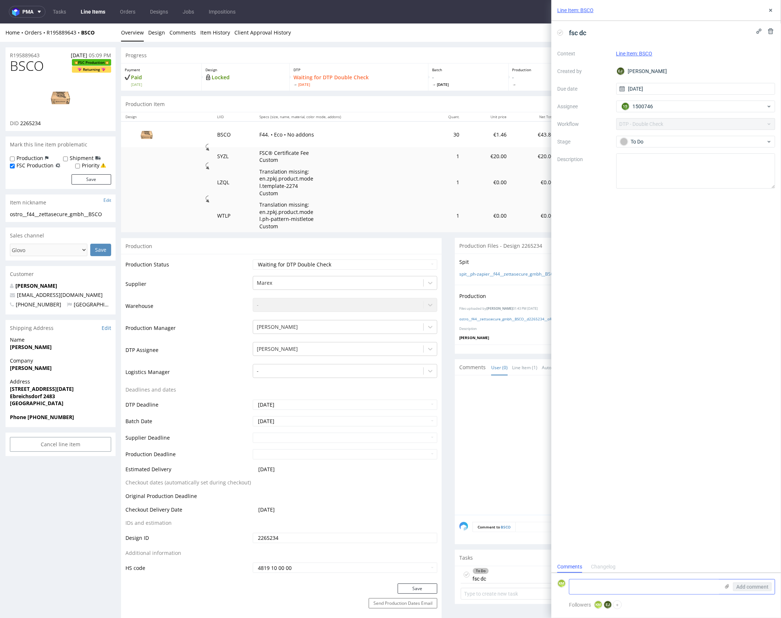
scroll to position [6, 0]
click at [668, 586] on textarea at bounding box center [644, 586] width 150 height 15
type textarea "FSC ok"
click at [756, 588] on span "Add comment" at bounding box center [752, 586] width 32 height 5
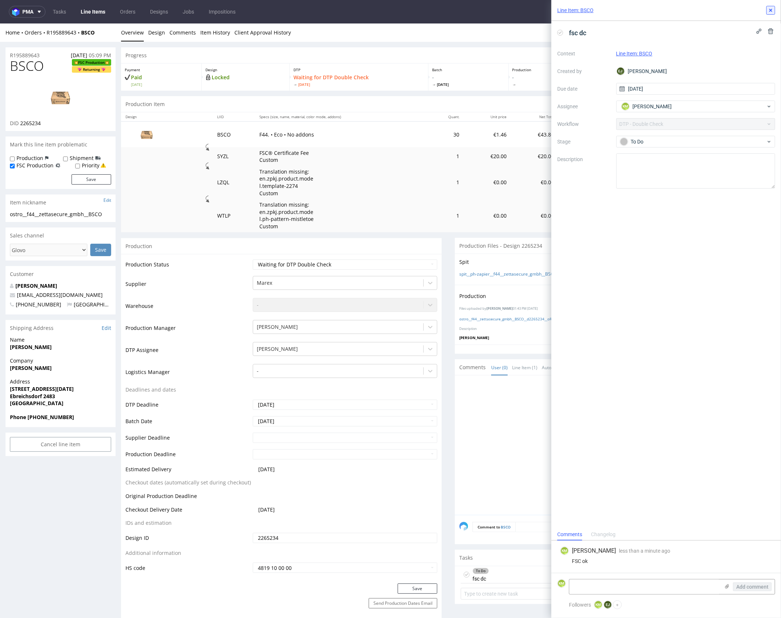
drag, startPoint x: 772, startPoint y: 11, endPoint x: 565, endPoint y: 383, distance: 426.1
click at [772, 11] on icon at bounding box center [771, 10] width 6 height 6
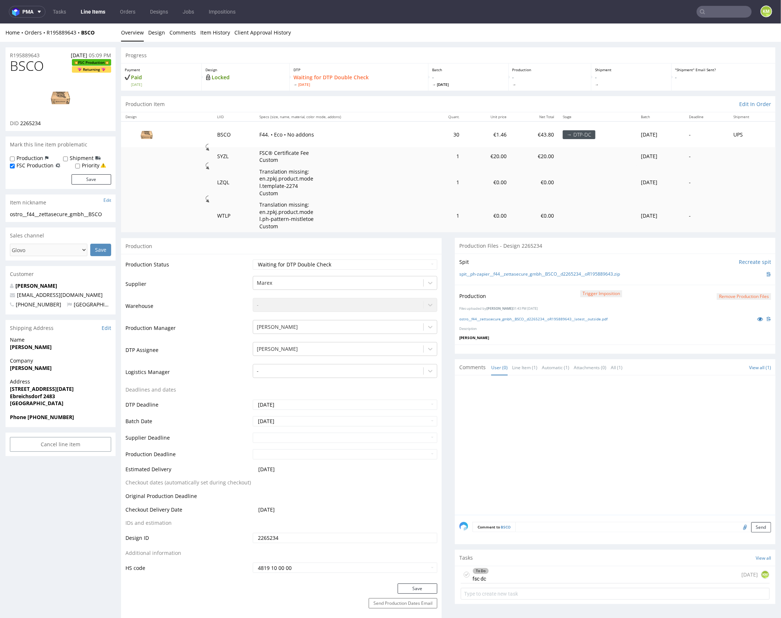
click at [464, 572] on icon at bounding box center [467, 574] width 6 height 6
click at [375, 262] on select "Waiting for Artwork Waiting for Diecut Waiting for Mockup Waiting for DTP Waiti…" at bounding box center [345, 264] width 185 height 10
click at [253, 259] on select "Waiting for Artwork Waiting for Diecut Waiting for Mockup Waiting for DTP Waiti…" at bounding box center [345, 264] width 185 height 10
click at [372, 264] on select "Waiting for Artwork Waiting for Diecut Waiting for Mockup Waiting for DTP Waiti…" at bounding box center [345, 264] width 185 height 10
select select "dtp_dc_done"
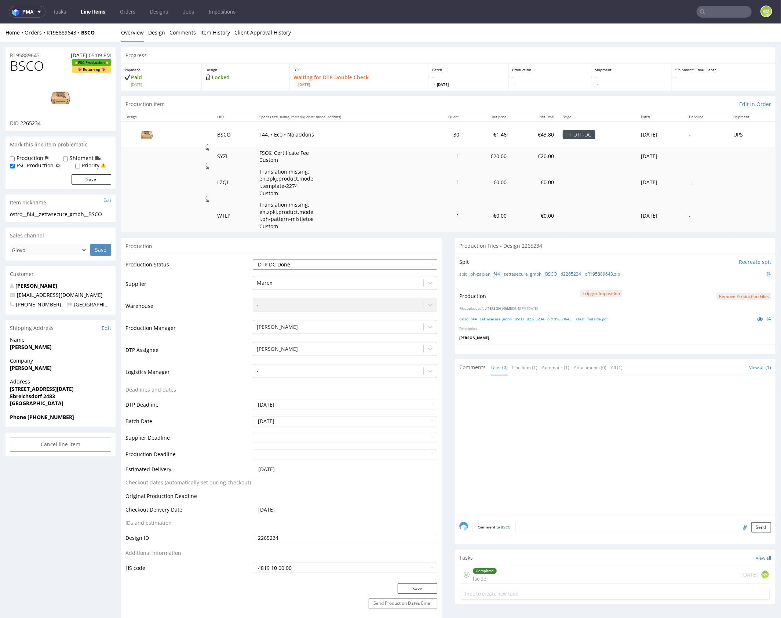
click at [253, 259] on select "Waiting for Artwork Waiting for Diecut Waiting for Mockup Waiting for DTP Waiti…" at bounding box center [345, 264] width 185 height 10
click at [409, 591] on button "Save" at bounding box center [418, 588] width 40 height 10
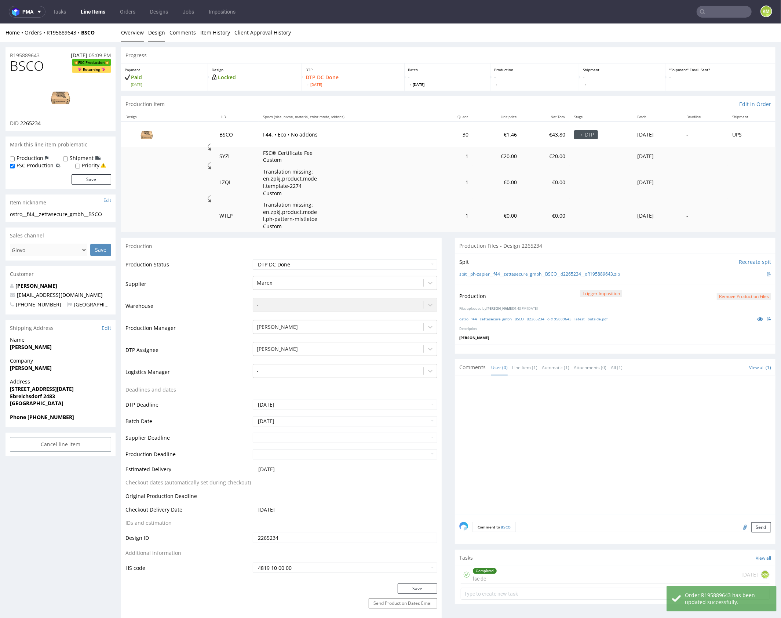
click at [149, 32] on link "Design" at bounding box center [156, 32] width 17 height 18
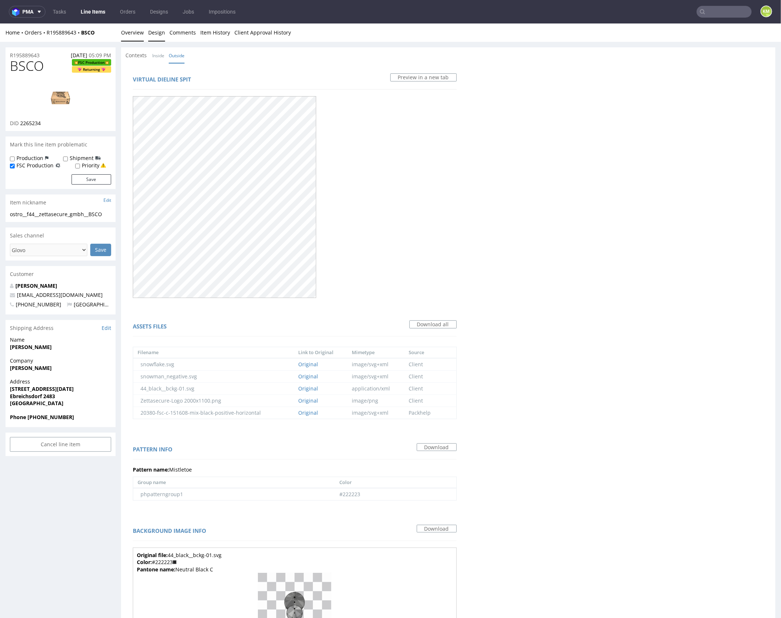
click at [139, 32] on link "Overview" at bounding box center [132, 32] width 23 height 18
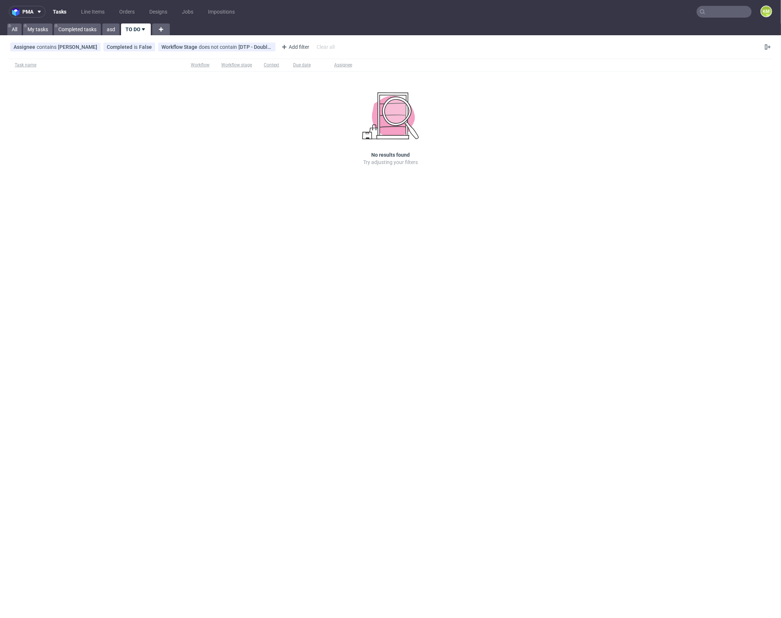
click at [91, 11] on link "Line Items" at bounding box center [93, 12] width 32 height 12
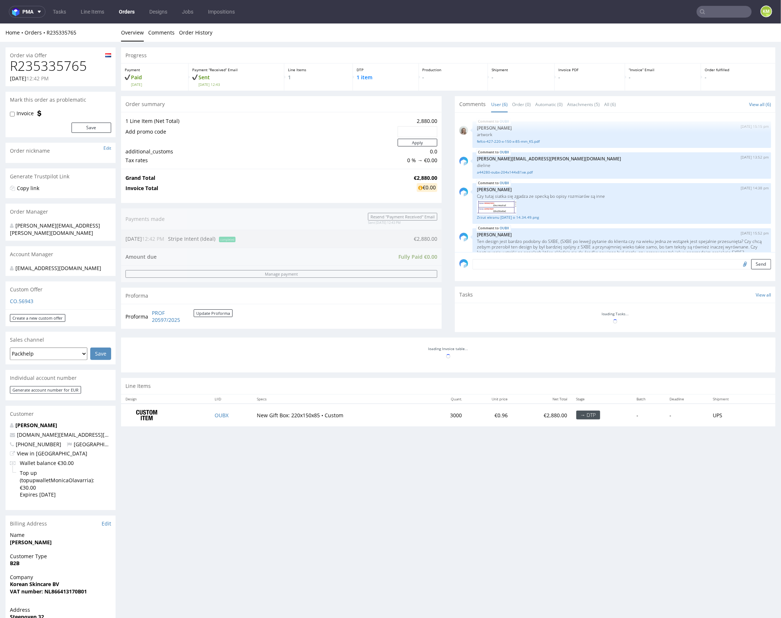
scroll to position [125, 0]
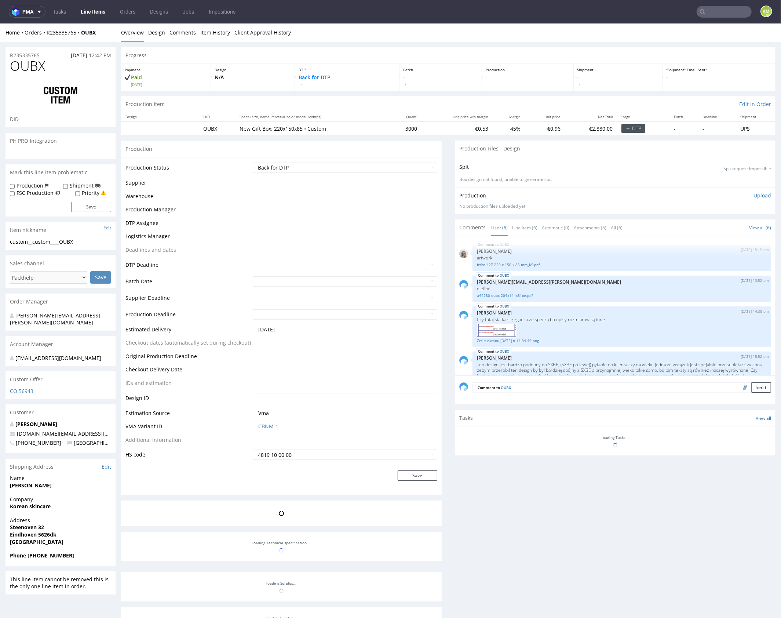
scroll to position [125, 0]
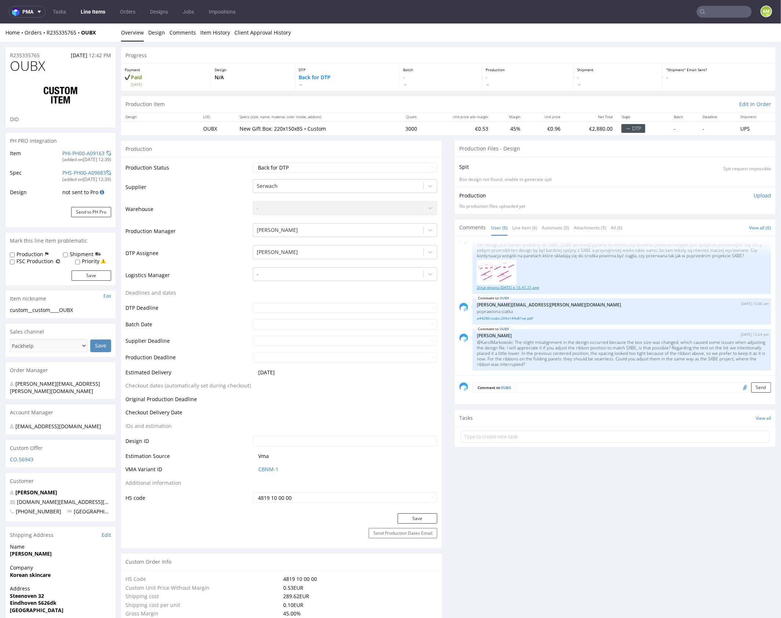
click at [520, 288] on link "Zrzut ekranu [DATE] o 15.47.37.png" at bounding box center [622, 287] width 290 height 6
click at [579, 343] on p "@KarolMarkowski: The slight misalignment in the design occurred because the box…" at bounding box center [622, 353] width 290 height 28
click at [617, 345] on p "@KarolMarkowski: The slight misalignment in the design occurred because the box…" at bounding box center [622, 353] width 290 height 28
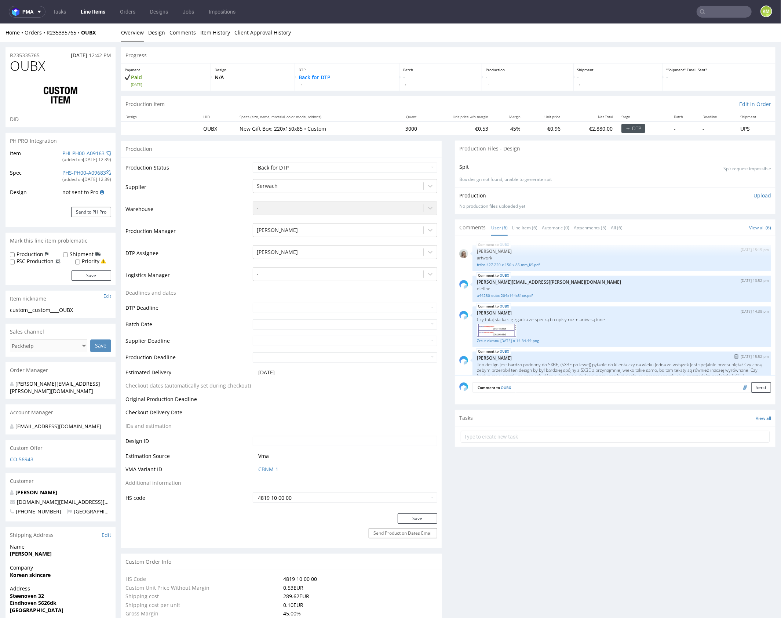
scroll to position [100, 0]
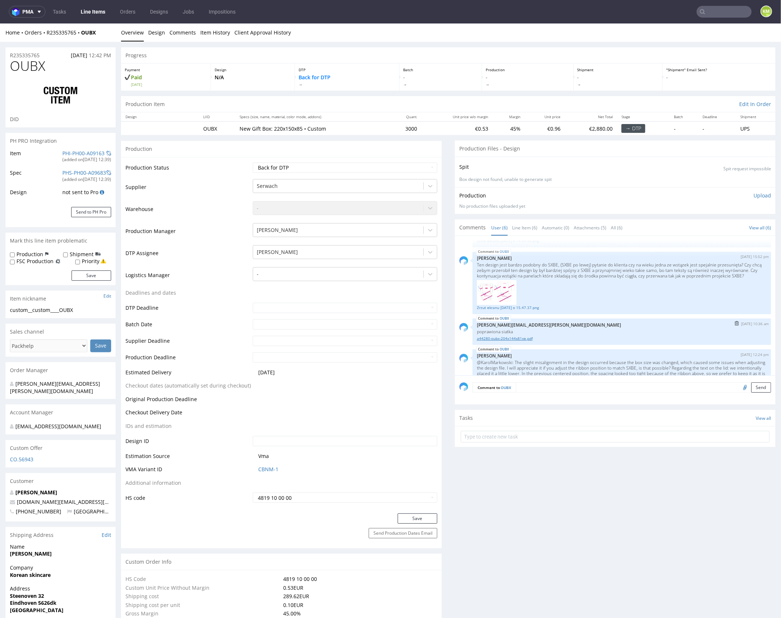
click at [524, 341] on link "a44280-oubx-204x144x81xe.pdf" at bounding box center [622, 338] width 290 height 6
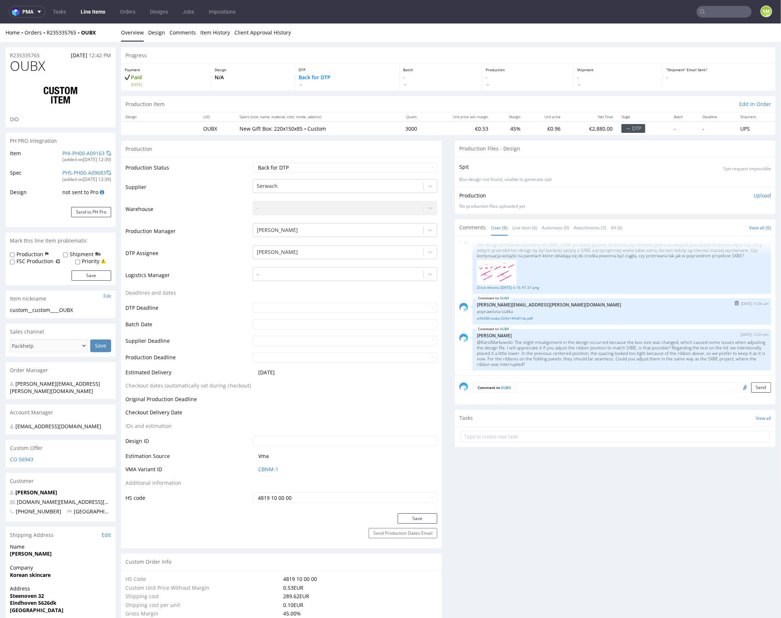
scroll to position [125, 0]
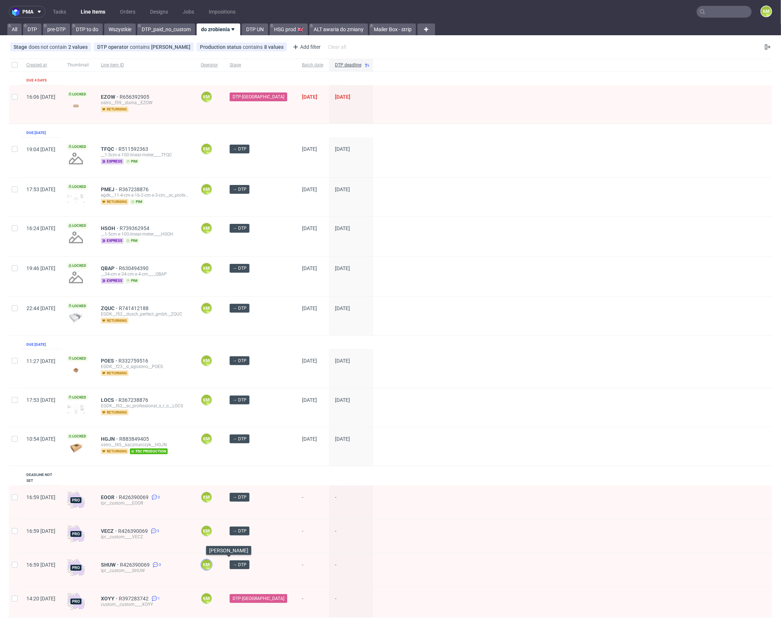
scroll to position [187, 0]
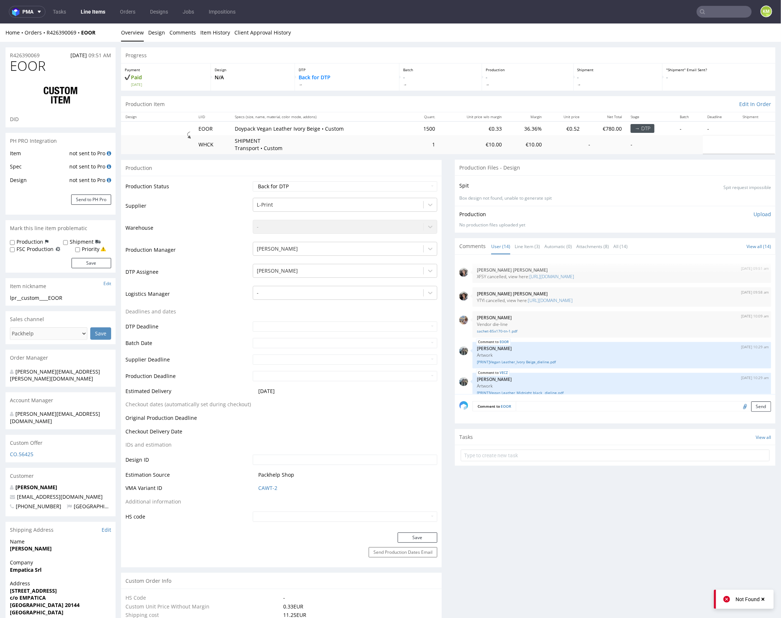
scroll to position [259, 0]
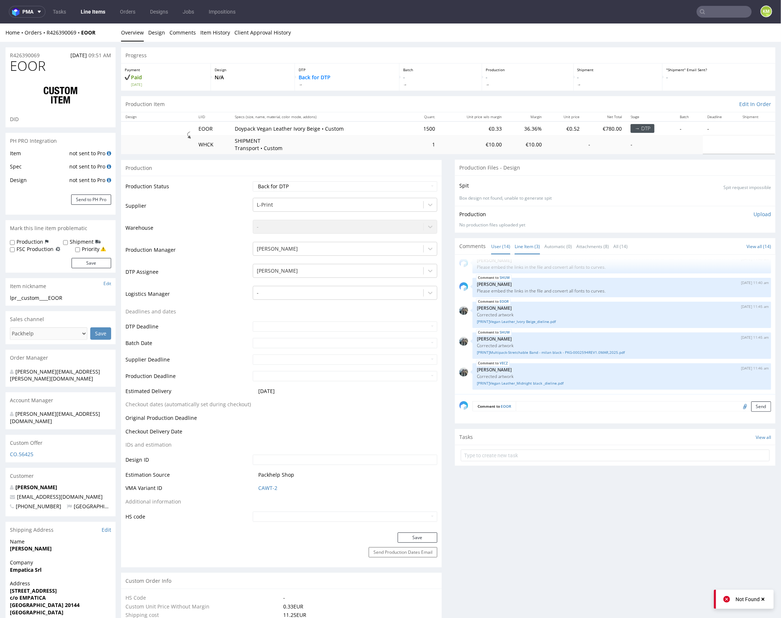
click at [525, 248] on link "Line Item (3)" at bounding box center [527, 246] width 25 height 16
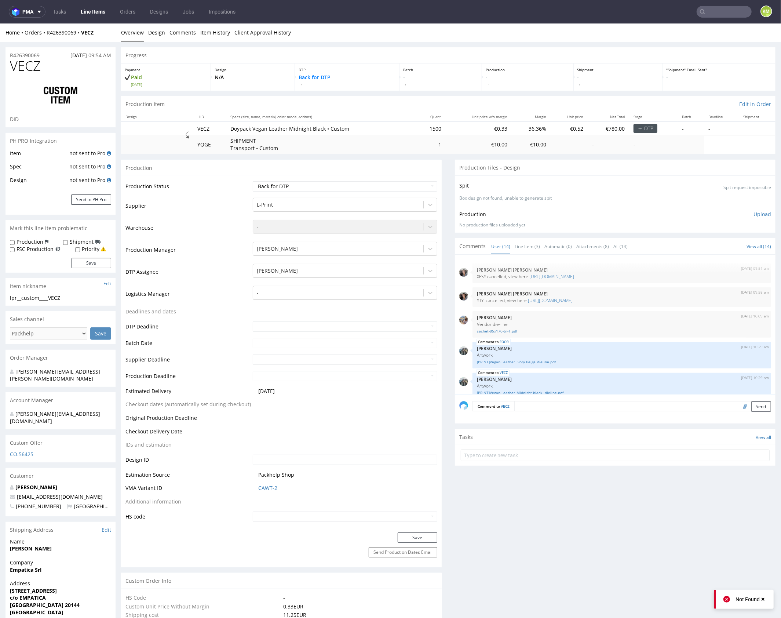
scroll to position [259, 0]
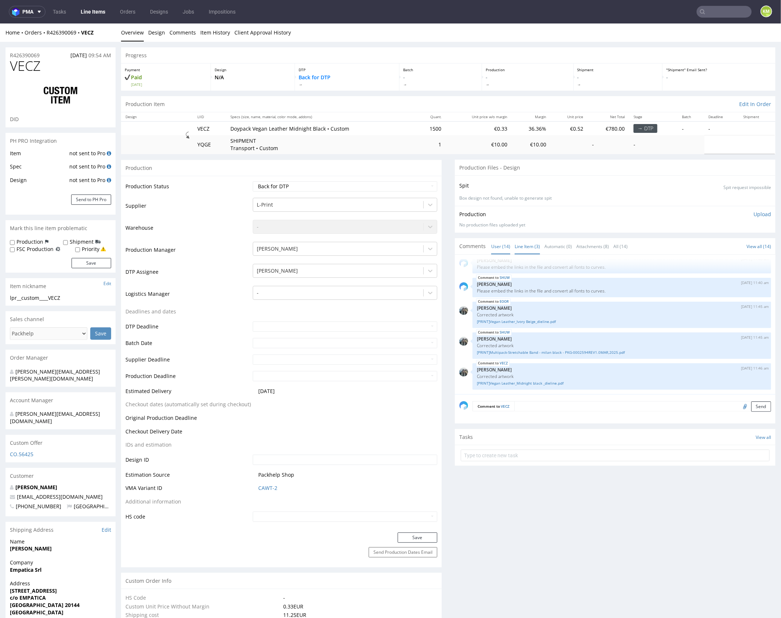
click at [528, 242] on link "Line Item (3)" at bounding box center [527, 246] width 25 height 16
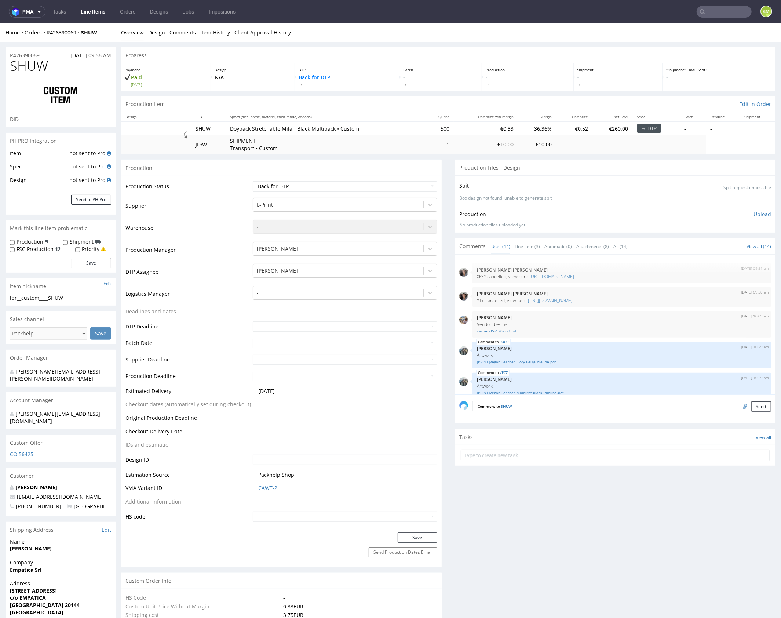
scroll to position [259, 0]
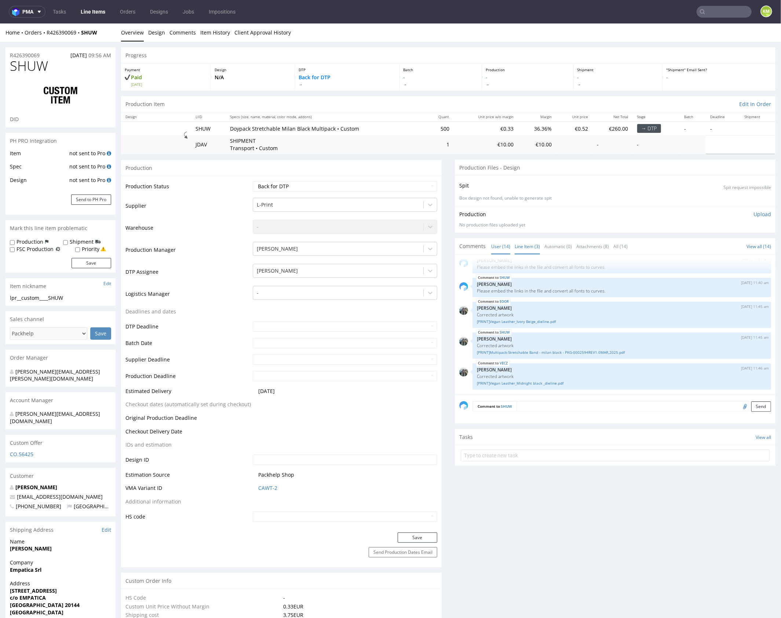
click at [526, 249] on link "Line Item (3)" at bounding box center [527, 246] width 25 height 16
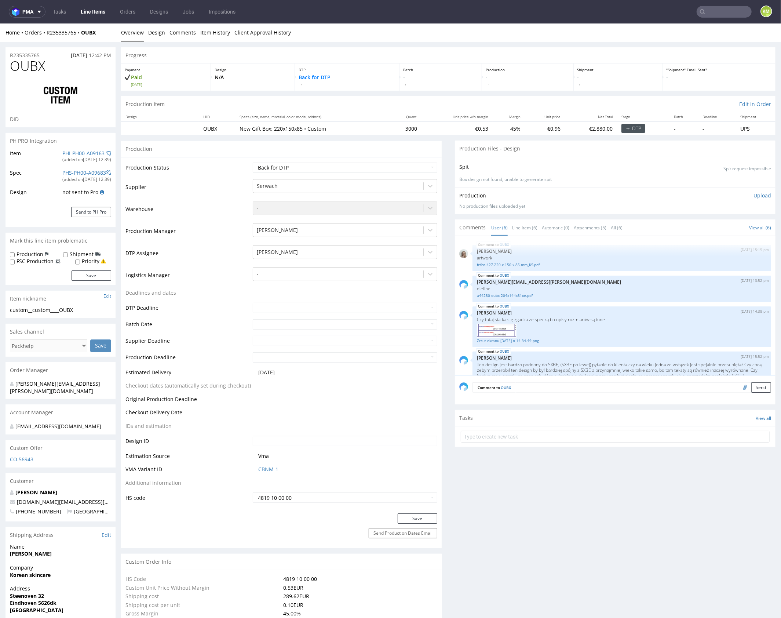
scroll to position [125, 0]
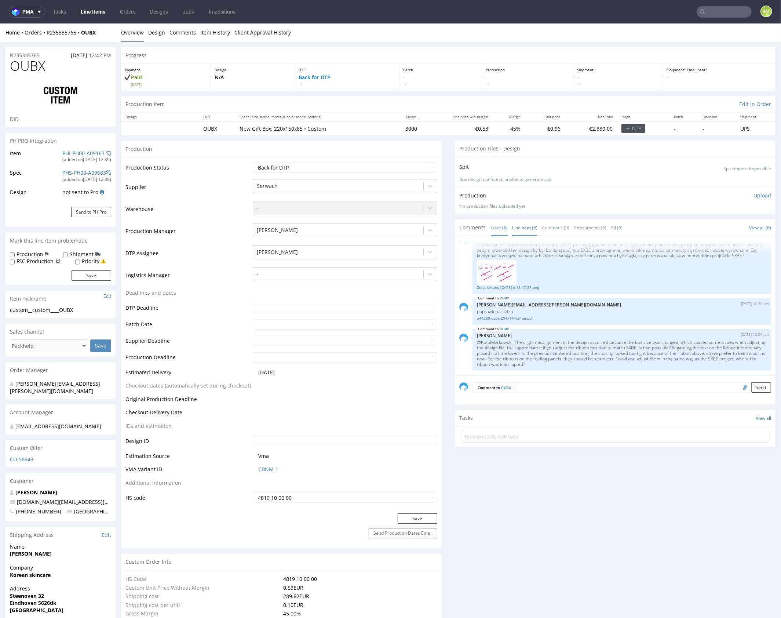
click at [518, 230] on link "Line Item (6)" at bounding box center [524, 227] width 25 height 16
click at [556, 350] on p "@KarolMarkowski: The slight misalignment in the design occurred because the box…" at bounding box center [622, 353] width 290 height 28
click at [560, 296] on div "OUBX 25th Sep 25 | 15:15 pm Monika Poźniak artwork fefco-427-220-x-150-x-85-mm_…" at bounding box center [617, 307] width 316 height 135
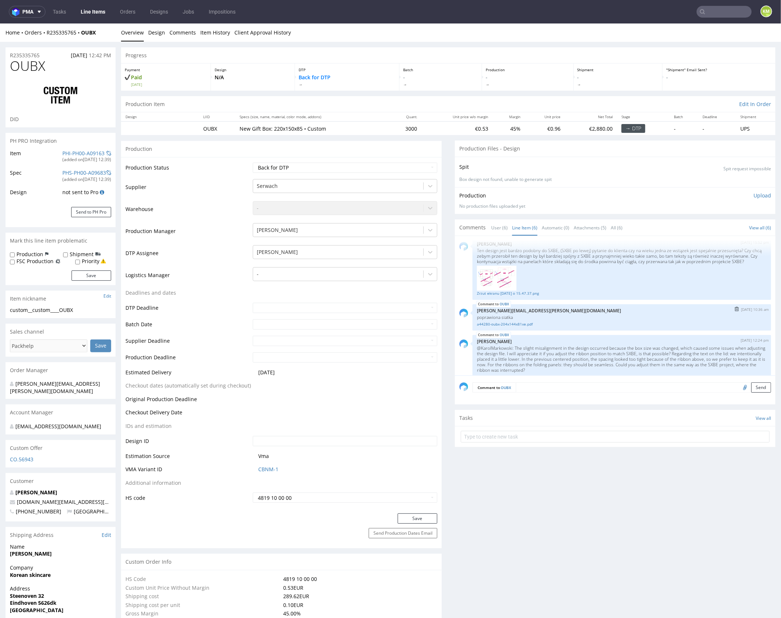
scroll to position [113, 0]
click at [521, 327] on link "a44280-oubx-204x144x81xe.pdf" at bounding box center [622, 325] width 290 height 6
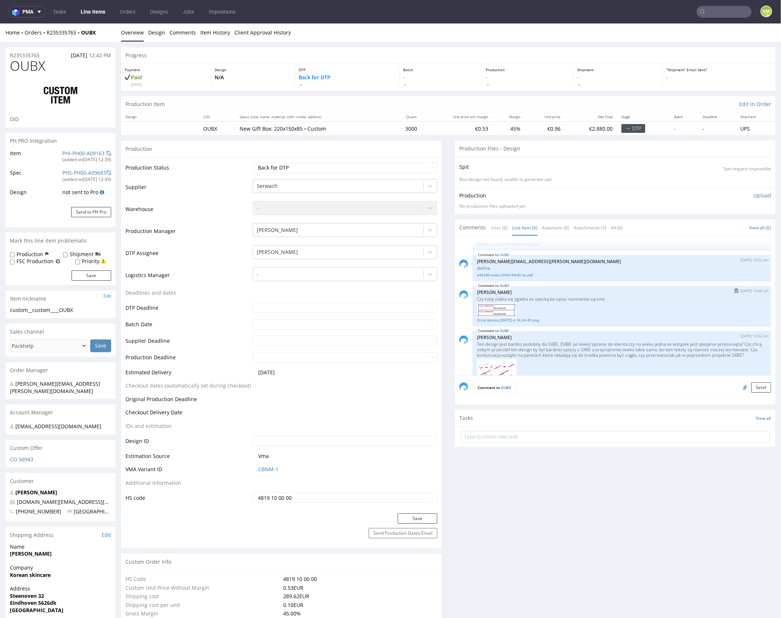
scroll to position [18, 0]
click at [523, 277] on link "a44280-oubx-204x144x81xe.pdf" at bounding box center [622, 278] width 290 height 6
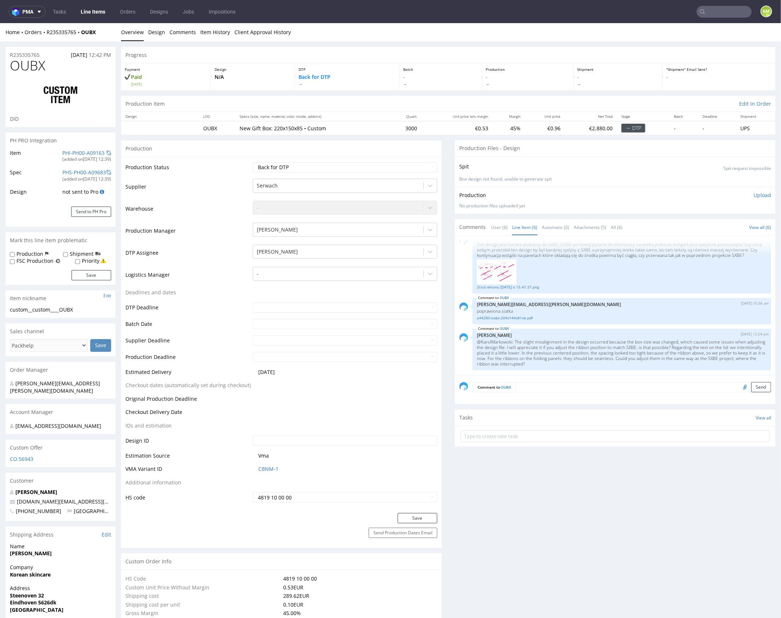
scroll to position [0, 0]
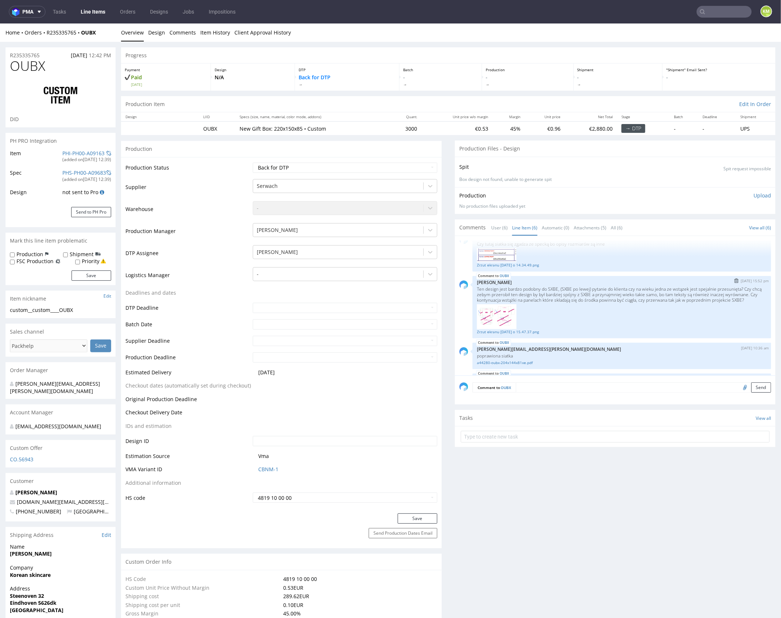
click at [533, 329] on div at bounding box center [622, 316] width 290 height 25
click at [532, 329] on div at bounding box center [622, 316] width 290 height 25
click at [530, 334] on link "Zrzut ekranu 2025-09-26 o 15.47.37.png" at bounding box center [622, 332] width 290 height 6
click at [537, 334] on link "Zrzut ekranu 2025-09-26 o 15.47.37.png" at bounding box center [622, 332] width 290 height 6
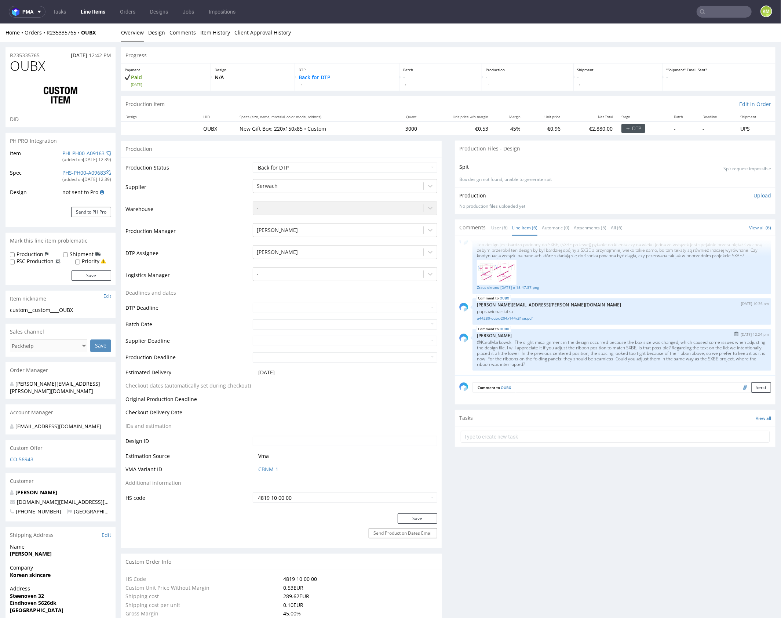
click at [613, 332] on div "OUBX 29th Sep 25 | 12:24 pm Zuzanna Pawlicka-Sabak @KarolMarkowski: The slight …" at bounding box center [622, 349] width 299 height 41
click at [612, 344] on p "@KarolMarkowski: The slight misalignment in the design occurred because the box…" at bounding box center [622, 353] width 290 height 28
click at [620, 346] on p "@KarolMarkowski: The slight misalignment in the design occurred because the box…" at bounding box center [622, 353] width 290 height 28
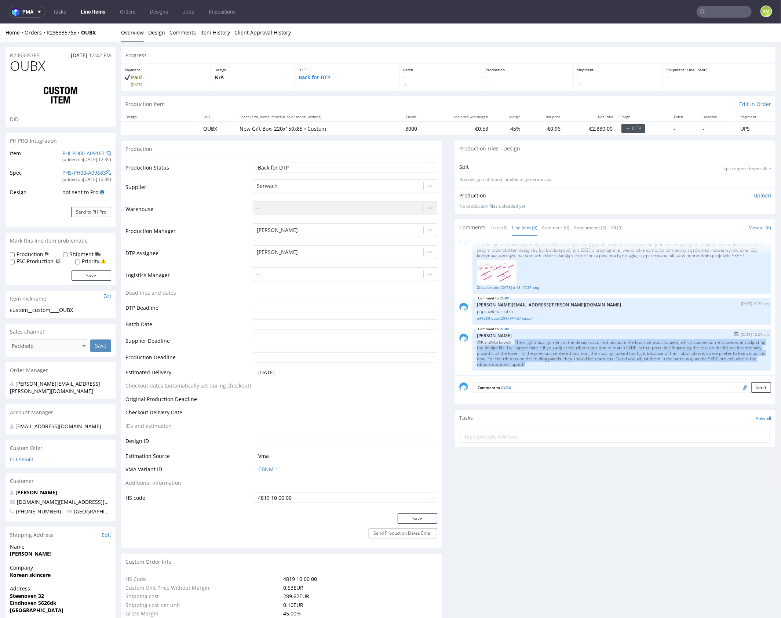
drag, startPoint x: 512, startPoint y: 341, endPoint x: 589, endPoint y: 364, distance: 80.3
click at [589, 364] on p "@KarolMarkowski: The slight misalignment in the design occurred because the box…" at bounding box center [622, 353] width 290 height 28
copy p "The slight misalignment in the design occurred because the box size was changed…"
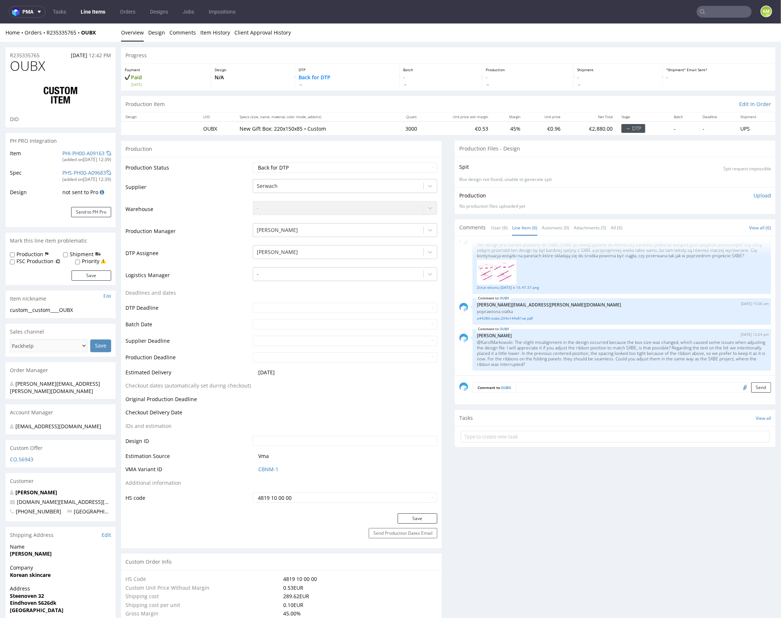
click at [616, 375] on div "Comment to OUBX Send" at bounding box center [615, 389] width 321 height 29
click at [33, 311] on div "custom__custom____OUBX" at bounding box center [60, 309] width 101 height 7
drag, startPoint x: 33, startPoint y: 309, endPoint x: 95, endPoint y: 310, distance: 61.3
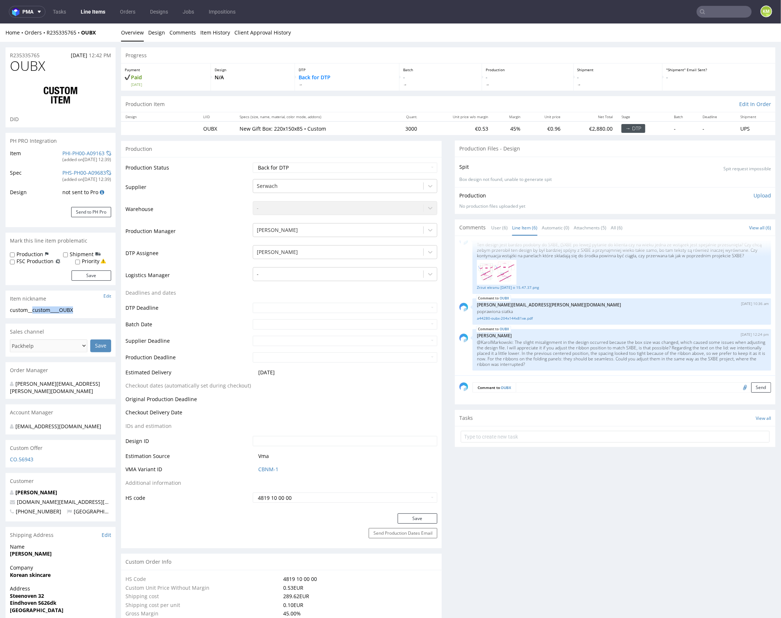
click at [95, 310] on div "custom__custom____OUBX" at bounding box center [60, 309] width 101 height 7
copy div "custom____OUBX"
copy link "R235335765"
click at [578, 350] on p "@KarolMarkowski: The slight misalignment in the design occurred because the box…" at bounding box center [622, 353] width 290 height 28
click at [324, 168] on select "Waiting for Artwork Waiting for Diecut Waiting for Mockup Waiting for DTP Waiti…" at bounding box center [345, 167] width 185 height 10
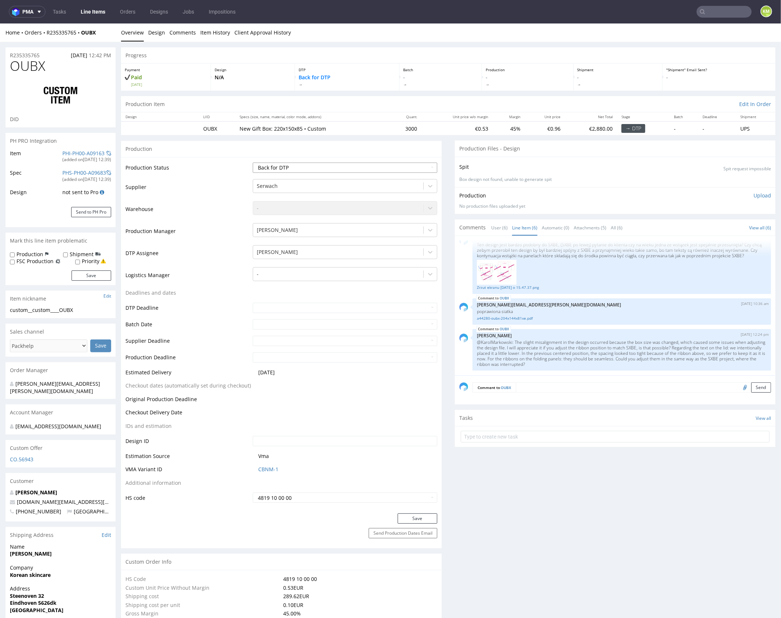
select select "dtp_ca_needed"
click at [253, 162] on select "Waiting for Artwork Waiting for Diecut Waiting for Mockup Waiting for DTP Waiti…" at bounding box center [345, 167] width 185 height 10
click at [422, 517] on button "Save" at bounding box center [418, 518] width 40 height 10
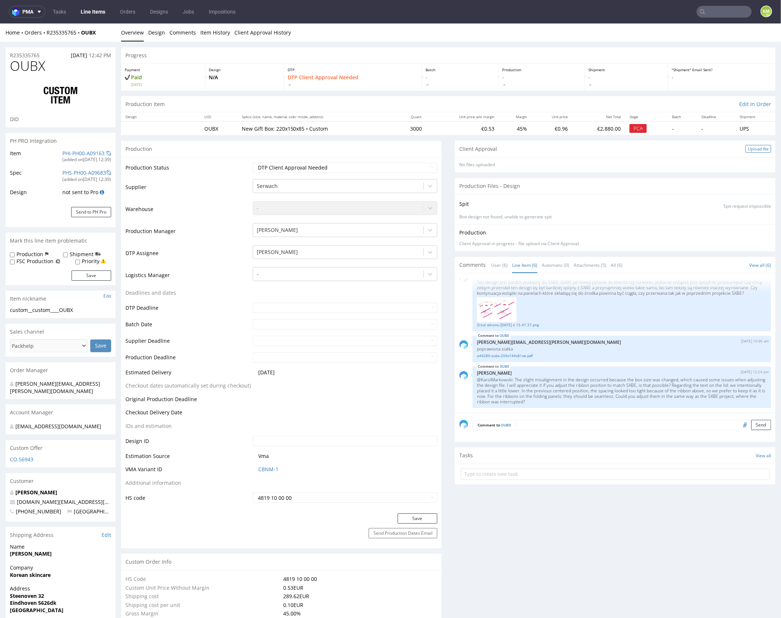
click at [746, 150] on div "Upload file" at bounding box center [759, 149] width 26 height 8
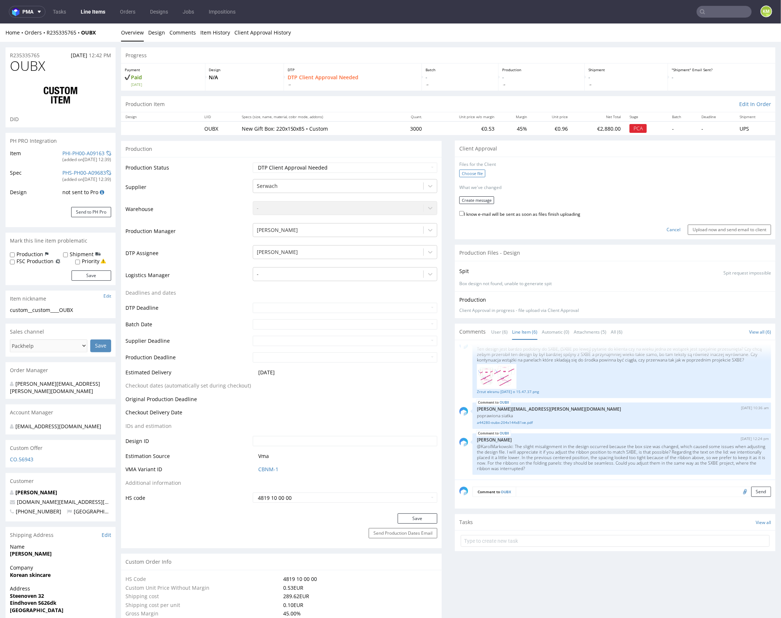
click at [477, 172] on label "Choose file" at bounding box center [472, 173] width 26 height 8
click at [0, 23] on input "Choose file" at bounding box center [0, 23] width 0 height 0
click at [467, 196] on button "Create message" at bounding box center [476, 197] width 35 height 8
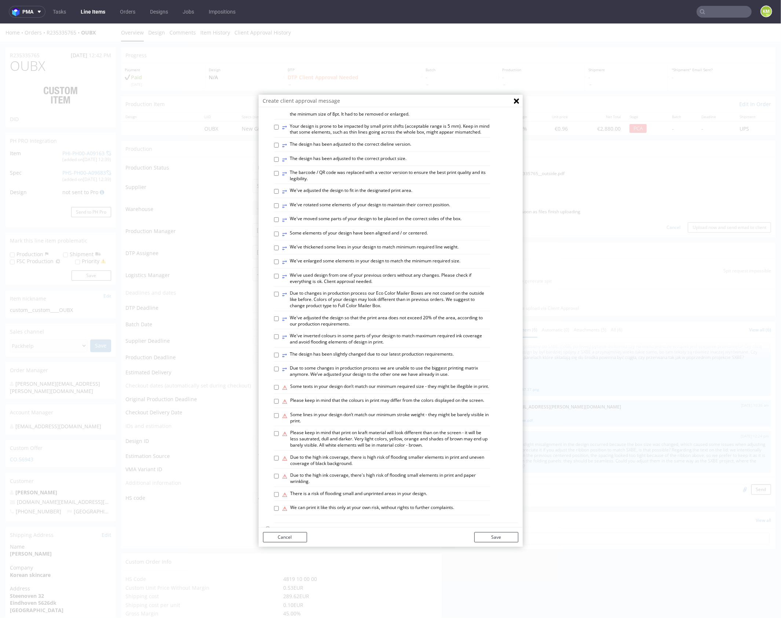
scroll to position [203, 0]
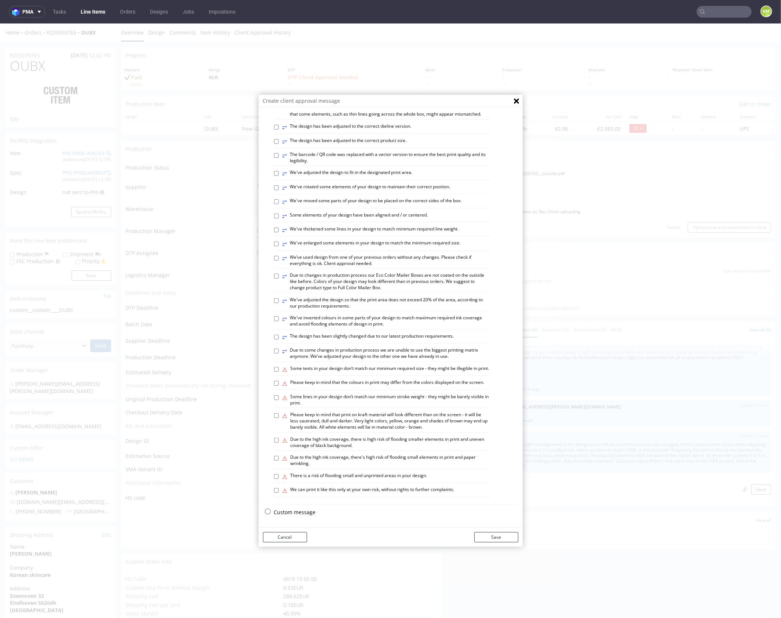
click at [306, 510] on p "Custom message" at bounding box center [396, 511] width 244 height 7
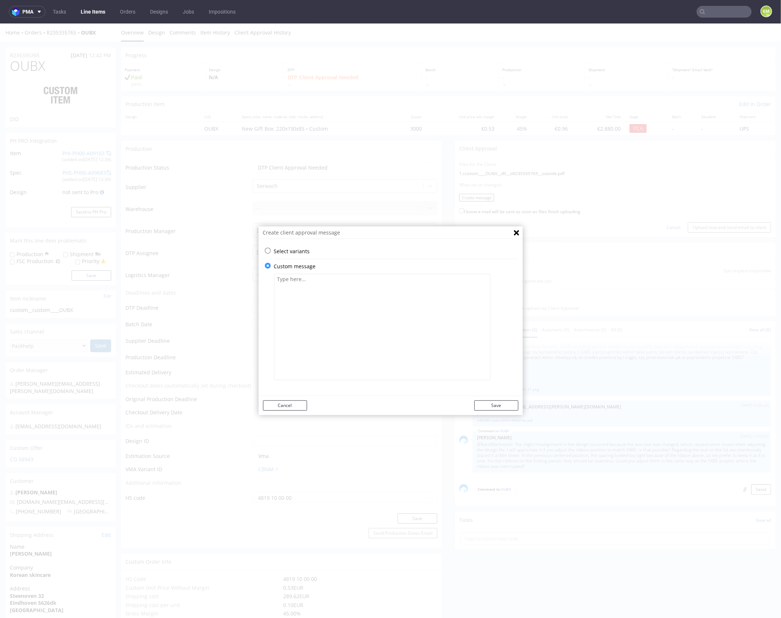
click at [330, 358] on textarea at bounding box center [382, 326] width 216 height 106
paste textarea "The design has been adapted to the correct die-cut. The ribbons were taken from…"
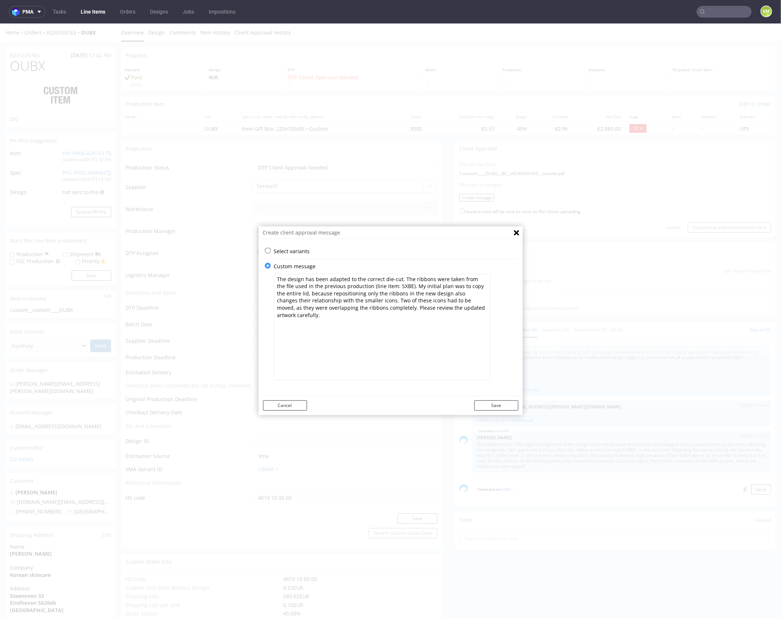
type textarea "The design has been adapted to the correct die-cut. The ribbons were taken from…"
click at [370, 305] on textarea "The design has been adapted to the correct die-cut. The ribbons were taken from…" at bounding box center [382, 326] width 216 height 106
click at [445, 306] on textarea "The design has been adapted to the correct die-cut. The ribbons were taken from…" at bounding box center [382, 326] width 216 height 106
click at [465, 308] on textarea "The design has been adapted to the correct die-cut. The ribbons were taken from…" at bounding box center [382, 326] width 216 height 106
click at [498, 404] on button "Save" at bounding box center [496, 405] width 44 height 10
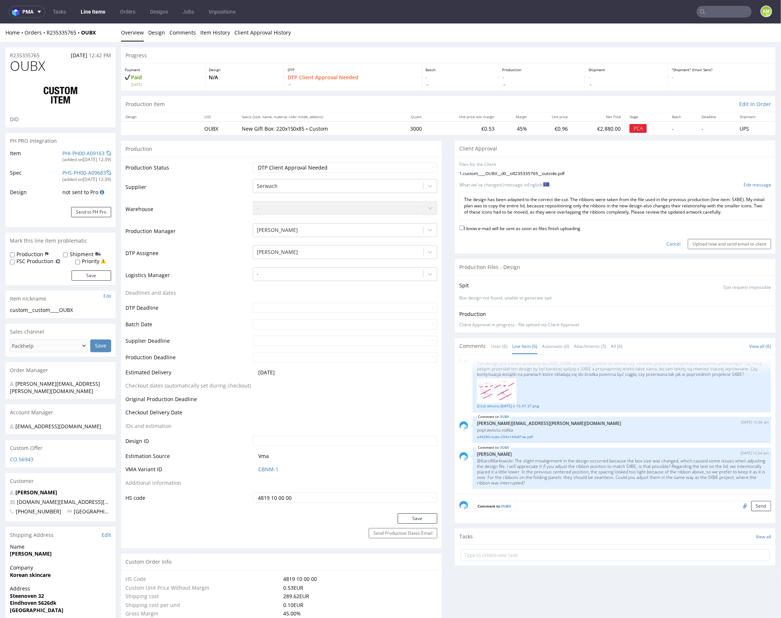
click at [543, 223] on label "I know e-mail will be sent as soon as files finish uploading" at bounding box center [519, 227] width 121 height 8
click at [464, 225] on input "I know e-mail will be sent as soon as files finish uploading" at bounding box center [461, 227] width 5 height 5
checkbox input "true"
click at [680, 224] on div "I know e-mail will be sent as soon as files finish uploading" at bounding box center [615, 228] width 312 height 10
click at [733, 243] on input "Upload now and send email to client" at bounding box center [729, 243] width 83 height 10
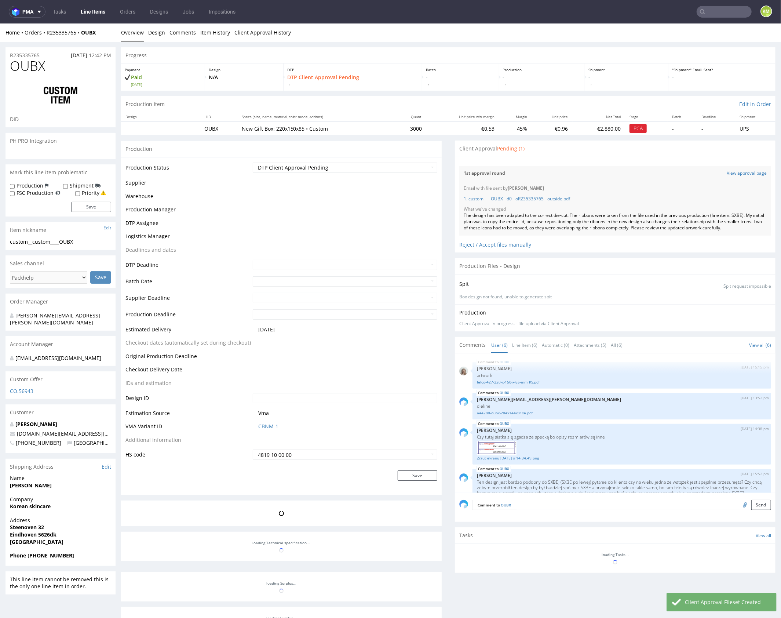
scroll to position [125, 0]
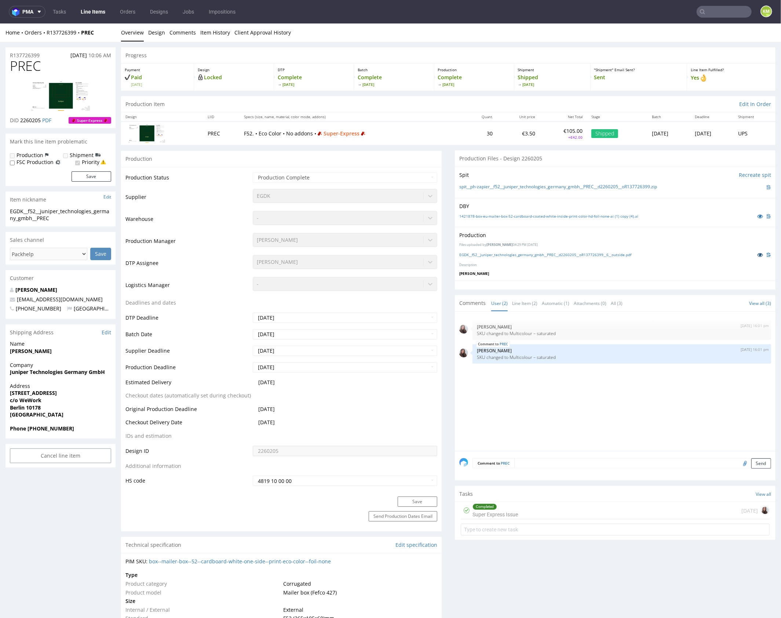
click at [757, 255] on icon at bounding box center [760, 254] width 6 height 5
click at [655, 157] on div "Production Files - Design 2260205" at bounding box center [615, 158] width 321 height 16
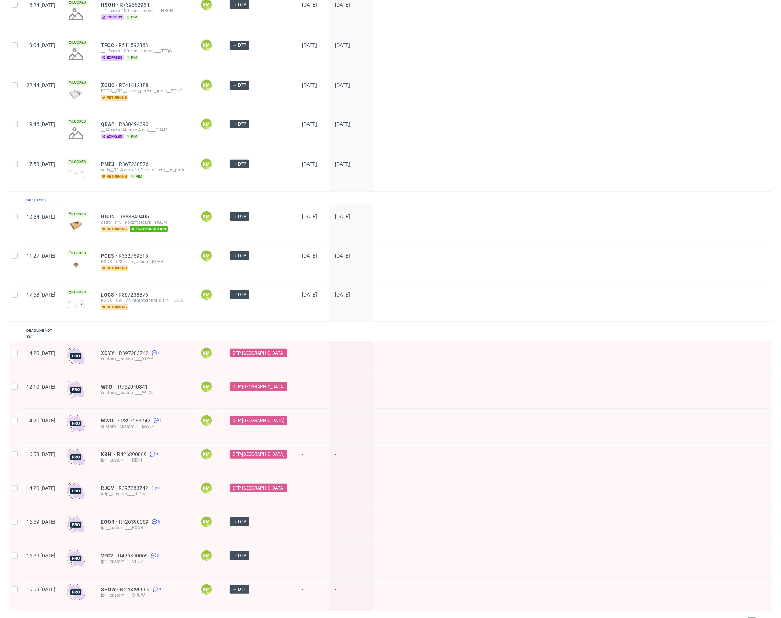
scroll to position [153, 0]
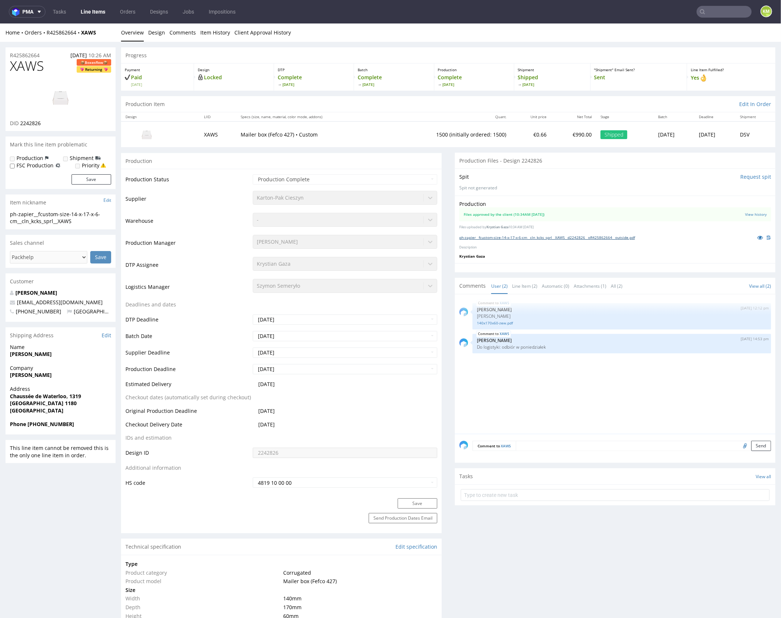
click at [562, 237] on link "ph-zapier__fcustom-size-14-x-17-x-6-cm__cln_kcks_sprl__XAWS__d2242826__oR425862…" at bounding box center [547, 236] width 176 height 5
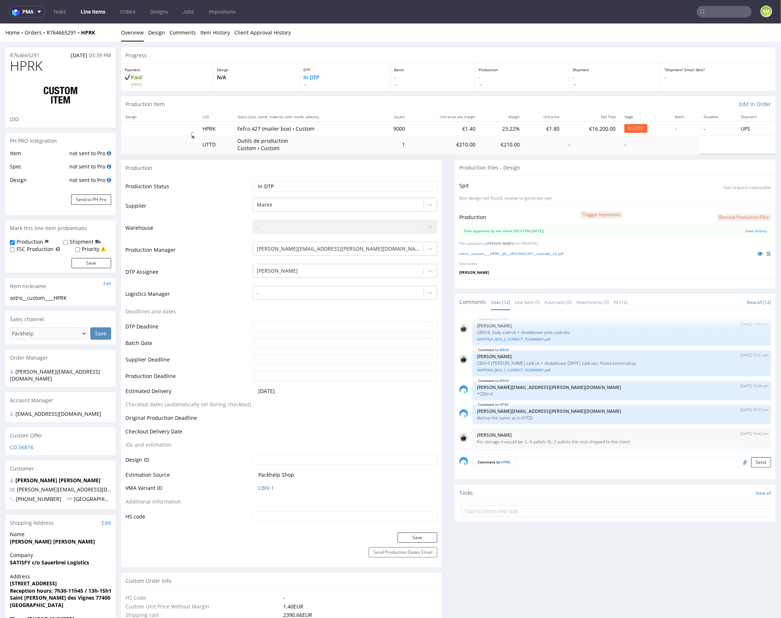
scroll to position [227, 0]
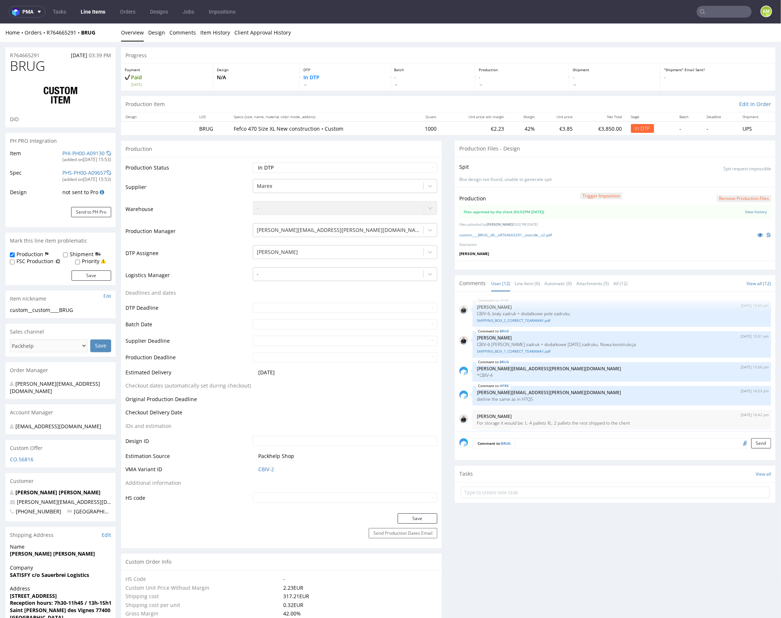
scroll to position [192, 0]
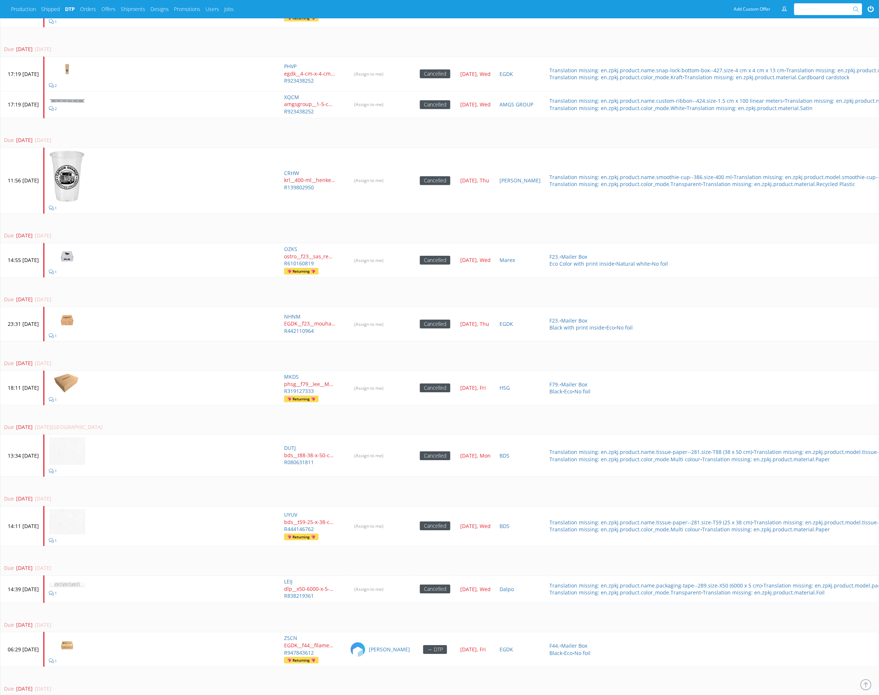
scroll to position [2013, 0]
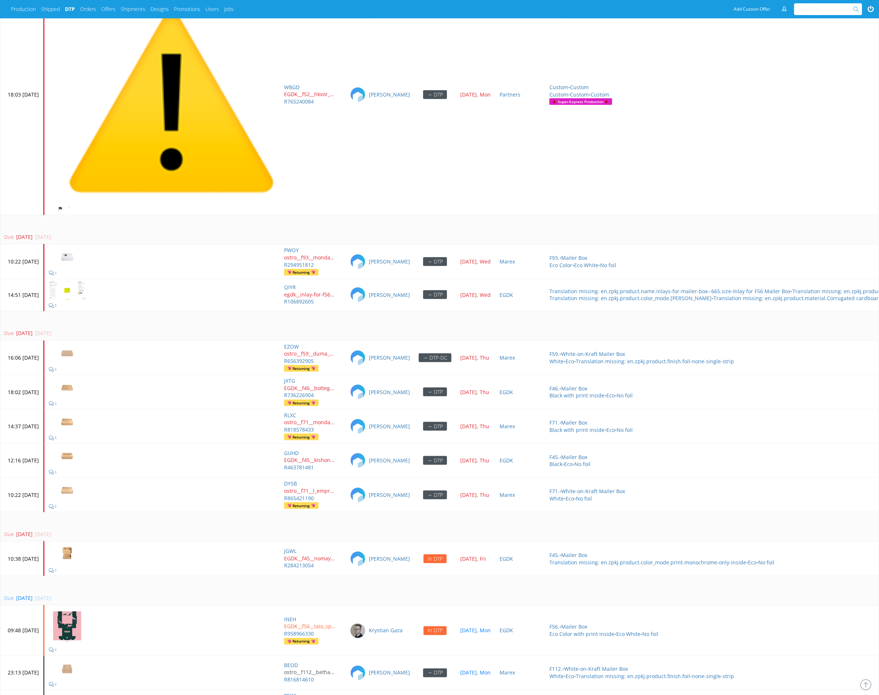
click at [376, 311] on td "Due [DATE] [DATE]" at bounding box center [501, 326] width 1003 height 30
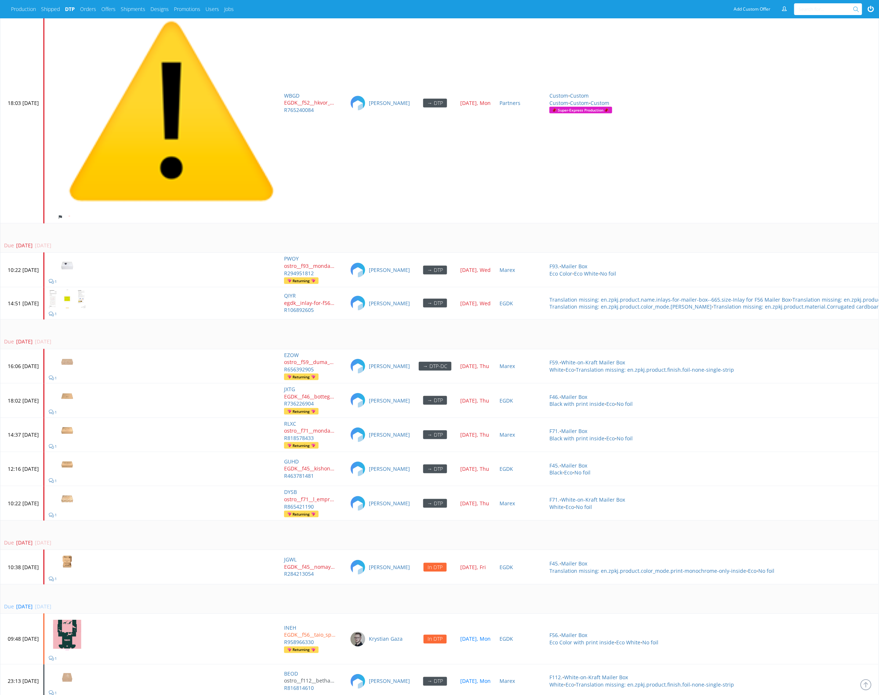
scroll to position [1980, 0]
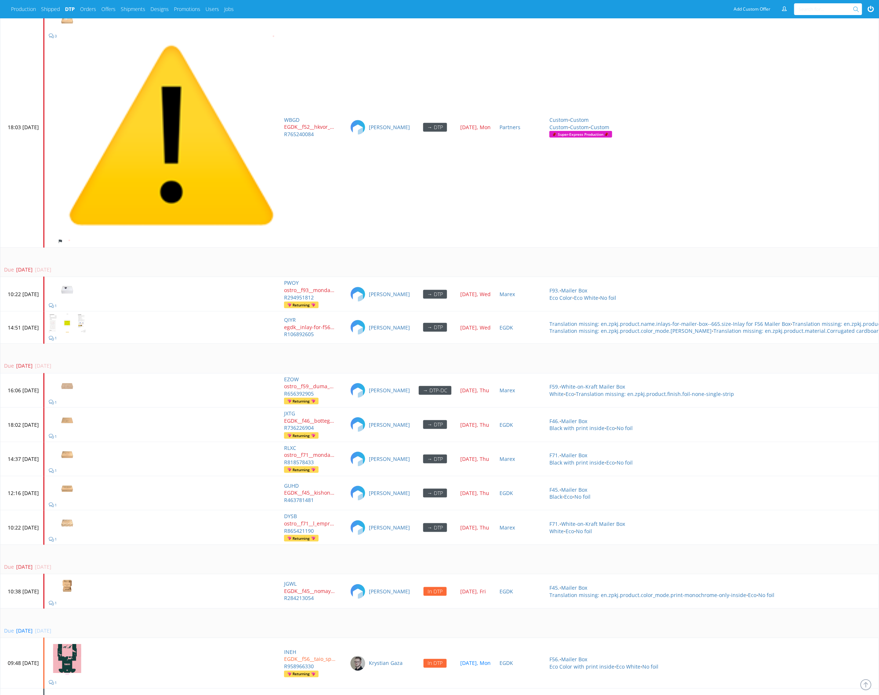
click at [270, 345] on td "Due [DATE] [DATE]" at bounding box center [501, 359] width 1003 height 30
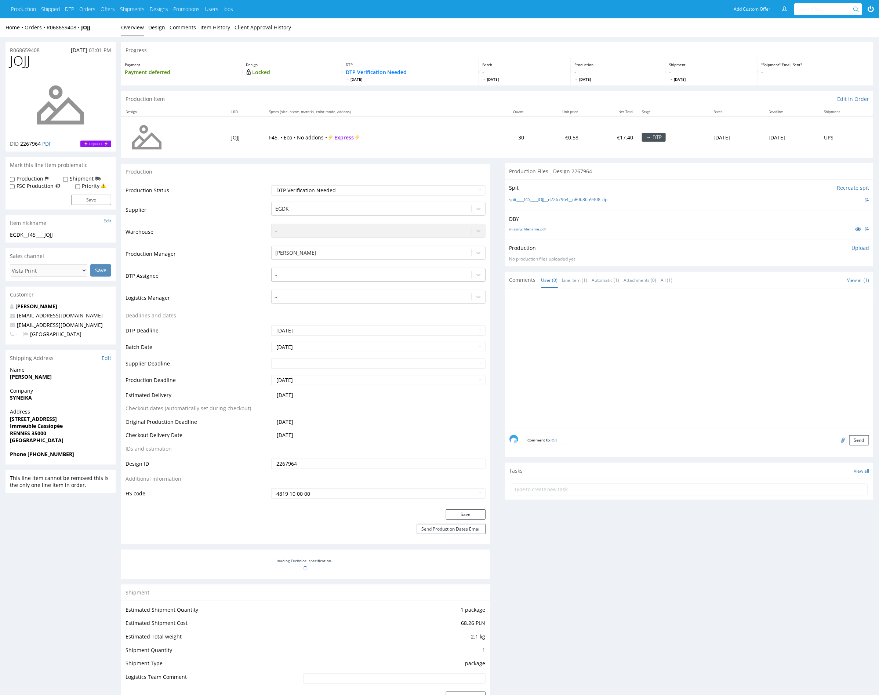
click at [315, 277] on div at bounding box center [371, 274] width 192 height 9
type input "mark"
click at [668, 228] on div "missing_filename.pdf" at bounding box center [689, 229] width 360 height 8
click at [857, 228] on icon at bounding box center [858, 228] width 6 height 5
click at [346, 274] on div "mark" at bounding box center [371, 274] width 192 height 9
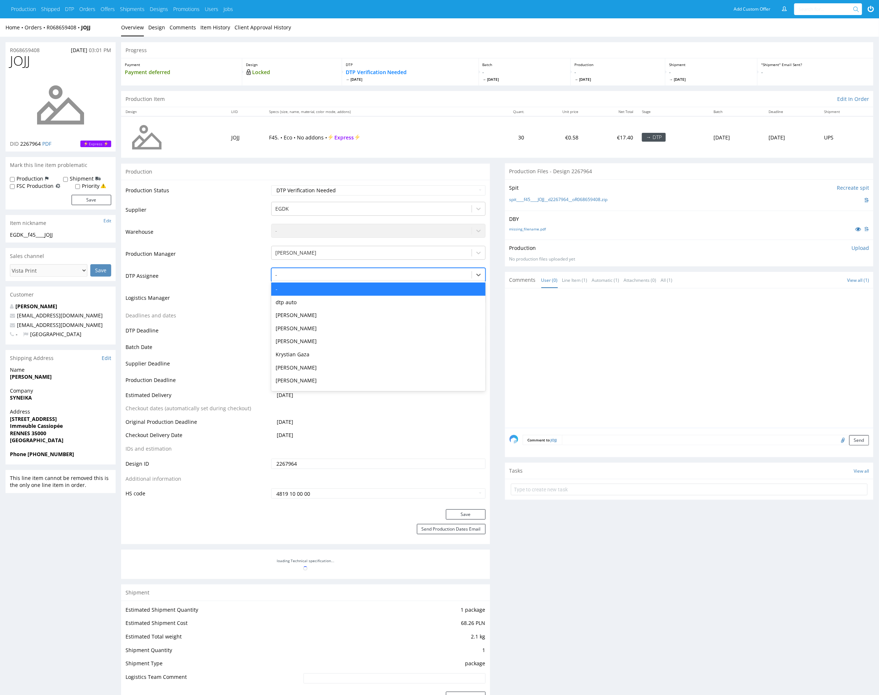
type input "a"
type input "mark"
click at [329, 287] on div "[PERSON_NAME]" at bounding box center [378, 289] width 214 height 13
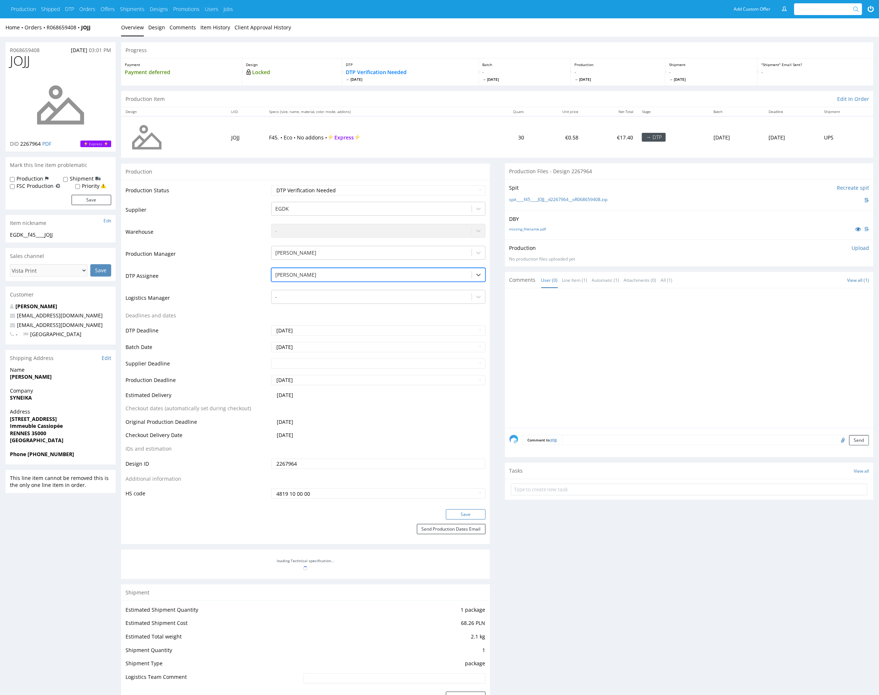
click at [463, 512] on button "Save" at bounding box center [466, 514] width 40 height 10
click at [216, 29] on link "Item History" at bounding box center [215, 27] width 30 height 18
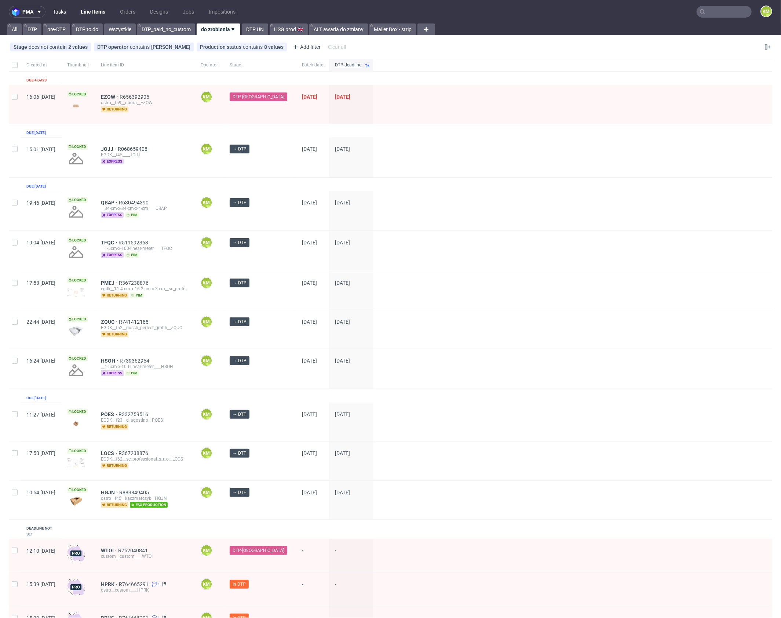
click at [63, 12] on link "Tasks" at bounding box center [59, 12] width 22 height 12
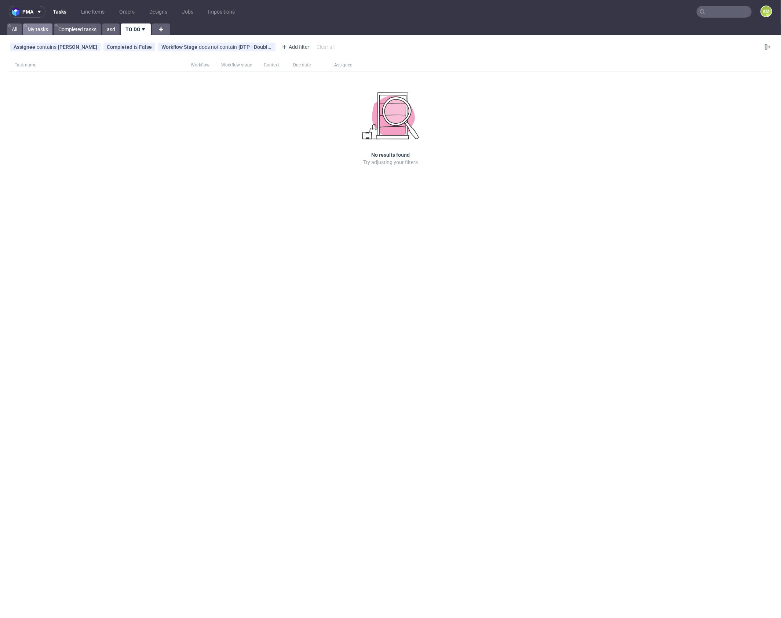
click at [40, 31] on link "My tasks" at bounding box center [37, 29] width 29 height 12
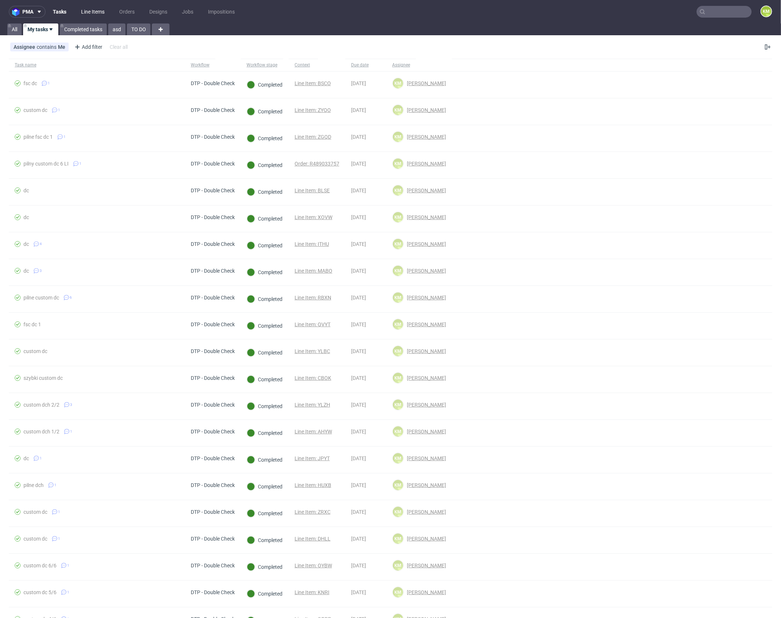
click at [92, 10] on link "Line Items" at bounding box center [93, 12] width 32 height 12
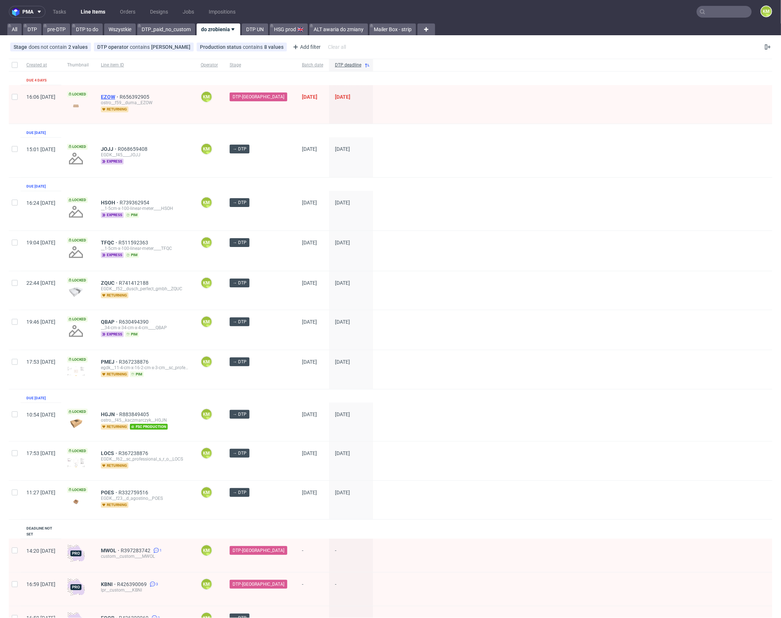
click at [120, 95] on span "EZOW" at bounding box center [110, 97] width 19 height 6
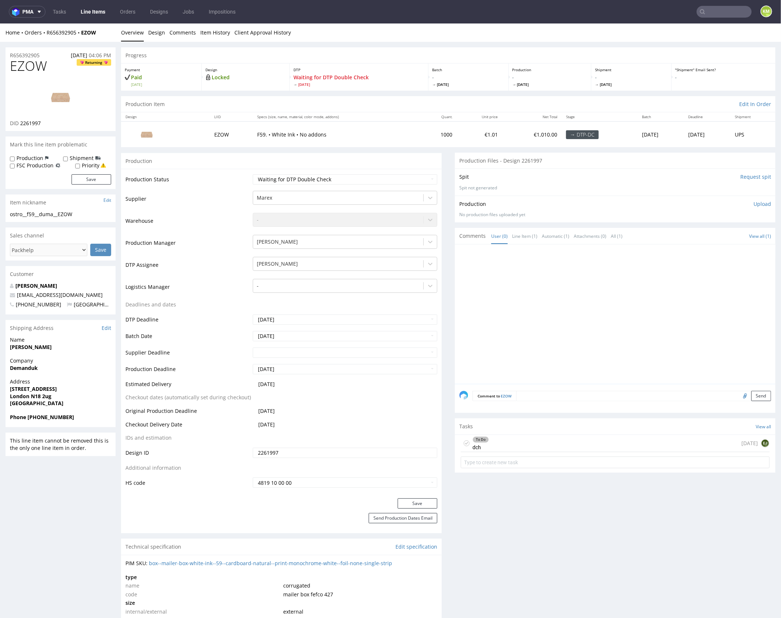
click at [511, 442] on div "To Do dch [DATE] EJ" at bounding box center [615, 442] width 309 height 17
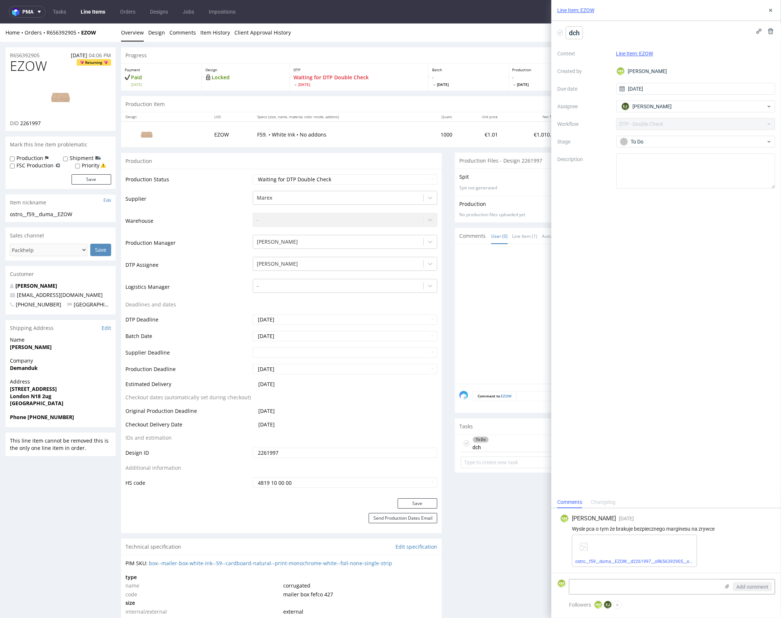
click at [580, 32] on span "dch" at bounding box center [574, 33] width 17 height 12
click at [651, 267] on div "dch pilne Context Line Item: EZOW Created by KM [PERSON_NAME] Due date [DATE] A…" at bounding box center [666, 258] width 230 height 475
click at [769, 10] on icon at bounding box center [771, 10] width 6 height 6
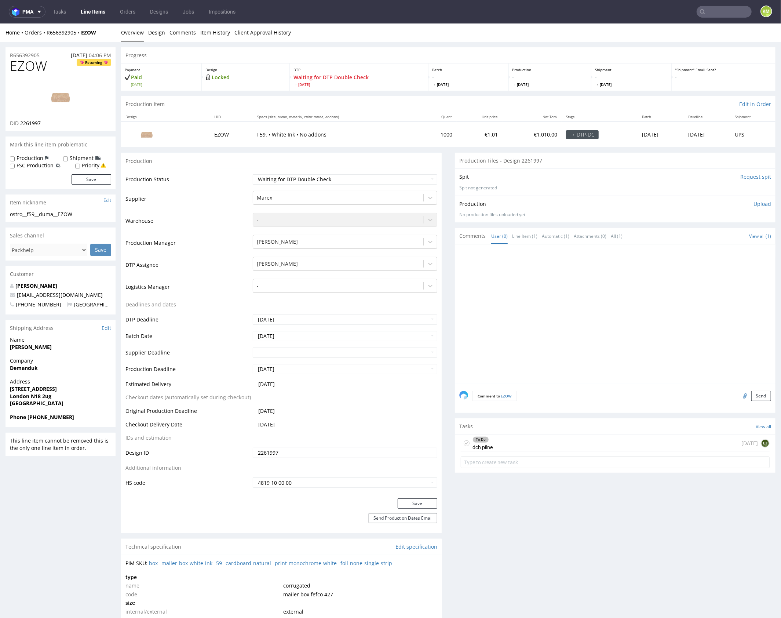
click at [561, 319] on div at bounding box center [617, 315] width 316 height 135
click at [537, 441] on div "To Do dch pilne [DATE] EJ" at bounding box center [615, 442] width 309 height 17
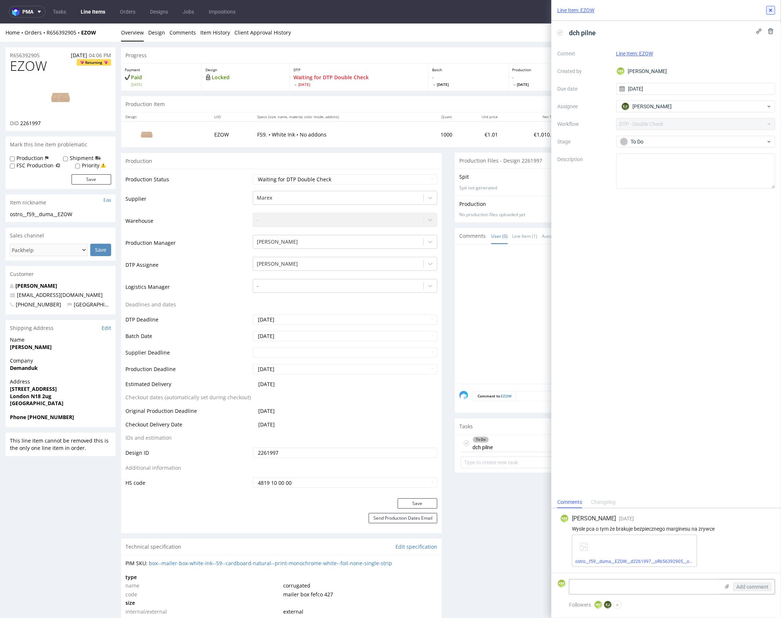
click at [768, 12] on icon at bounding box center [771, 10] width 6 height 6
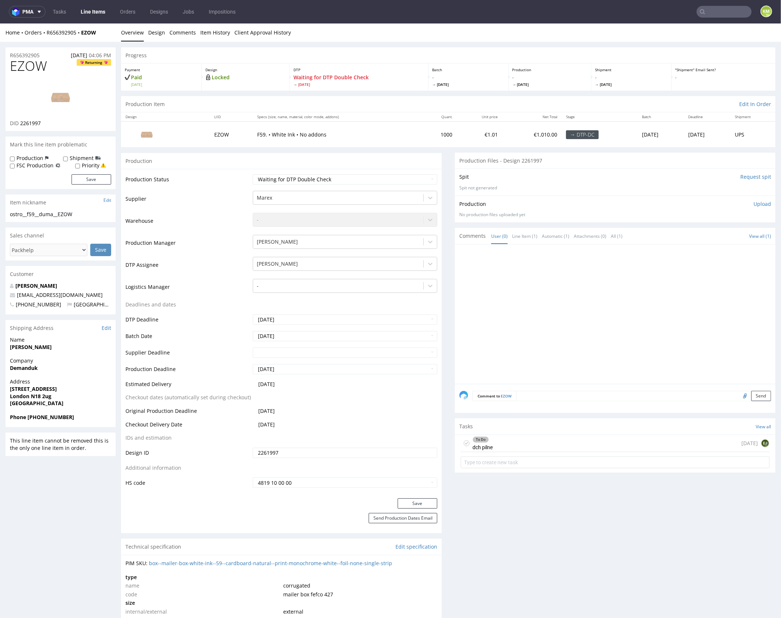
click at [619, 283] on div at bounding box center [617, 315] width 316 height 135
click at [57, 15] on link "Tasks" at bounding box center [59, 12] width 22 height 12
